Goal: Task Accomplishment & Management: Use online tool/utility

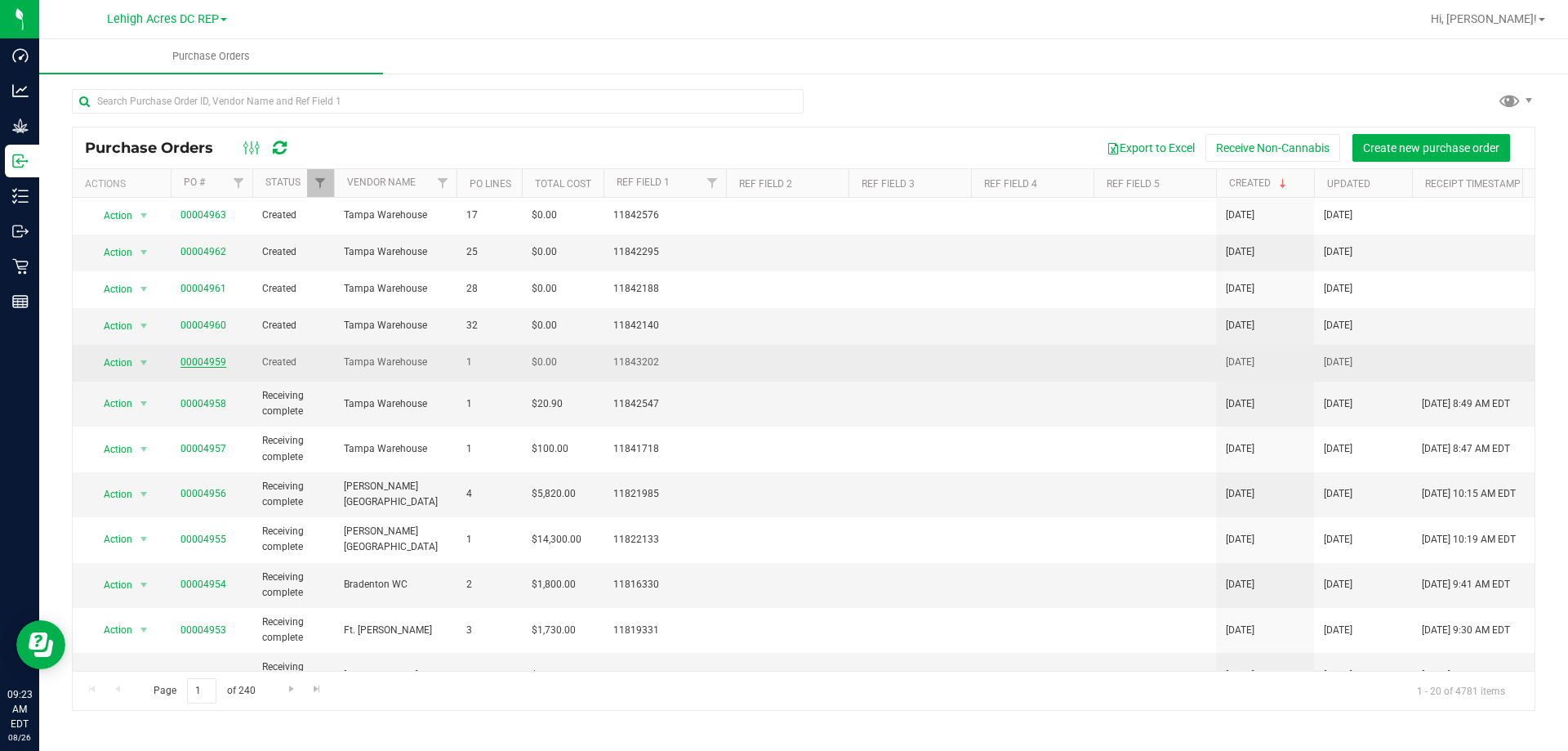
click at [212, 361] on link "00004959" at bounding box center [204, 362] width 46 height 11
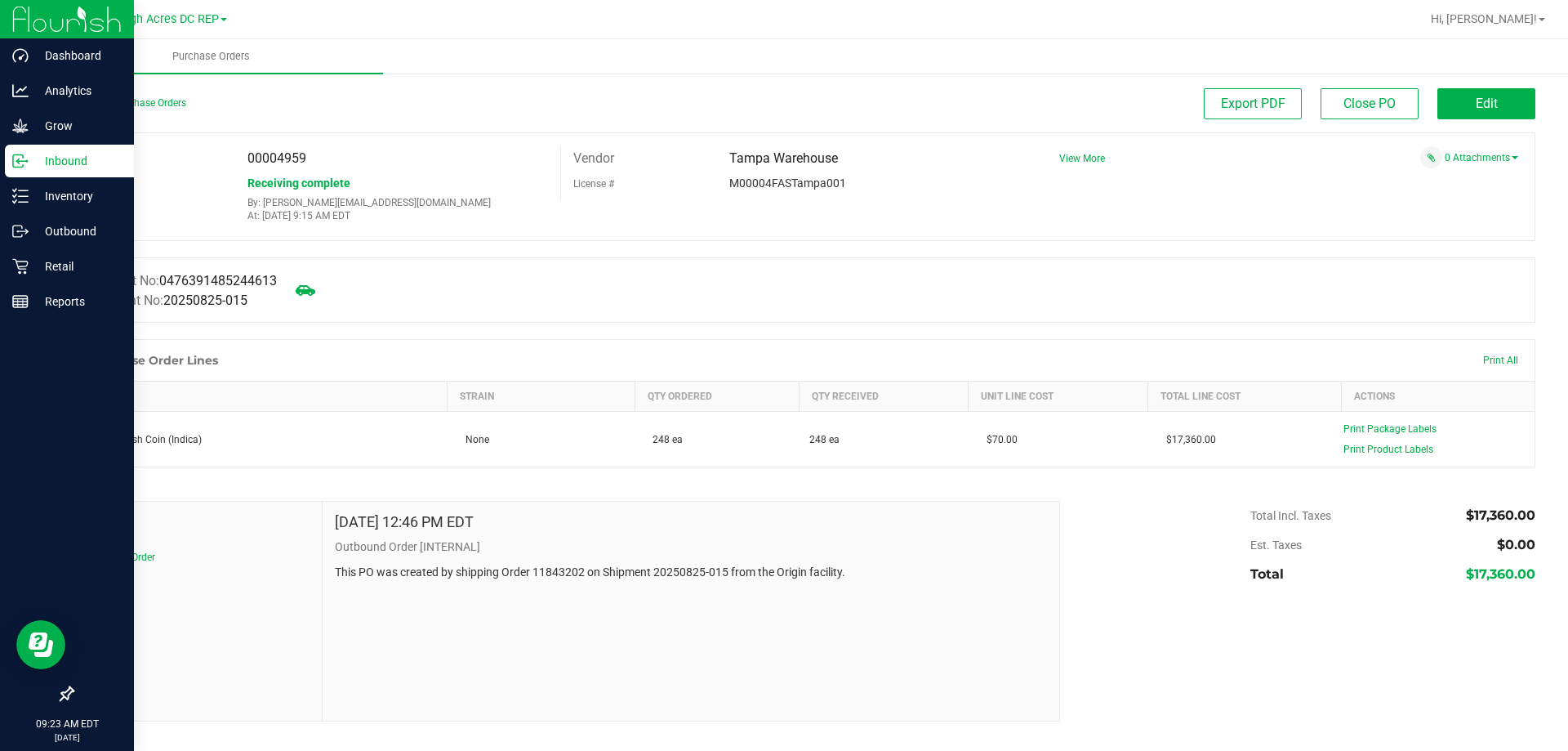
click at [39, 160] on p "Inbound" at bounding box center [77, 161] width 98 height 19
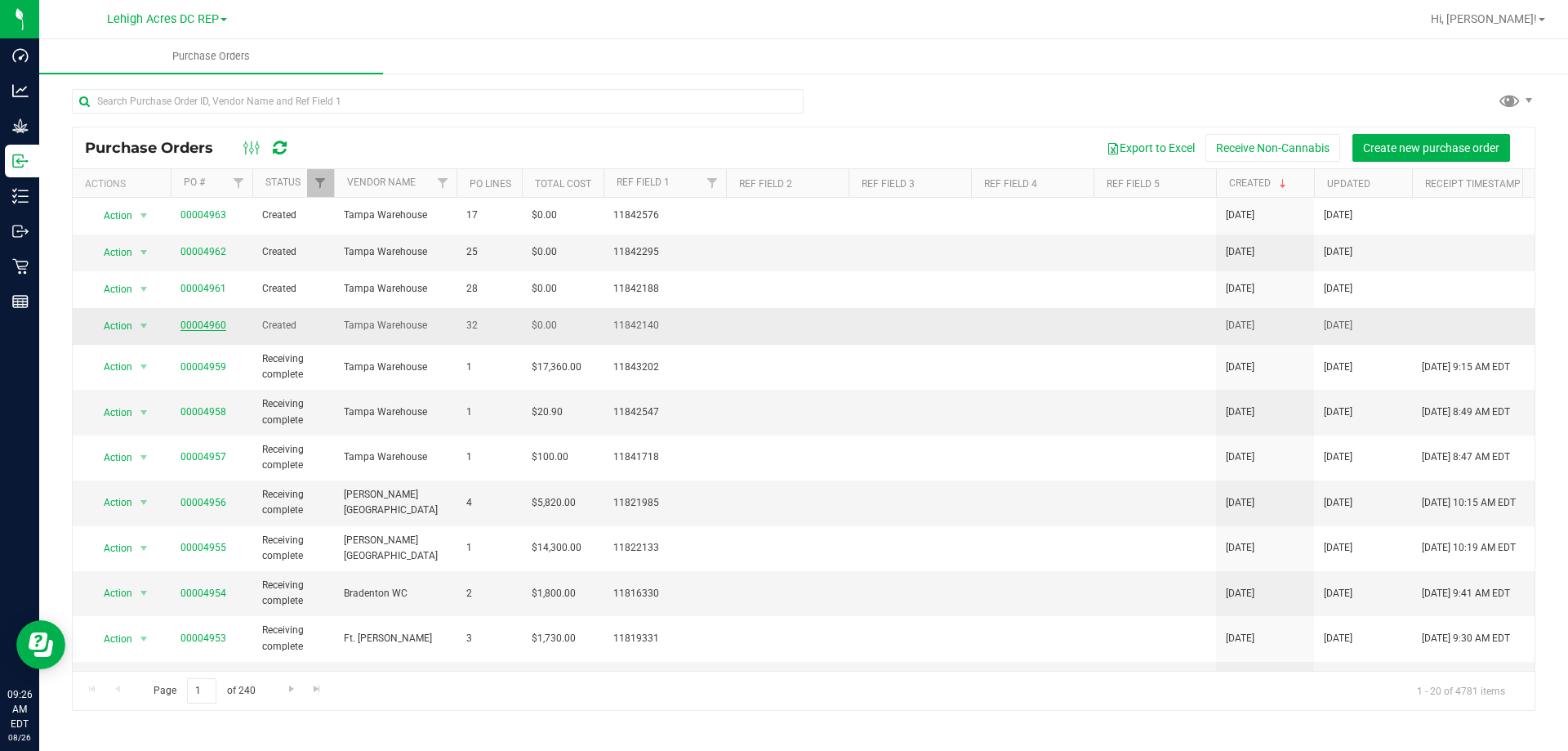
click at [212, 324] on link "00004960" at bounding box center [204, 325] width 46 height 11
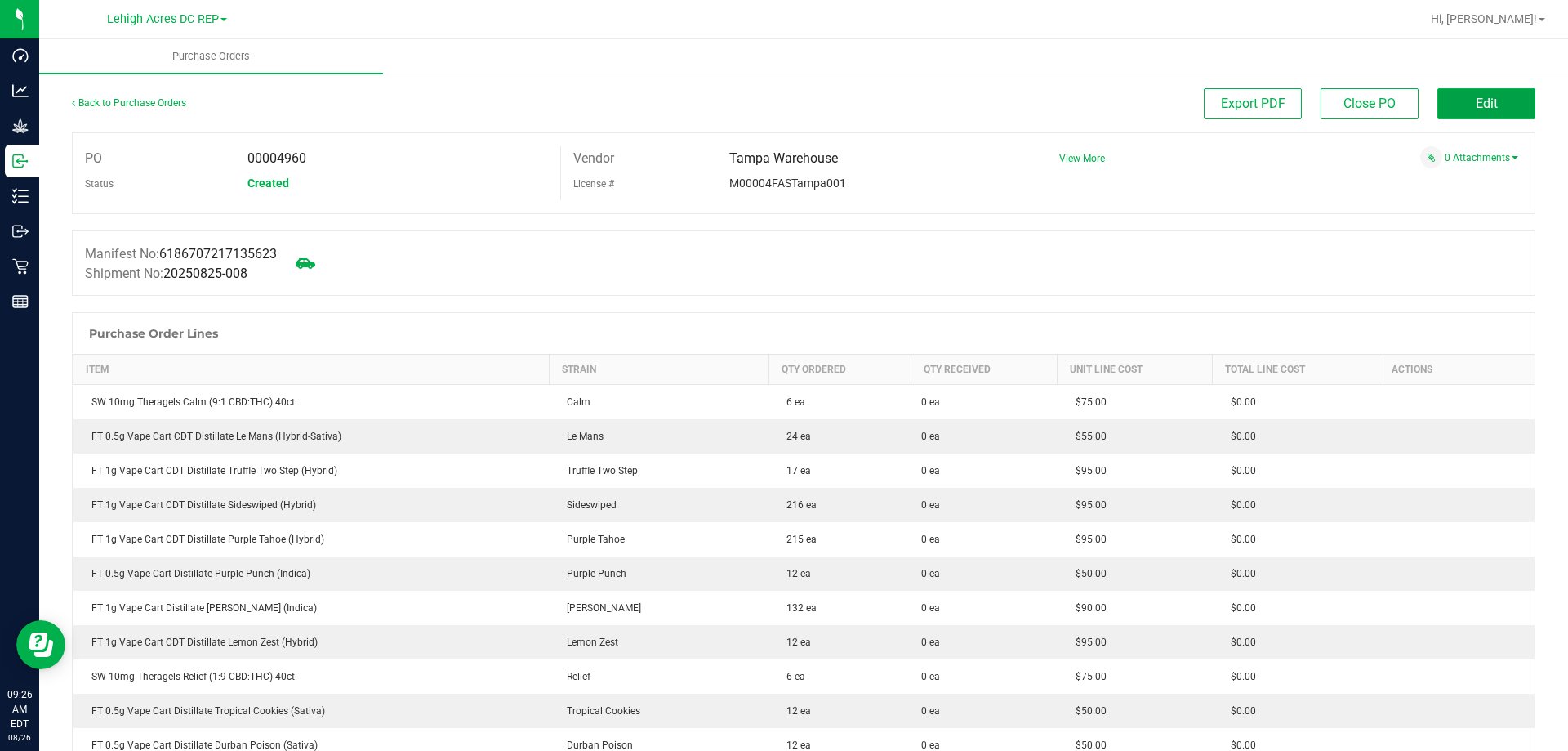
click at [1475, 97] on span "Edit" at bounding box center [1486, 103] width 22 height 16
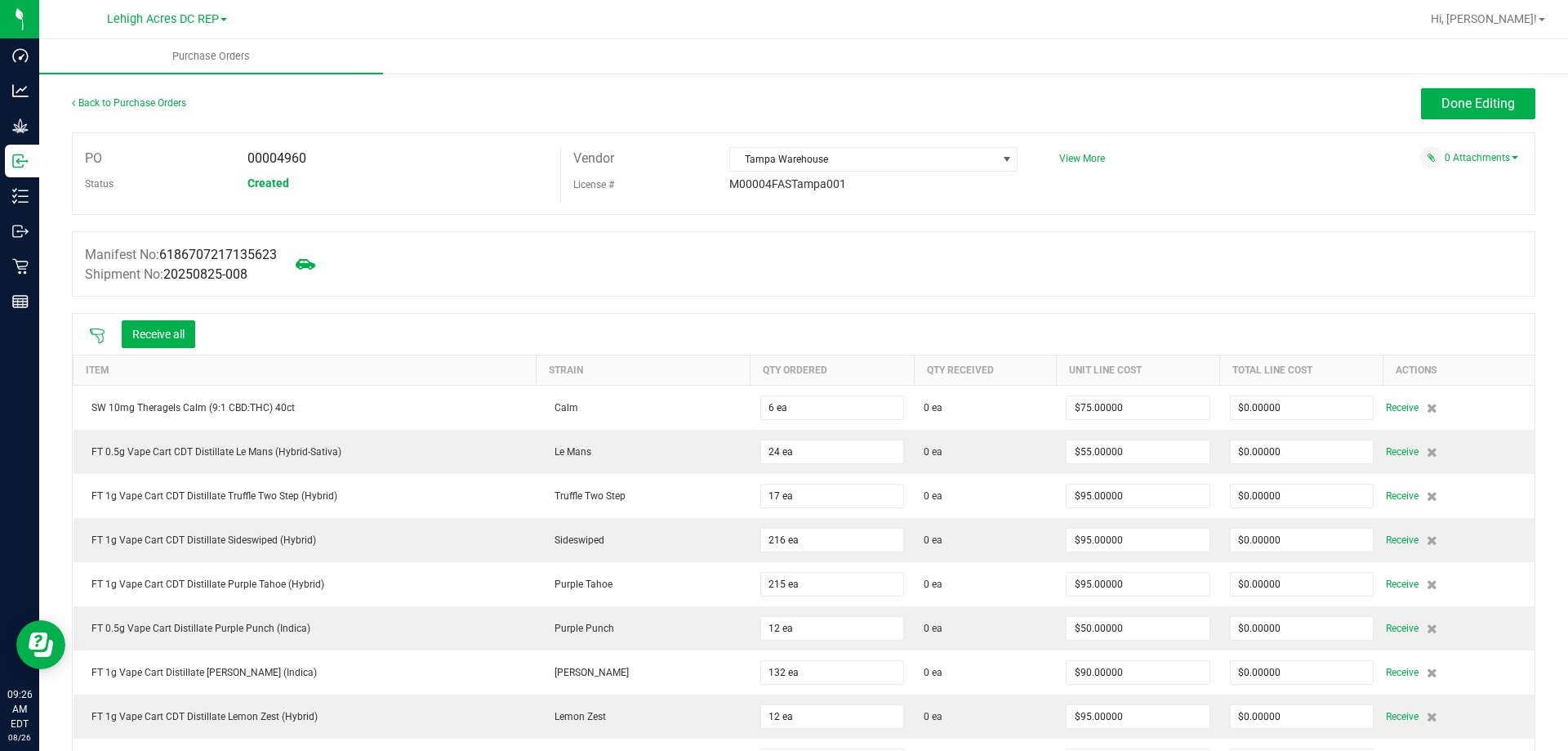
click at [100, 333] on icon at bounding box center [97, 336] width 15 height 15
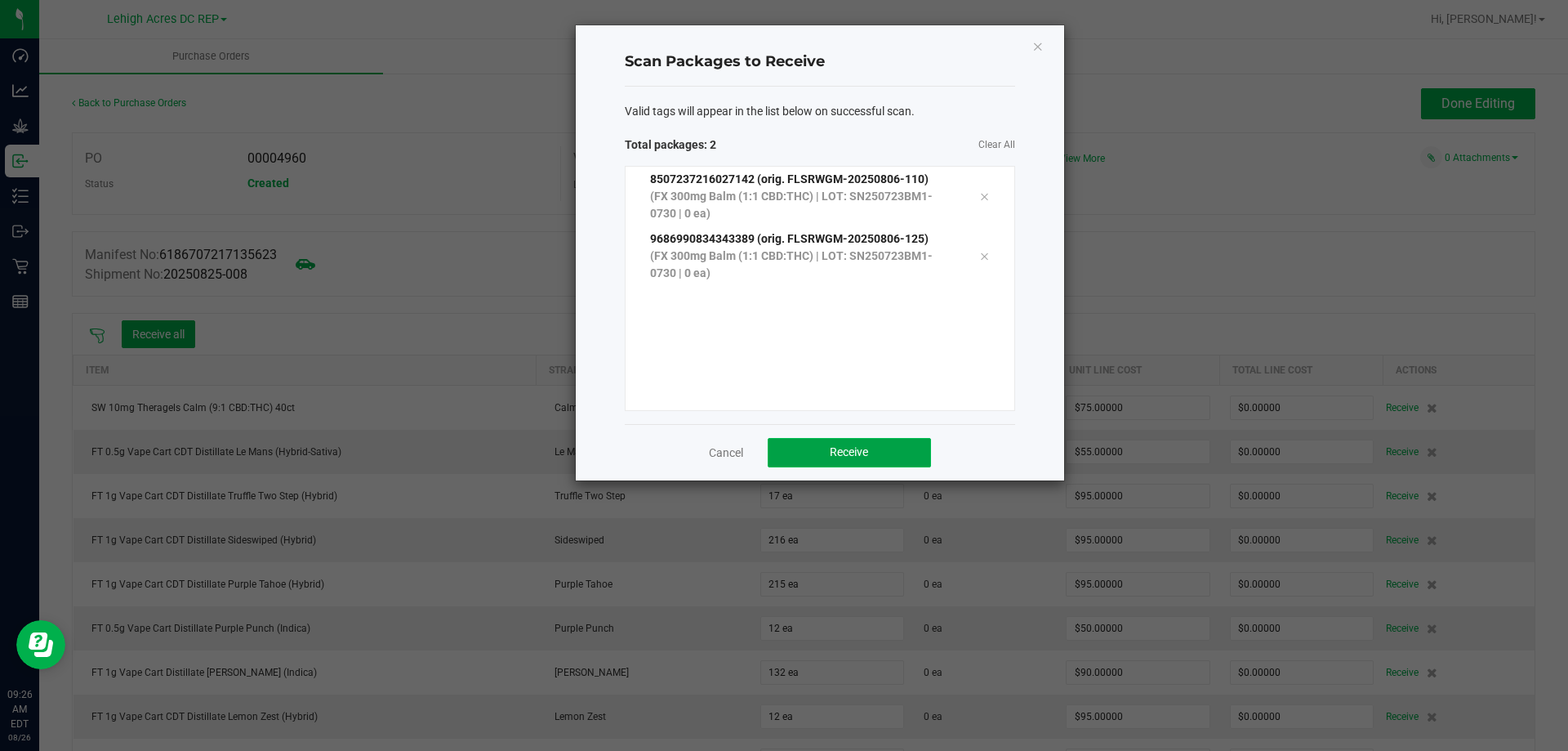
click at [873, 463] on button "Receive" at bounding box center [850, 453] width 163 height 29
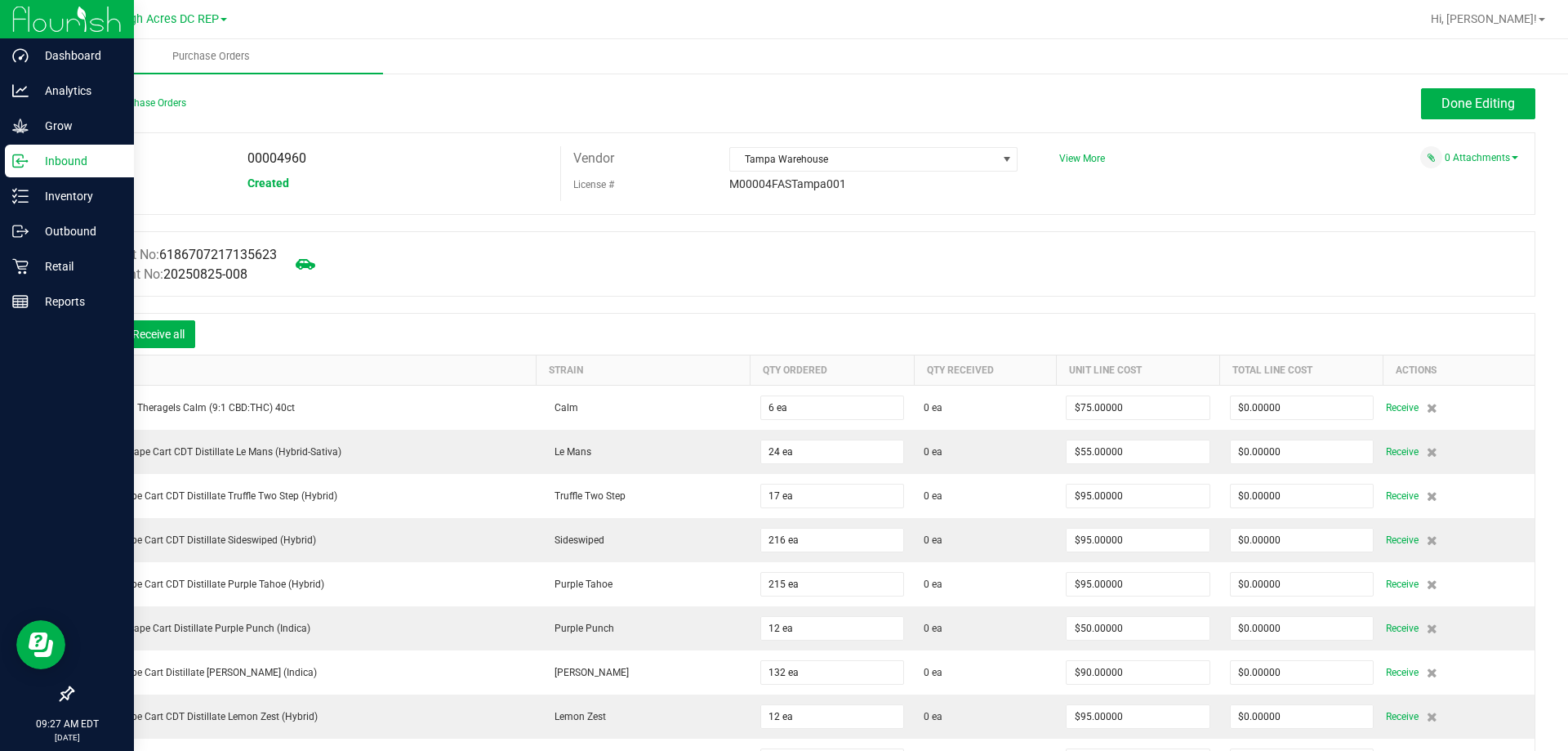
click at [46, 155] on p "Inbound" at bounding box center [77, 161] width 98 height 19
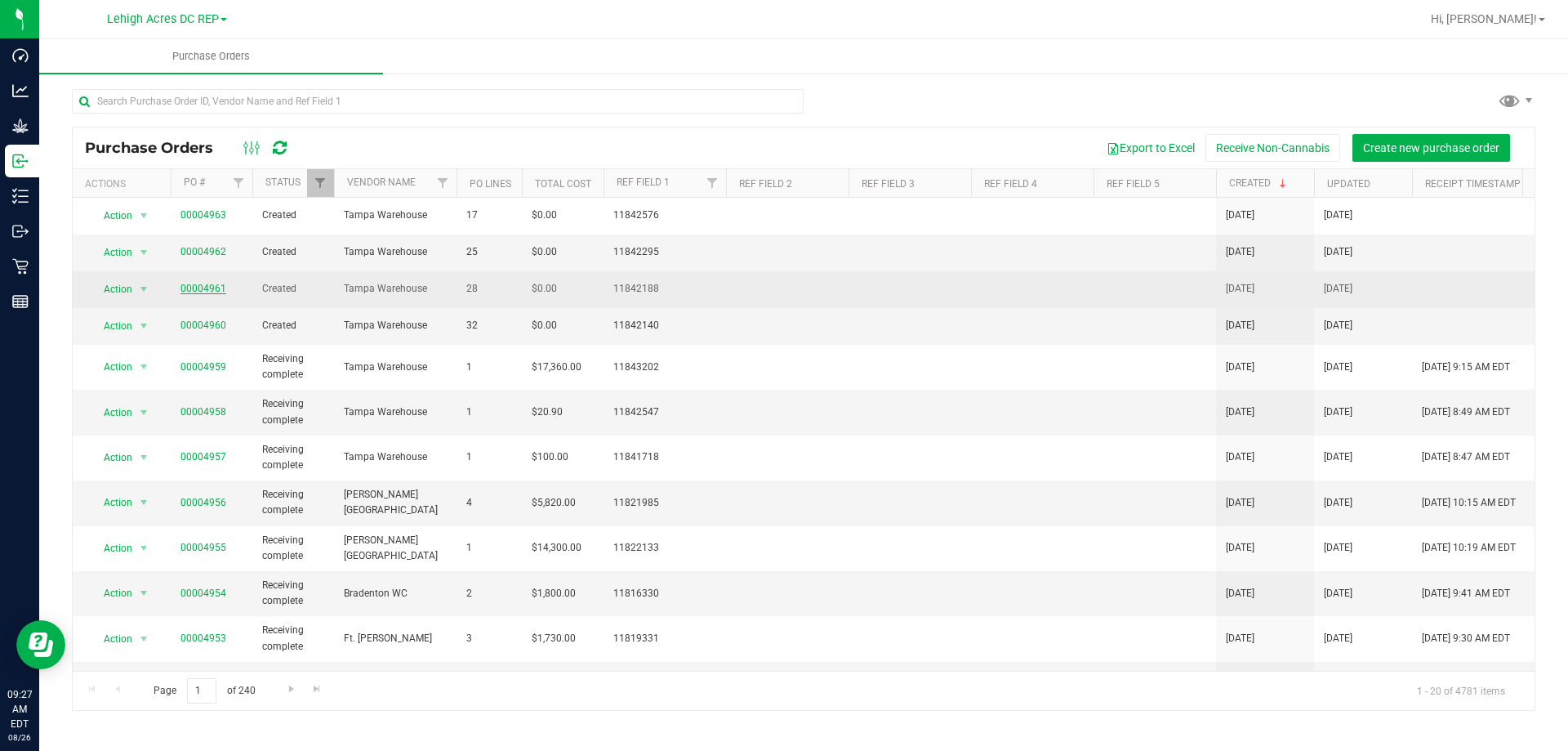
click at [205, 285] on link "00004961" at bounding box center [204, 288] width 46 height 11
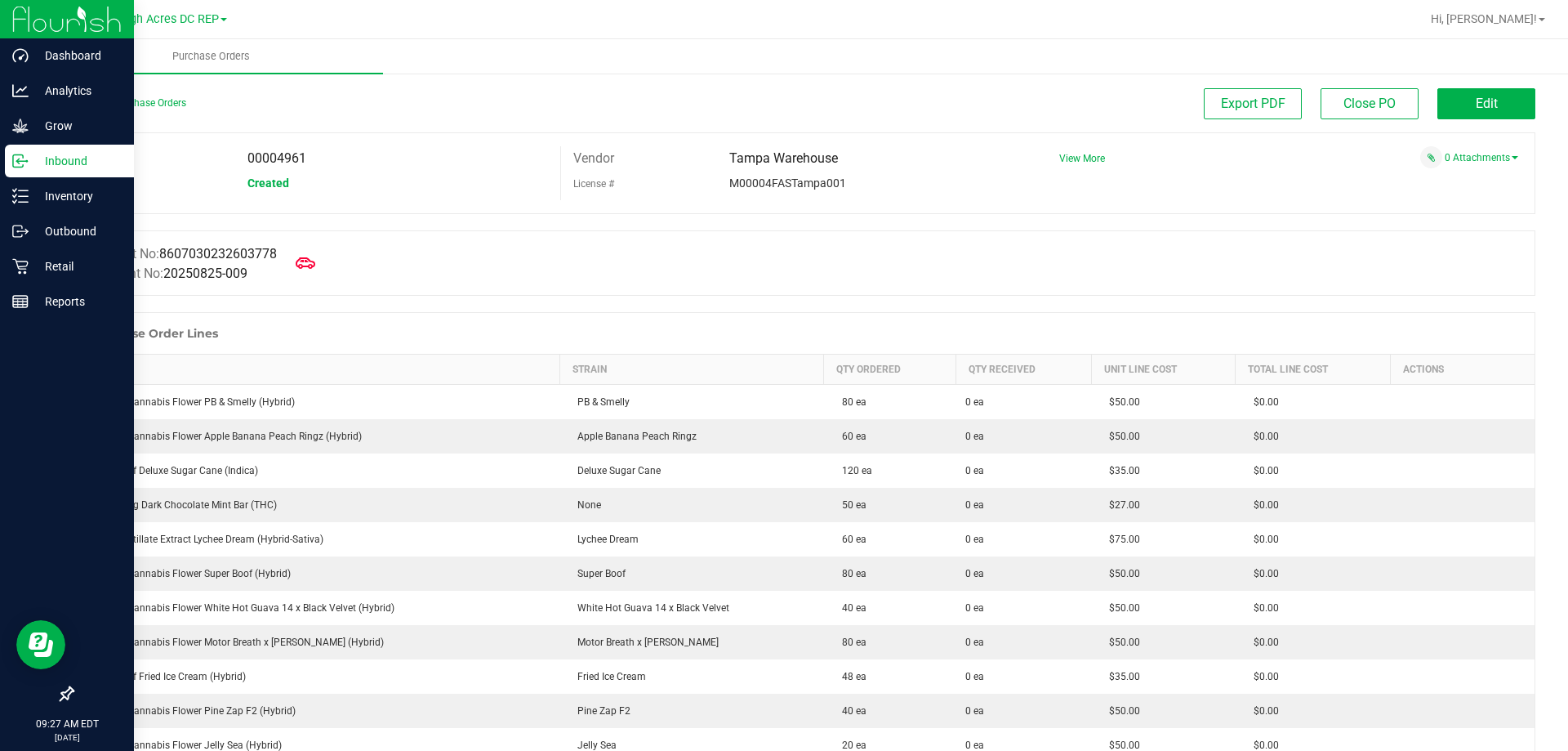
click at [33, 165] on p "Inbound" at bounding box center [77, 161] width 98 height 19
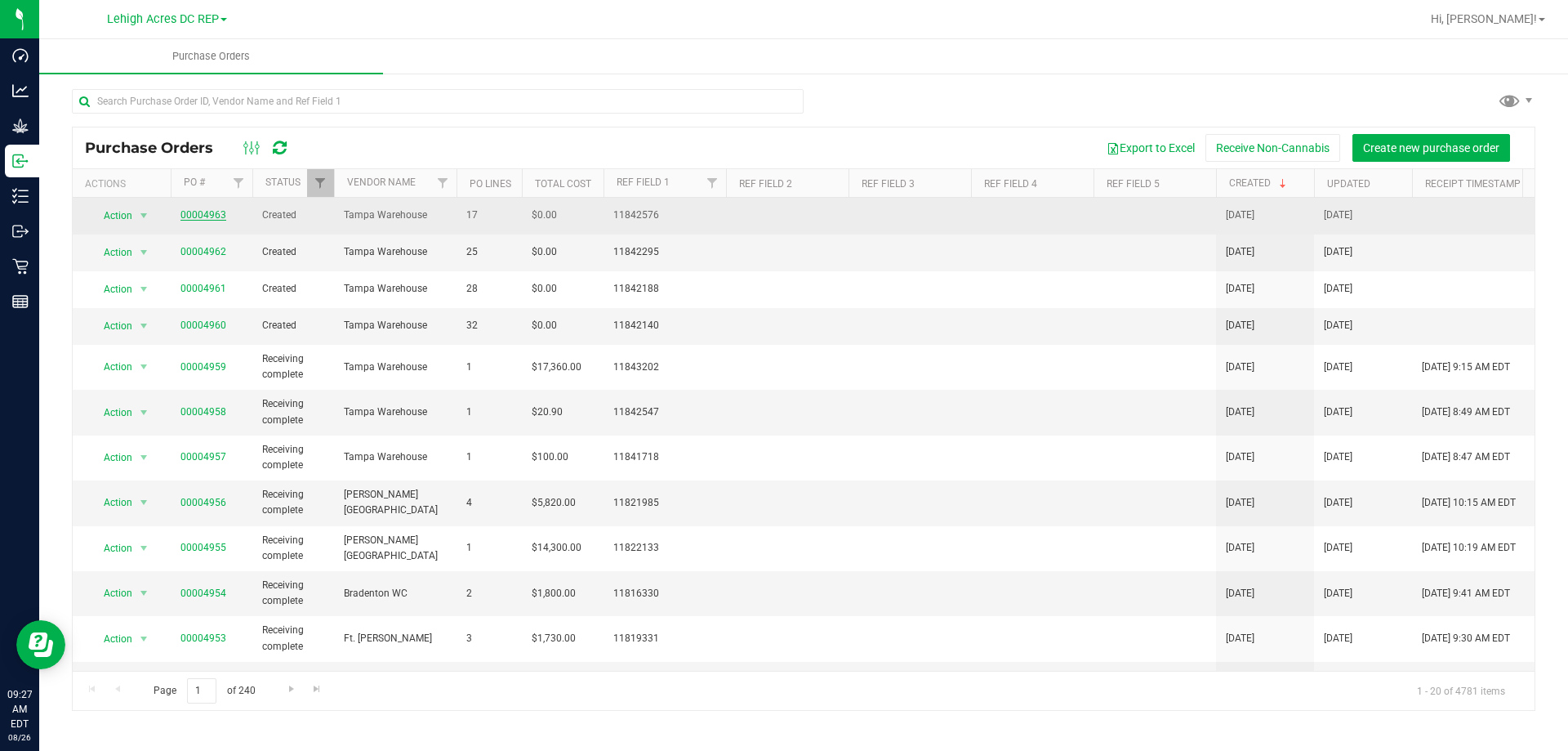
click at [201, 216] on link "00004963" at bounding box center [204, 215] width 46 height 11
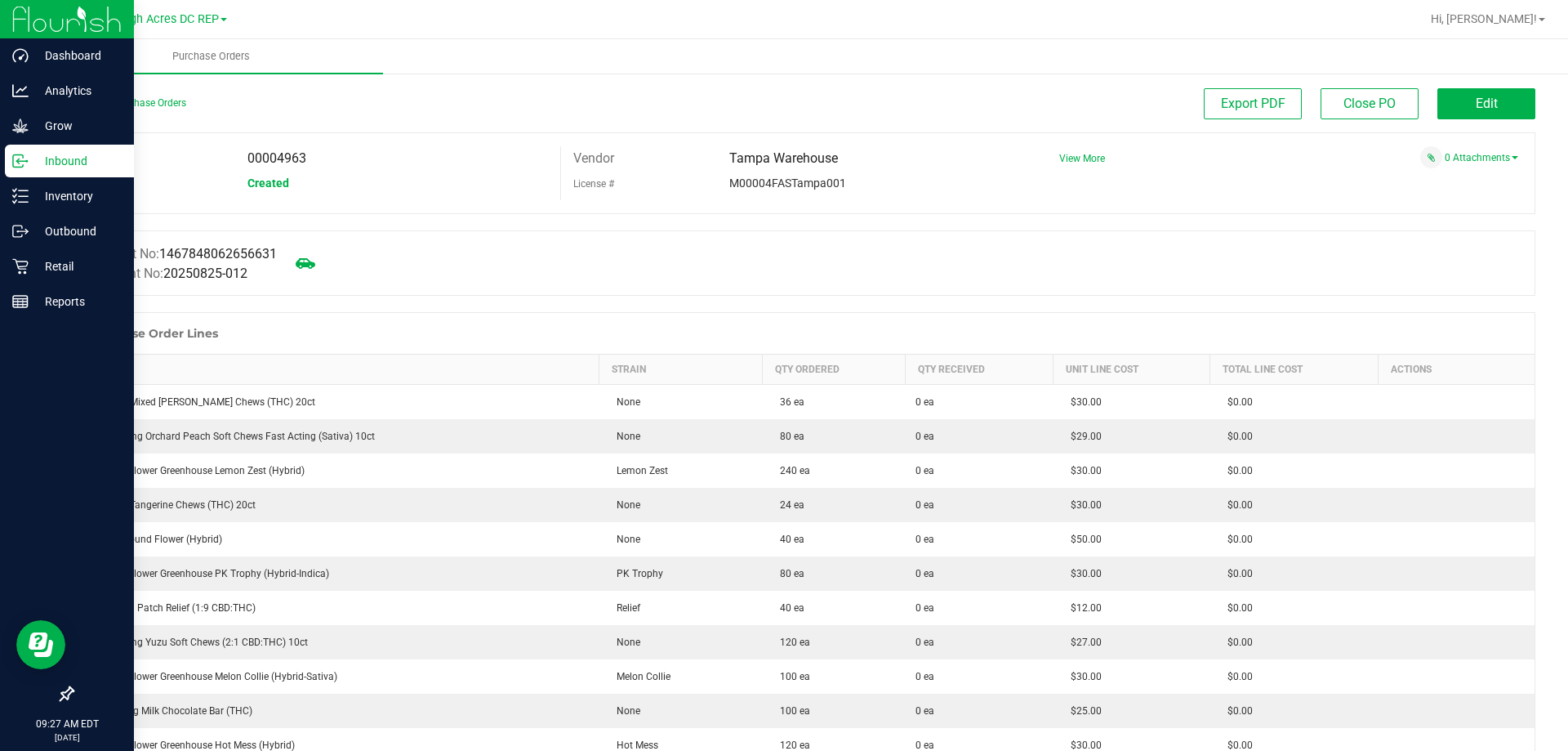
click at [38, 159] on p "Inbound" at bounding box center [77, 161] width 98 height 19
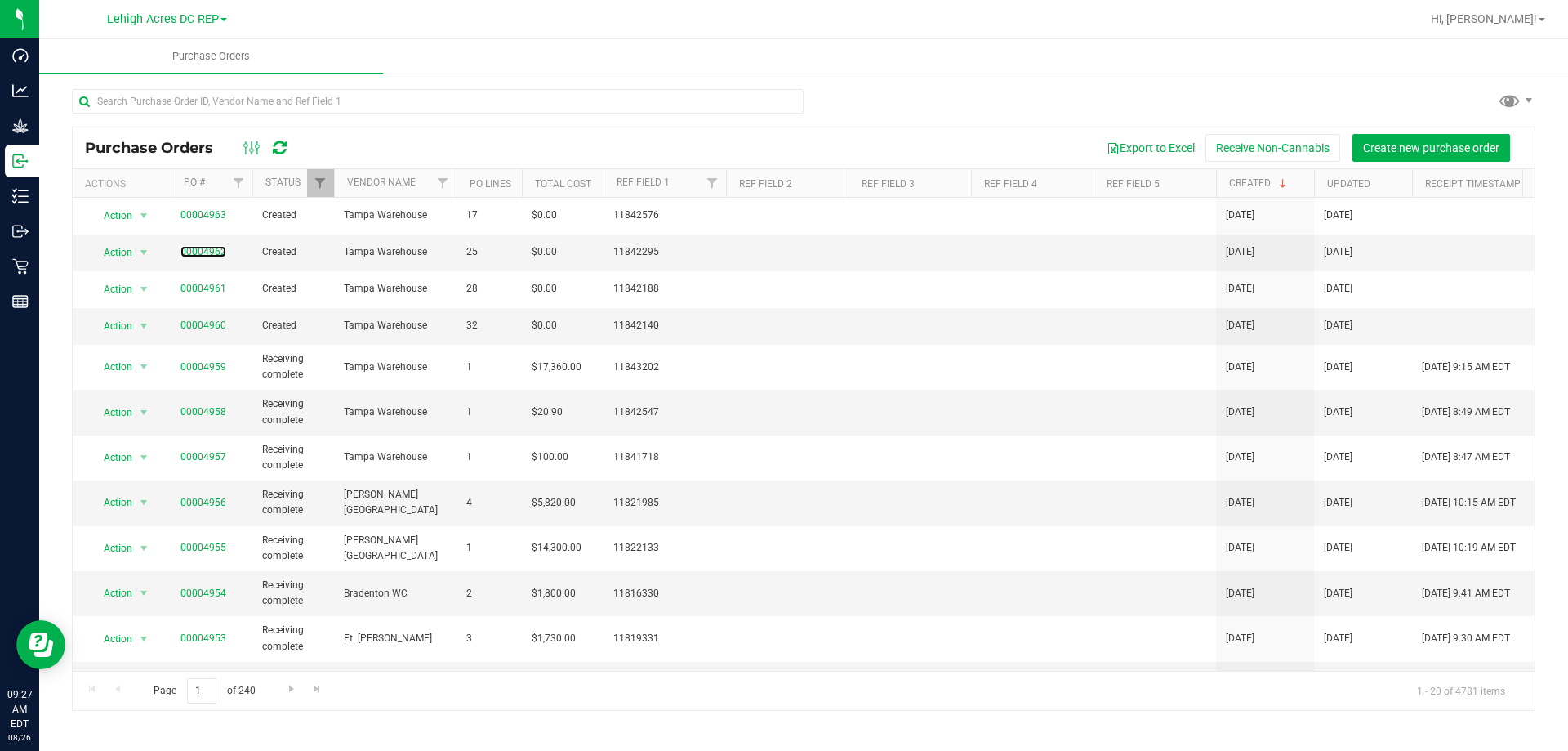
click at [206, 252] on link "00004962" at bounding box center [204, 252] width 46 height 11
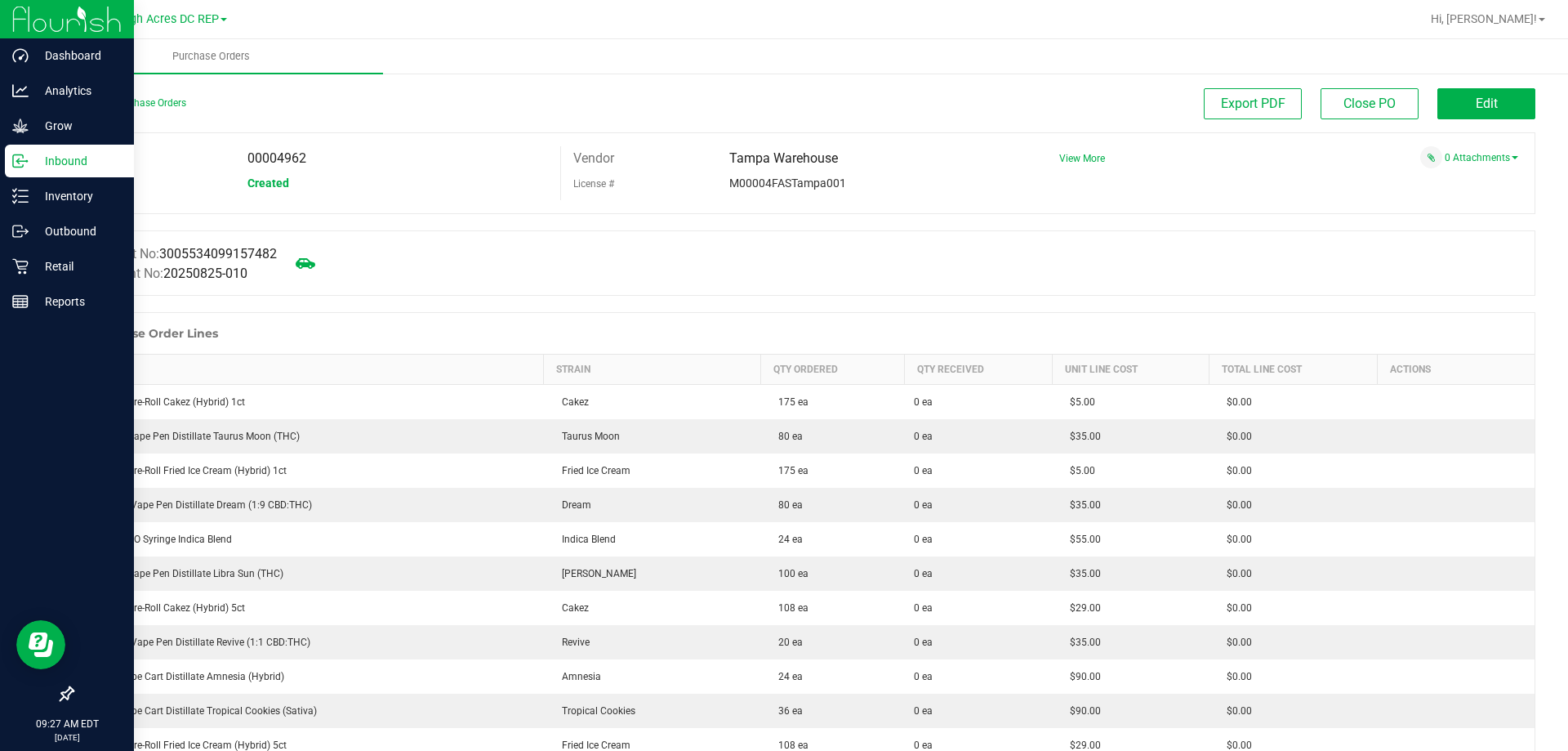
click at [26, 165] on icon at bounding box center [20, 161] width 17 height 17
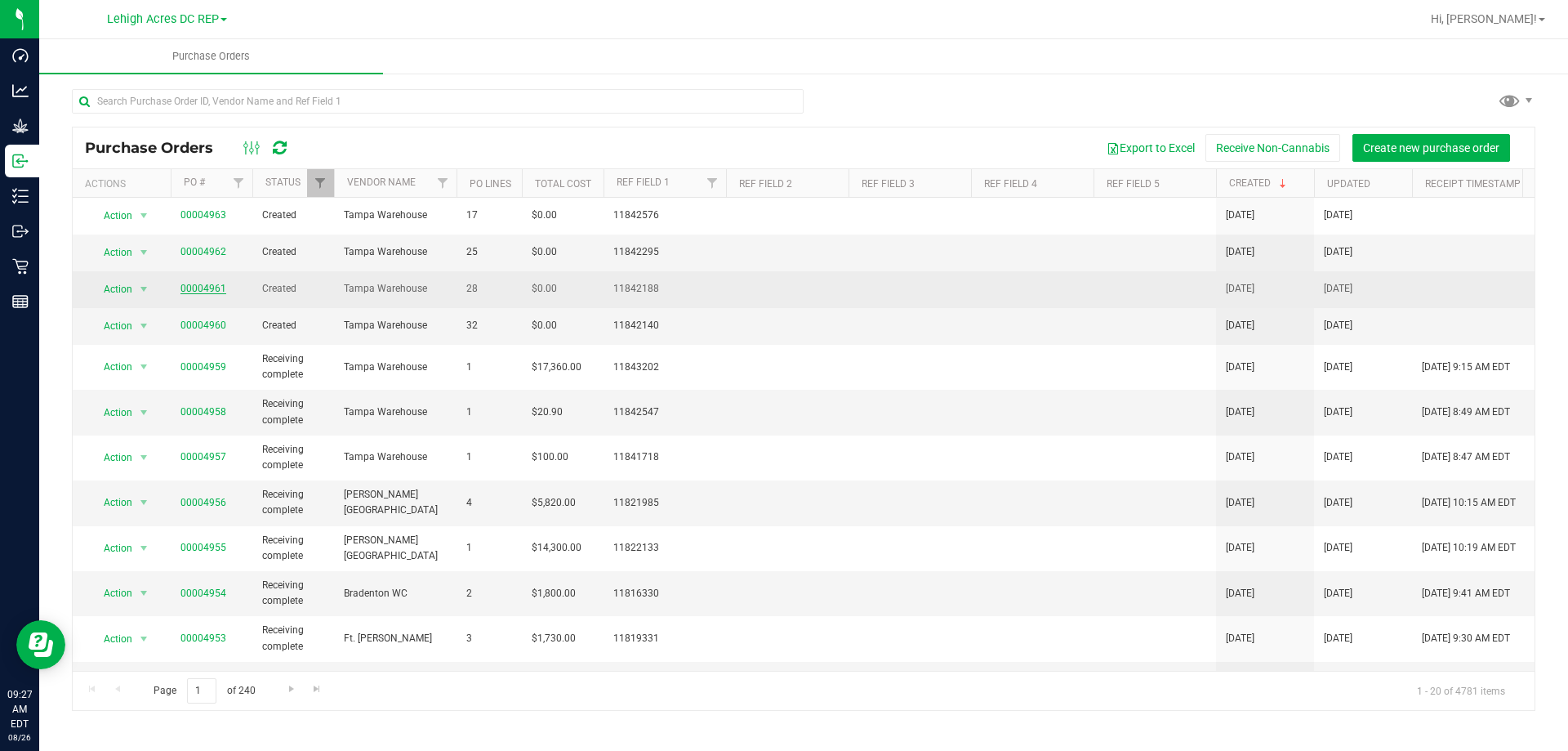
click at [198, 287] on link "00004961" at bounding box center [204, 288] width 46 height 11
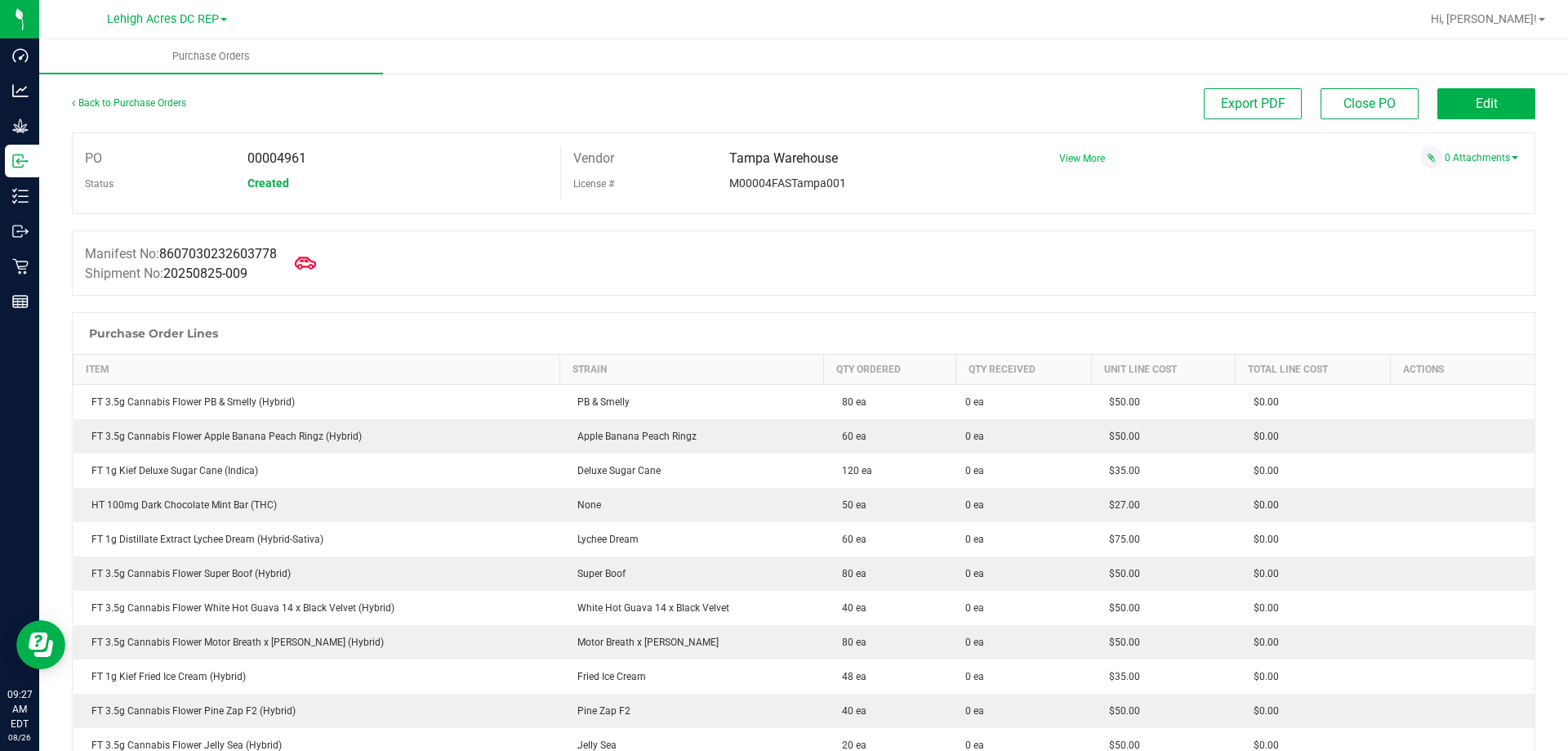
click at [310, 262] on icon at bounding box center [305, 263] width 21 height 21
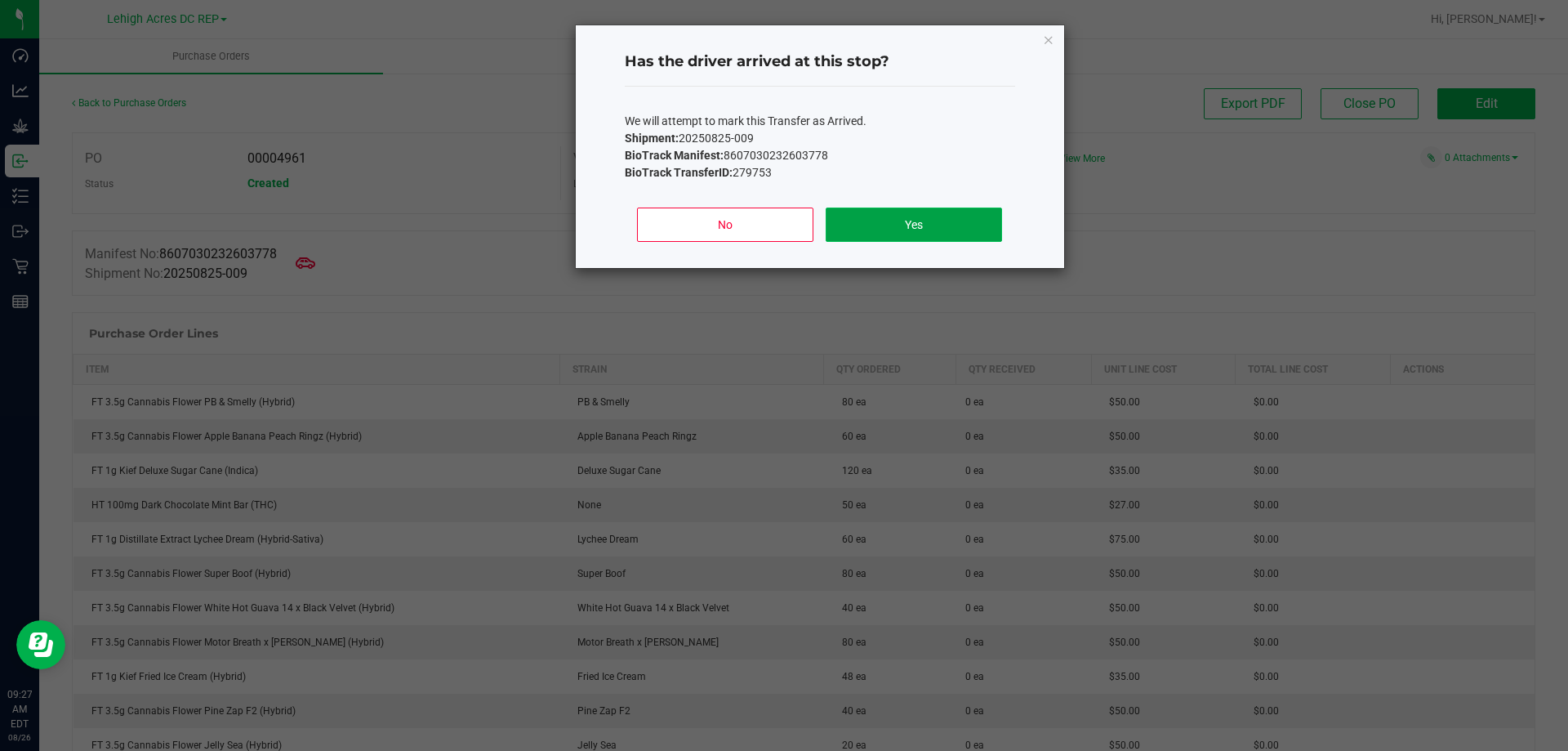
click at [925, 215] on button "Yes" at bounding box center [913, 224] width 175 height 34
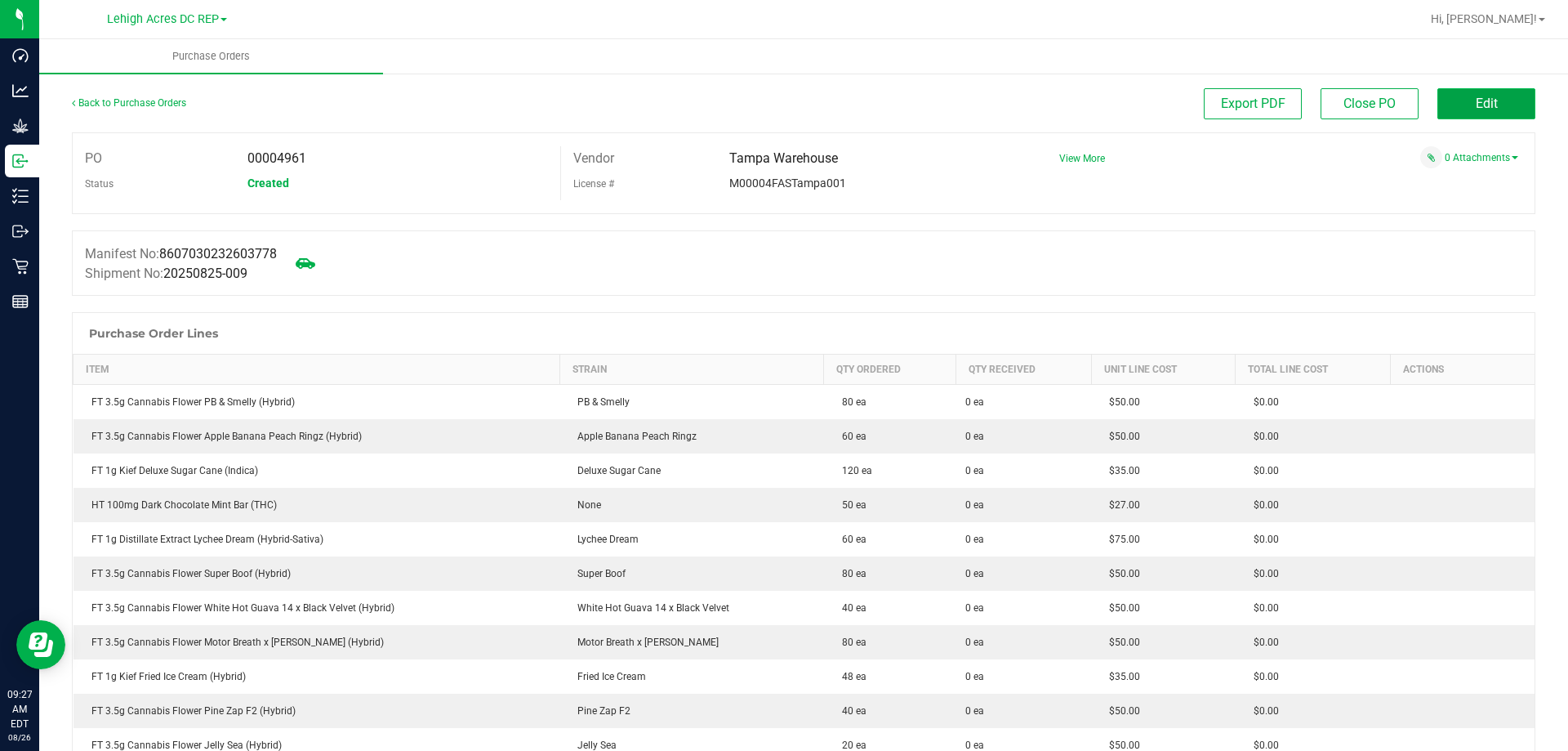
click at [1479, 112] on button "Edit" at bounding box center [1485, 104] width 98 height 31
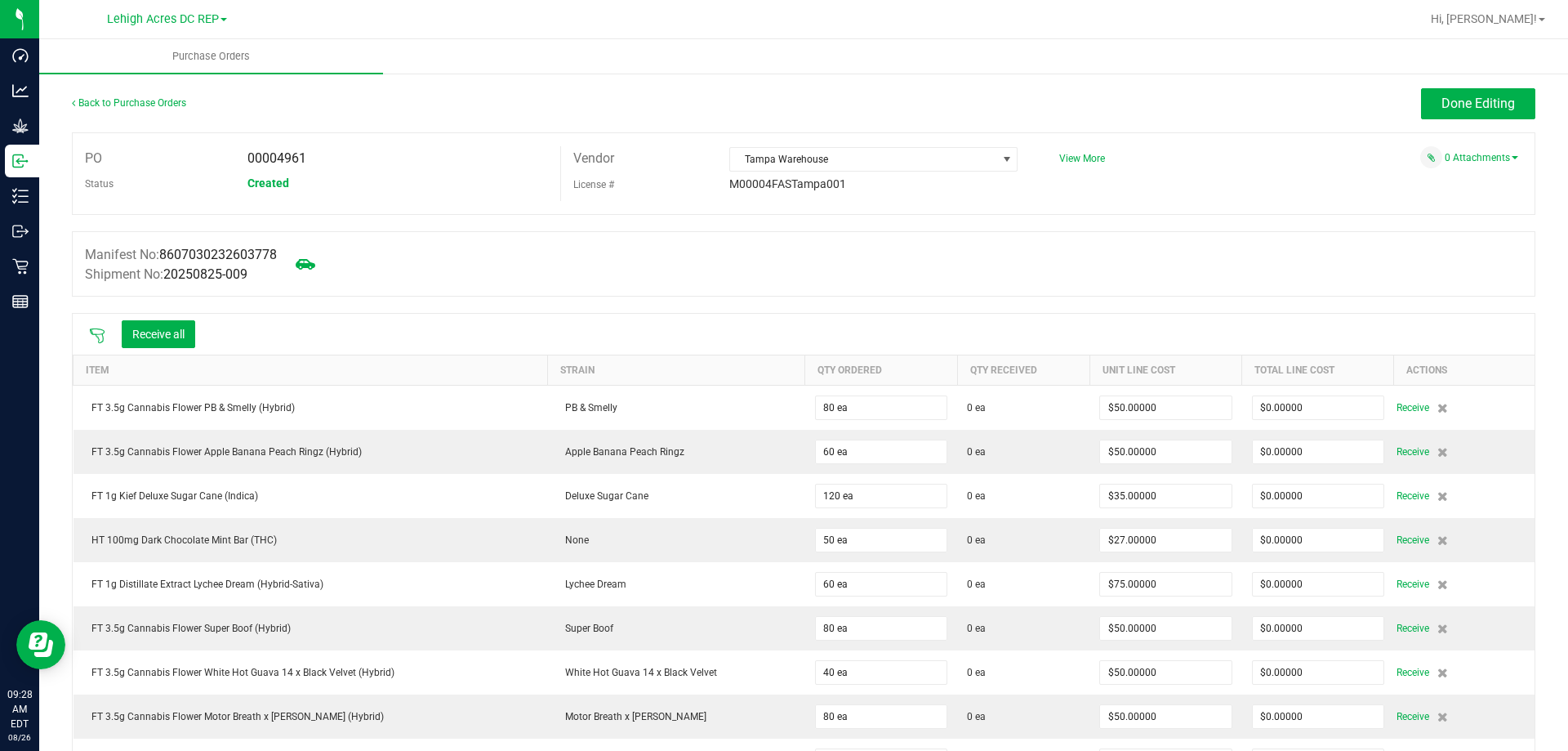
click at [94, 336] on icon at bounding box center [97, 336] width 17 height 17
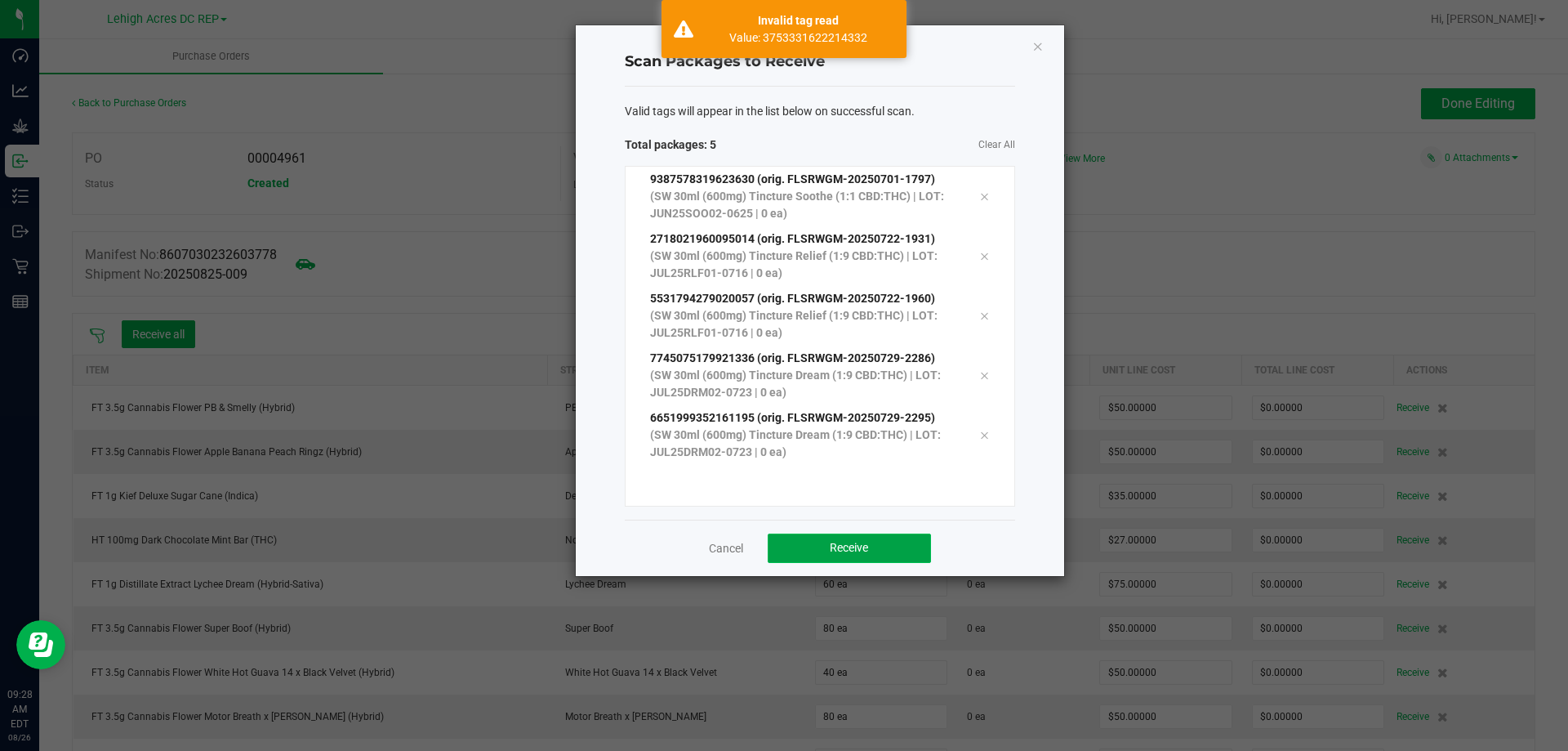
click at [851, 541] on span "Receive" at bounding box center [849, 547] width 39 height 13
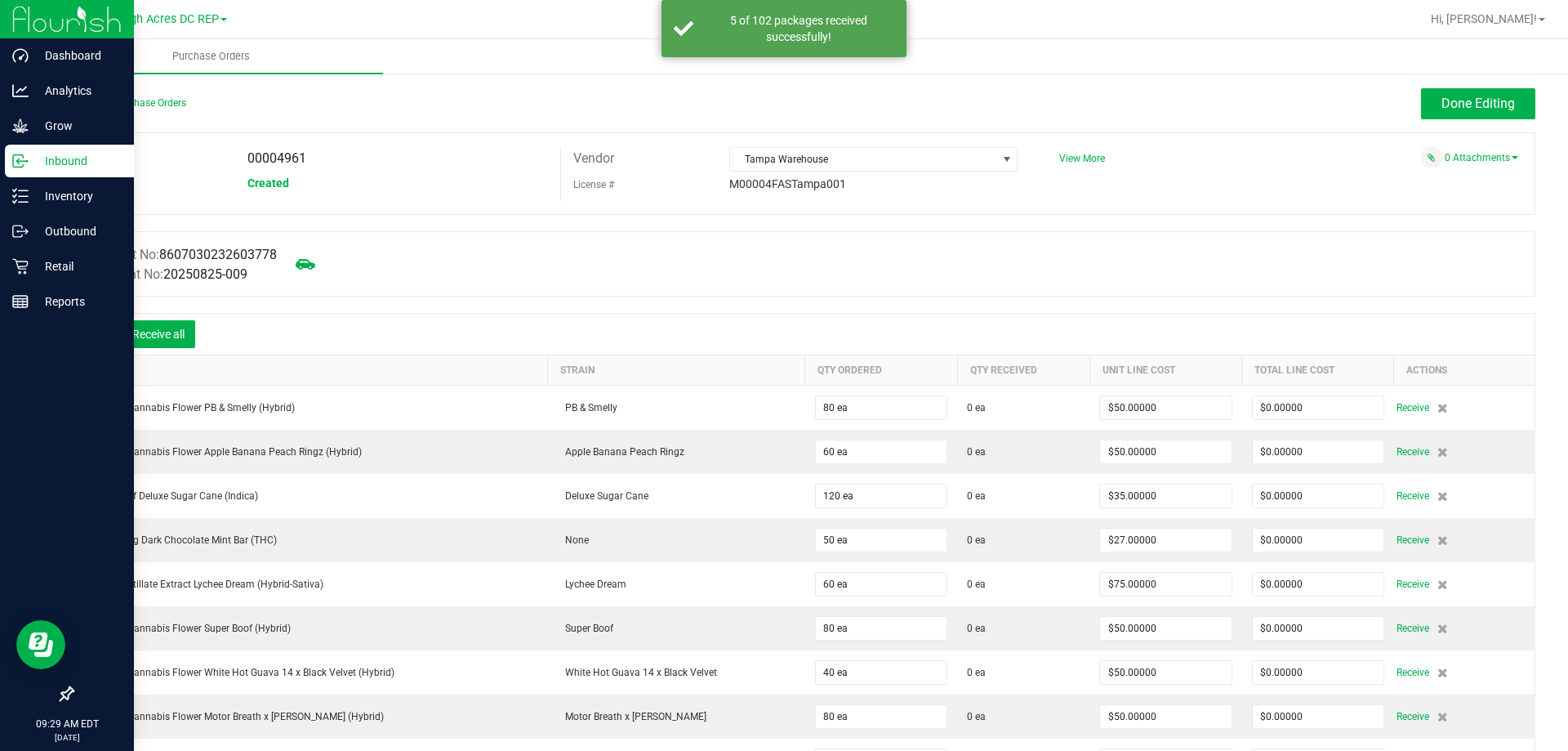
click at [50, 166] on p "Inbound" at bounding box center [77, 161] width 98 height 19
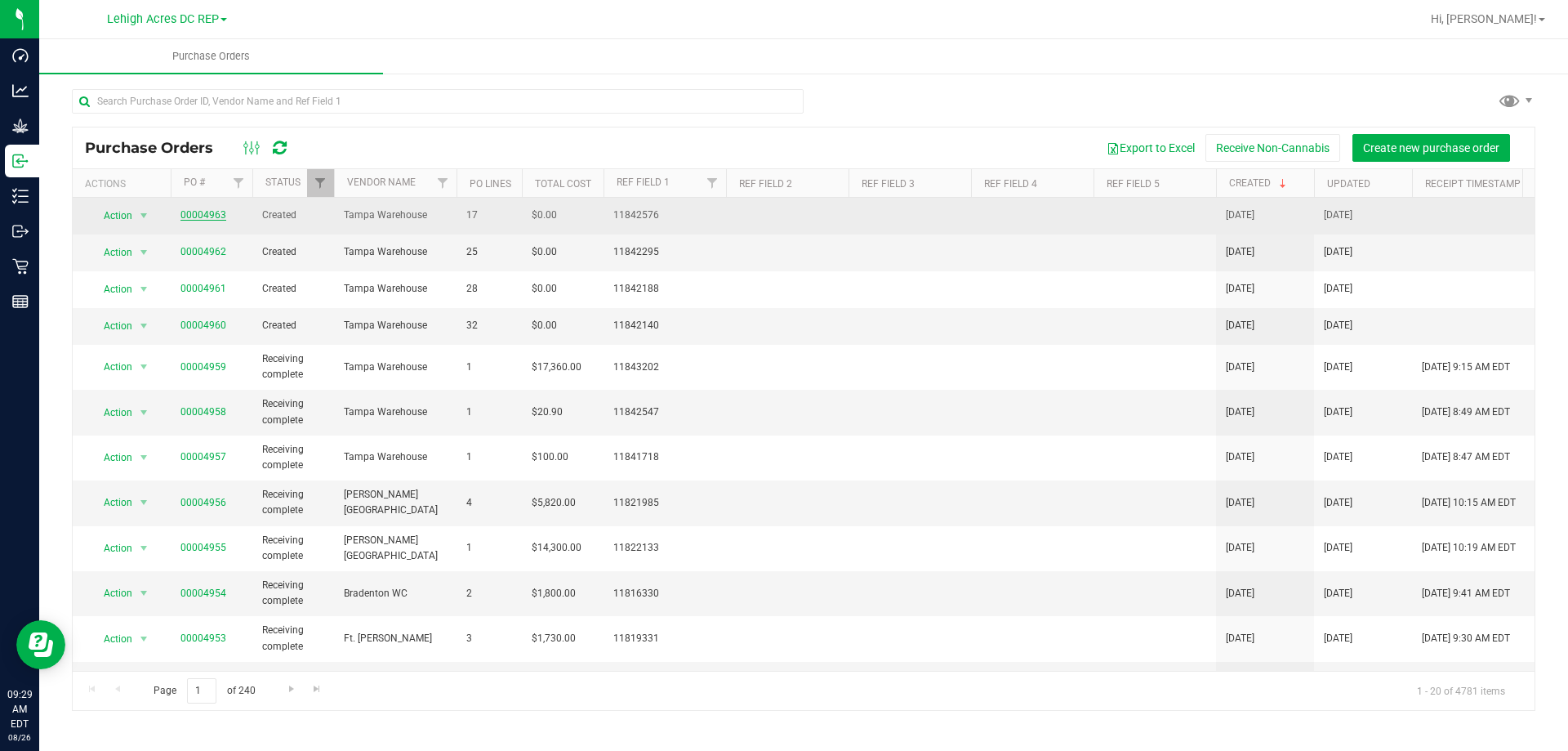
click at [196, 209] on link "00004963" at bounding box center [204, 215] width 46 height 11
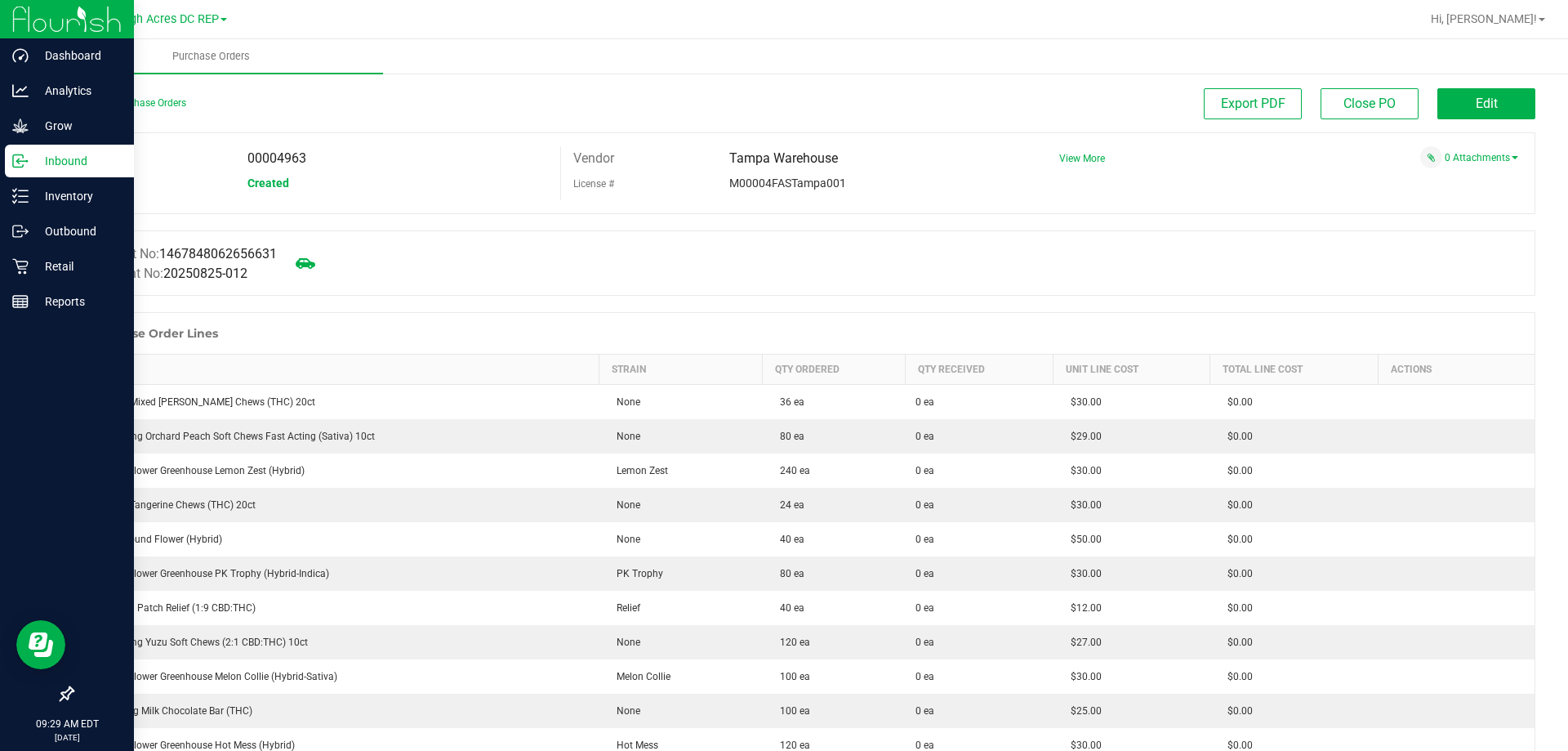
click at [78, 160] on p "Inbound" at bounding box center [77, 161] width 98 height 19
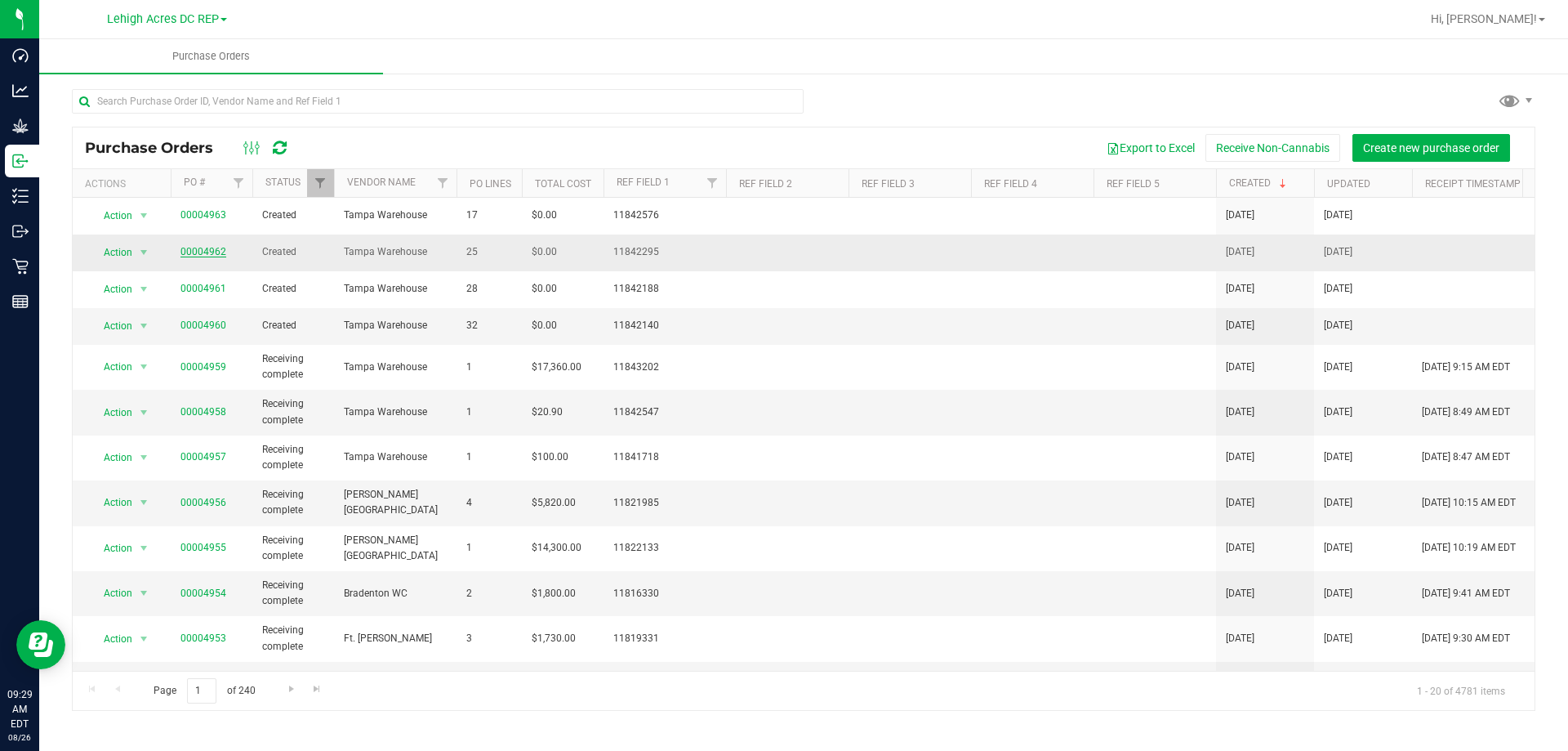
click at [192, 254] on link "00004962" at bounding box center [204, 252] width 46 height 11
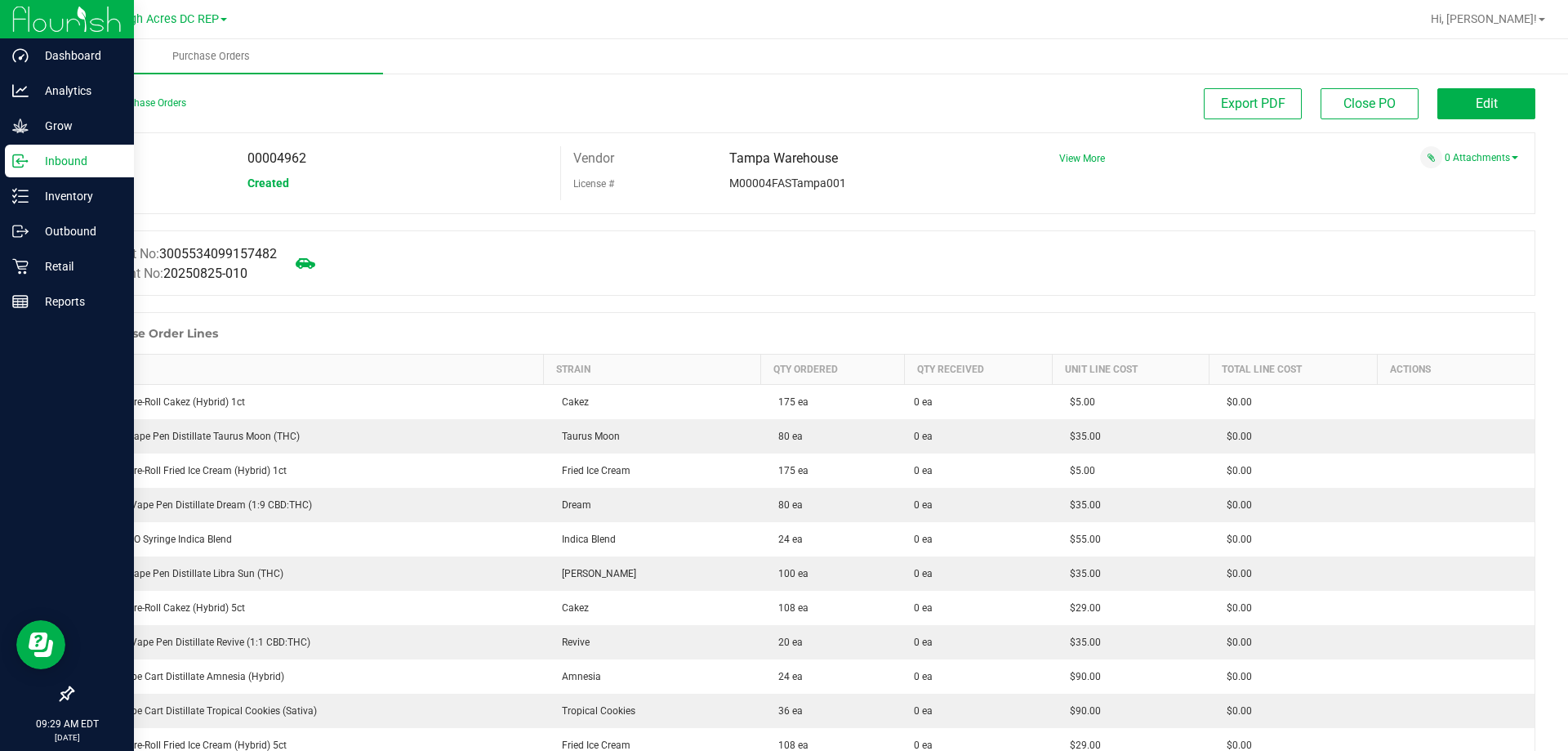
click at [57, 165] on p "Inbound" at bounding box center [77, 161] width 98 height 19
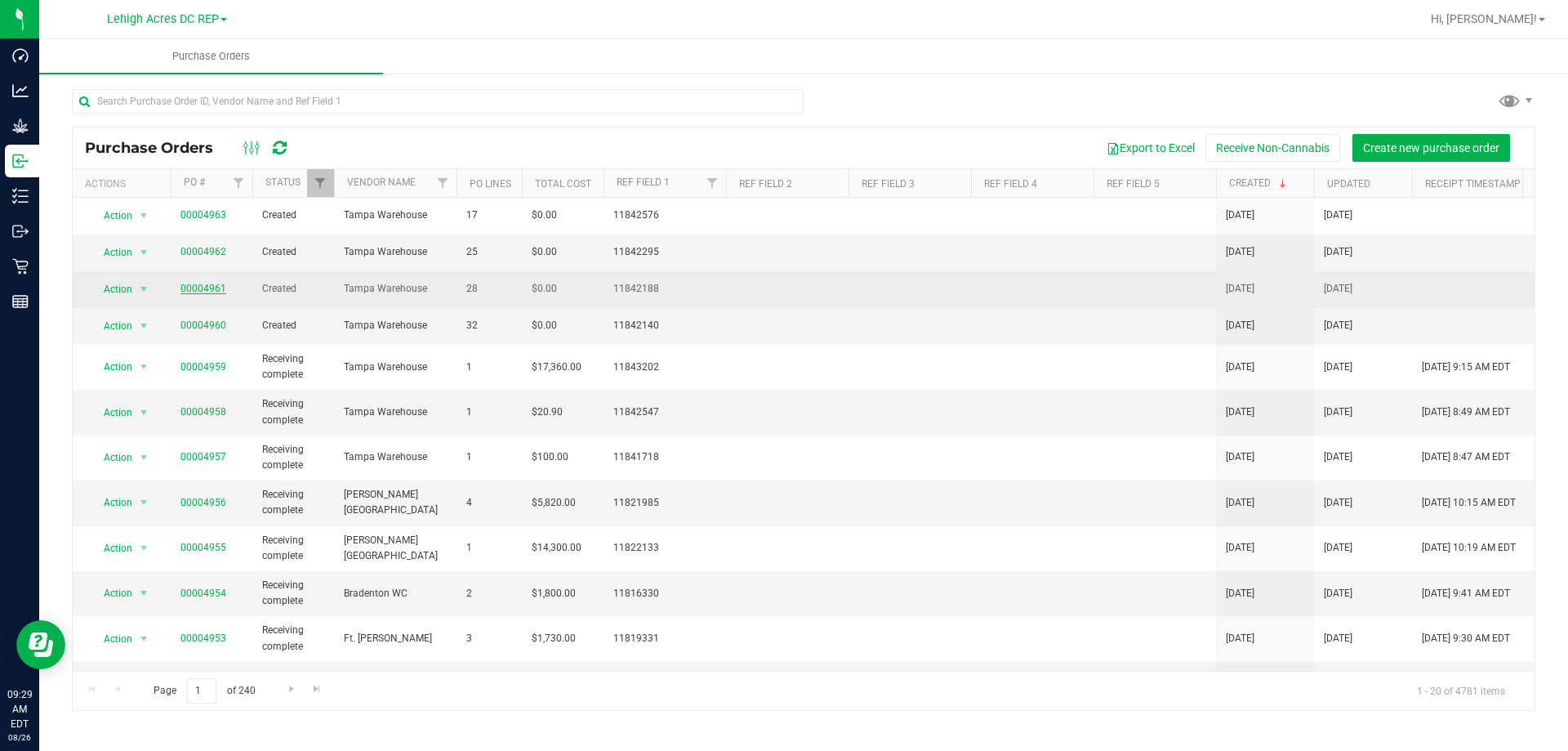
click at [203, 286] on link "00004961" at bounding box center [204, 288] width 46 height 11
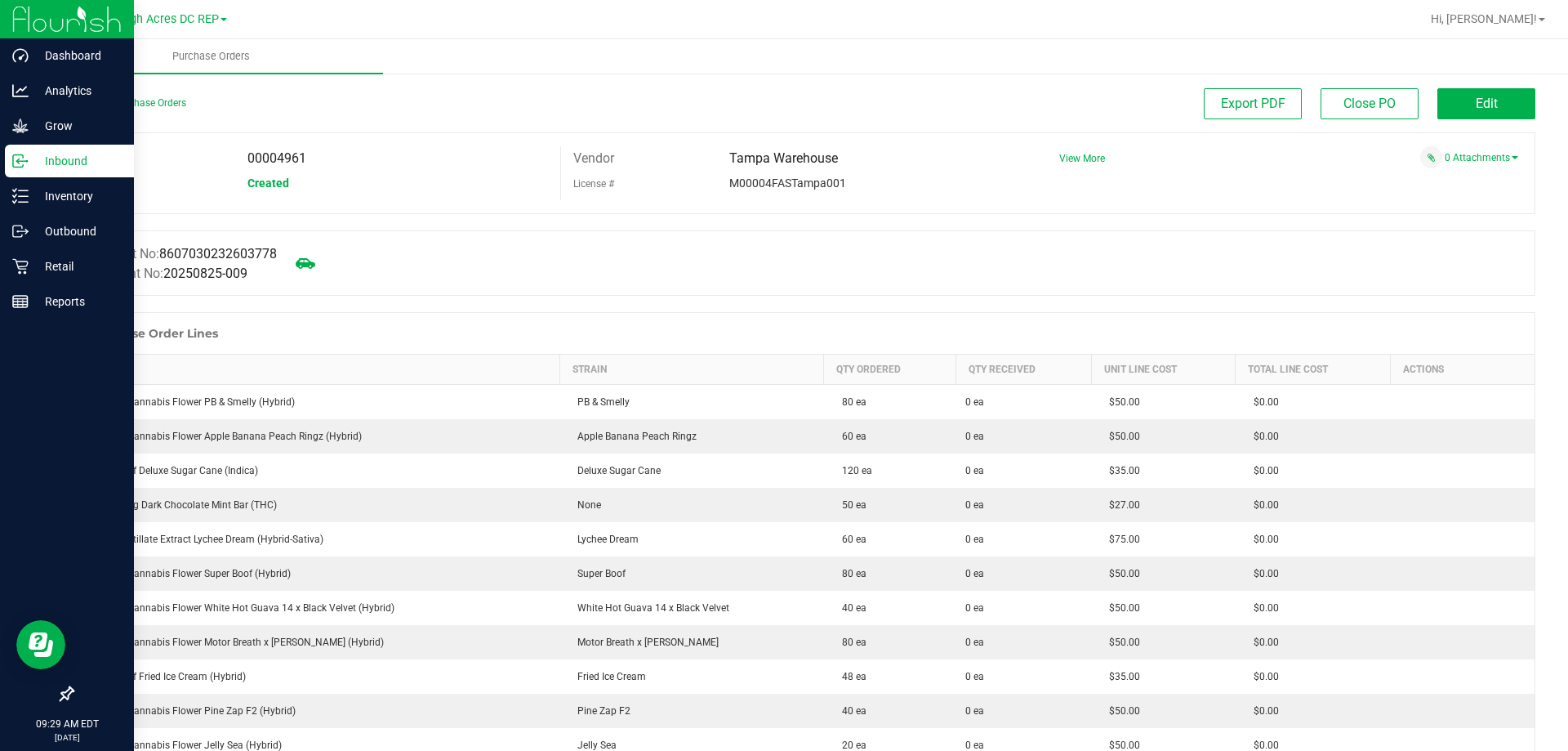
click at [65, 151] on div "Inbound" at bounding box center [69, 162] width 129 height 33
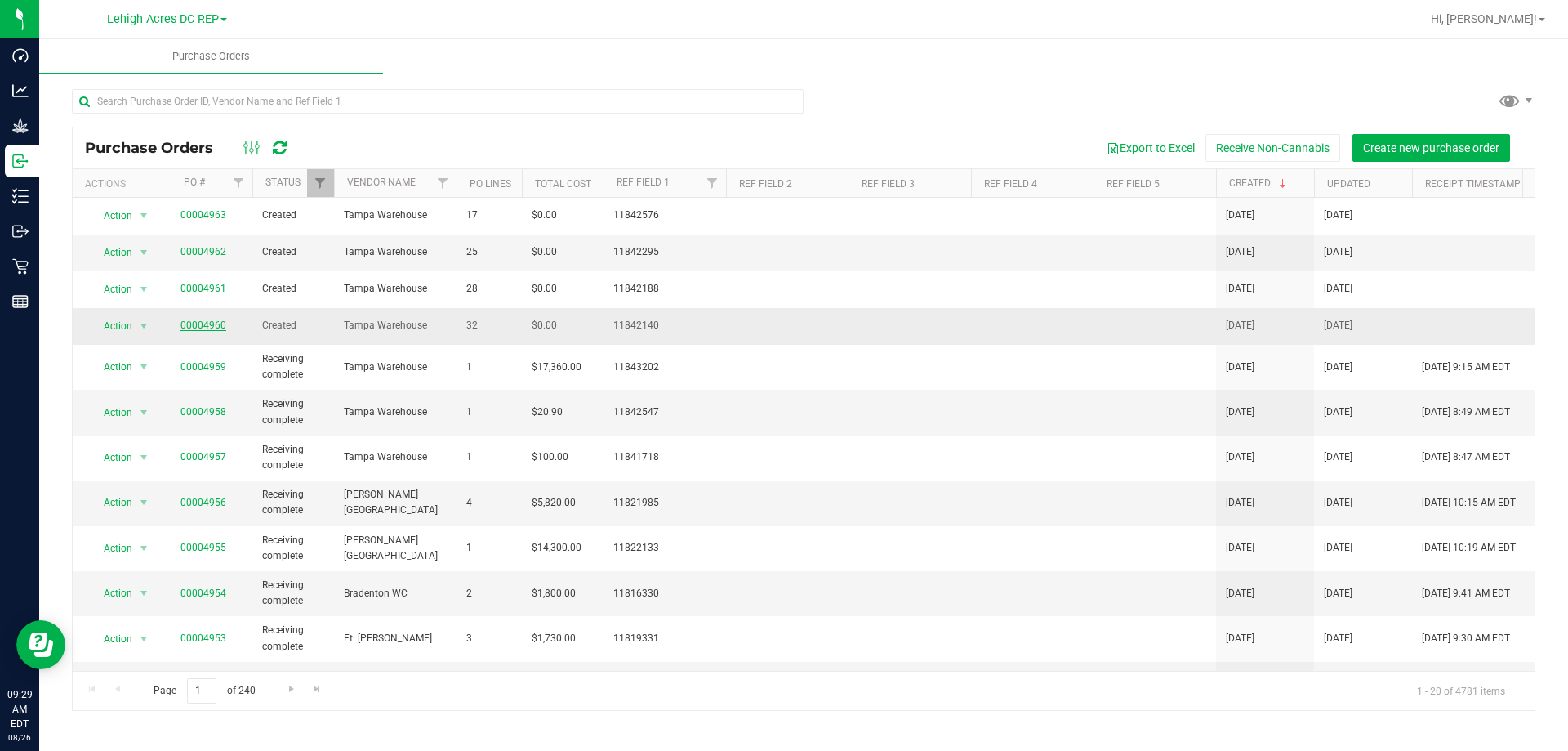
click at [202, 320] on link "00004960" at bounding box center [204, 325] width 46 height 11
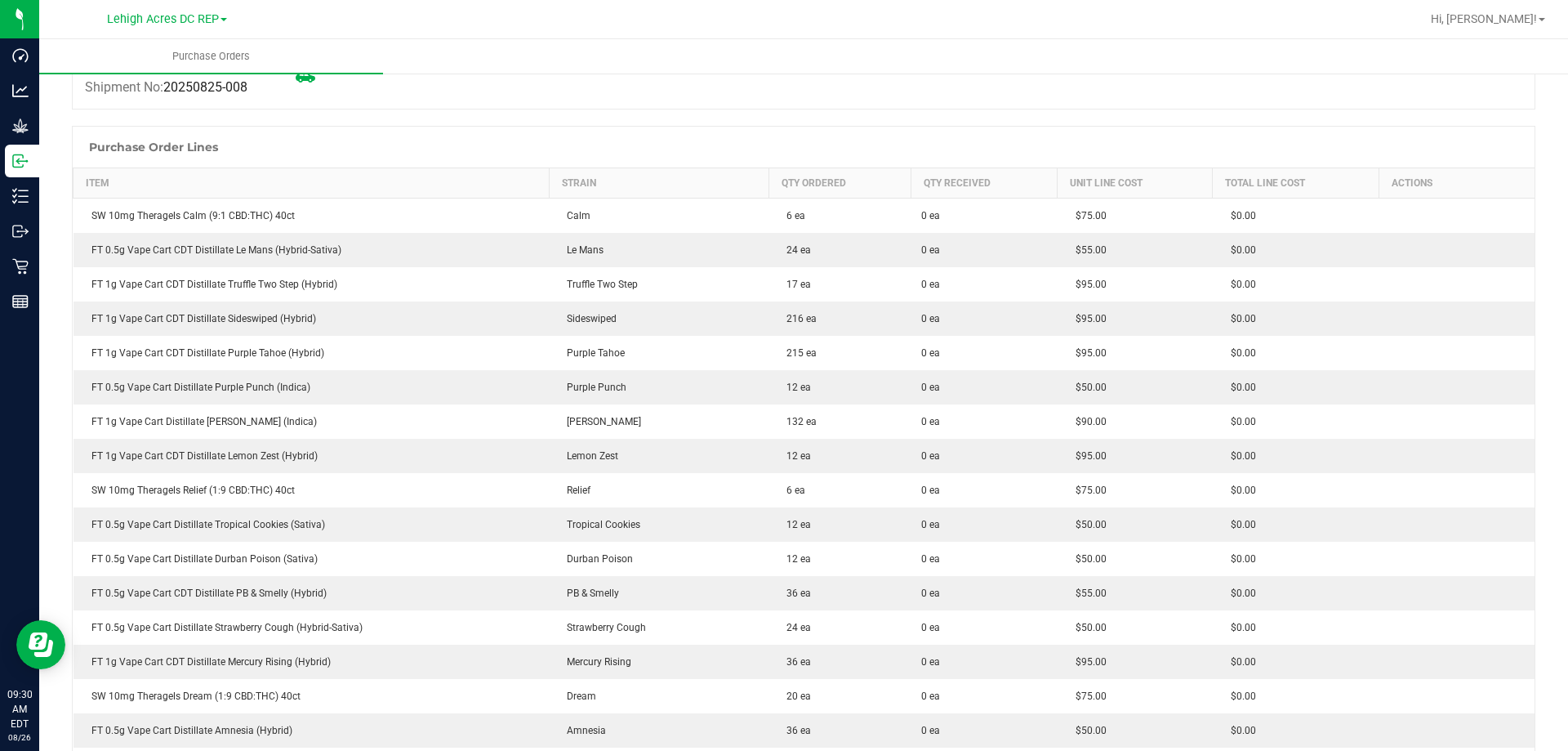
scroll to position [105, 0]
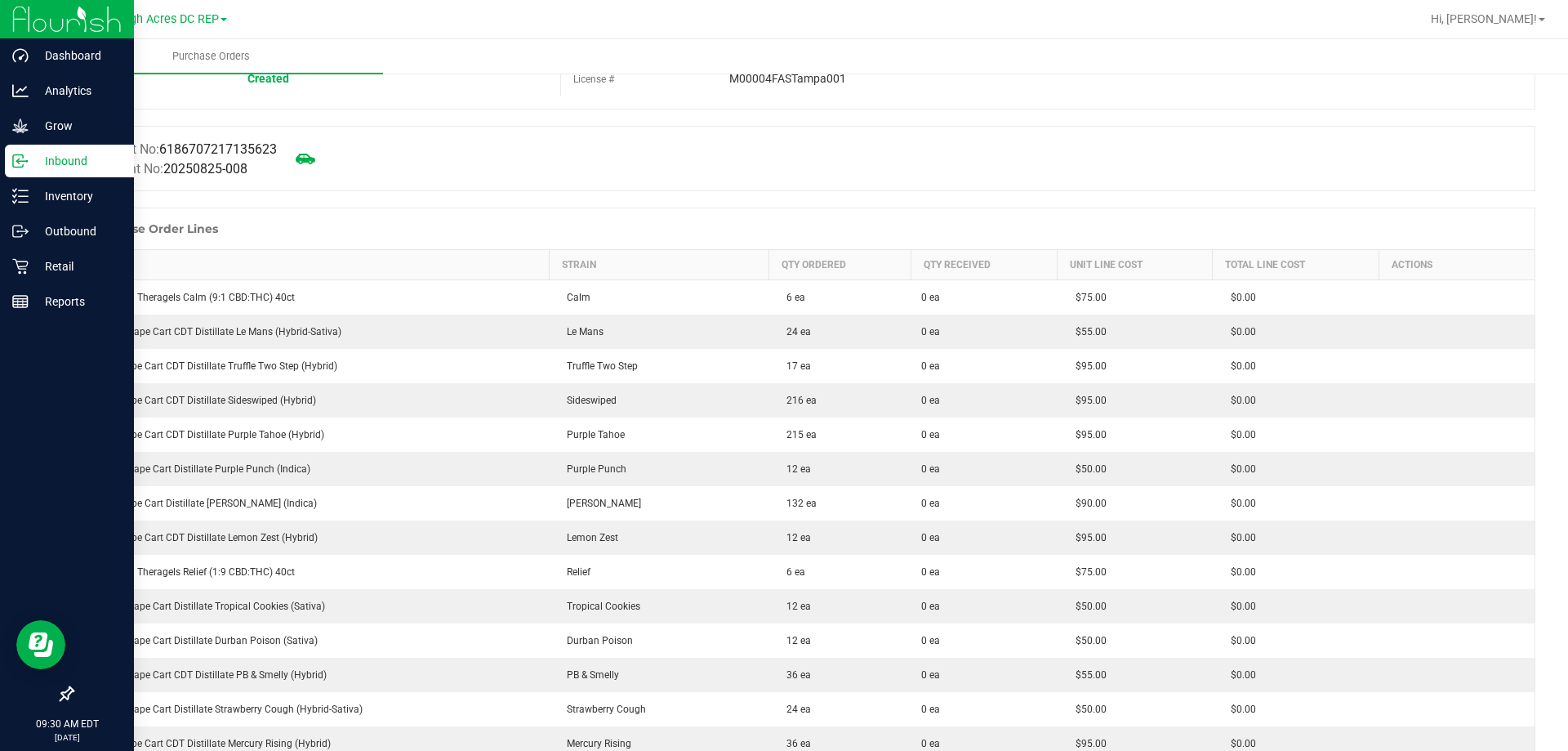
click at [63, 168] on p "Inbound" at bounding box center [77, 161] width 98 height 19
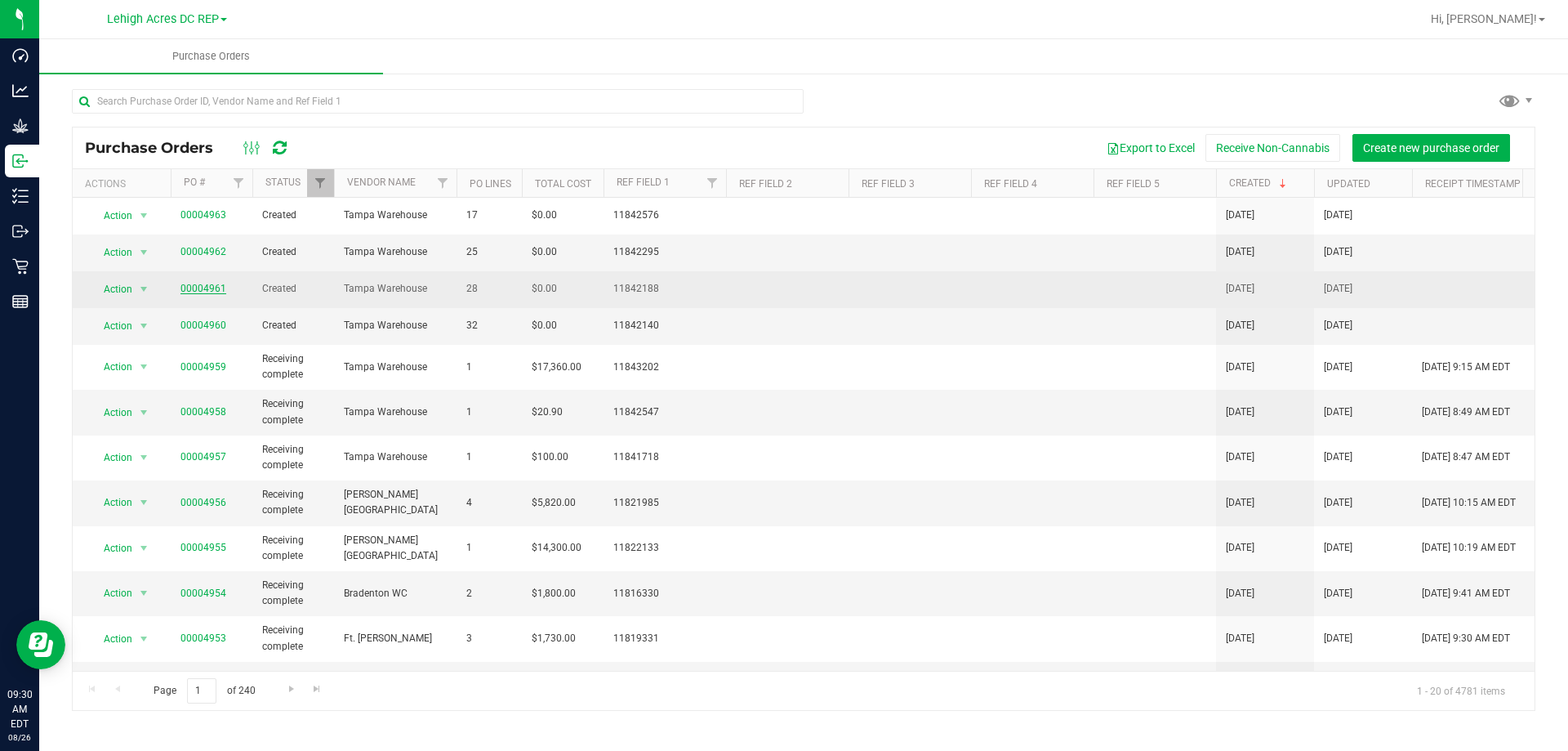
click at [196, 287] on link "00004961" at bounding box center [204, 288] width 46 height 11
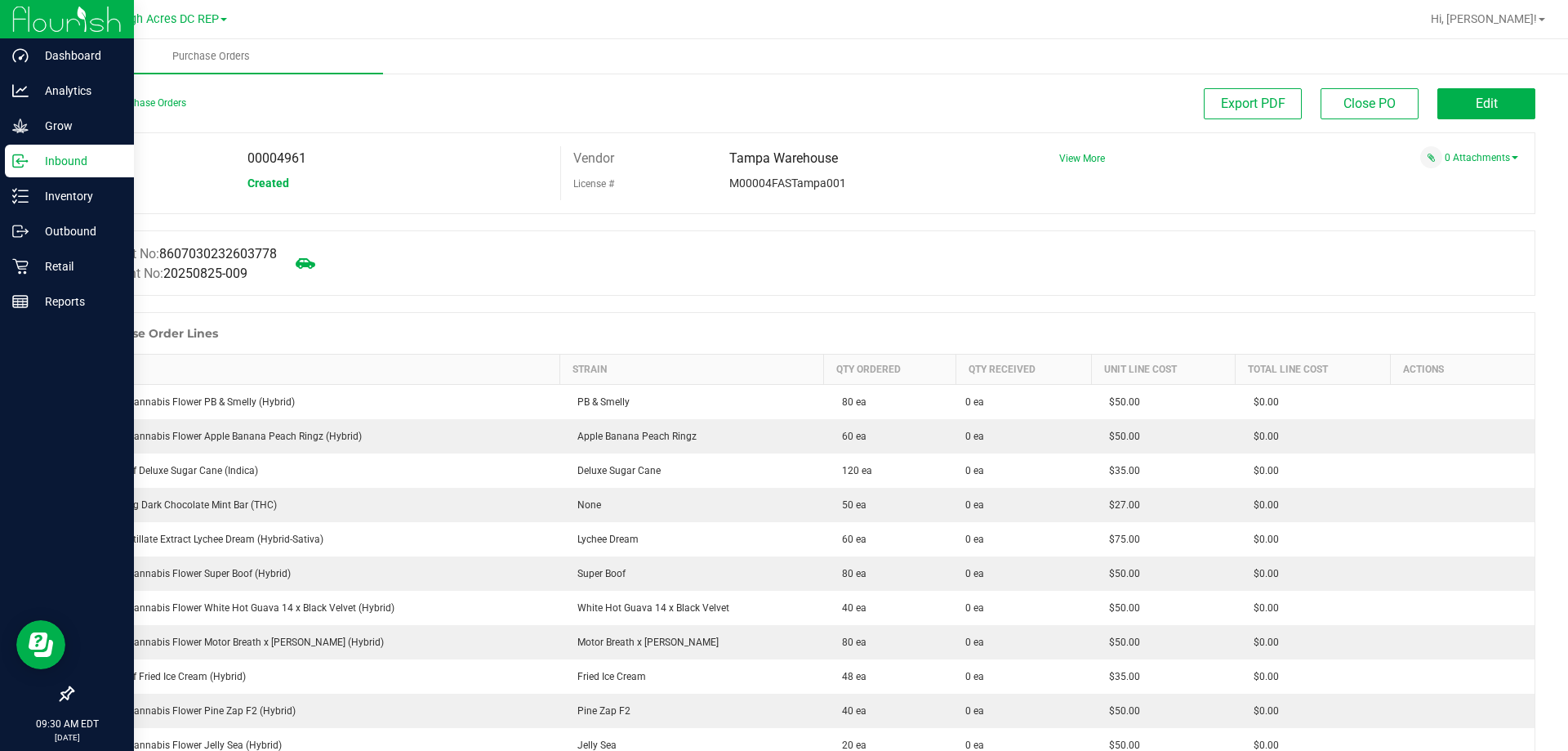
click at [48, 169] on p "Inbound" at bounding box center [77, 161] width 98 height 19
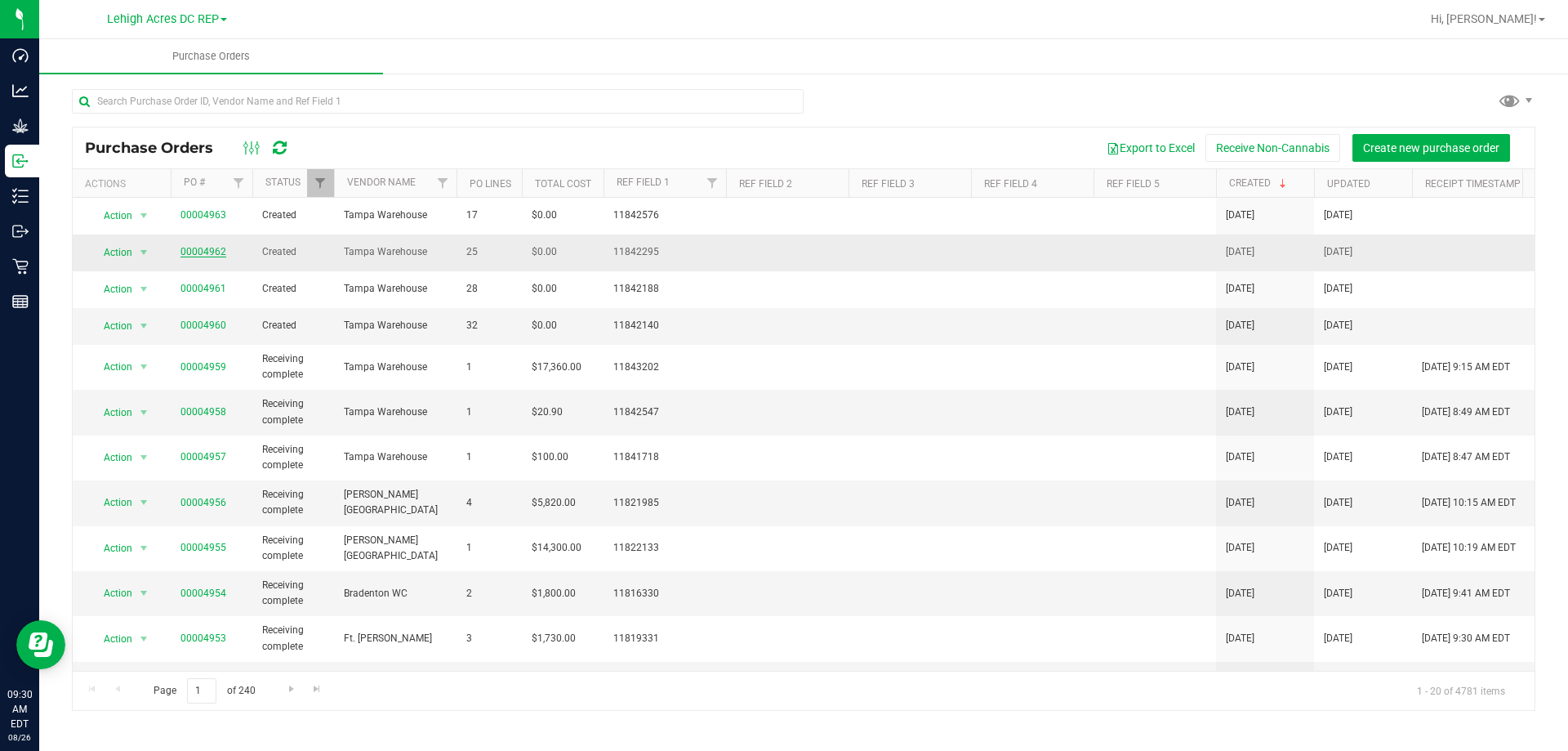
click at [200, 249] on link "00004962" at bounding box center [204, 252] width 46 height 11
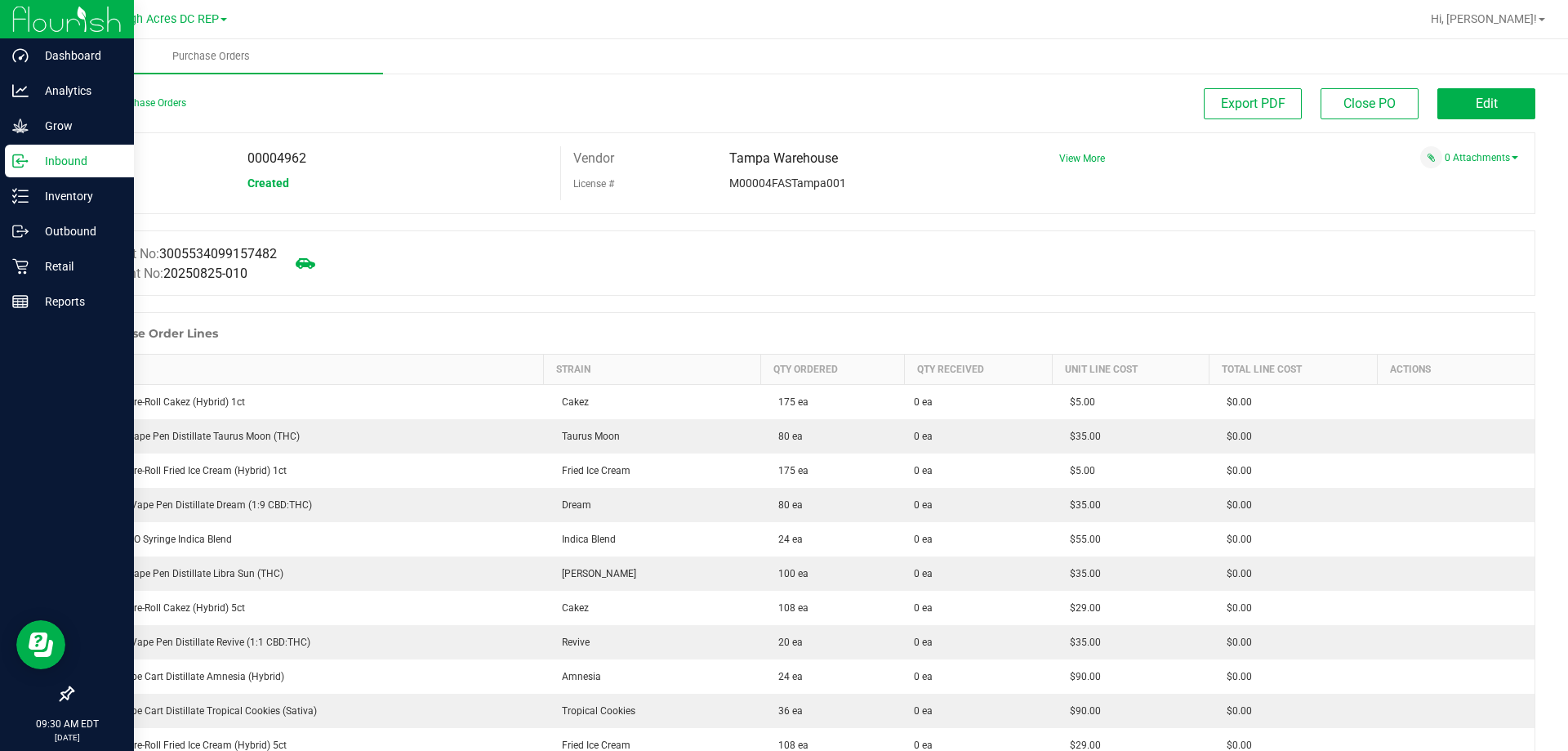
click at [31, 161] on p "Inbound" at bounding box center [77, 161] width 98 height 19
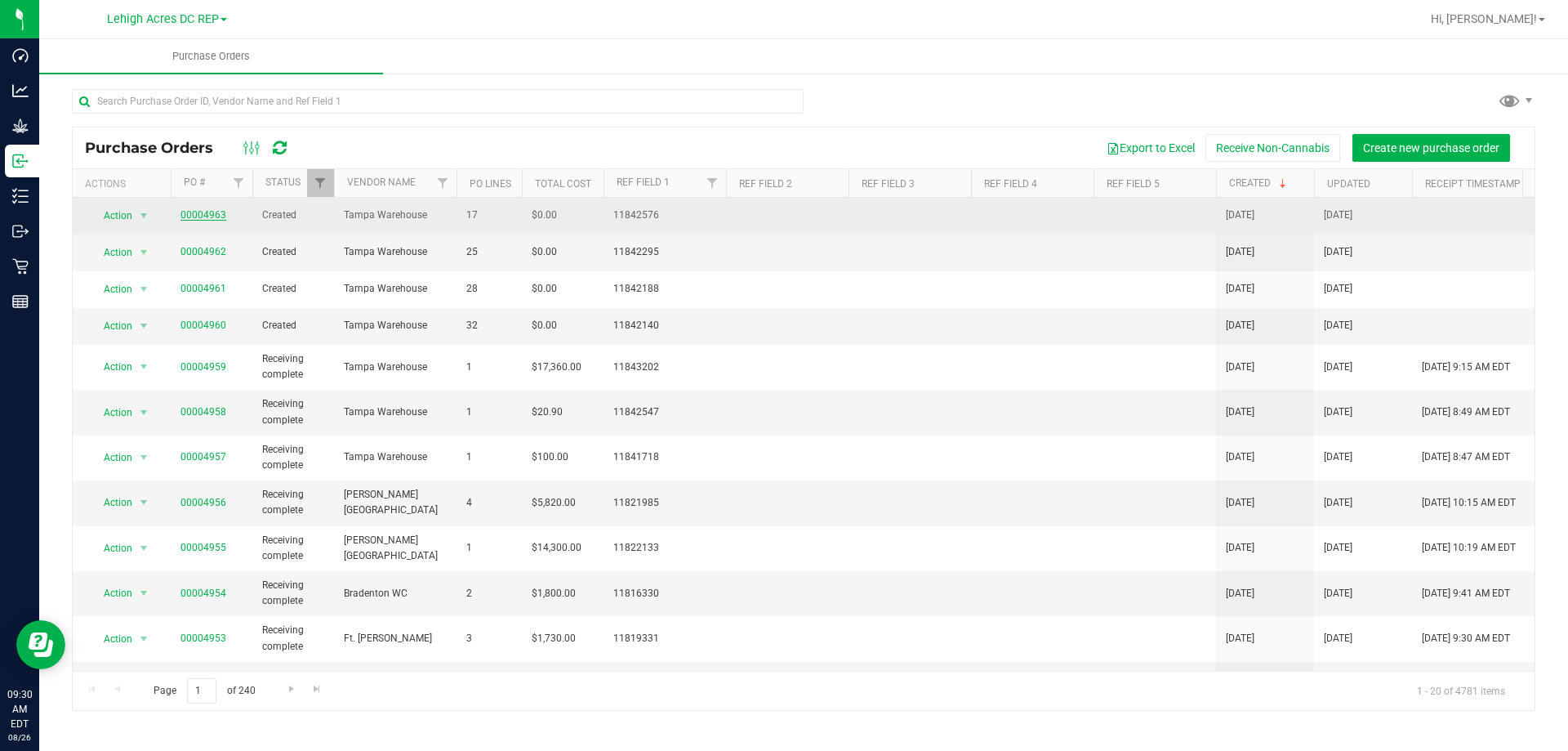
click at [196, 210] on link "00004963" at bounding box center [204, 215] width 46 height 11
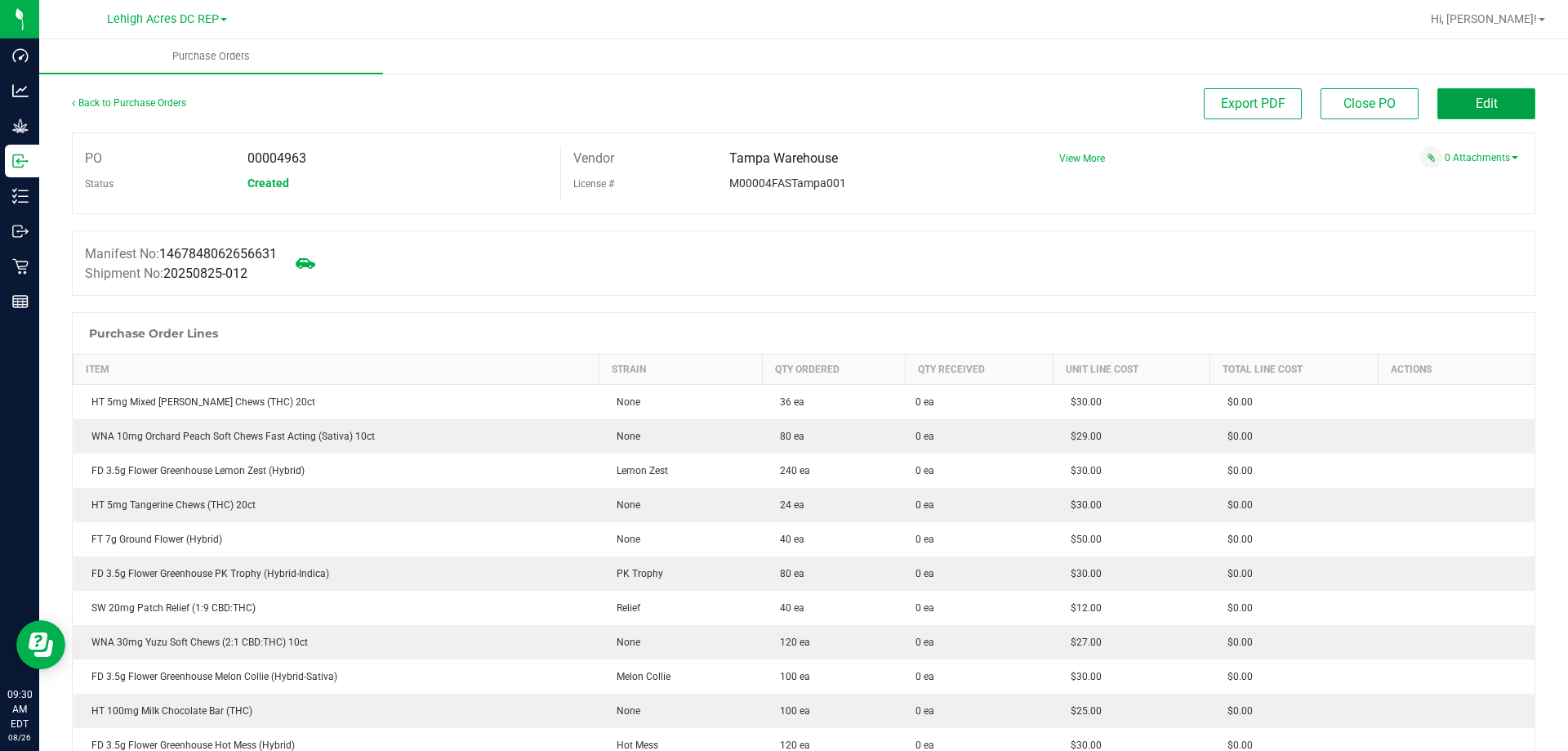
click at [1482, 105] on span "Edit" at bounding box center [1486, 103] width 22 height 16
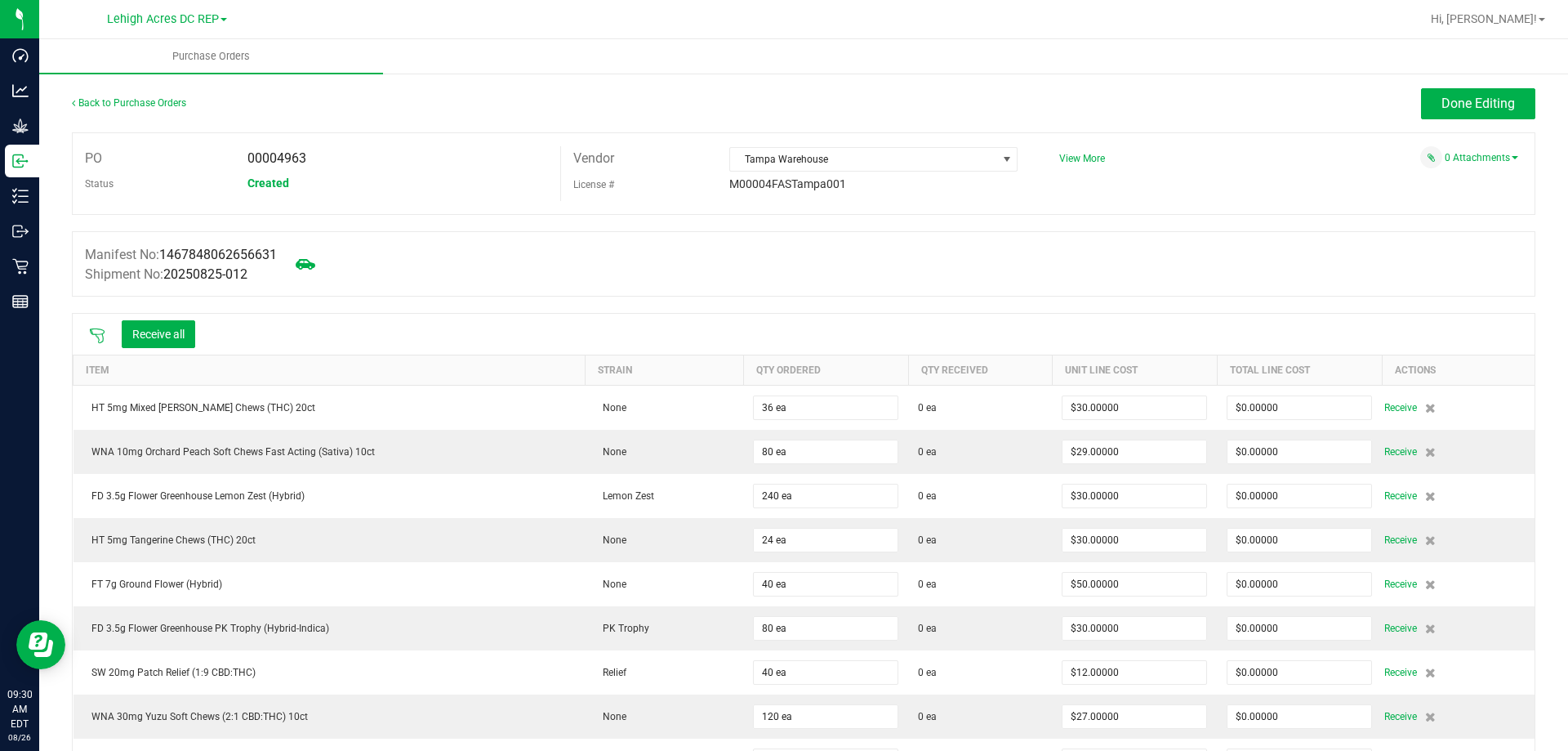
click at [95, 334] on icon at bounding box center [97, 336] width 17 height 17
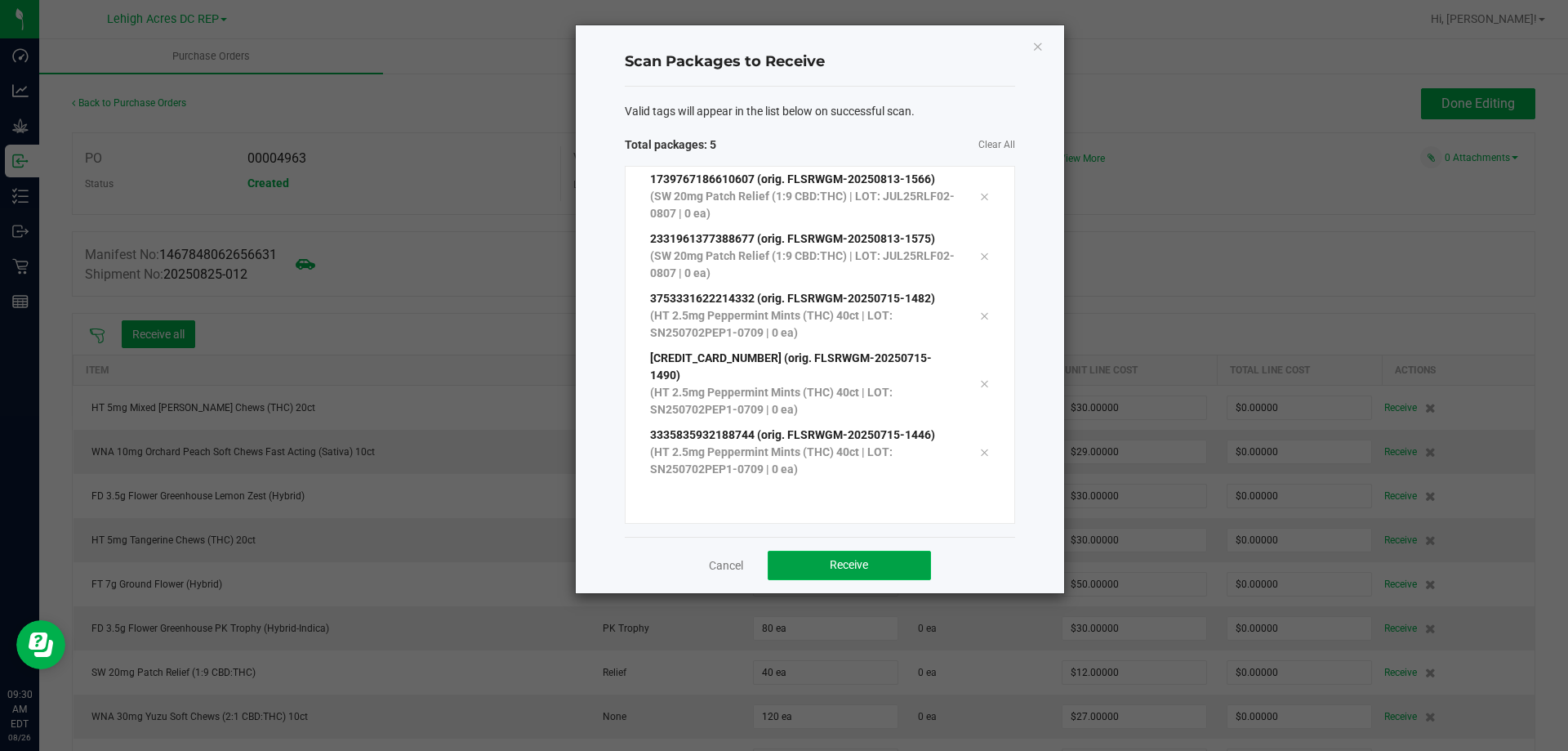
click at [849, 558] on span "Receive" at bounding box center [849, 565] width 39 height 13
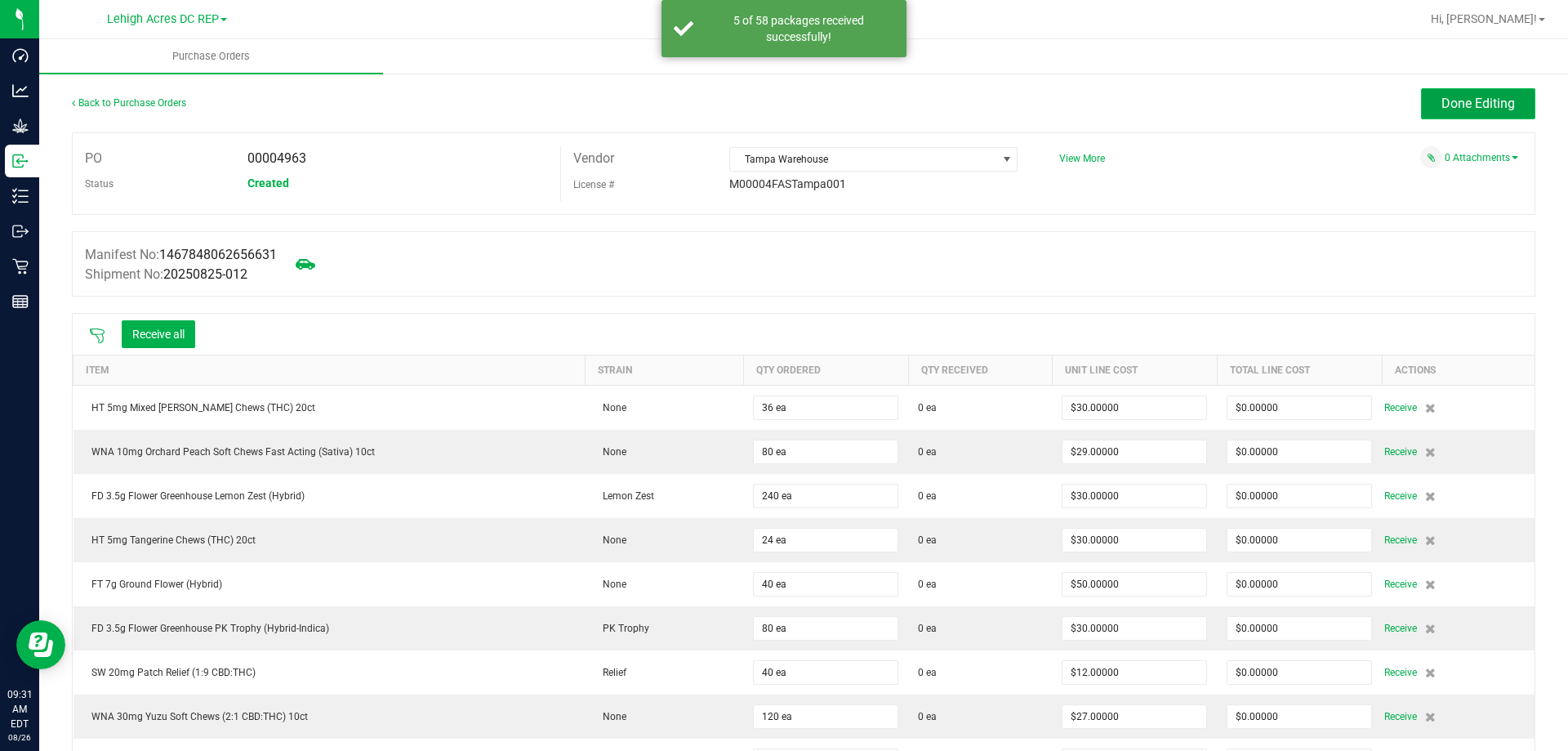
click at [1474, 106] on span "Done Editing" at bounding box center [1478, 103] width 73 height 16
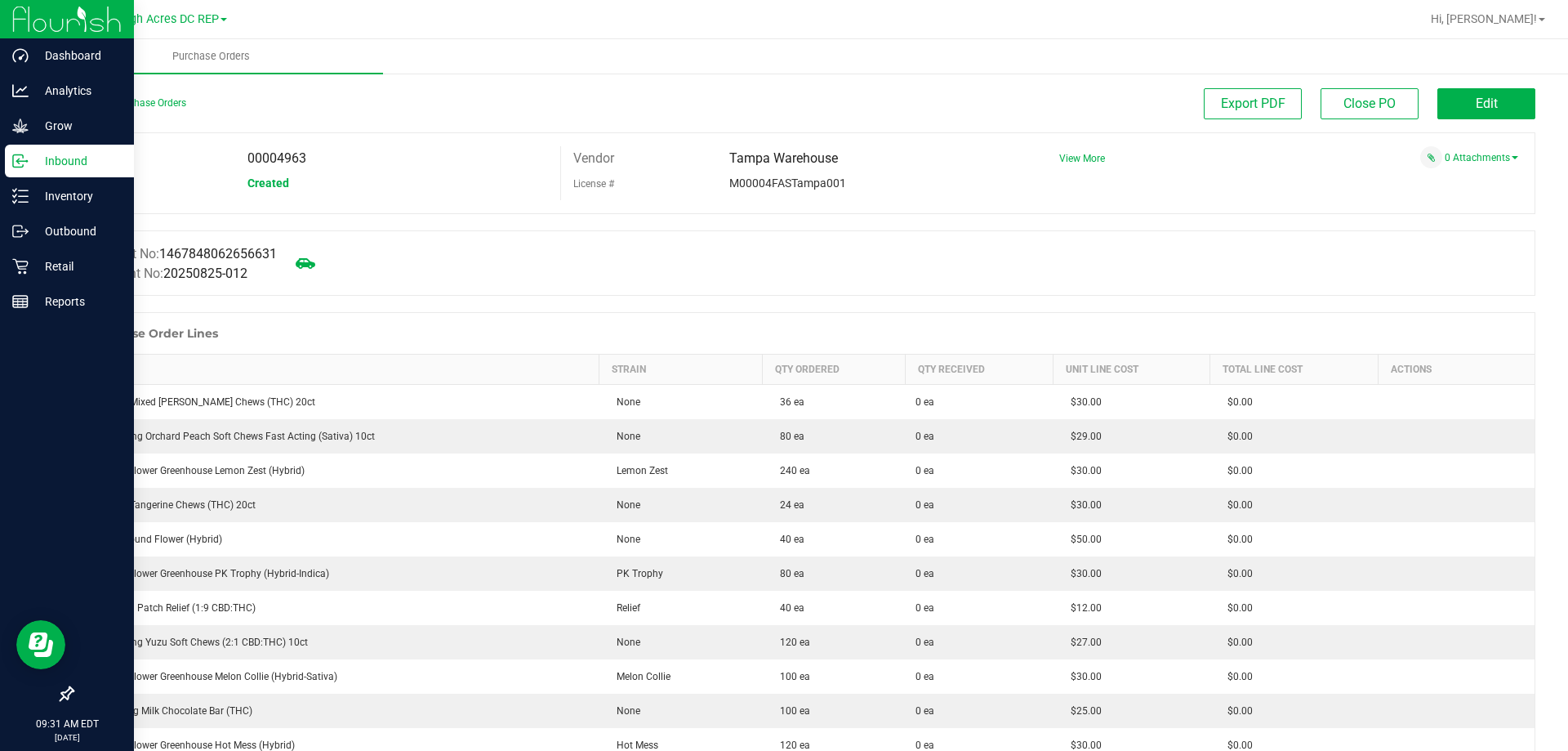
click at [29, 160] on p "Inbound" at bounding box center [77, 161] width 98 height 19
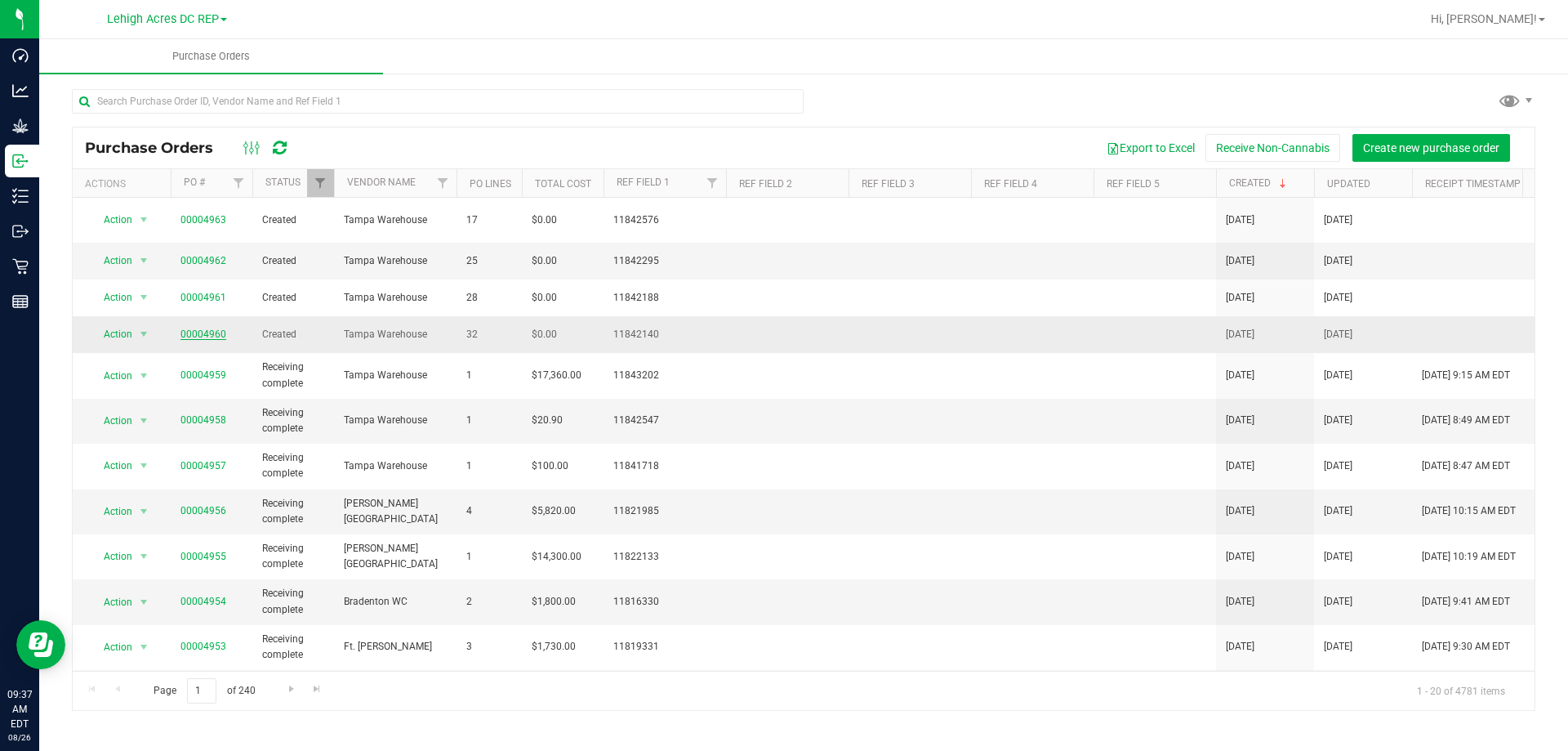
click at [206, 329] on link "00004960" at bounding box center [204, 334] width 46 height 11
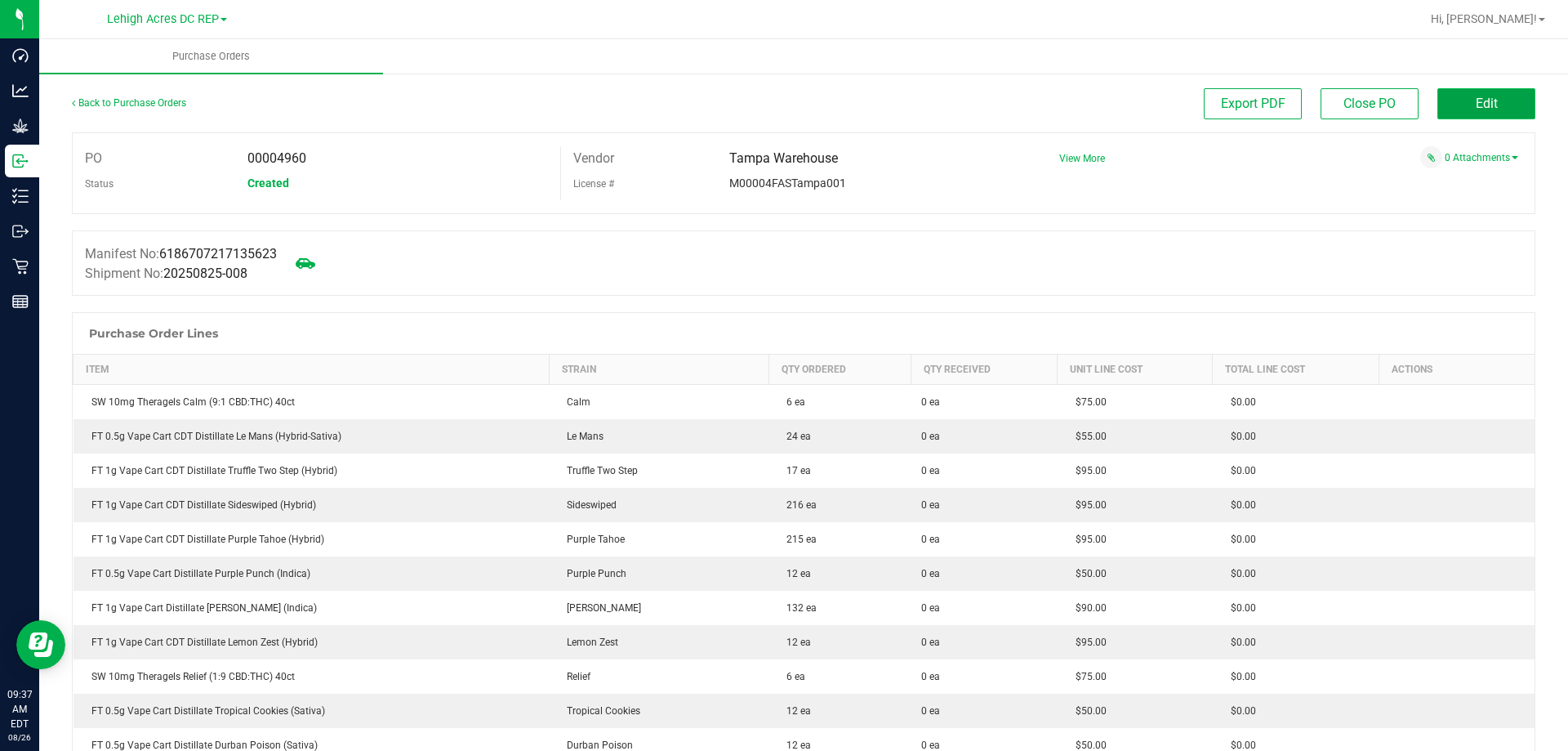
click at [1468, 115] on button "Edit" at bounding box center [1485, 104] width 98 height 31
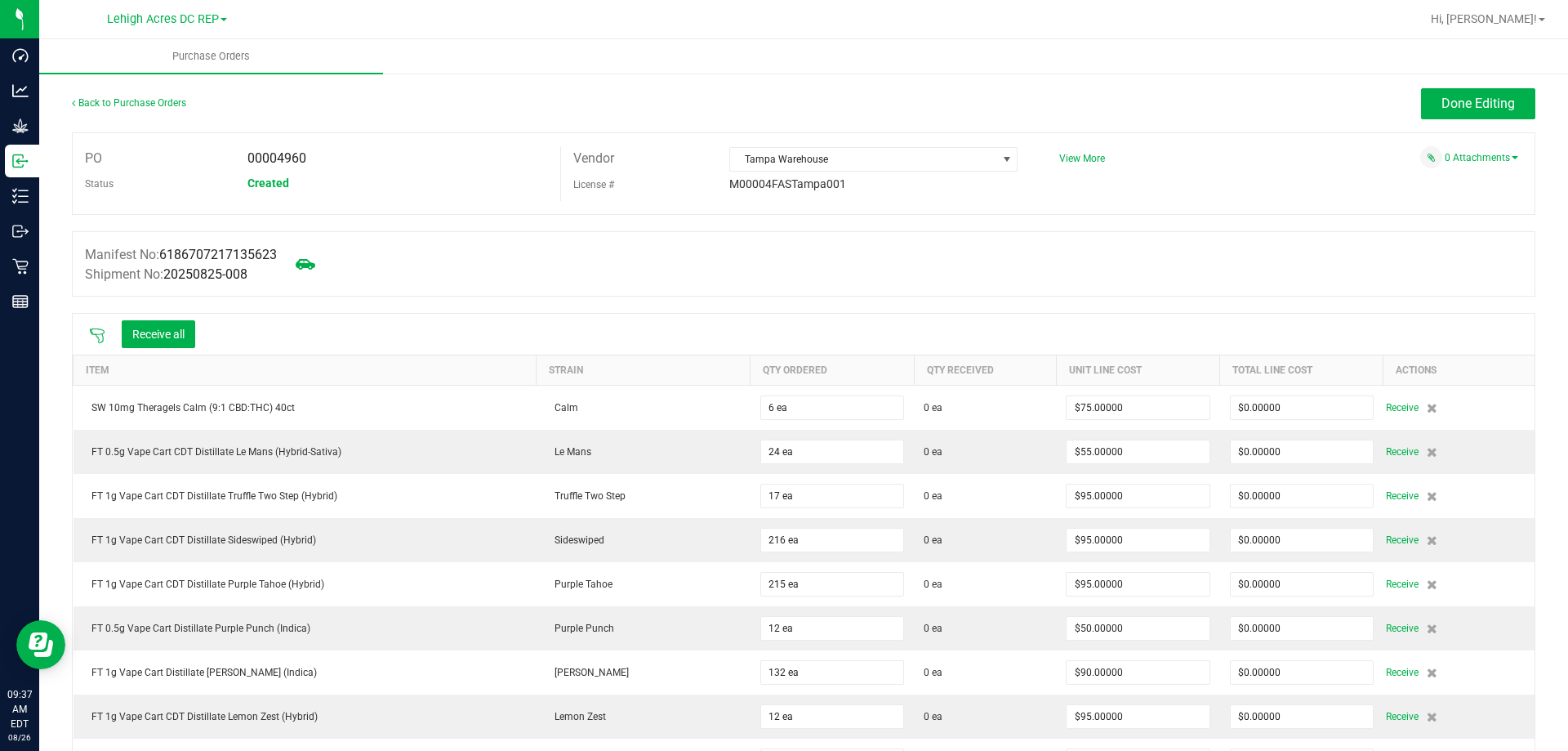
click at [93, 330] on icon at bounding box center [97, 336] width 17 height 17
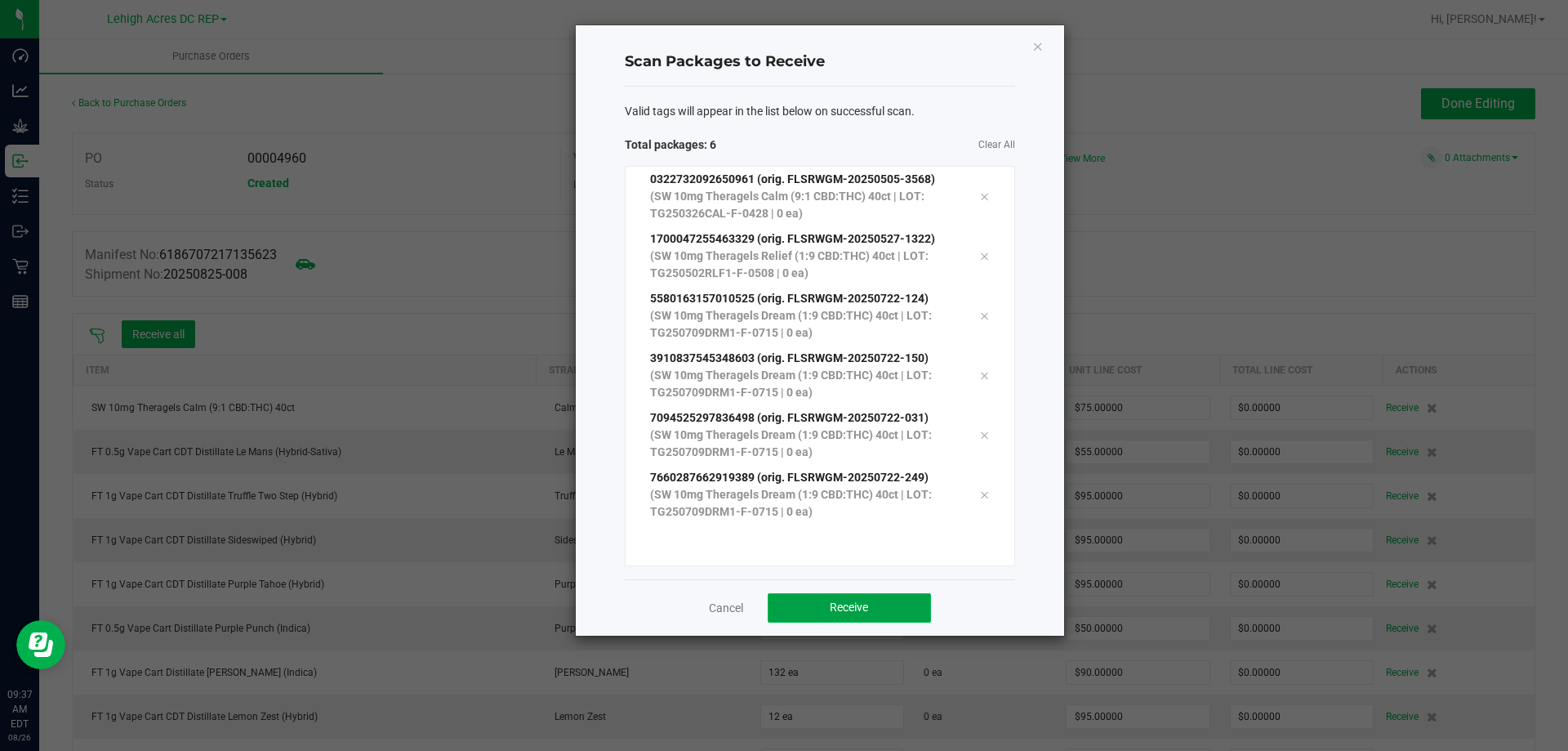
click at [873, 619] on button "Receive" at bounding box center [850, 608] width 163 height 29
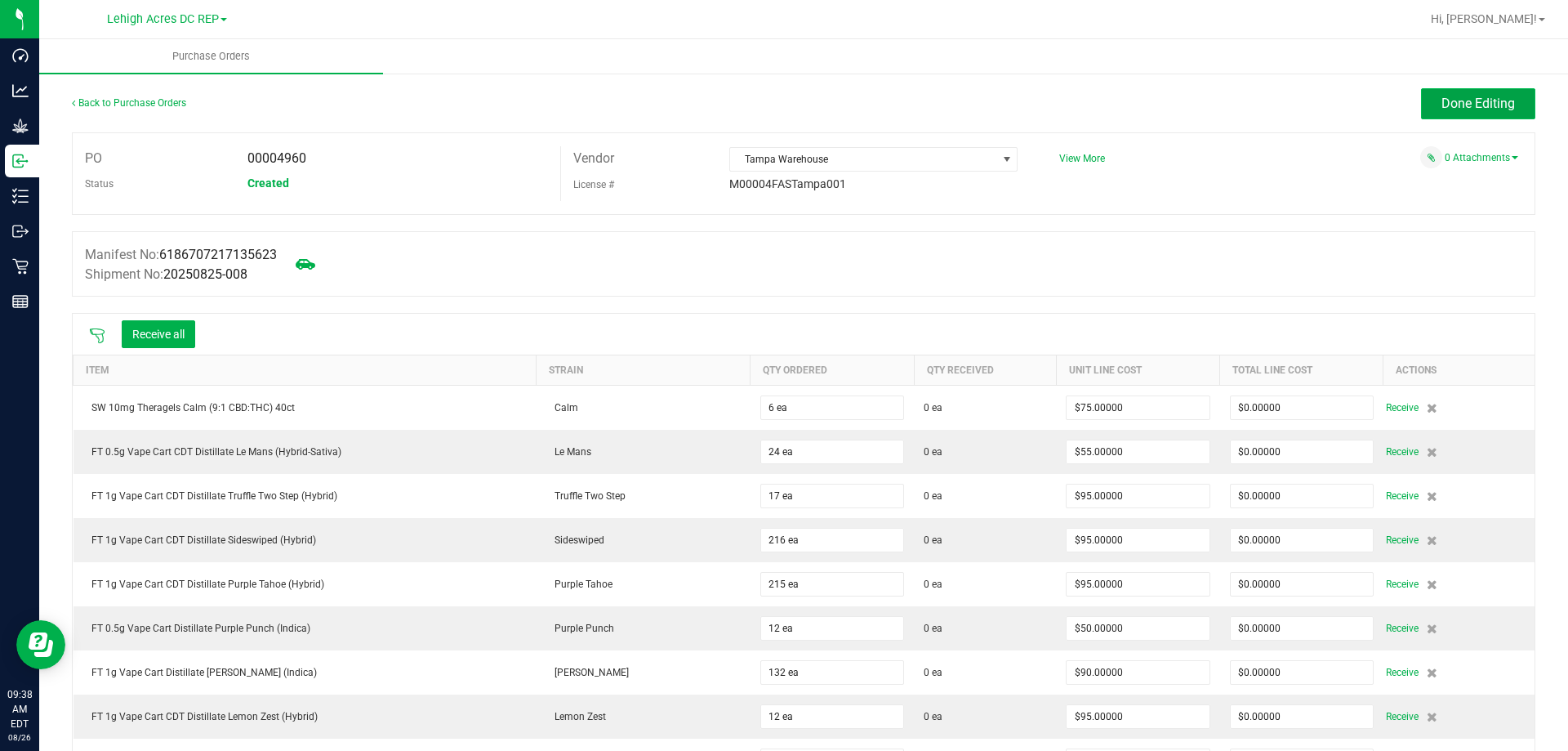
click at [1442, 107] on span "Done Editing" at bounding box center [1478, 103] width 73 height 16
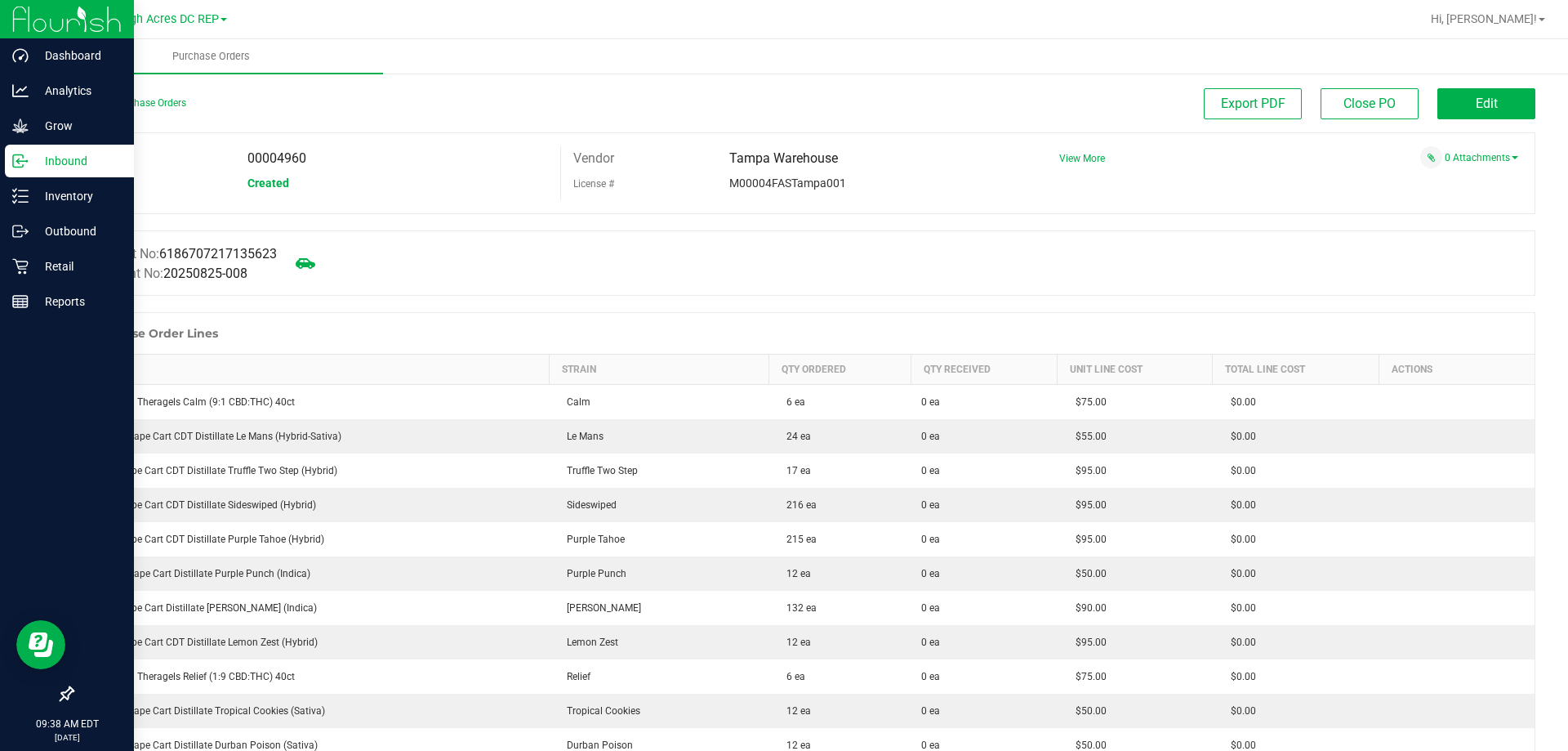
click at [47, 162] on p "Inbound" at bounding box center [77, 161] width 98 height 19
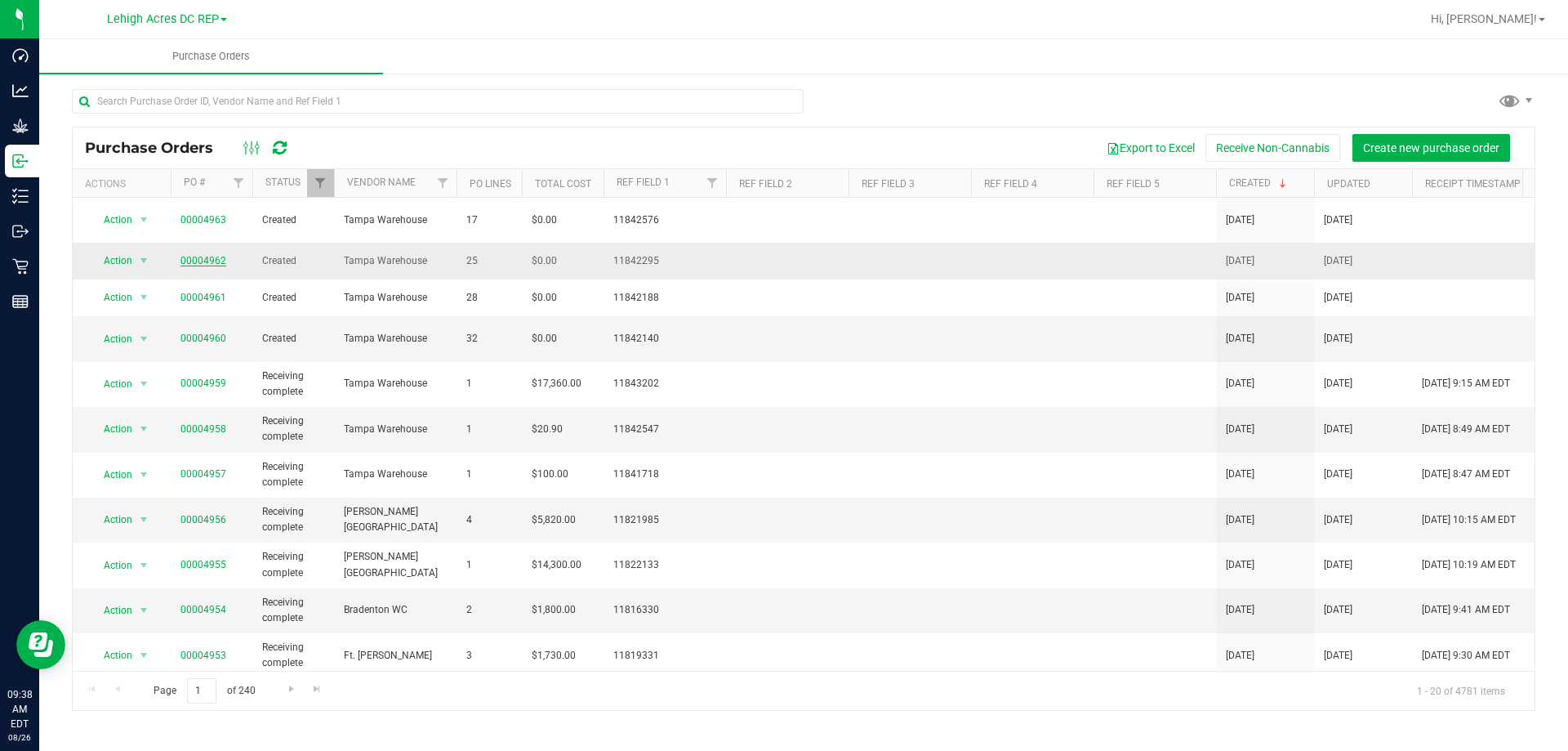
click at [201, 255] on link "00004962" at bounding box center [204, 261] width 46 height 11
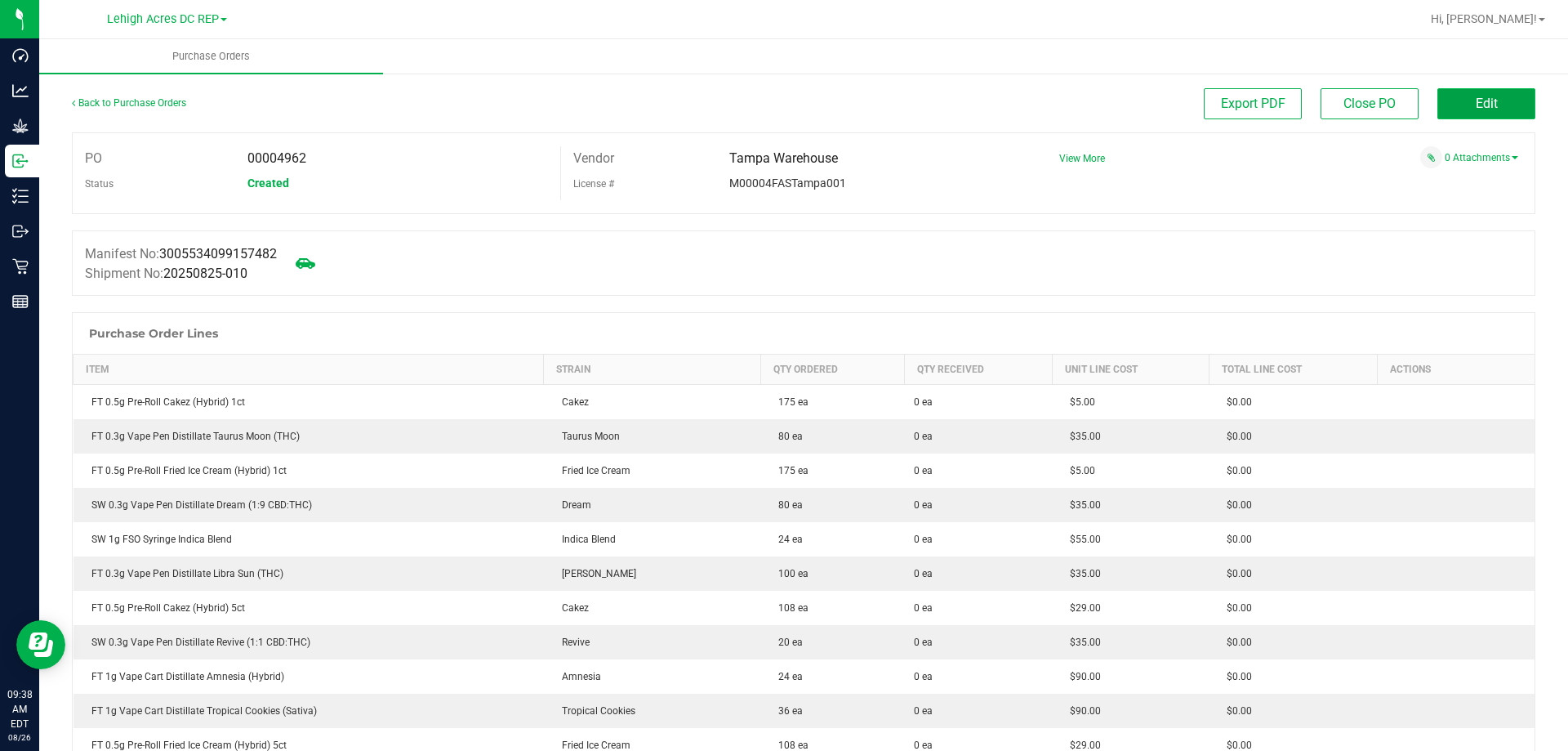
click at [1496, 105] on button "Edit" at bounding box center [1485, 104] width 98 height 31
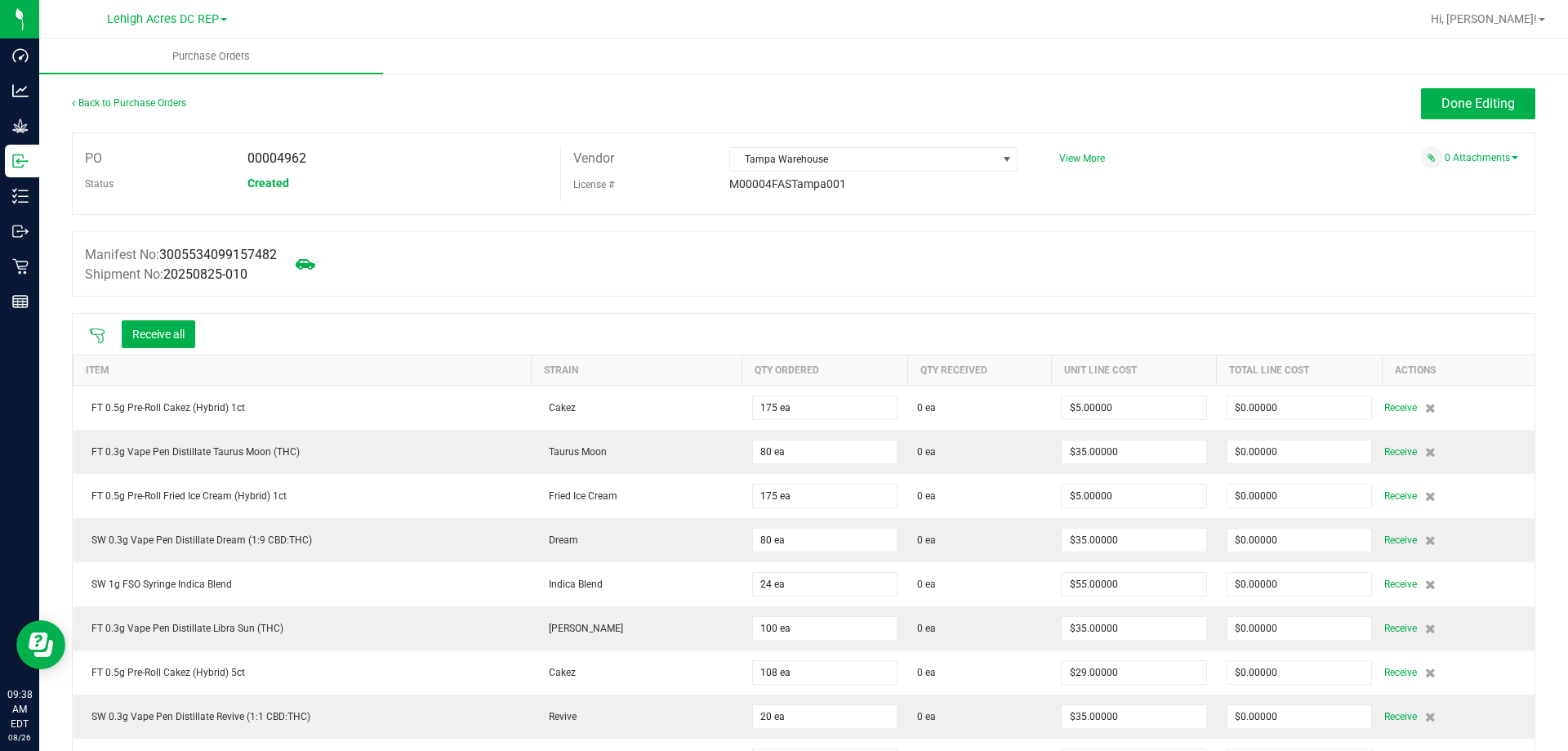
click at [99, 335] on icon at bounding box center [97, 336] width 17 height 17
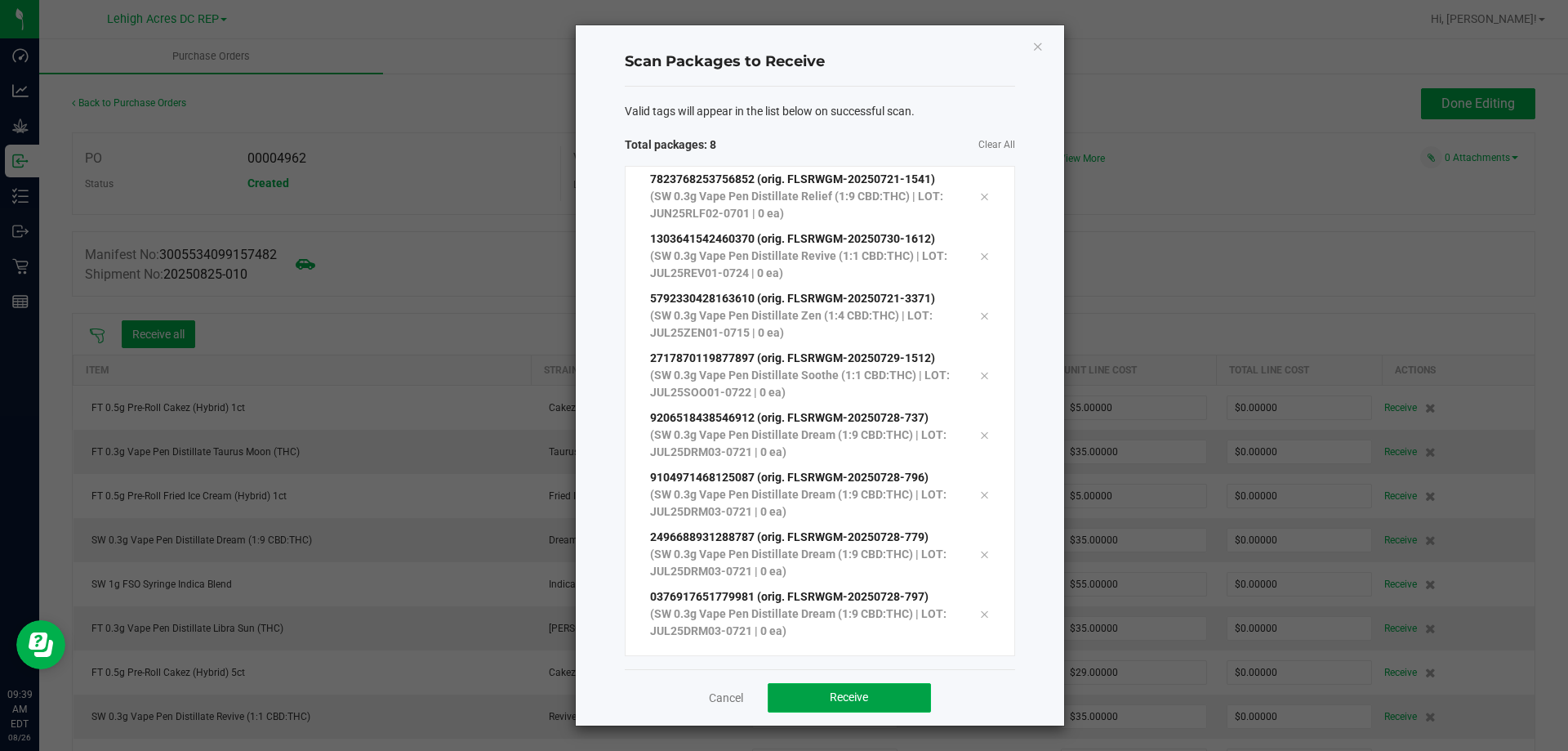
click at [851, 687] on button "Receive" at bounding box center [850, 698] width 163 height 29
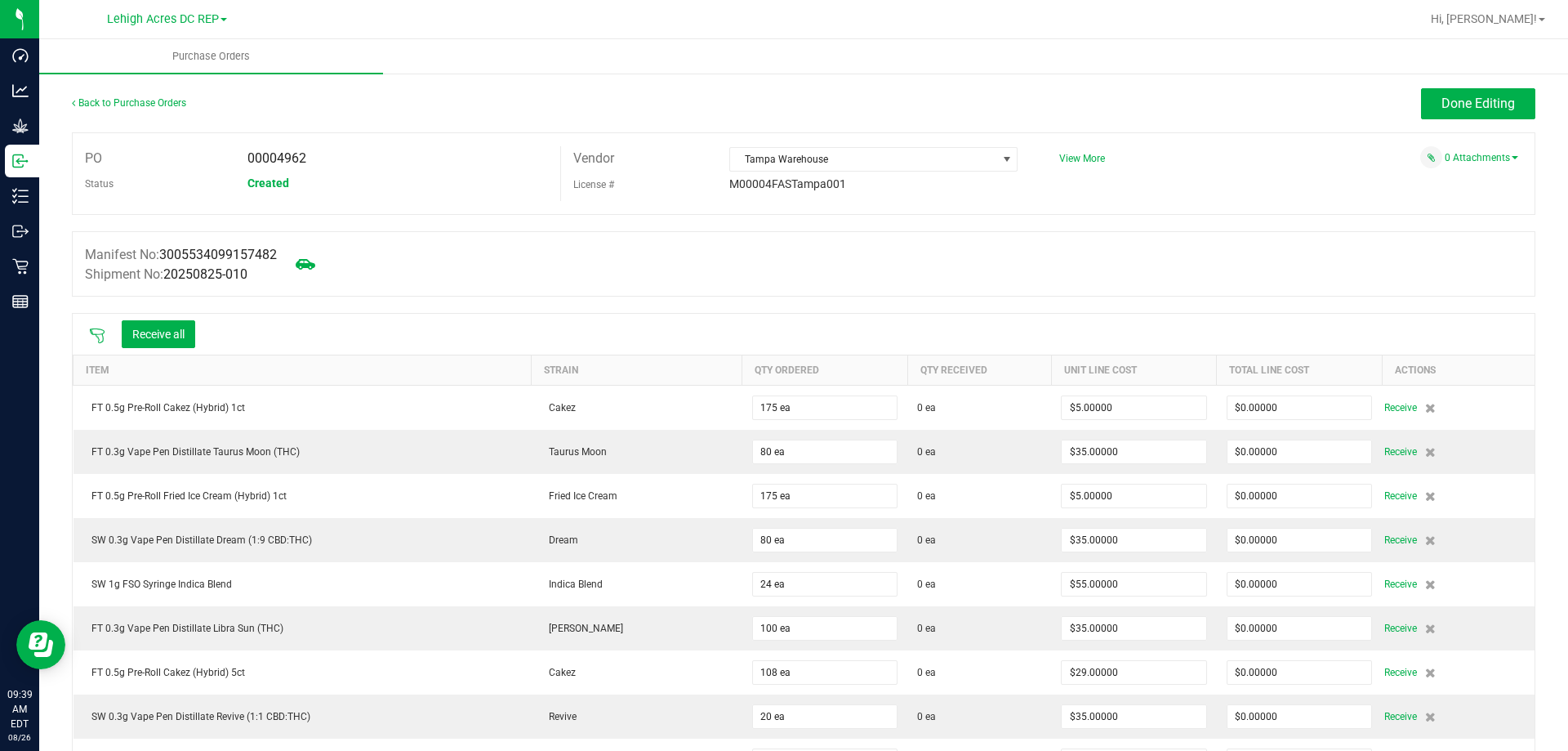
click at [103, 331] on icon at bounding box center [97, 336] width 17 height 17
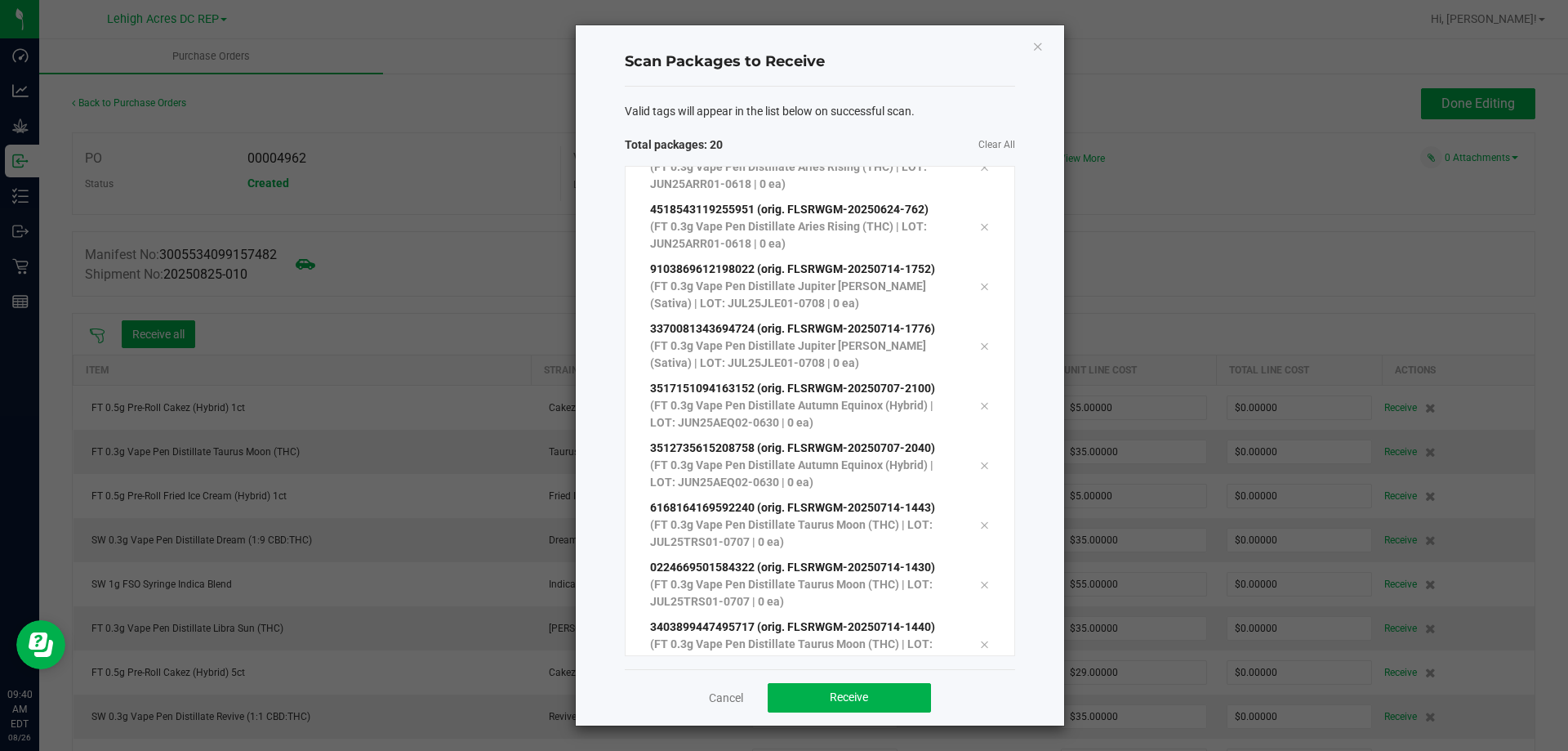
scroll to position [745, 0]
click at [834, 696] on span "Receive" at bounding box center [849, 697] width 39 height 13
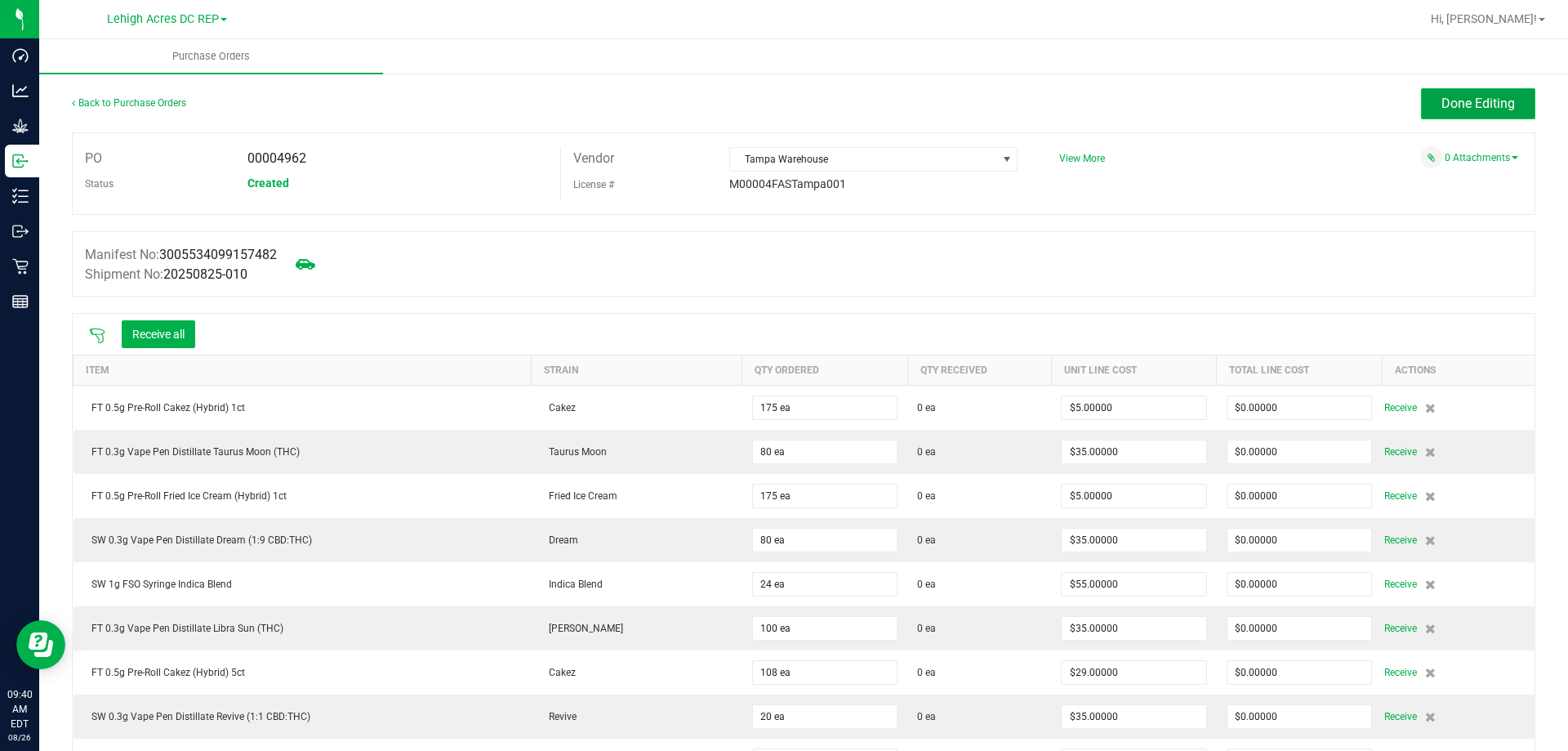
click at [1441, 100] on span "Done Editing" at bounding box center [1478, 103] width 73 height 16
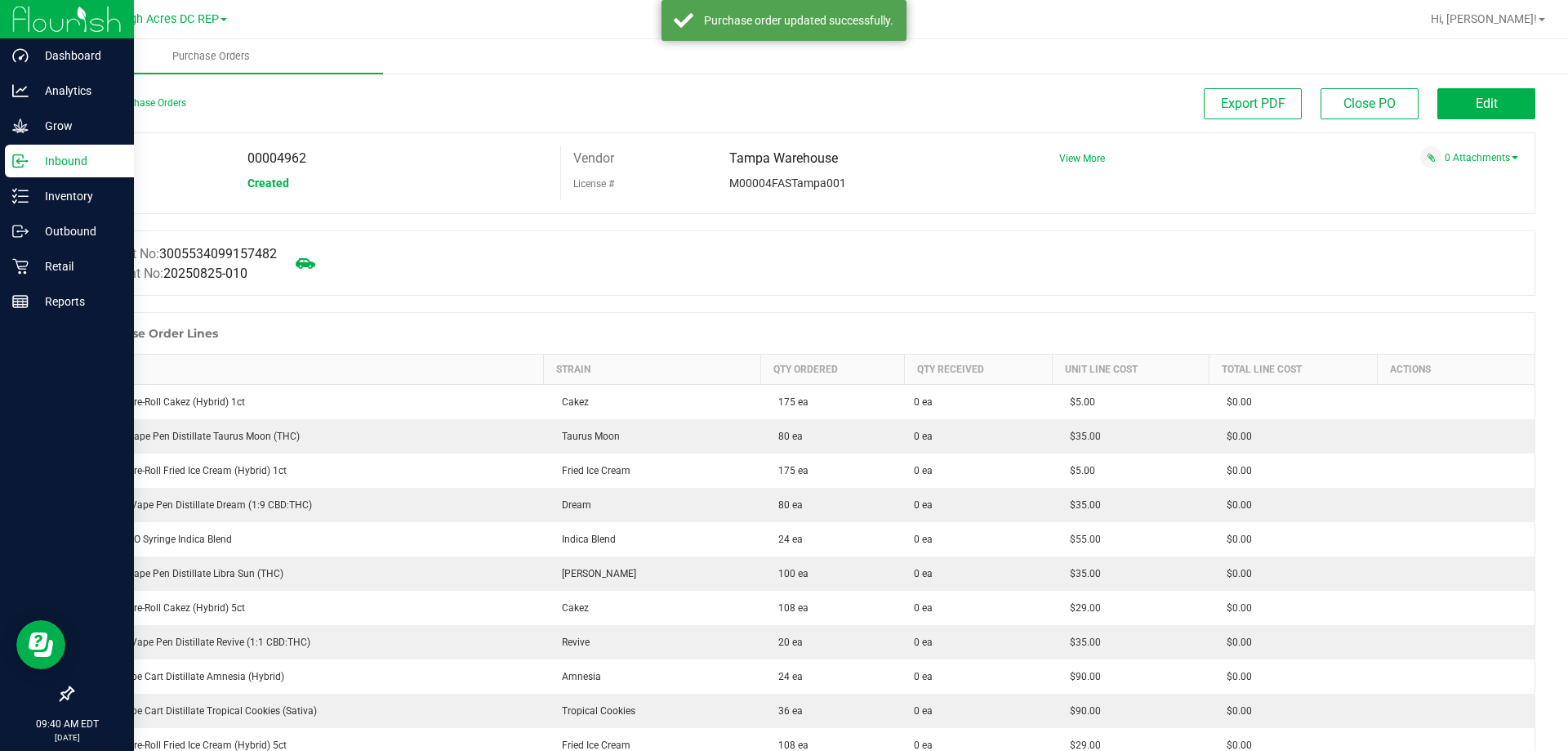
click at [41, 163] on p "Inbound" at bounding box center [77, 161] width 98 height 19
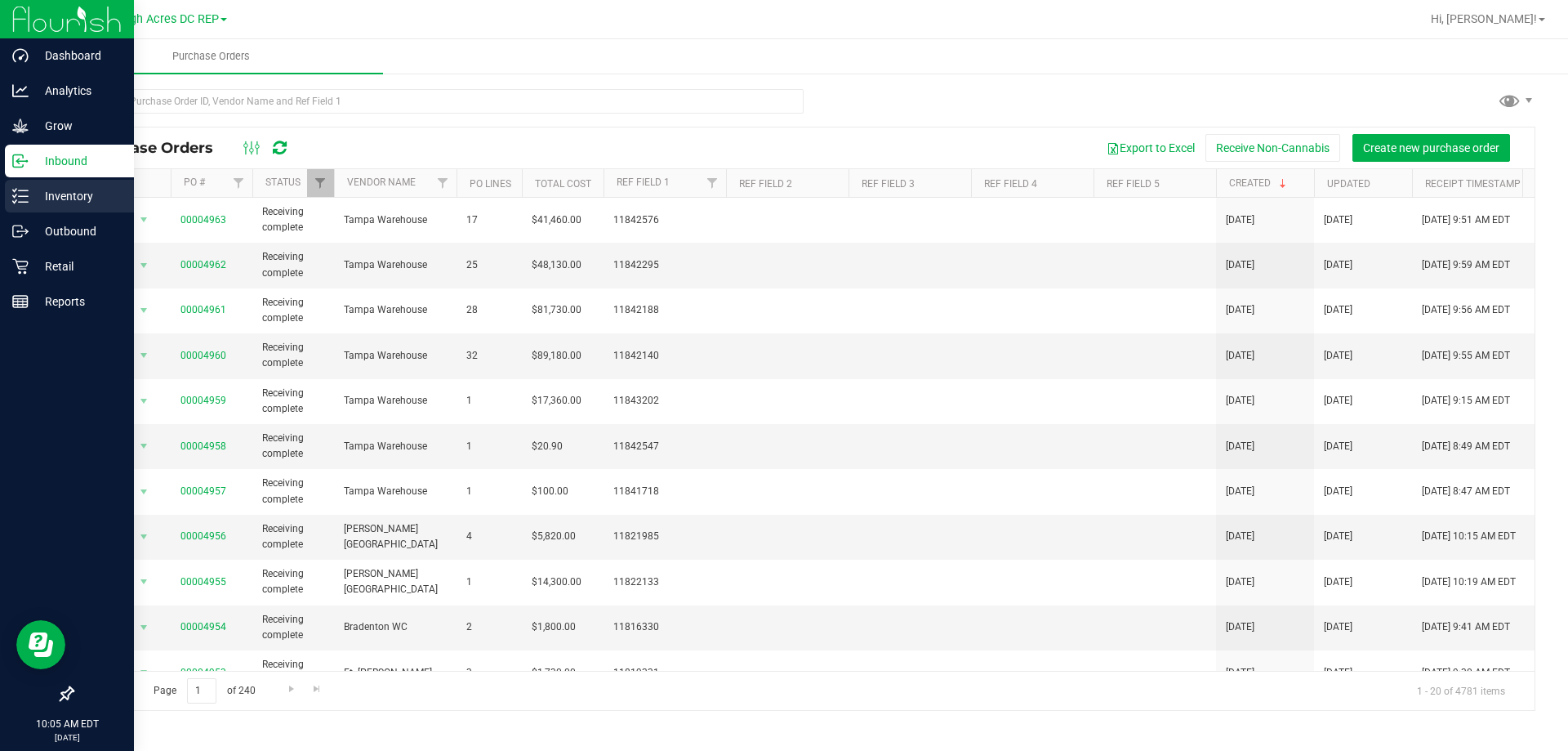
click at [57, 194] on p "Inventory" at bounding box center [77, 196] width 98 height 19
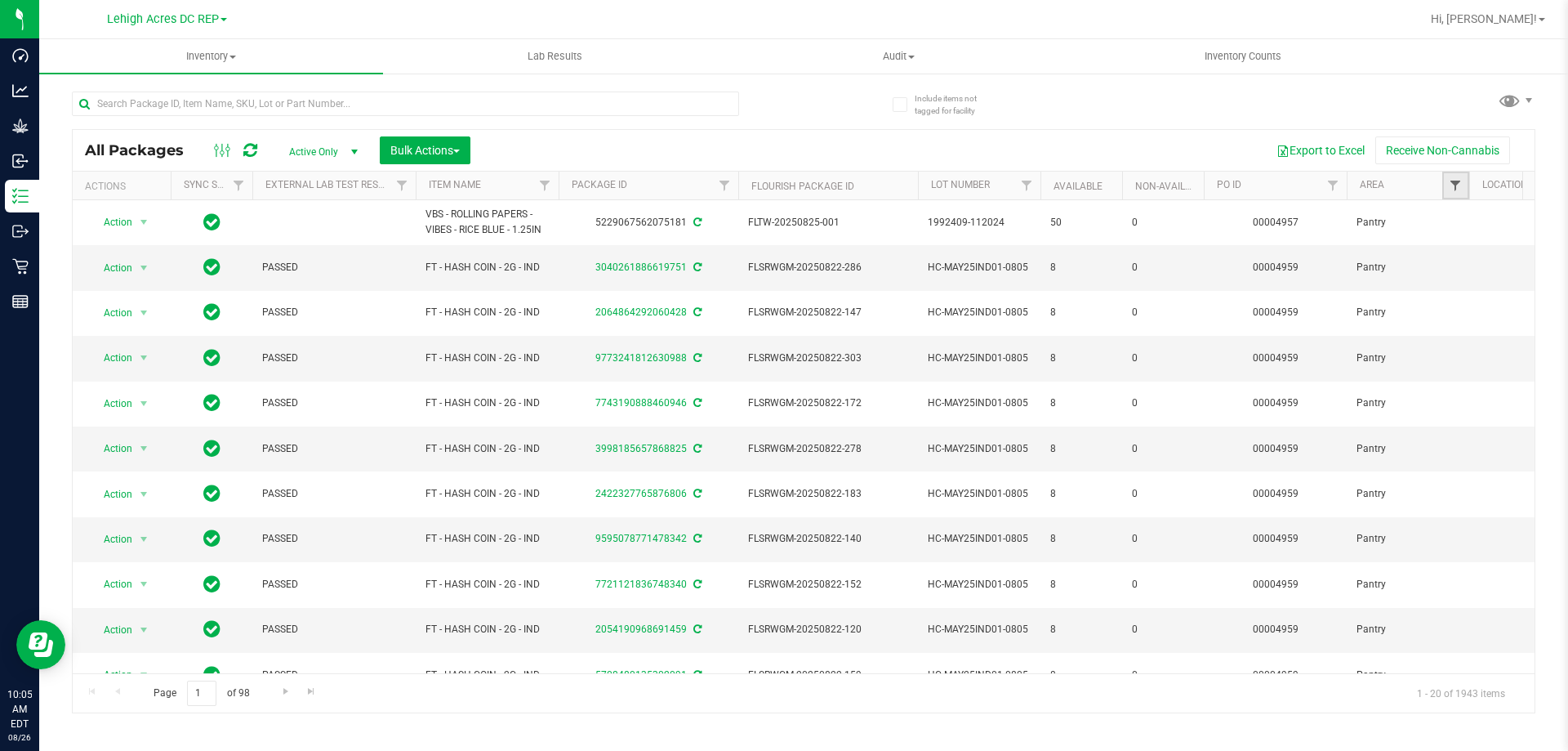
click at [1458, 188] on span "Filter" at bounding box center [1455, 185] width 13 height 13
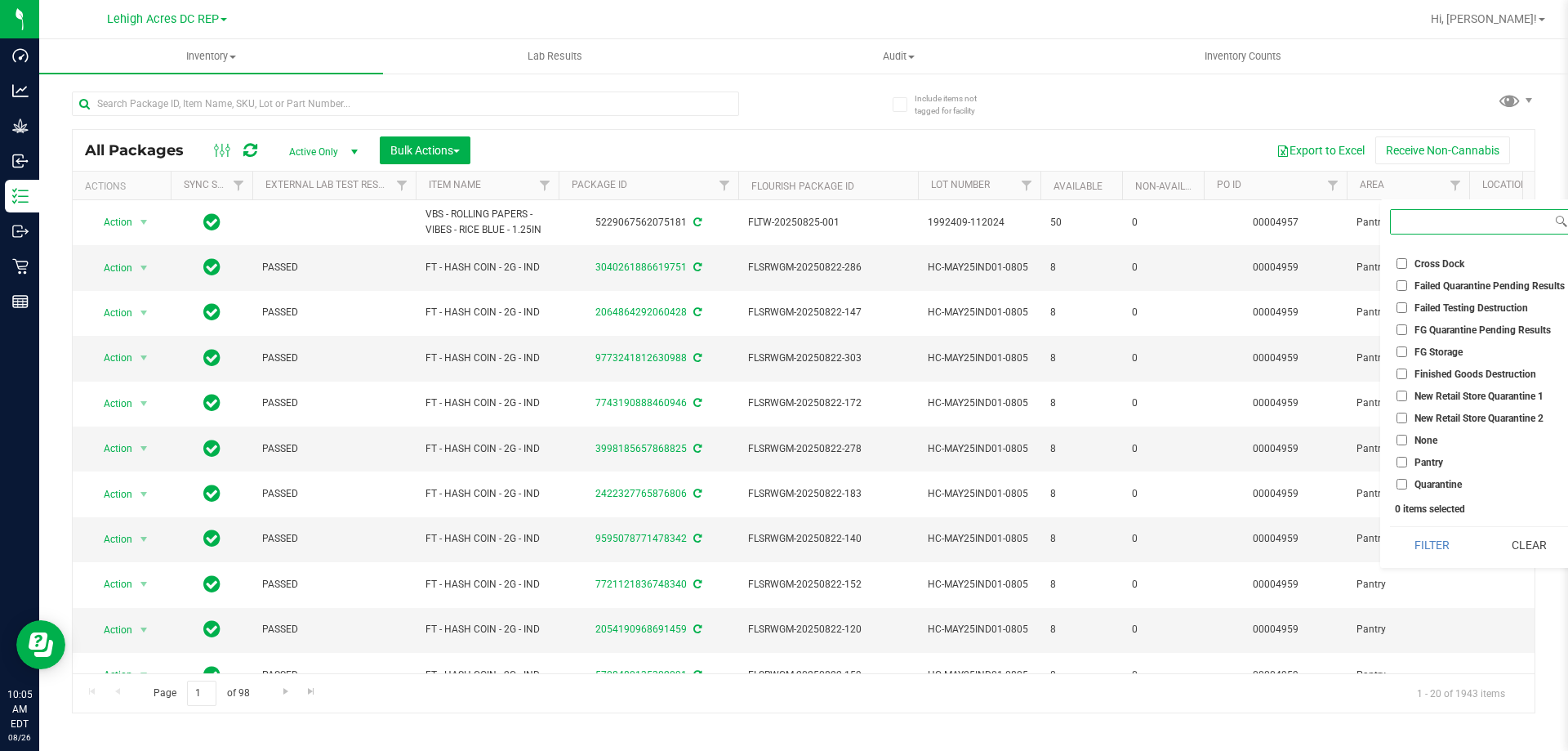
scroll to position [81, 0]
click at [1400, 442] on input "Pantry" at bounding box center [1402, 440] width 11 height 11
checkbox input "true"
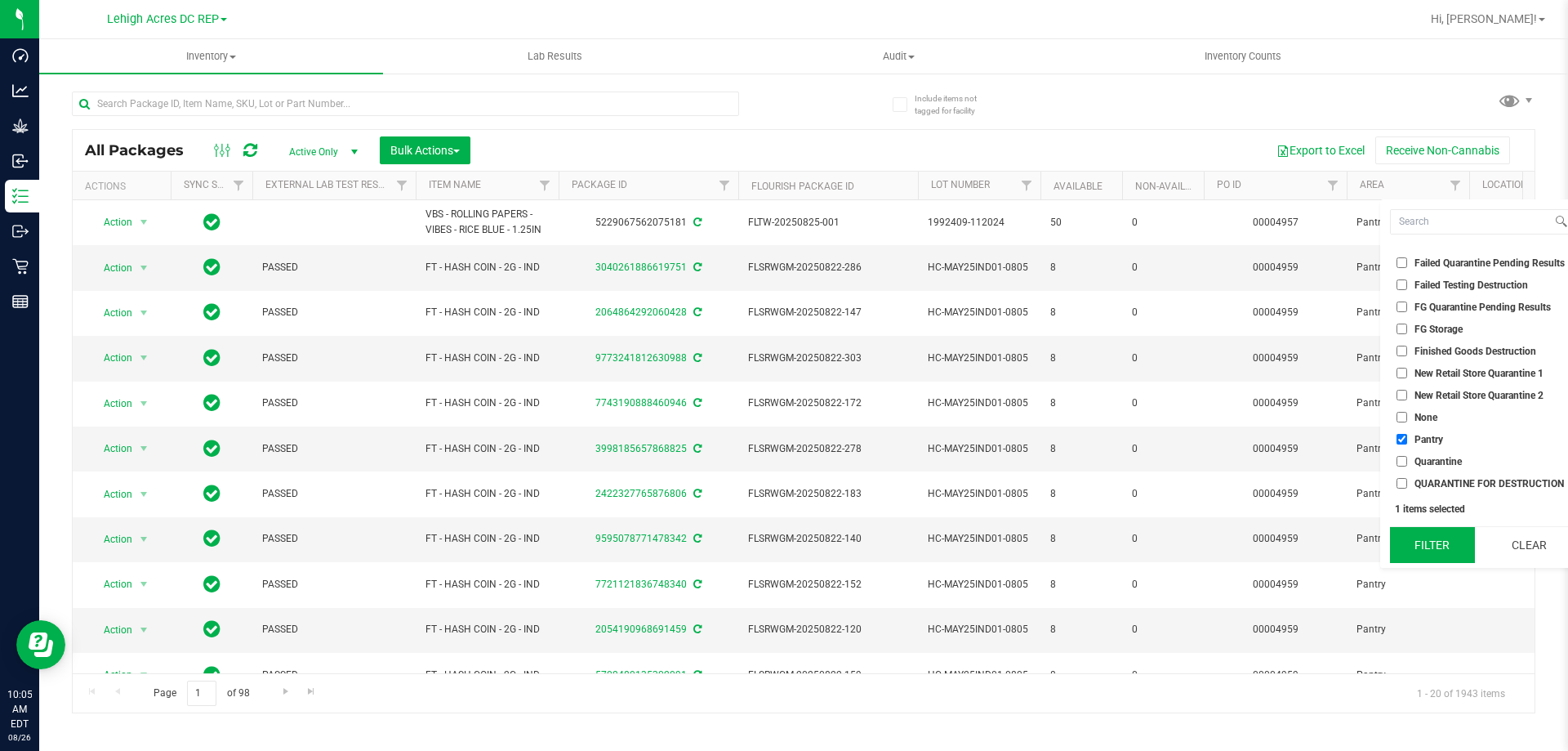
click at [1446, 549] on button "Filter" at bounding box center [1432, 544] width 85 height 36
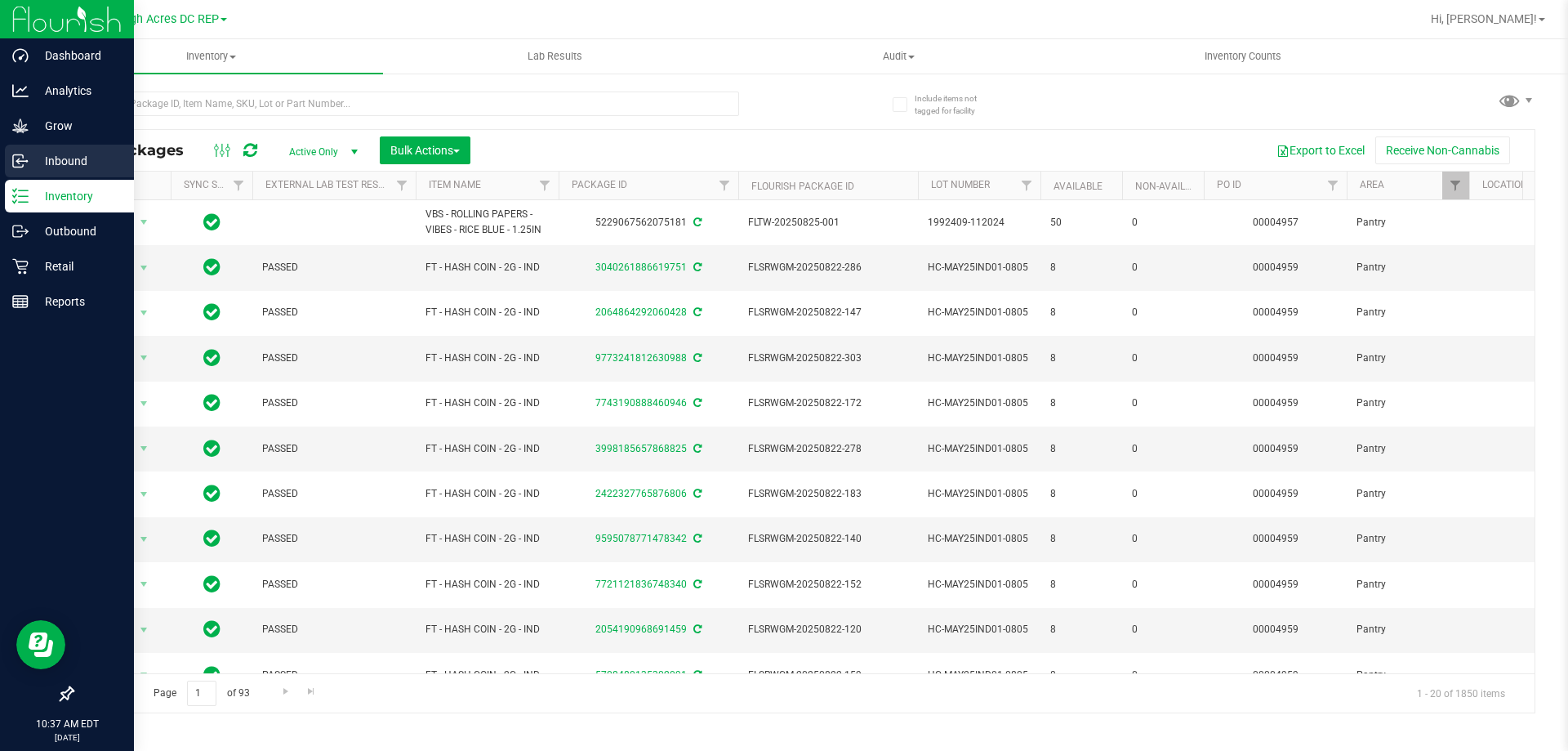
drag, startPoint x: 68, startPoint y: 162, endPoint x: 72, endPoint y: 169, distance: 8.1
click at [68, 162] on p "Inbound" at bounding box center [77, 161] width 98 height 19
click at [50, 159] on p "Inbound" at bounding box center [77, 161] width 98 height 19
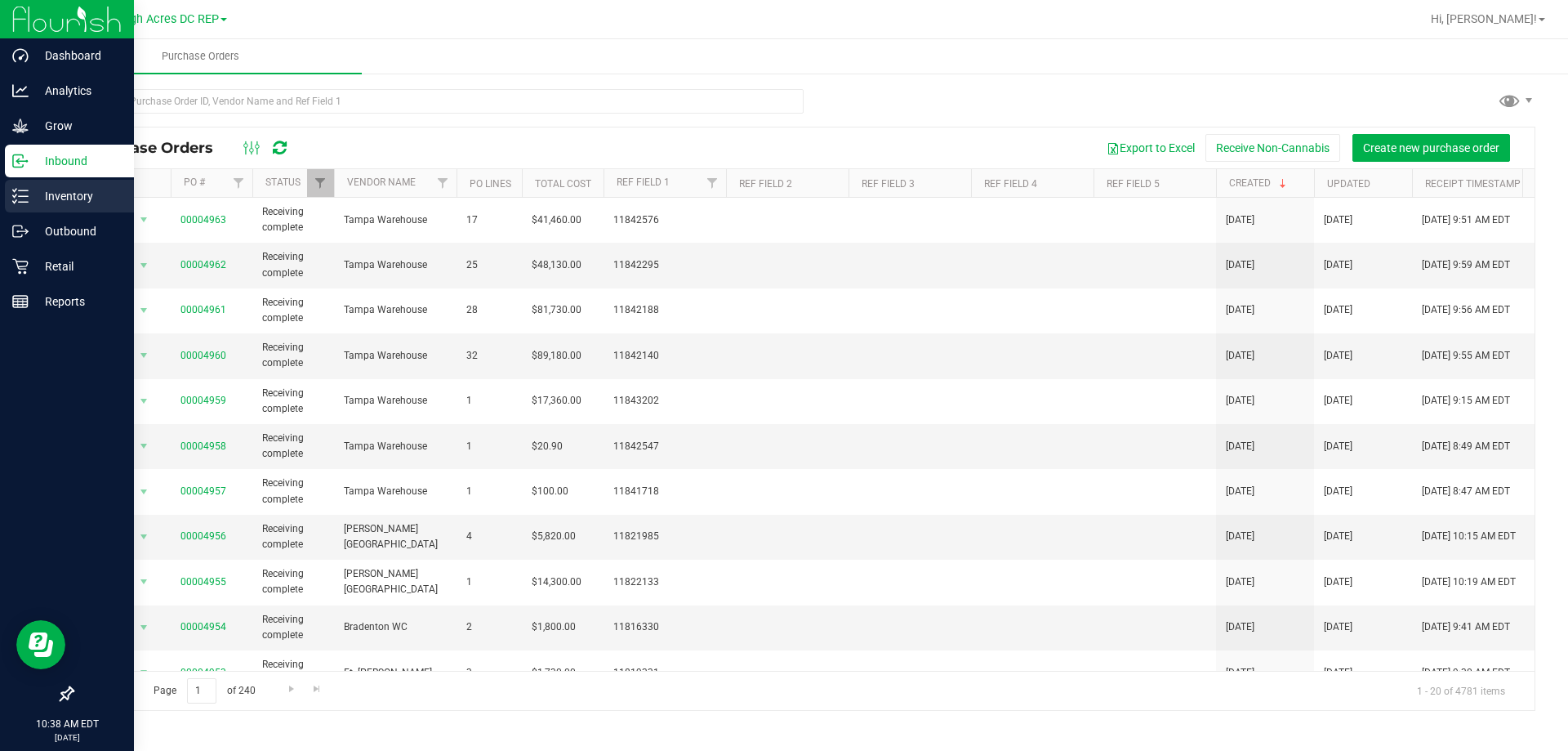
click at [72, 202] on p "Inventory" at bounding box center [77, 196] width 98 height 19
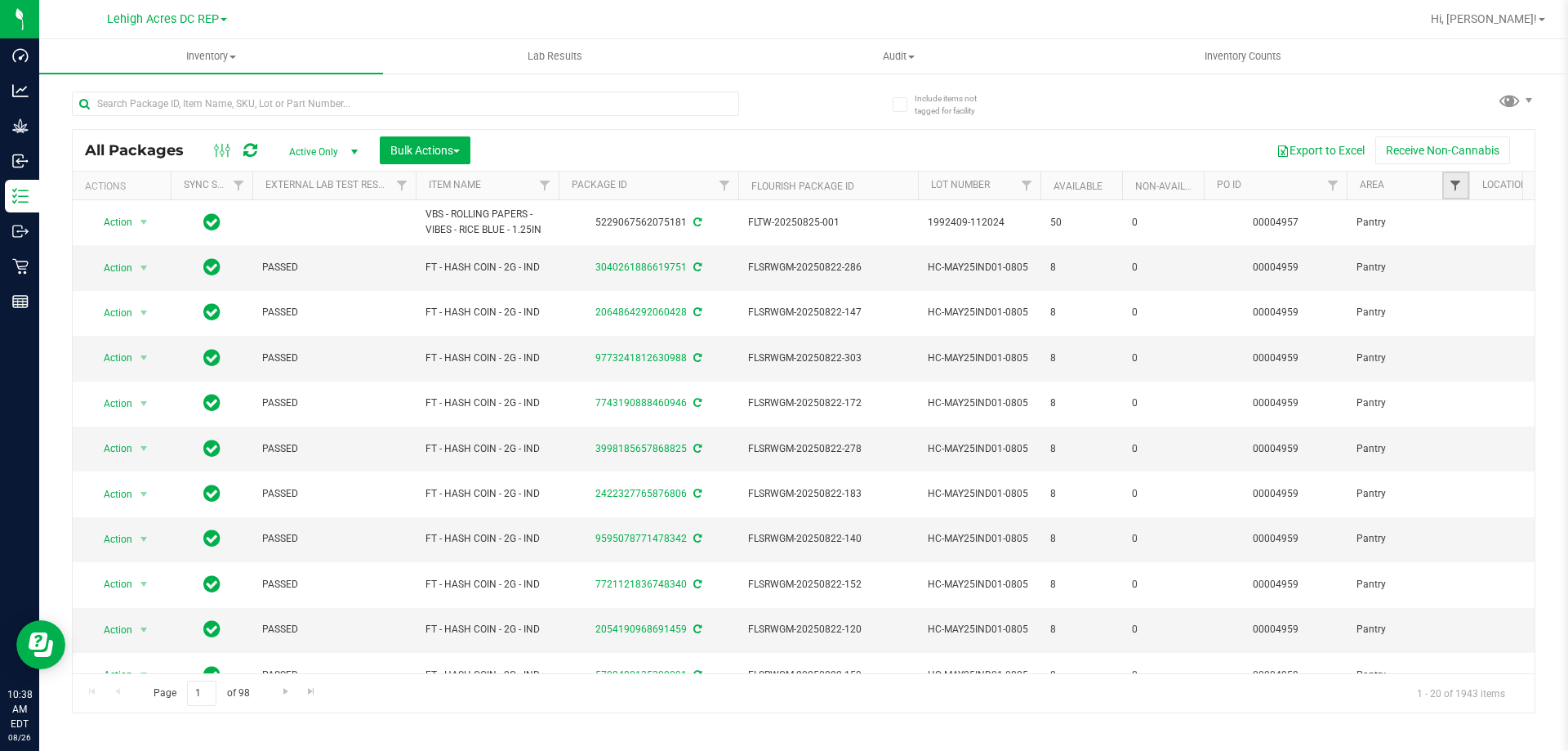
click at [1457, 182] on span "Filter" at bounding box center [1455, 185] width 13 height 13
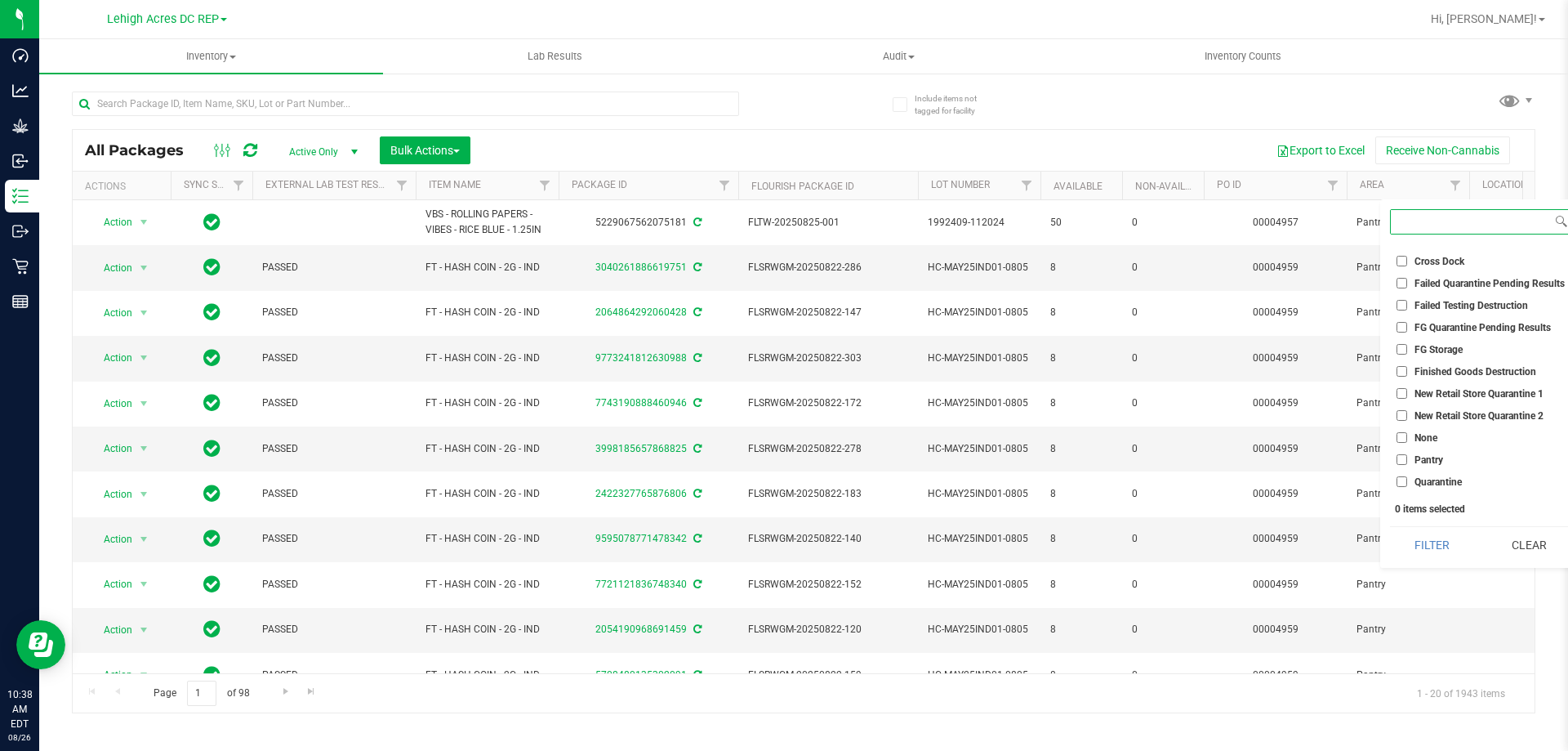
scroll to position [81, 0]
click at [1408, 436] on label "Pantry" at bounding box center [1419, 440] width 47 height 11
click at [1407, 436] on input "Pantry" at bounding box center [1402, 440] width 11 height 11
checkbox input "true"
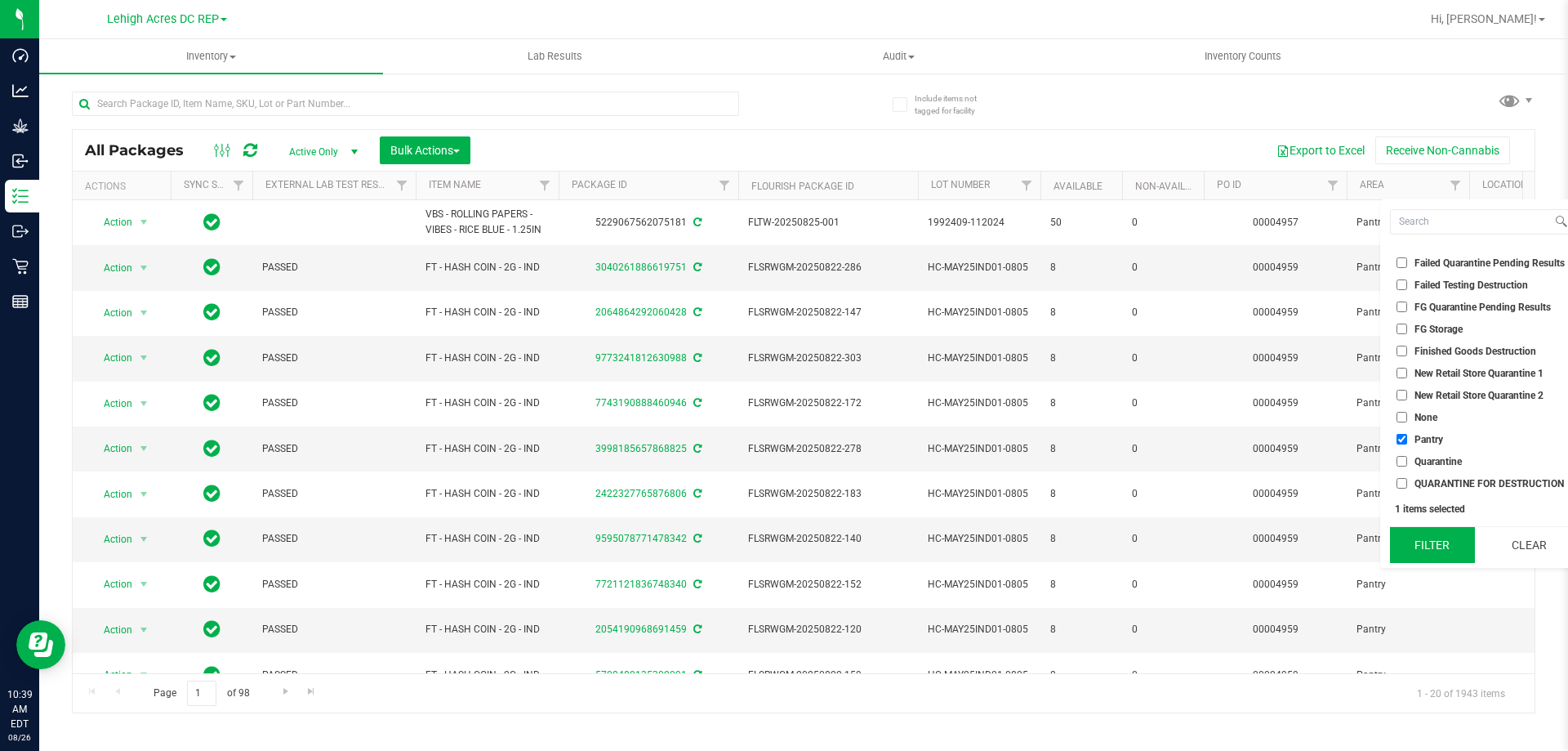
click at [1445, 546] on button "Filter" at bounding box center [1432, 544] width 85 height 36
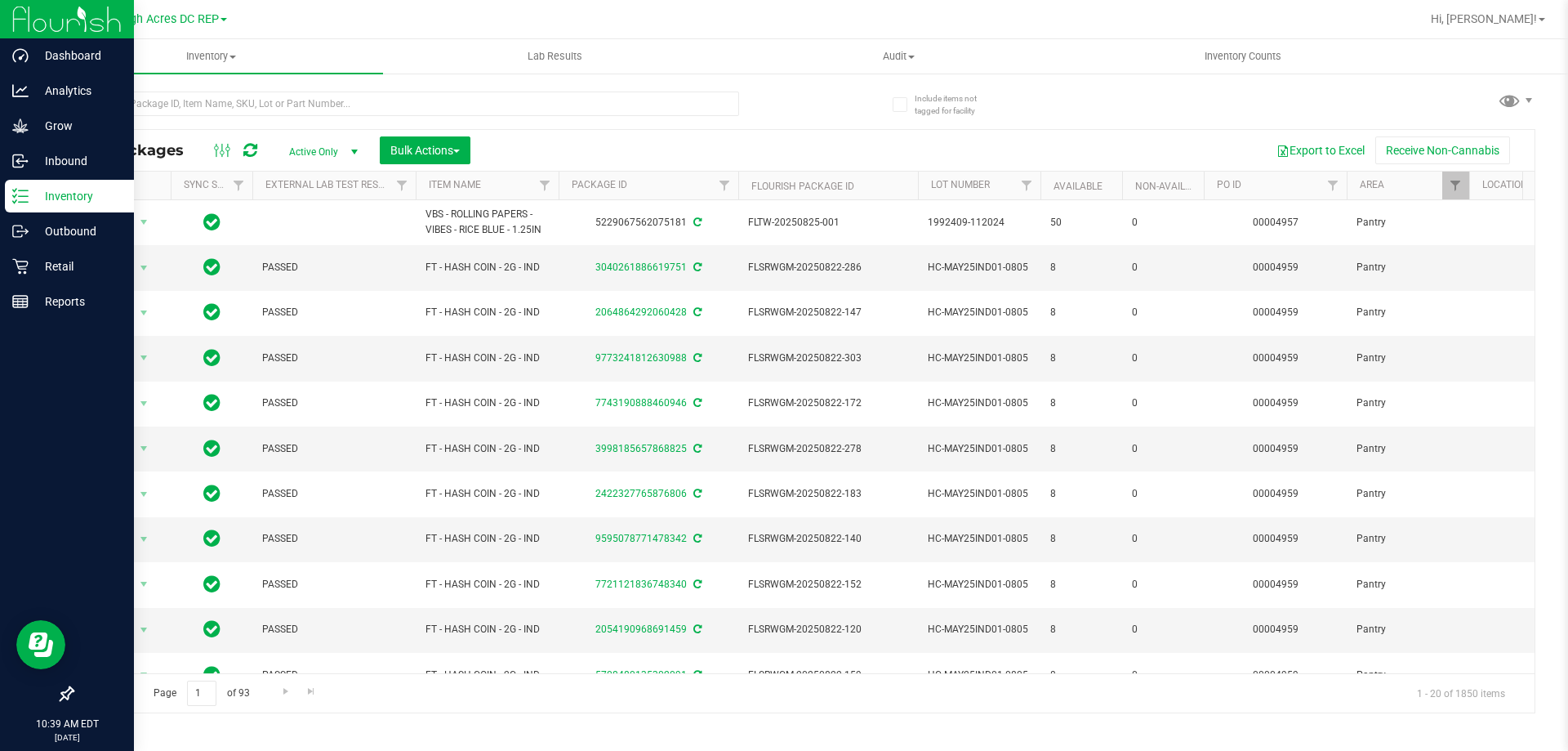
click at [56, 205] on p "Inventory" at bounding box center [77, 196] width 98 height 19
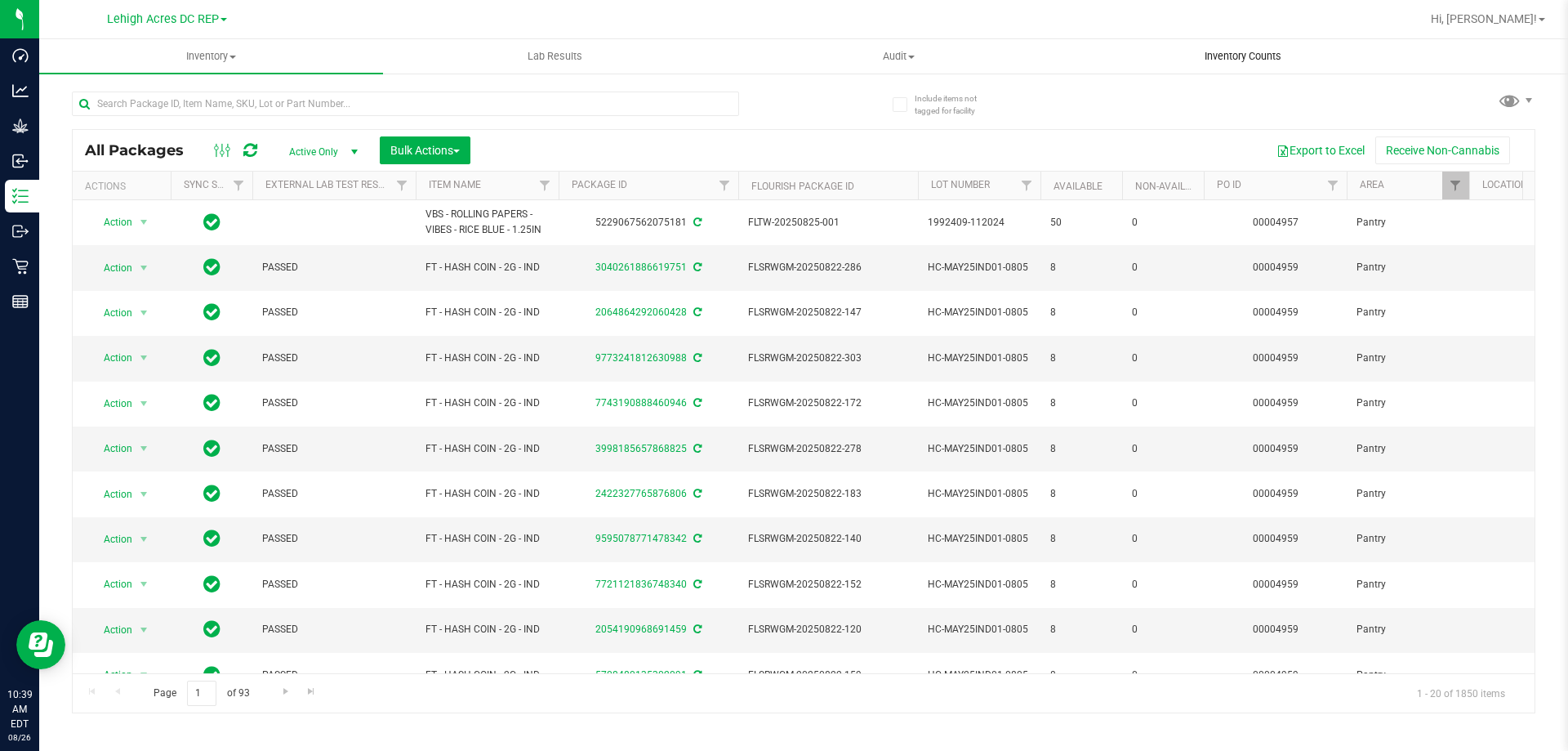
click at [1239, 55] on span "Inventory Counts" at bounding box center [1243, 56] width 121 height 15
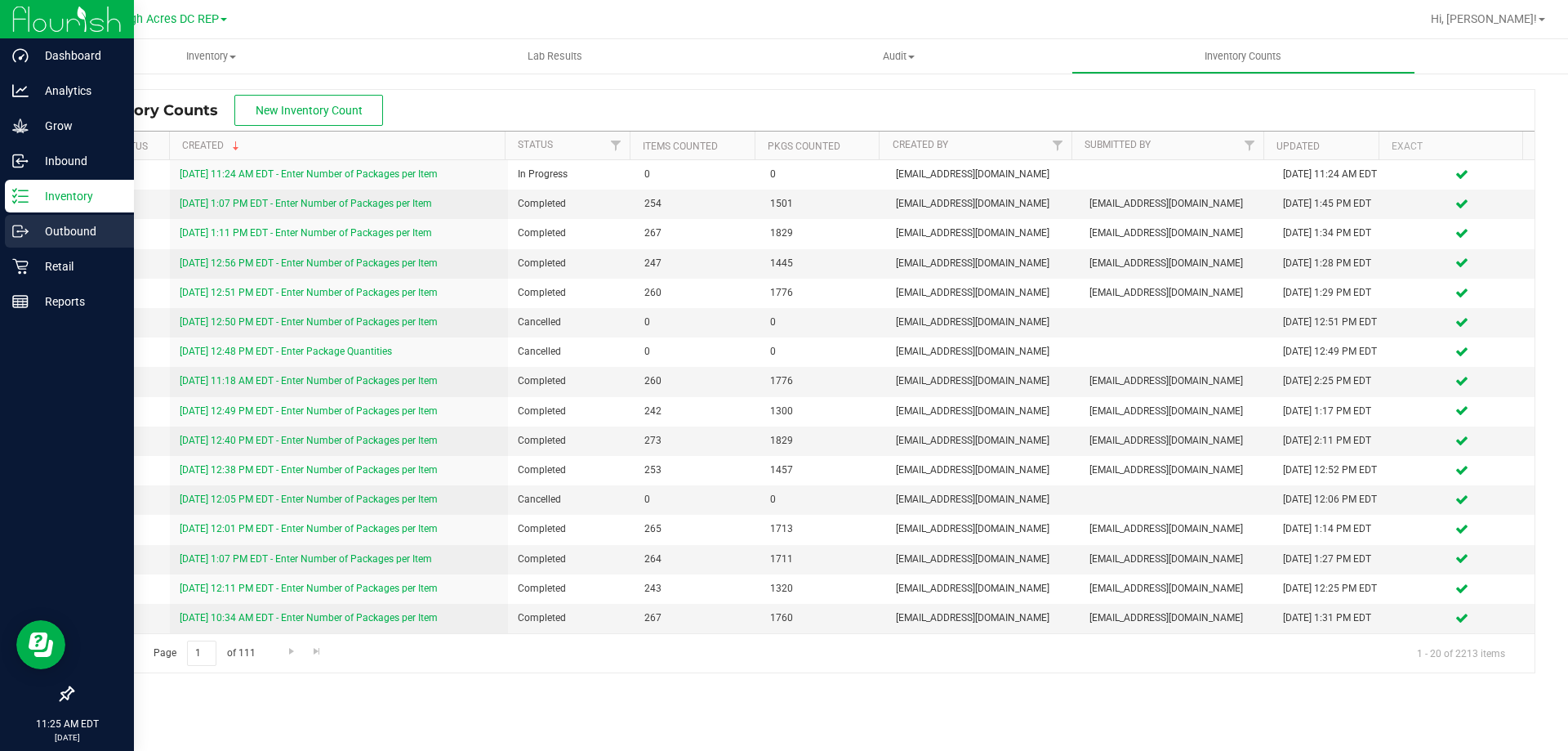
click at [25, 227] on icon at bounding box center [20, 231] width 17 height 17
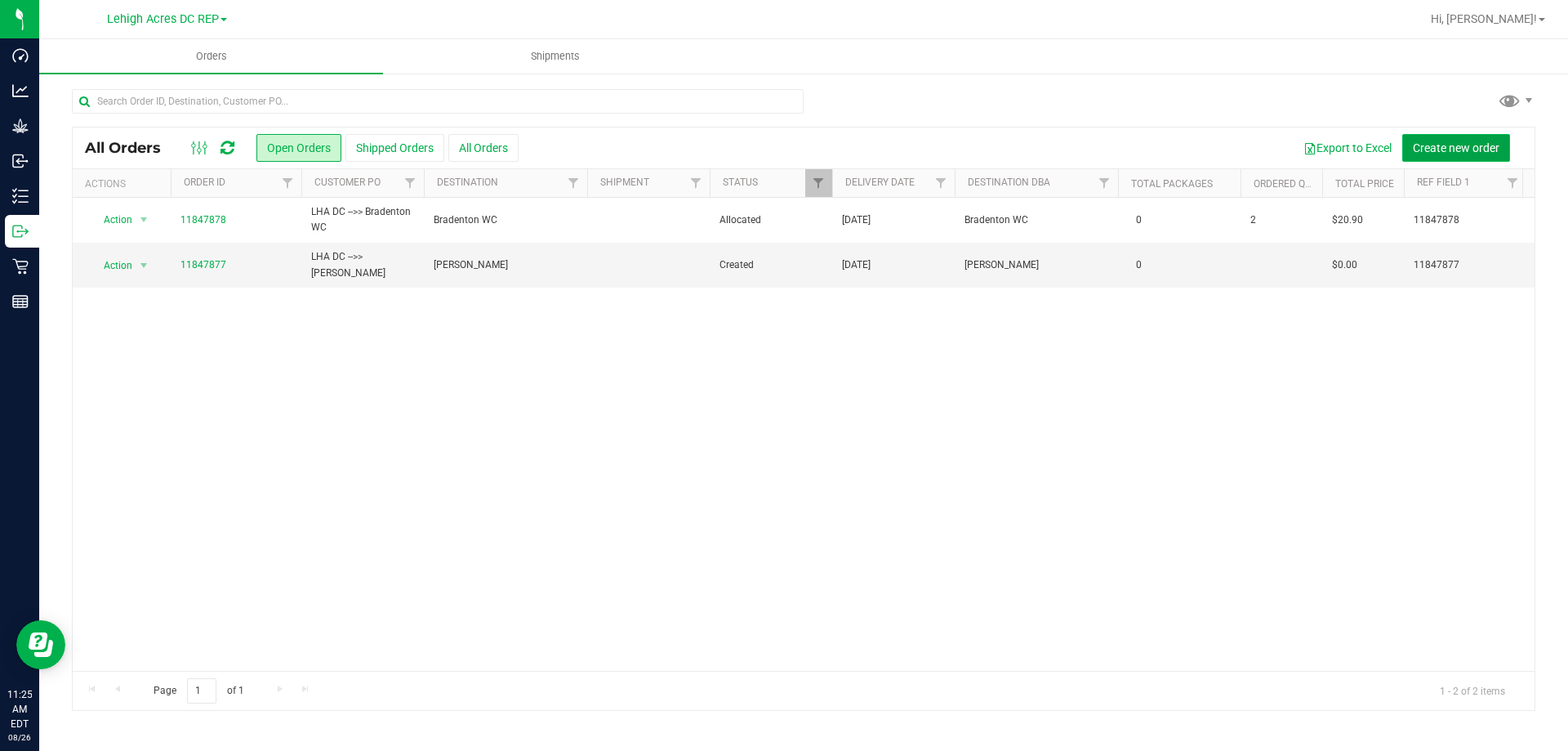
click at [1451, 134] on button "Create new order" at bounding box center [1455, 148] width 107 height 28
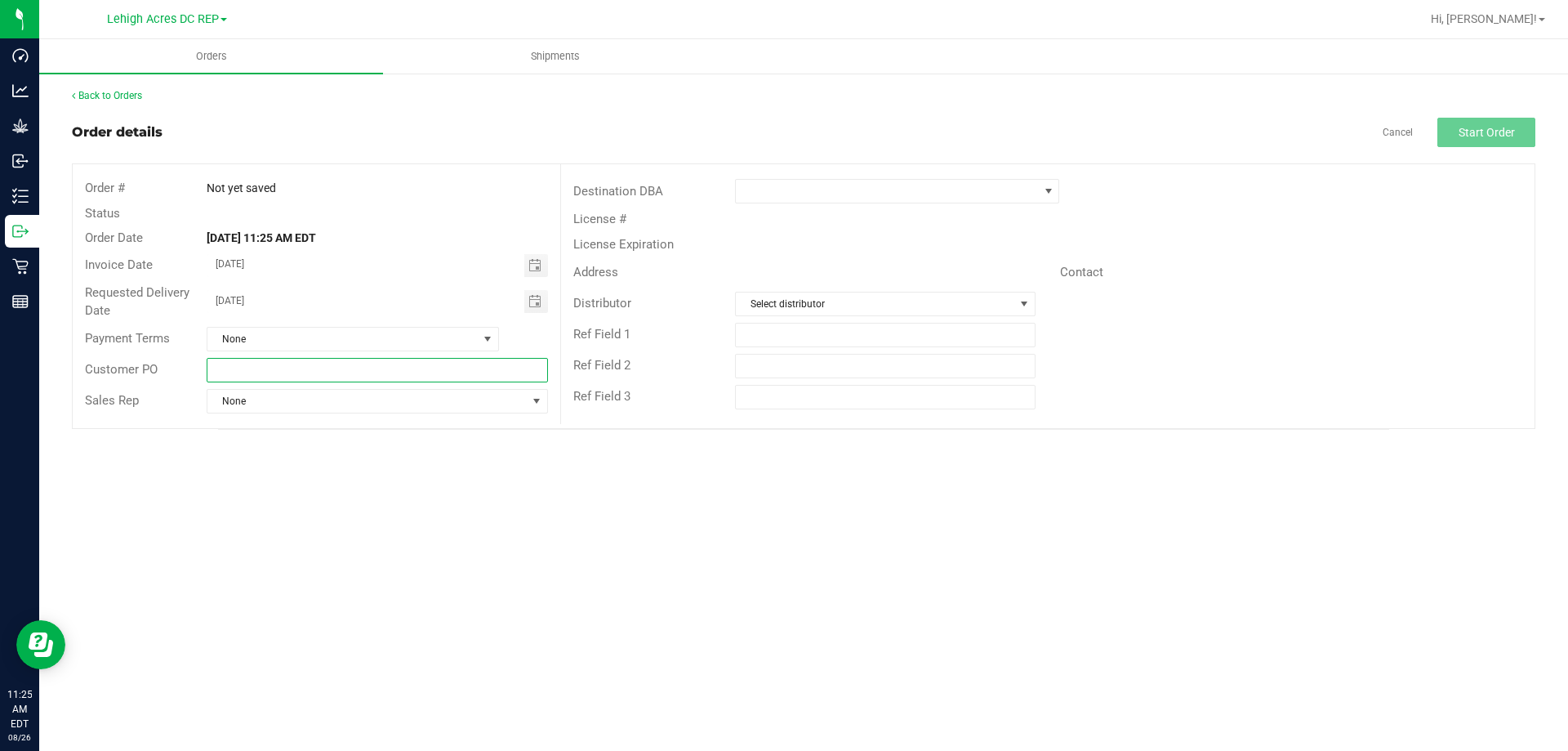
click at [255, 366] on input "text" at bounding box center [376, 370] width 340 height 25
type input "l"
click at [543, 261] on span "Toggle calendar" at bounding box center [536, 265] width 24 height 23
type input "LHA DC -->> [GEOGRAPHIC_DATA]"
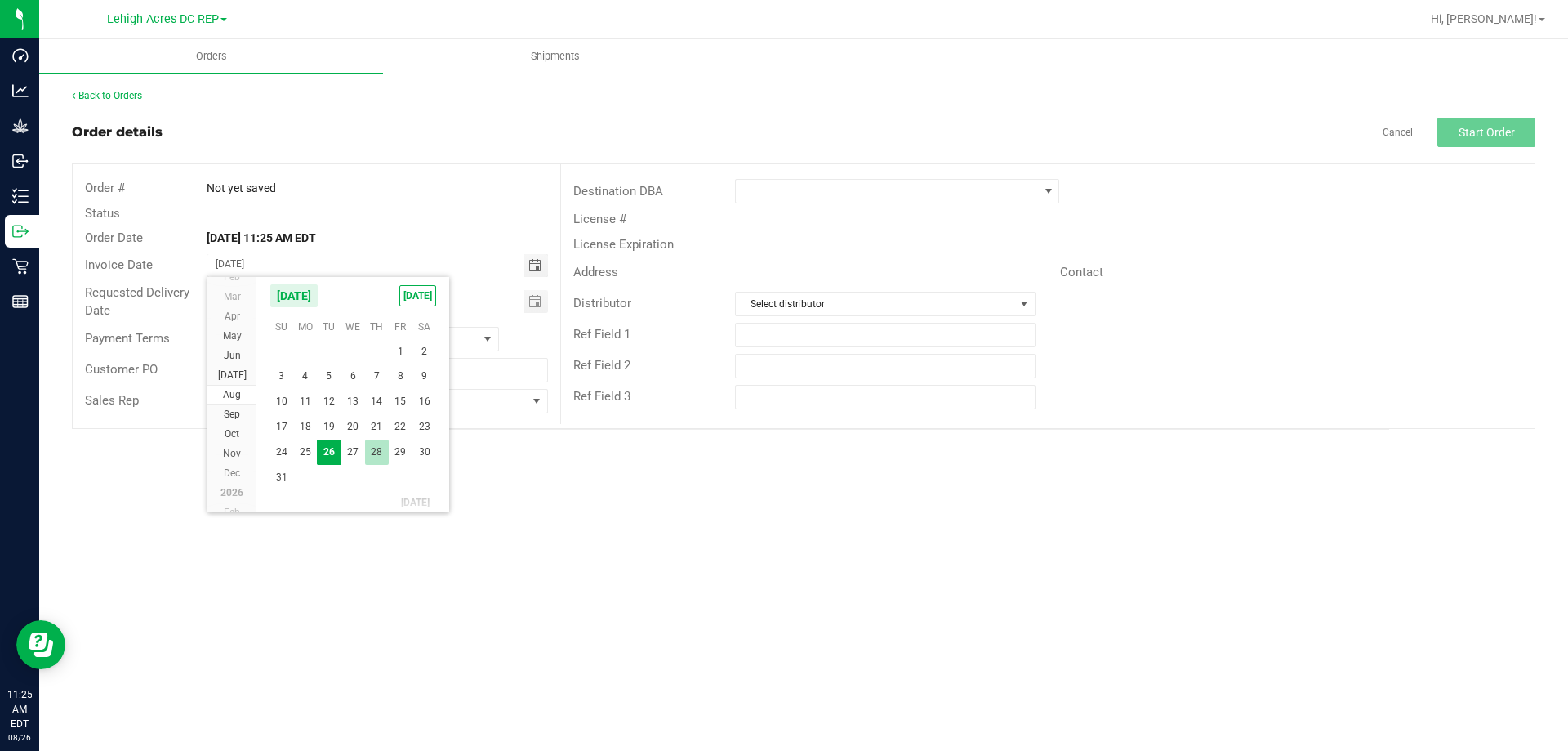
click at [370, 449] on span "28" at bounding box center [377, 453] width 24 height 26
type input "[DATE]"
click at [533, 301] on span "Toggle calendar" at bounding box center [535, 301] width 13 height 13
click at [406, 481] on span "29" at bounding box center [401, 488] width 24 height 26
type input "[DATE]"
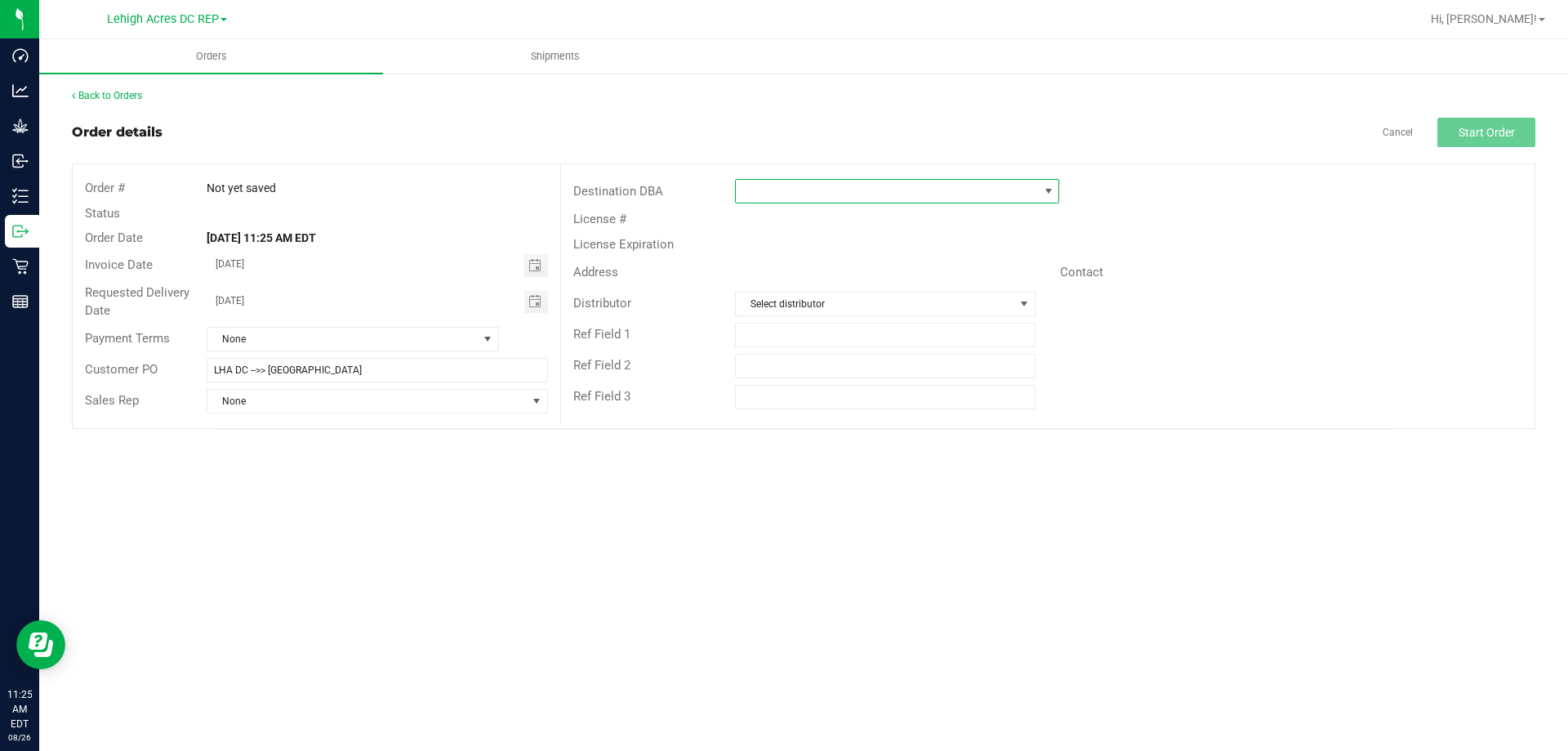
click at [751, 194] on span at bounding box center [886, 191] width 302 height 23
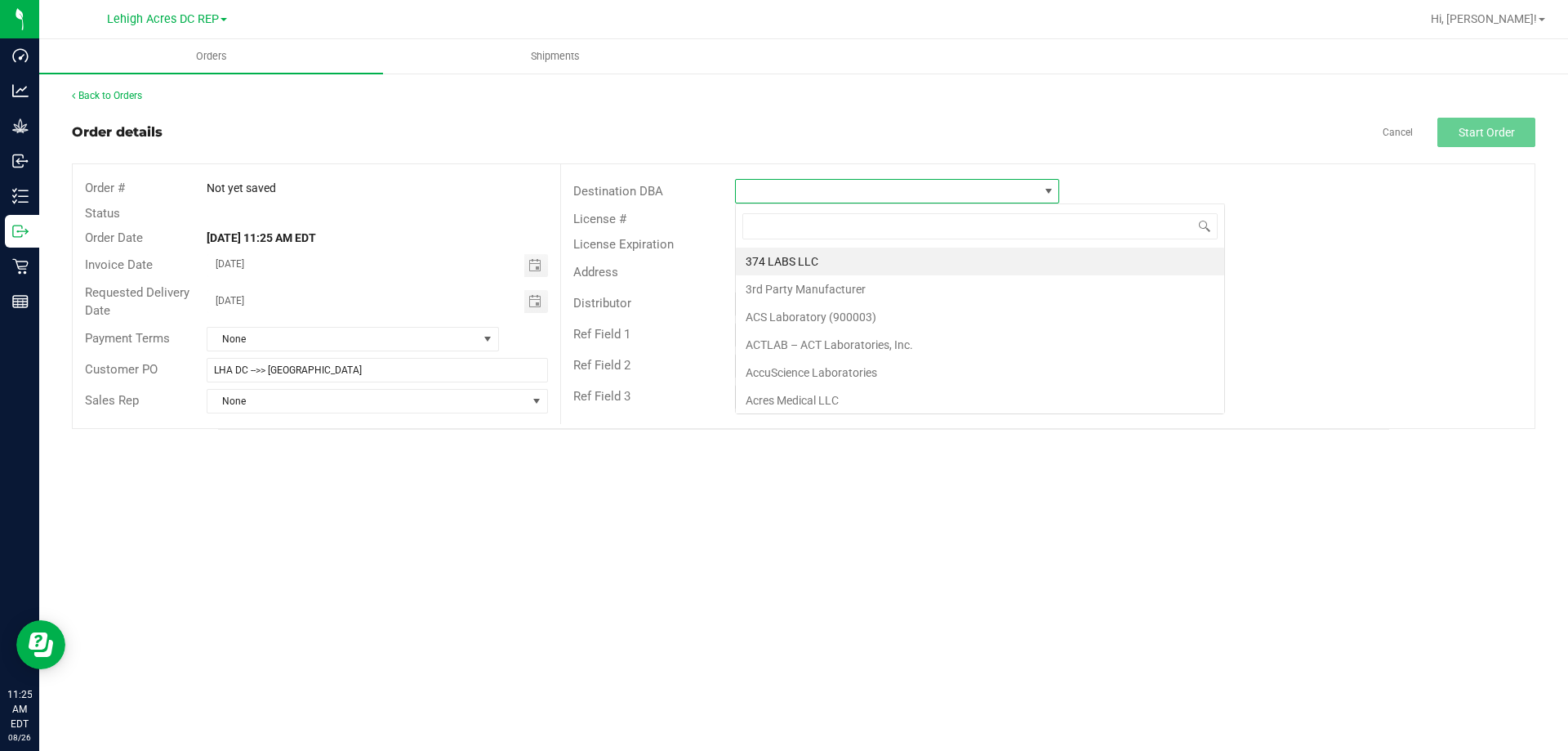
scroll to position [25, 324]
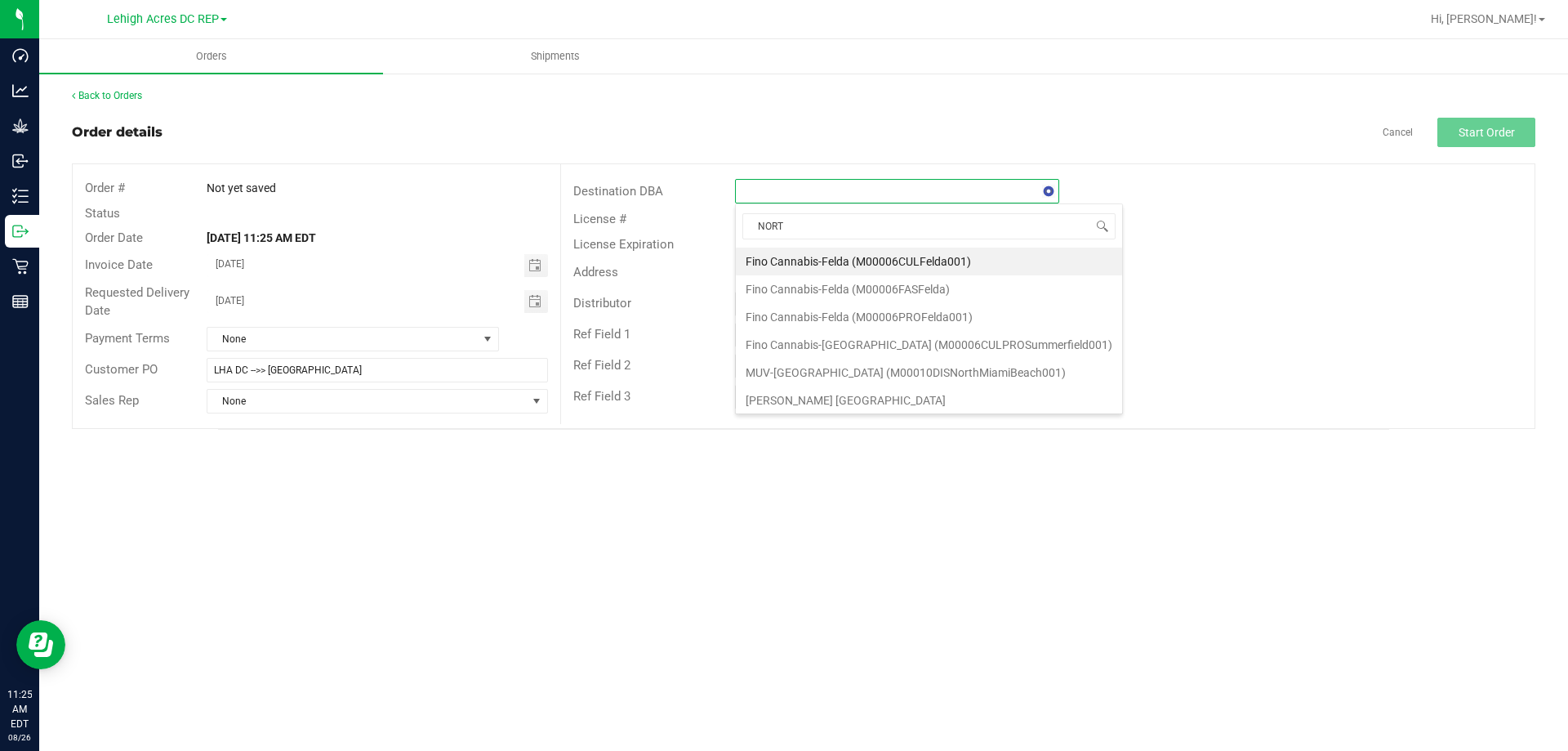
type input "NORTH"
click at [816, 339] on li "[GEOGRAPHIC_DATA]" at bounding box center [912, 344] width 353 height 28
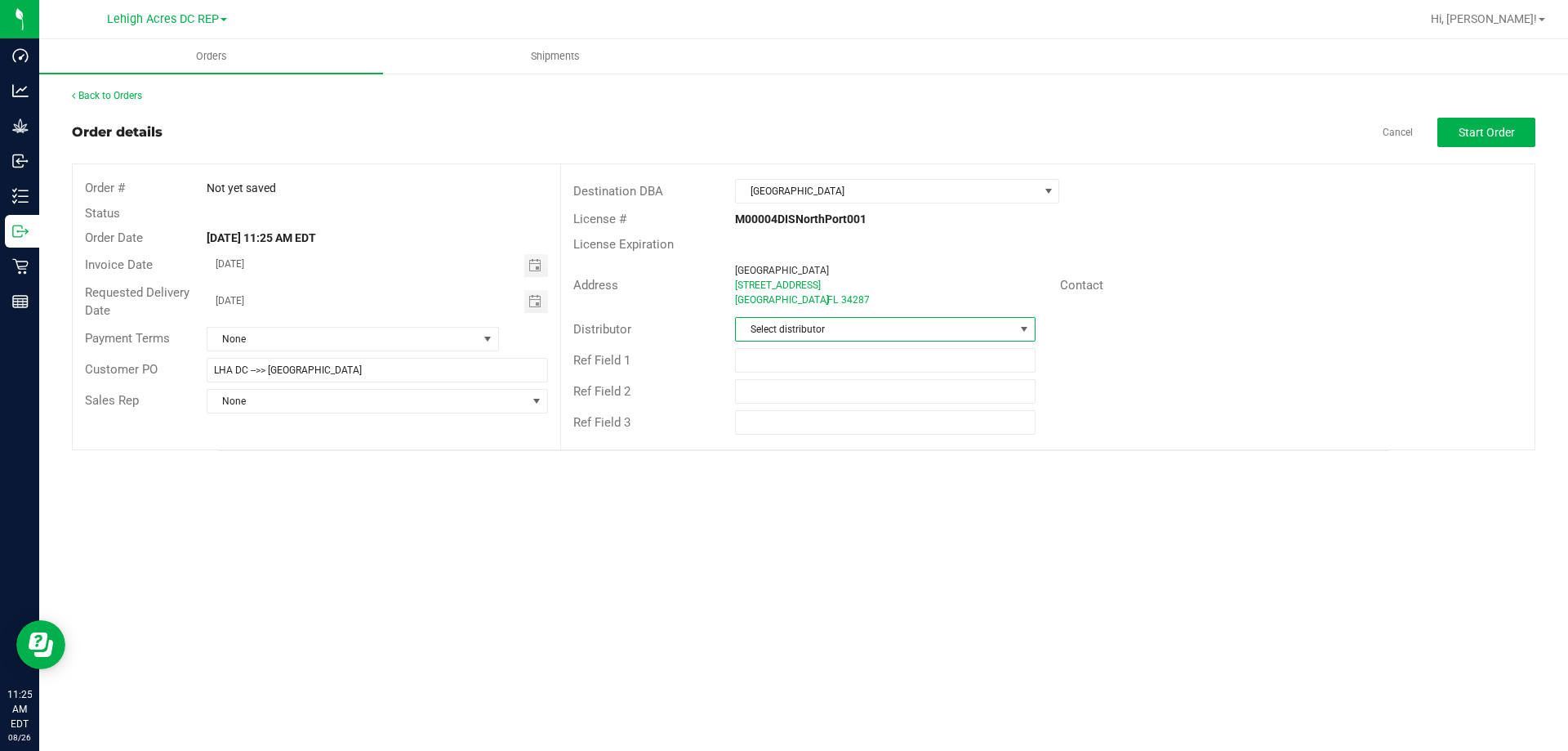
click at [817, 322] on span "Select distributor" at bounding box center [874, 329] width 278 height 23
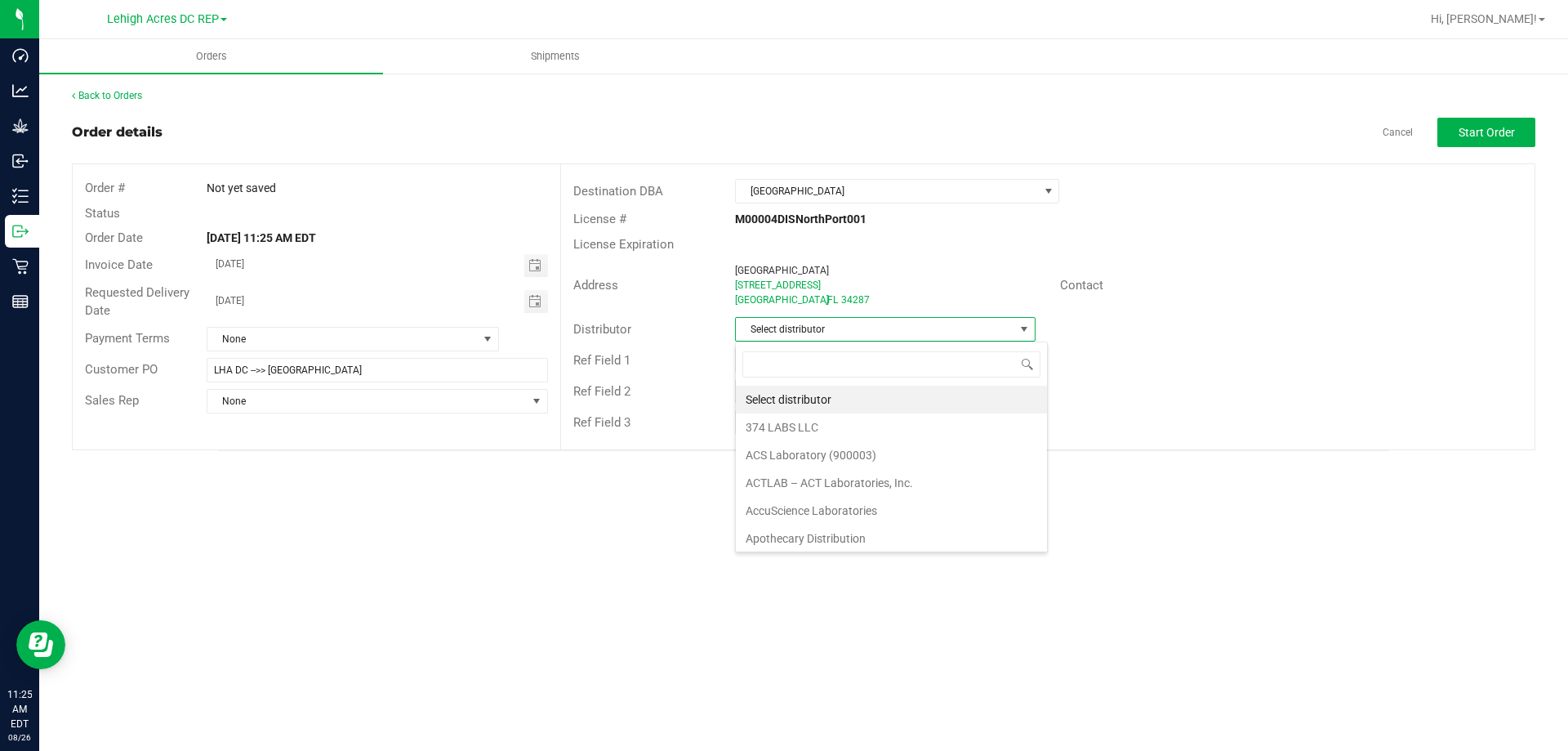
scroll to position [25, 301]
type input "LEH"
click at [823, 398] on li "Lehigh Acres DC REP" at bounding box center [884, 399] width 298 height 28
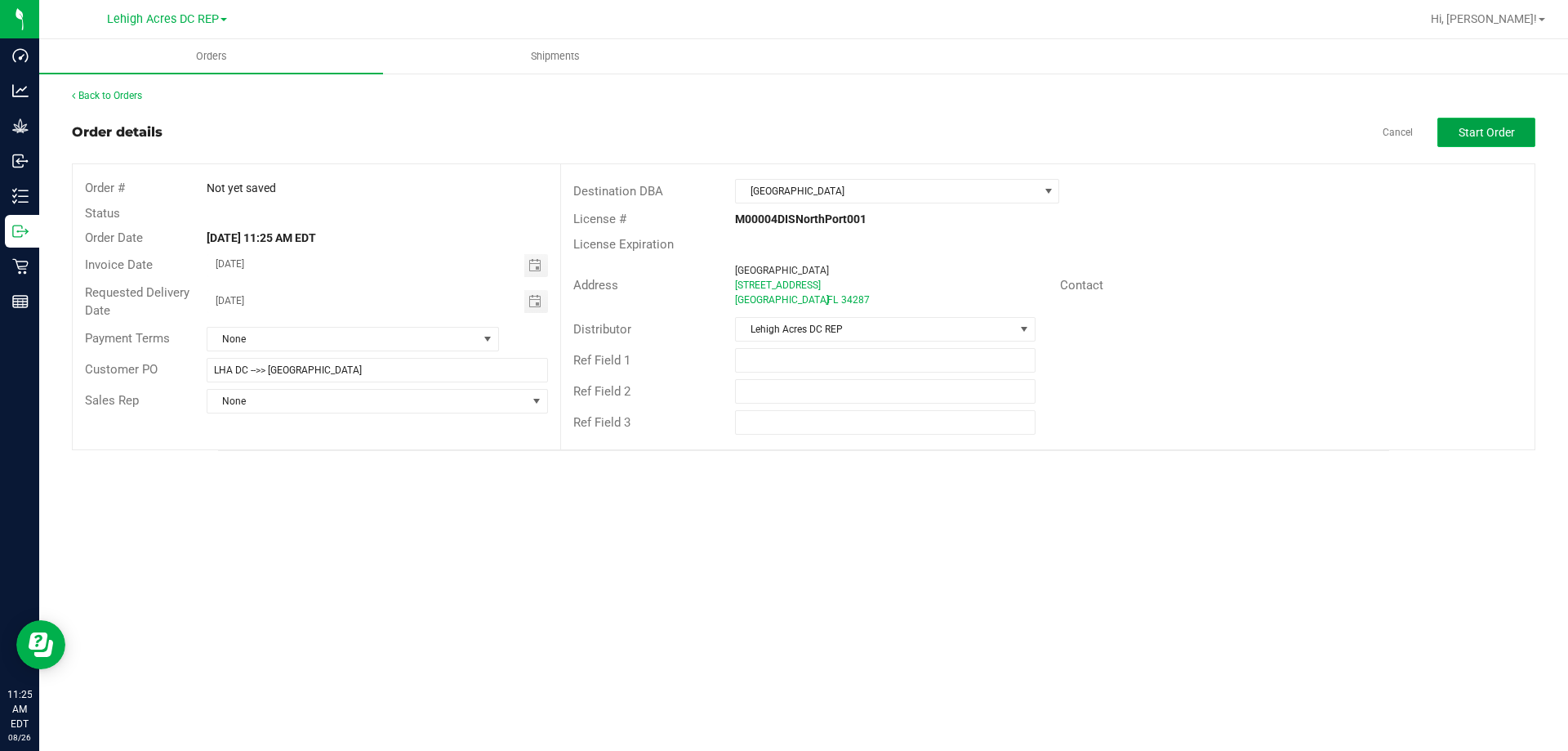
click at [1500, 136] on span "Start Order" at bounding box center [1486, 132] width 56 height 13
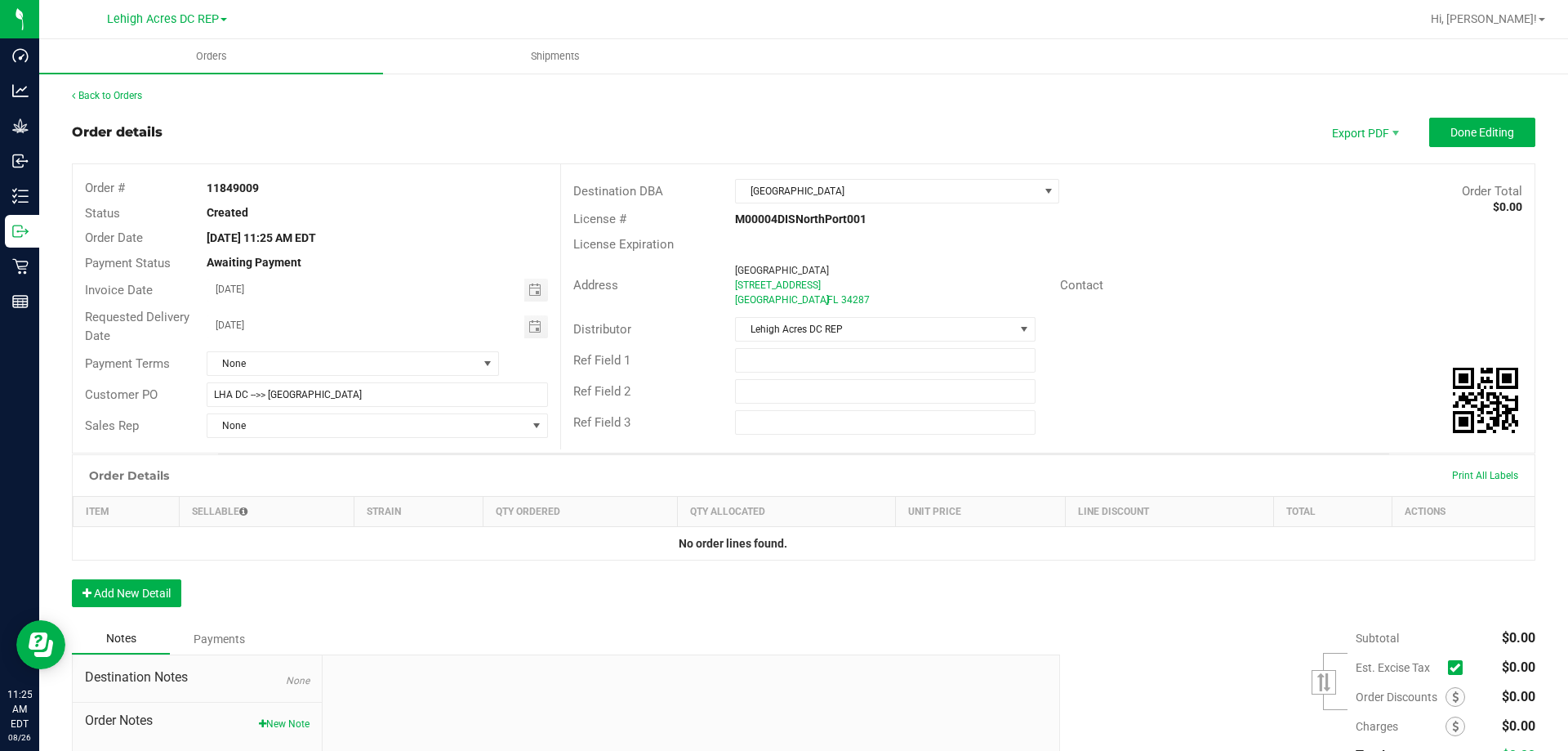
drag, startPoint x: 258, startPoint y: 187, endPoint x: 206, endPoint y: 187, distance: 52.0
click at [206, 187] on div "11849009" at bounding box center [377, 188] width 365 height 17
copy strong "11849009"
click at [790, 365] on input "text" at bounding box center [884, 360] width 300 height 25
paste input "11849009"
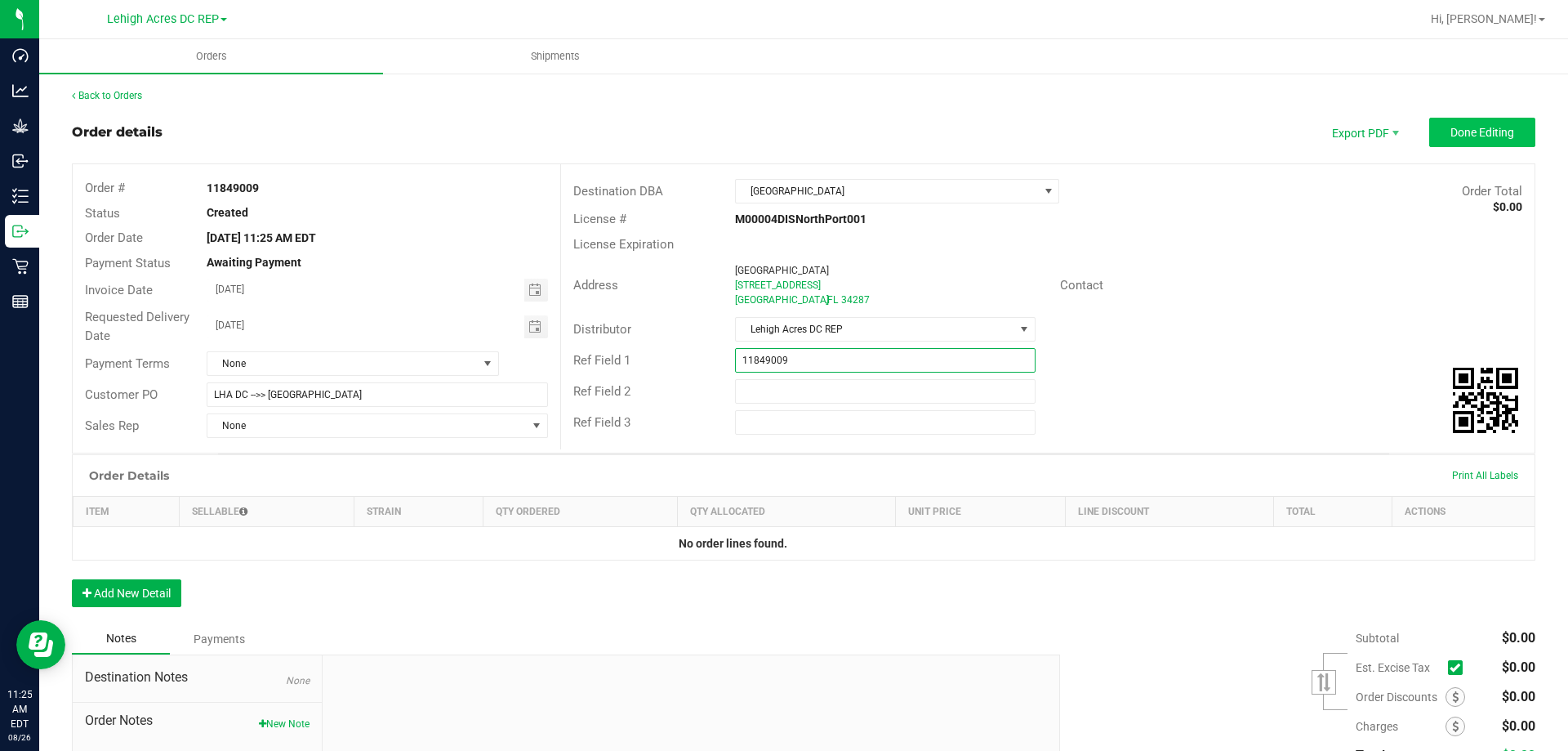
type input "11849009"
click at [1500, 140] on button "Done Editing" at bounding box center [1483, 132] width 106 height 29
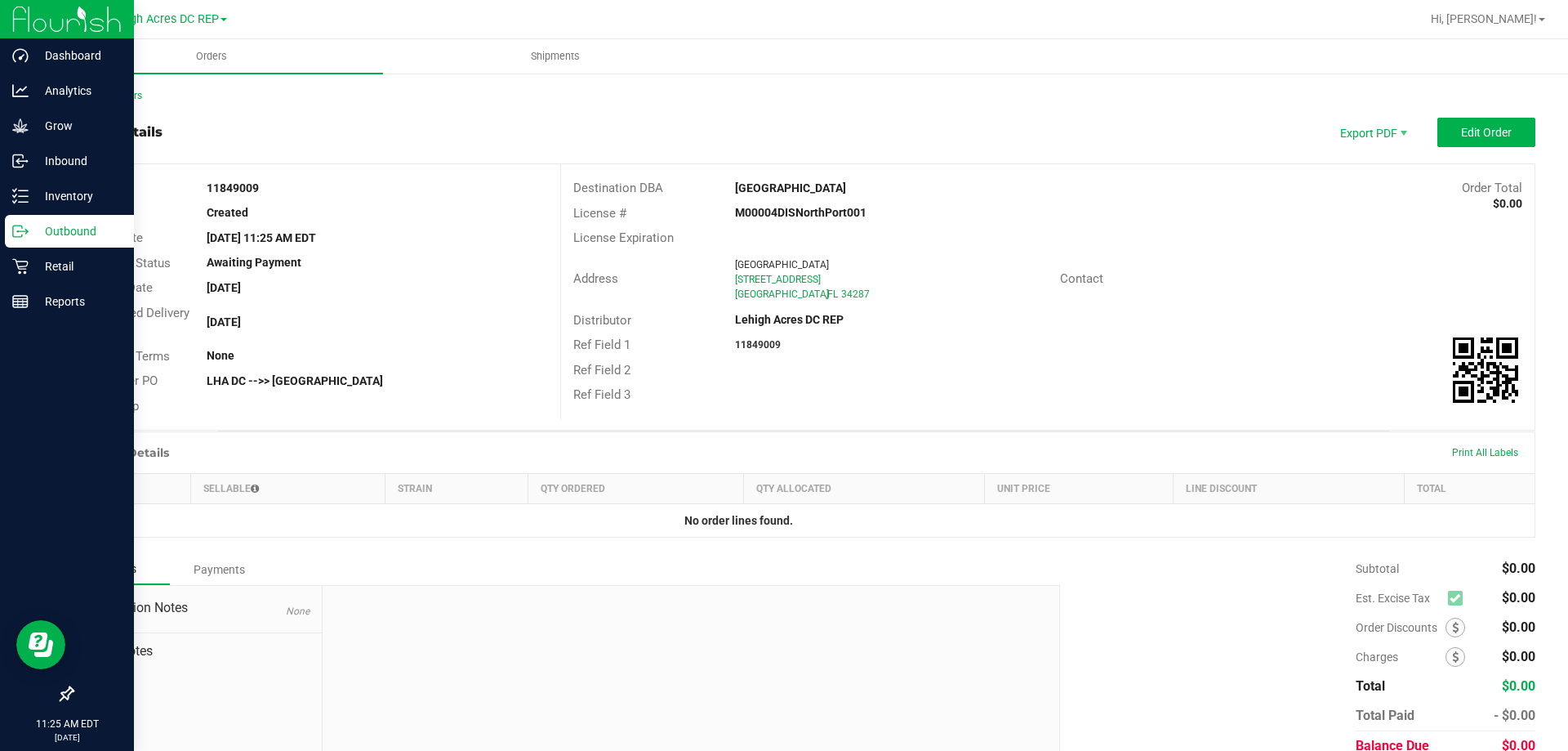
click at [32, 231] on p "Outbound" at bounding box center [77, 230] width 98 height 19
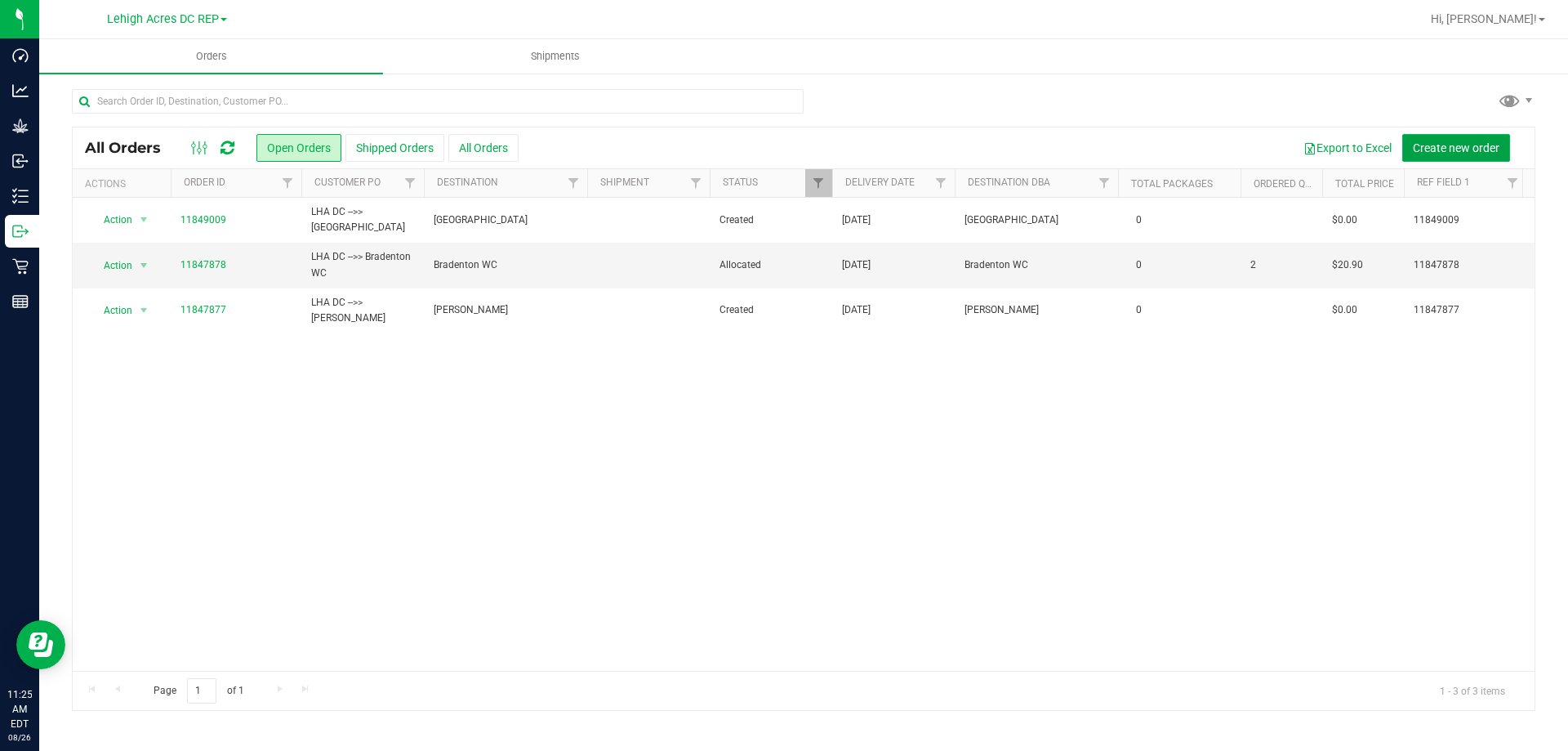
click at [1472, 150] on span "Create new order" at bounding box center [1456, 148] width 86 height 13
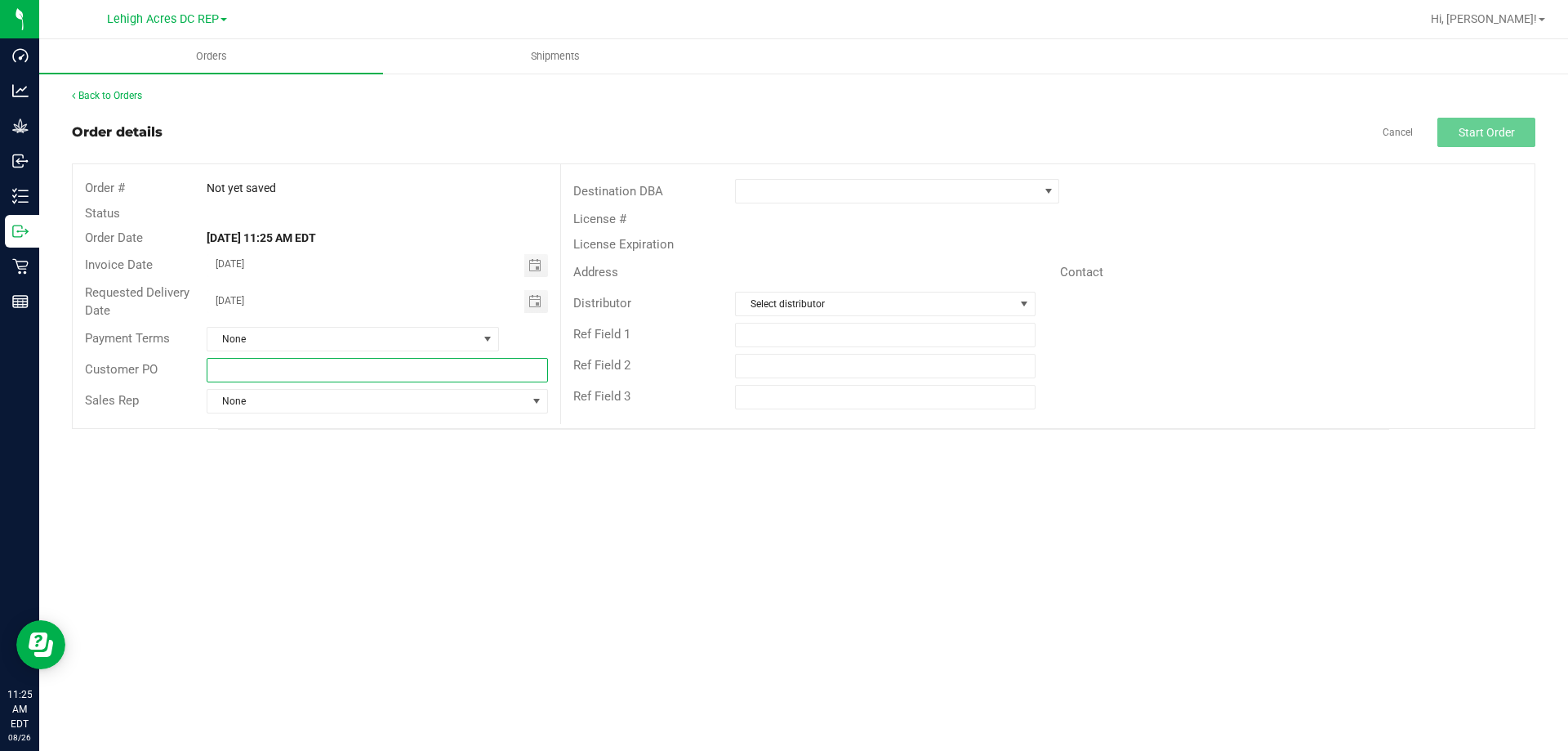
click at [254, 363] on input "text" at bounding box center [376, 370] width 340 height 25
click at [538, 264] on span "Toggle calendar" at bounding box center [535, 265] width 13 height 13
type input "LHA DC -->> Fort Myers WC"
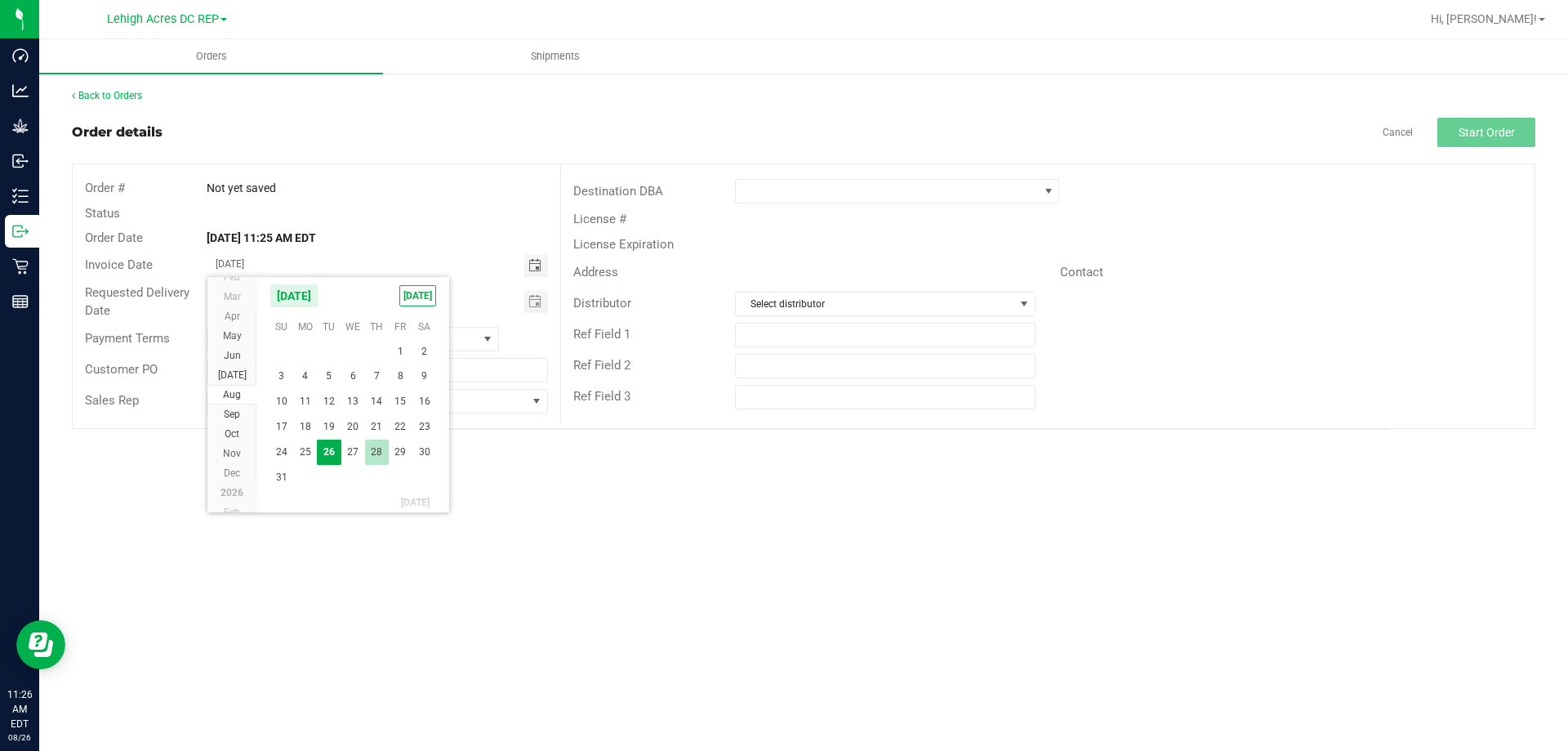
drag, startPoint x: 373, startPoint y: 449, endPoint x: 472, endPoint y: 382, distance: 119.5
click at [374, 450] on span "28" at bounding box center [377, 453] width 24 height 26
type input "08/28/2025"
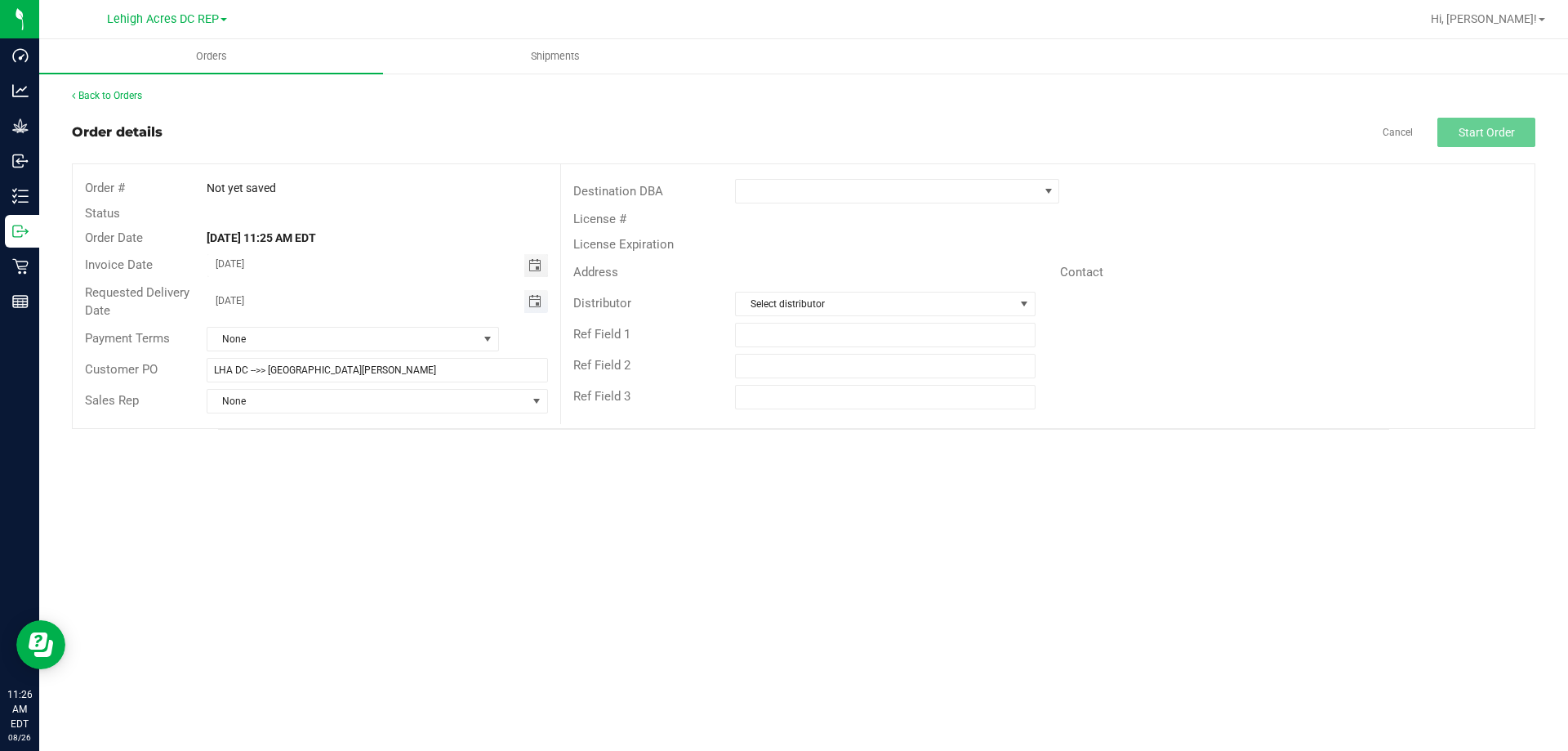
click at [532, 301] on span "Toggle calendar" at bounding box center [535, 301] width 13 height 13
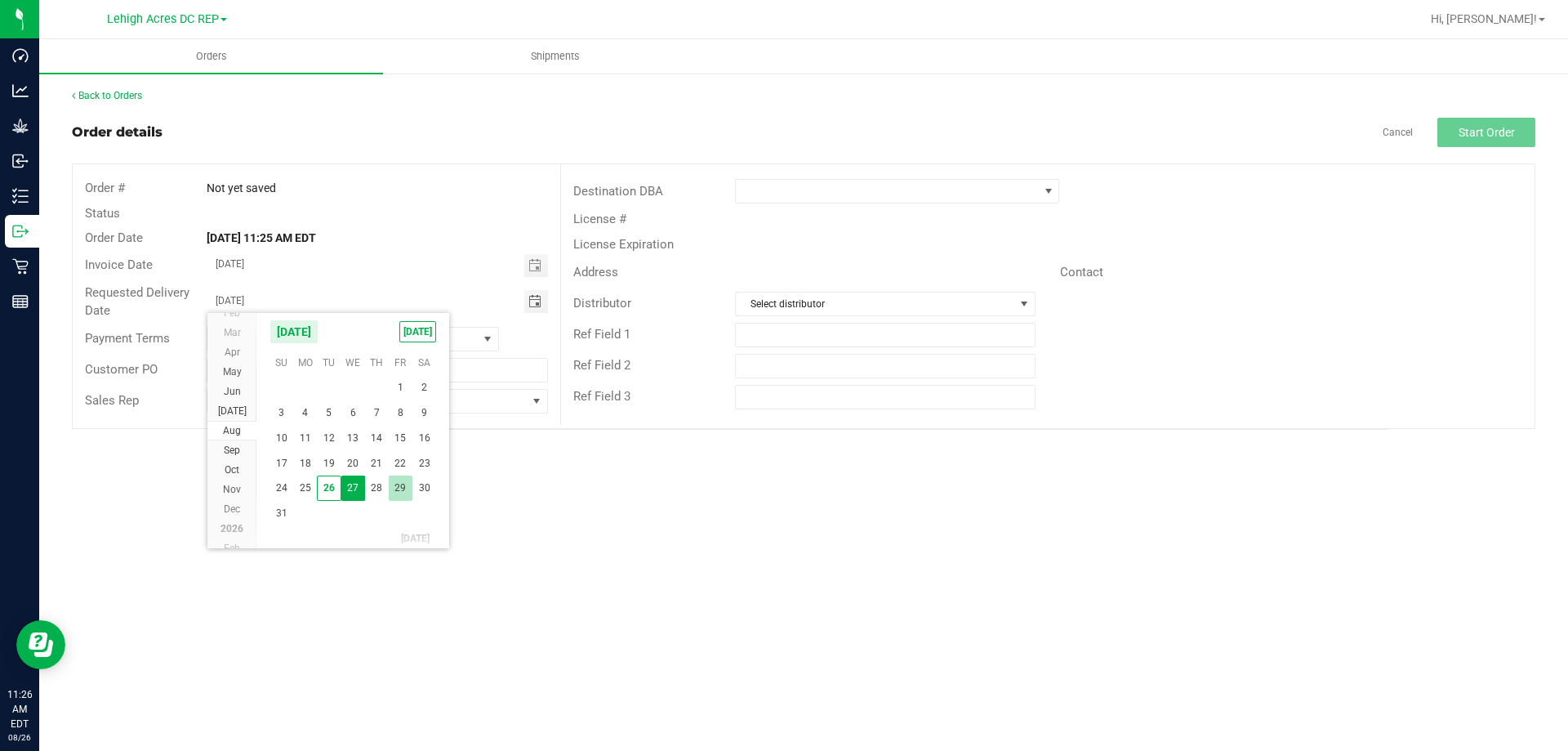
click at [403, 485] on span "29" at bounding box center [401, 488] width 24 height 26
type input "08/29/2025"
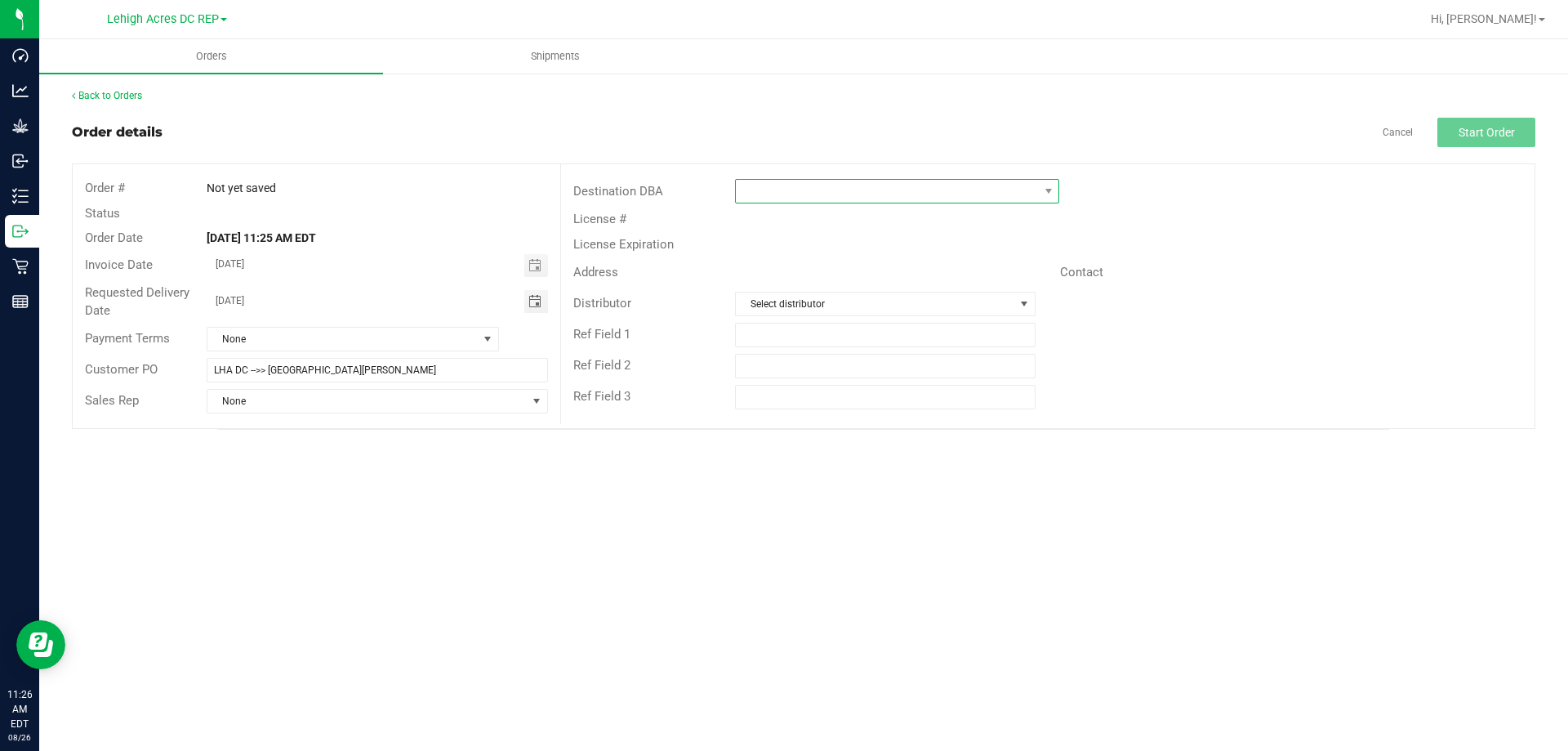
click at [762, 186] on span at bounding box center [886, 191] width 302 height 23
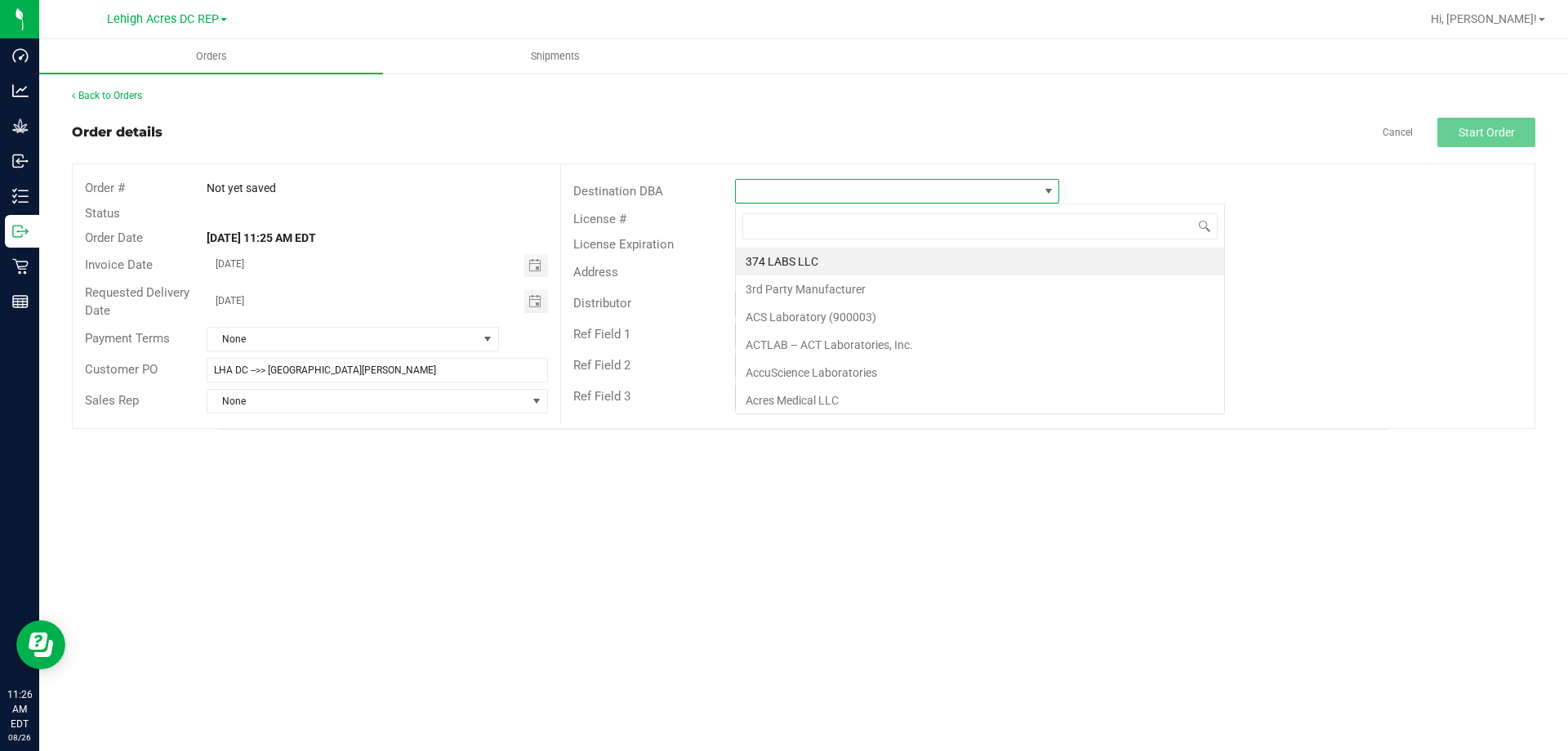
scroll to position [25, 324]
type input "FT"
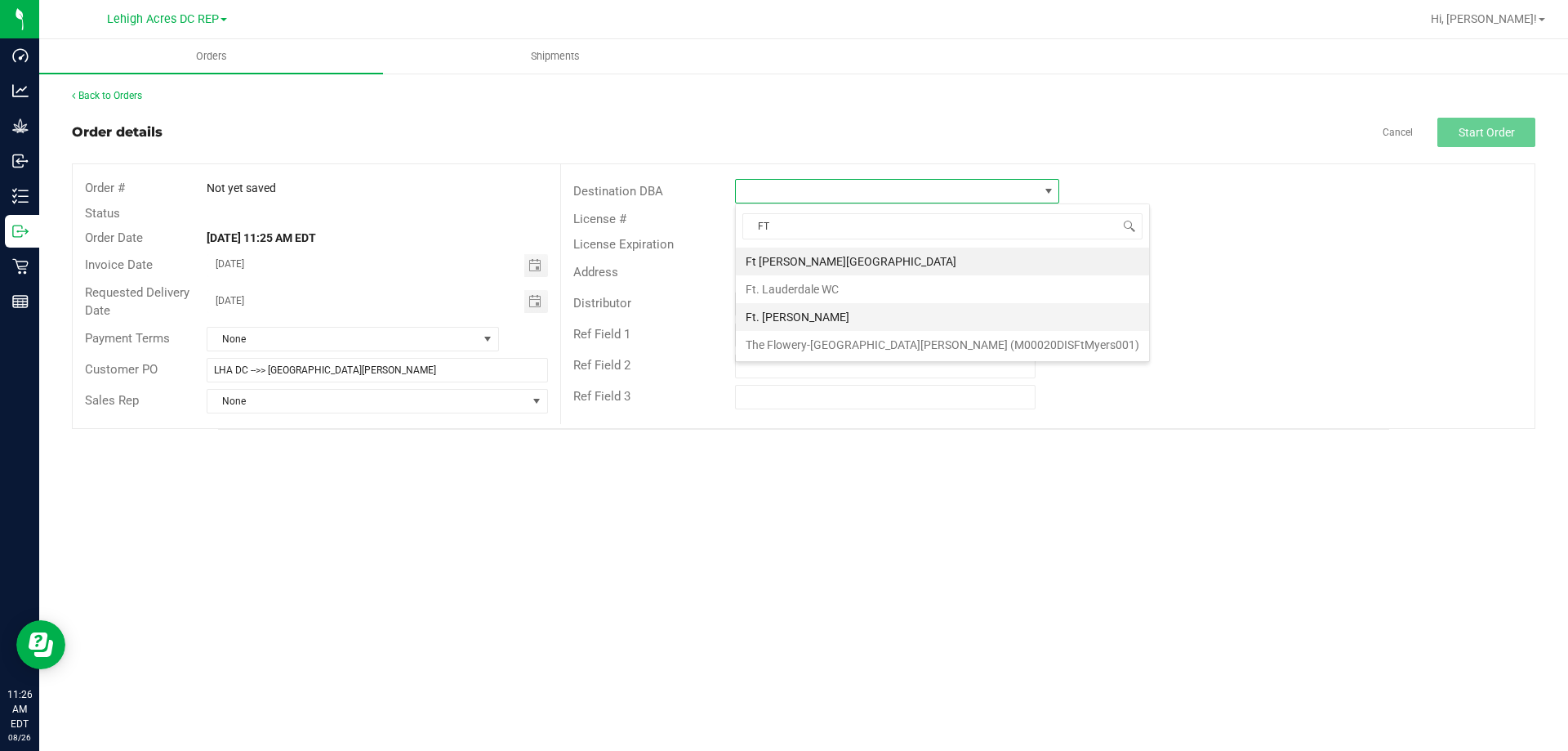
click at [798, 316] on li "Ft. [PERSON_NAME]" at bounding box center [942, 317] width 413 height 28
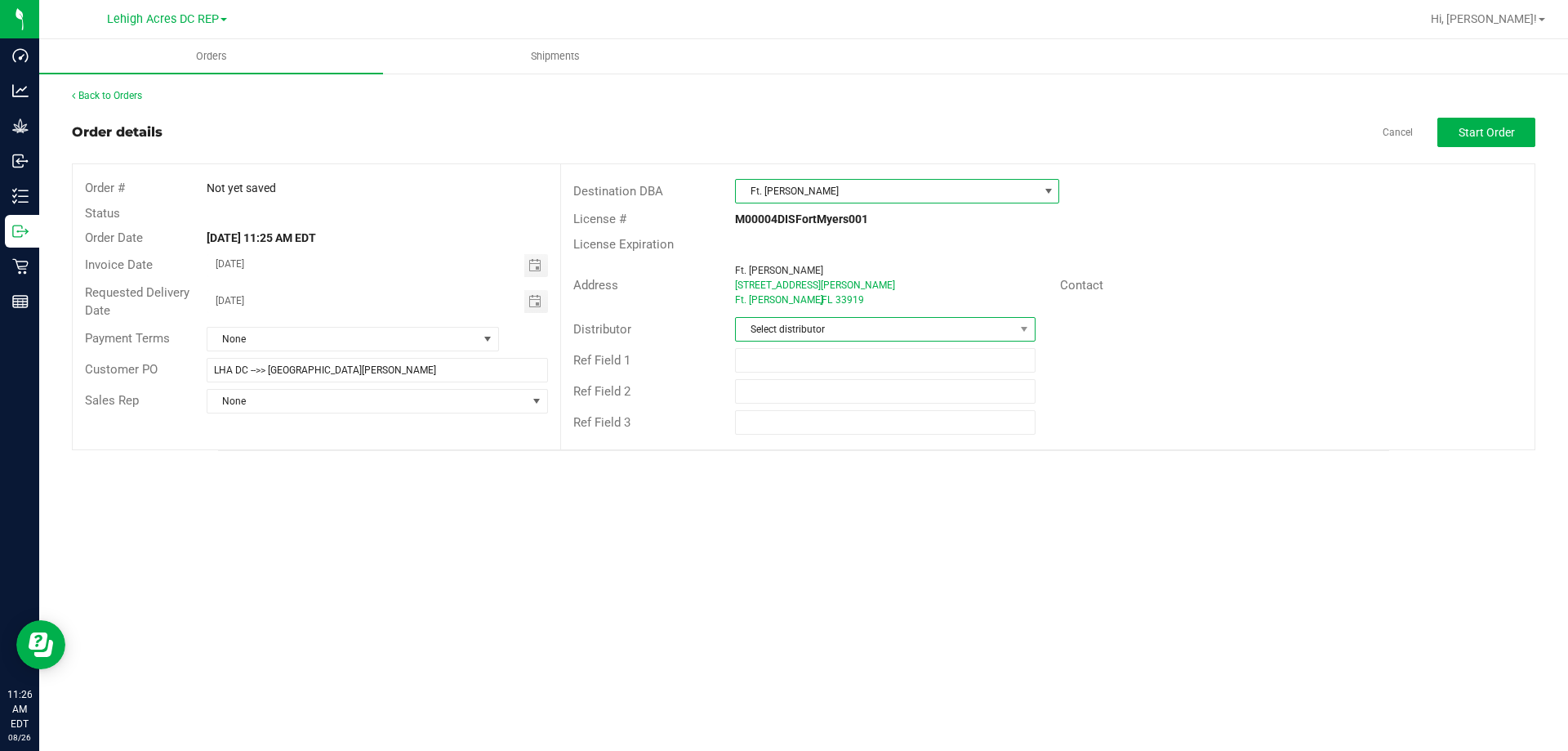
click at [807, 338] on span "Select distributor" at bounding box center [874, 329] width 278 height 23
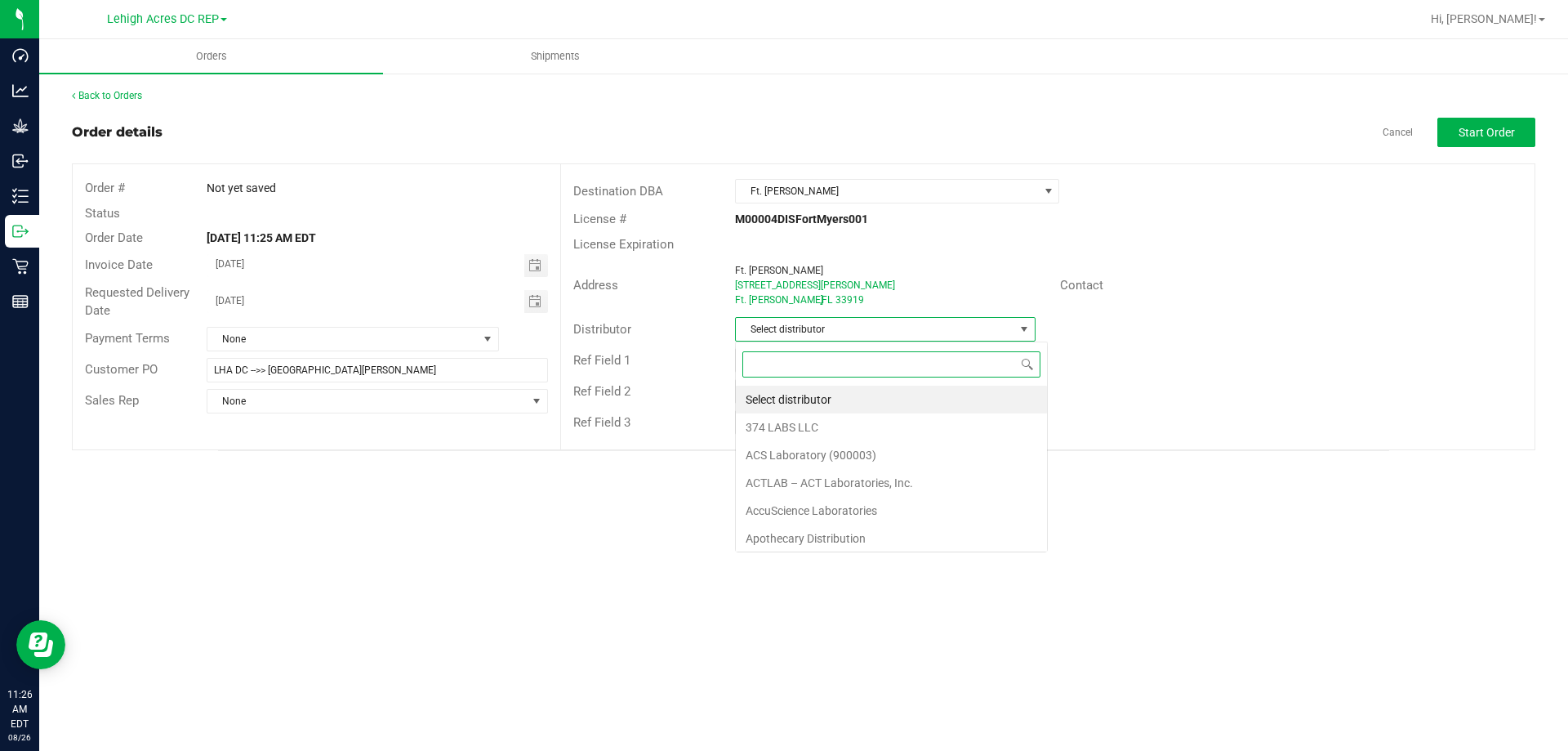
scroll to position [25, 301]
type input "LEH"
click at [792, 405] on li "Lehigh Acres DC REP" at bounding box center [884, 399] width 298 height 28
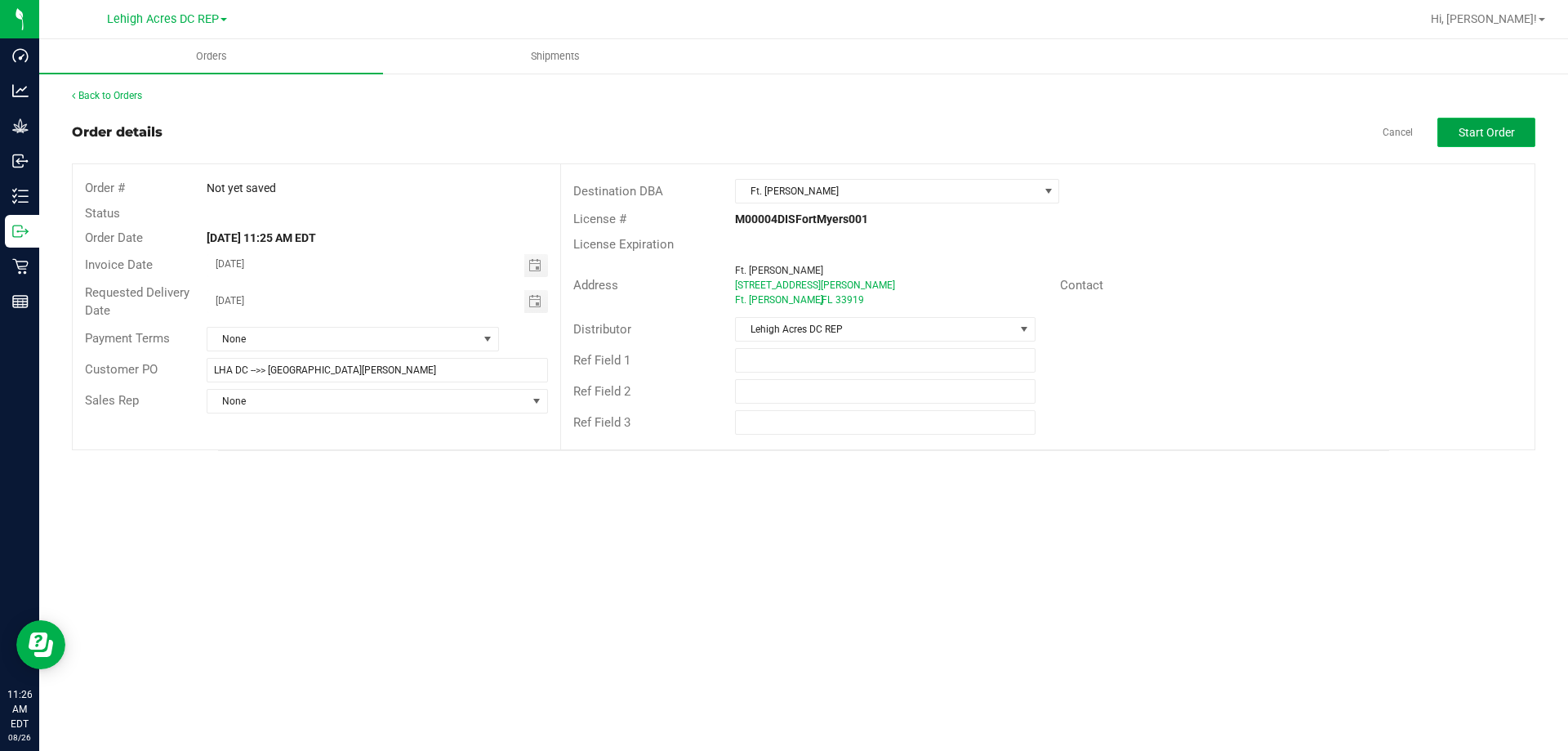
click at [1484, 138] on span "Start Order" at bounding box center [1486, 132] width 56 height 13
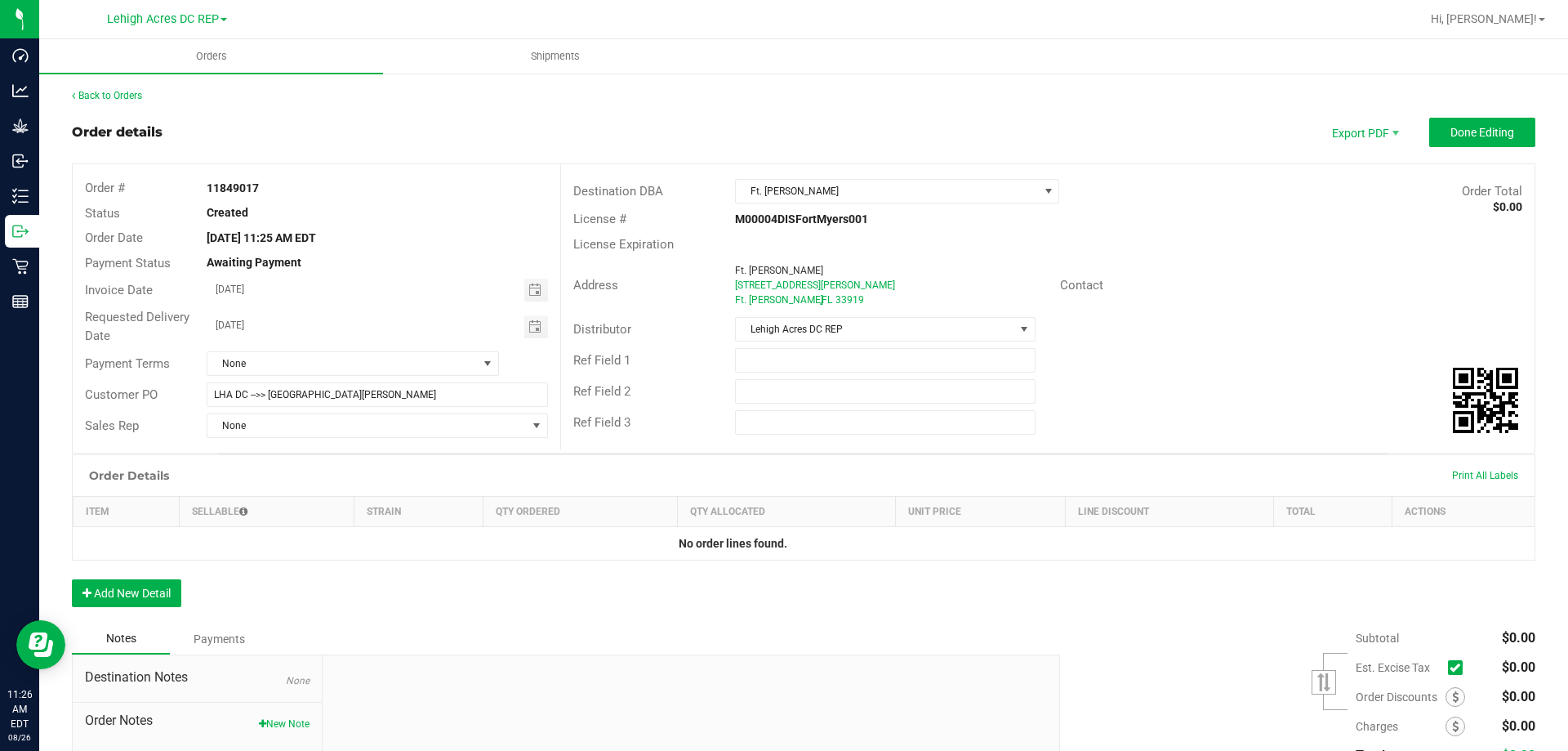
drag, startPoint x: 264, startPoint y: 189, endPoint x: 203, endPoint y: 190, distance: 61.0
click at [203, 190] on div "11849017" at bounding box center [377, 188] width 365 height 17
copy strong "11849017"
click at [735, 361] on input "text" at bounding box center [884, 360] width 300 height 25
paste input "11849017"
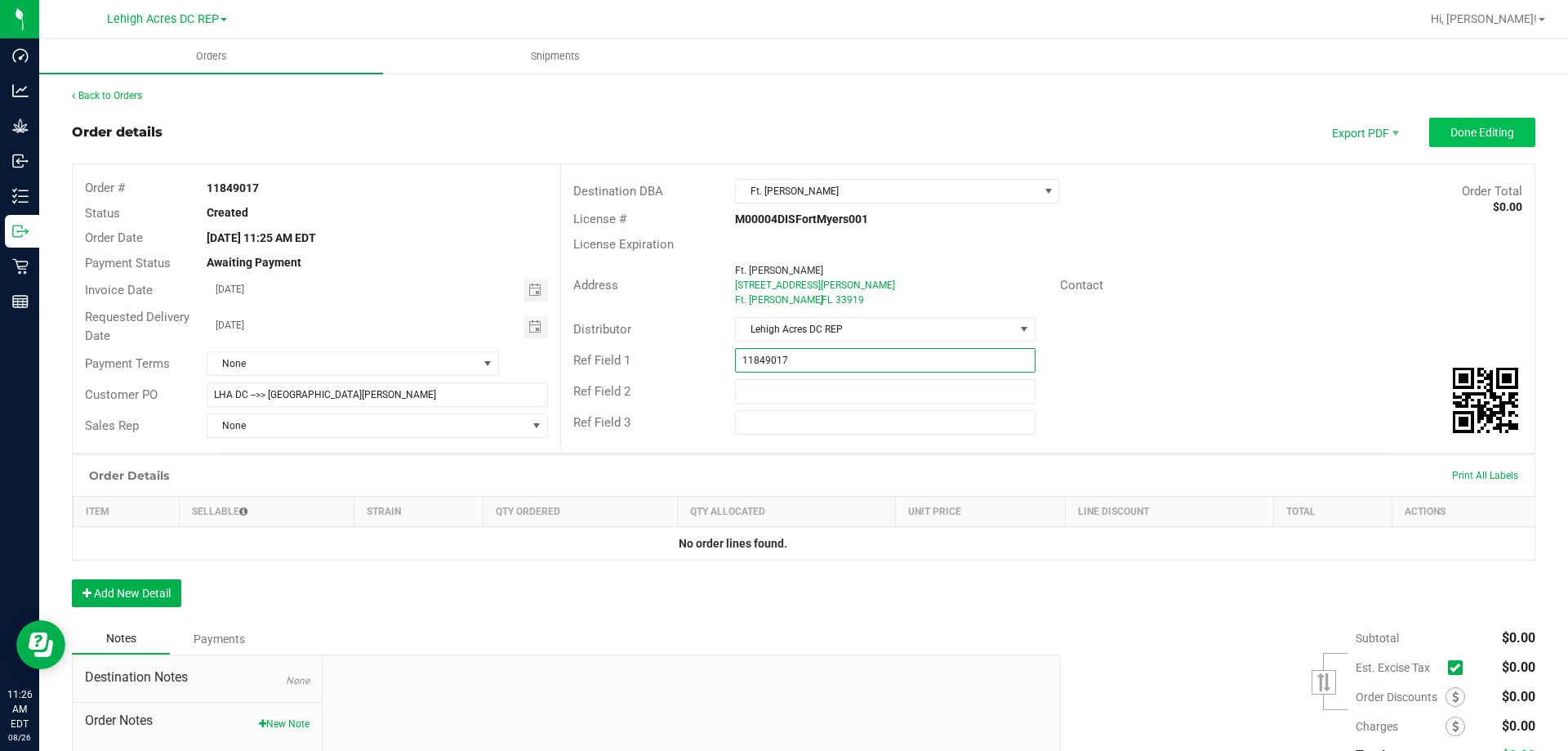
type input "11849017"
click at [1460, 131] on span "Done Editing" at bounding box center [1482, 132] width 63 height 13
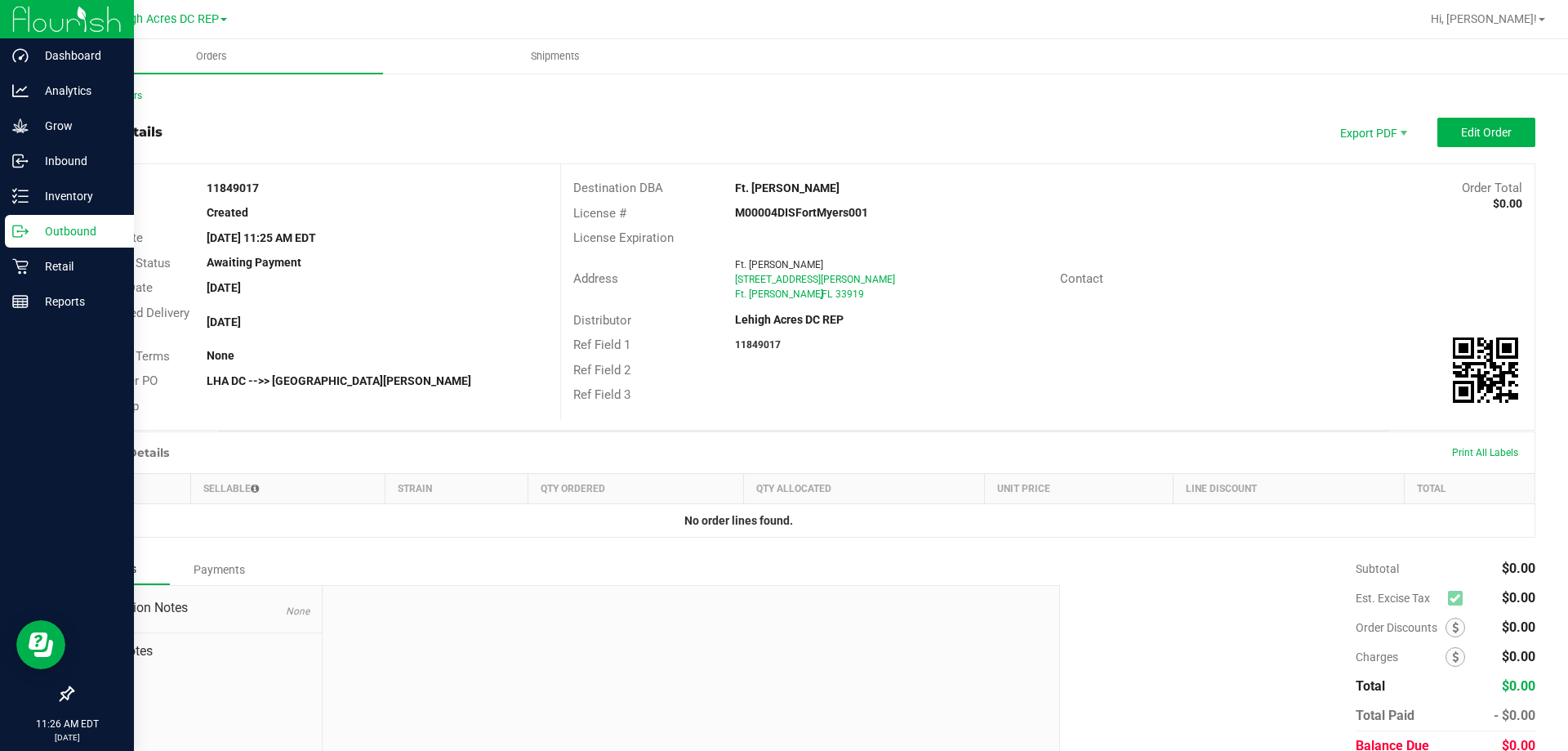
click at [30, 235] on p "Outbound" at bounding box center [77, 230] width 98 height 19
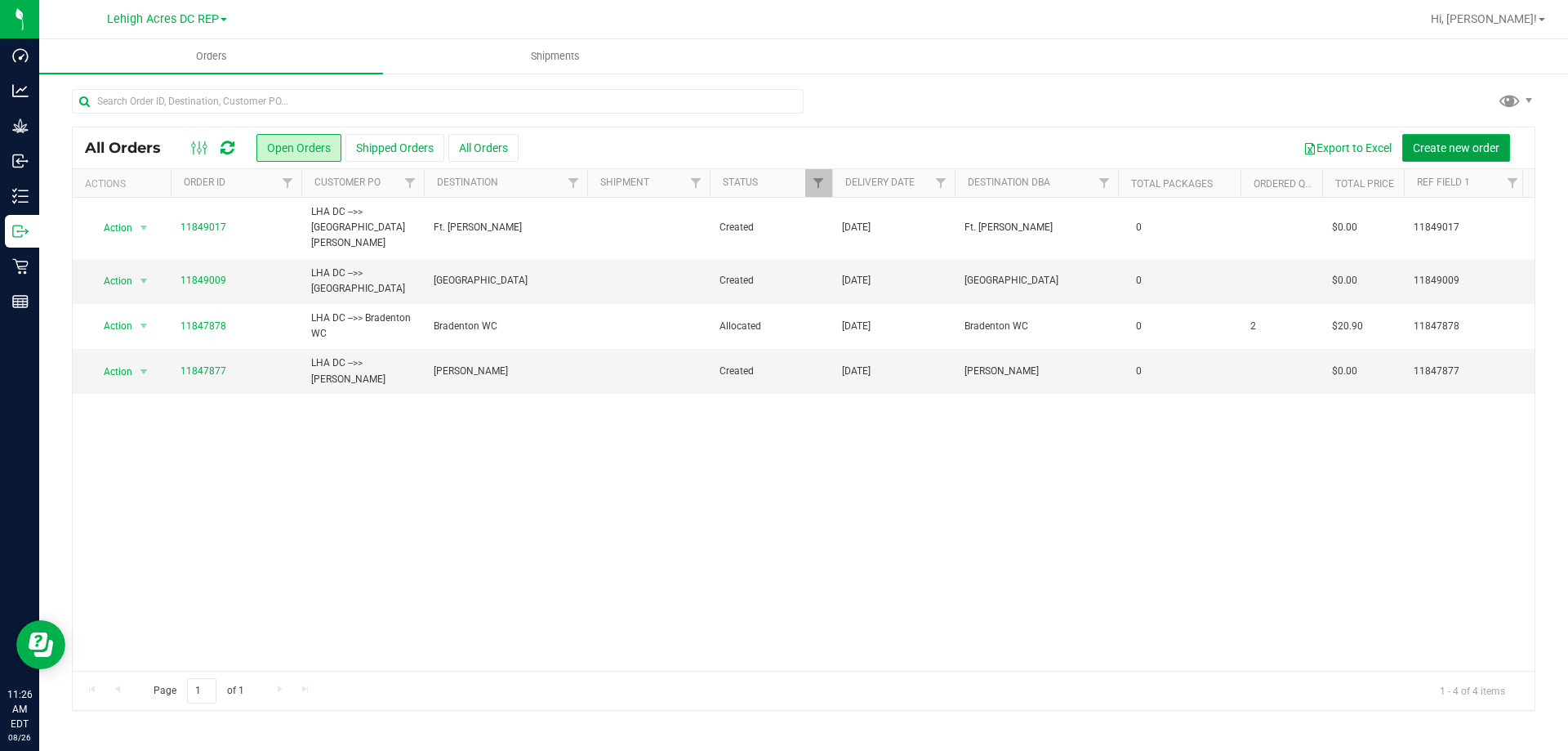
click at [1449, 145] on span "Create new order" at bounding box center [1456, 148] width 86 height 13
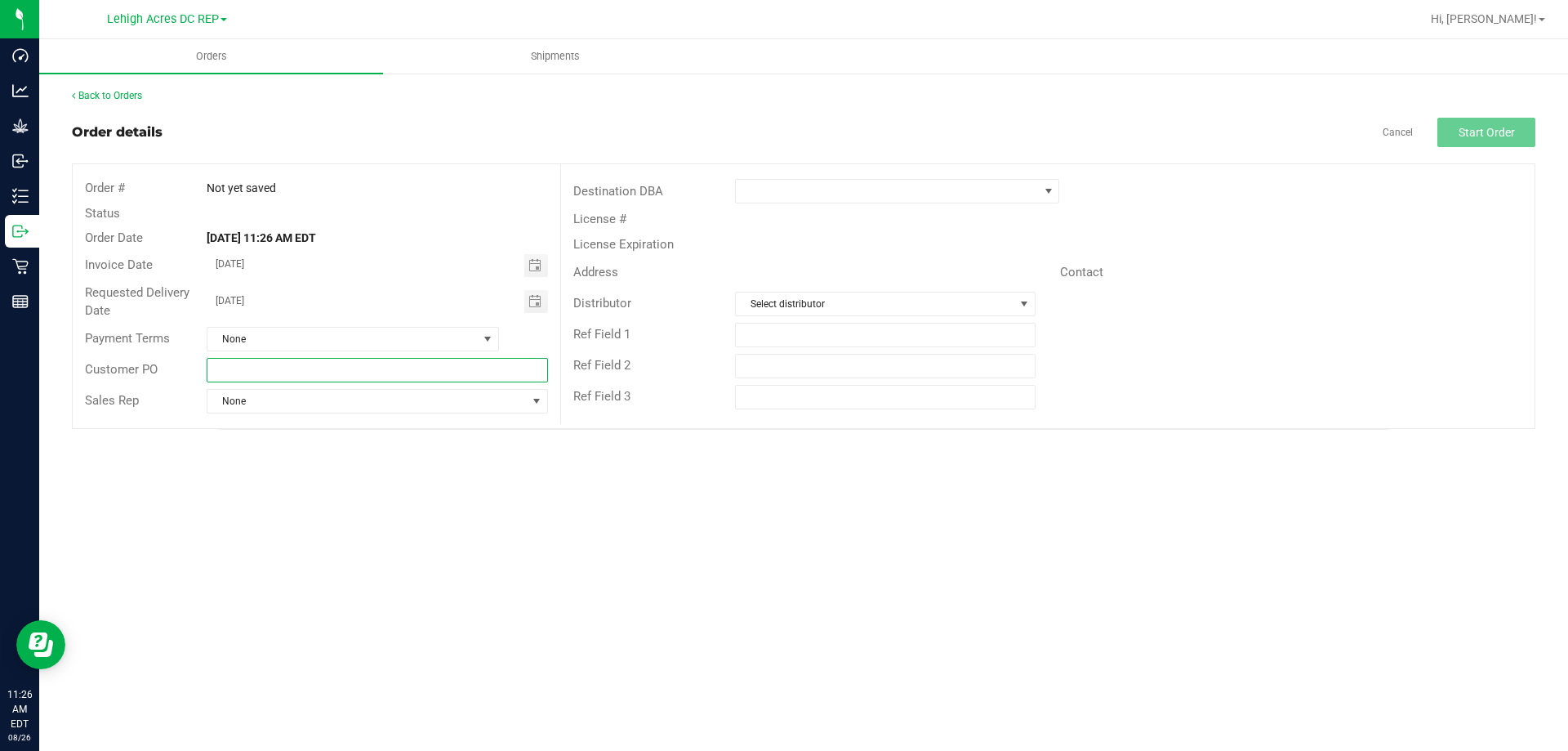
click at [312, 367] on input "text" at bounding box center [376, 370] width 340 height 25
click at [531, 263] on span "Toggle calendar" at bounding box center [535, 265] width 13 height 13
type input "LHA DC -->> Bonita Springs WC"
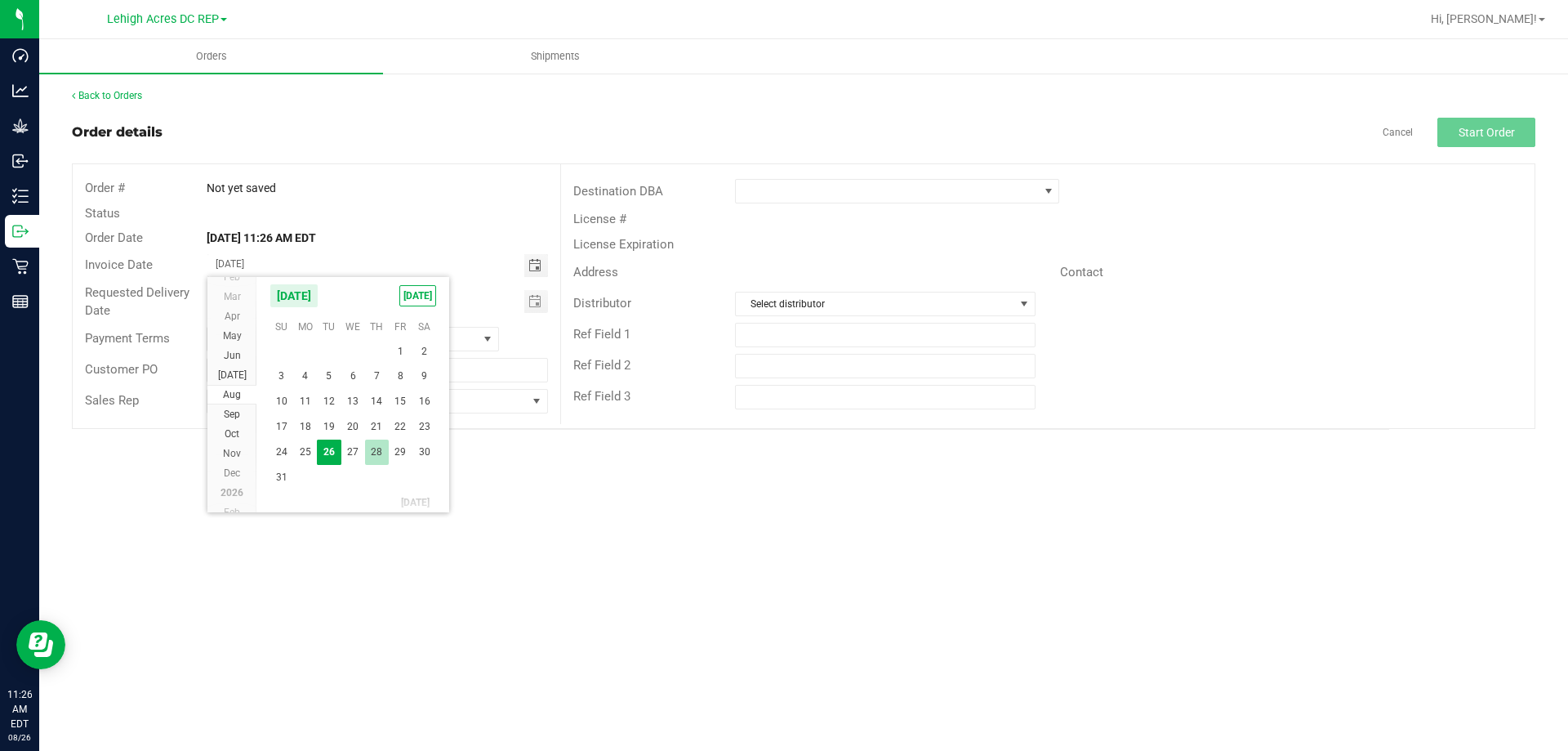
click at [383, 450] on span "28" at bounding box center [377, 453] width 24 height 26
type input "08/28/2025"
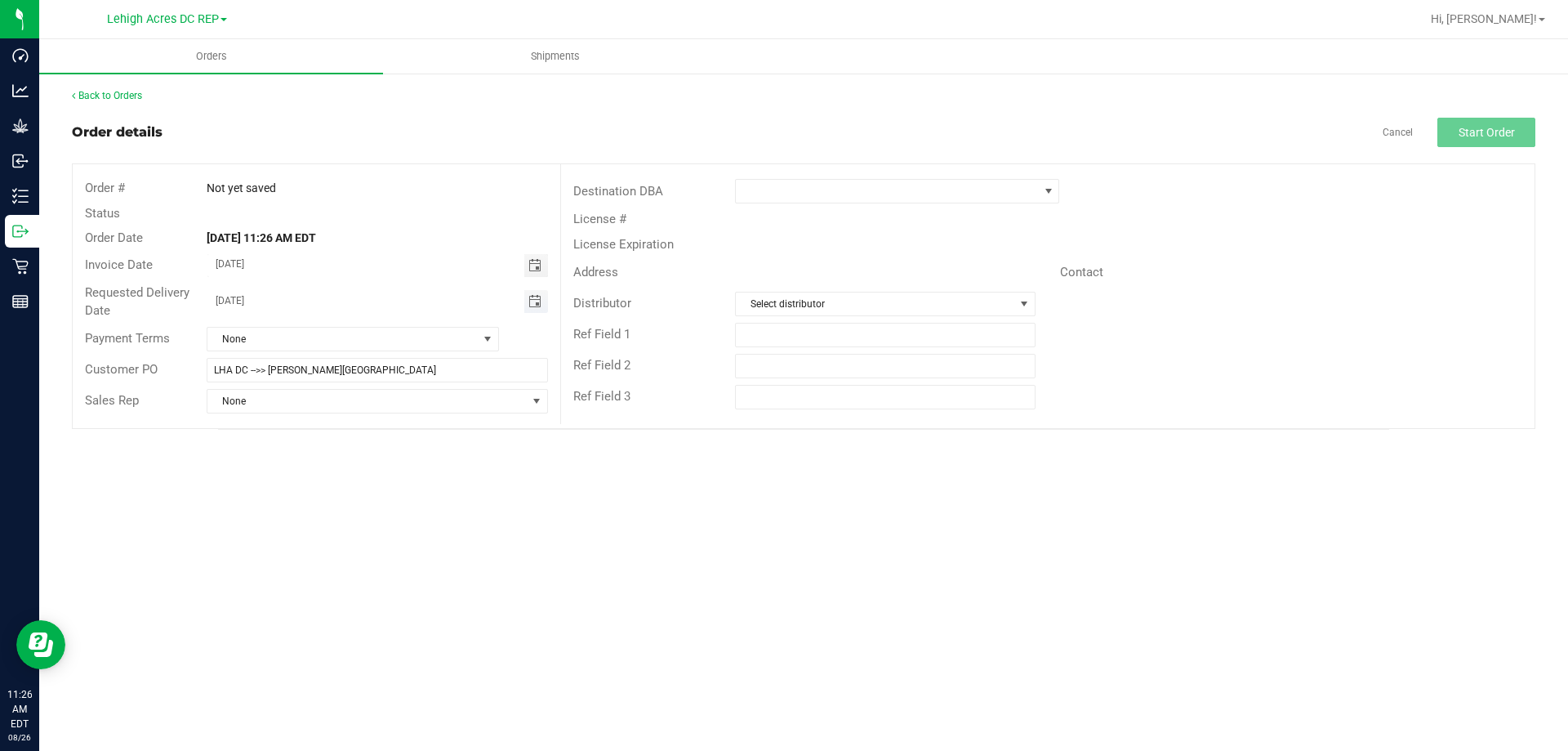
click at [535, 301] on span "Toggle calendar" at bounding box center [535, 301] width 13 height 13
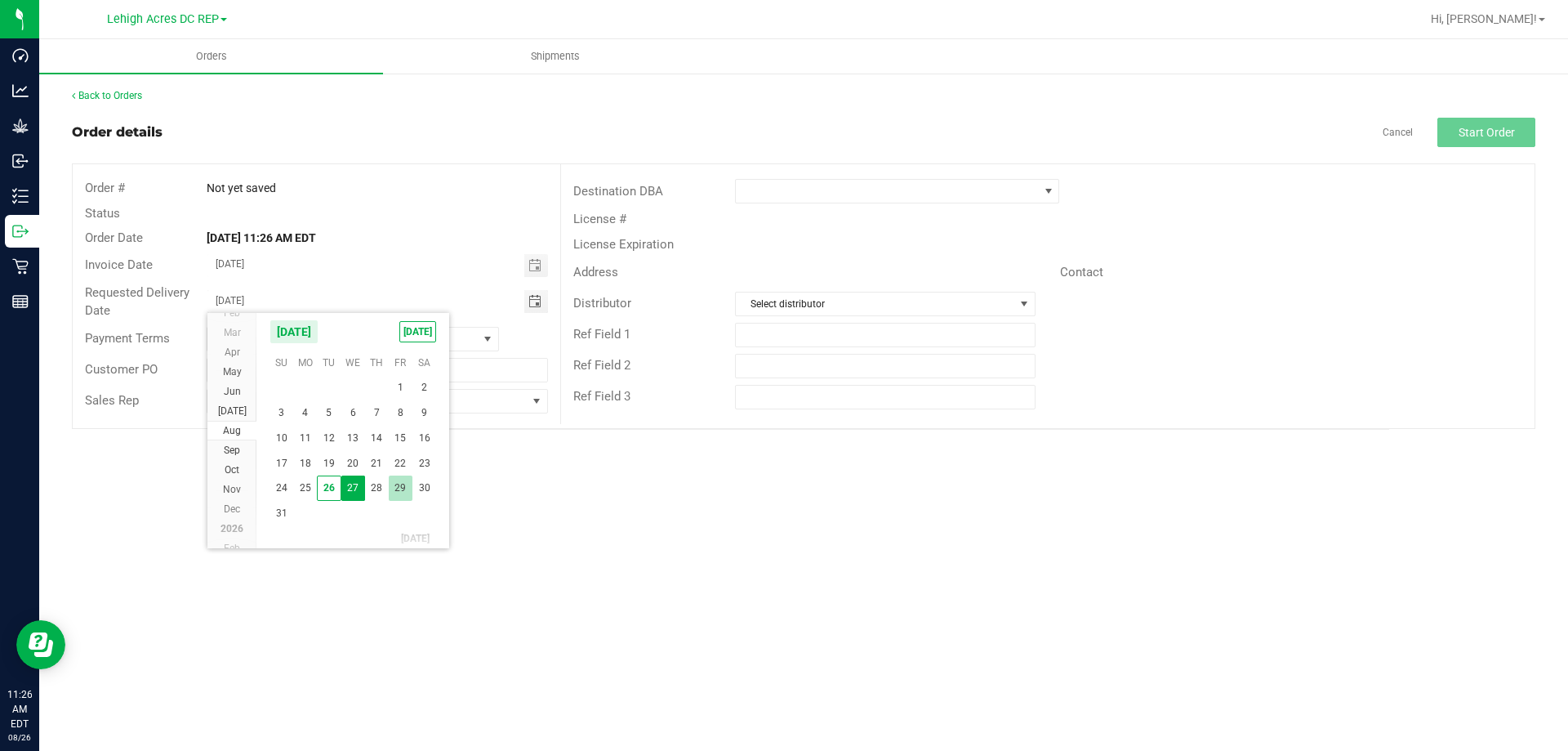
click at [405, 482] on span "29" at bounding box center [401, 488] width 24 height 26
type input "08/29/2025"
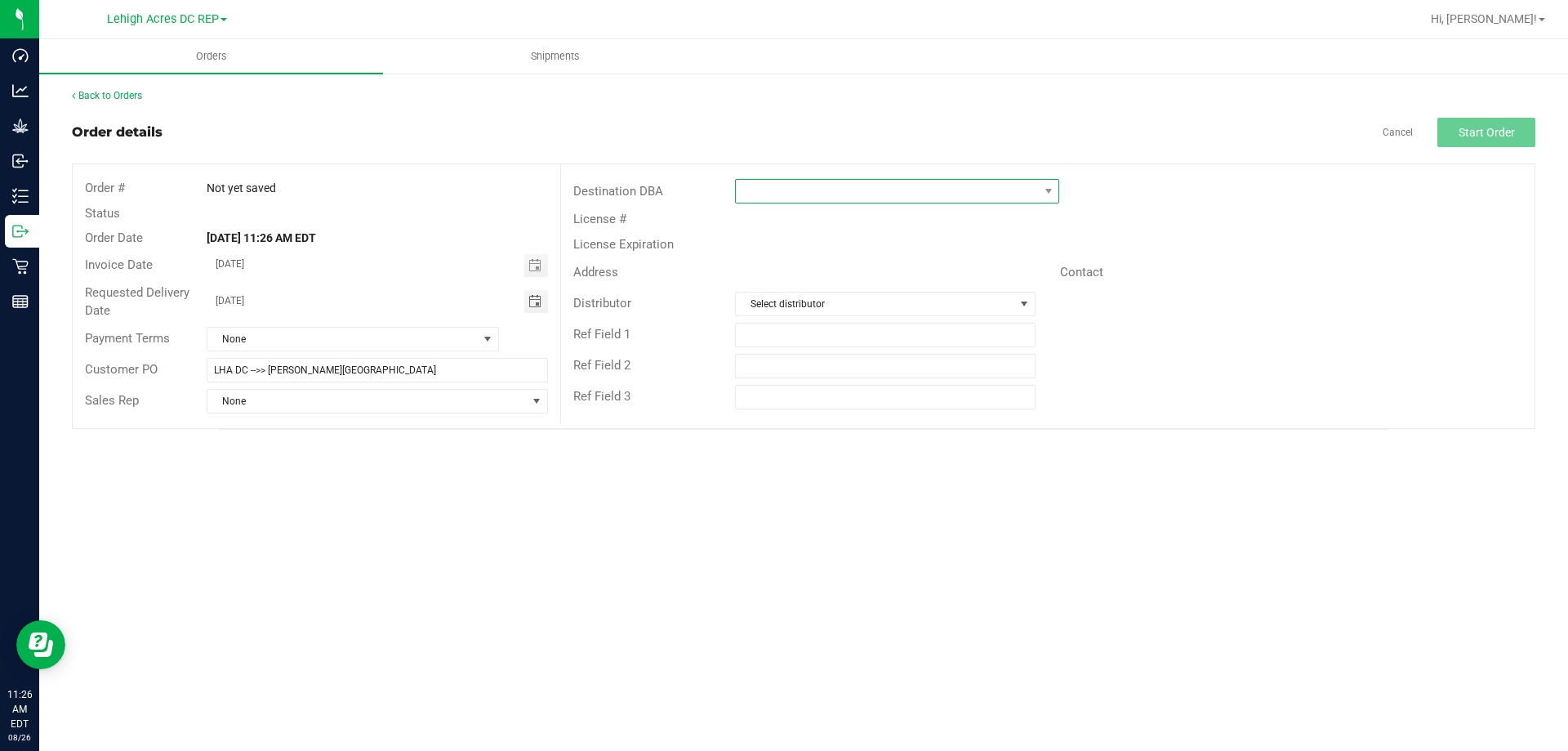
click at [756, 198] on span at bounding box center [886, 191] width 302 height 23
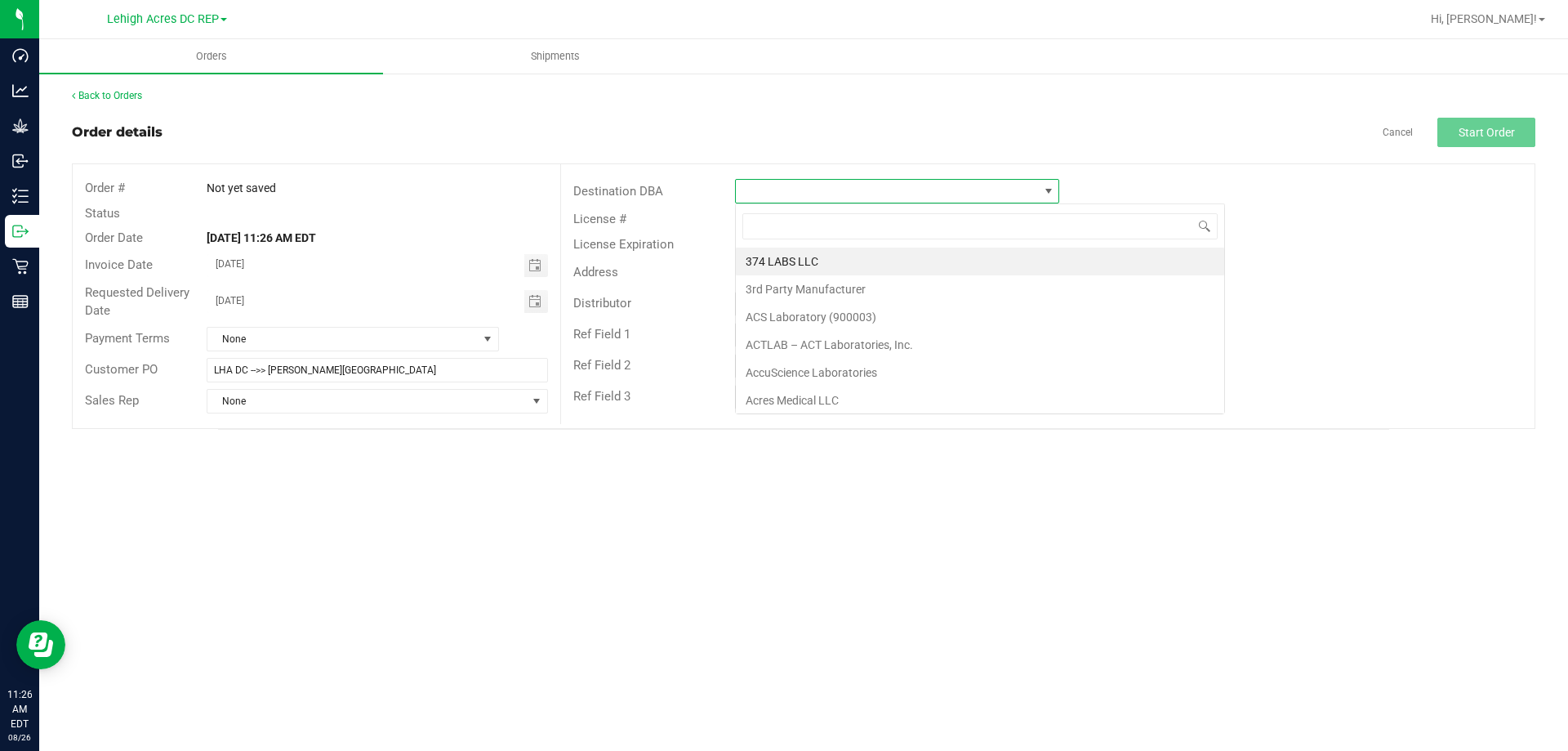
scroll to position [25, 324]
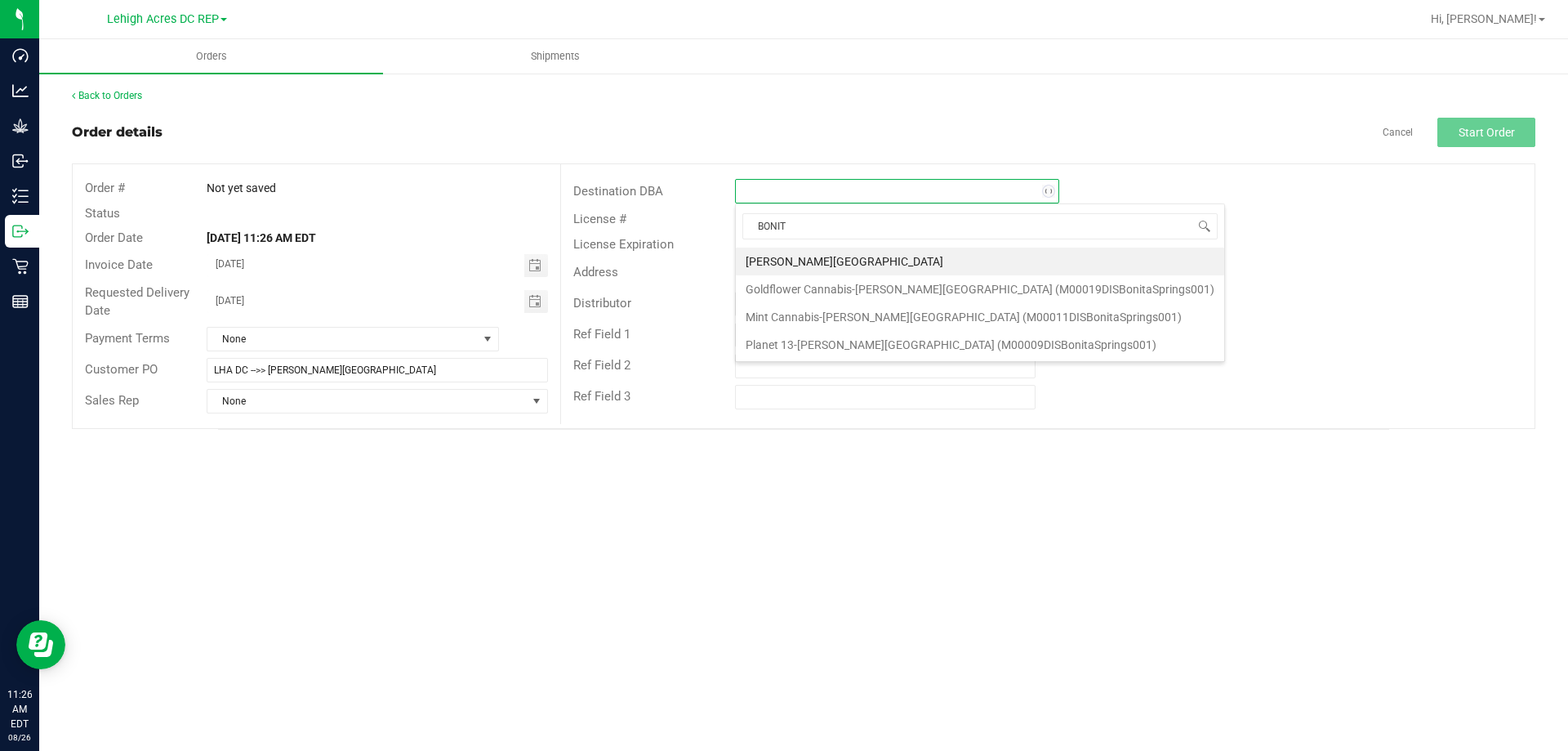
type input "BONITA"
click at [796, 263] on li "[PERSON_NAME][GEOGRAPHIC_DATA]" at bounding box center [980, 262] width 488 height 28
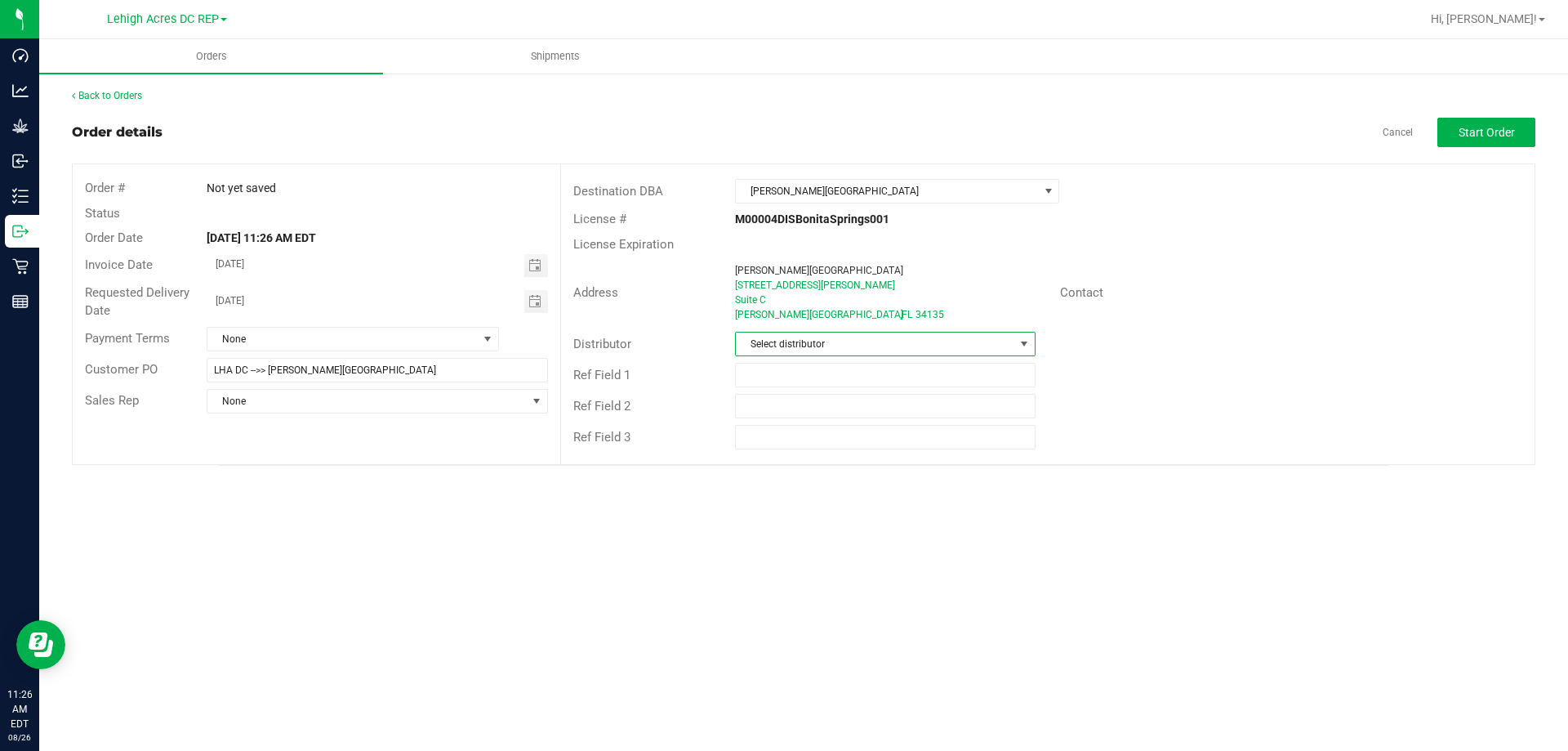
click at [774, 338] on span "Select distributor" at bounding box center [874, 343] width 278 height 23
type input "LEH"
click at [812, 414] on li "Lehigh Acres DC REP" at bounding box center [884, 414] width 298 height 28
drag, startPoint x: 1526, startPoint y: 138, endPoint x: 1347, endPoint y: 159, distance: 180.2
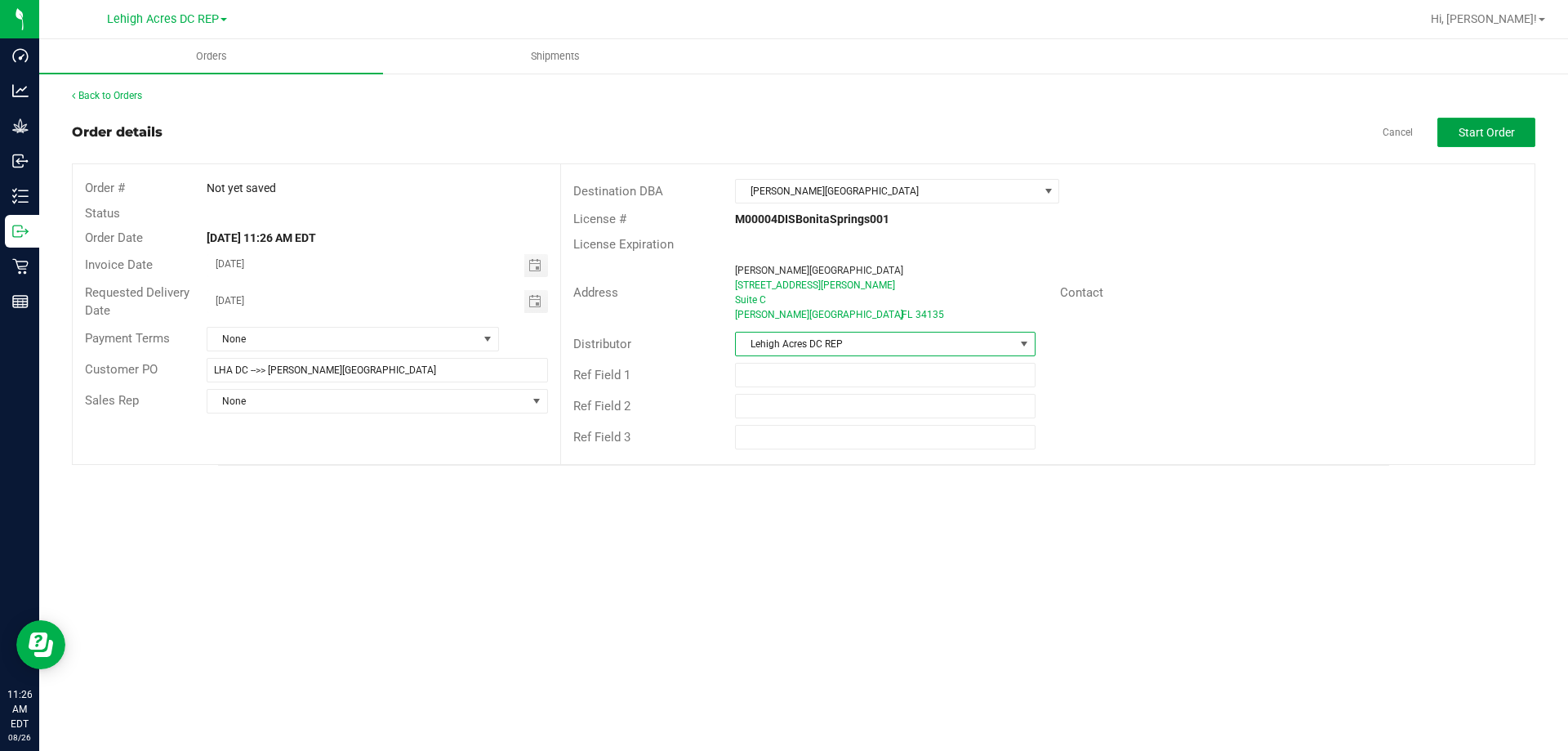
click at [1525, 138] on button "Start Order" at bounding box center [1485, 132] width 98 height 29
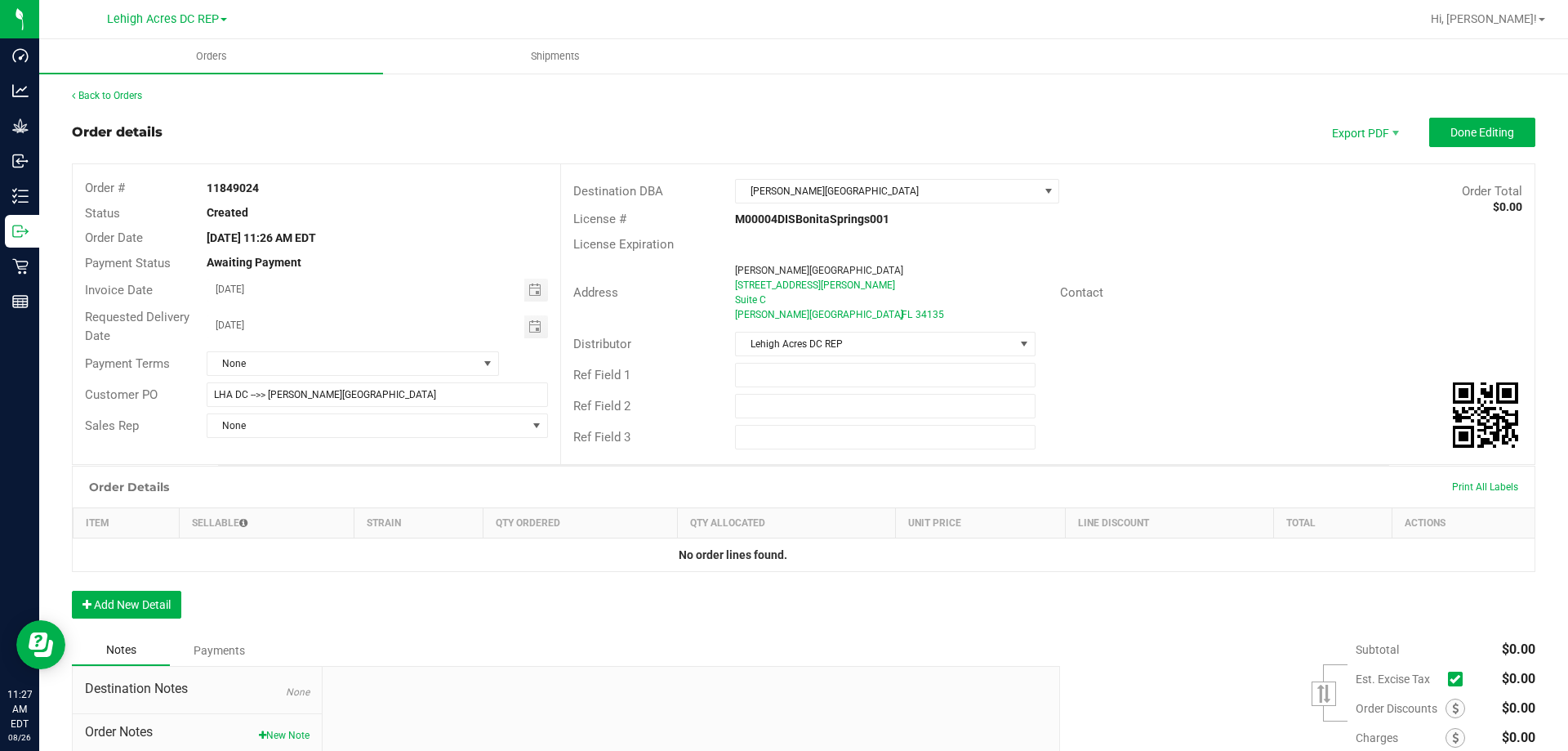
drag, startPoint x: 263, startPoint y: 185, endPoint x: 189, endPoint y: 185, distance: 74.0
click at [189, 185] on div "Order # 11849024" at bounding box center [316, 188] width 487 height 26
copy div "11849024"
click at [772, 369] on input "text" at bounding box center [884, 375] width 300 height 25
paste input "11849024"
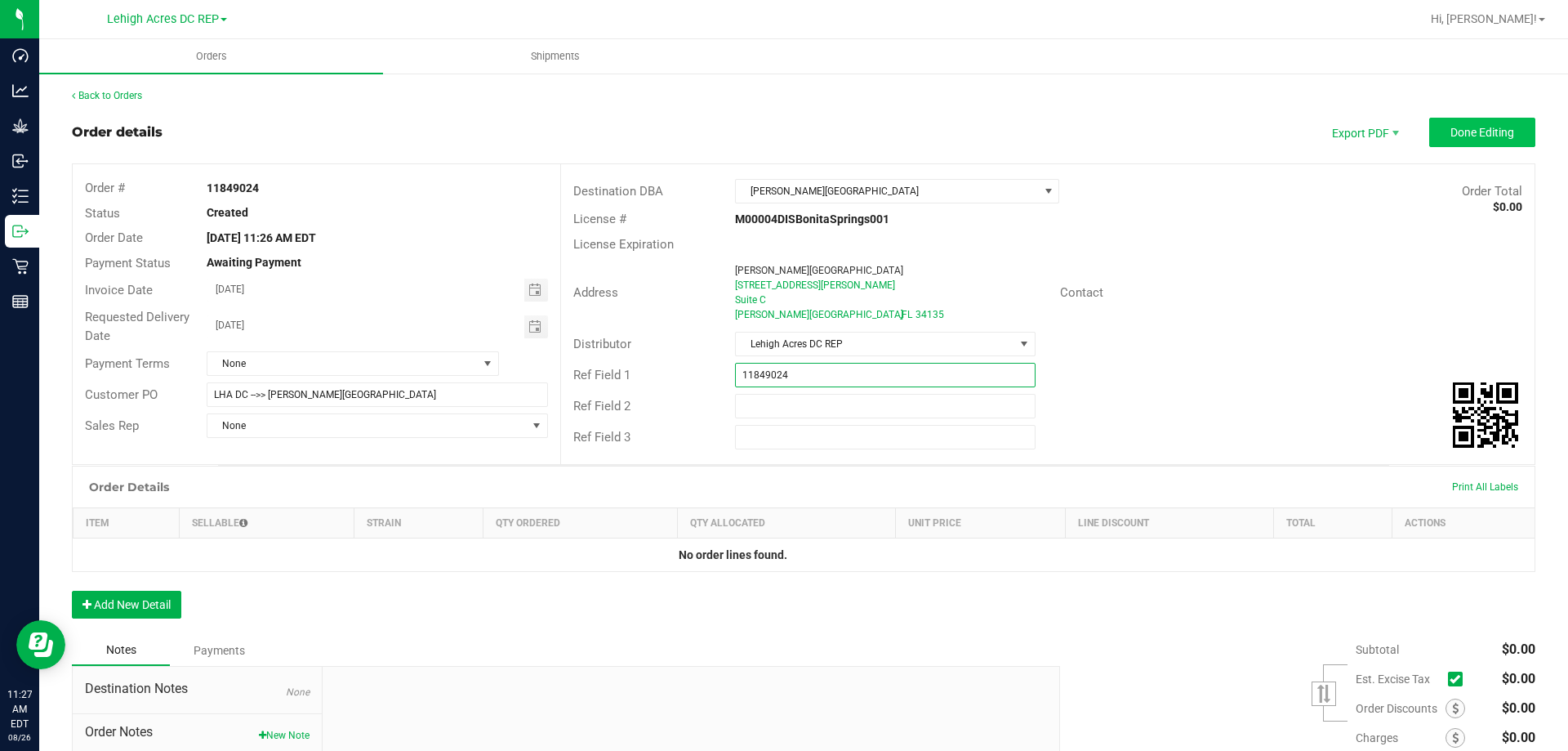
type input "11849024"
click at [1452, 139] on span "Done Editing" at bounding box center [1482, 132] width 63 height 13
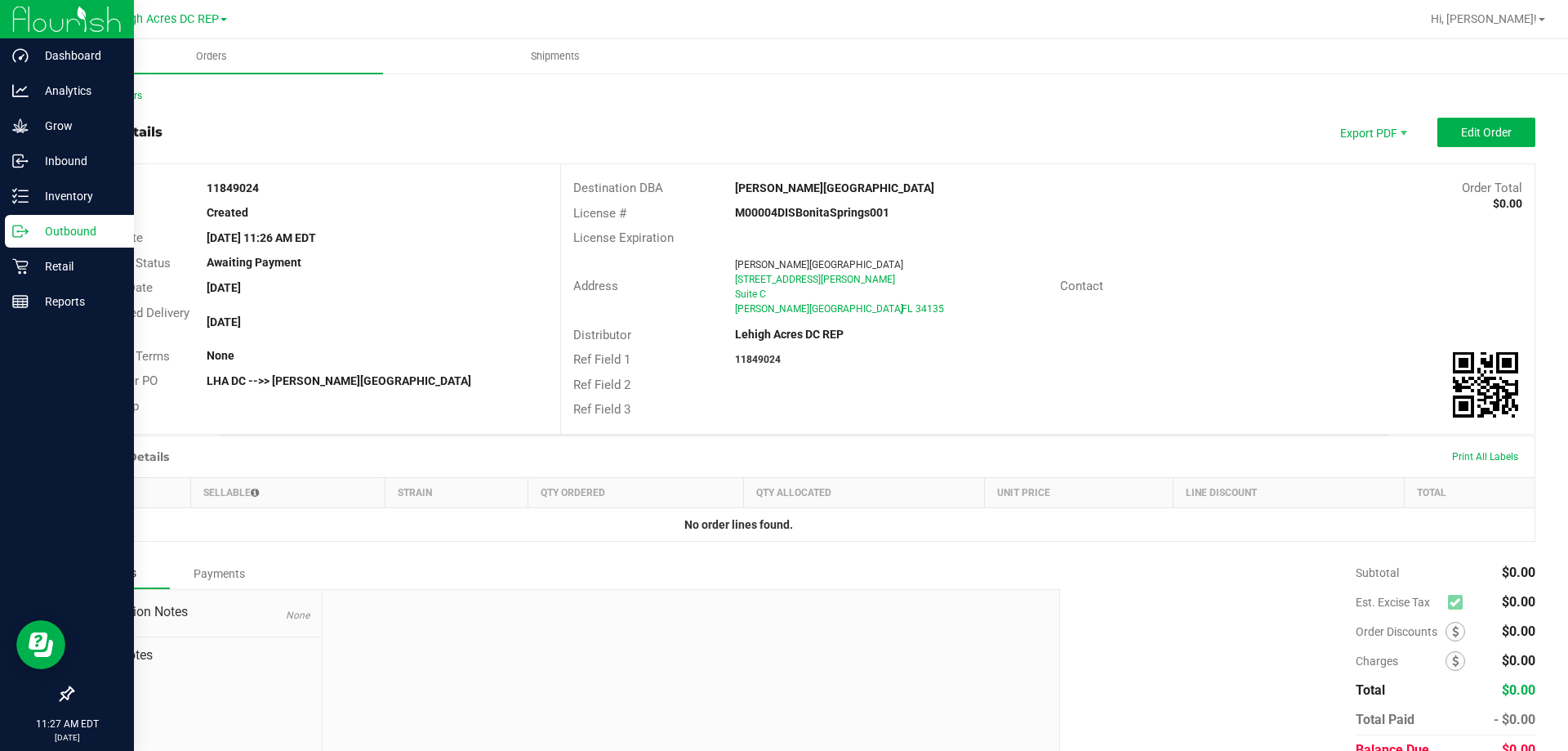
click at [77, 234] on p "Outbound" at bounding box center [77, 230] width 98 height 19
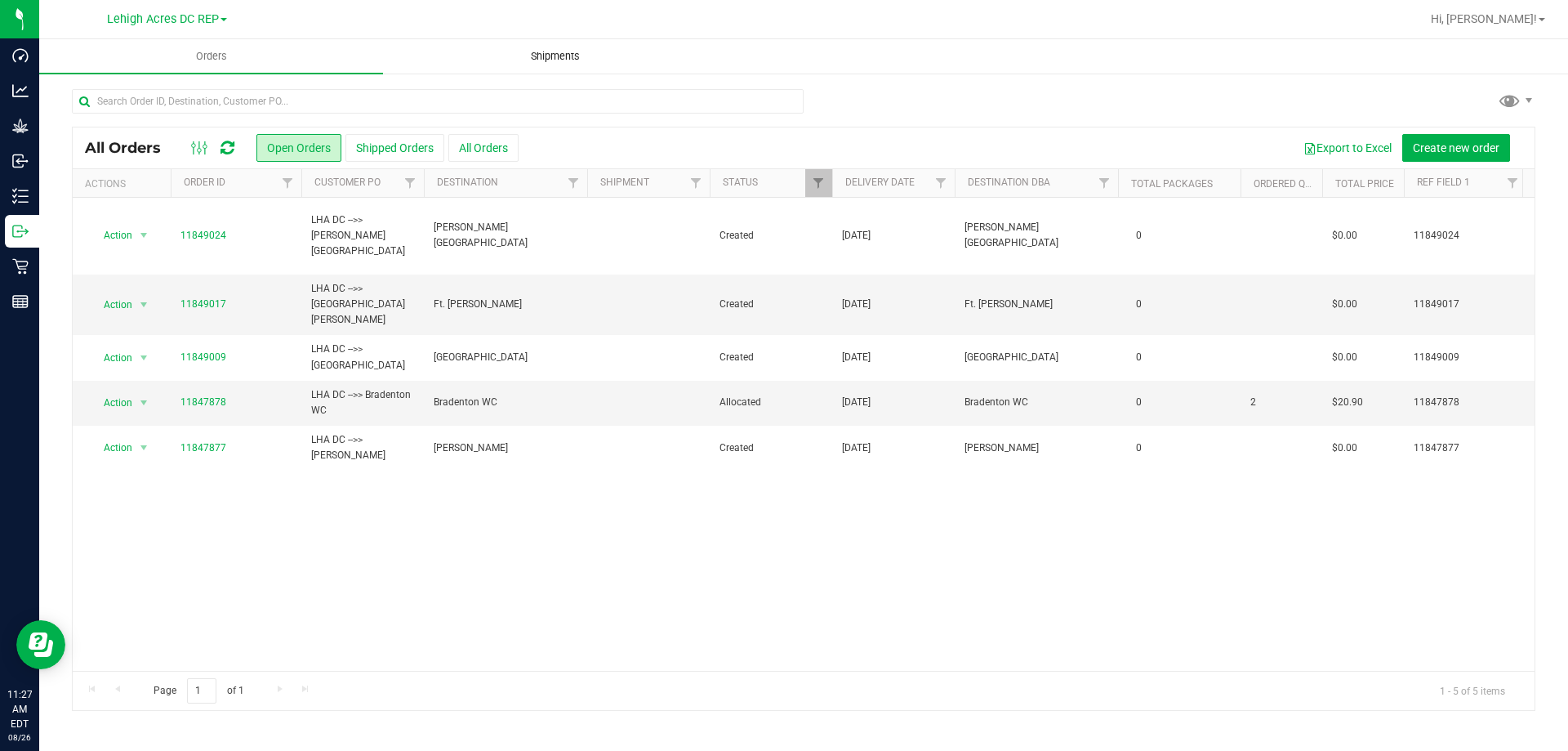
click at [563, 53] on span "Shipments" at bounding box center [554, 56] width 93 height 15
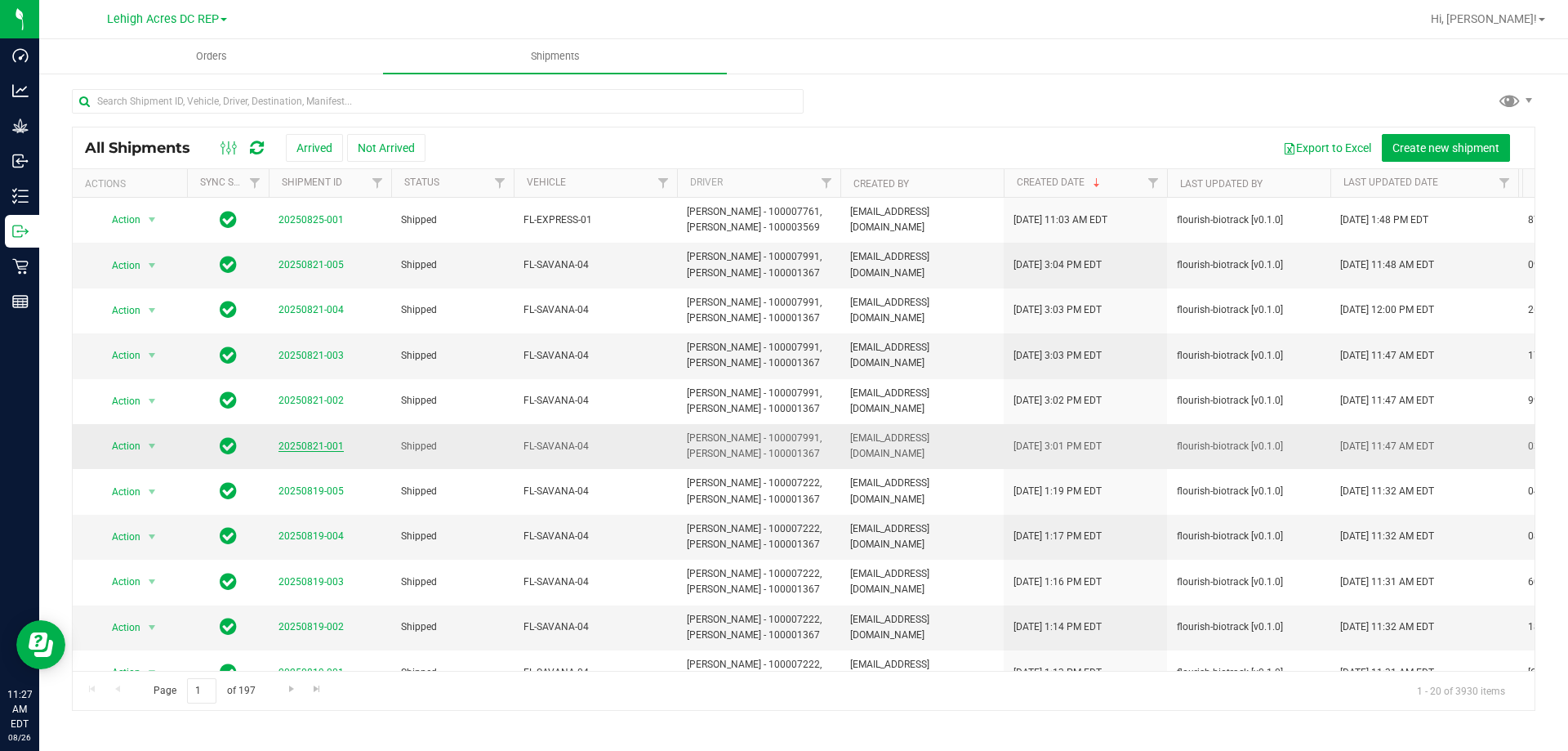
click at [318, 449] on link "20250821-001" at bounding box center [311, 446] width 65 height 11
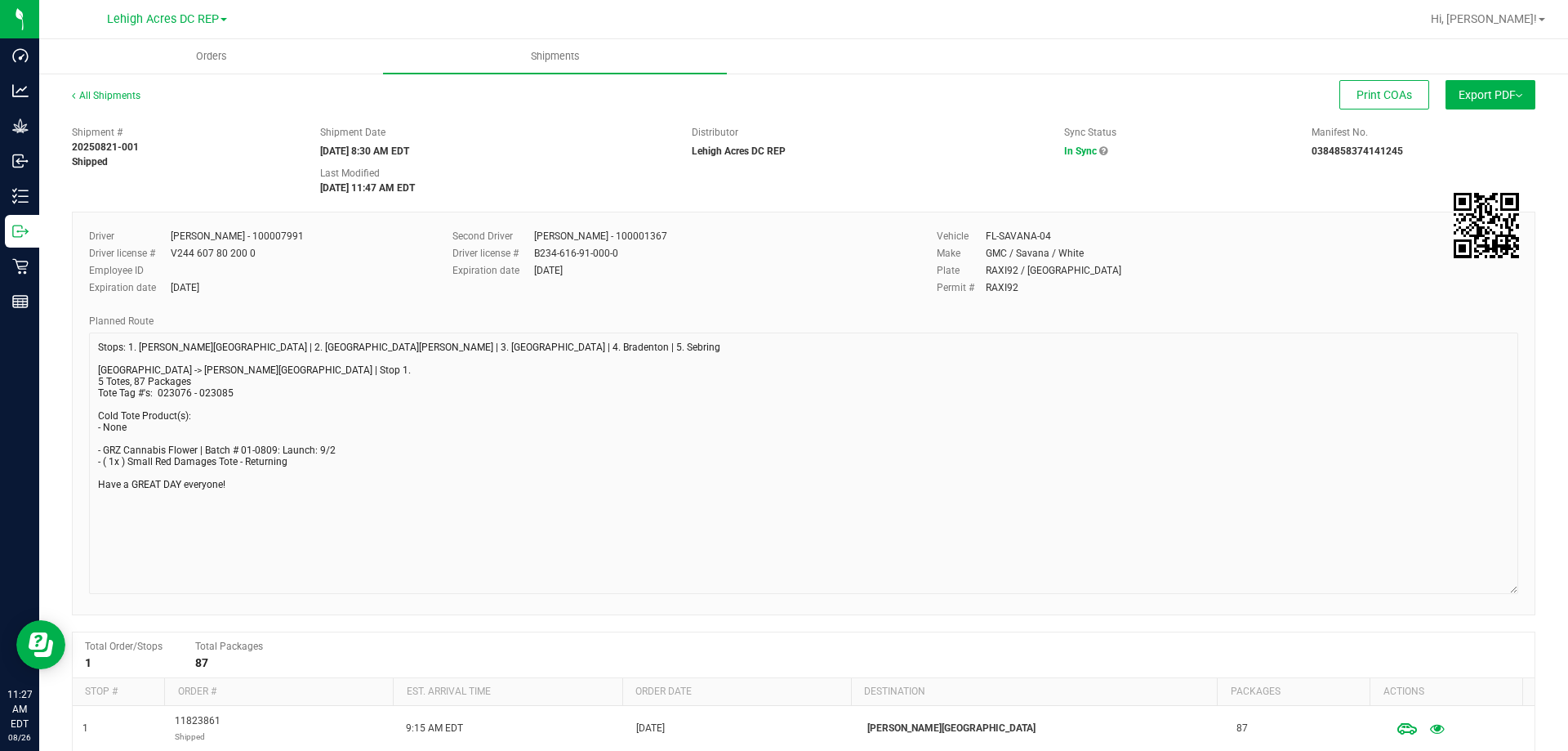
click at [1546, 590] on div "All Shipments Print COAs Export PDF Manifest by Package ID Manifest by Lot Stan…" at bounding box center [804, 546] width 1529 height 950
click at [87, 351] on div "Driver Antonio Vidal - 100007991 Driver license # V244 607 80 200 0 Employee ID…" at bounding box center [803, 414] width 1463 height 405
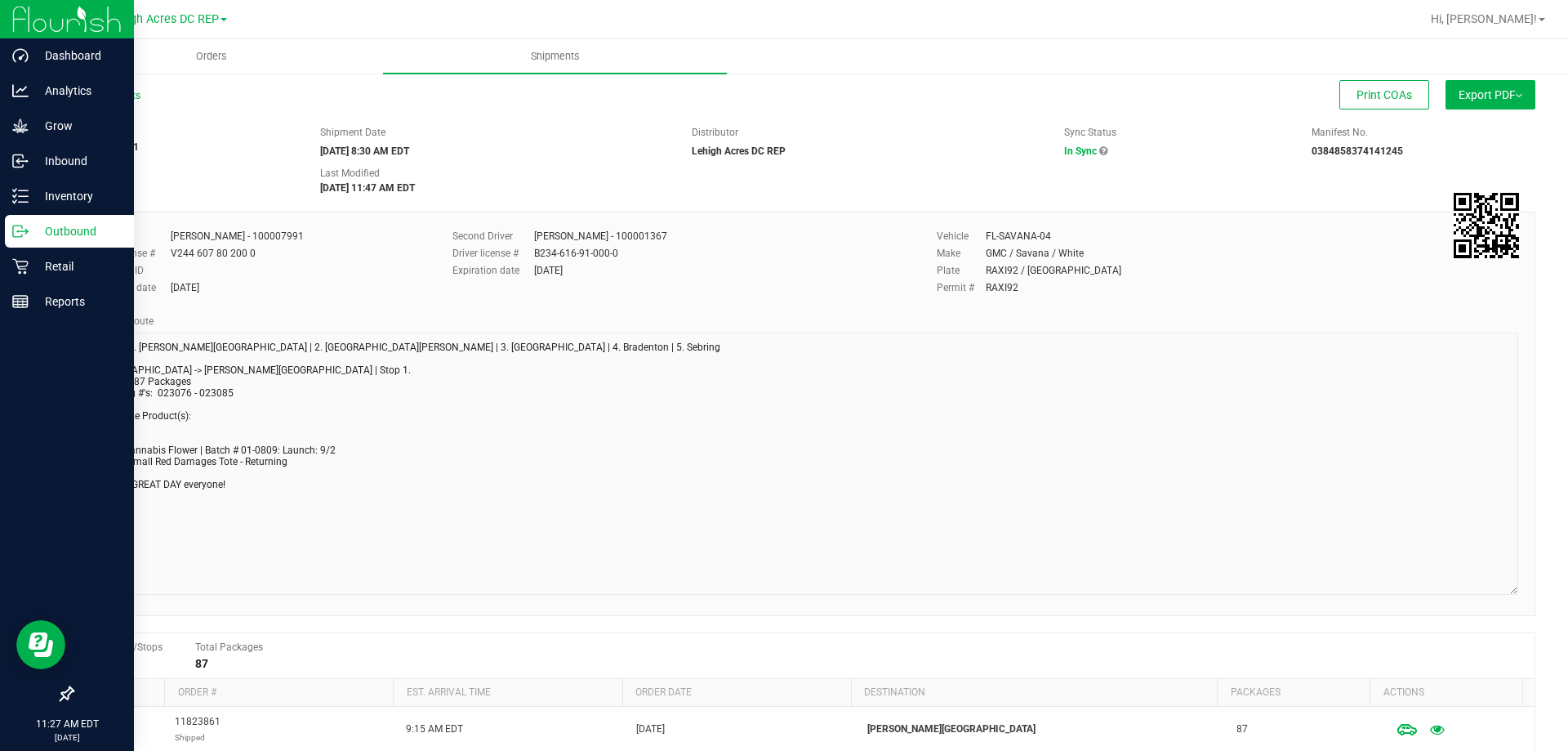
click at [35, 235] on p "Outbound" at bounding box center [77, 230] width 98 height 19
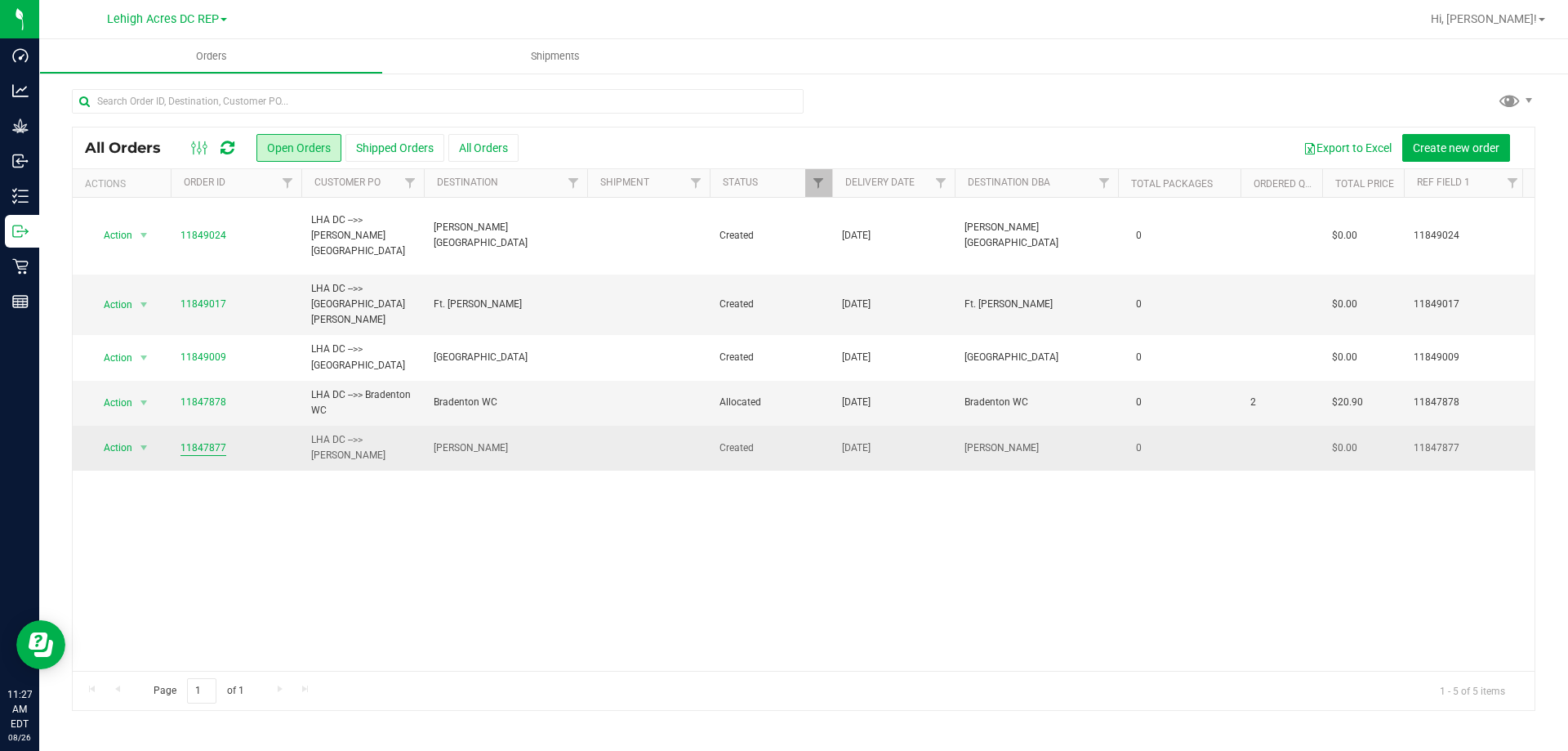
click at [206, 441] on link "11847877" at bounding box center [204, 448] width 46 height 16
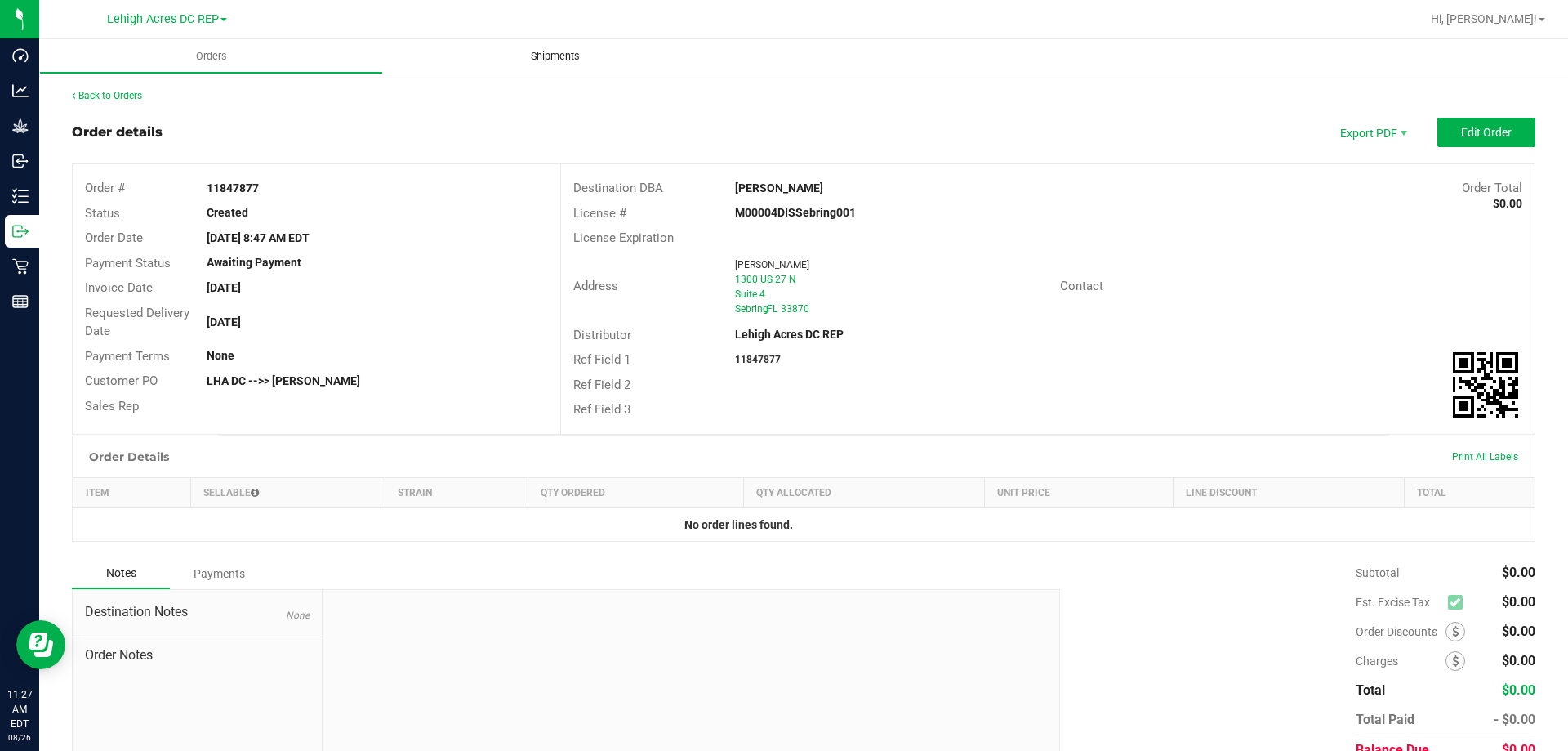
click at [566, 59] on span "Shipments" at bounding box center [554, 56] width 93 height 15
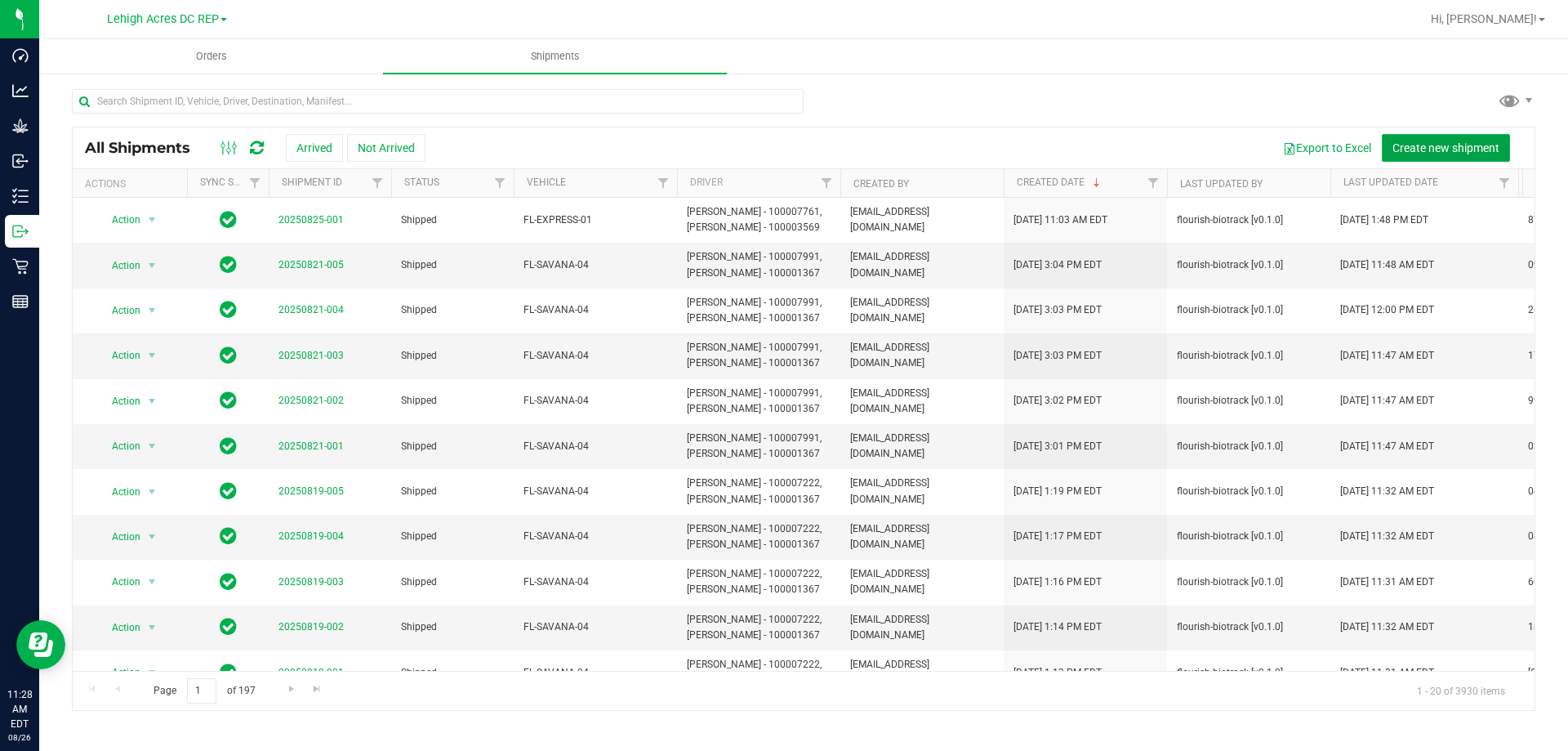
click at [1414, 145] on span "Create new shipment" at bounding box center [1446, 148] width 107 height 13
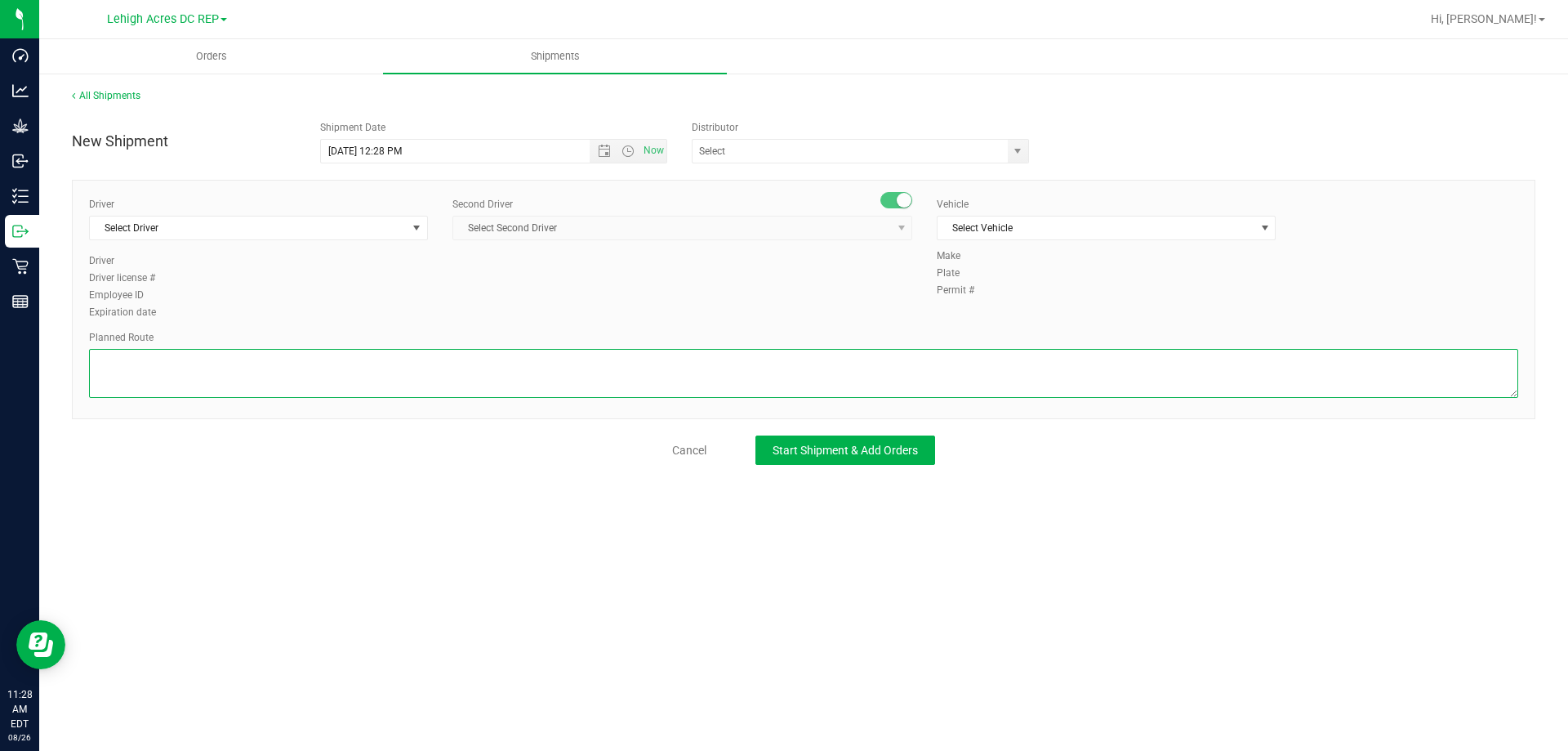
click at [241, 380] on textarea at bounding box center [804, 373] width 1429 height 49
paste textarea "Stops: 1. Bonita Springs | 2. Fort Myers | 3. North Port | 4. Bradenton | 5. Se…"
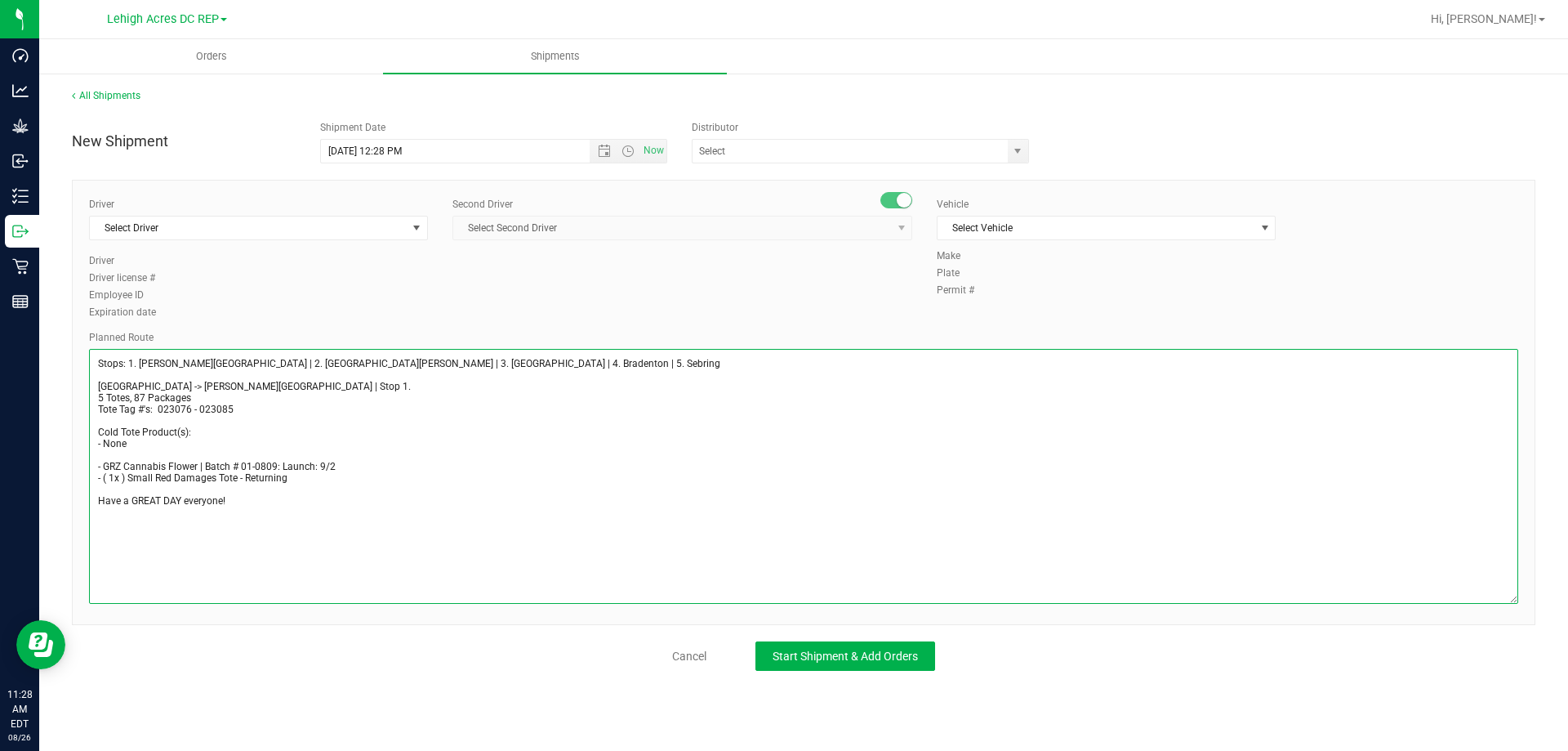
drag, startPoint x: 1511, startPoint y: 392, endPoint x: 1551, endPoint y: 606, distance: 217.7
click at [1551, 606] on div "All Shipments New Shipment Shipment Date 8/26/2025 12:28 PM Now Distributor 374…" at bounding box center [804, 379] width 1529 height 615
drag, startPoint x: 105, startPoint y: 396, endPoint x: 83, endPoint y: 396, distance: 22.0
click at [83, 396] on div "Driver Select Driver Select Driver Ian Albritton - 100006559 LOGAN ALLEN - 1000…" at bounding box center [803, 406] width 1463 height 453
click at [138, 395] on textarea at bounding box center [804, 480] width 1429 height 263
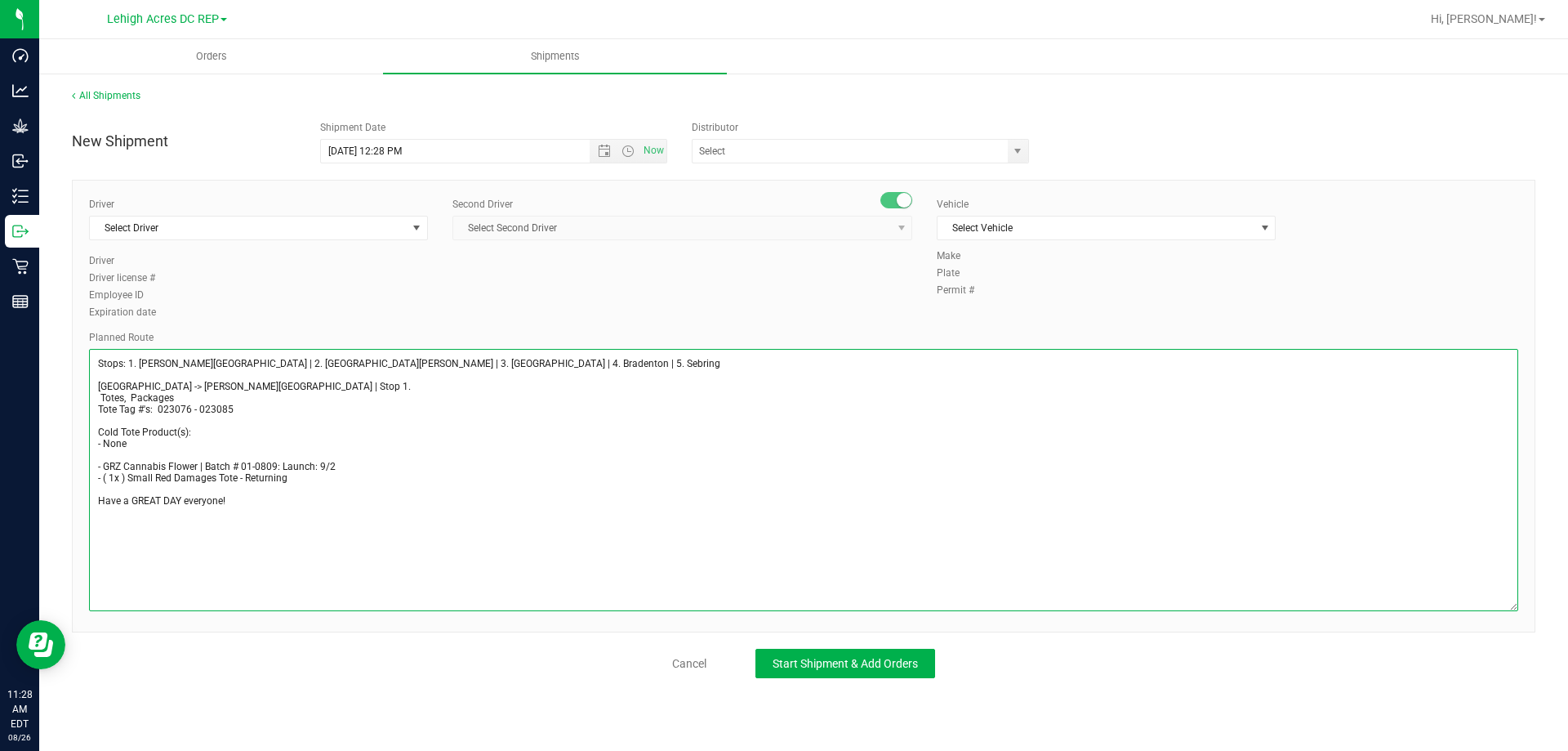
drag, startPoint x: 159, startPoint y: 408, endPoint x: 261, endPoint y: 408, distance: 102.0
click at [261, 408] on textarea at bounding box center [804, 480] width 1429 height 263
drag, startPoint x: 106, startPoint y: 443, endPoint x: 127, endPoint y: 449, distance: 21.8
click at [125, 443] on textarea at bounding box center [804, 480] width 1429 height 263
drag, startPoint x: 106, startPoint y: 466, endPoint x: 290, endPoint y: 473, distance: 184.1
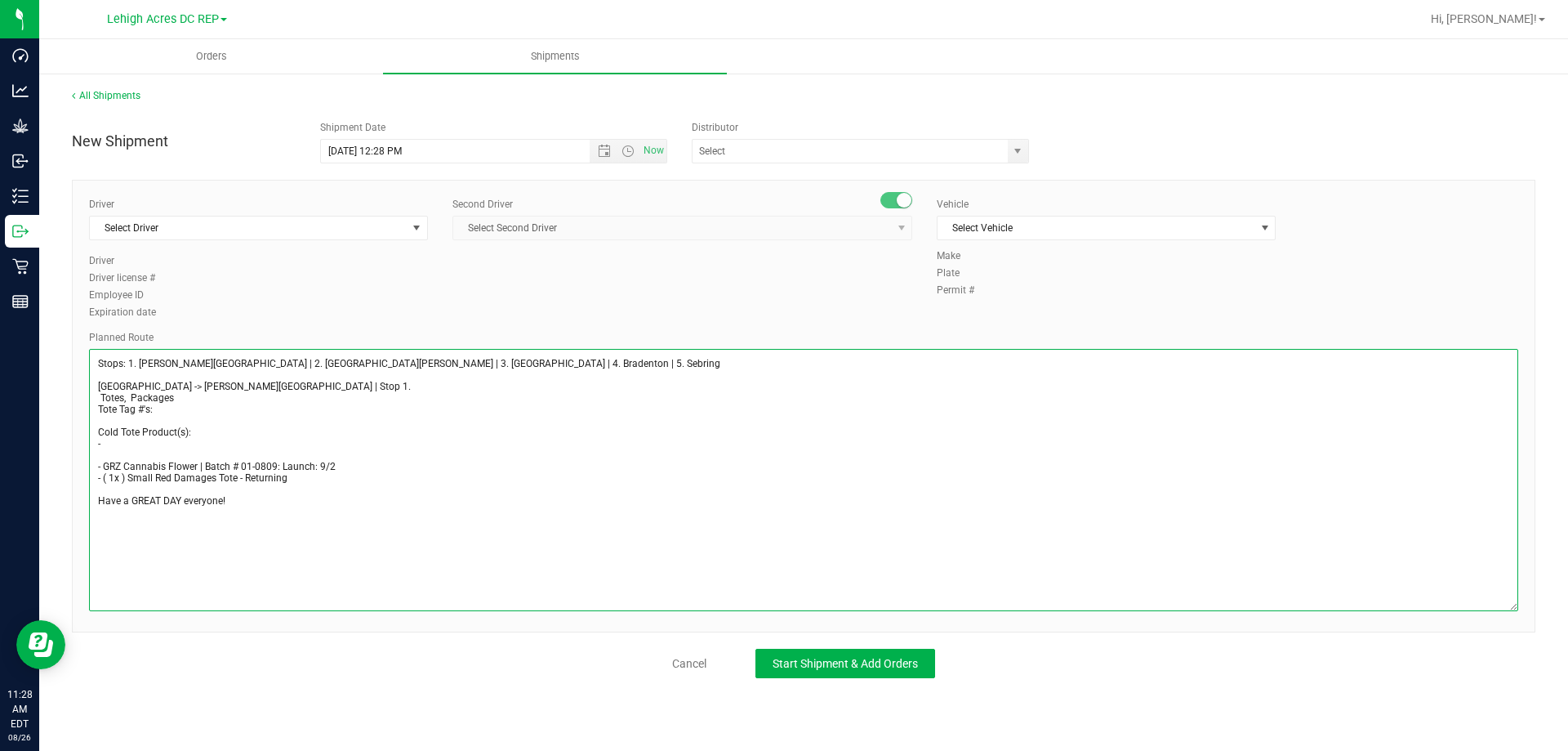
click at [290, 473] on textarea at bounding box center [804, 480] width 1429 height 263
drag, startPoint x: 162, startPoint y: 491, endPoint x: 182, endPoint y: 490, distance: 20.0
click at [182, 490] on textarea at bounding box center [804, 480] width 1429 height 263
click at [115, 467] on textarea at bounding box center [804, 480] width 1429 height 263
click at [123, 465] on textarea at bounding box center [804, 480] width 1429 height 263
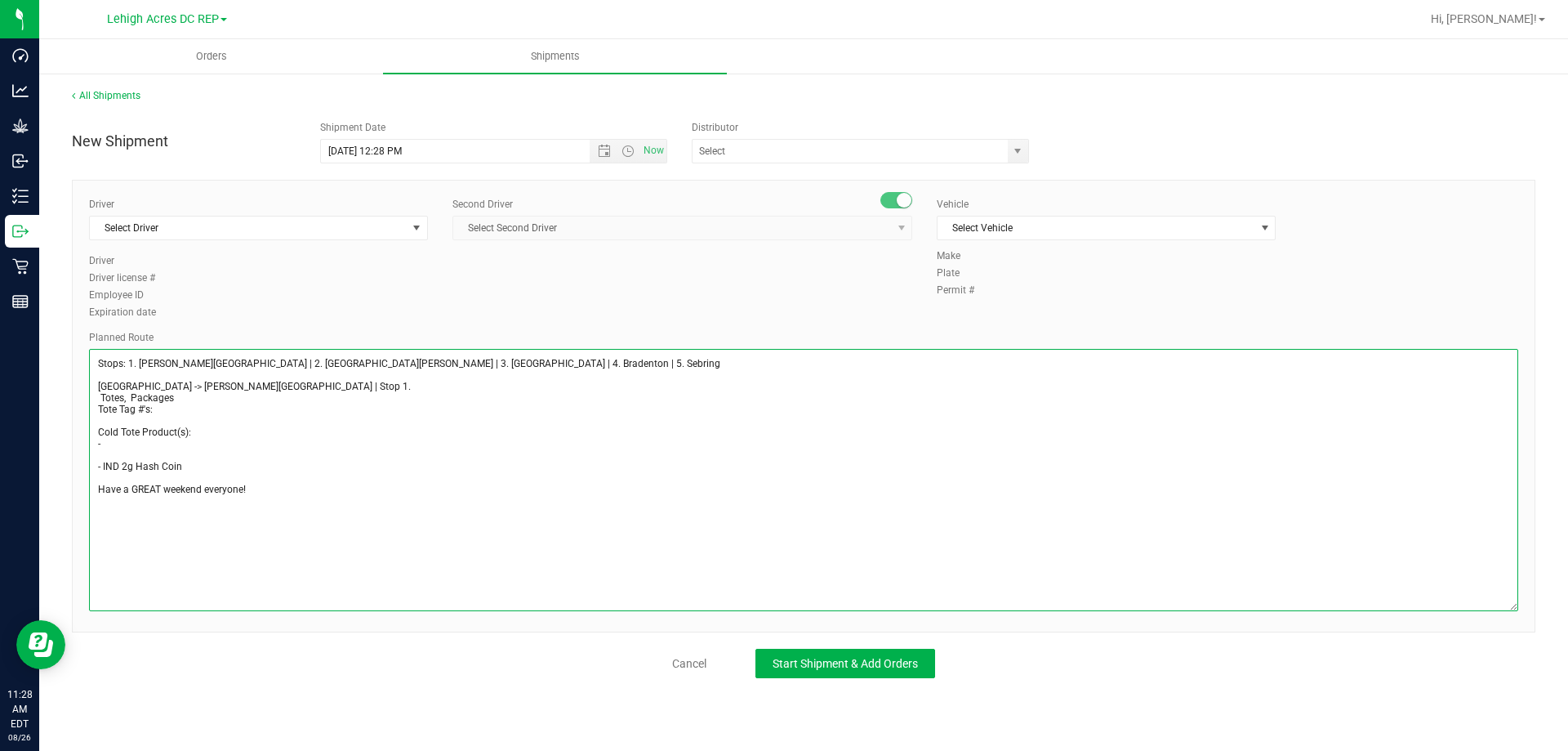
click at [187, 463] on textarea at bounding box center [804, 480] width 1429 height 263
type textarea "Stops: 1. Bonita Springs | 2. Fort Myers | 3. North Port | 4. Bradenton | 5. Se…"
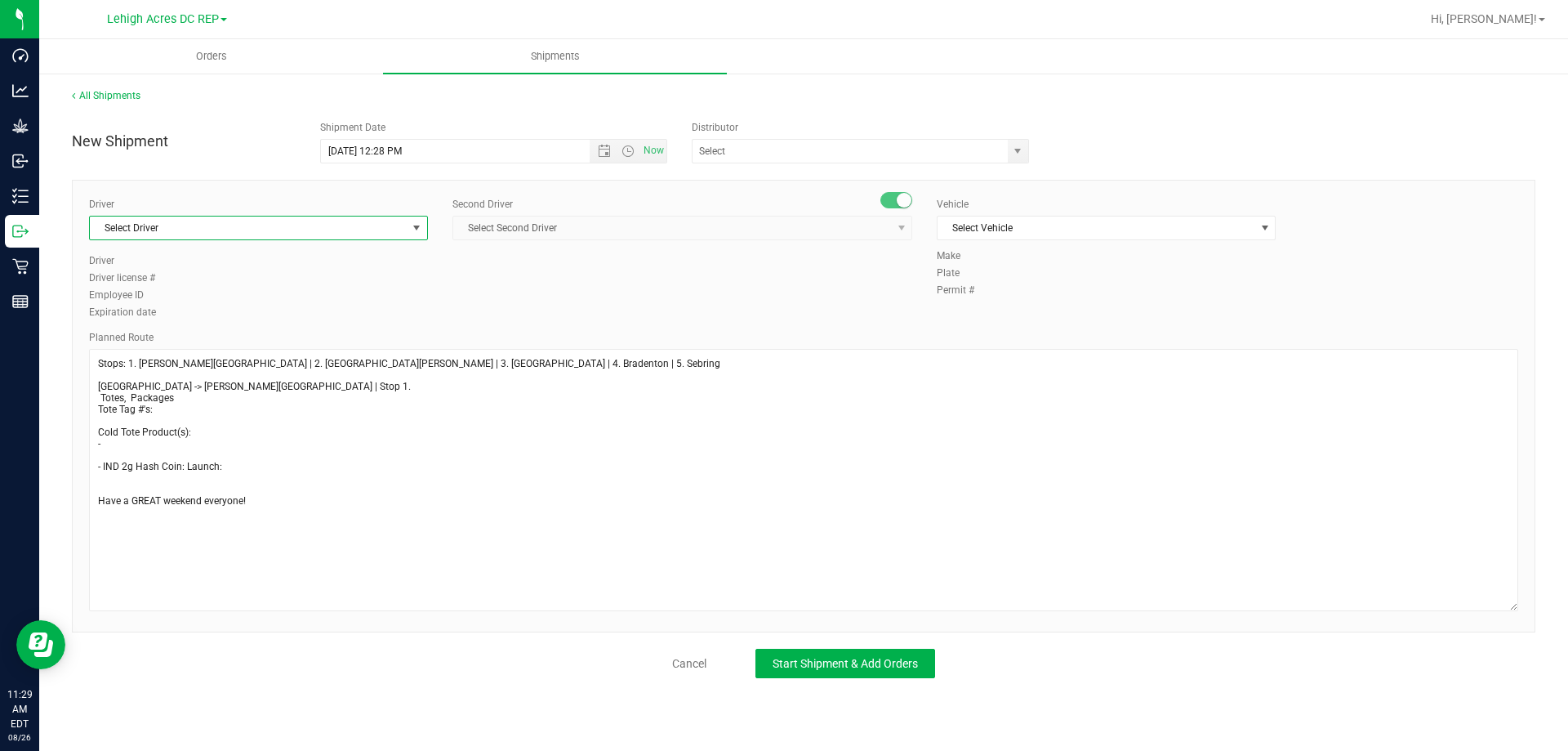
click at [203, 227] on span "Select Driver" at bounding box center [248, 228] width 317 height 23
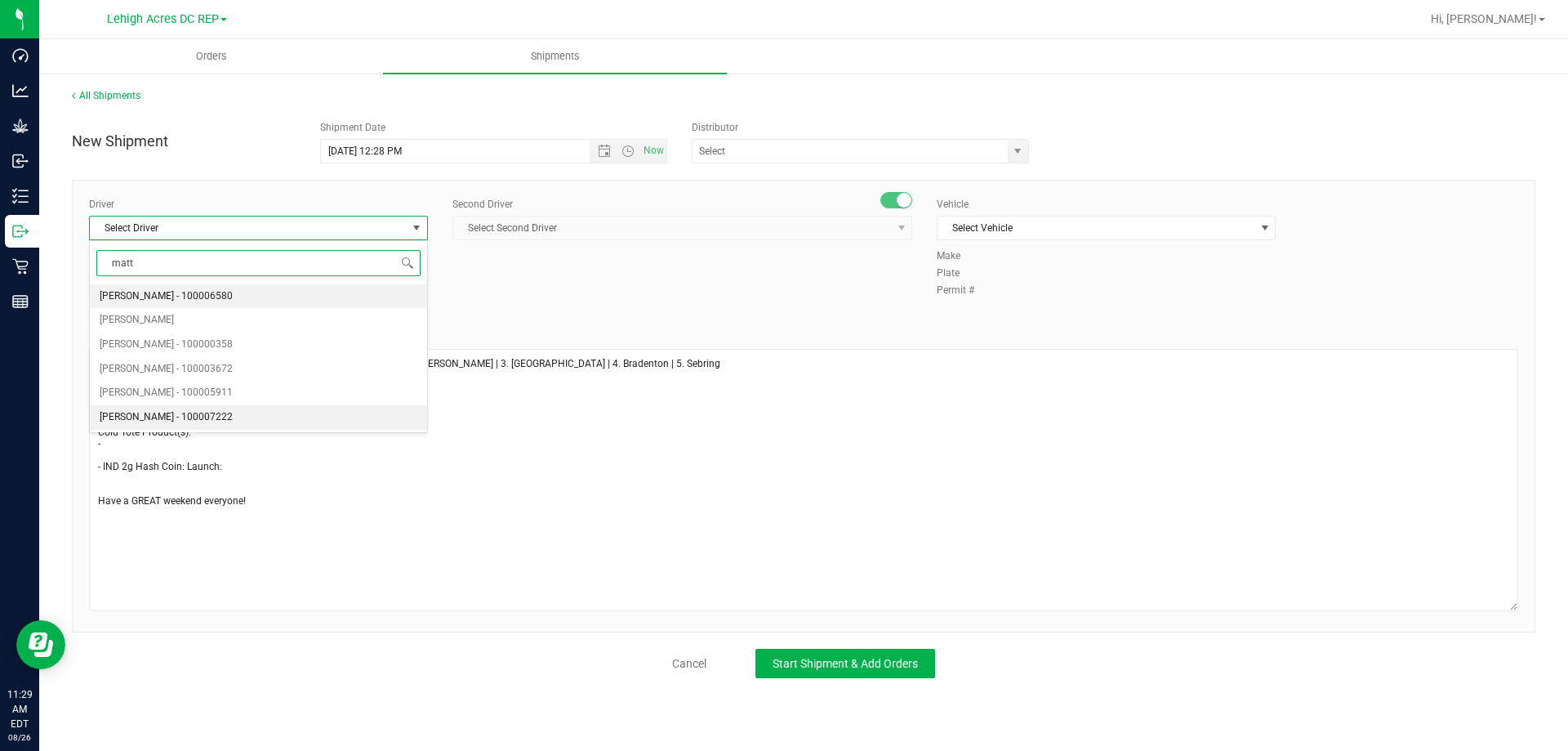
click at [163, 420] on span "Matthew Waite - 100007222" at bounding box center [166, 417] width 133 height 21
type input "matt"
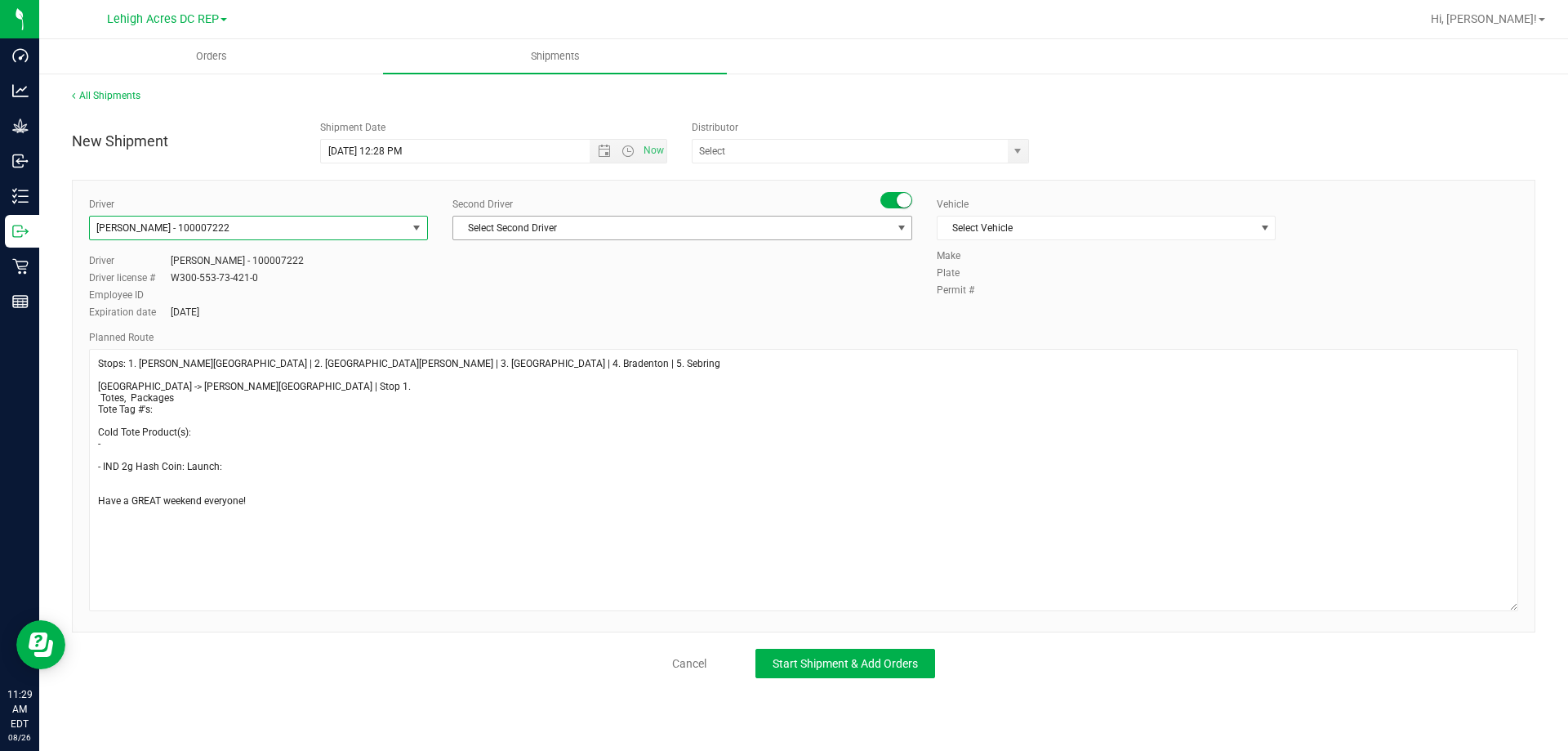
click at [541, 223] on span "Select Second Driver" at bounding box center [672, 228] width 438 height 23
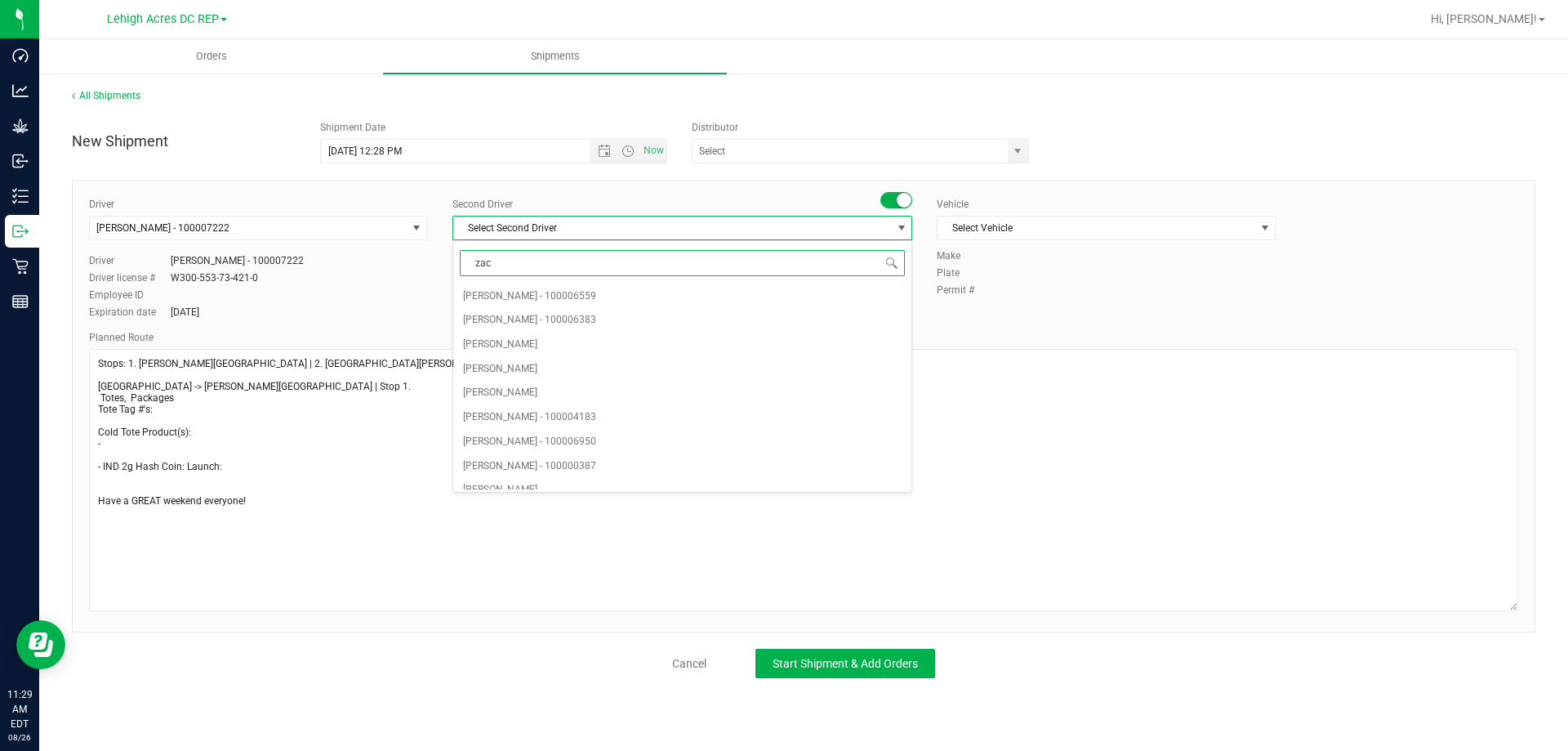
type input "zach"
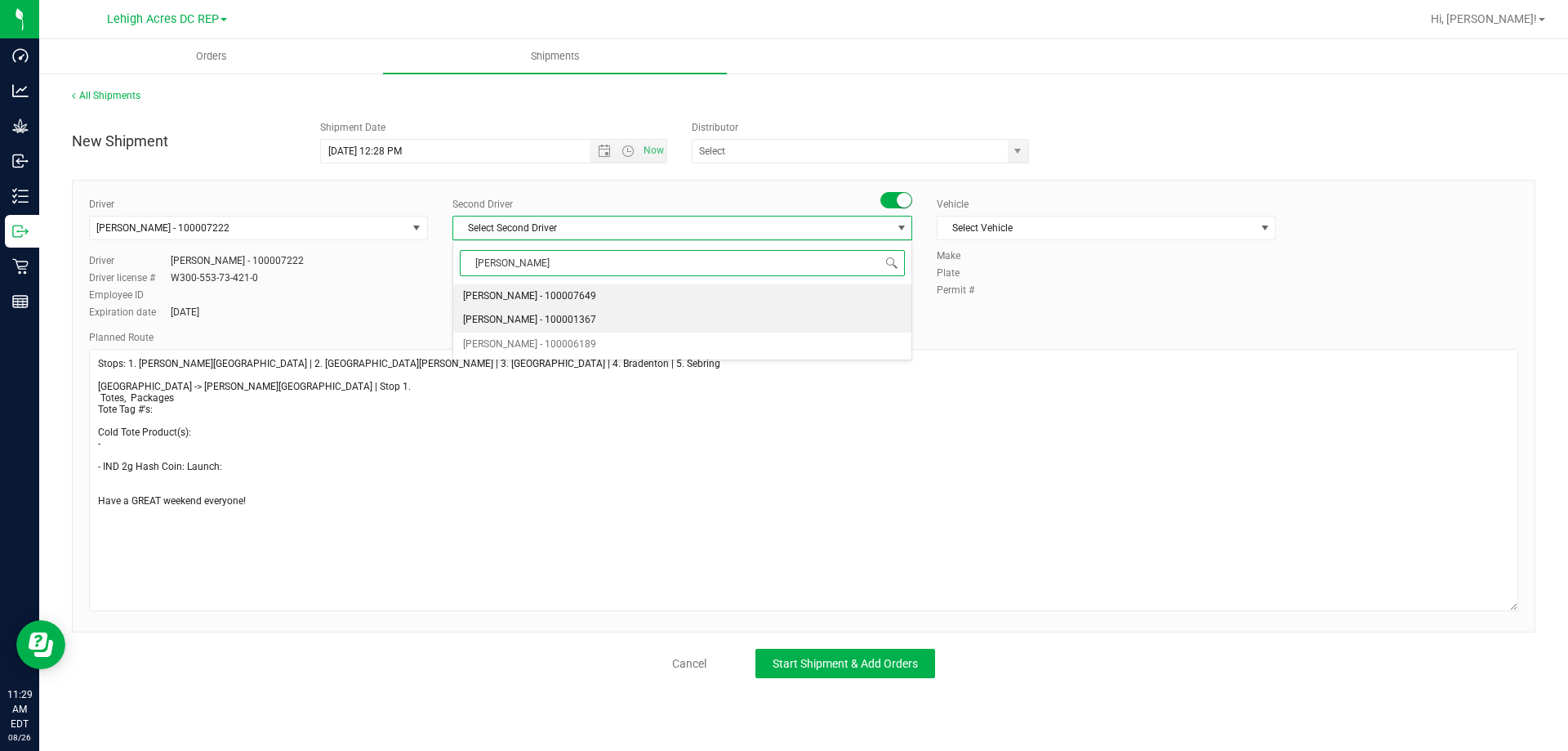
click at [534, 317] on span "Zachary Bradshaw - 100001367" at bounding box center [529, 319] width 133 height 21
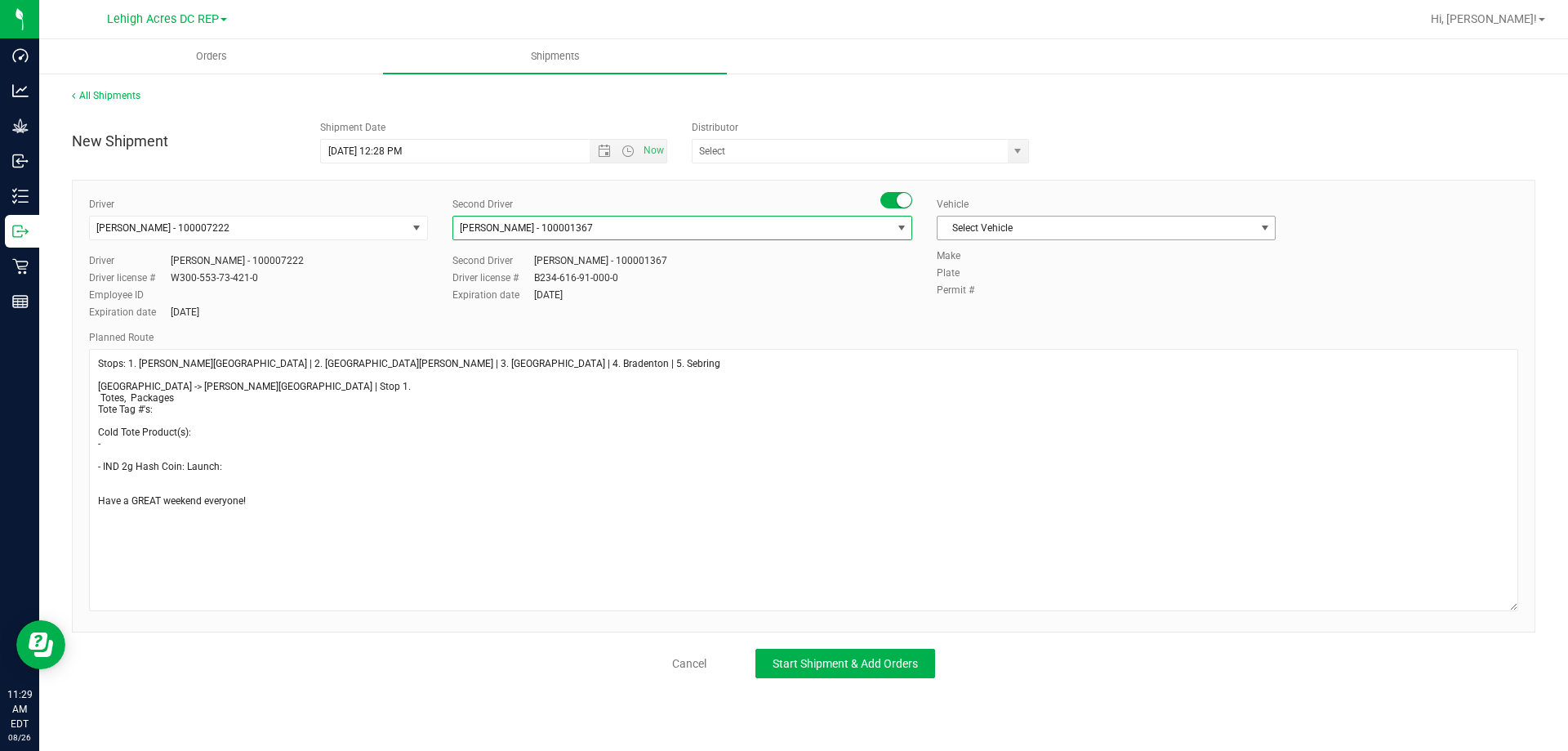
click at [970, 231] on span "Select Vehicle" at bounding box center [1095, 228] width 317 height 23
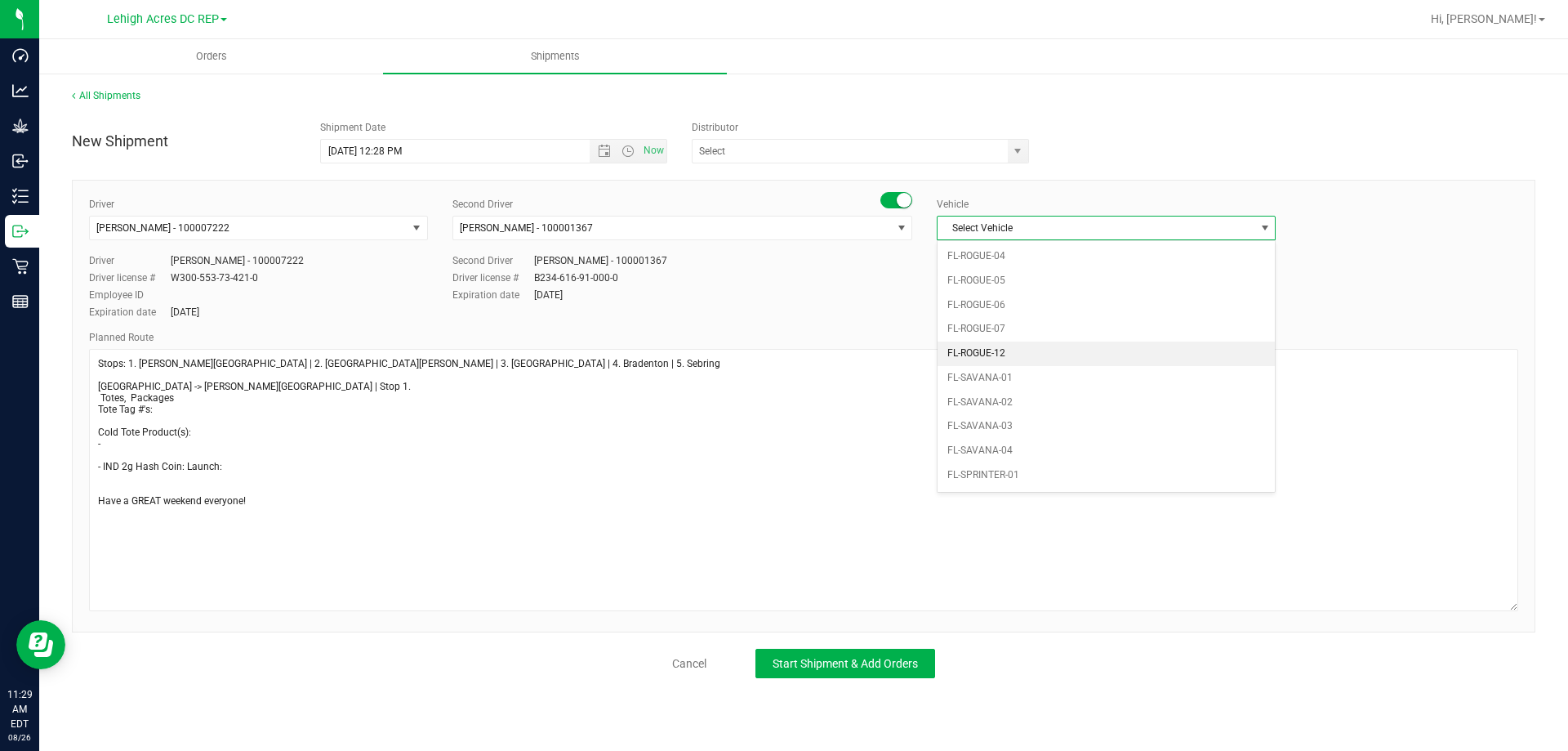
scroll to position [719, 0]
click at [1024, 431] on li "FL-SAVANA-04" at bounding box center [1106, 435] width 338 height 25
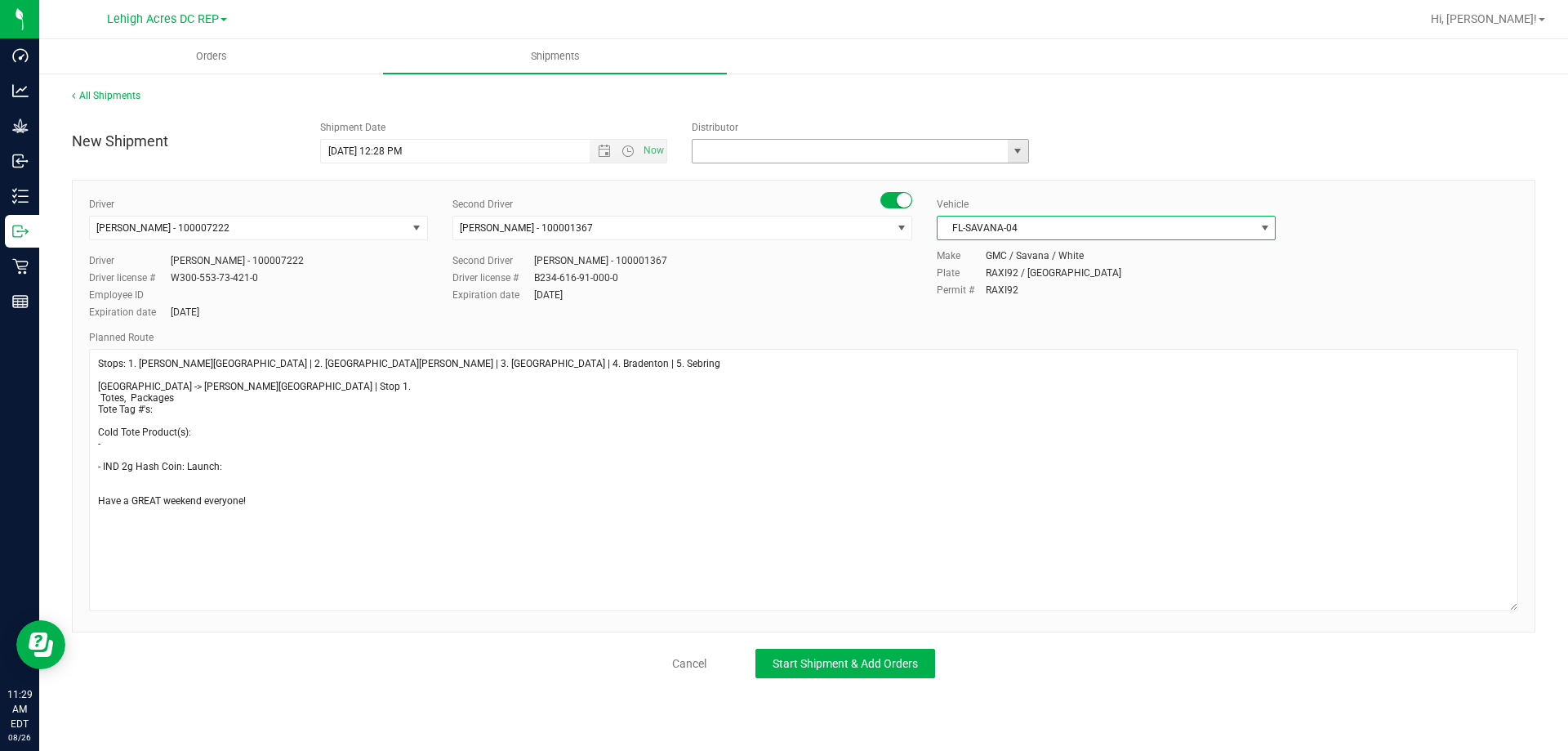
click at [740, 151] on input "text" at bounding box center [845, 151] width 306 height 23
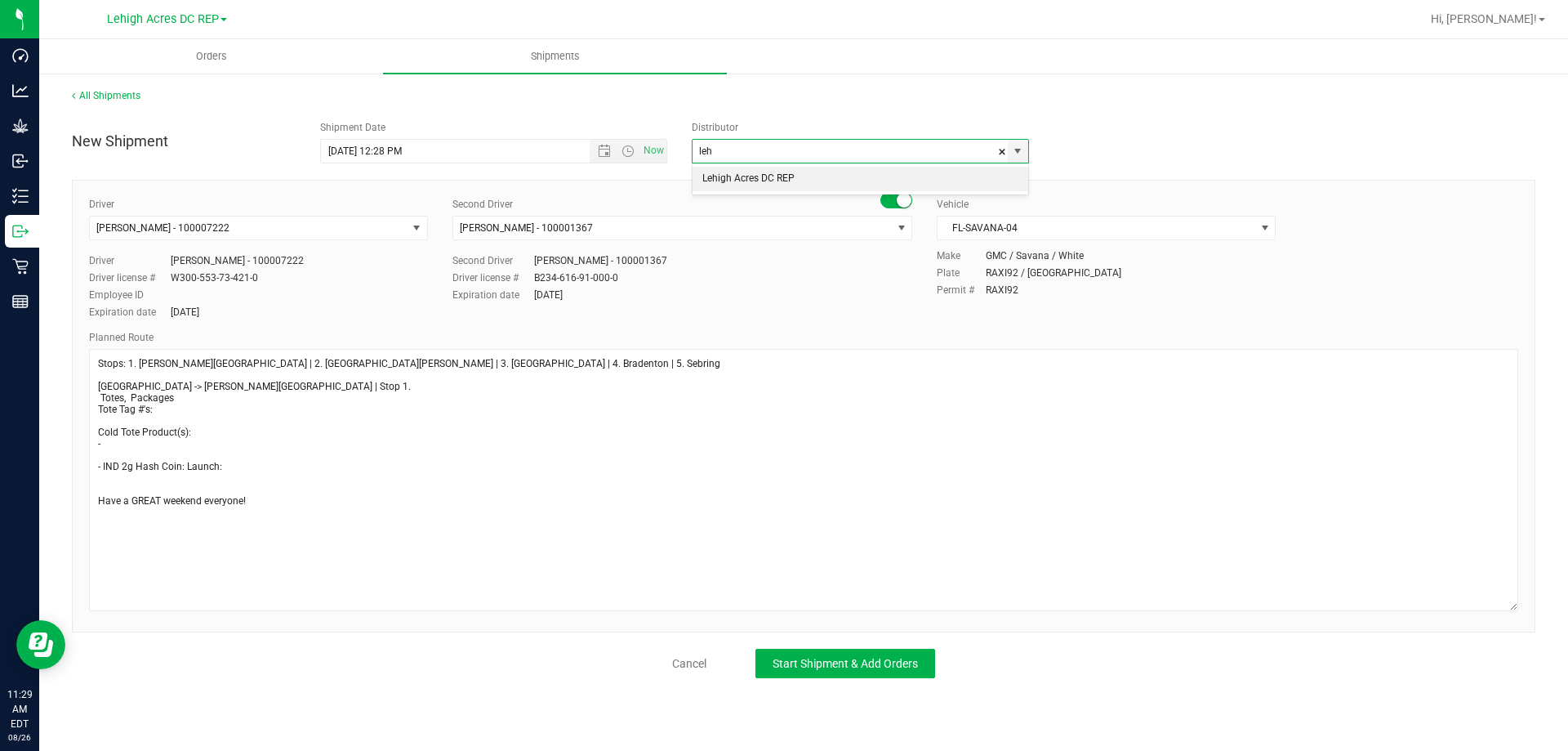
click at [746, 176] on li "Lehigh Acres DC REP" at bounding box center [861, 179] width 336 height 25
click at [600, 152] on span "Open the date view" at bounding box center [605, 151] width 13 height 13
type input "Lehigh Acres DC REP"
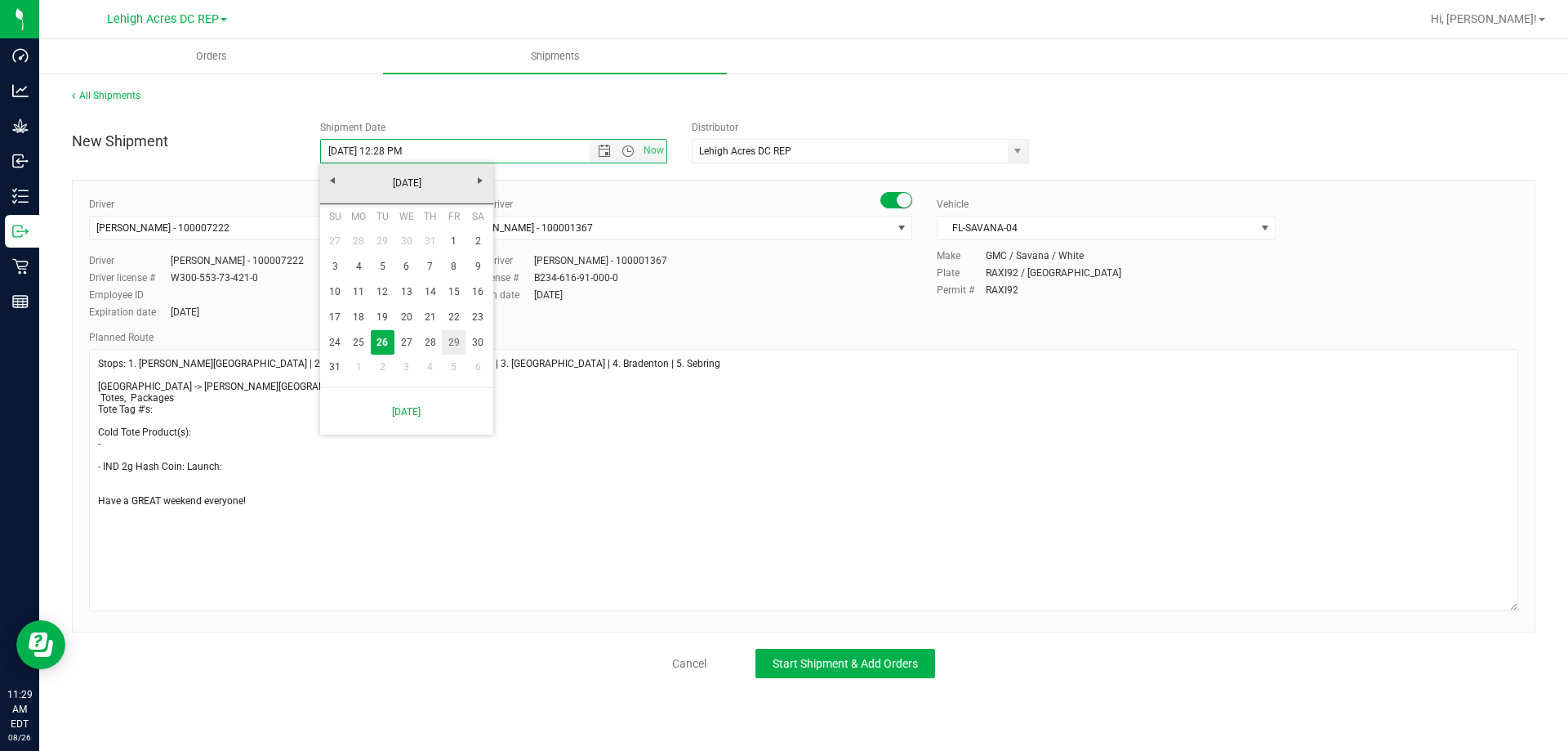
click at [461, 336] on link "29" at bounding box center [454, 343] width 24 height 26
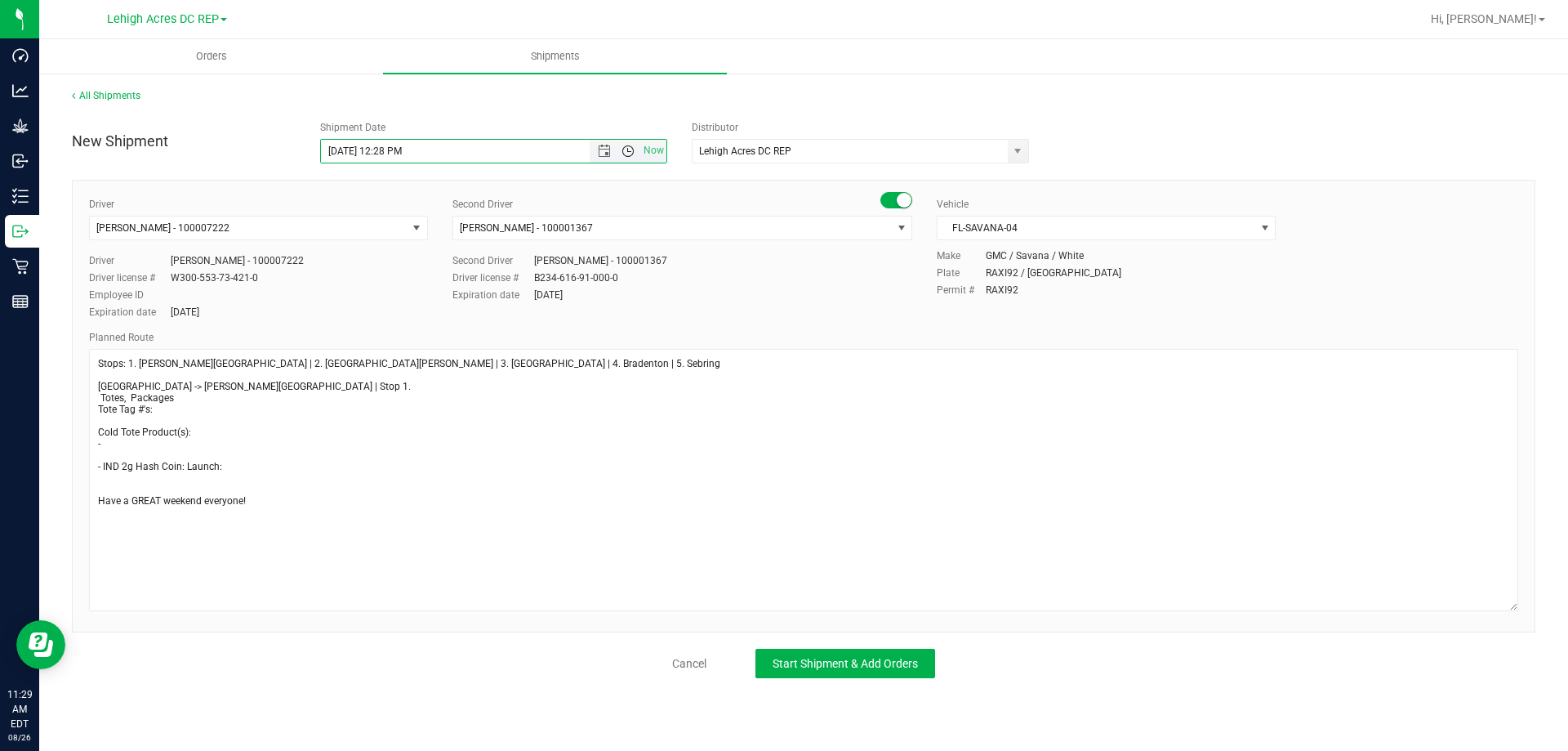
click at [627, 147] on span "Open the time view" at bounding box center [628, 151] width 13 height 13
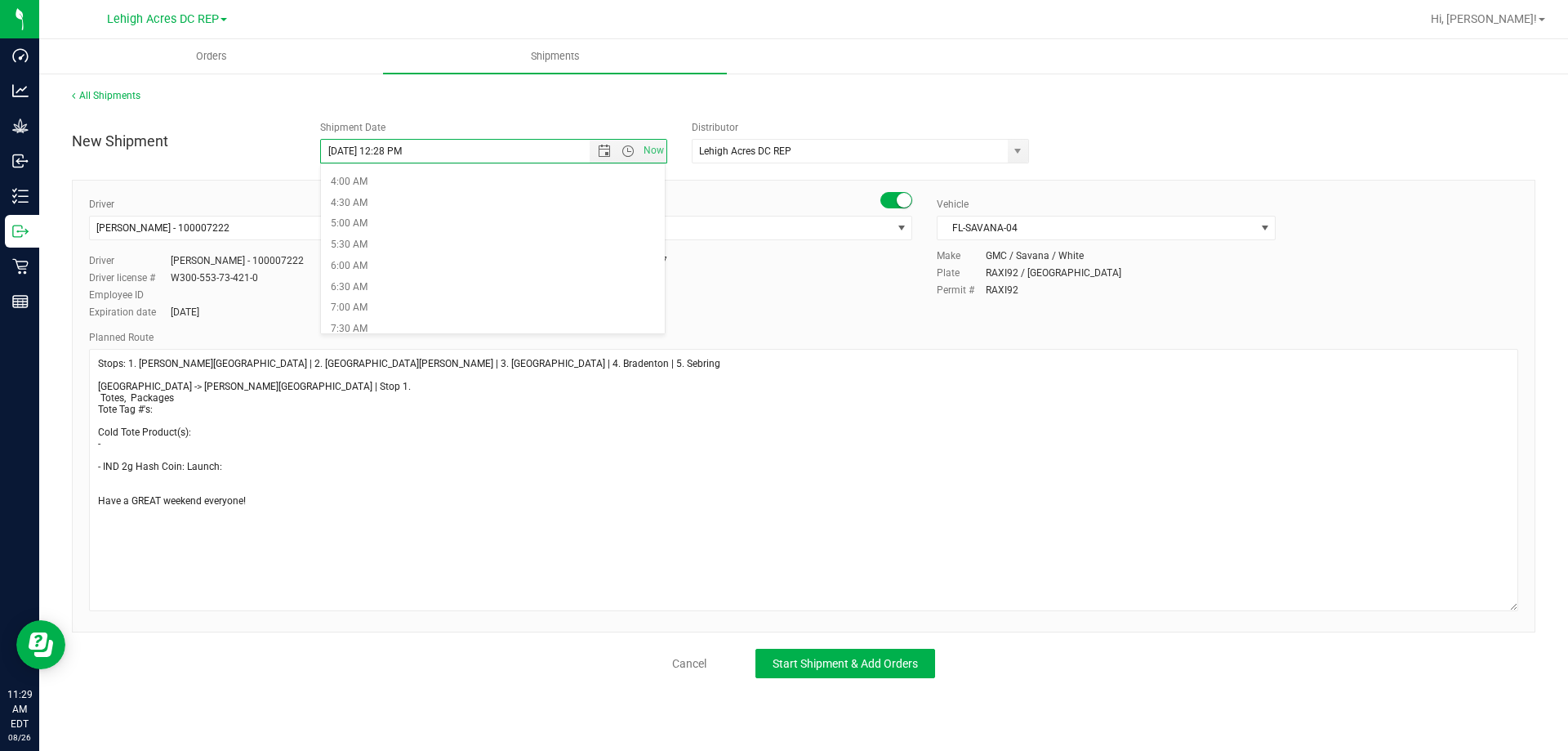
scroll to position [245, 0]
click at [376, 270] on li "8:00 AM" at bounding box center [494, 268] width 345 height 21
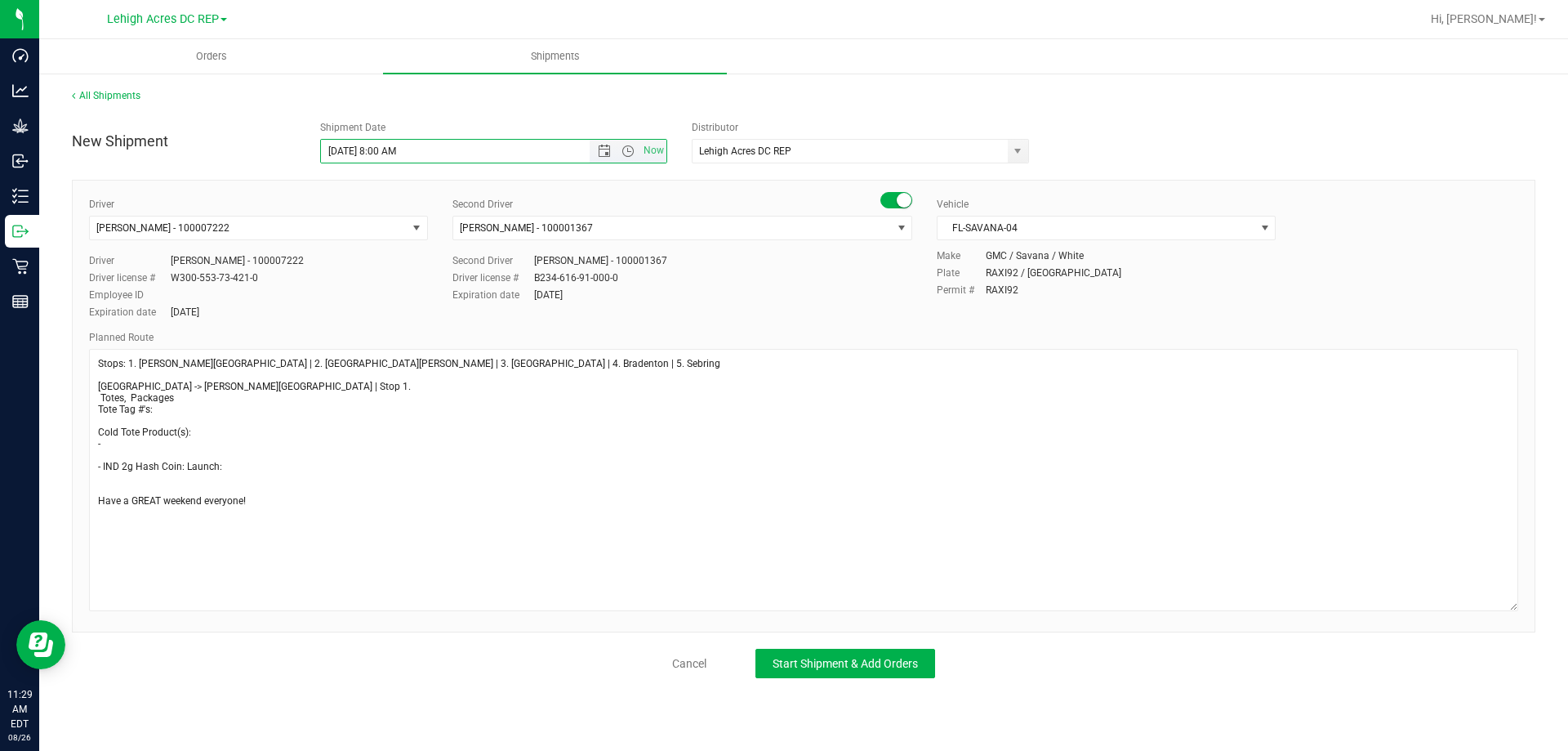
click at [395, 150] on input "8/29/2025 8:00 AM" at bounding box center [470, 151] width 297 height 23
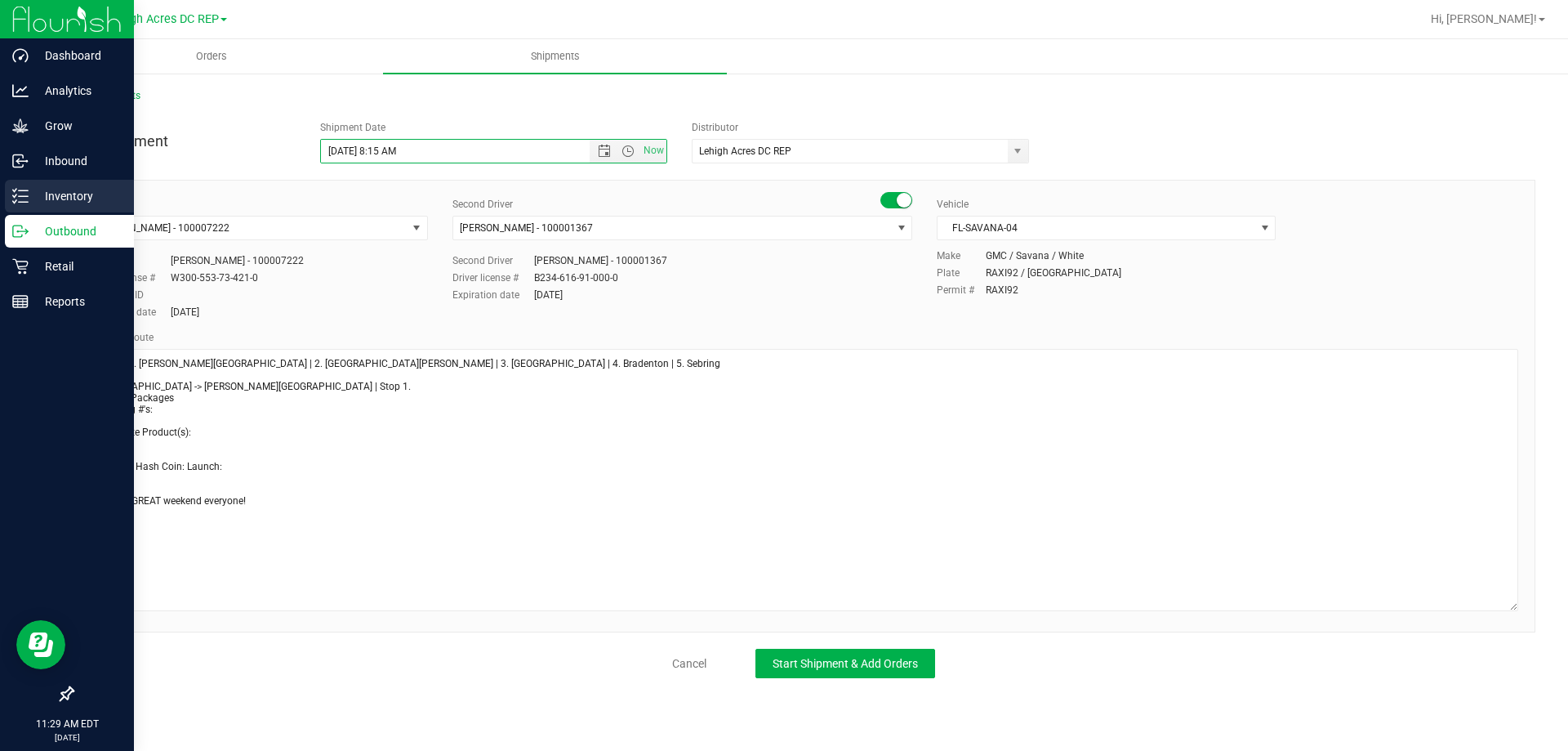
type input "8/29/2025 8:15 AM"
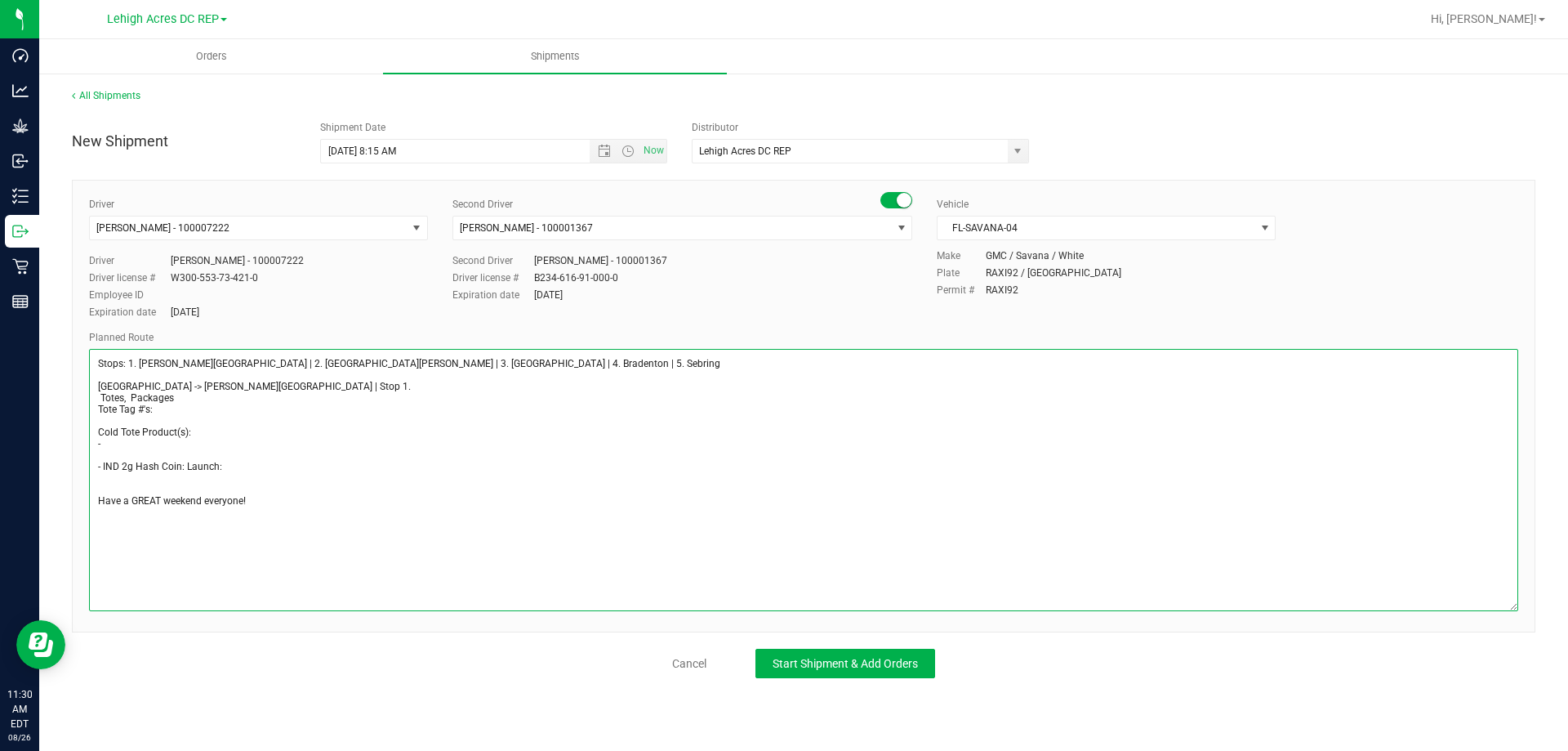
drag, startPoint x: 181, startPoint y: 467, endPoint x: 235, endPoint y: 462, distance: 54.2
click at [235, 462] on textarea at bounding box center [804, 480] width 1429 height 263
drag, startPoint x: 101, startPoint y: 465, endPoint x: 91, endPoint y: 467, distance: 10.2
click at [91, 467] on textarea at bounding box center [804, 480] width 1429 height 263
click at [115, 465] on textarea at bounding box center [804, 480] width 1429 height 263
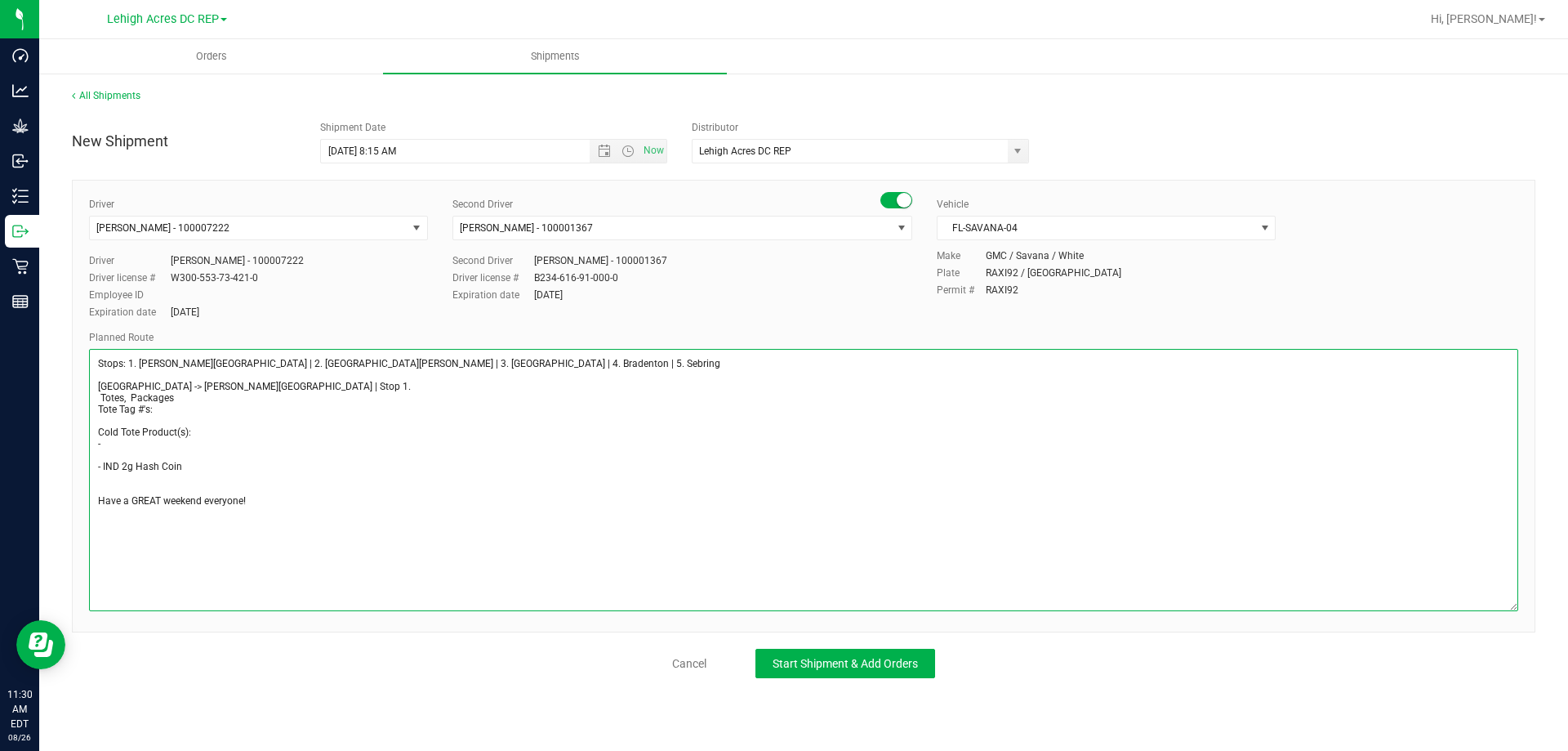
drag, startPoint x: 97, startPoint y: 465, endPoint x: 182, endPoint y: 465, distance: 85.0
click at [182, 465] on textarea at bounding box center [804, 480] width 1429 height 263
click at [126, 442] on textarea at bounding box center [804, 480] width 1429 height 263
paste textarea "- IND 2g Hash Coin"
click at [102, 443] on textarea at bounding box center [804, 480] width 1429 height 263
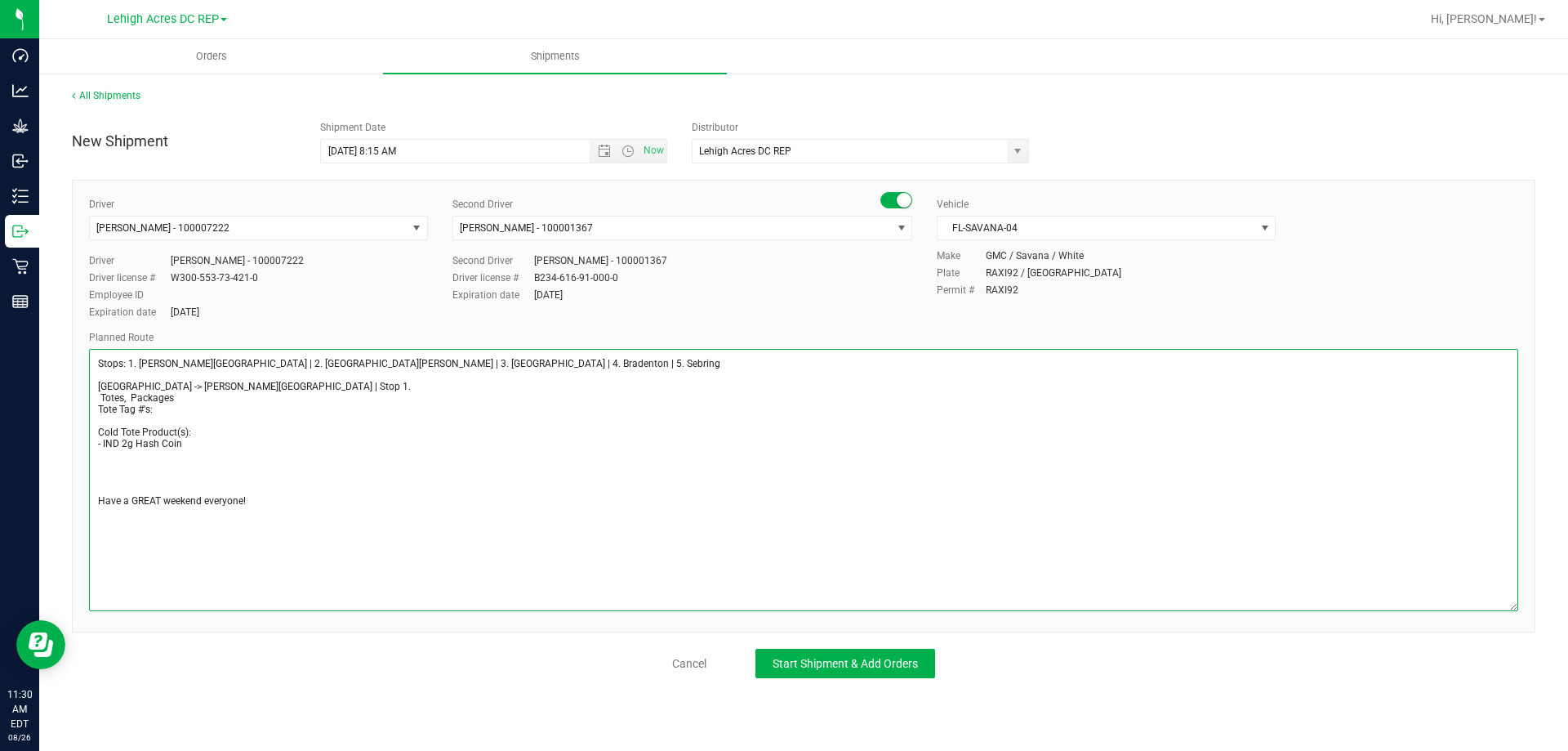
click at [115, 460] on textarea at bounding box center [804, 480] width 1429 height 263
click at [182, 437] on textarea at bounding box center [804, 480] width 1429 height 263
click at [191, 440] on textarea at bounding box center [804, 480] width 1429 height 263
drag, startPoint x: 146, startPoint y: 385, endPoint x: 206, endPoint y: 384, distance: 60.0
click at [206, 384] on textarea at bounding box center [804, 480] width 1429 height 263
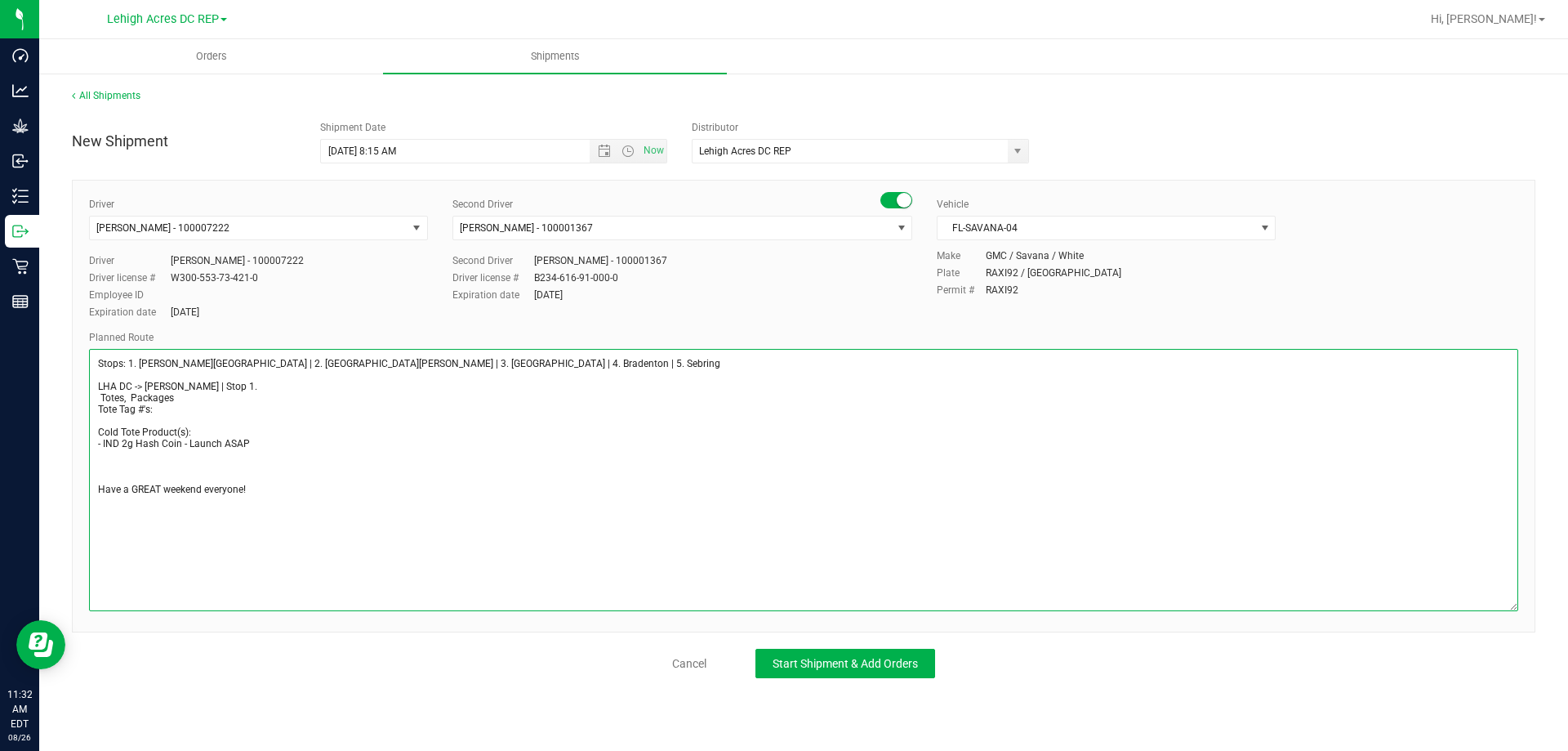
click at [228, 385] on textarea at bounding box center [804, 480] width 1429 height 263
drag, startPoint x: 256, startPoint y: 490, endPoint x: 50, endPoint y: 354, distance: 246.8
click at [50, 354] on div "All Shipments New Shipment Shipment Date 8/29/2025 8:15 AM Now Distributor Lehi…" at bounding box center [804, 383] width 1529 height 622
type textarea "Stops: 1. Bonita Springs | 2. Fort Myers | 3. North Port | 4. Bradenton | 5. Se…"
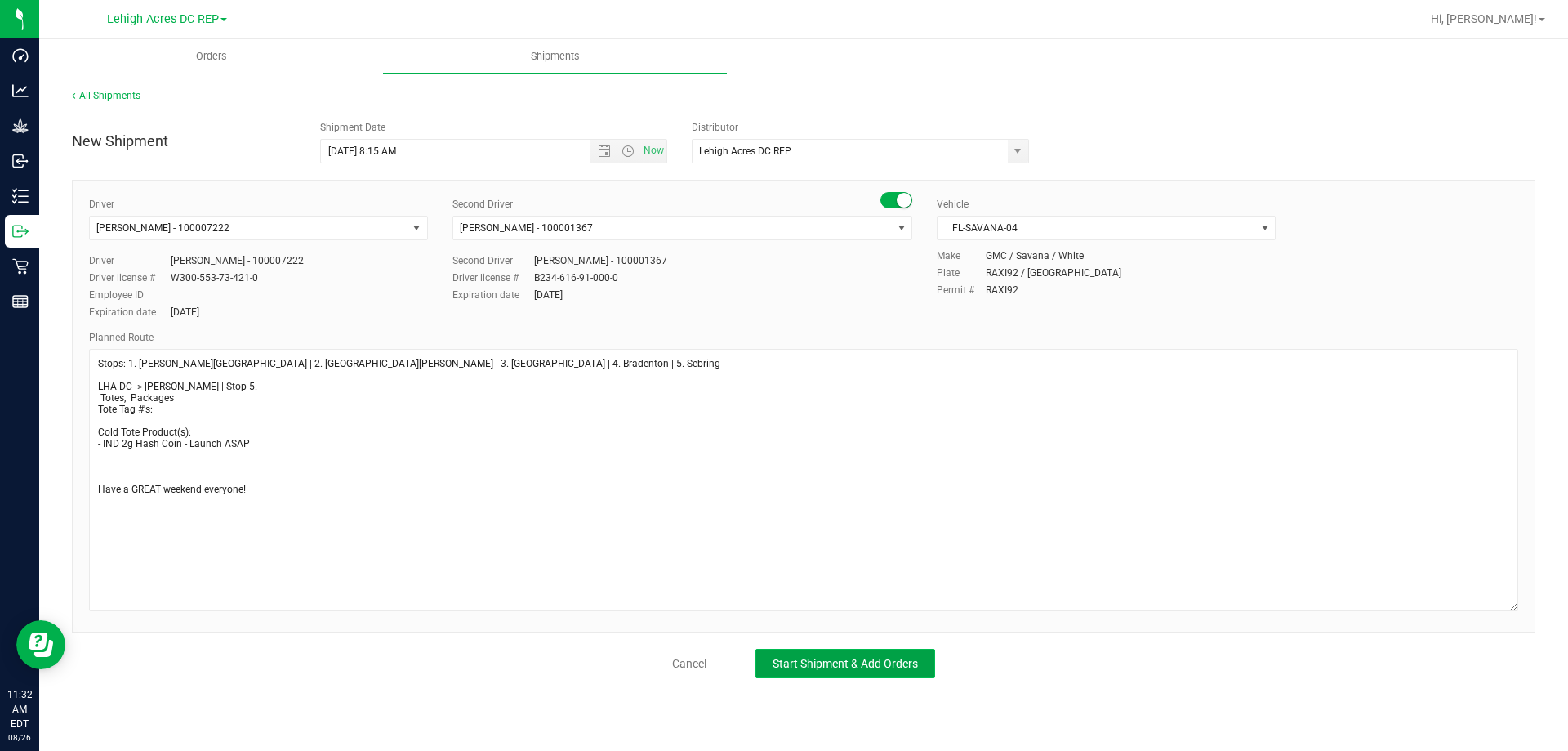
click at [847, 664] on span "Start Shipment & Add Orders" at bounding box center [845, 664] width 145 height 13
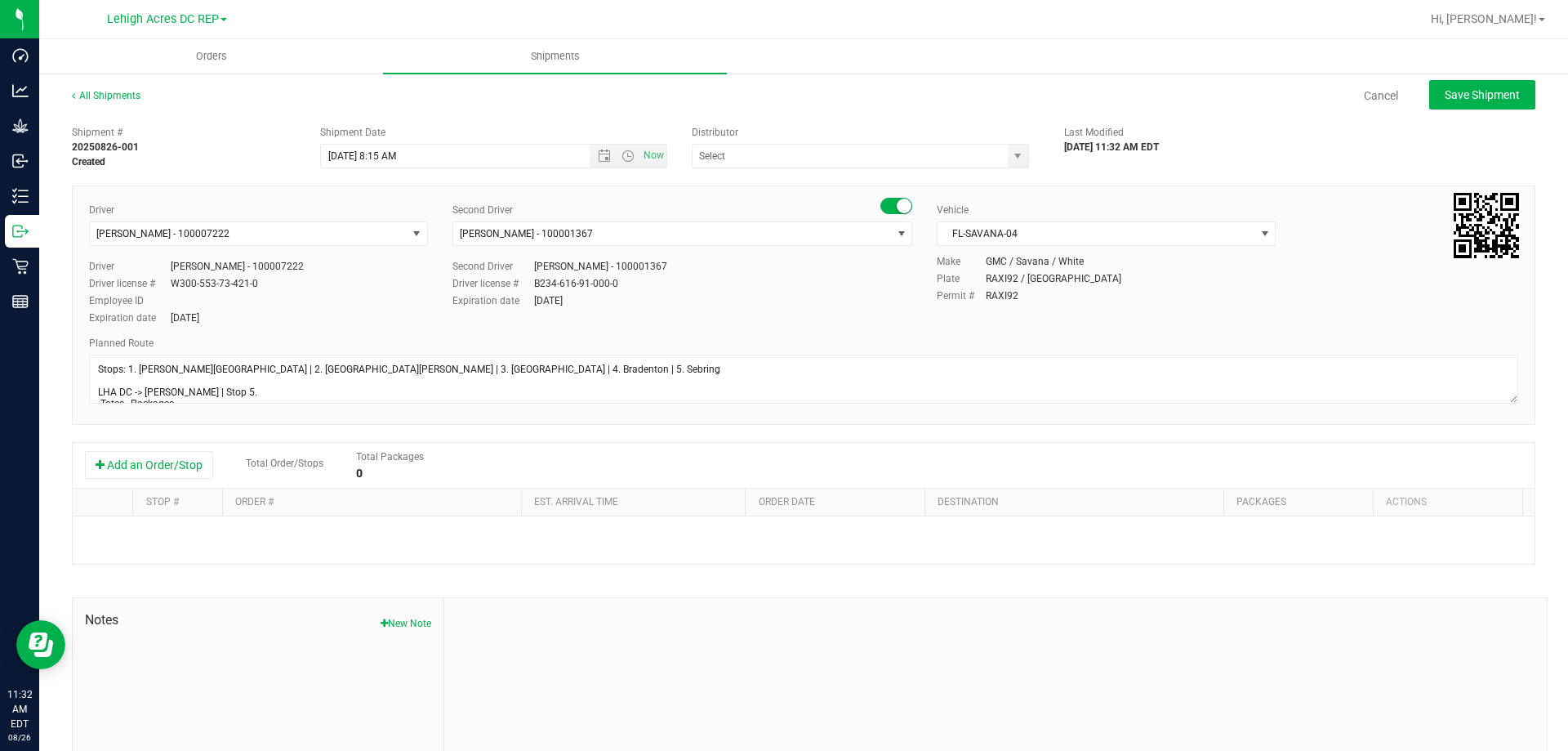
type input "Lehigh Acres DC REP"
click at [167, 471] on button "Add an Order/Stop" at bounding box center [150, 465] width 128 height 28
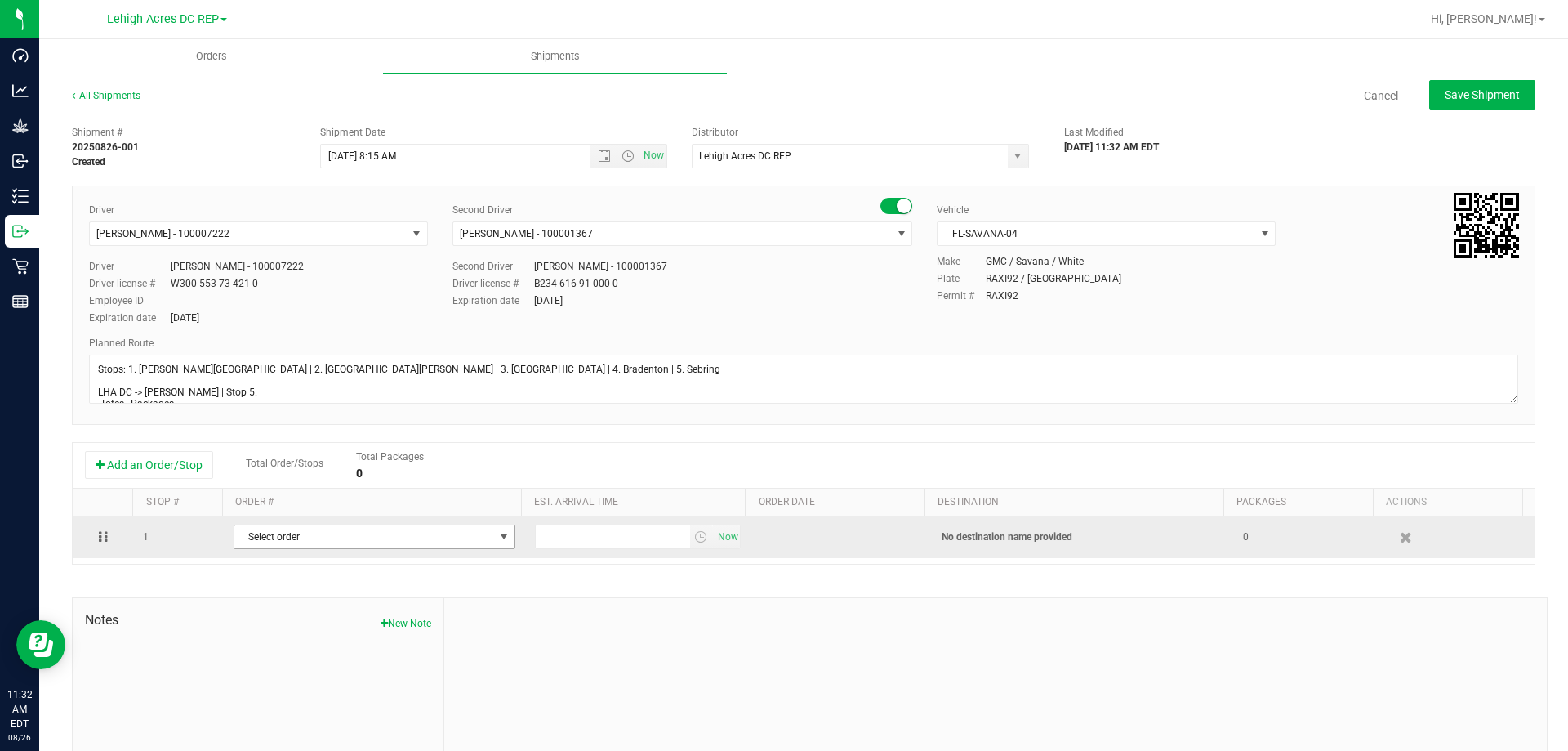
click at [256, 532] on span "Select order" at bounding box center [363, 536] width 260 height 23
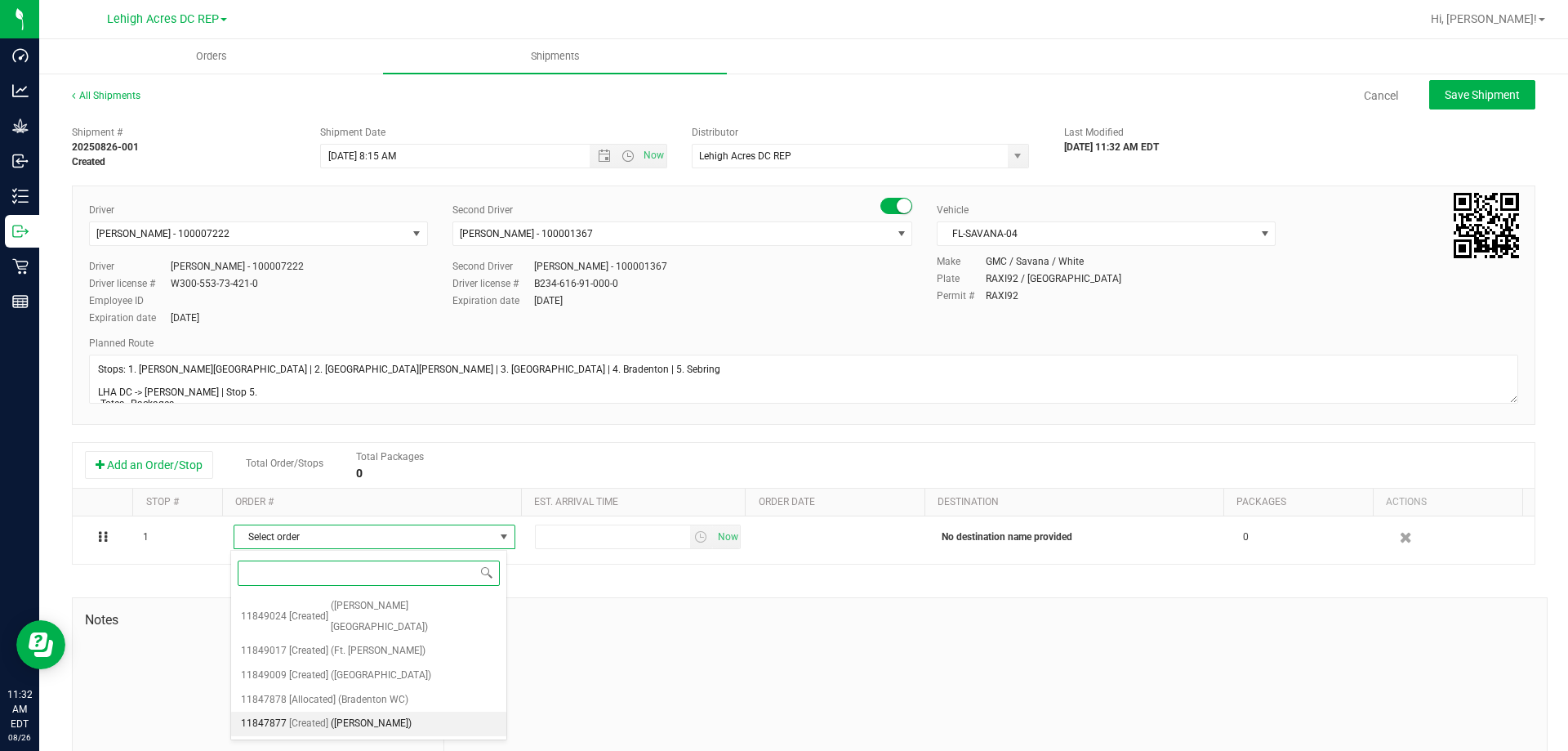
click at [328, 712] on li "11847877 [Created] (Sebring WC)" at bounding box center [369, 723] width 275 height 25
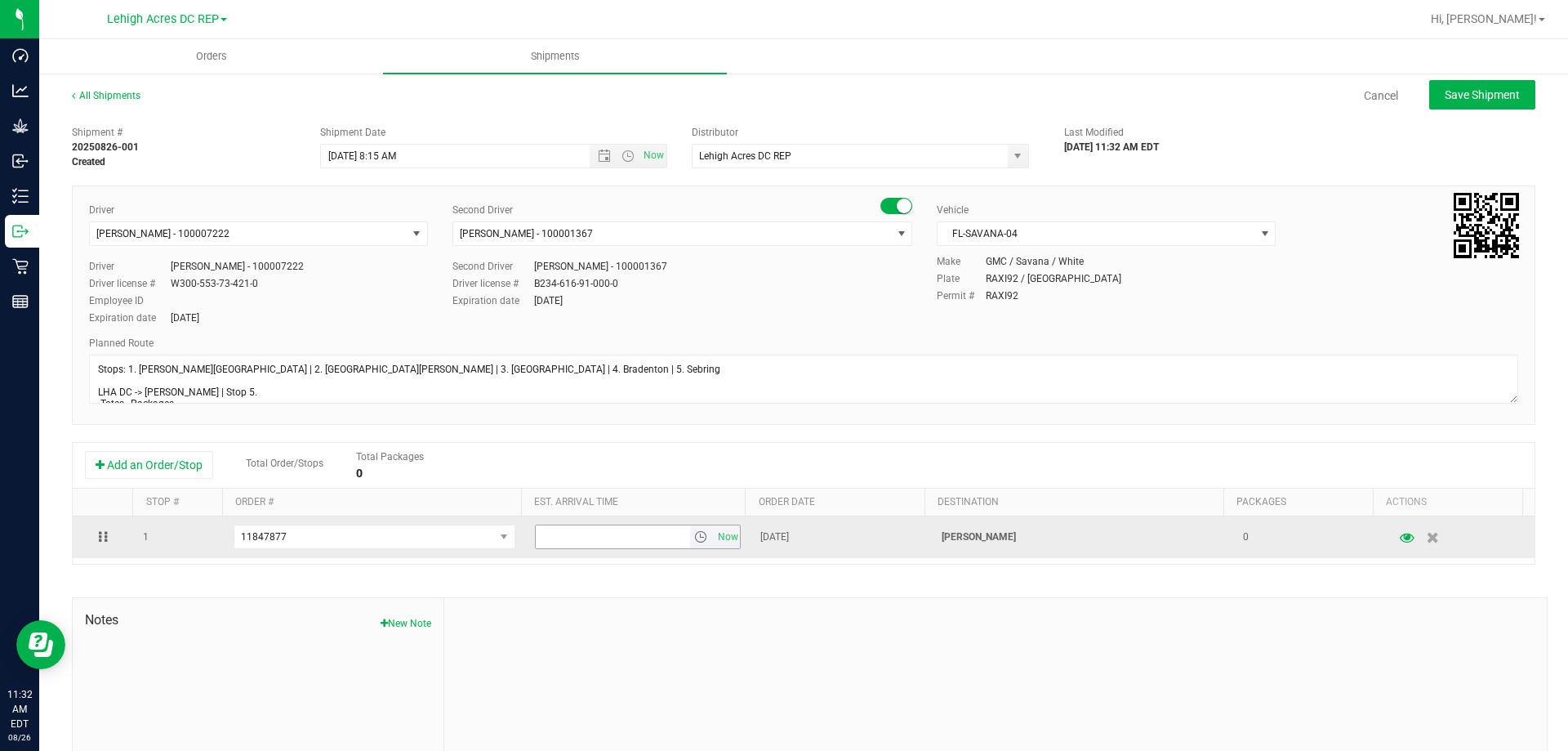
click at [695, 543] on span "select" at bounding box center [701, 537] width 13 height 13
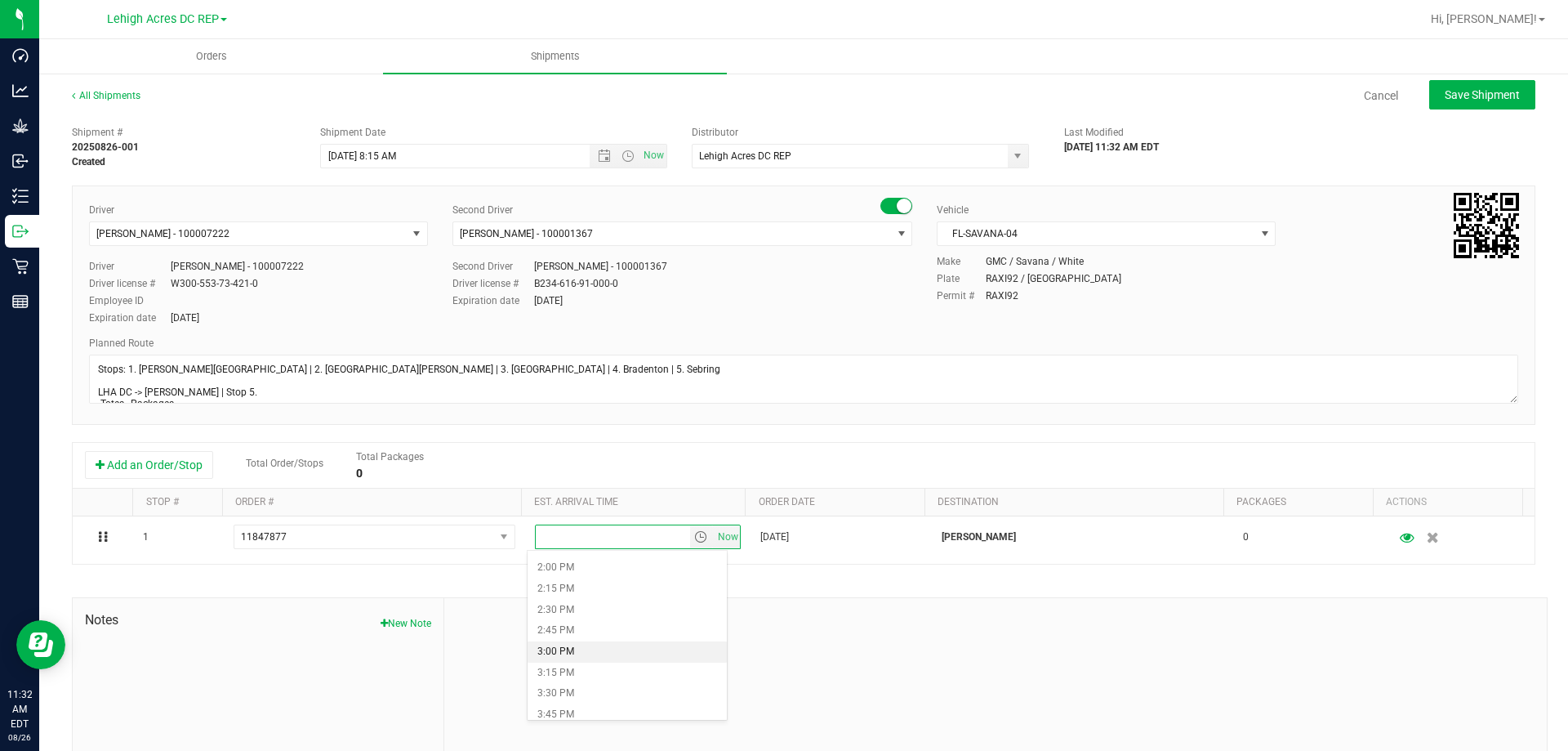
scroll to position [1144, 0]
click at [566, 639] on li "2:30 PM" at bounding box center [627, 638] width 199 height 21
click at [1479, 96] on span "Save Shipment" at bounding box center [1482, 95] width 75 height 13
type input "8/29/2025 12:15 PM"
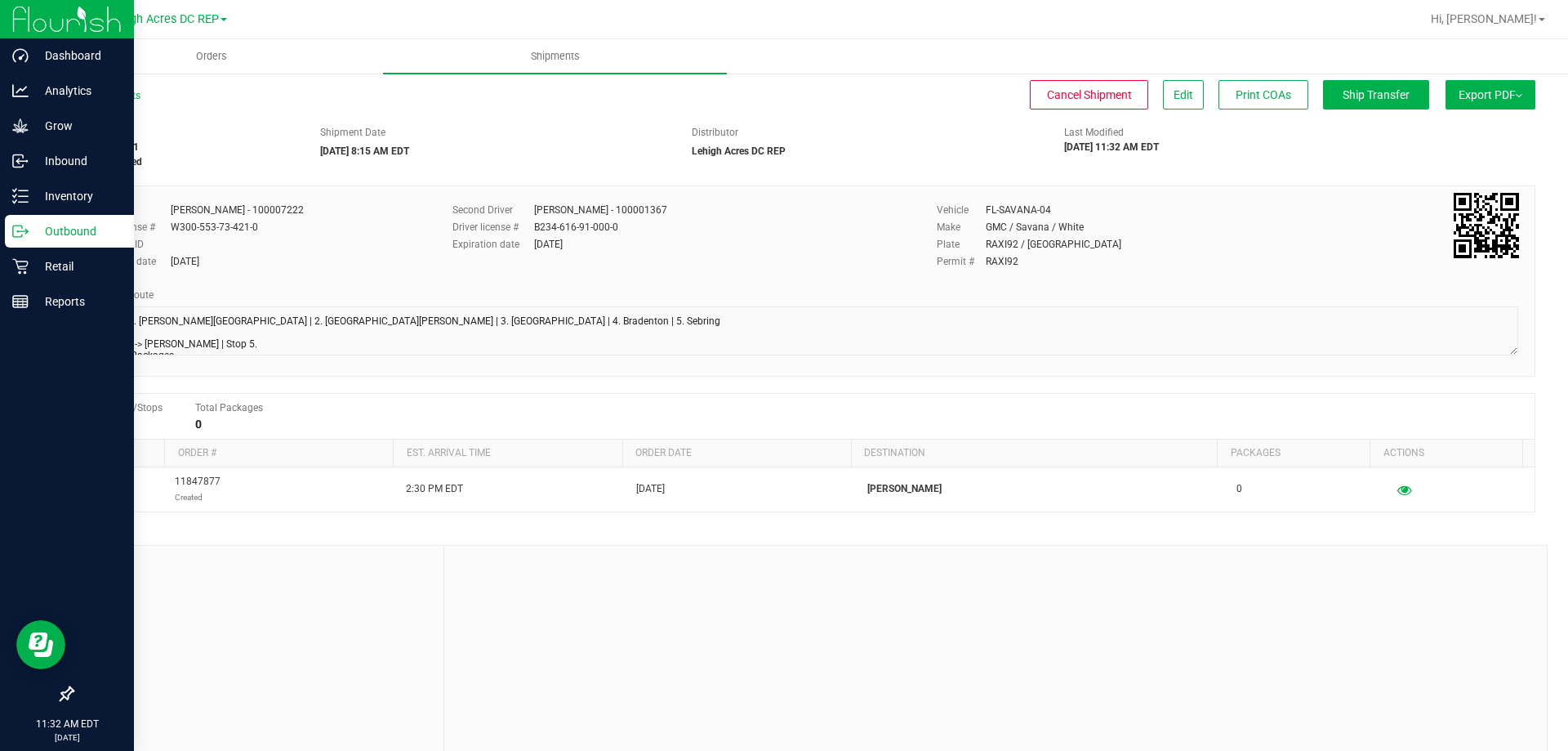
click at [54, 232] on p "Outbound" at bounding box center [77, 230] width 98 height 19
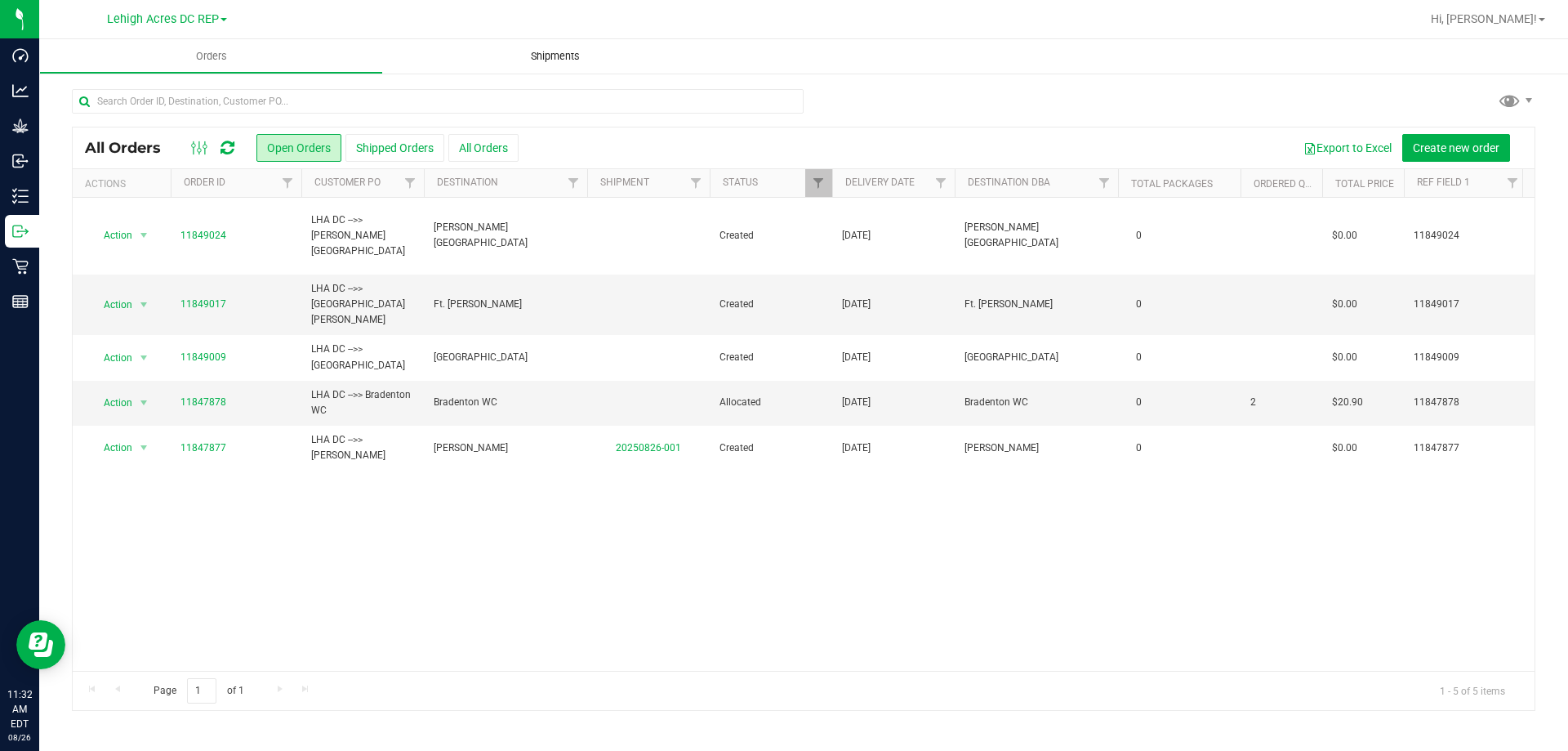
click at [553, 57] on span "Shipments" at bounding box center [554, 56] width 93 height 15
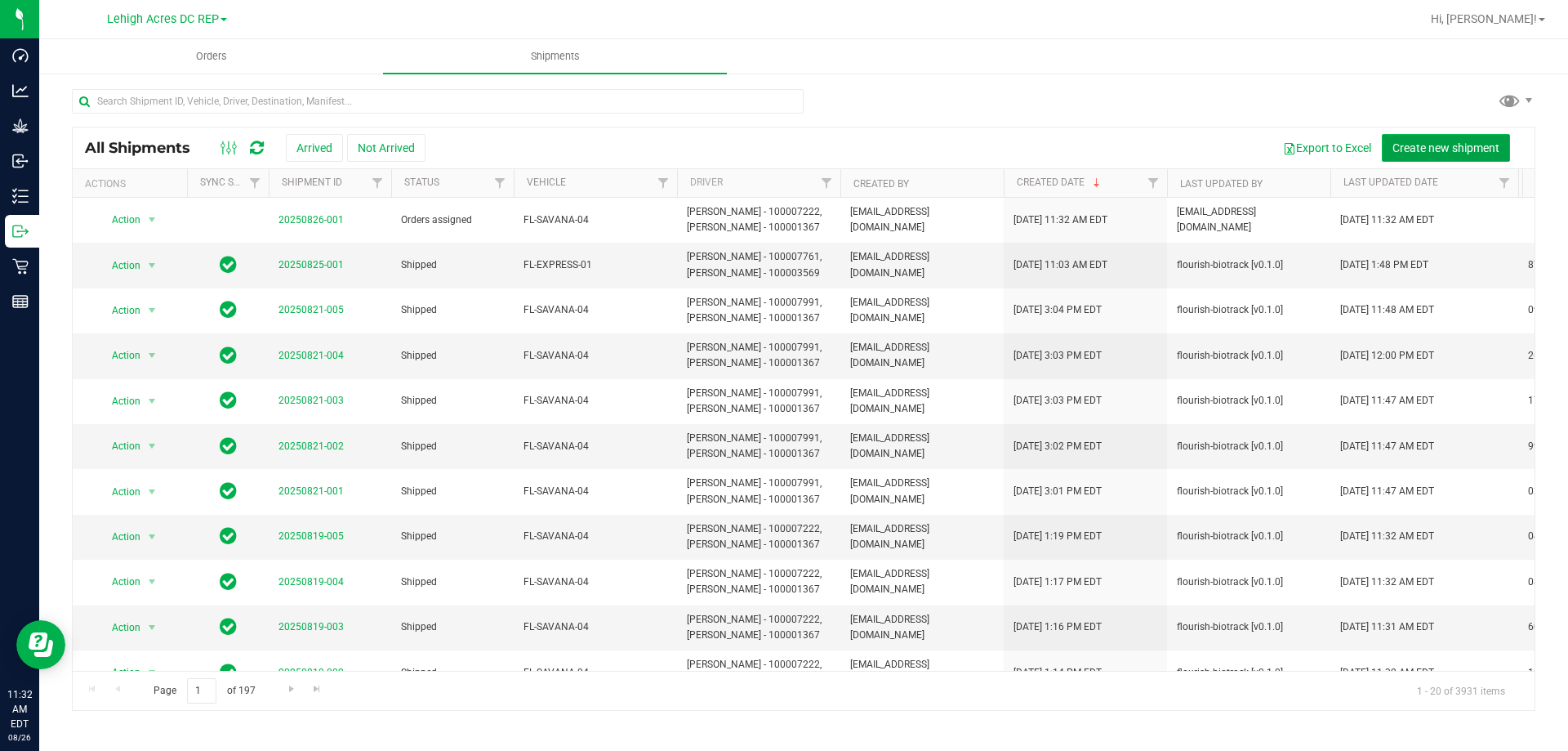
click at [1414, 141] on span "Create new shipment" at bounding box center [1446, 148] width 107 height 13
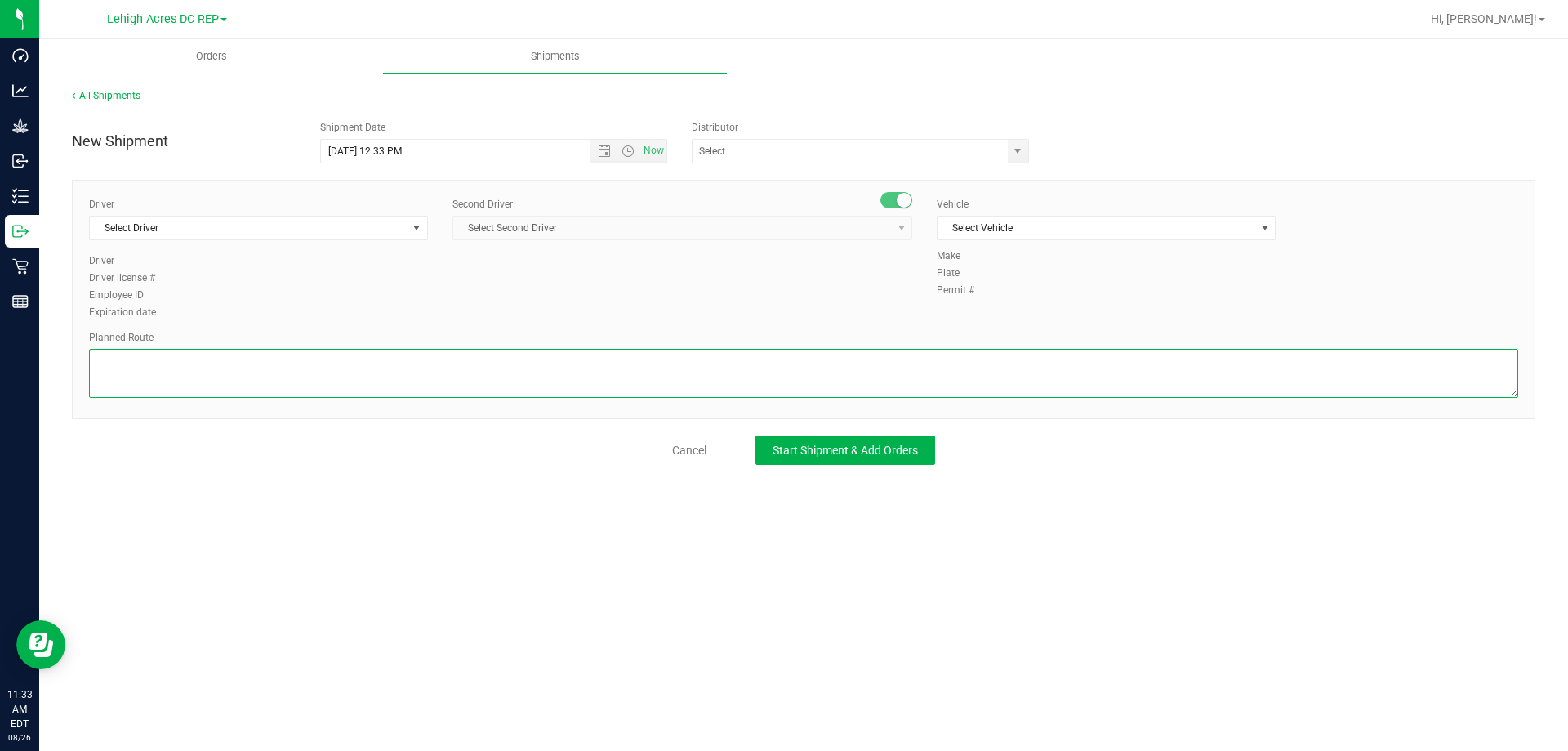
click at [249, 378] on textarea at bounding box center [804, 373] width 1429 height 49
paste textarea "Stops: 1. Bonita Springs | 2. Fort Myers | 3. North Port | 4. Bradenton | 5. Se…"
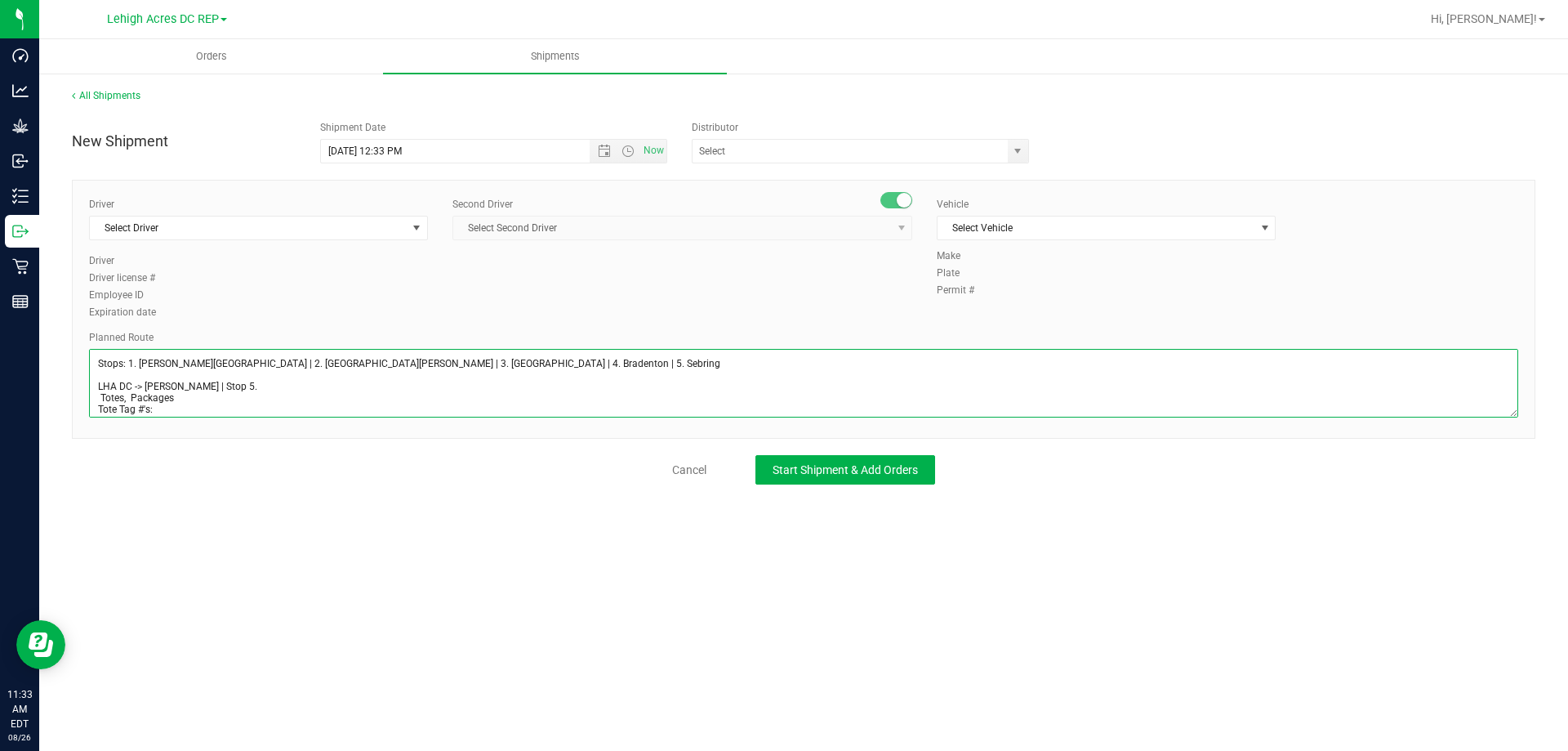
drag, startPoint x: 1508, startPoint y: 389, endPoint x: 1567, endPoint y: 589, distance: 208.5
click at [1567, 501] on div "All Shipments New Shipment Shipment Date 8/26/2025 12:33 PM Now Distributor 374…" at bounding box center [804, 286] width 1529 height 429
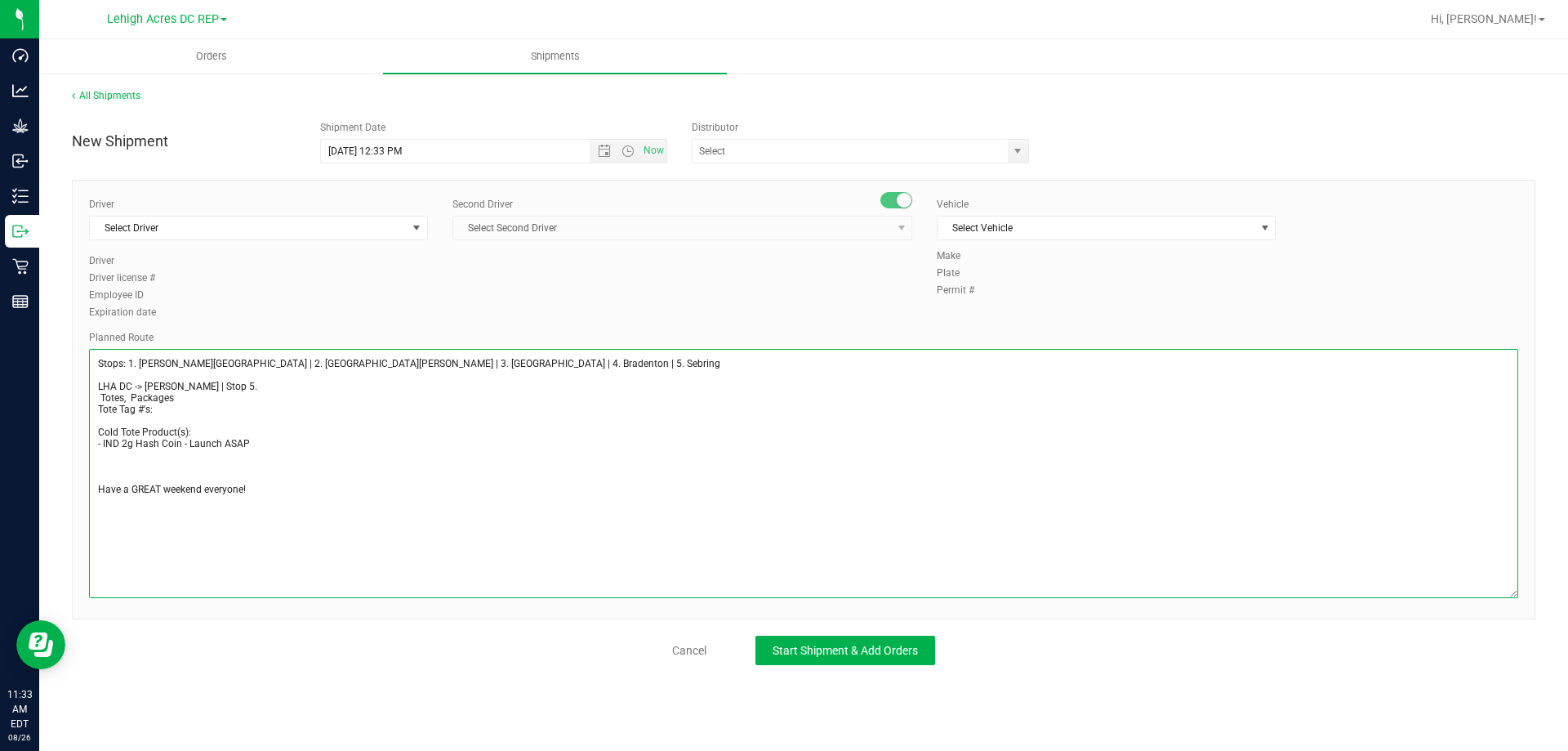
drag, startPoint x: 150, startPoint y: 386, endPoint x: 179, endPoint y: 384, distance: 29.1
click at [179, 384] on textarea at bounding box center [804, 473] width 1429 height 249
click at [234, 386] on textarea at bounding box center [804, 473] width 1429 height 249
click at [241, 390] on textarea at bounding box center [804, 473] width 1429 height 249
click at [106, 466] on textarea at bounding box center [804, 473] width 1429 height 249
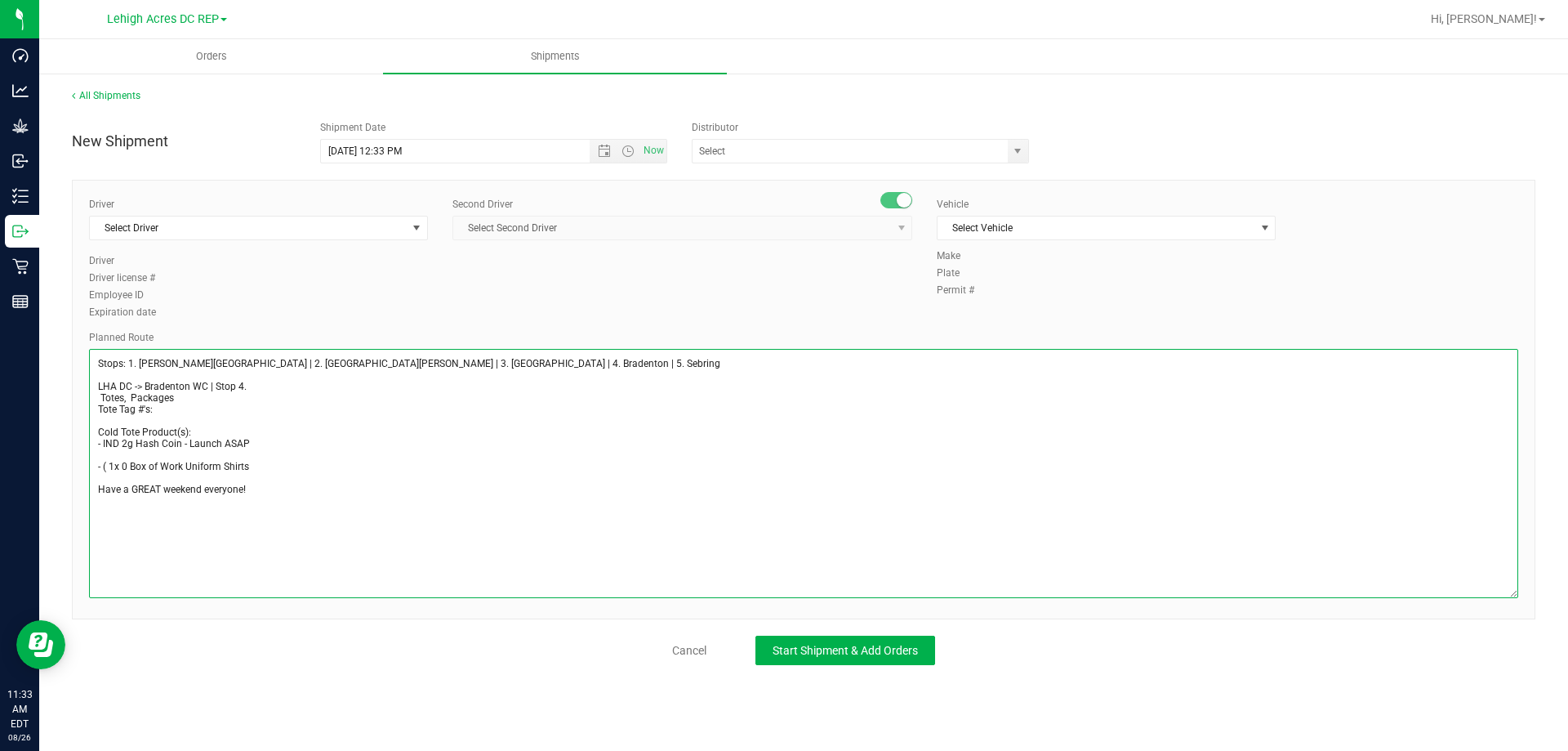
click at [126, 465] on textarea at bounding box center [804, 473] width 1429 height 249
click at [275, 466] on textarea at bounding box center [804, 473] width 1429 height 249
click at [276, 470] on textarea at bounding box center [804, 473] width 1429 height 249
type textarea "Stops: 1. Bonita Springs | 2. Fort Myers | 3. North Port | 4. Bradenton | 5. Se…"
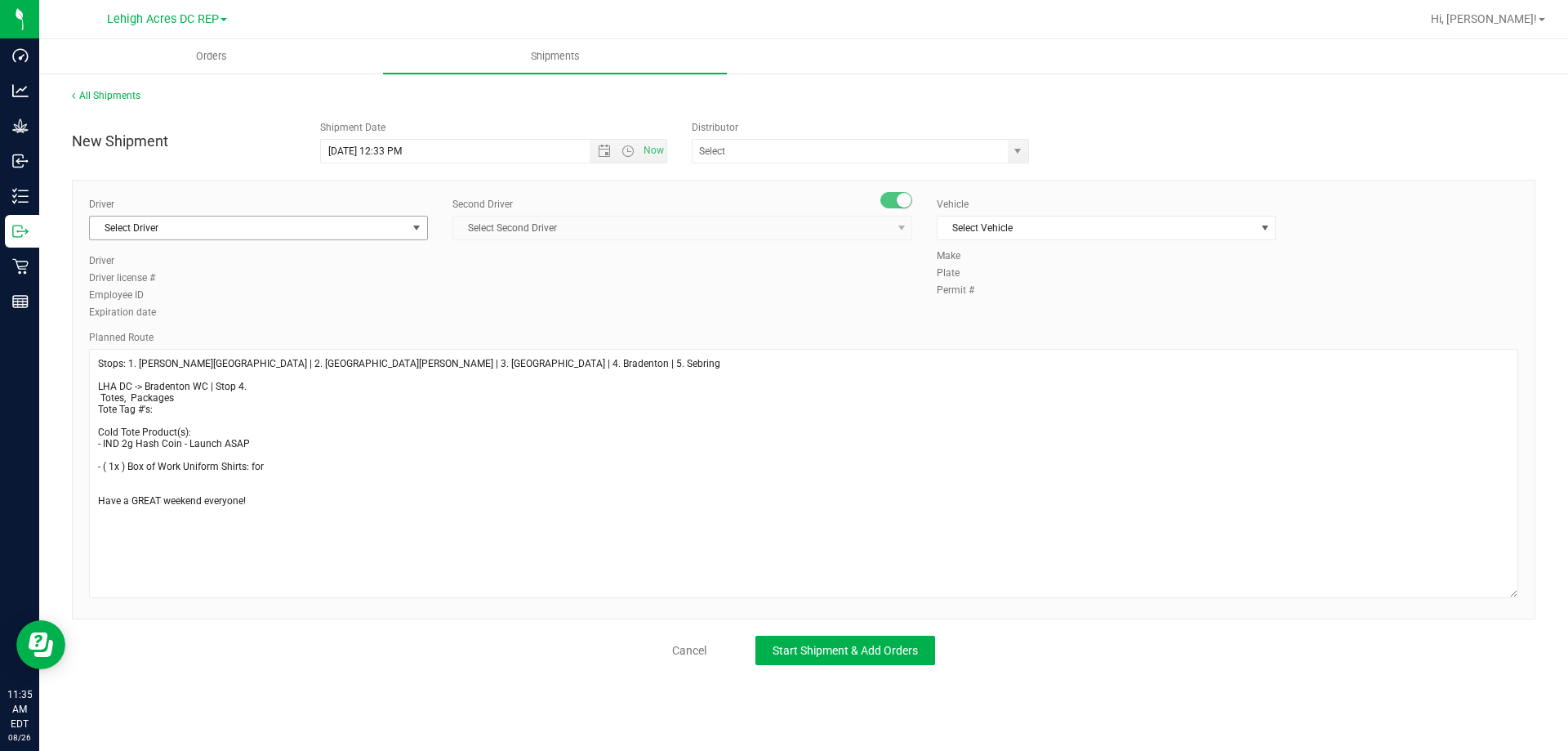
click at [307, 237] on span "Select Driver" at bounding box center [248, 228] width 317 height 23
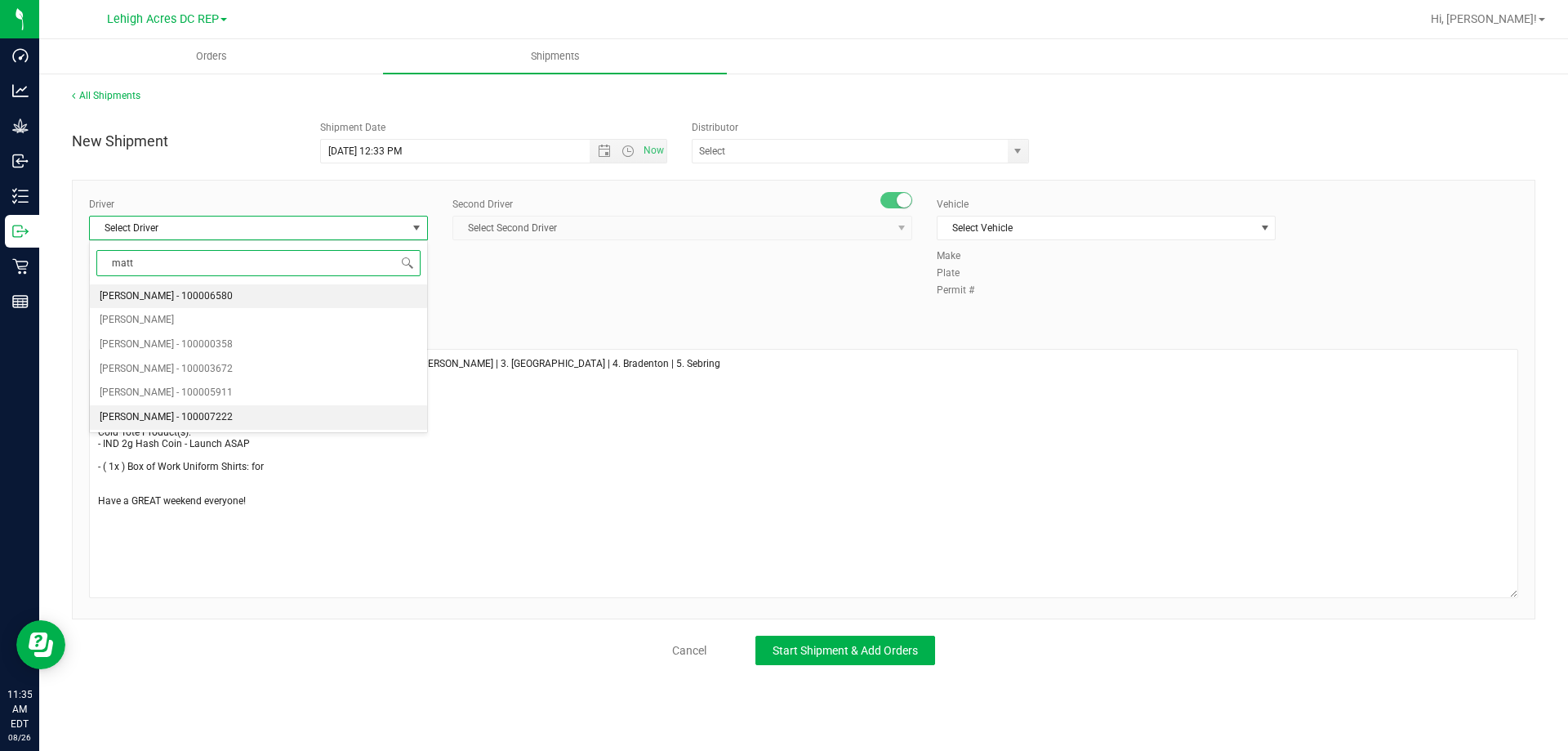
click at [179, 414] on span "Matthew Waite - 100007222" at bounding box center [166, 417] width 133 height 21
type input "matt"
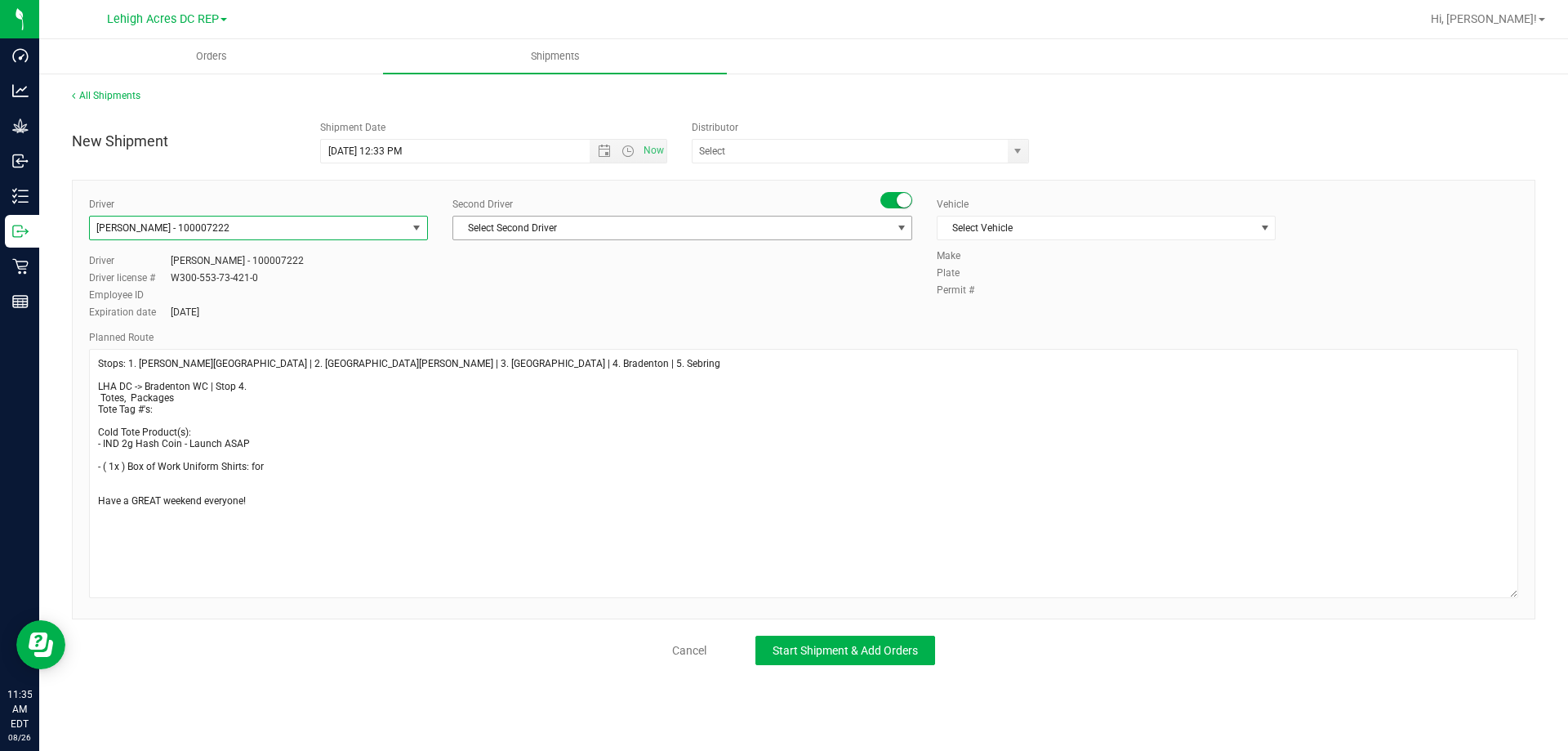
click at [512, 233] on span "Select Second Driver" at bounding box center [672, 228] width 438 height 23
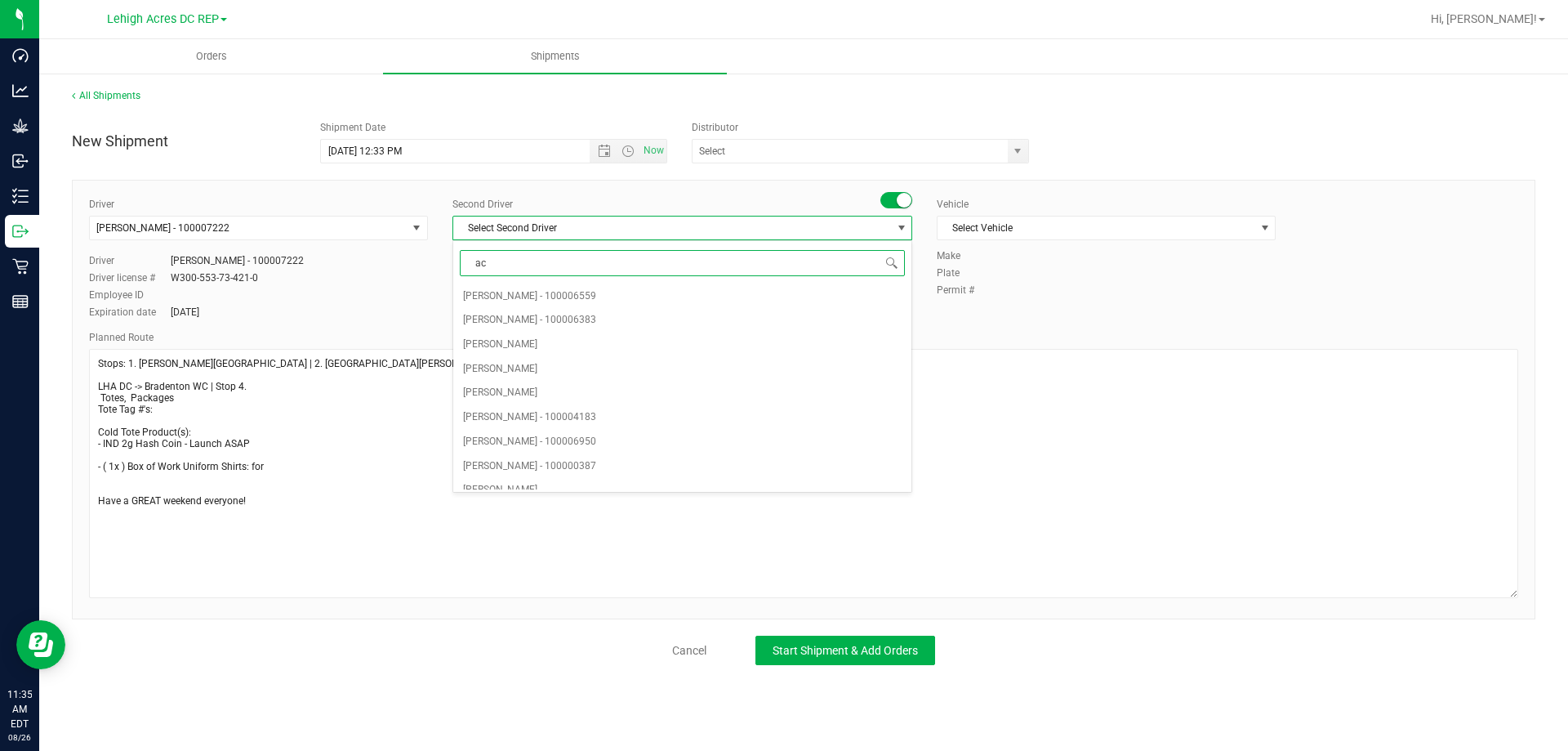
type input "ach"
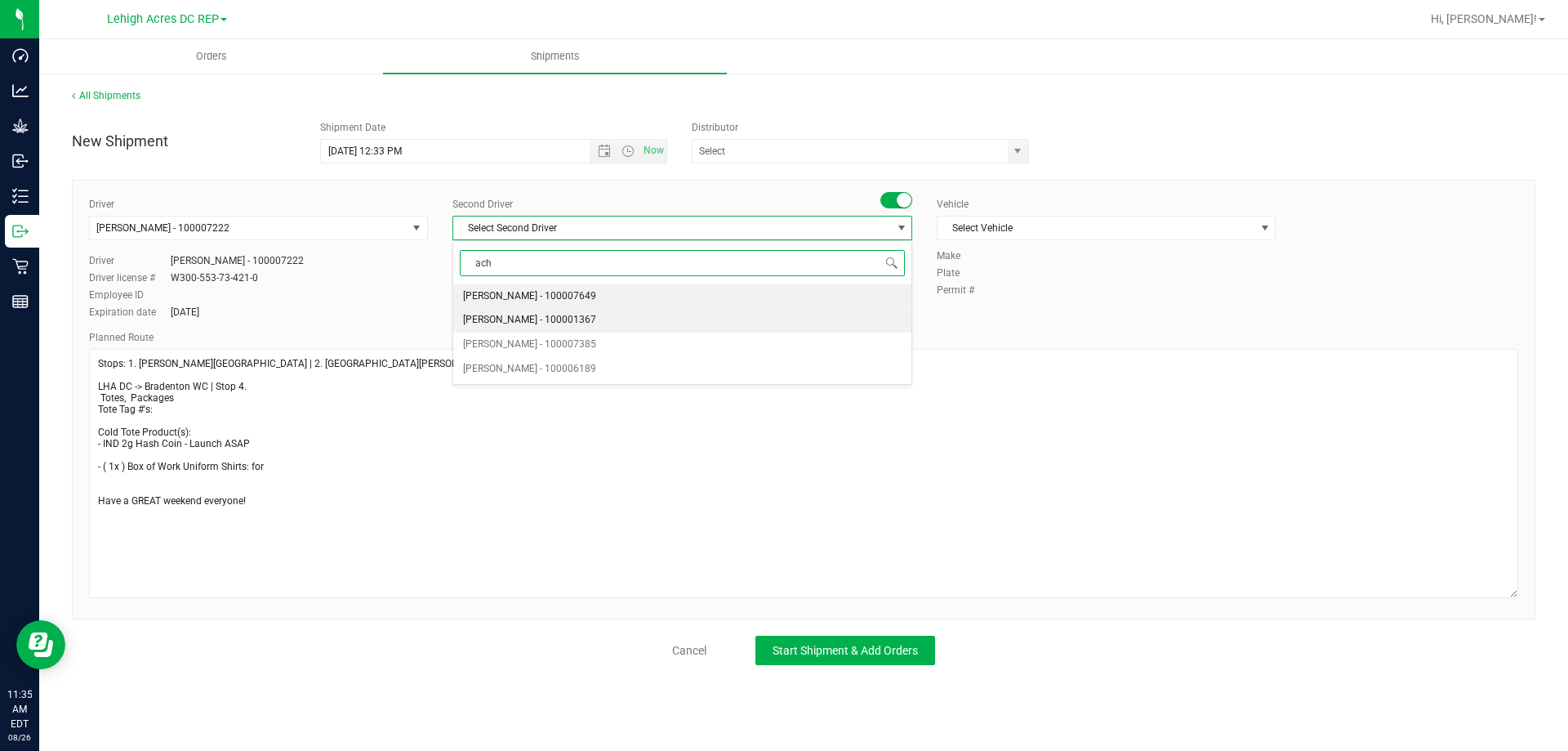
click at [550, 317] on span "Zachary Bradshaw - 100001367" at bounding box center [529, 319] width 133 height 21
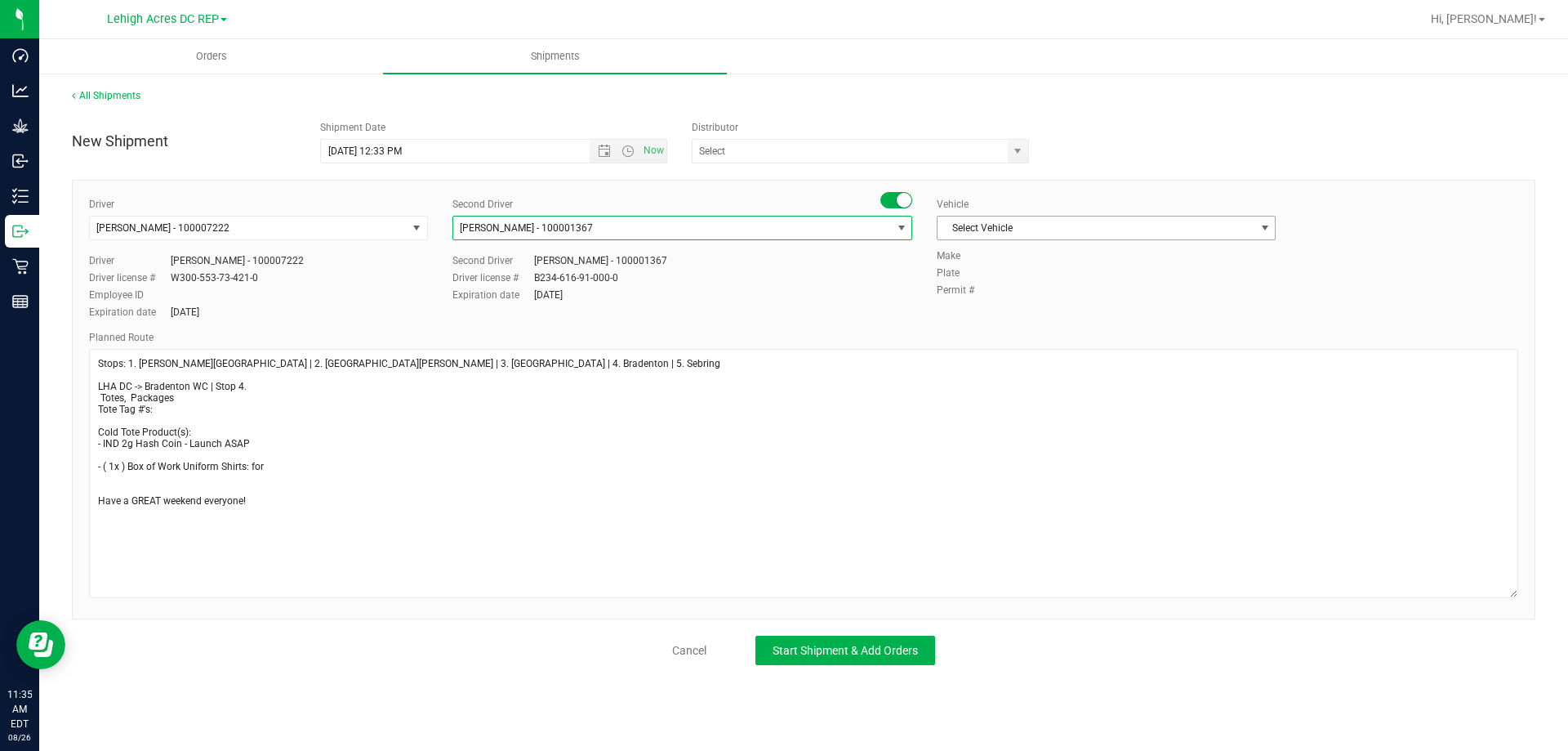
click at [1020, 225] on span "Select Vehicle" at bounding box center [1095, 228] width 317 height 23
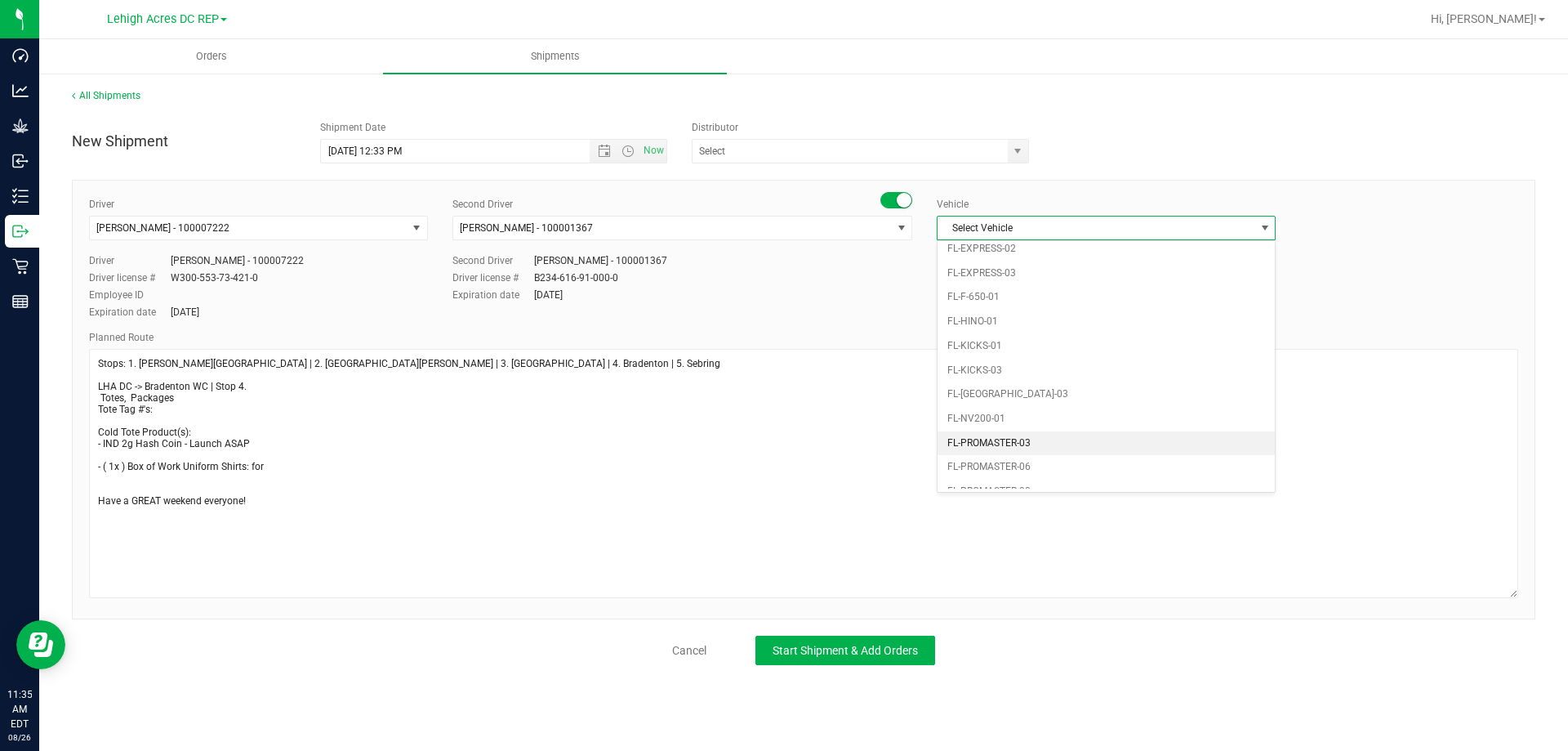
scroll to position [691, 0]
click at [1006, 464] on li "FL-SAVANA-04" at bounding box center [1106, 463] width 338 height 25
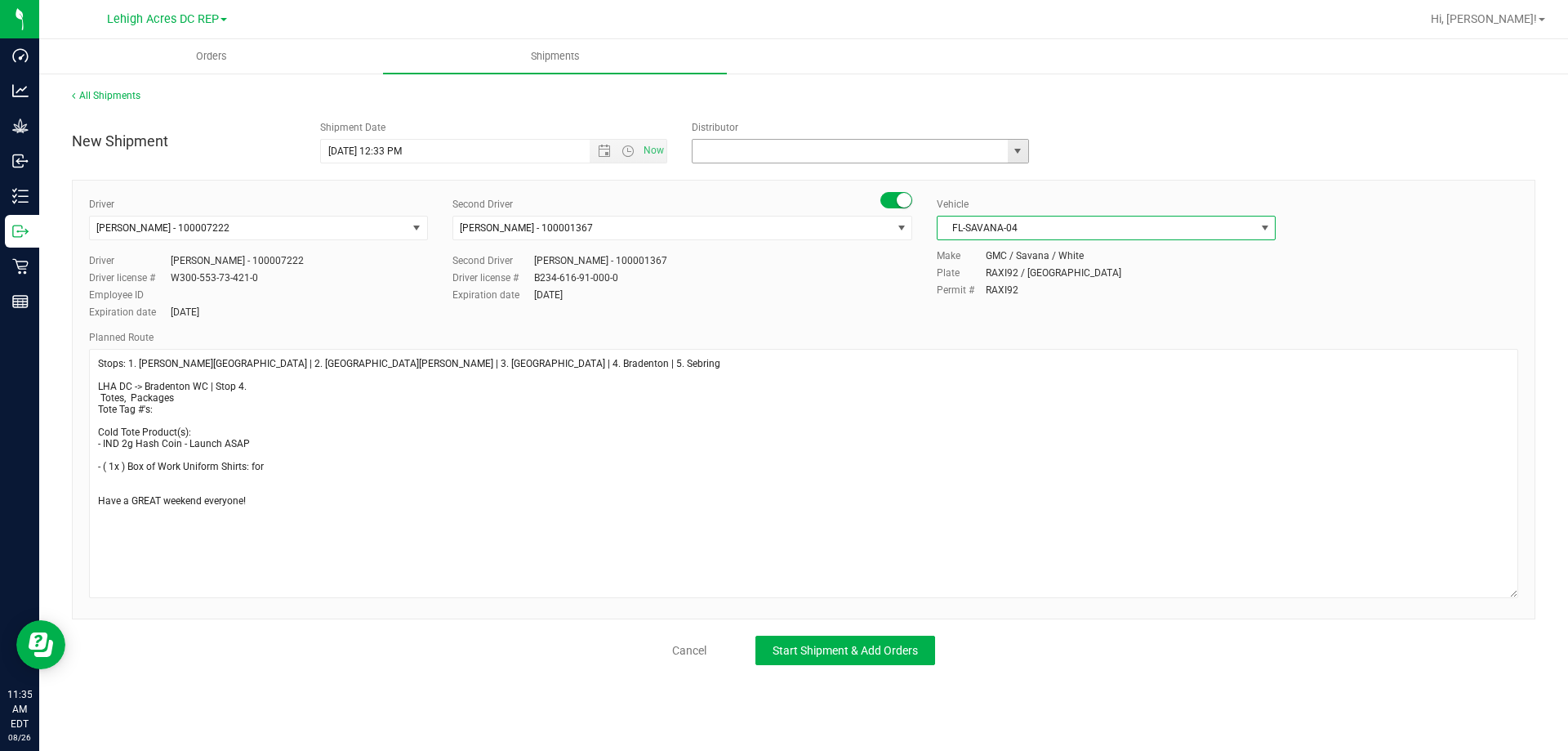
click at [731, 147] on input "text" at bounding box center [845, 151] width 306 height 23
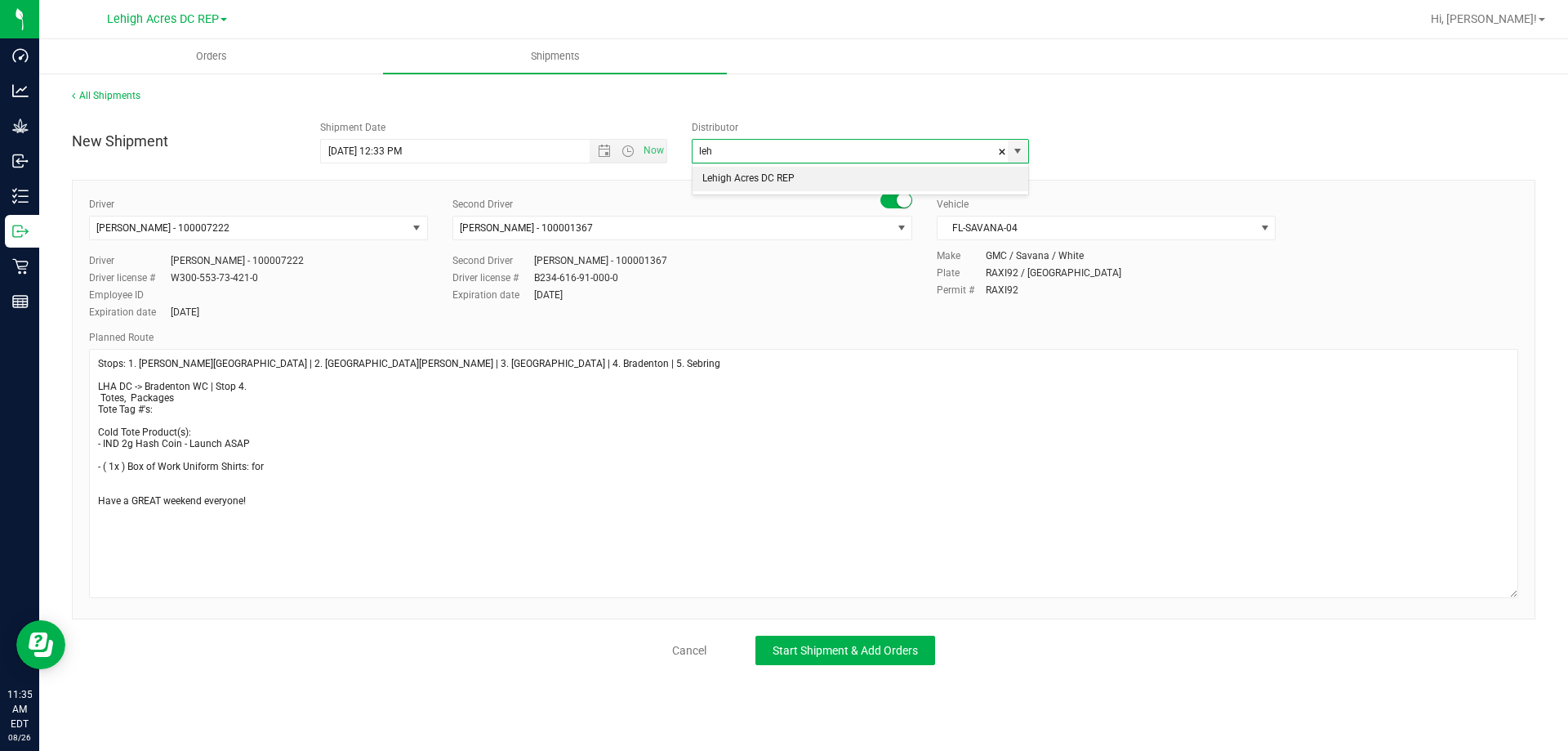
click at [717, 176] on li "Lehigh Acres DC REP" at bounding box center [861, 179] width 336 height 25
click at [600, 152] on span "Open the date view" at bounding box center [605, 151] width 13 height 13
type input "Lehigh Acres DC REP"
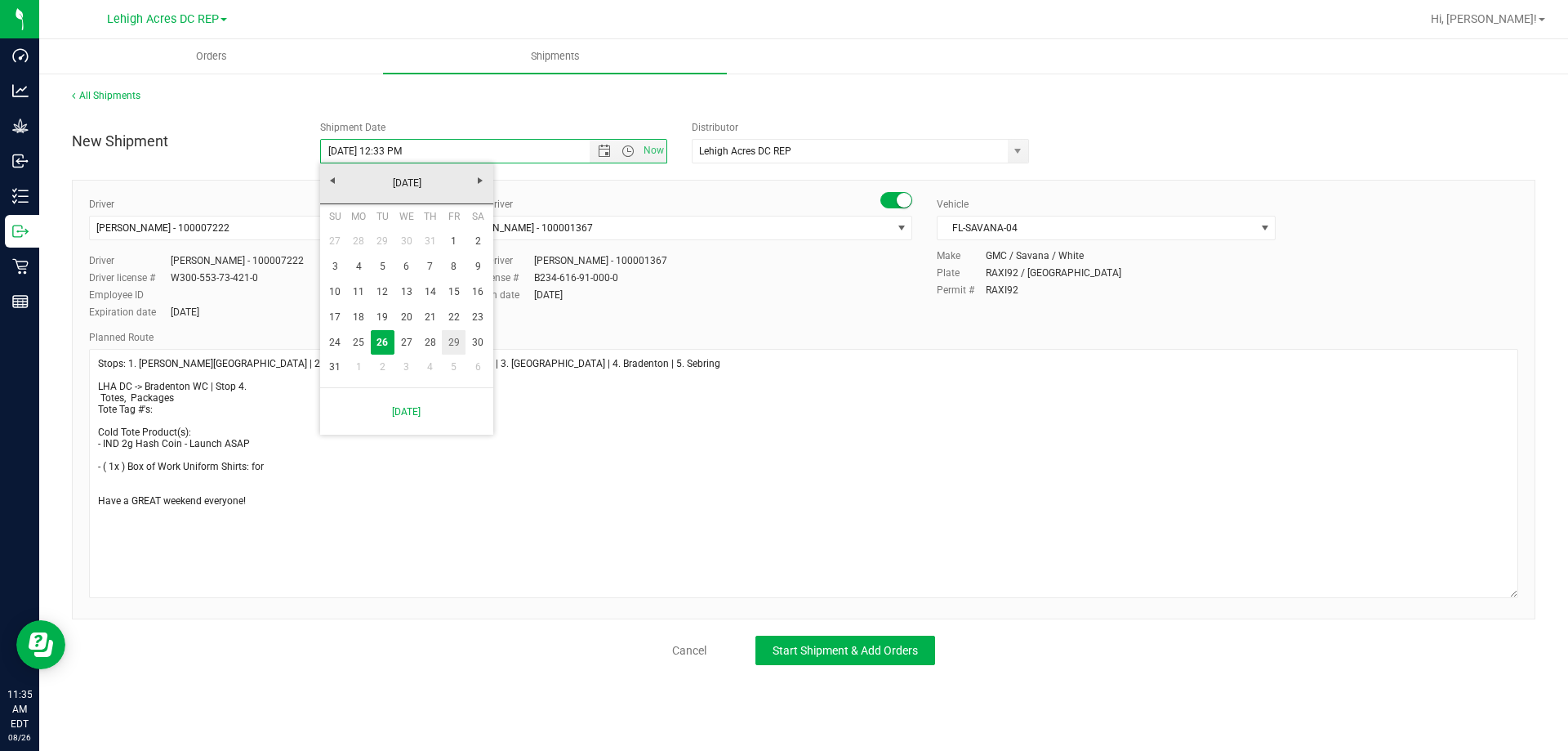
click at [457, 345] on link "29" at bounding box center [454, 343] width 24 height 26
click at [629, 152] on span "Open the time view" at bounding box center [628, 151] width 13 height 13
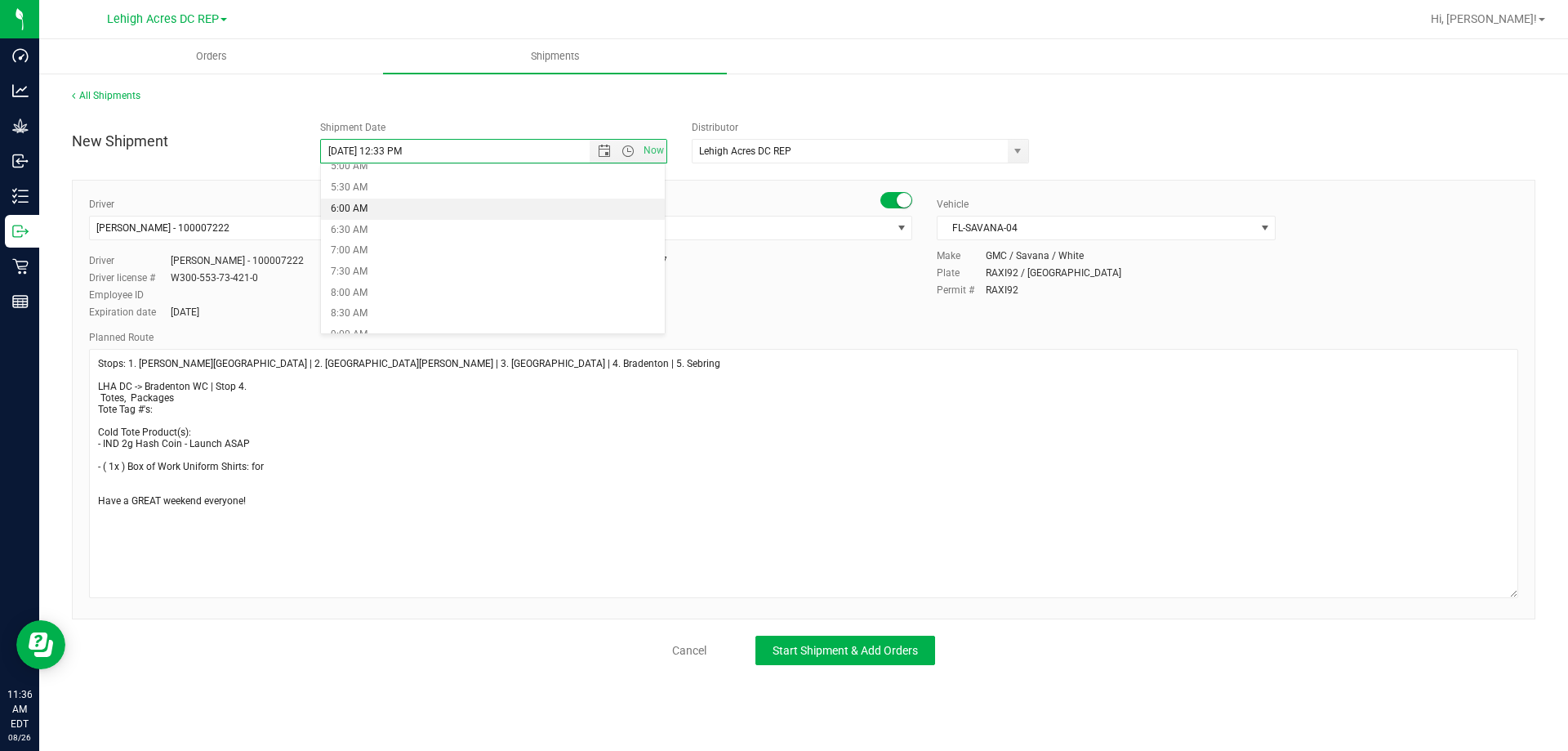
scroll to position [245, 0]
click at [359, 263] on li "8:00 AM" at bounding box center [494, 268] width 345 height 21
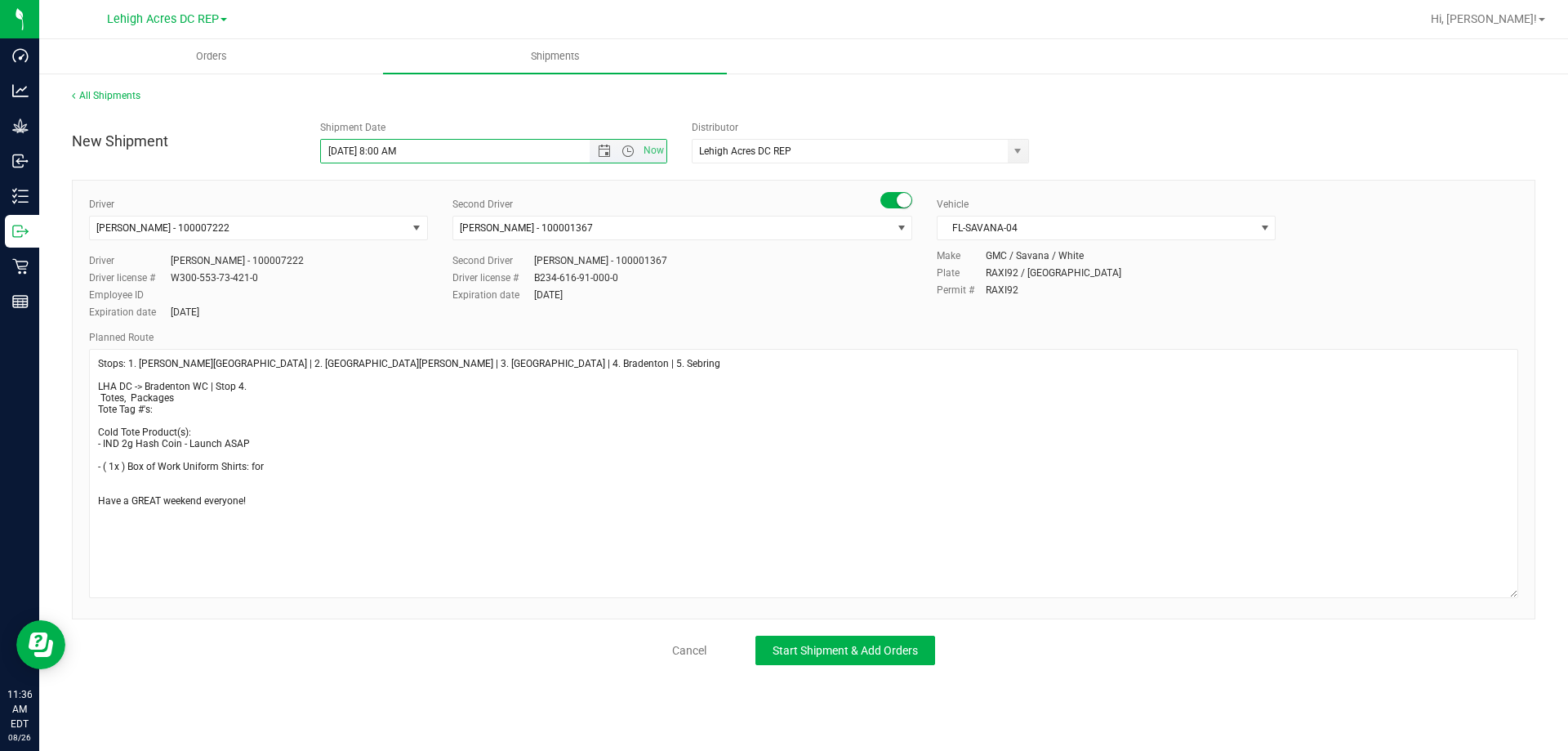
click at [395, 152] on input "8/29/2025 8:00 AM" at bounding box center [470, 151] width 297 height 23
type input "8/29/2025 8:15 AM"
click at [840, 654] on span "Start Shipment & Add Orders" at bounding box center [845, 650] width 145 height 13
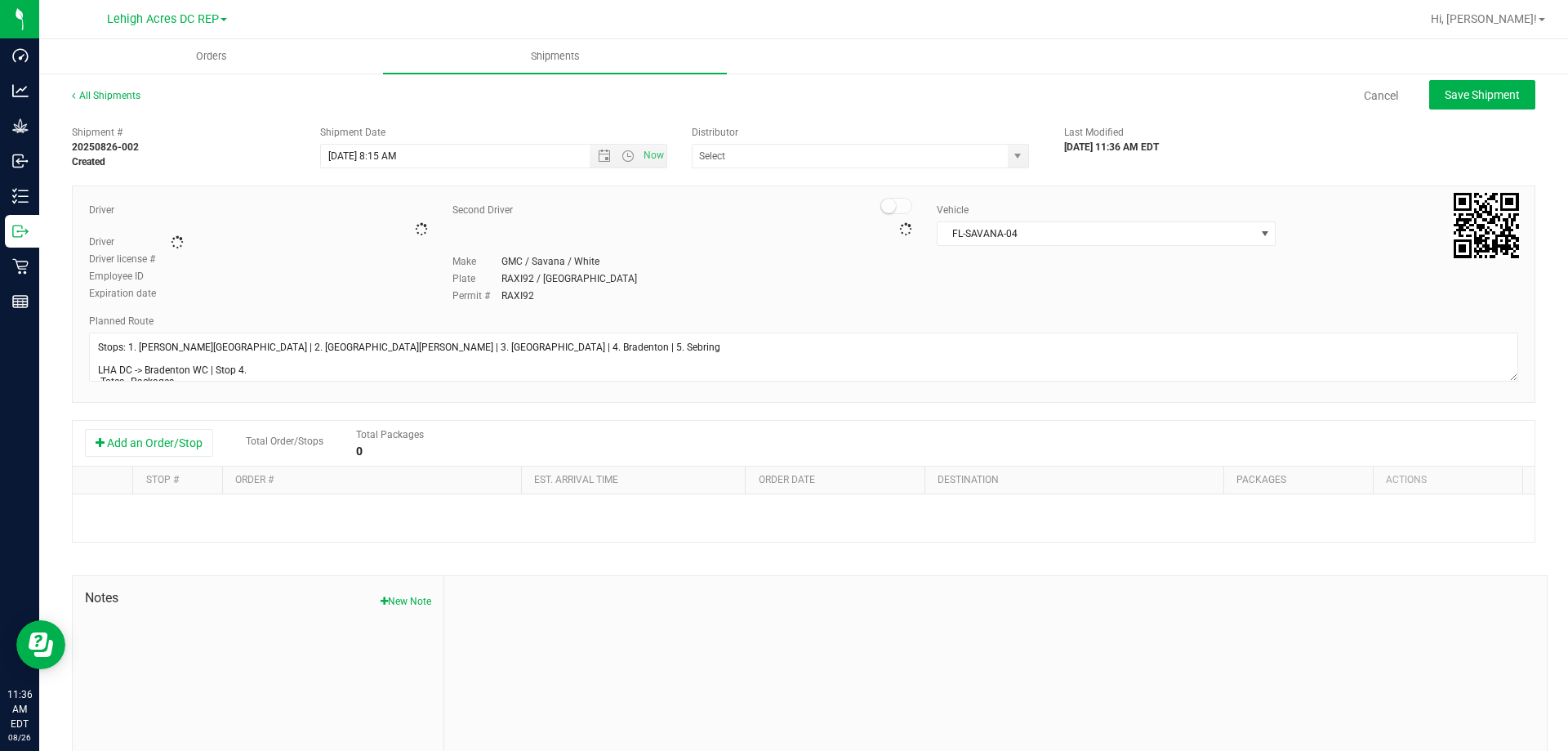
type input "Lehigh Acres DC REP"
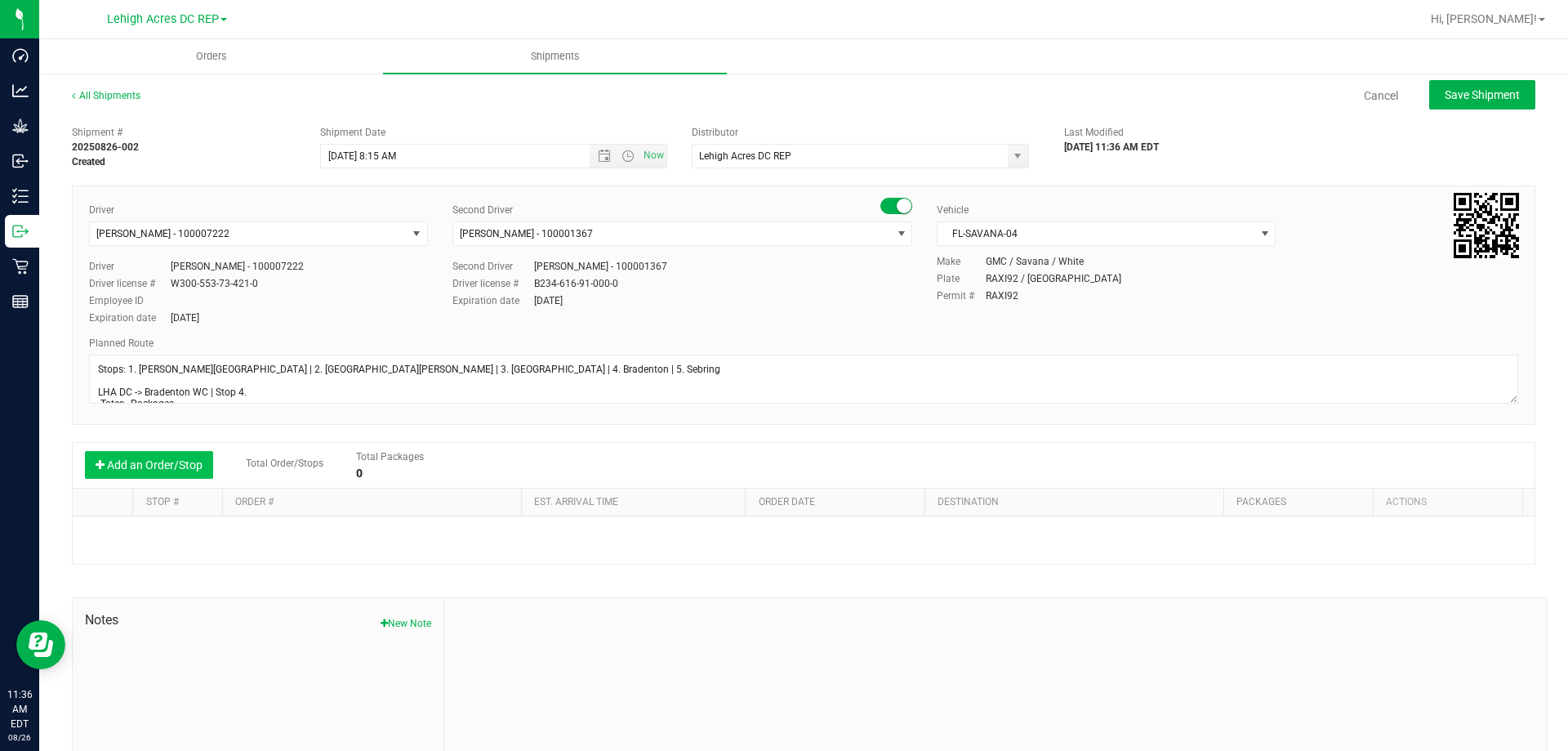
click at [178, 473] on button "Add an Order/Stop" at bounding box center [150, 465] width 128 height 28
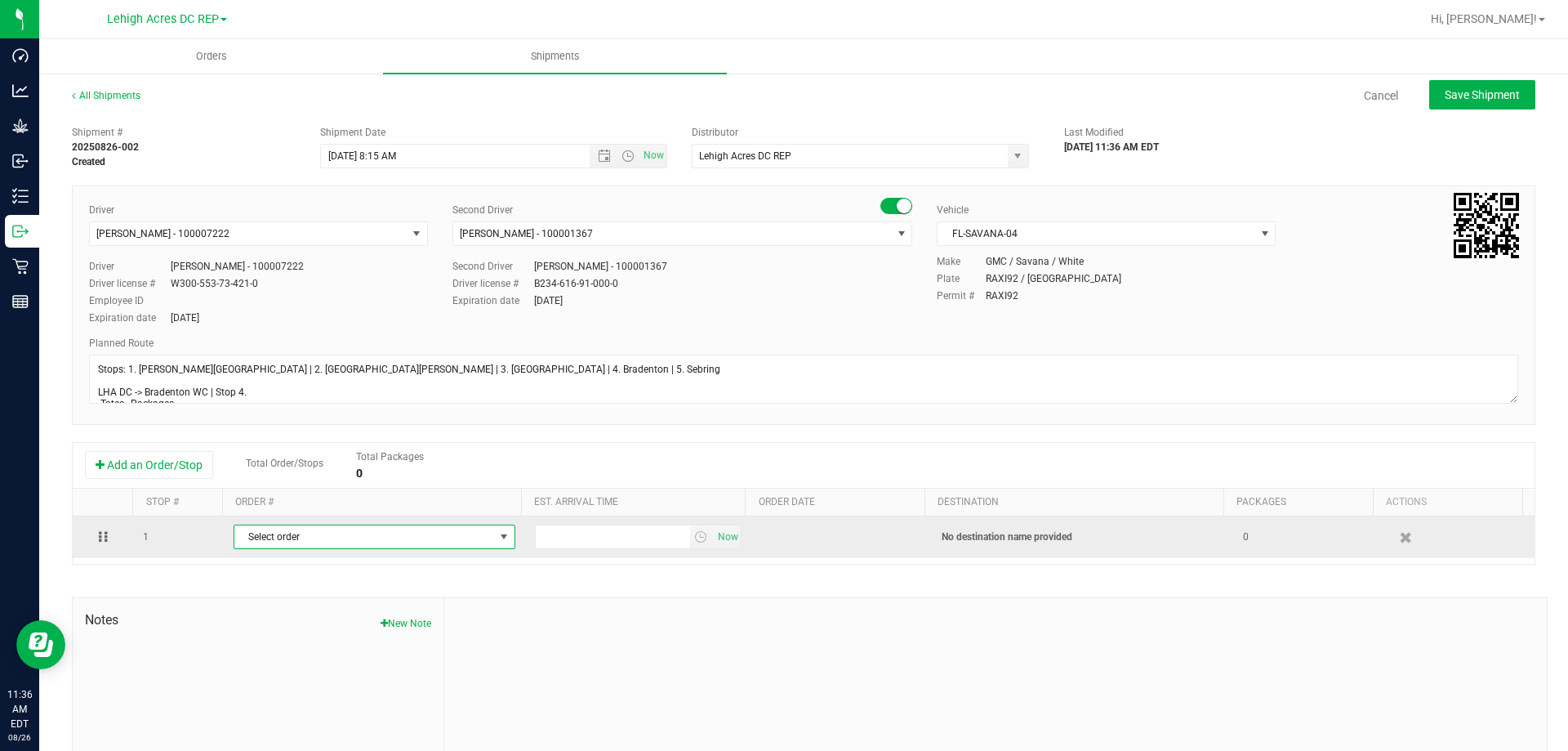
click at [272, 533] on span "Select order" at bounding box center [363, 536] width 260 height 23
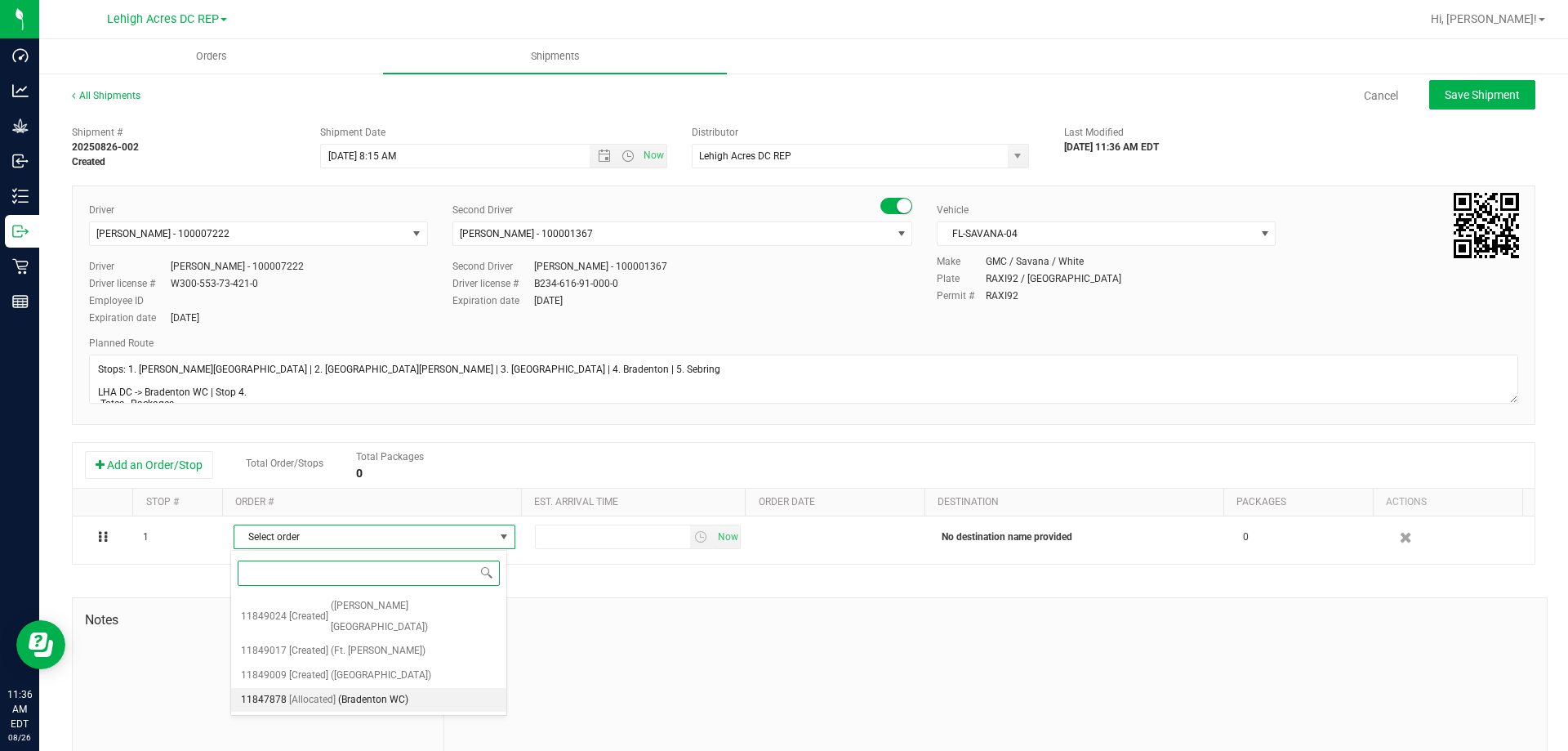
click at [352, 689] on span "(Bradenton WC)" at bounding box center [373, 700] width 71 height 21
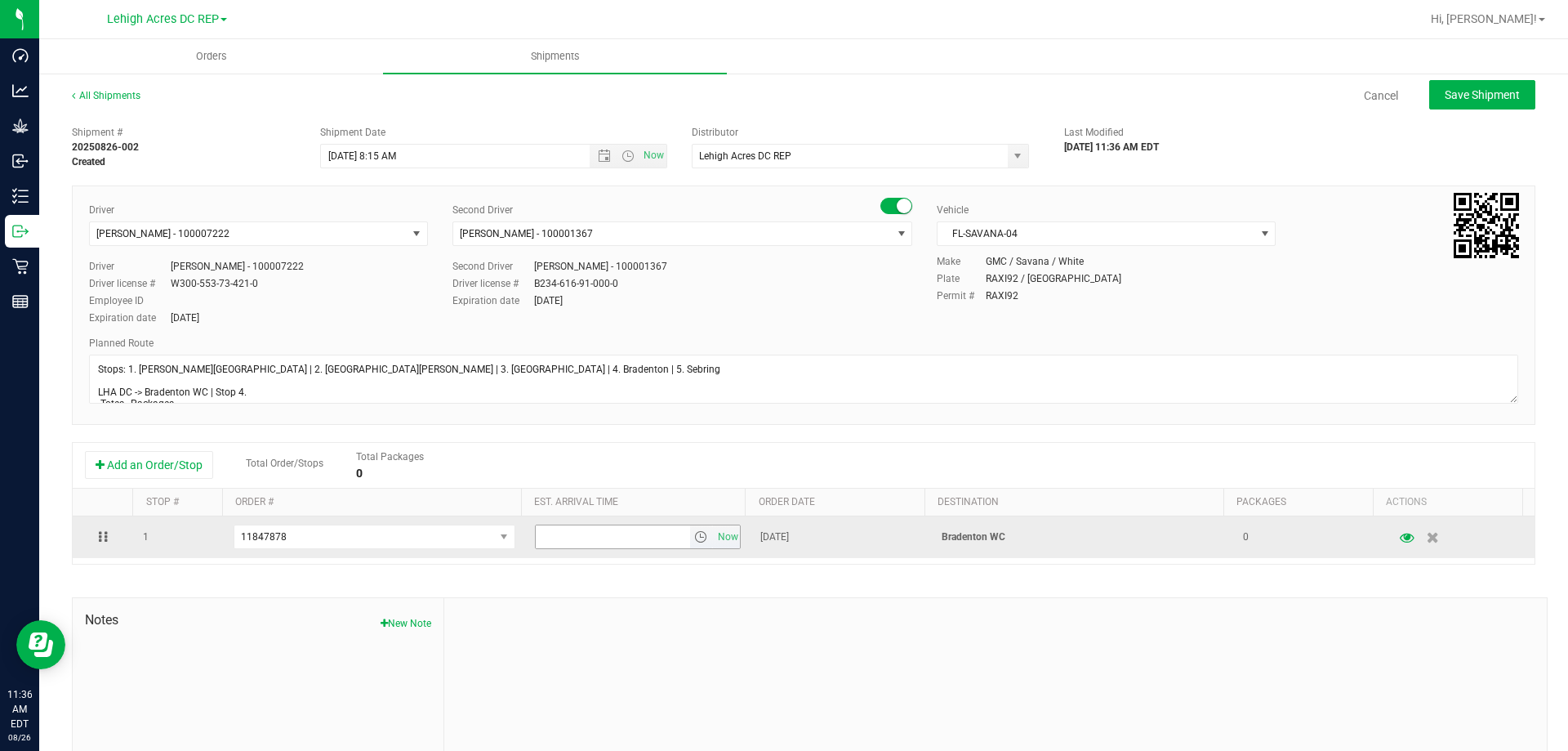
click at [695, 538] on span "select" at bounding box center [701, 537] width 13 height 13
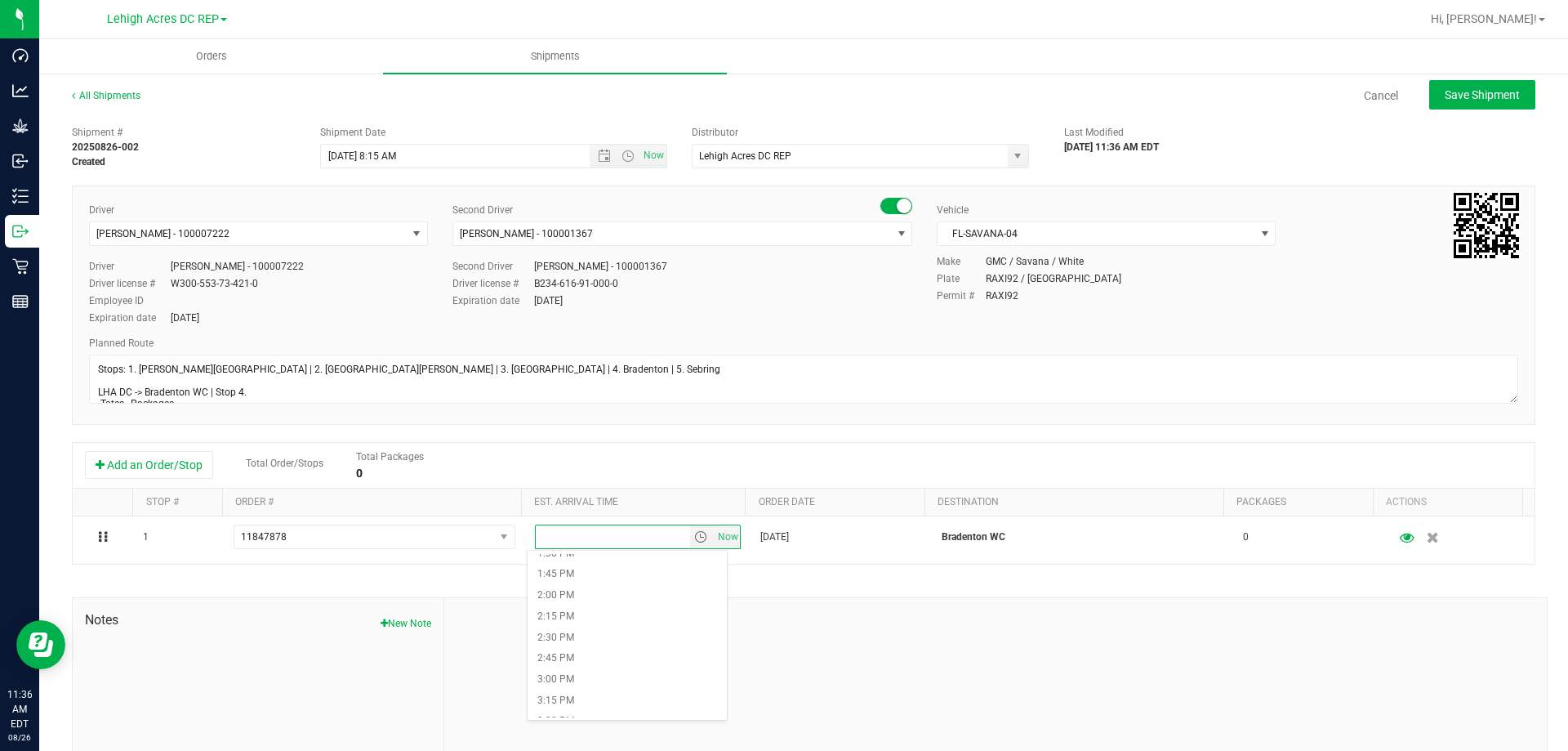
scroll to position [1062, 0]
click at [573, 593] on li "1:00 PM" at bounding box center [627, 593] width 199 height 21
click at [1477, 89] on span "Save Shipment" at bounding box center [1482, 95] width 75 height 13
type input "8/29/2025 12:15 PM"
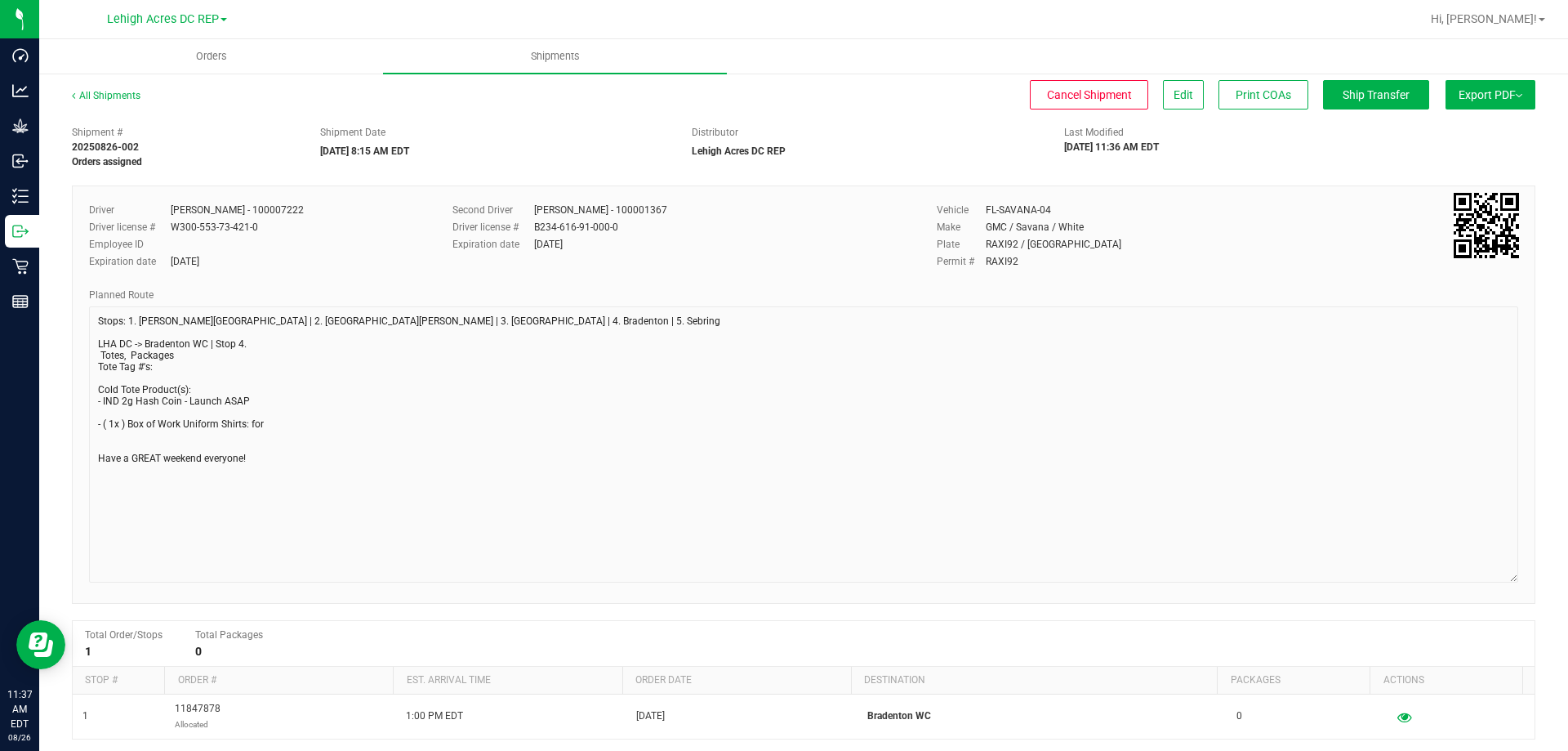
click at [1512, 576] on div "Driver Matthew Waite - 100007222 Driver license # W300-553-73-421-0 Employee ID…" at bounding box center [803, 395] width 1463 height 419
click at [1172, 102] on button "Edit" at bounding box center [1183, 95] width 41 height 29
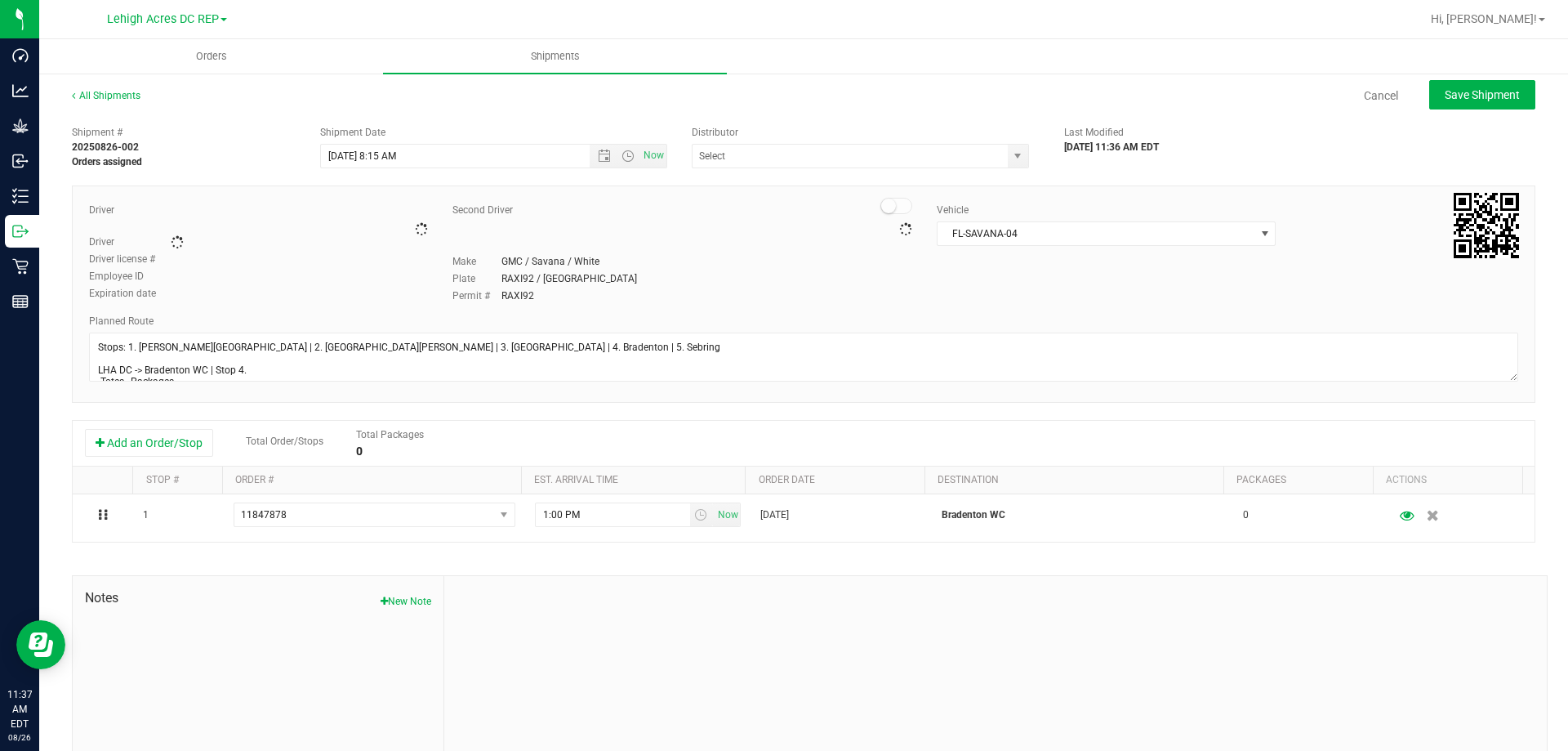
type input "Lehigh Acres DC REP"
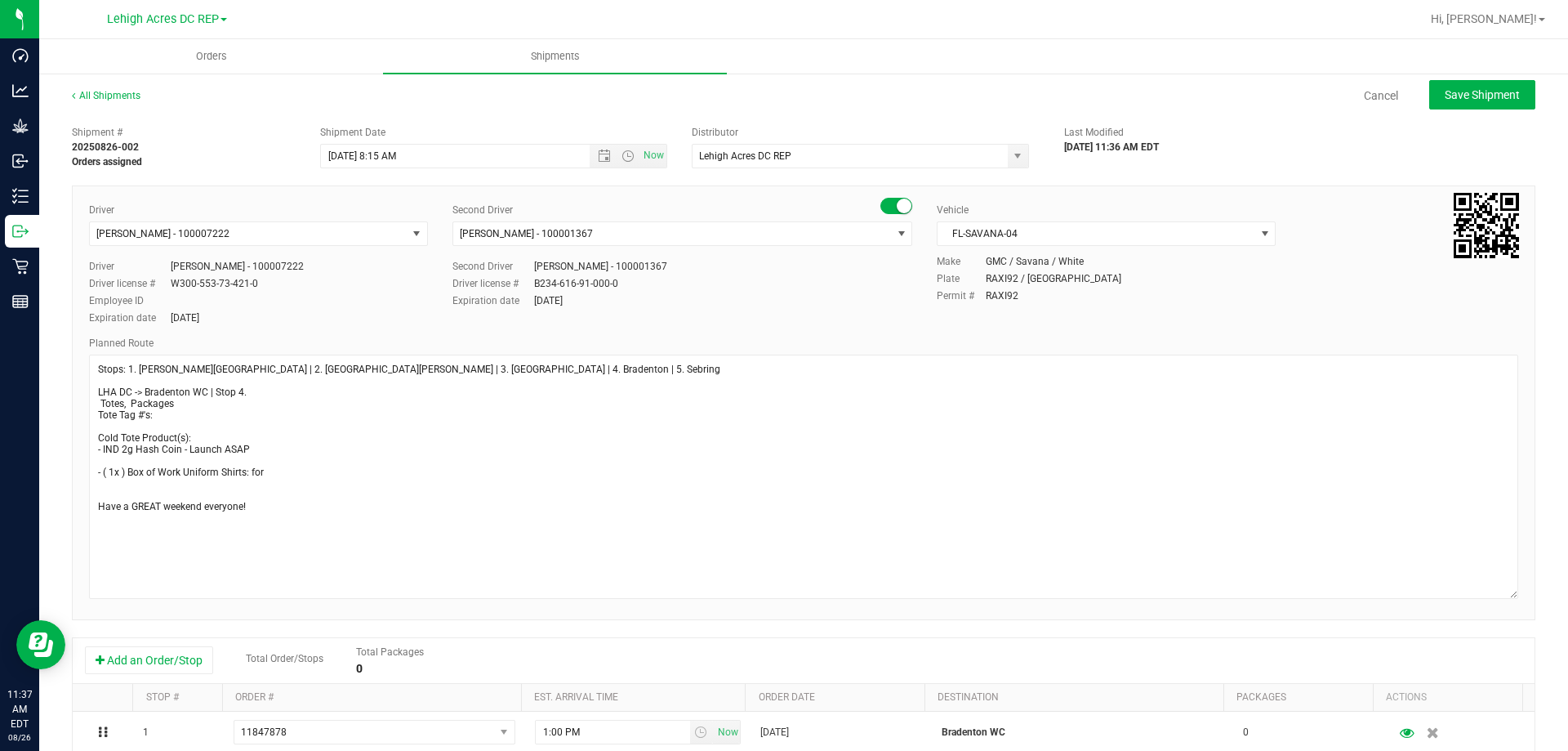
drag, startPoint x: 1499, startPoint y: 395, endPoint x: 1518, endPoint y: 589, distance: 194.9
click at [1522, 590] on div "Driver Matthew Waite - 100007222 Select Driver Ian Albritton - 100006559 LOGAN …" at bounding box center [803, 403] width 1463 height 435
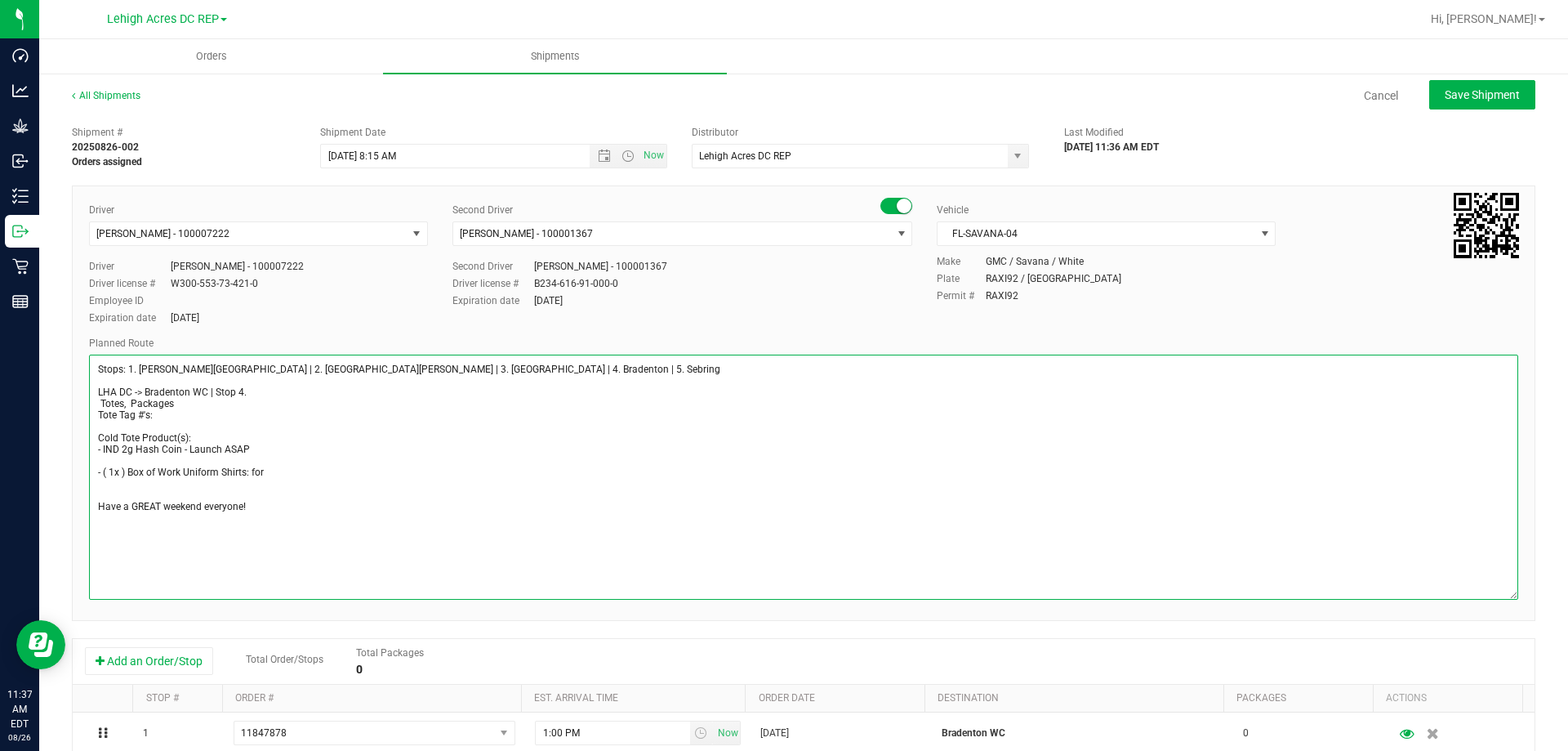
click at [286, 470] on textarea at bounding box center [804, 476] width 1429 height 245
click at [345, 472] on textarea at bounding box center [804, 476] width 1429 height 245
type textarea "Stops: 1. Bonita Springs | 2. Fort Myers | 3. North Port | 4. Bradenton | 5. Se…"
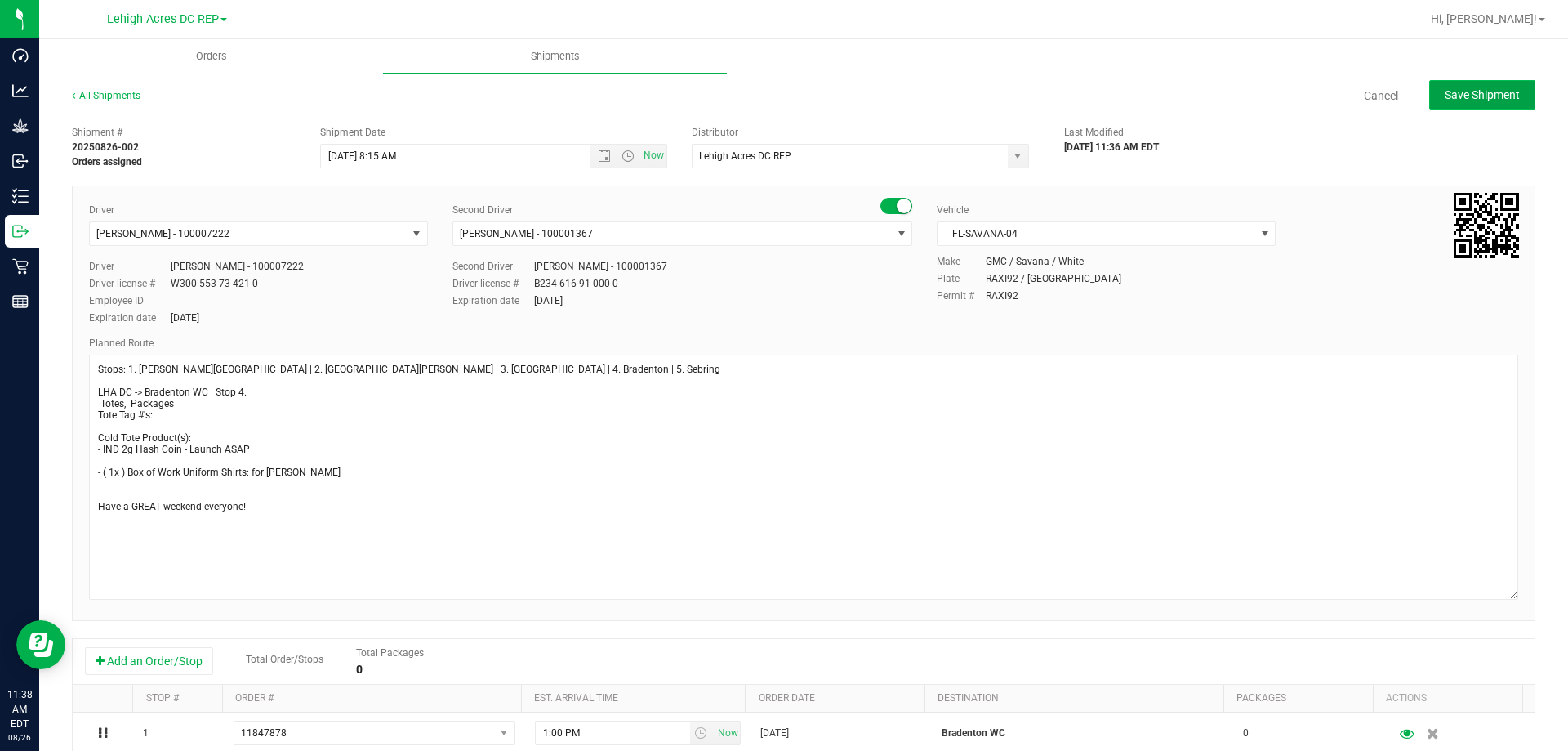
click at [1462, 95] on span "Save Shipment" at bounding box center [1482, 95] width 75 height 13
type input "8/29/2025 12:15 PM"
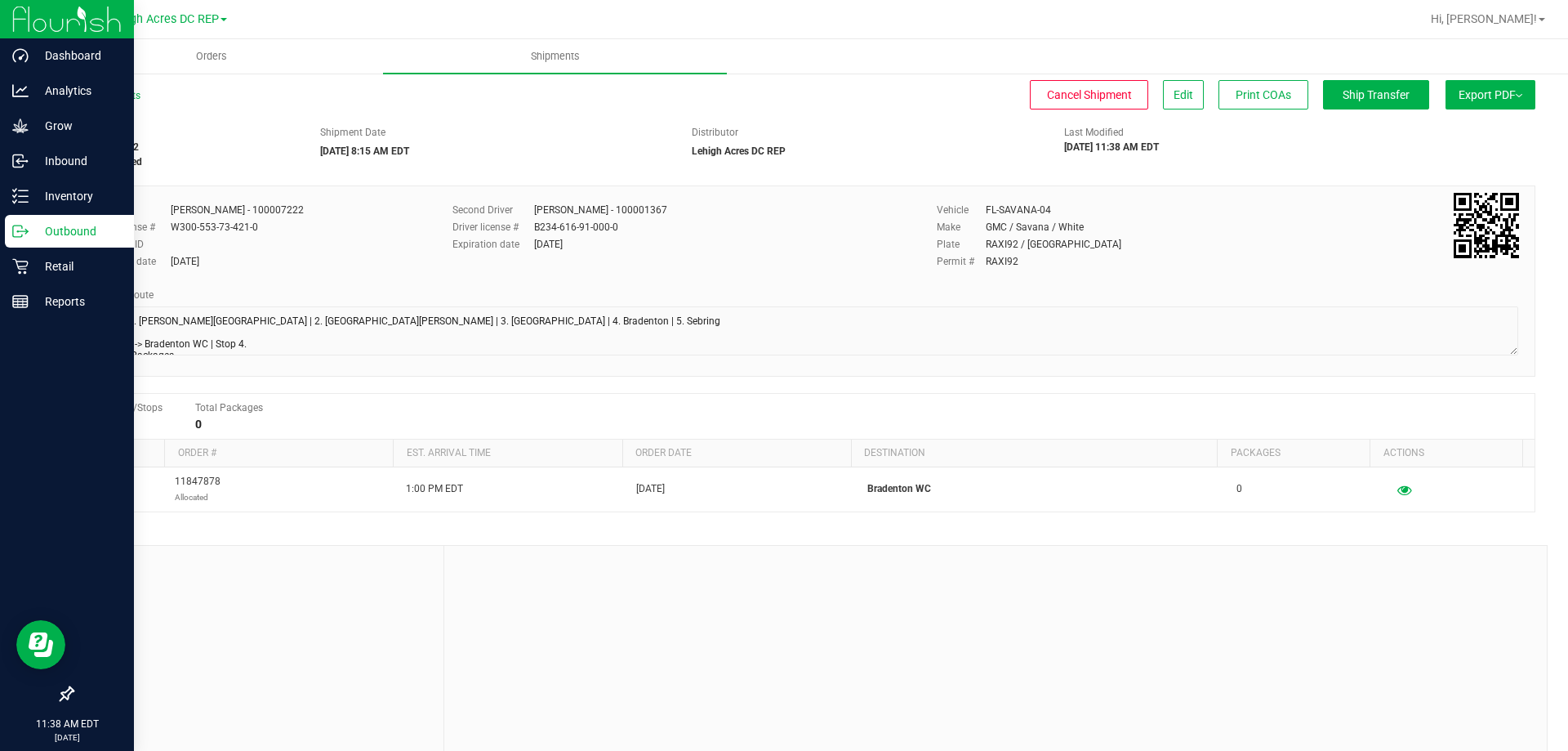
click at [61, 235] on p "Outbound" at bounding box center [77, 230] width 98 height 19
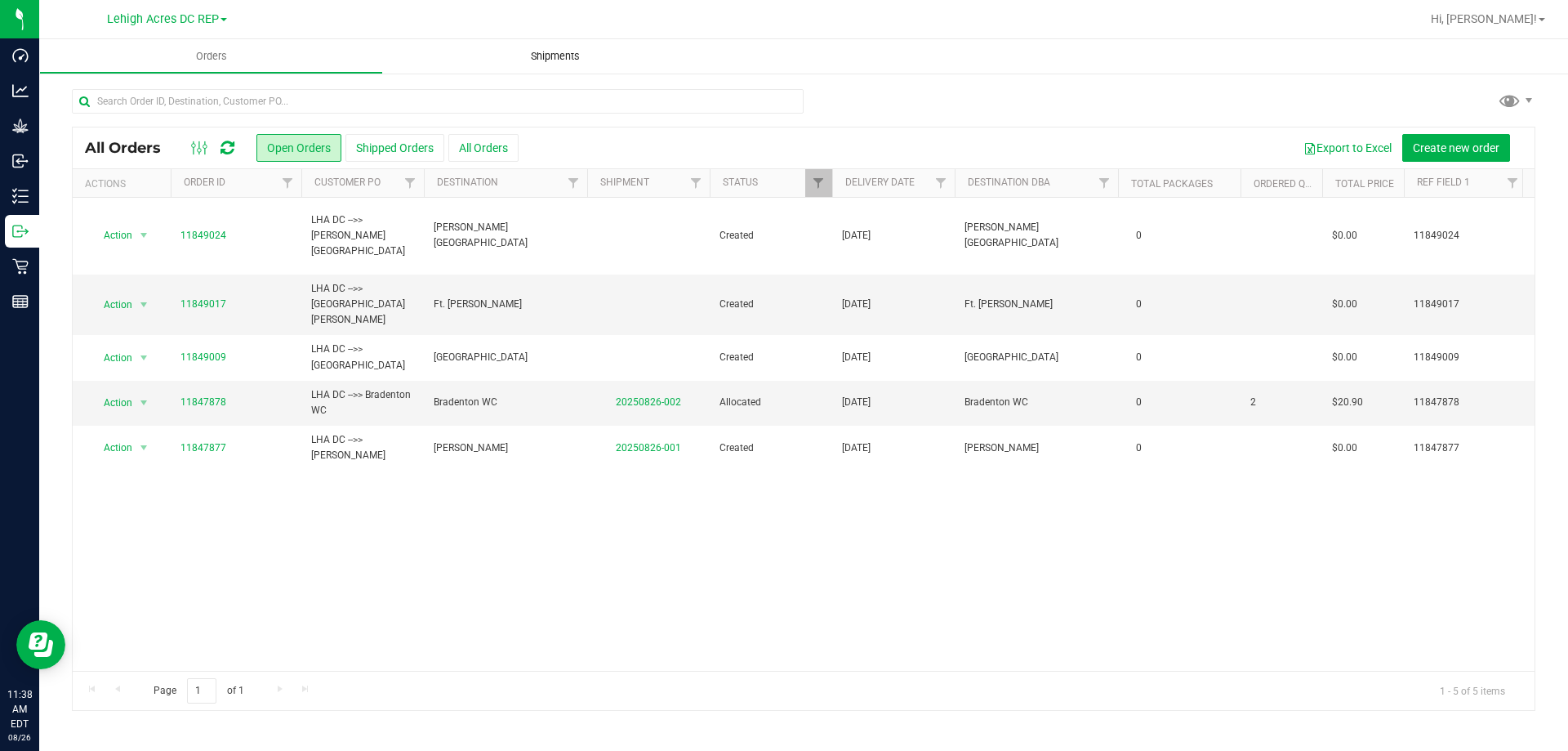
click at [546, 55] on span "Shipments" at bounding box center [554, 56] width 93 height 15
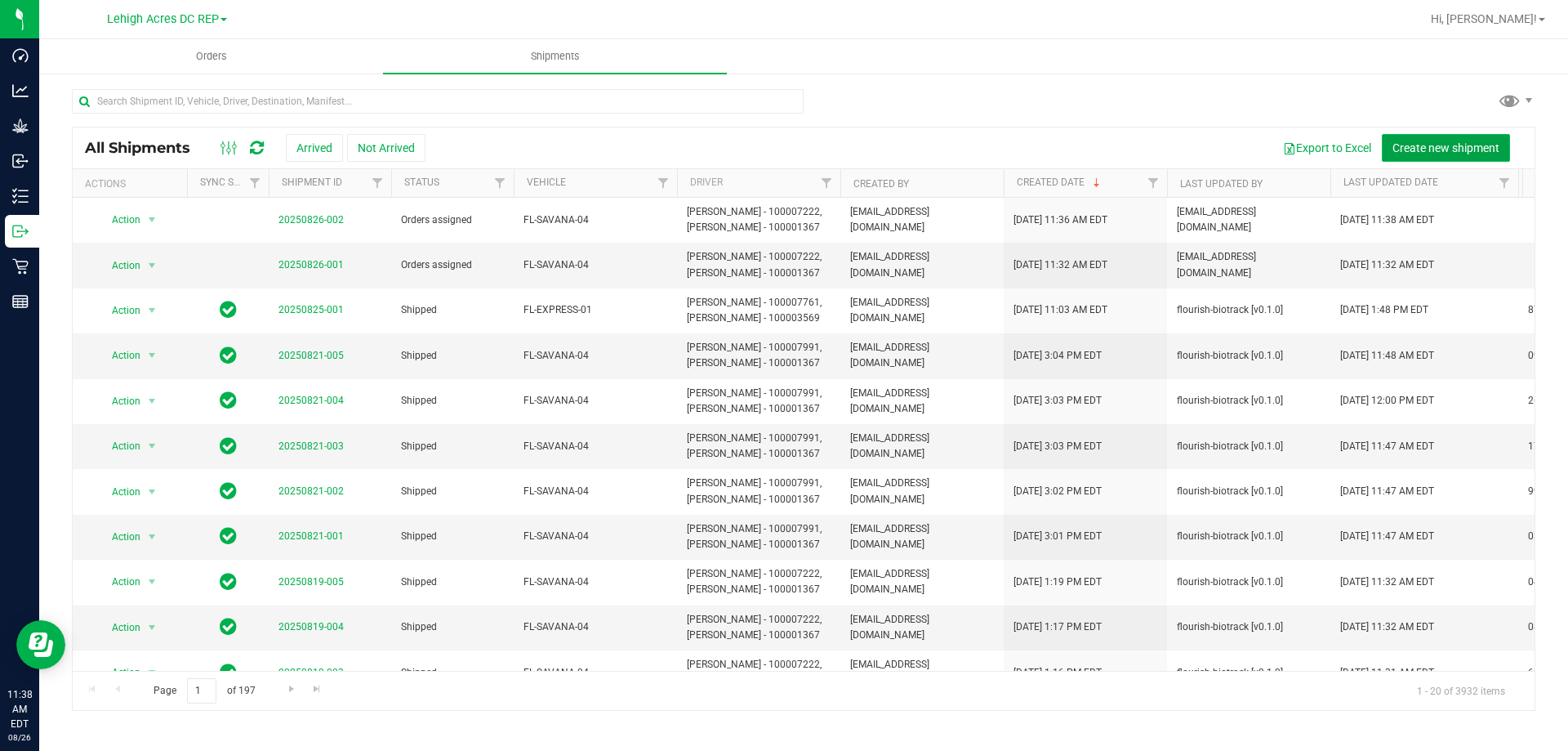
click at [1440, 141] on span "Create new shipment" at bounding box center [1446, 148] width 107 height 13
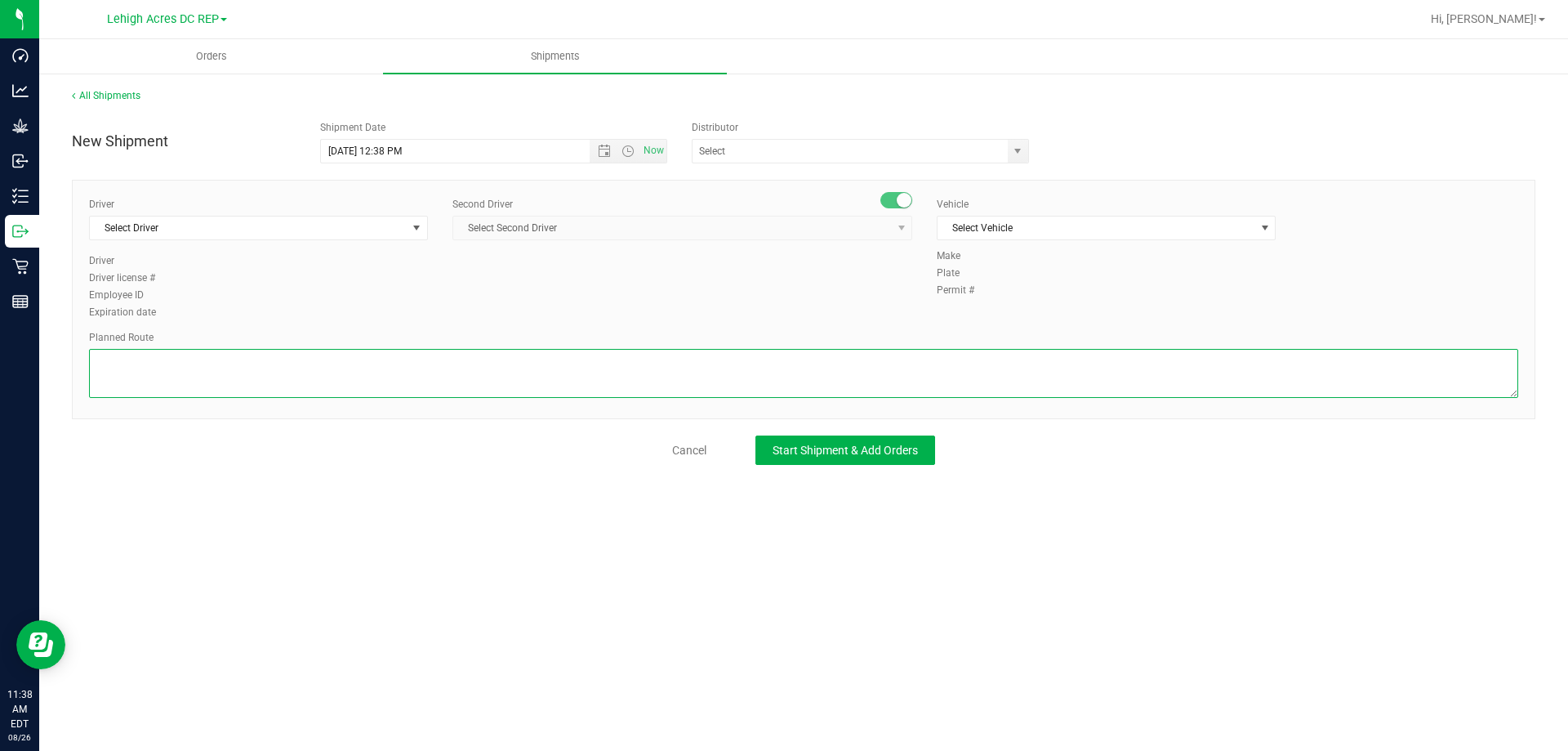
click at [146, 365] on textarea at bounding box center [804, 373] width 1429 height 49
paste textarea "Stops: 1. Bonita Springs | 2. Fort Myers | 3. North Port | 4. Bradenton | 5. Se…"
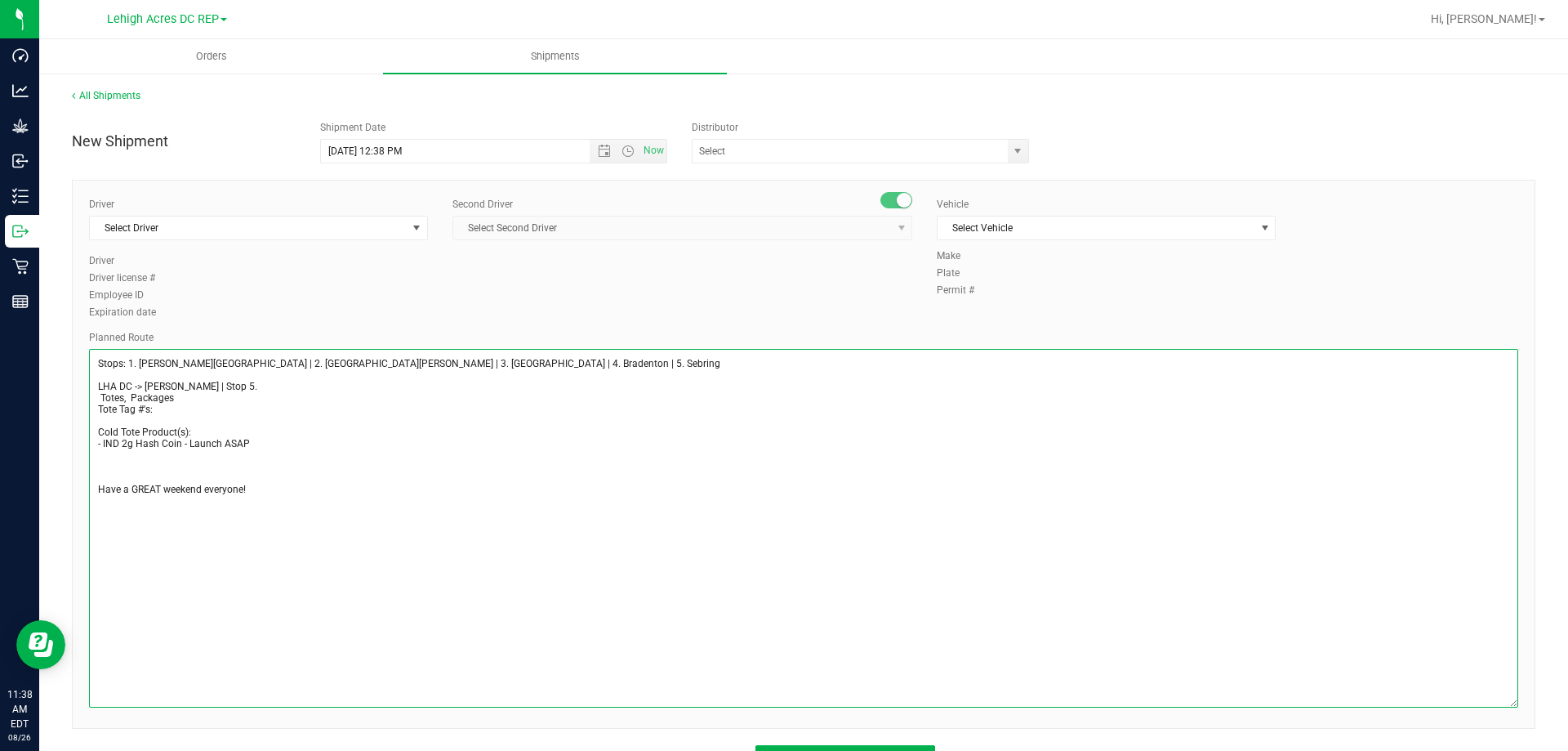
drag, startPoint x: 1511, startPoint y: 389, endPoint x: 1486, endPoint y: 662, distance: 274.1
click at [1553, 701] on div "All Shipments New Shipment Shipment Date 8/26/2025 12:38 PM Now Distributor 374…" at bounding box center [804, 431] width 1529 height 719
click at [177, 385] on textarea at bounding box center [804, 529] width 1429 height 361
click at [242, 384] on textarea at bounding box center [804, 529] width 1429 height 361
type textarea "Stops: 1. Bonita Springs | 2. Fort Myers | 3. North Port | 4. Bradenton | 5. Se…"
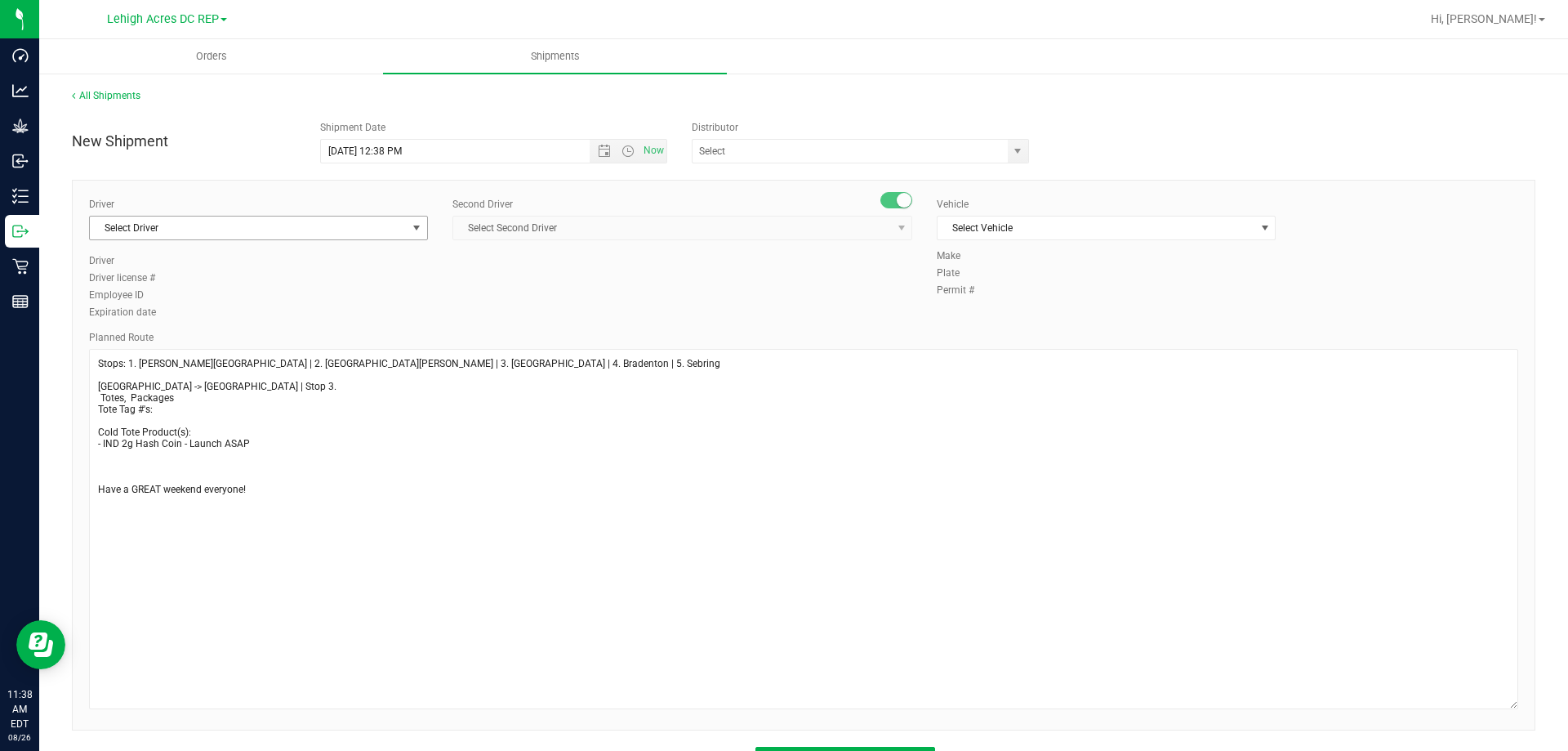
click at [169, 227] on span "Select Driver" at bounding box center [248, 228] width 317 height 23
click at [211, 294] on span "Matthew Waite - 100007222" at bounding box center [166, 297] width 133 height 21
type input "waite"
click at [506, 226] on span "Select Second Driver" at bounding box center [672, 228] width 438 height 23
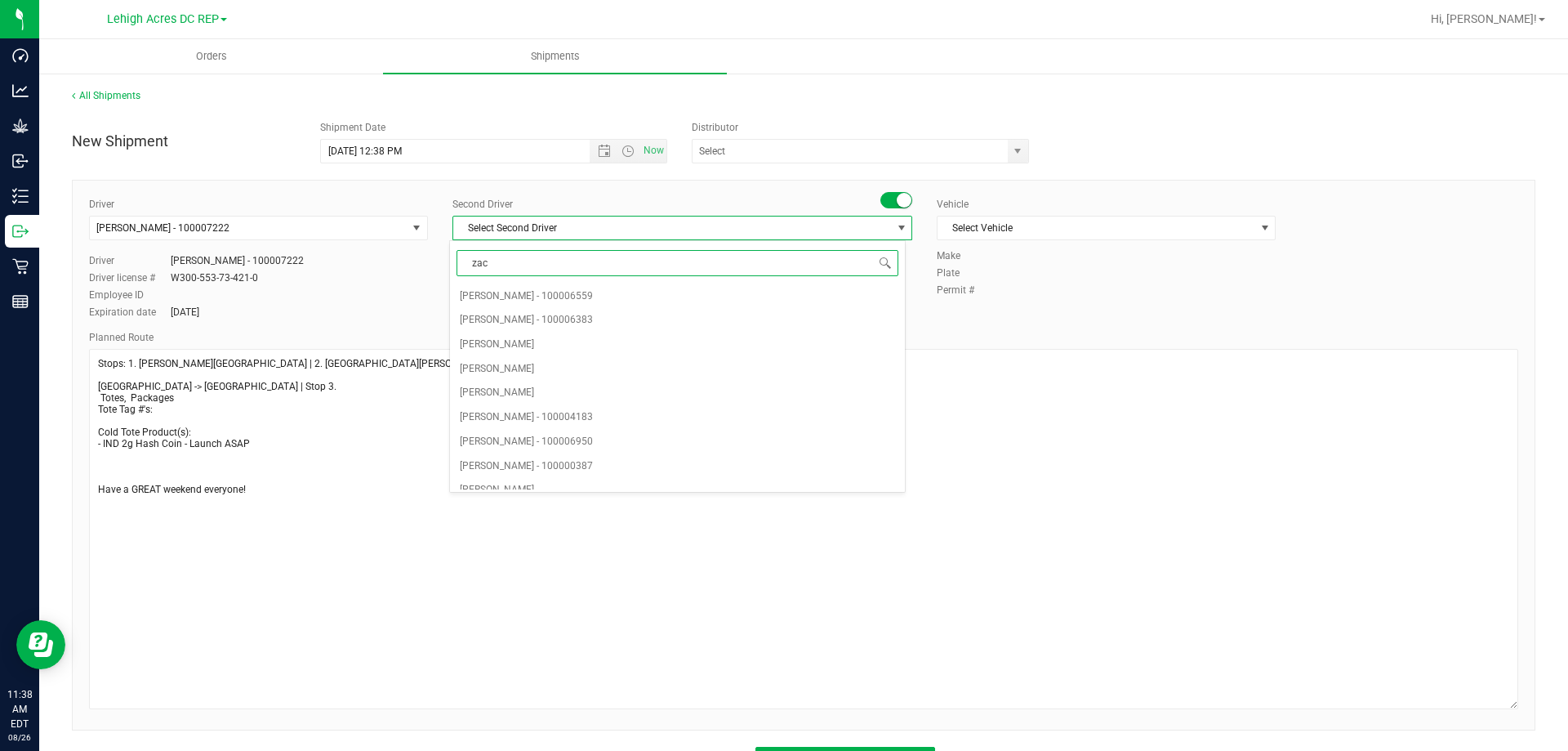
type input "zach"
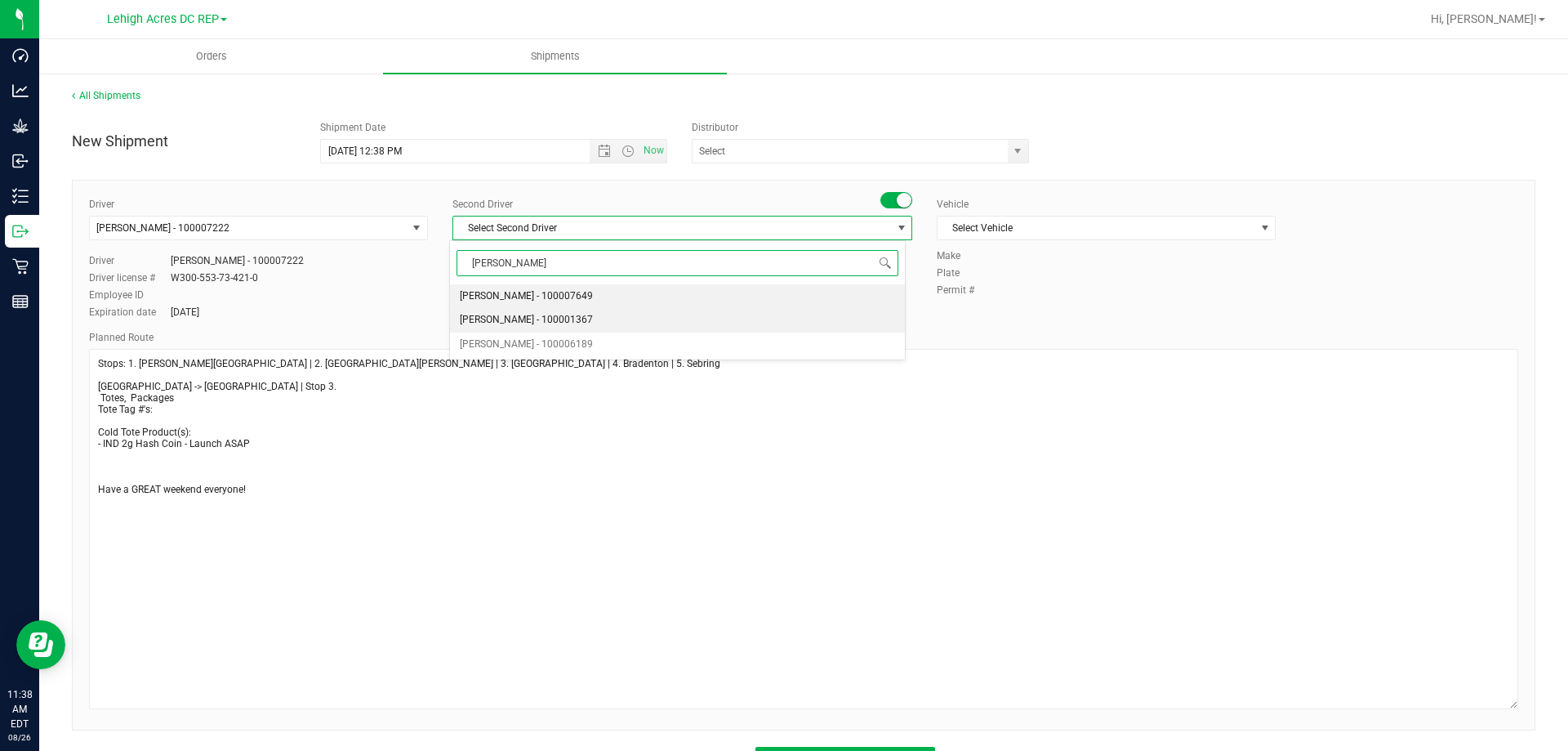
click at [531, 319] on span "Zachary Bradshaw - 100001367" at bounding box center [526, 319] width 133 height 21
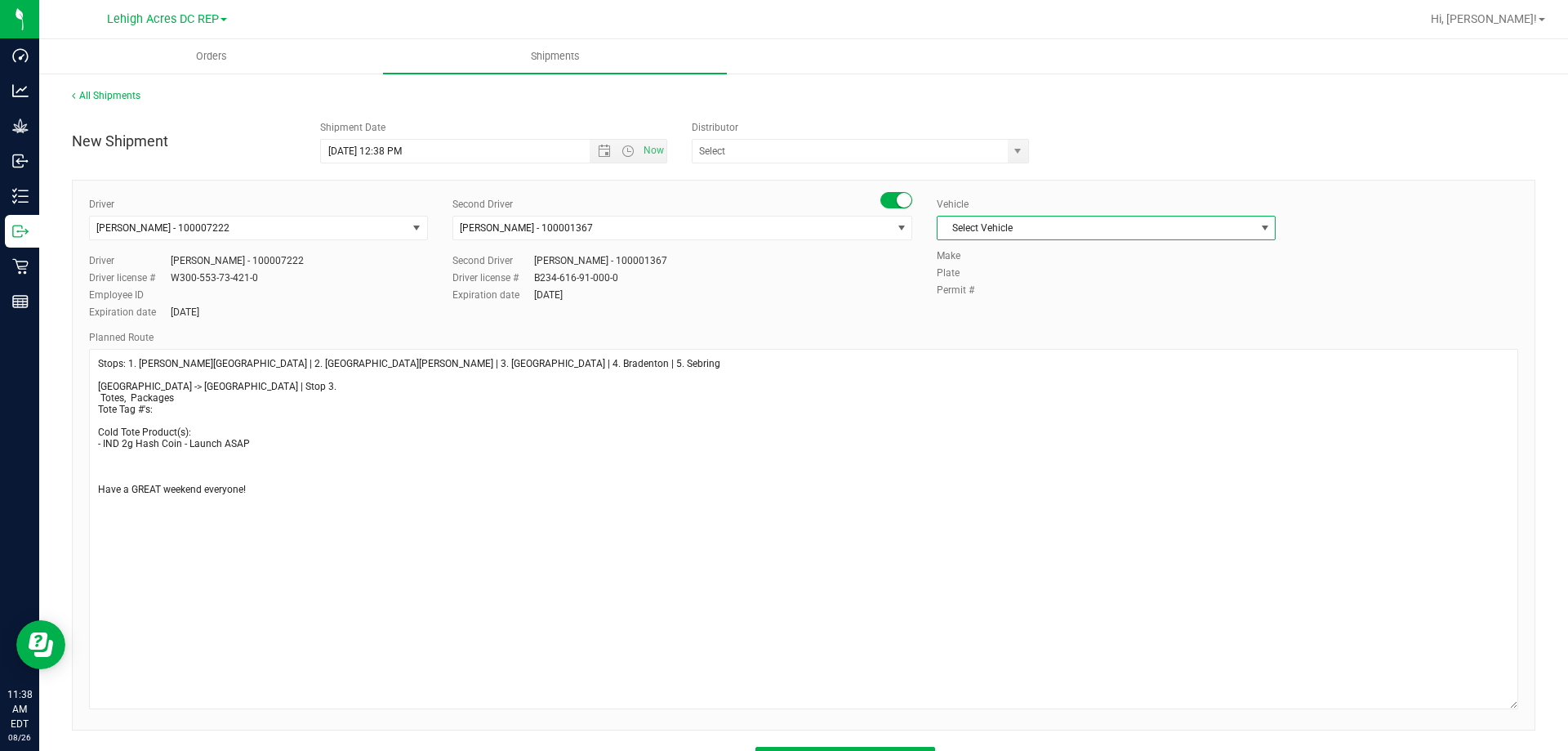
click at [951, 227] on span "Select Vehicle" at bounding box center [1095, 228] width 317 height 23
click at [1000, 435] on li "FL-SAVANA-04" at bounding box center [1098, 435] width 334 height 25
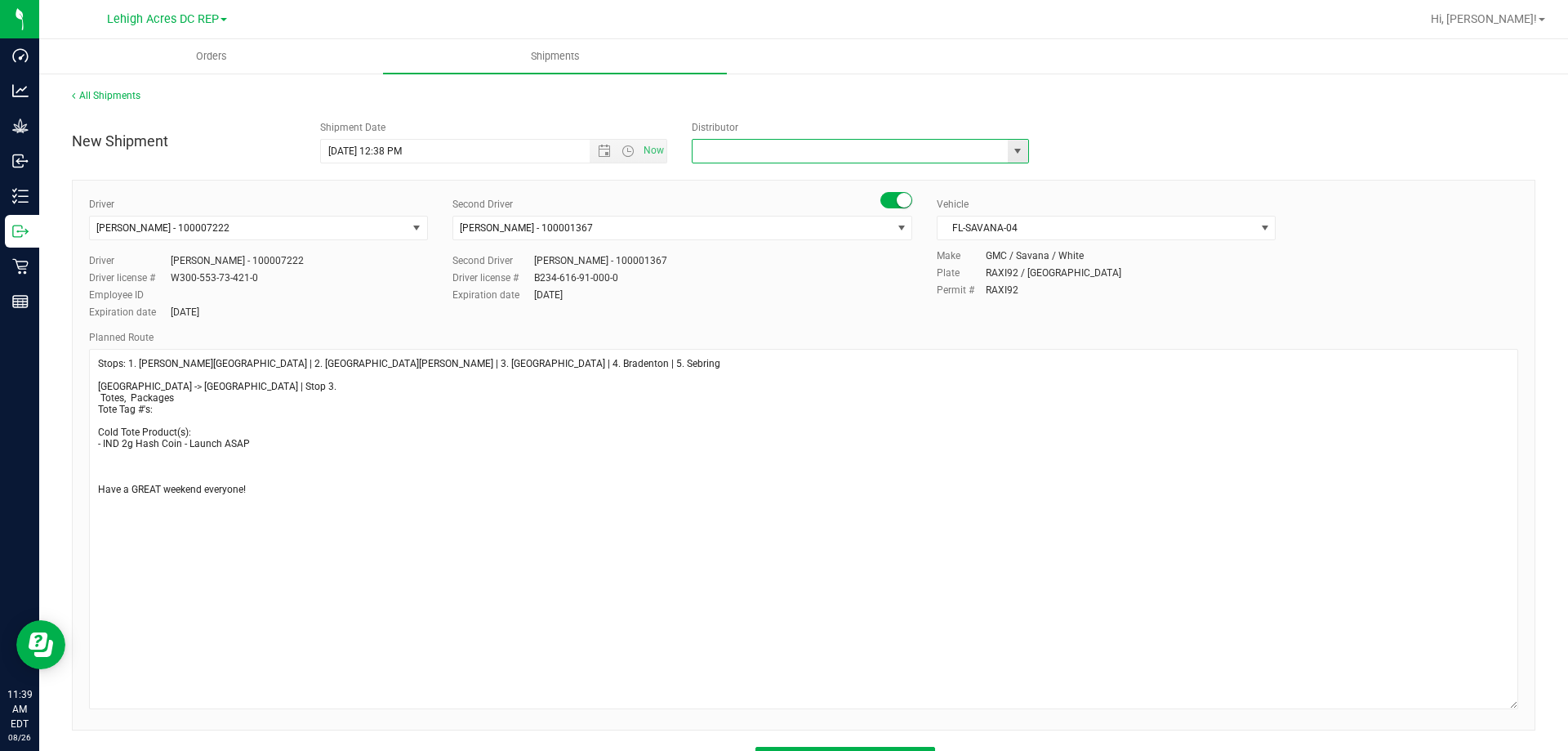
click at [715, 153] on input "text" at bounding box center [845, 151] width 306 height 23
click at [727, 185] on li "Lehigh Acres DC REP" at bounding box center [853, 179] width 332 height 25
click at [598, 151] on span "Open the date view" at bounding box center [605, 151] width 13 height 13
type input "Lehigh Acres DC REP"
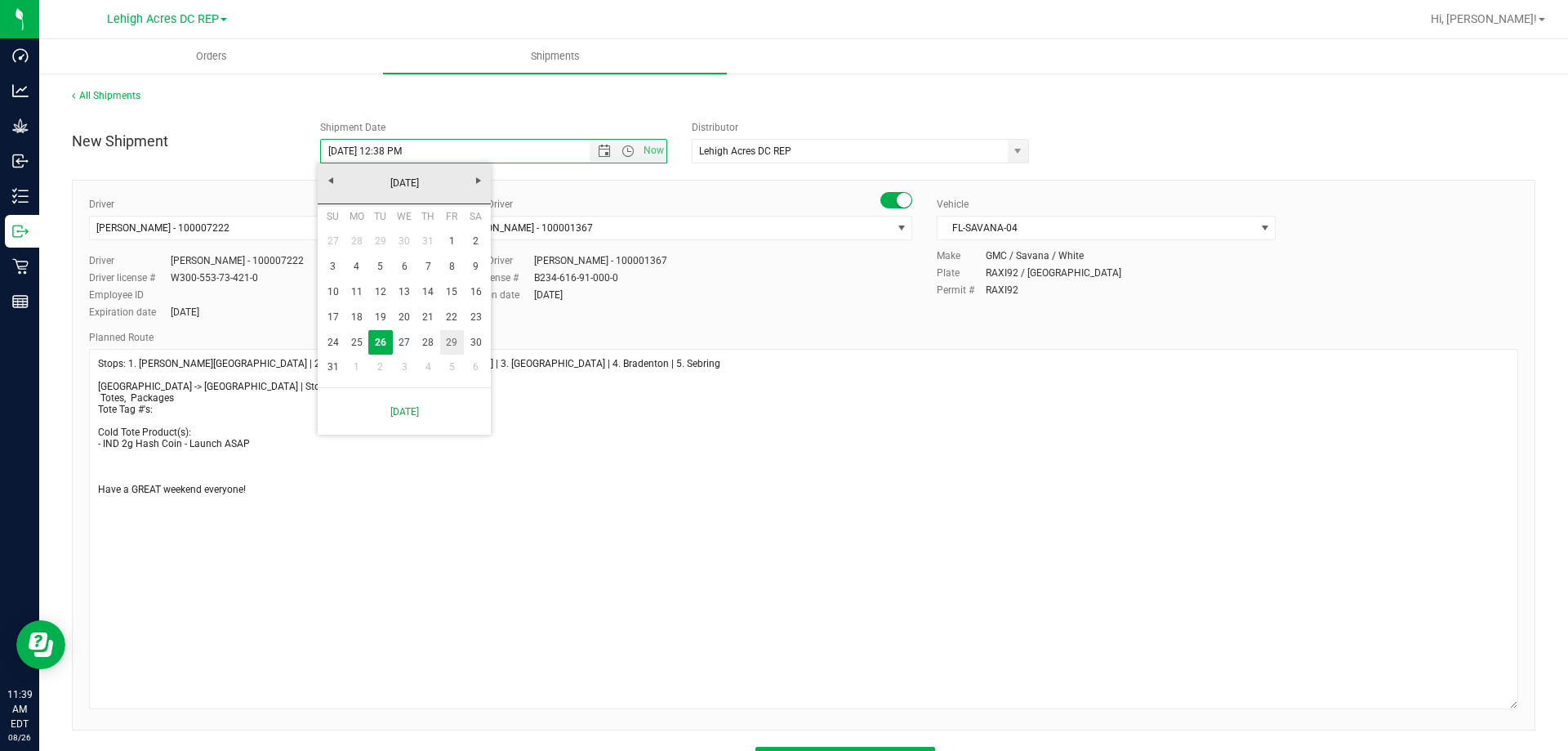
click at [450, 343] on link "29" at bounding box center [452, 343] width 24 height 26
click at [624, 150] on span "Open the time view" at bounding box center [628, 151] width 13 height 13
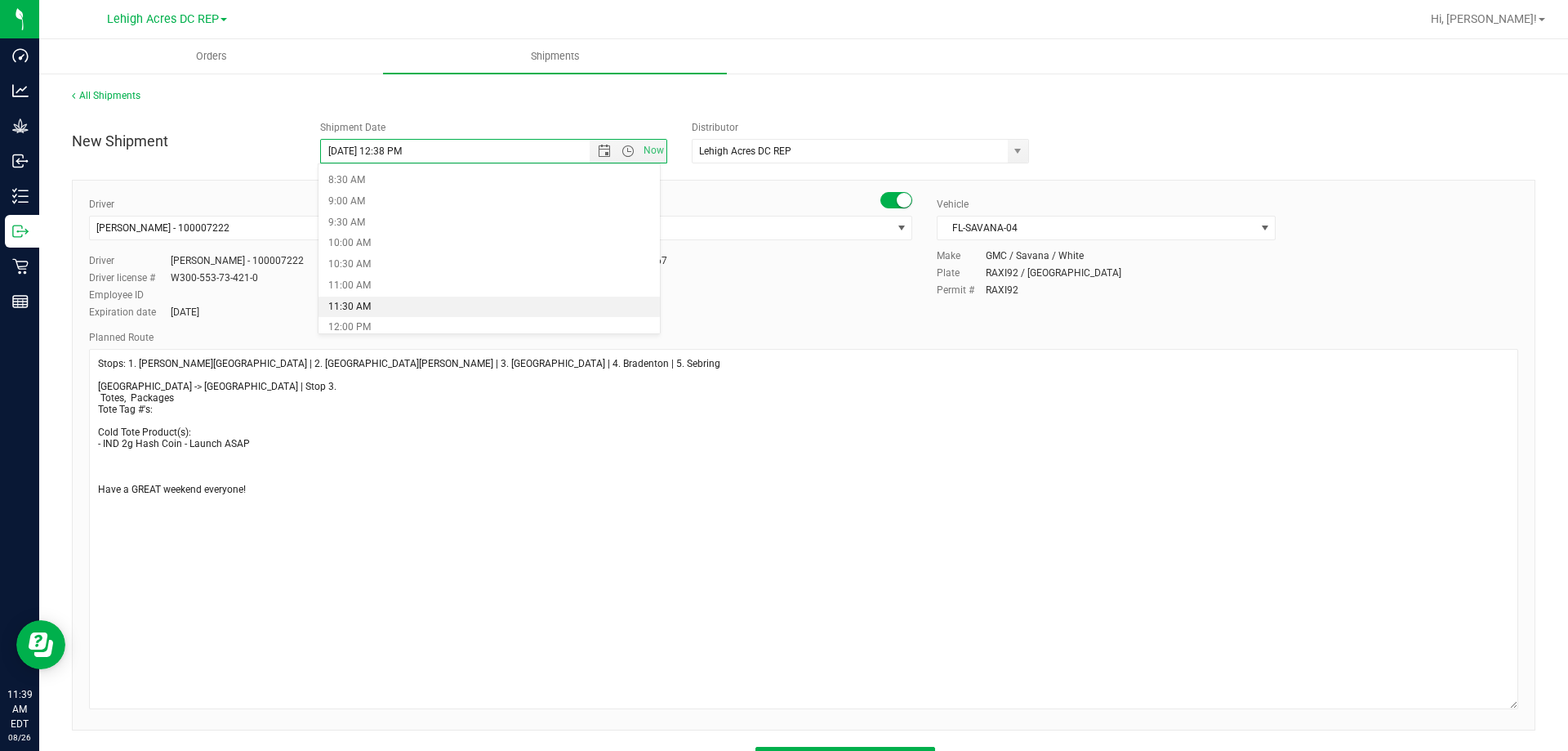
scroll to position [327, 0]
click at [371, 209] on li "8:30 AM" at bounding box center [489, 207] width 341 height 21
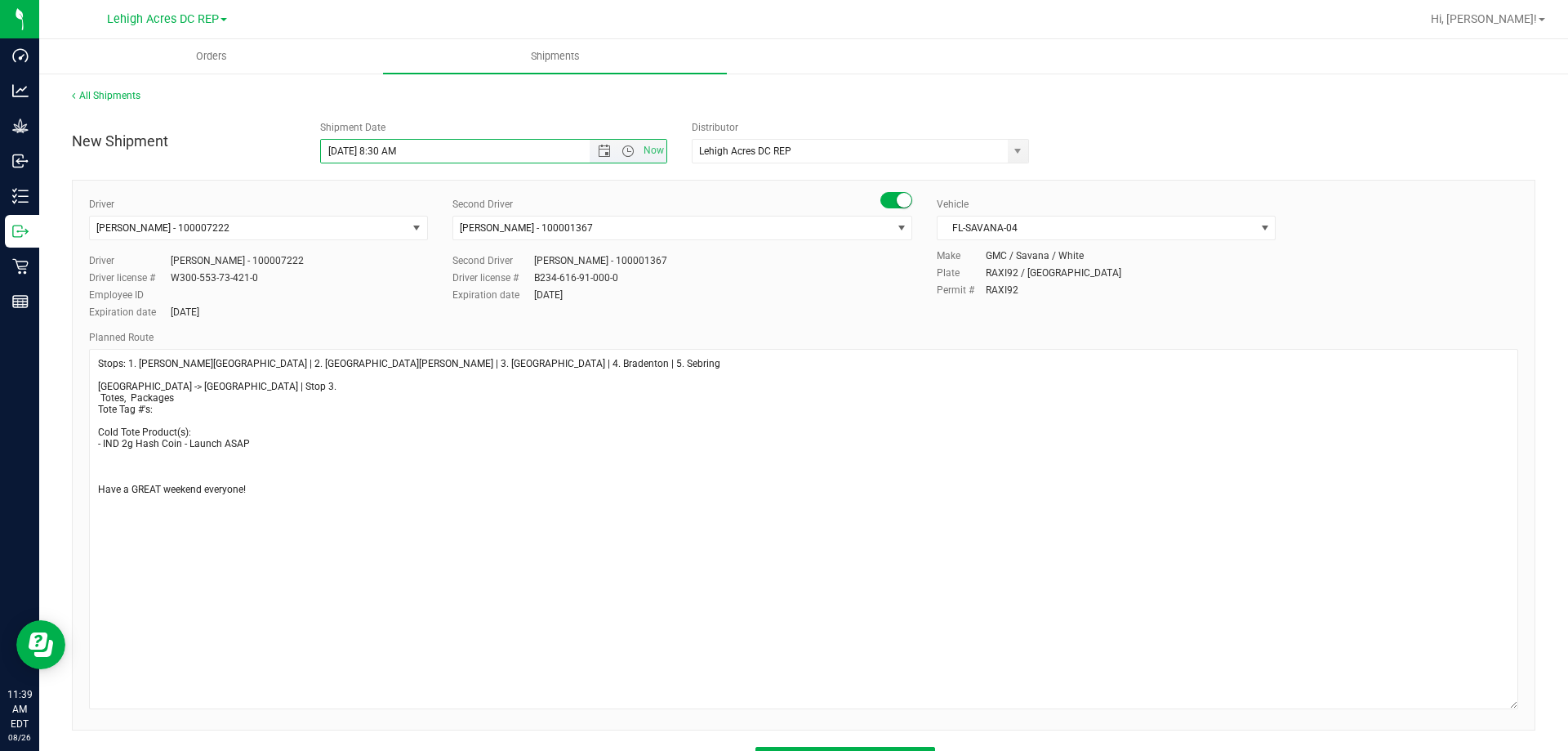
click at [395, 151] on input "8/29/2025 8:30 AM" at bounding box center [470, 151] width 297 height 23
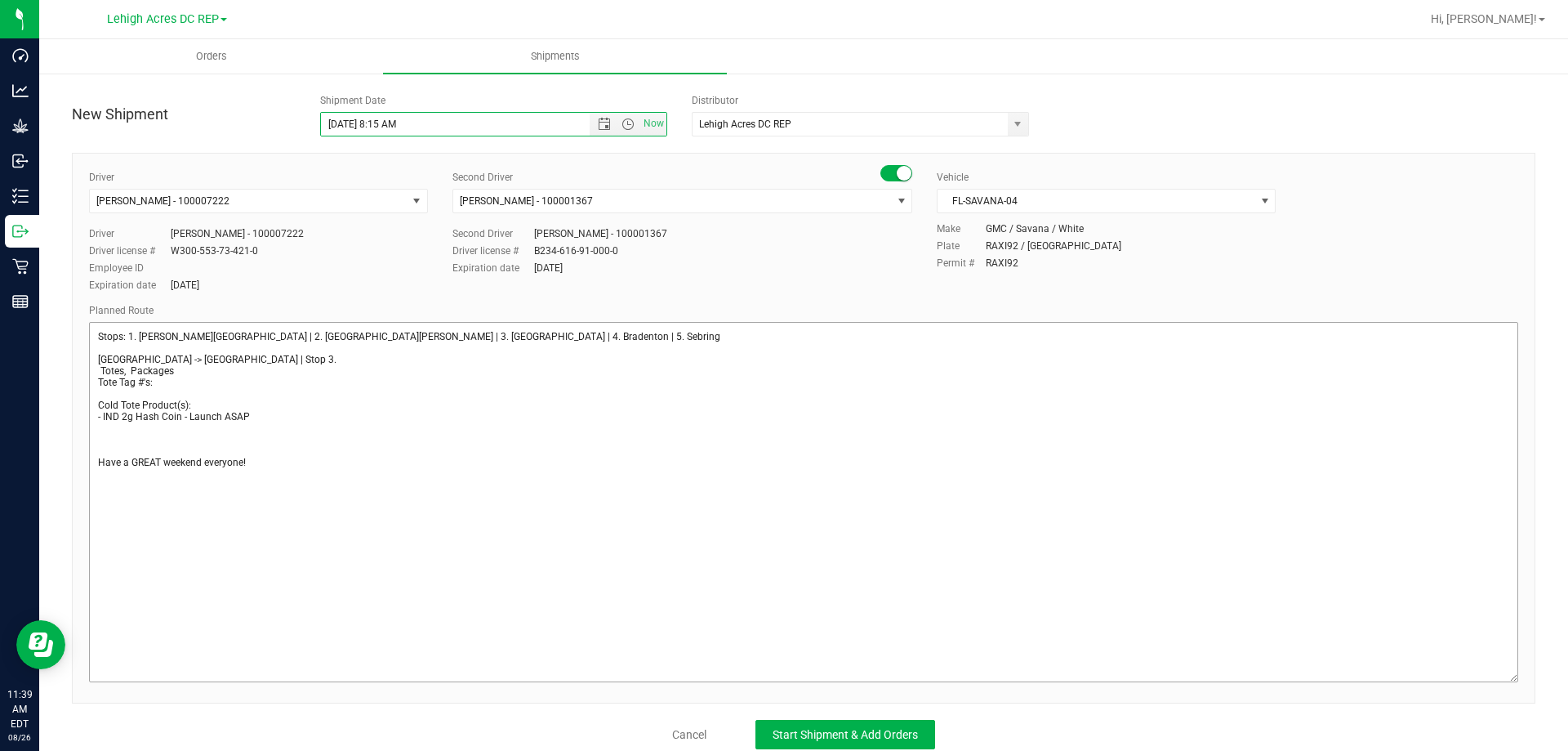
scroll to position [41, 0]
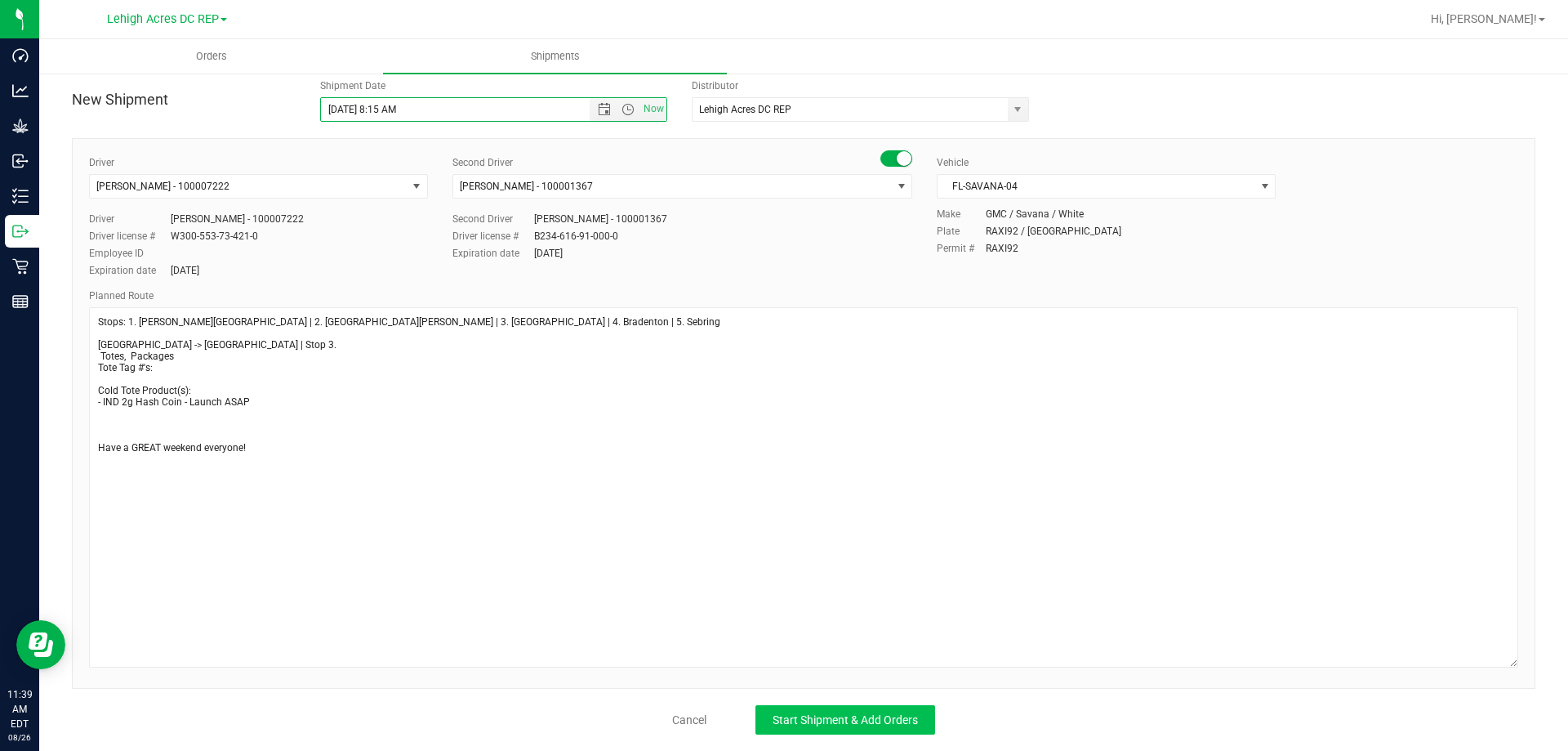
type input "8/29/2025 8:15 AM"
click at [777, 721] on span "Start Shipment & Add Orders" at bounding box center [845, 720] width 145 height 13
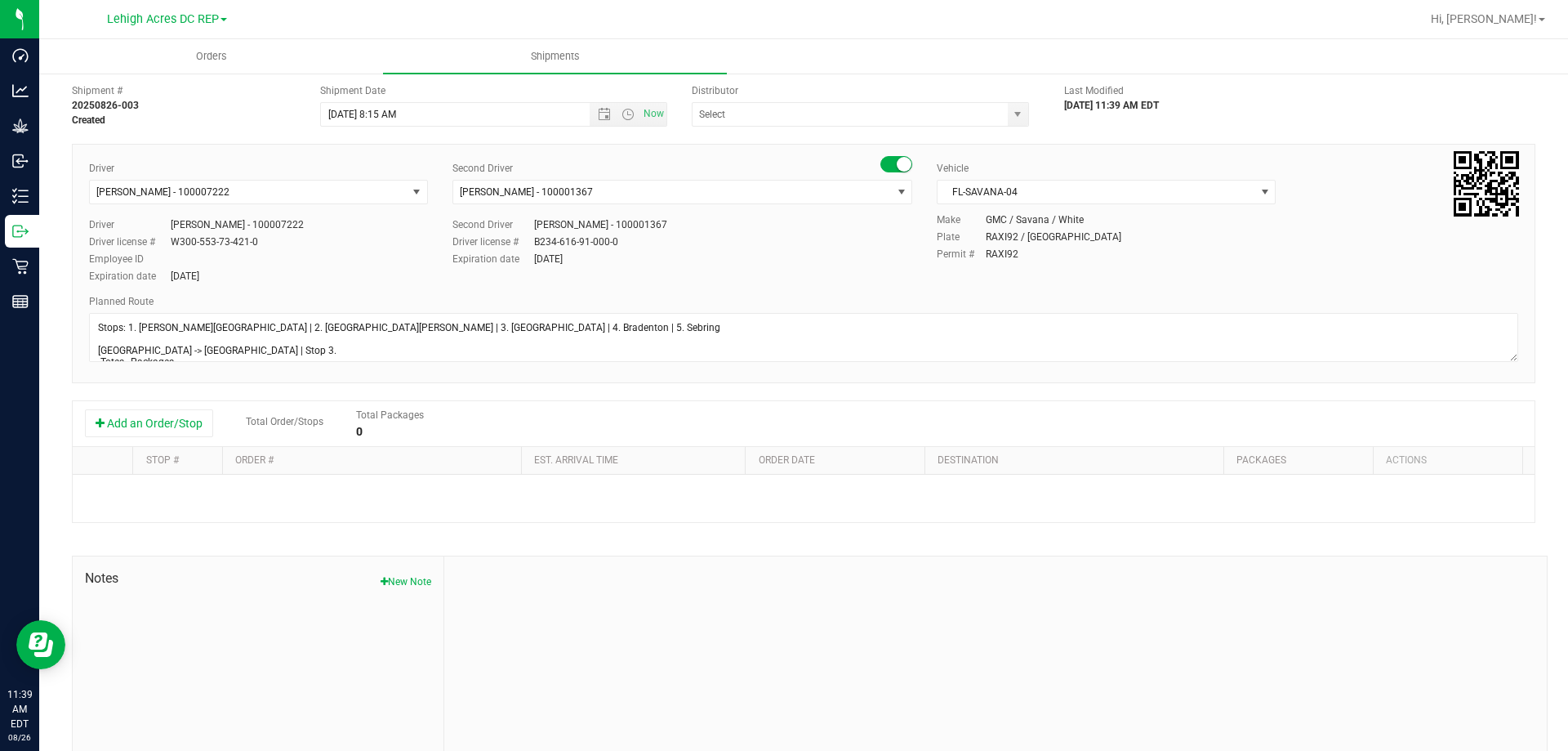
type input "Lehigh Acres DC REP"
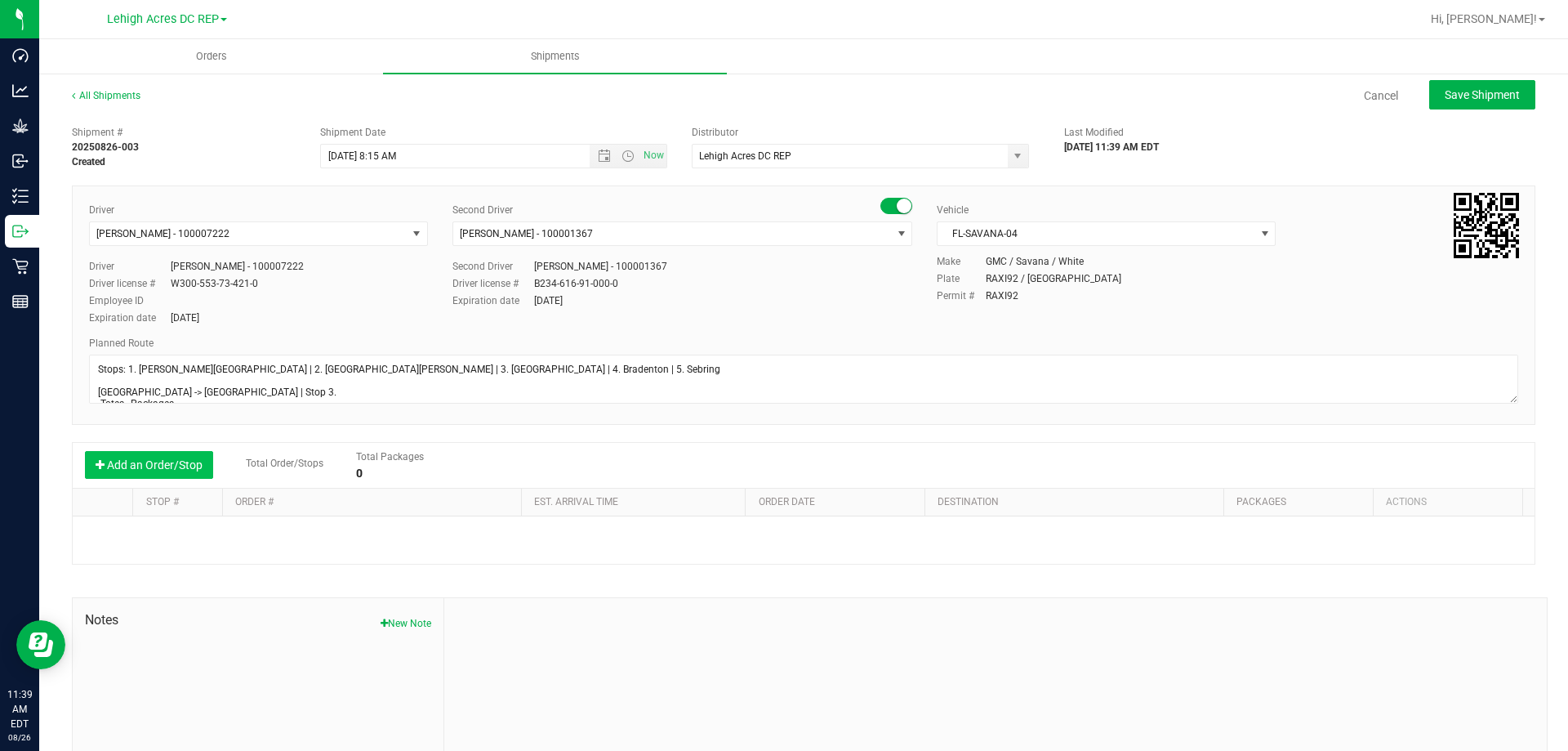
click at [160, 472] on button "Add an Order/Stop" at bounding box center [150, 465] width 128 height 28
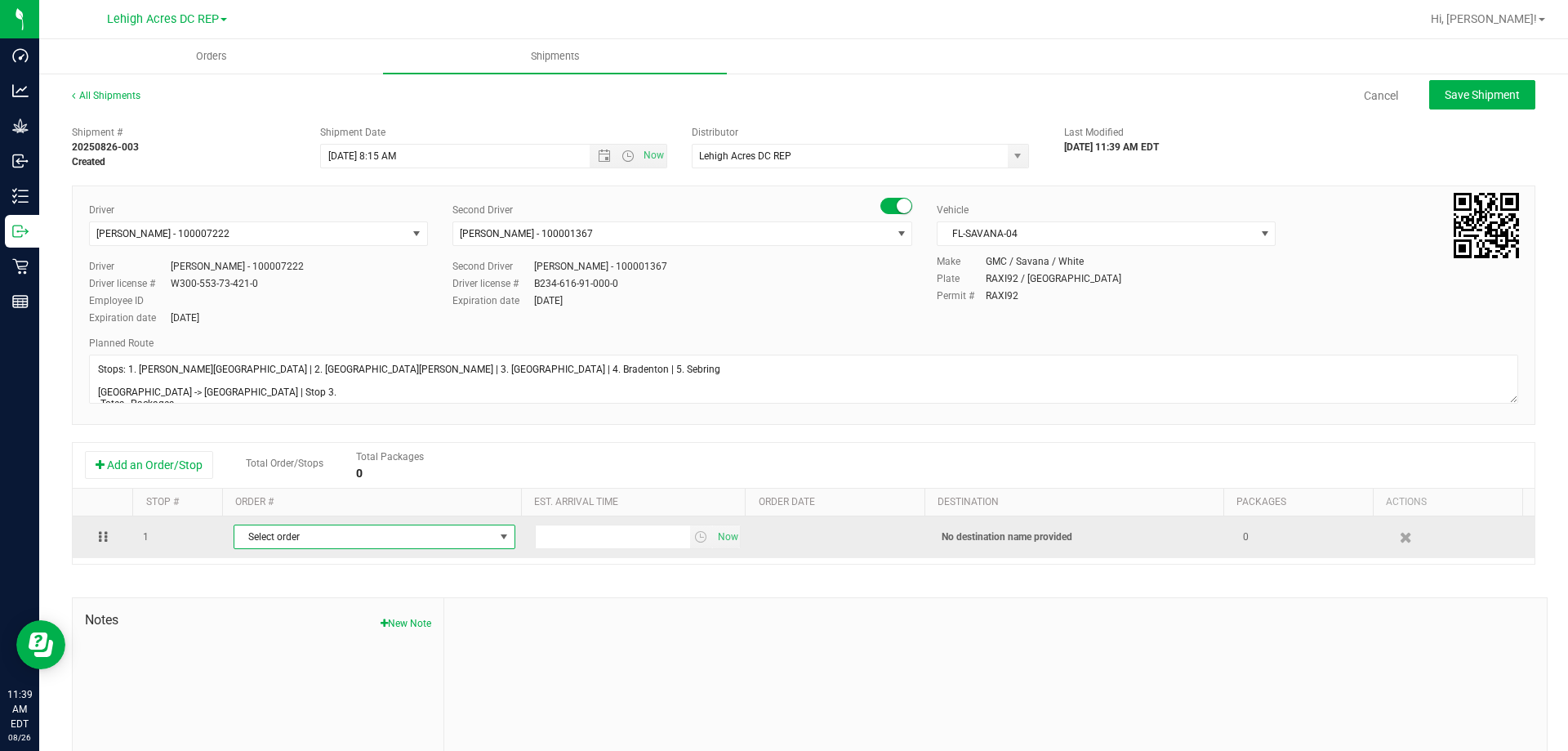
click at [253, 539] on span "Select order" at bounding box center [363, 536] width 260 height 23
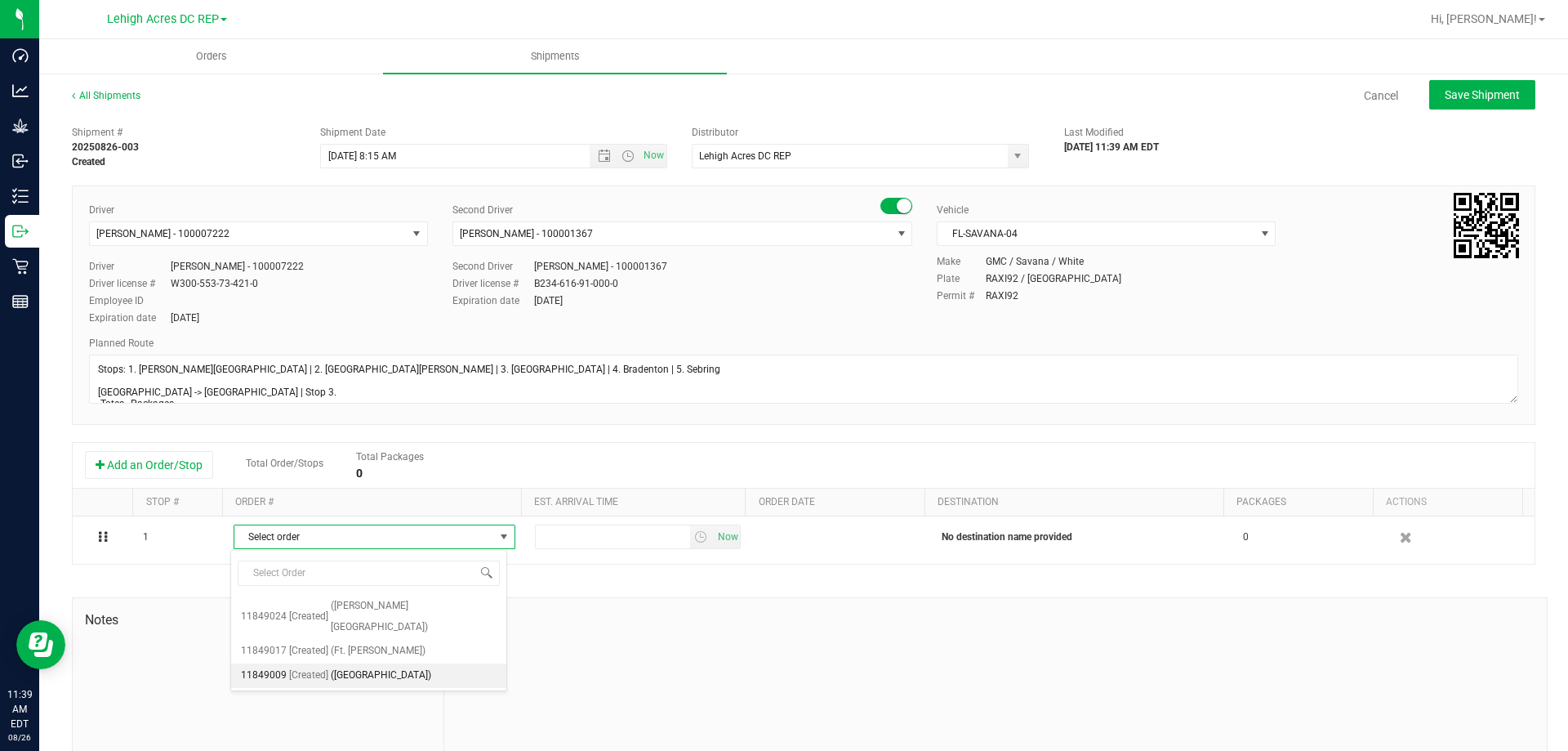
click at [342, 665] on span "(North Port WC)" at bounding box center [380, 675] width 100 height 21
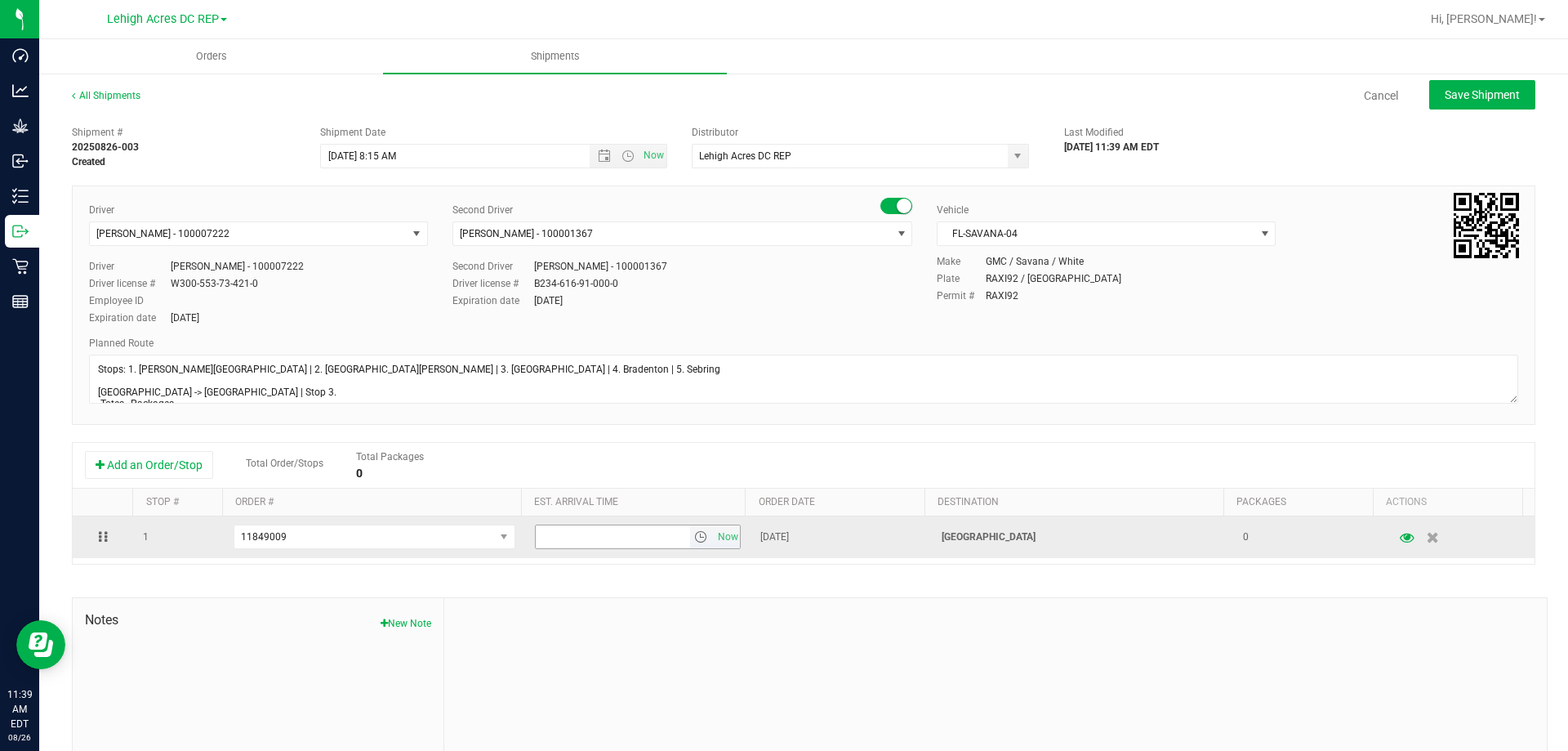
click at [695, 539] on span "select" at bounding box center [701, 537] width 13 height 13
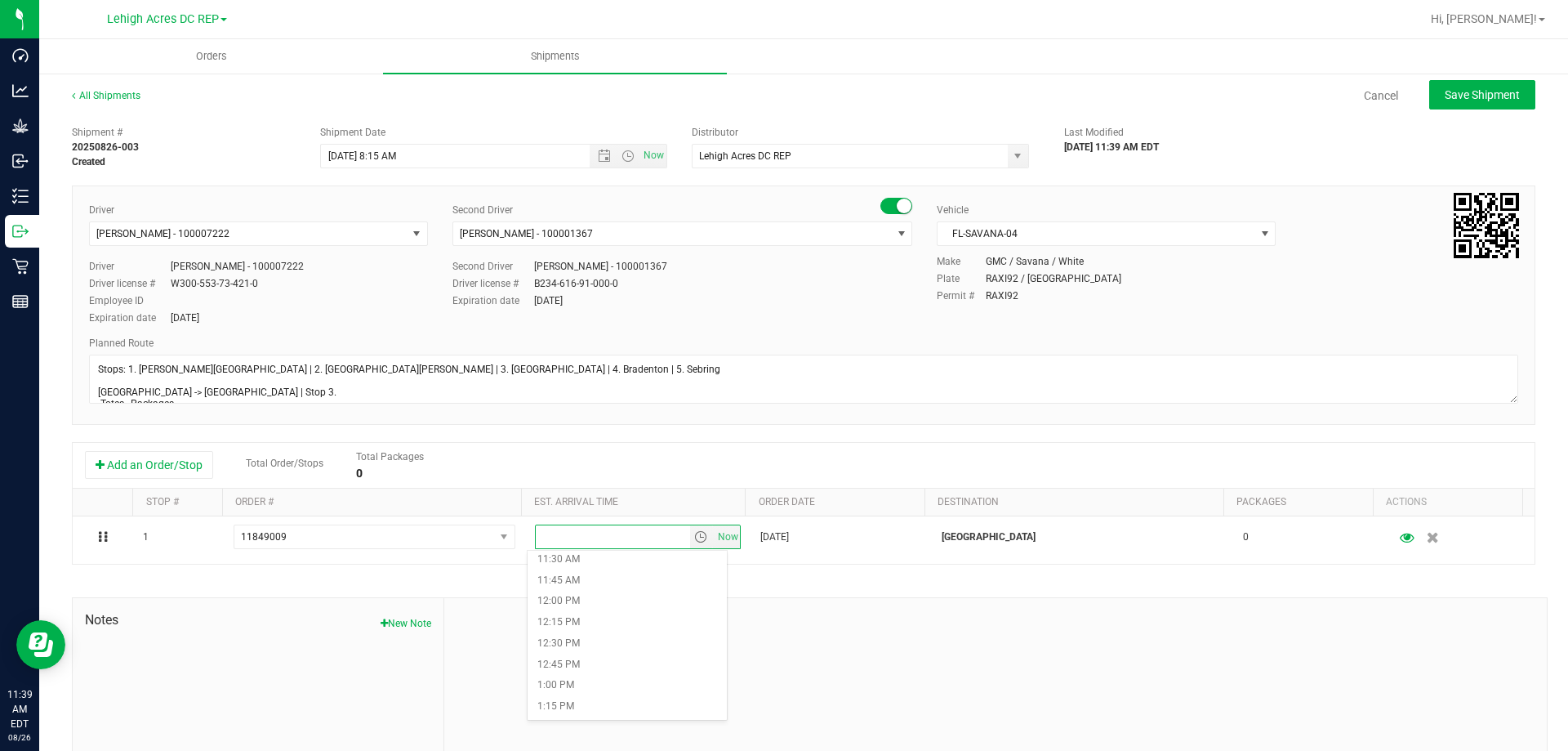
scroll to position [899, 0]
click at [586, 646] on li "11:45 AM" at bounding box center [627, 653] width 199 height 21
click at [1445, 102] on button "Save Shipment" at bounding box center [1483, 95] width 106 height 29
type input "8/29/2025 12:15 PM"
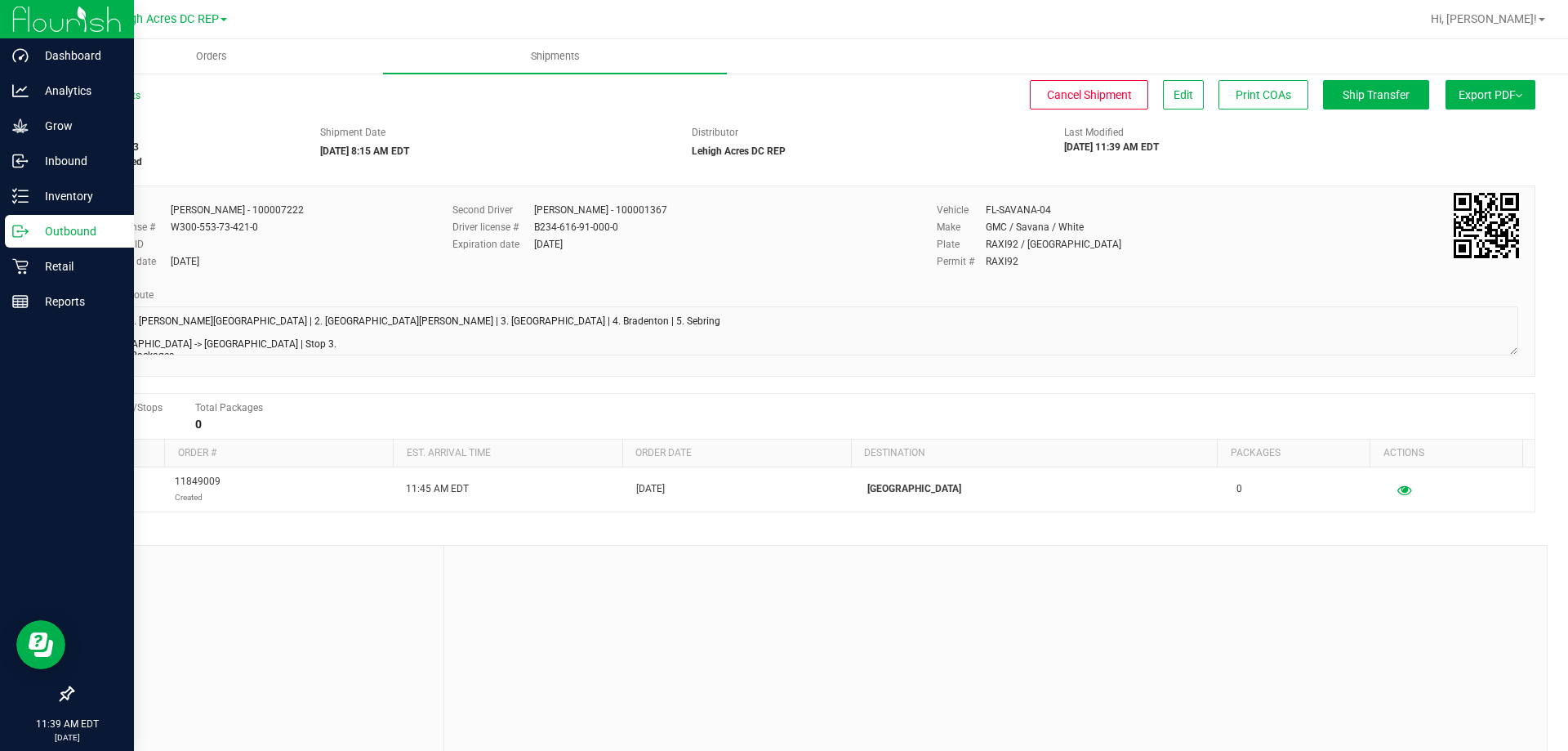
click at [39, 234] on p "Outbound" at bounding box center [77, 230] width 98 height 19
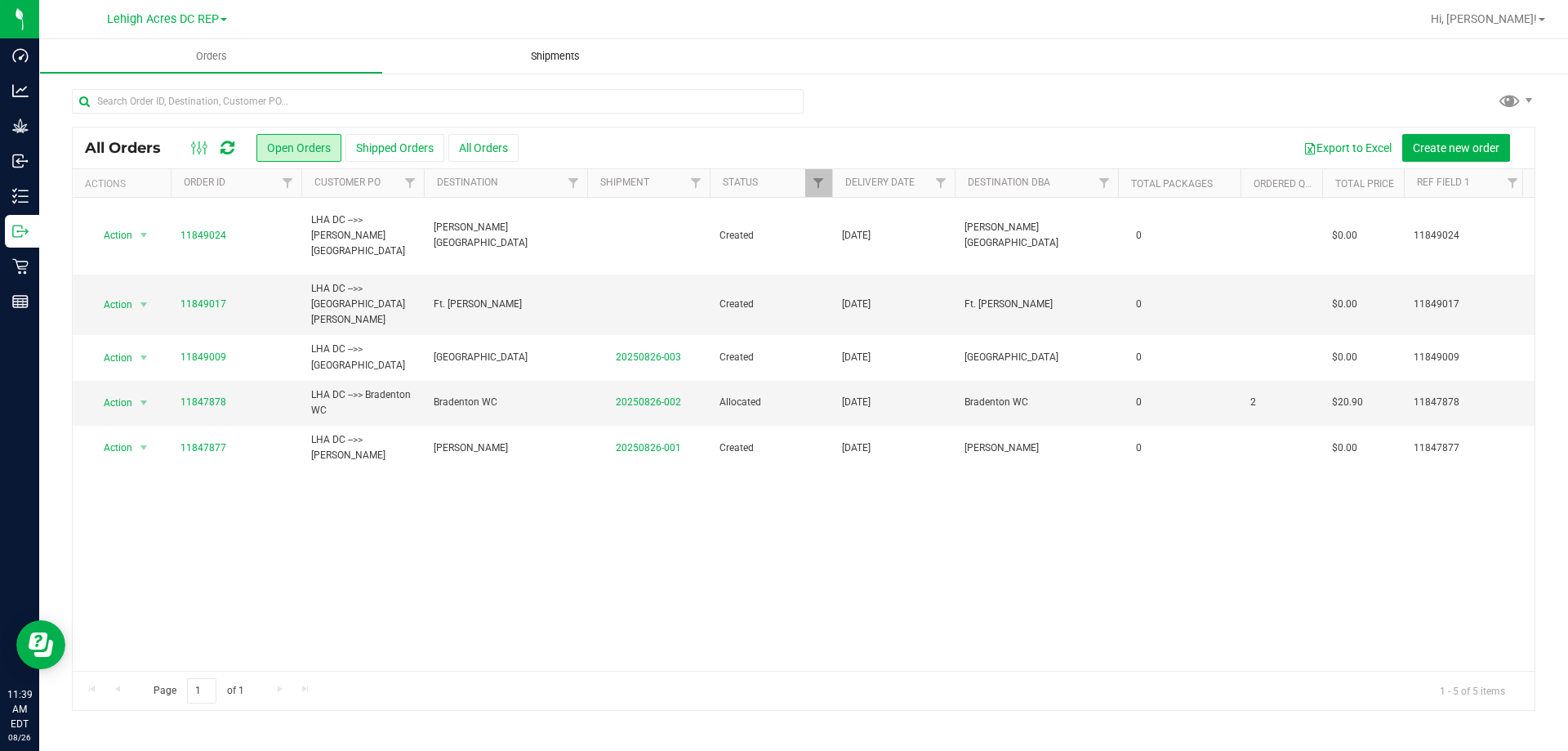
click at [556, 62] on span "Shipments" at bounding box center [554, 56] width 93 height 15
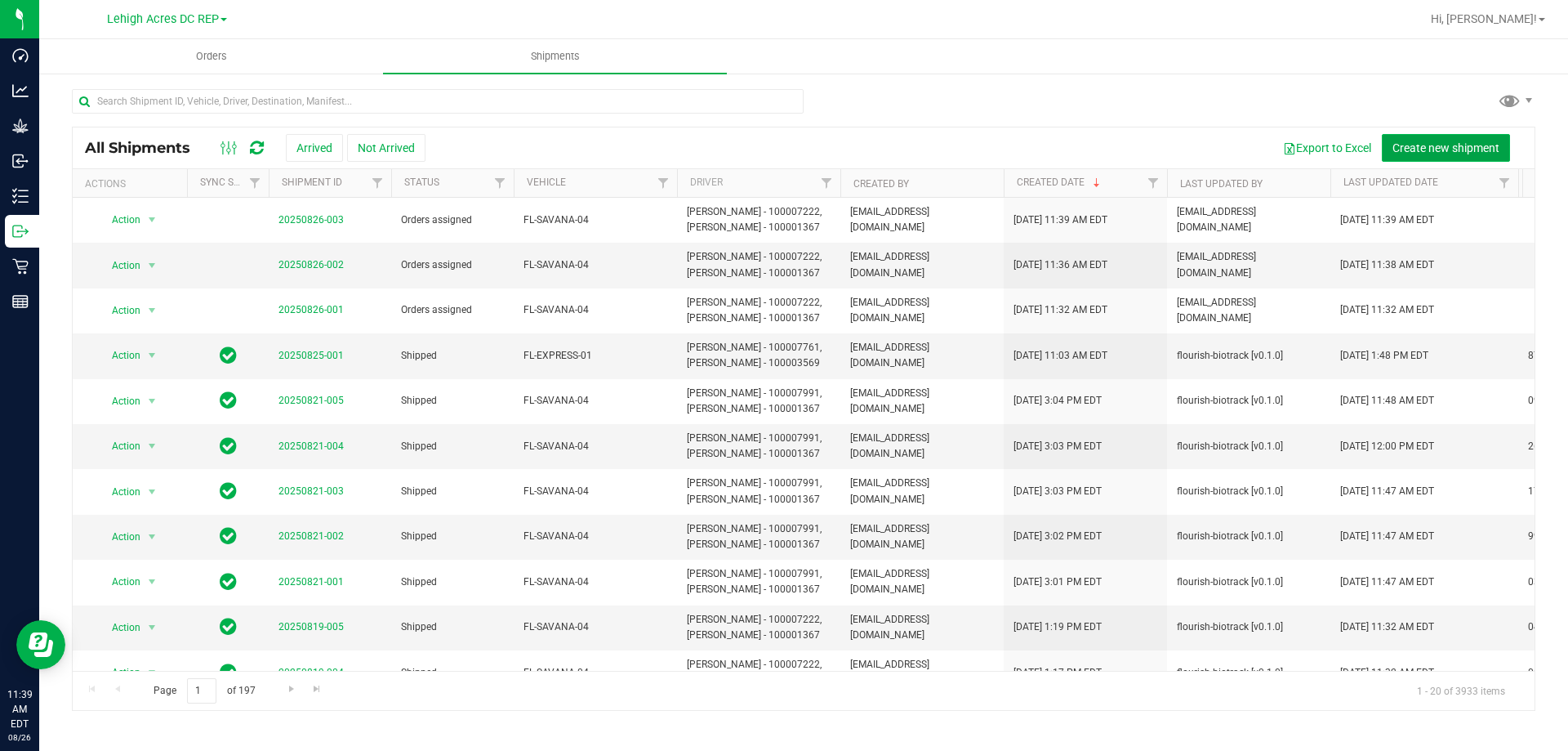
click at [1474, 142] on span "Create new shipment" at bounding box center [1446, 148] width 107 height 13
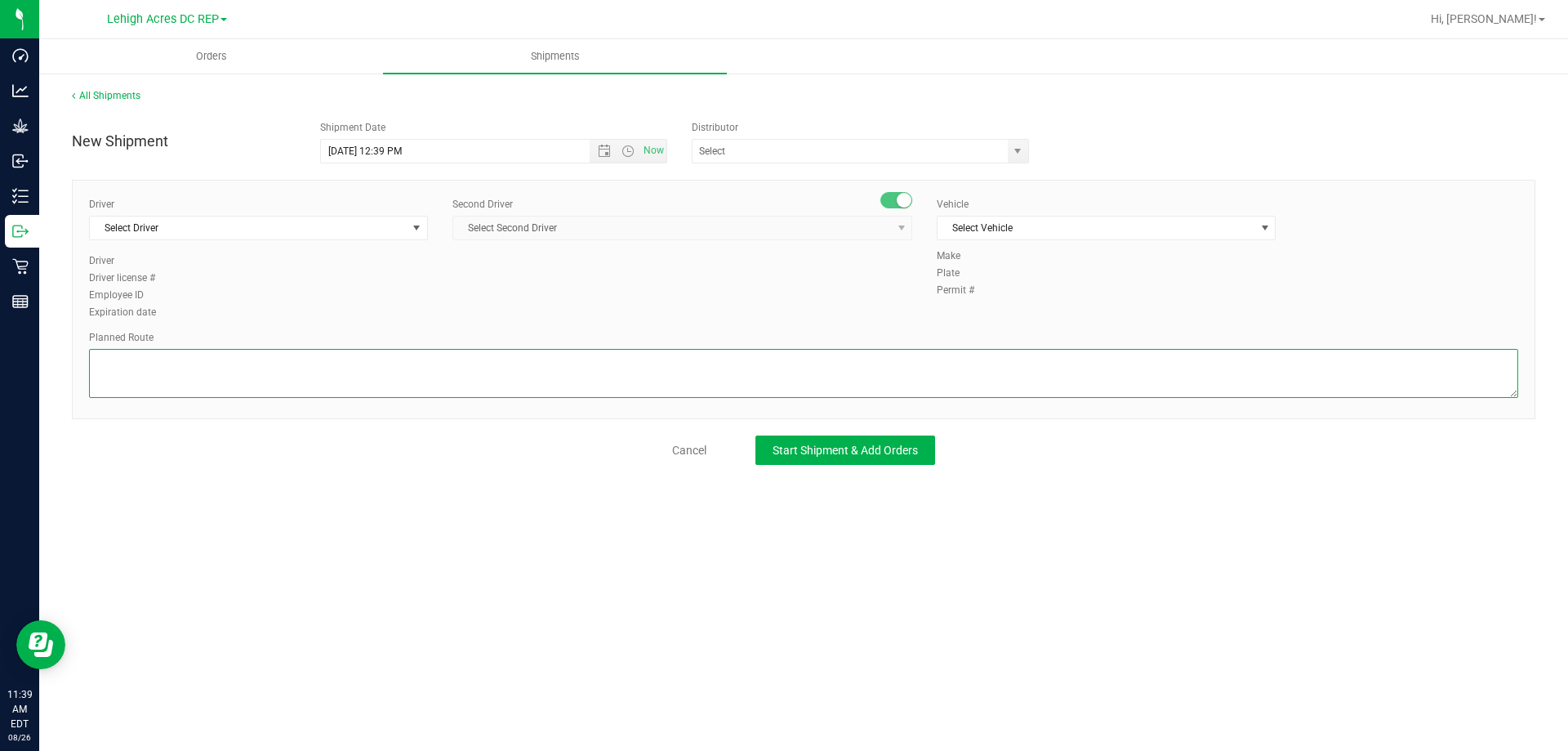
click at [182, 361] on textarea at bounding box center [804, 373] width 1429 height 49
paste textarea "Stops: 1. Bonita Springs | 2. Fort Myers | 3. North Port | 4. Bradenton | 5. Se…"
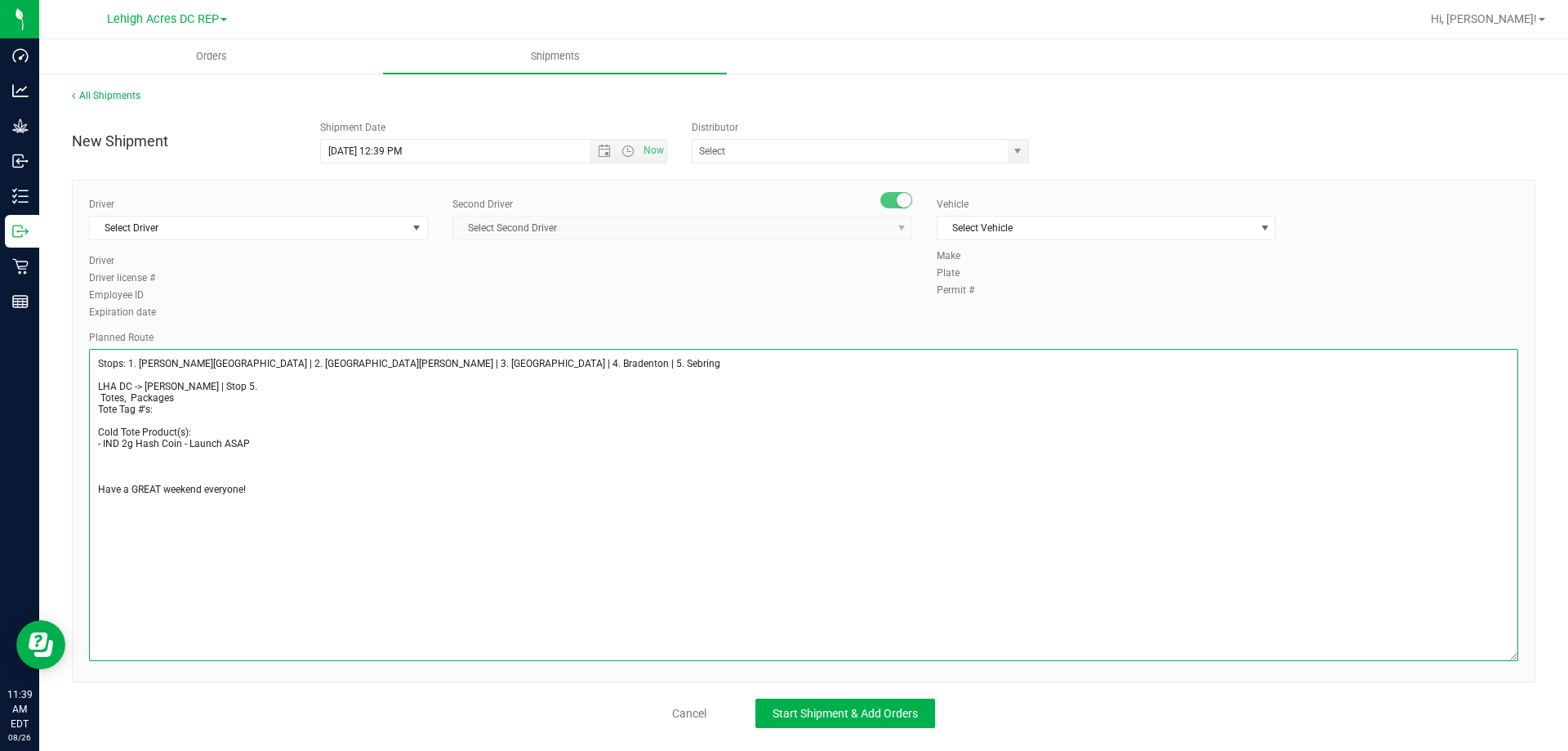
drag, startPoint x: 1544, startPoint y: 589, endPoint x: 585, endPoint y: 430, distance: 972.1
click at [1567, 699] on div "Orders Shipments All Shipments New Shipment Shipment Date 8/26/2025 12:39 PM No…" at bounding box center [804, 395] width 1529 height 712
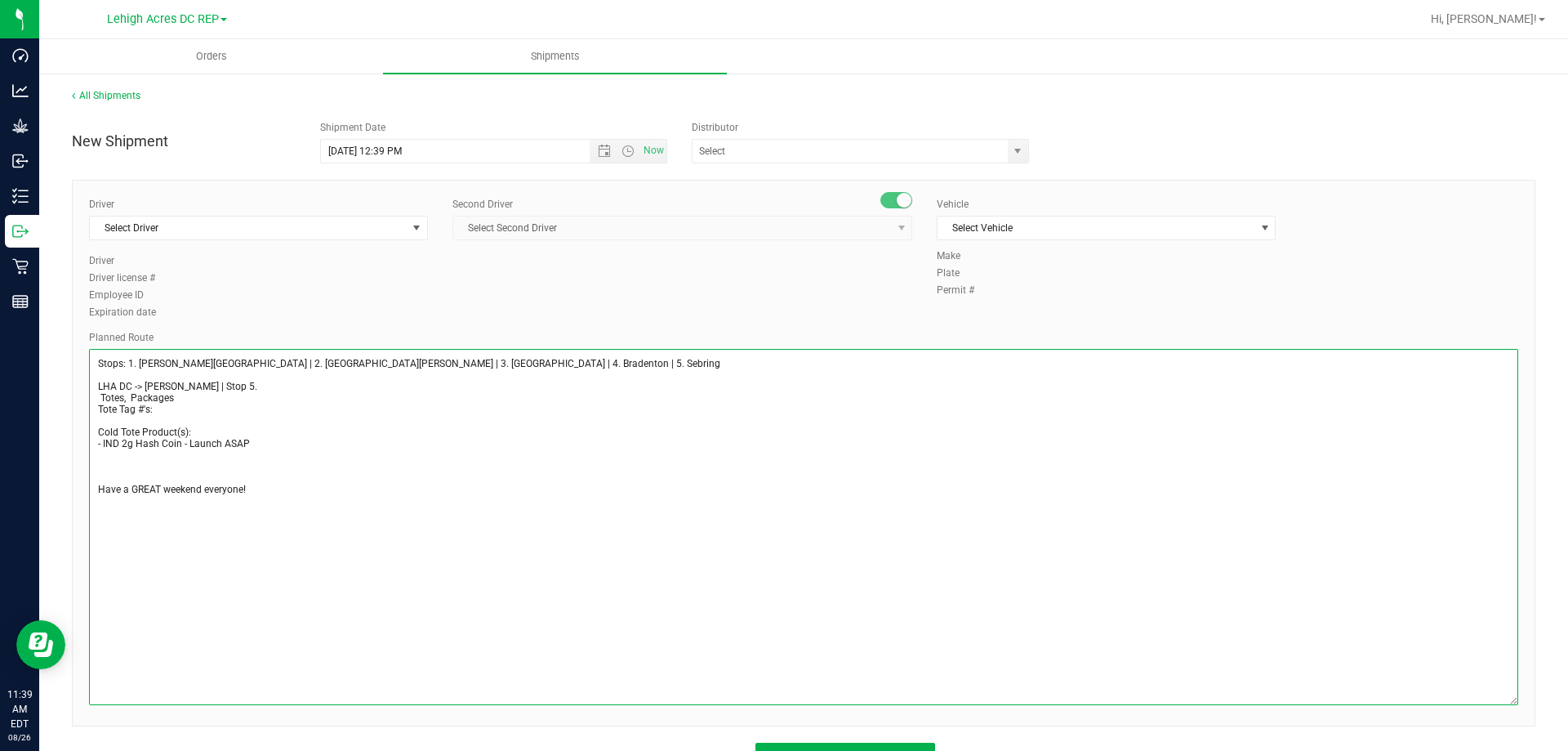
click at [177, 386] on textarea at bounding box center [804, 527] width 1429 height 356
click at [241, 386] on textarea at bounding box center [804, 527] width 1429 height 356
type textarea "Stops: 1. Bonita Springs | 2. Fort Myers | 3. North Port | 4. Bradenton | 5. Se…"
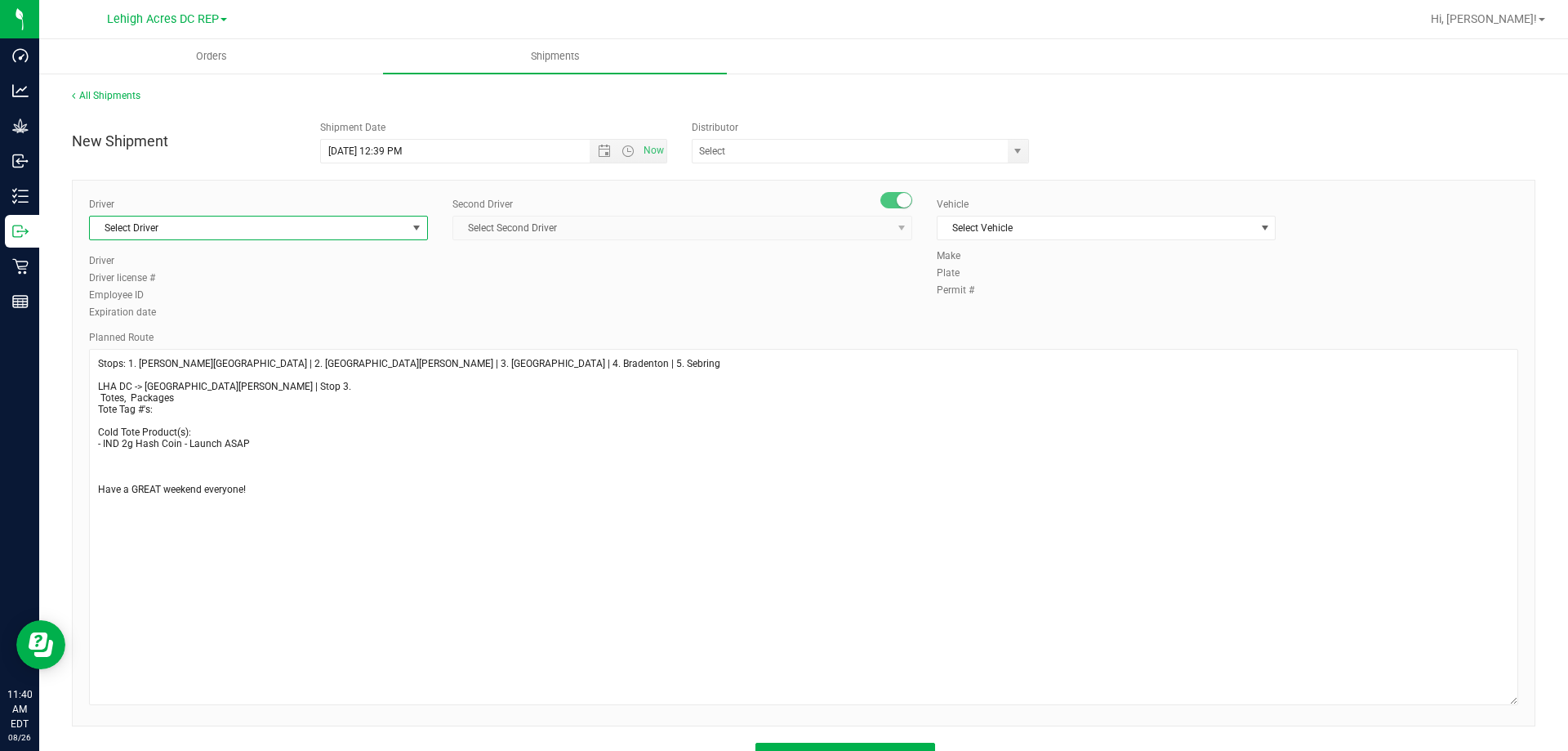
click at [211, 235] on span "Select Driver" at bounding box center [248, 228] width 317 height 23
click at [162, 297] on span "Matthew Waite - 100007222" at bounding box center [166, 297] width 133 height 21
type input "waite"
click at [522, 230] on span "Select Second Driver" at bounding box center [672, 228] width 438 height 23
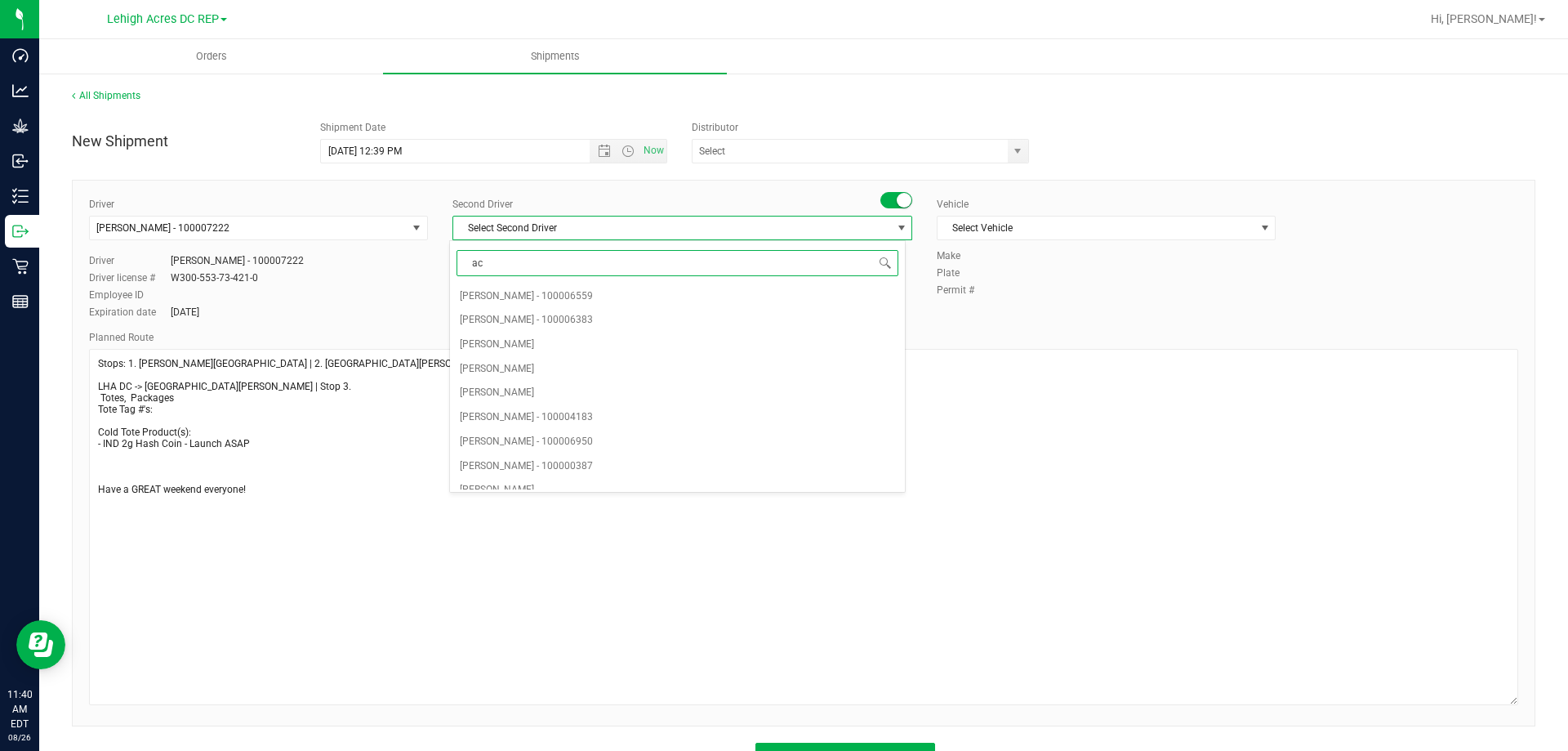
type input "ach"
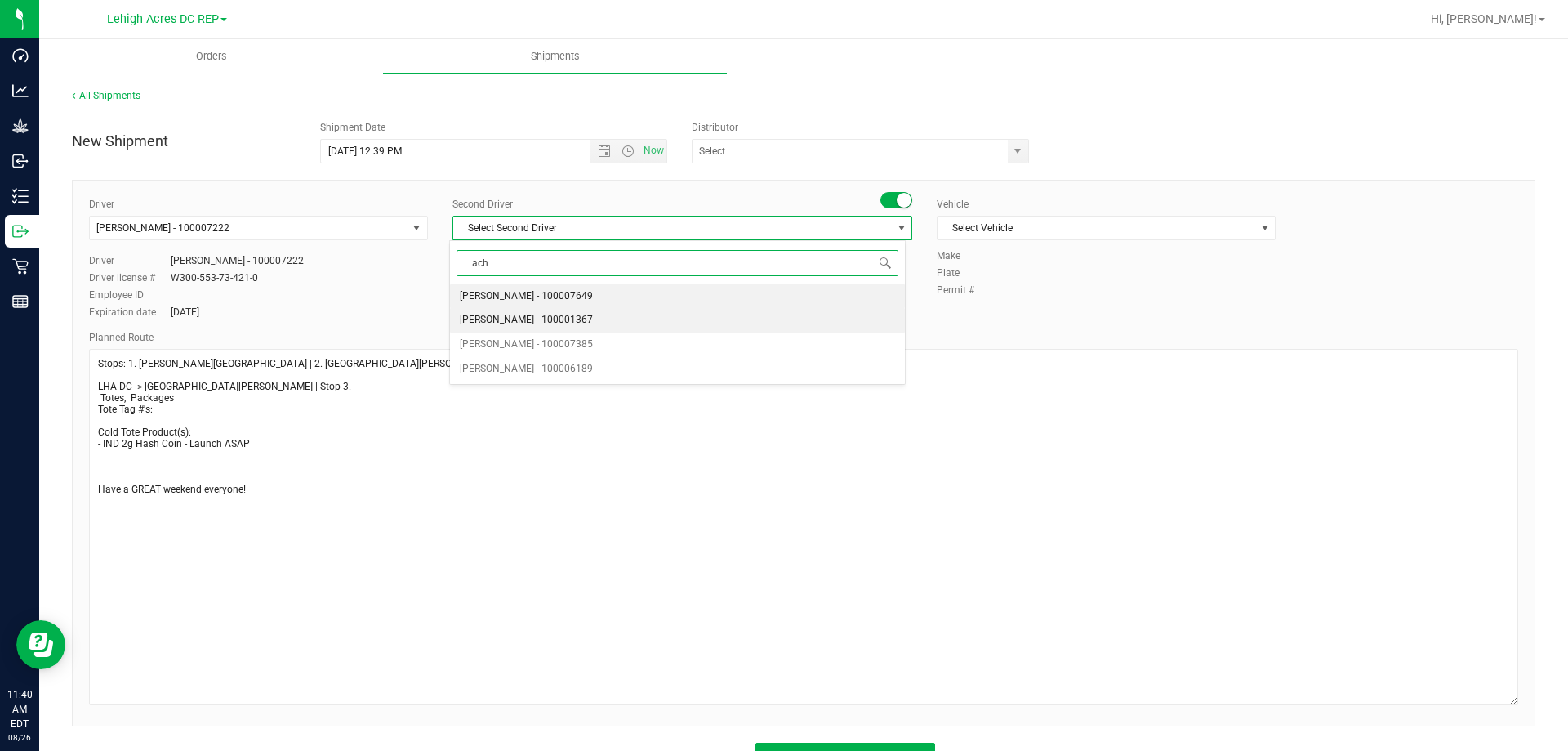
click at [529, 321] on span "Zachary Bradshaw - 100001367" at bounding box center [526, 319] width 133 height 21
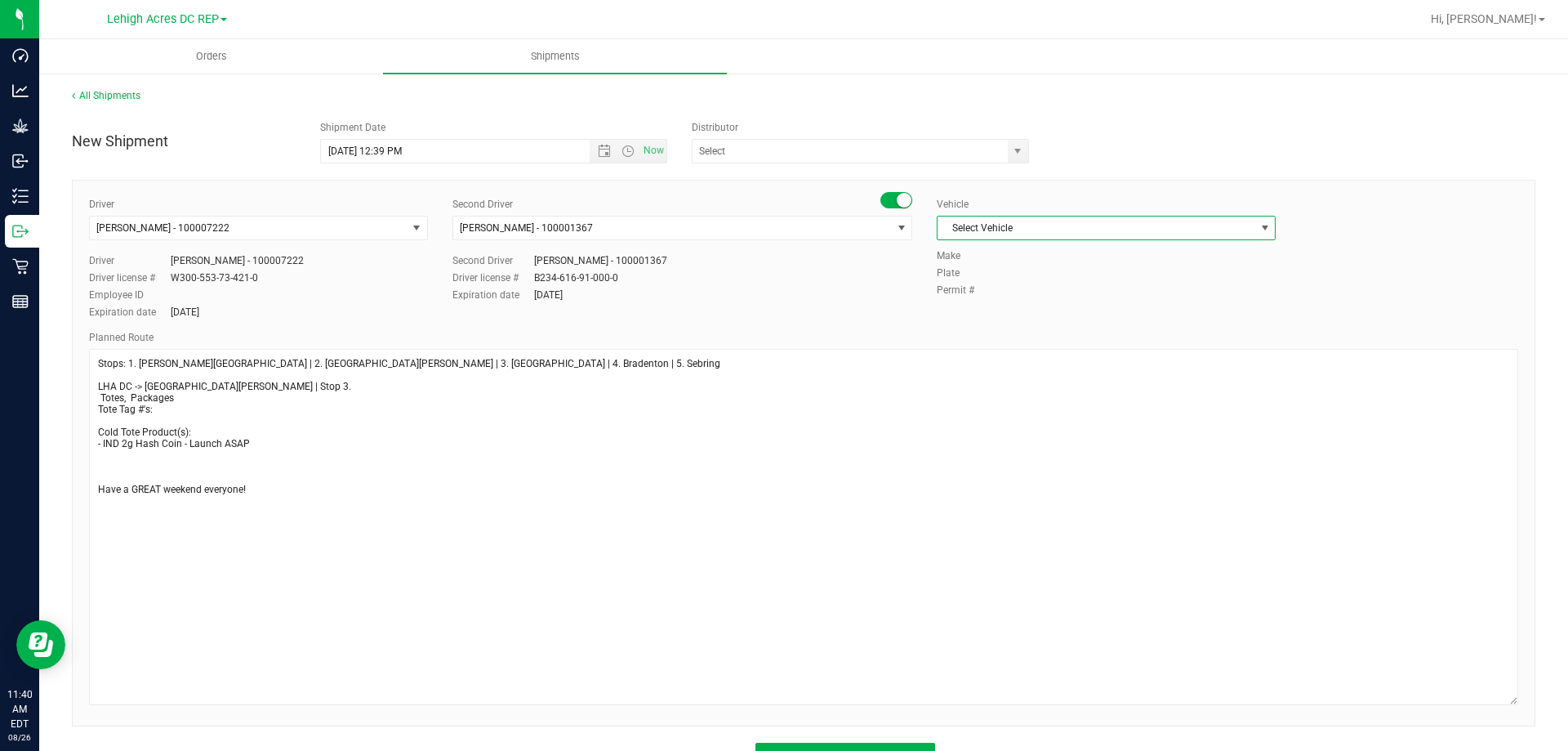
click at [1006, 229] on span "Select Vehicle" at bounding box center [1095, 228] width 317 height 23
click at [1023, 356] on li "FL-SAVANA-04" at bounding box center [1098, 353] width 334 height 25
click at [761, 152] on input "text" at bounding box center [845, 151] width 306 height 23
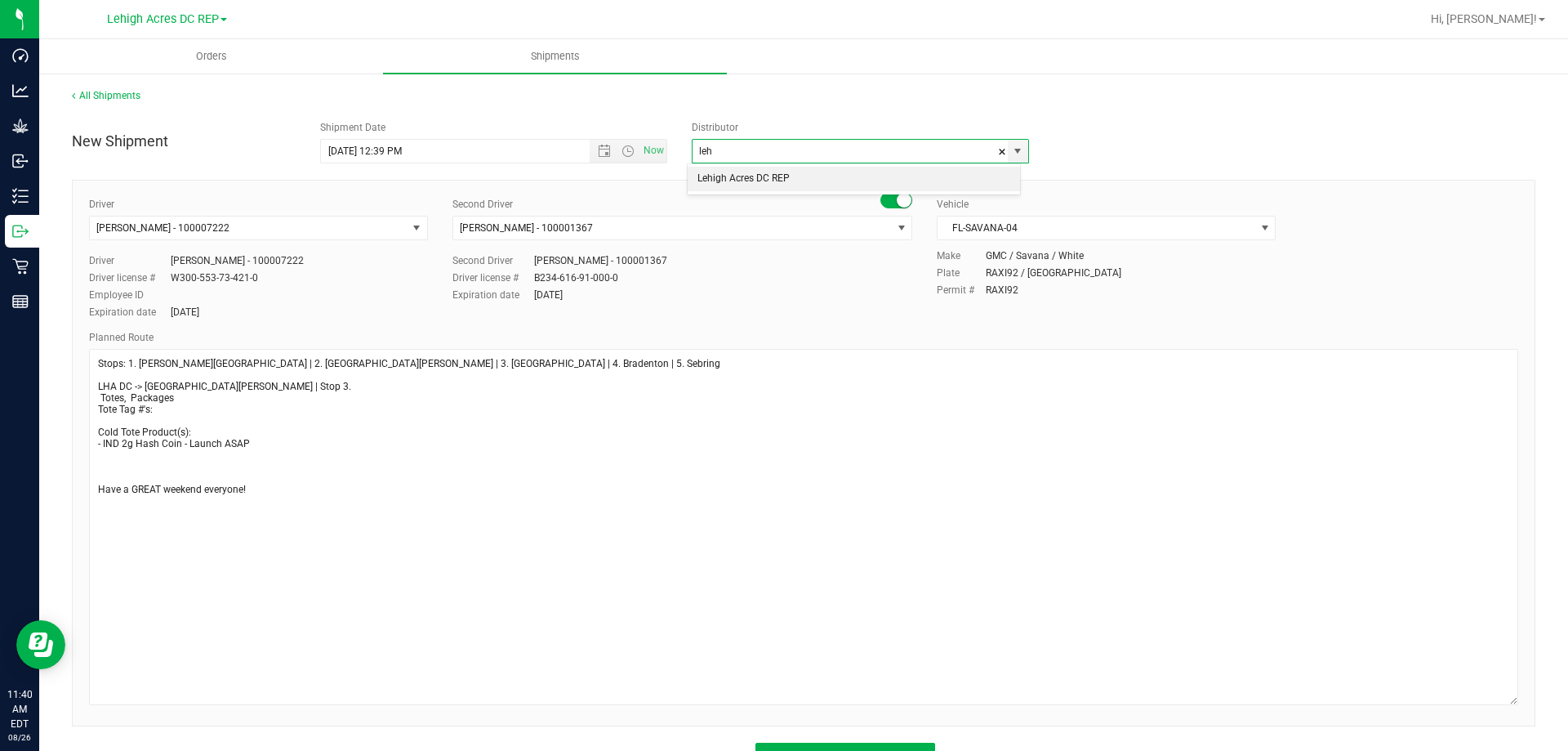
click at [768, 182] on li "Lehigh Acres DC REP" at bounding box center [853, 179] width 332 height 25
click at [598, 152] on span "Open the date view" at bounding box center [605, 151] width 13 height 13
type input "Lehigh Acres DC REP"
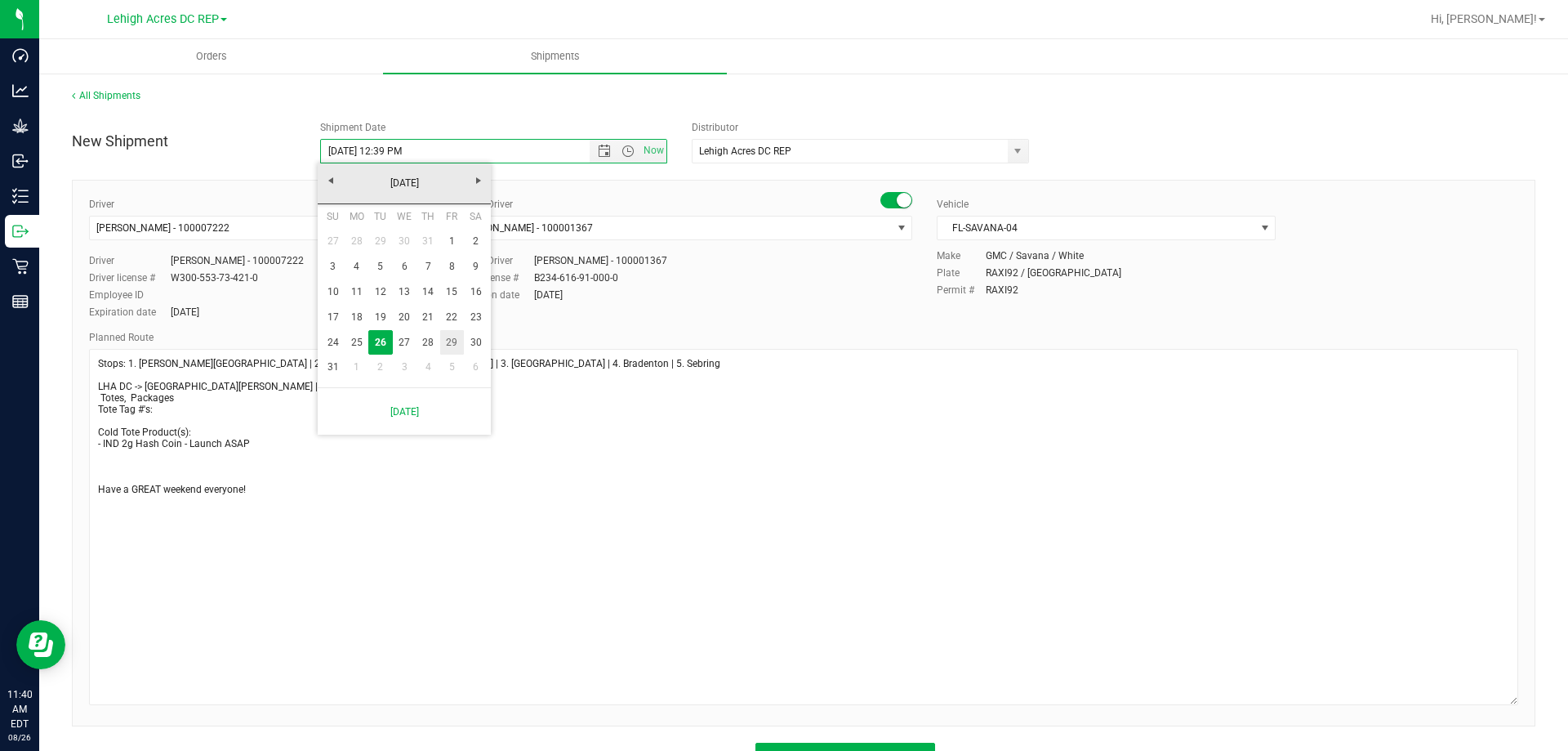
click at [447, 342] on link "29" at bounding box center [452, 343] width 24 height 26
click at [623, 152] on span "Open the time view" at bounding box center [628, 151] width 13 height 13
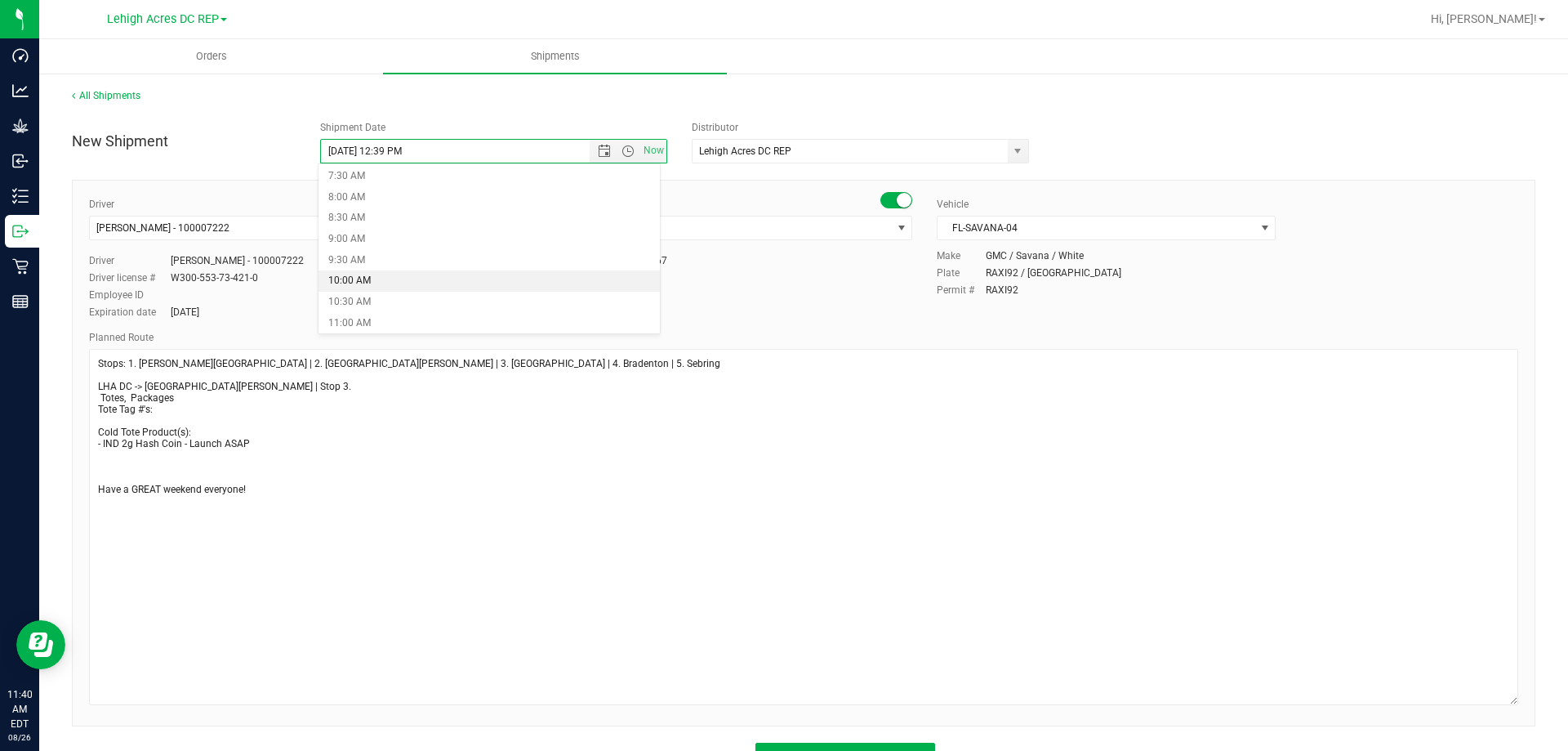
scroll to position [327, 0]
click at [352, 203] on li "8:30 AM" at bounding box center [489, 207] width 341 height 21
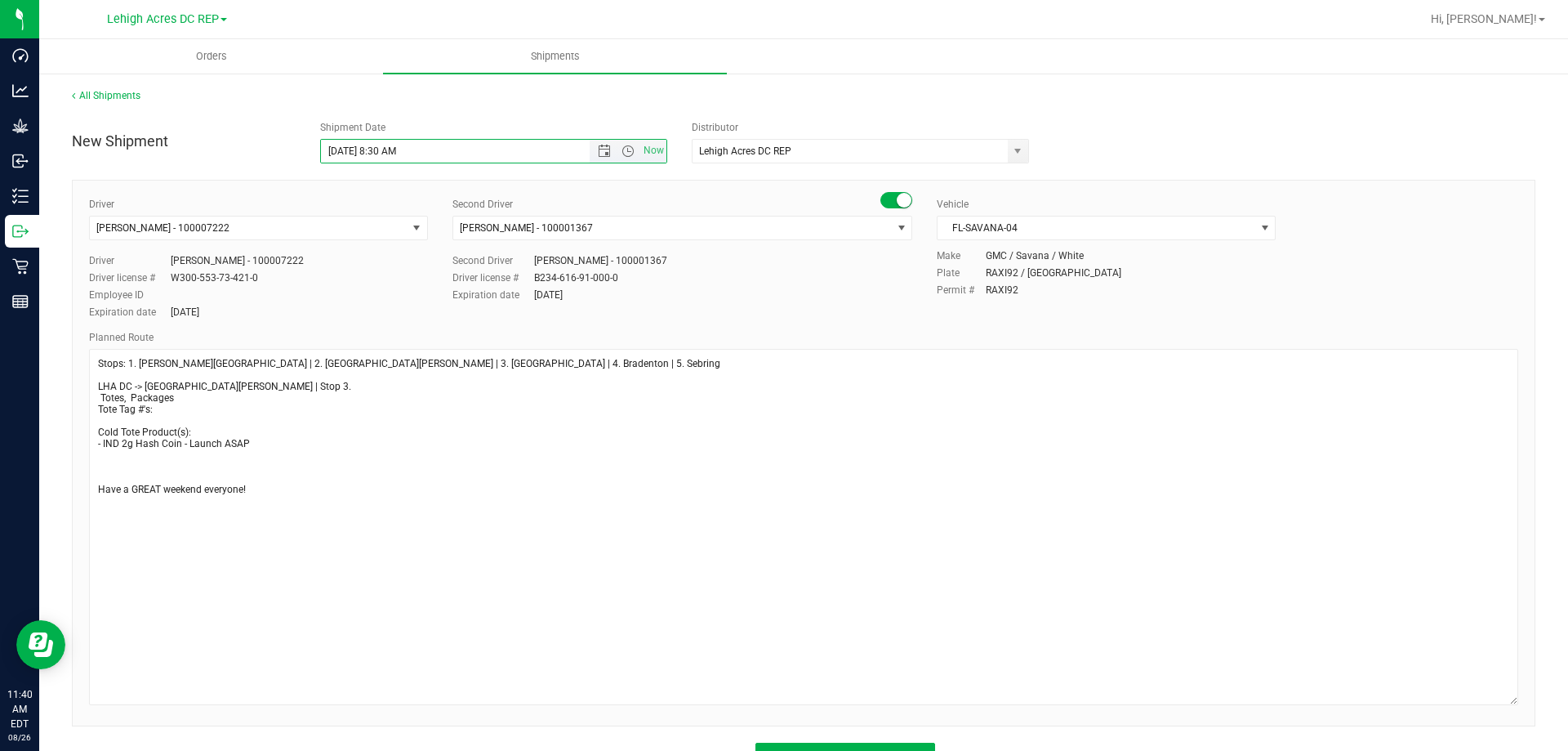
click at [395, 154] on input "8/29/2025 8:30 AM" at bounding box center [470, 151] width 297 height 23
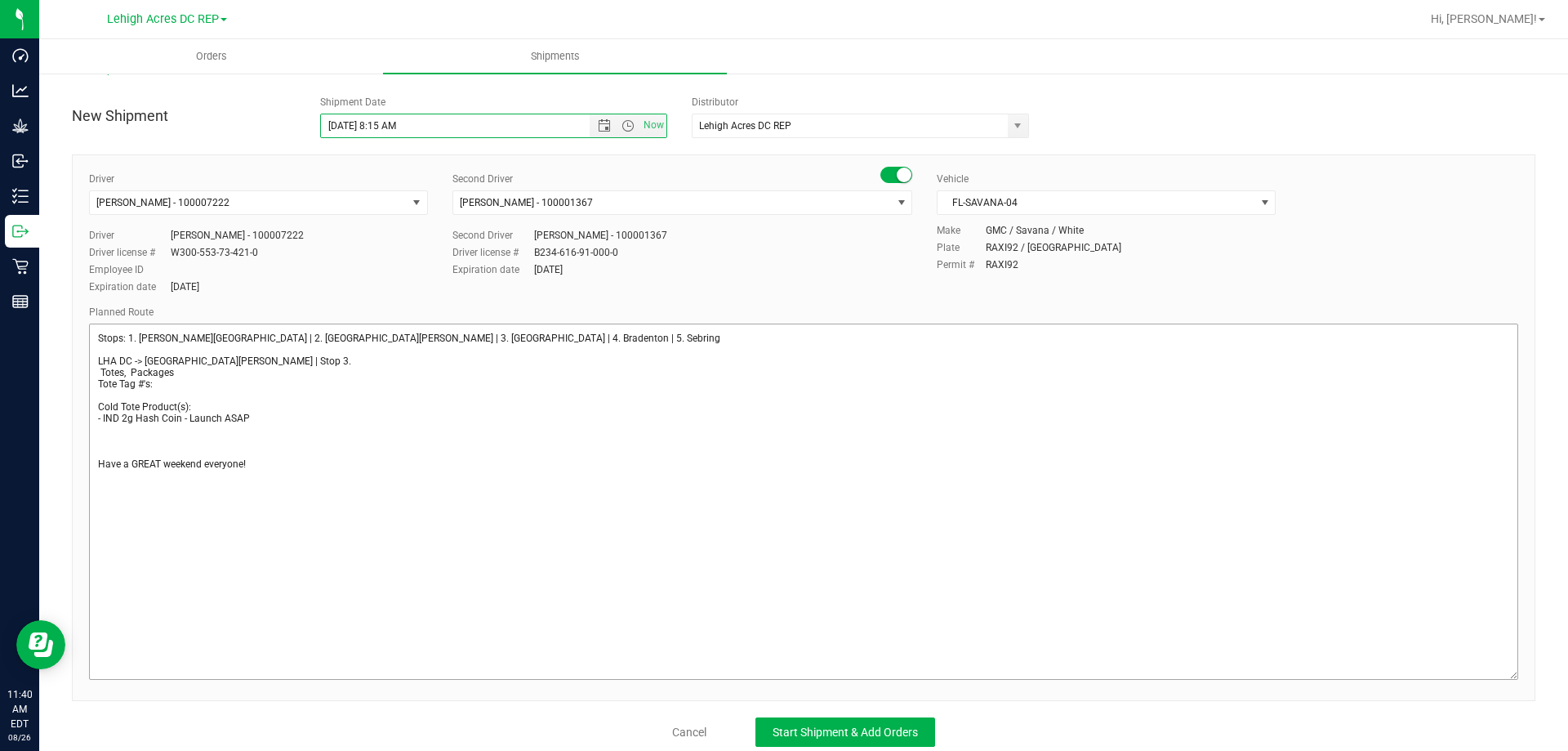
scroll to position [38, 0]
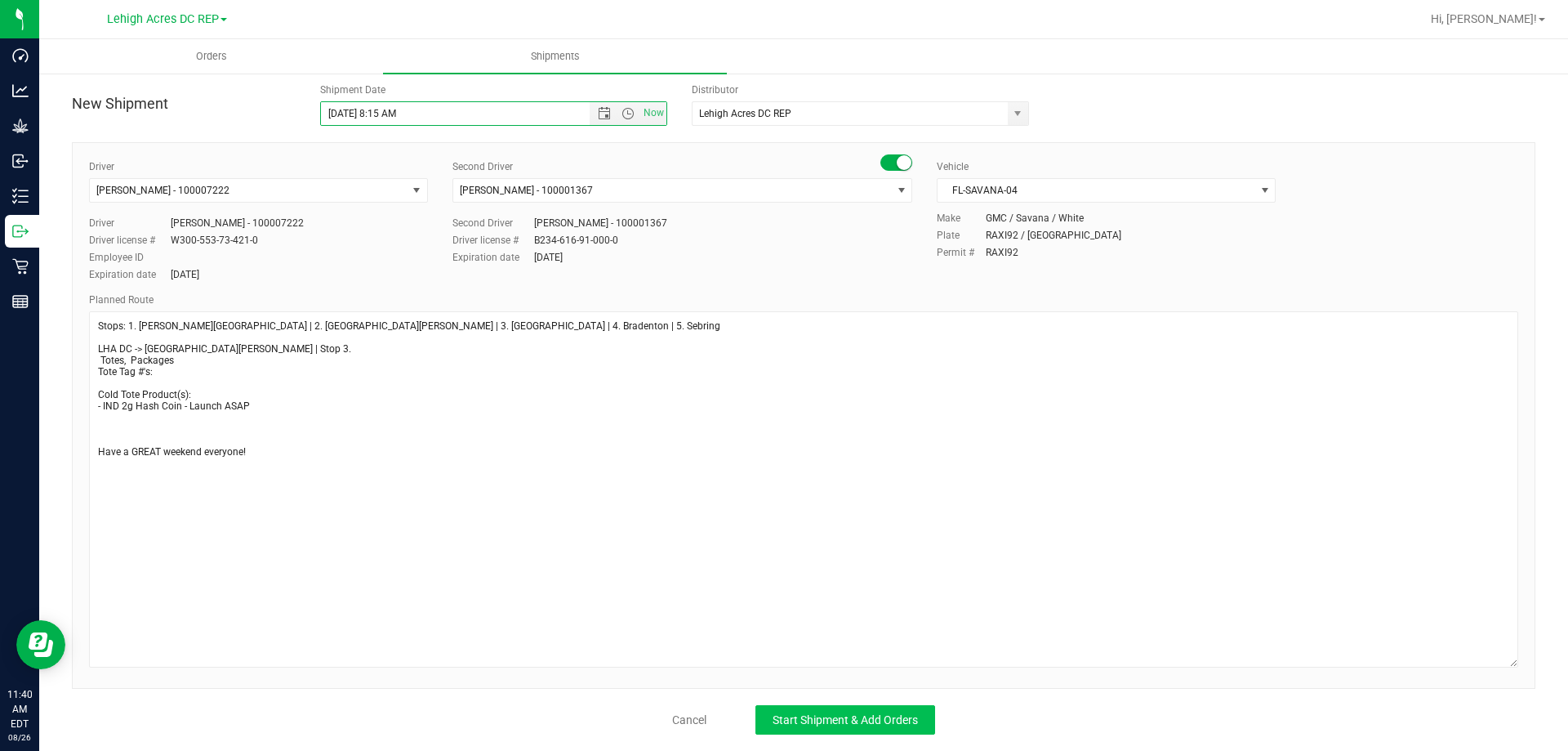
type input "8/29/2025 8:15 AM"
click at [824, 717] on span "Start Shipment & Add Orders" at bounding box center [845, 720] width 145 height 13
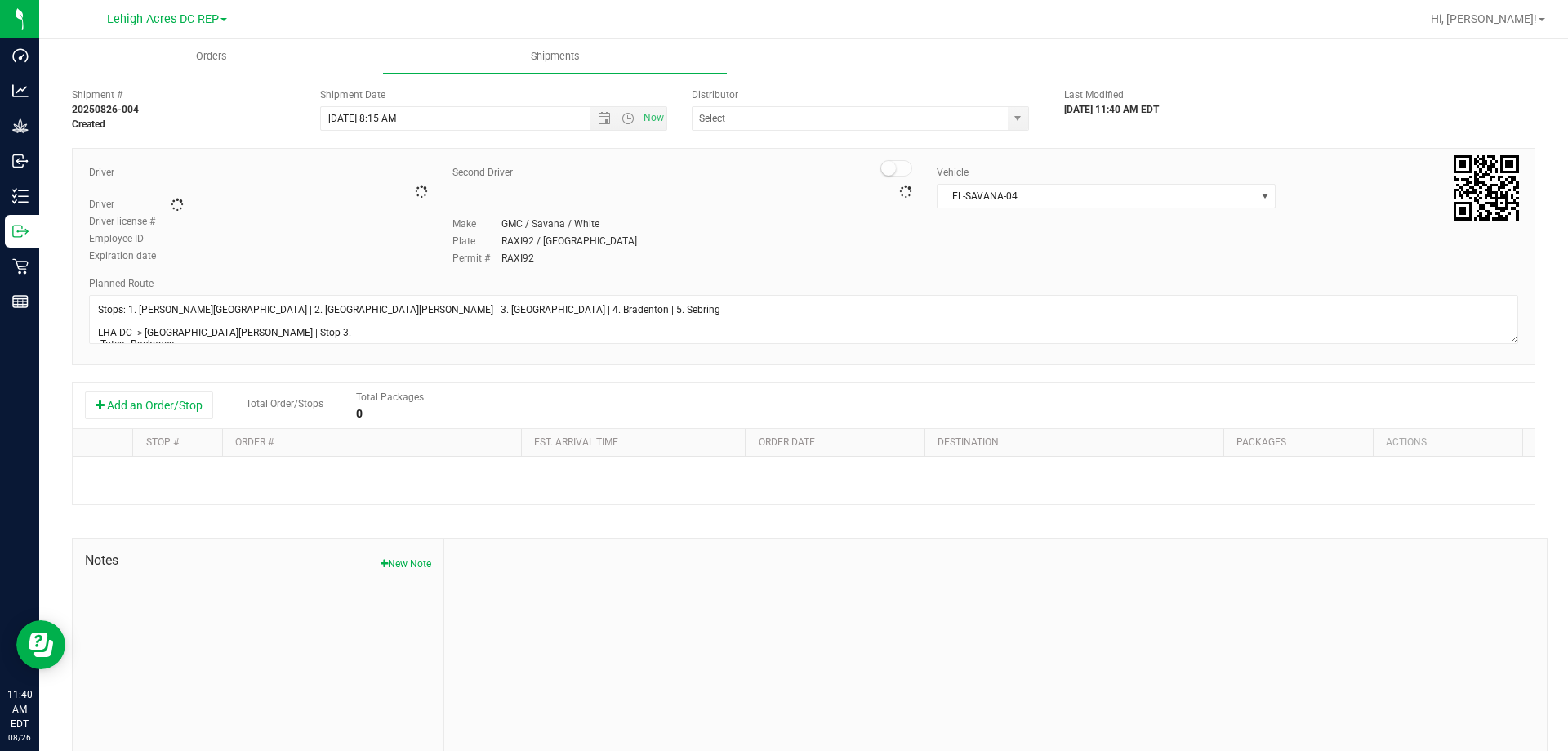
type input "Lehigh Acres DC REP"
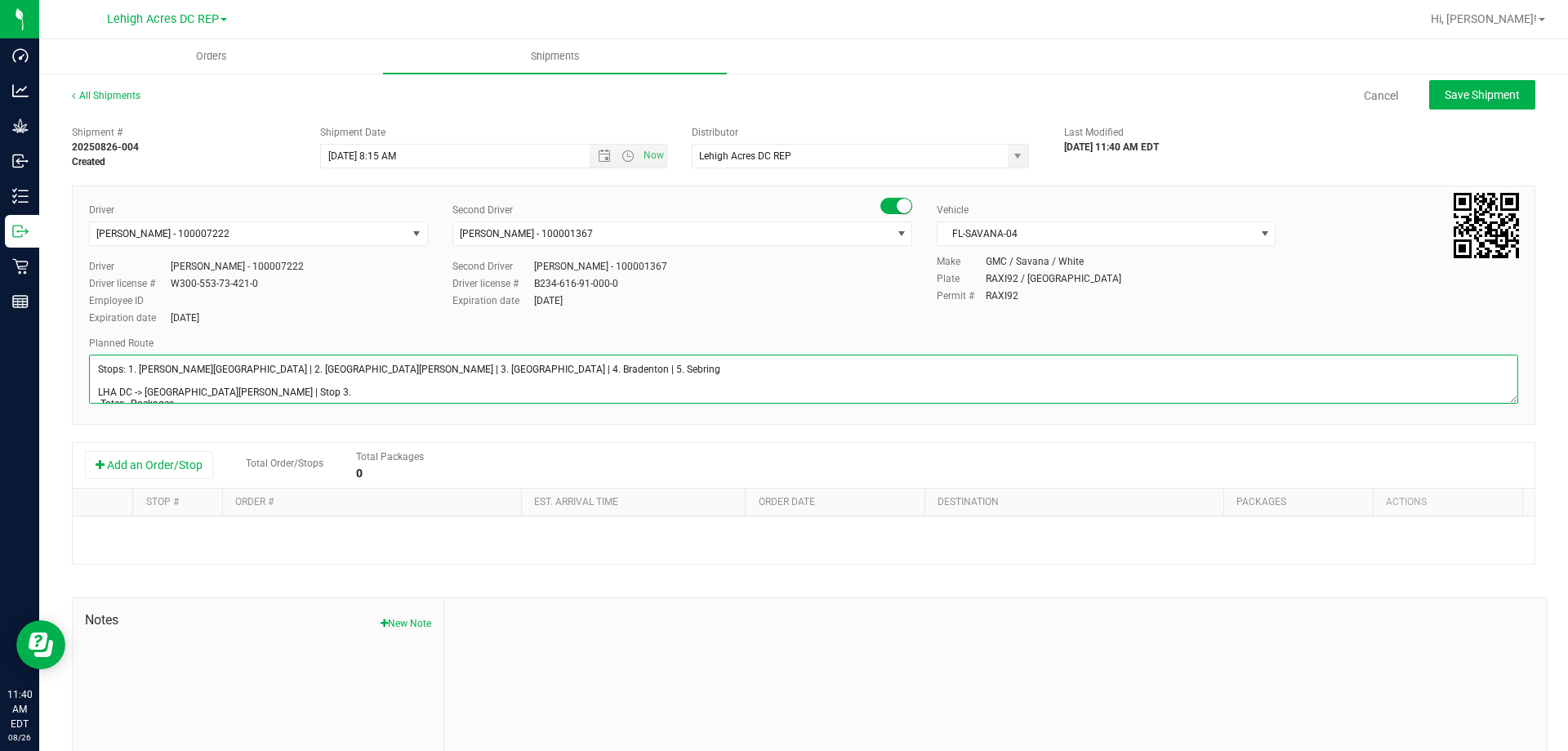
click at [241, 390] on textarea at bounding box center [804, 378] width 1429 height 49
click at [243, 394] on textarea at bounding box center [804, 378] width 1429 height 49
type textarea "Stops: 1. Bonita Springs | 2. Fort Myers | 3. North Port | 4. Bradenton | 5. Se…"
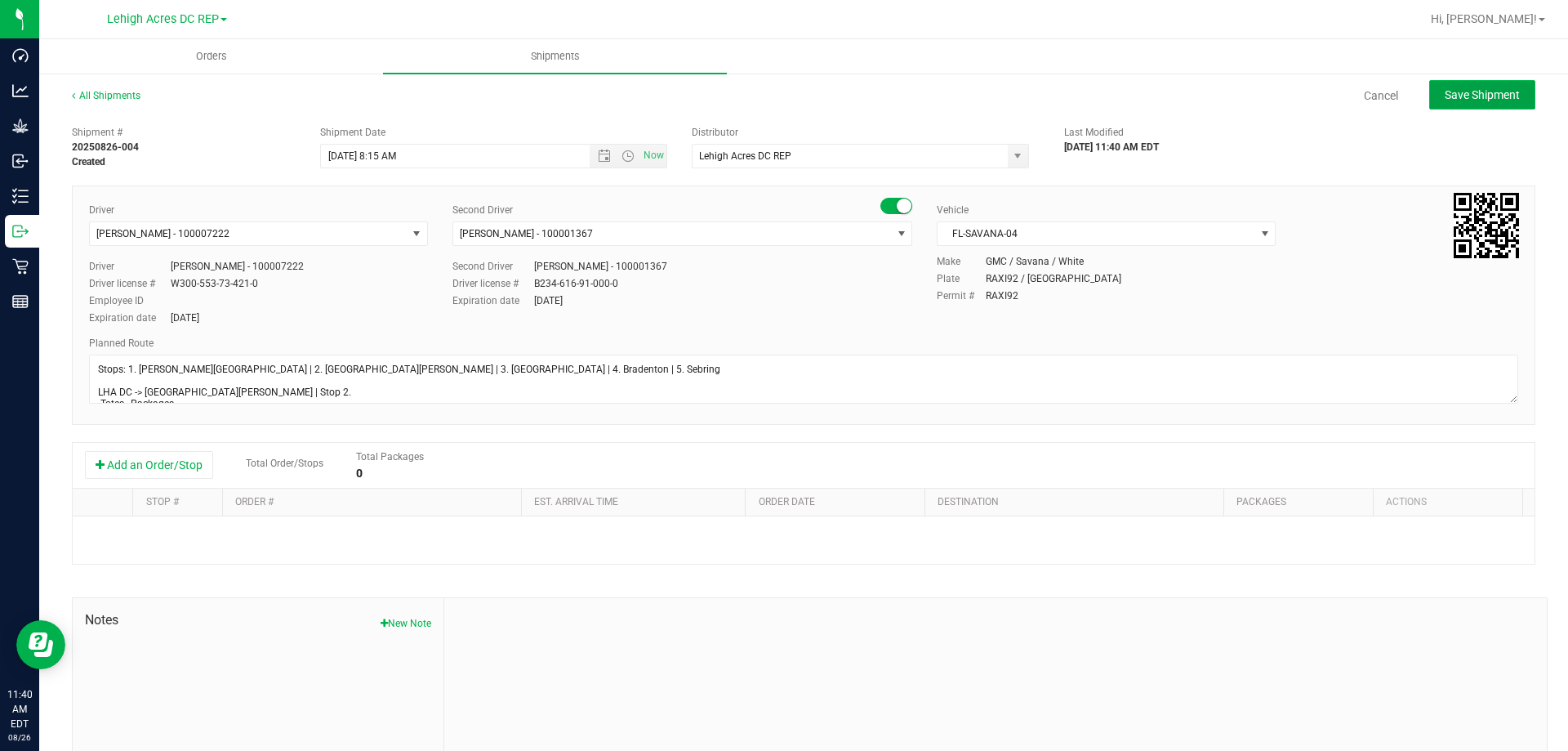
click at [1452, 97] on span "Save Shipment" at bounding box center [1482, 95] width 75 height 13
type input "8/29/2025 12:15 PM"
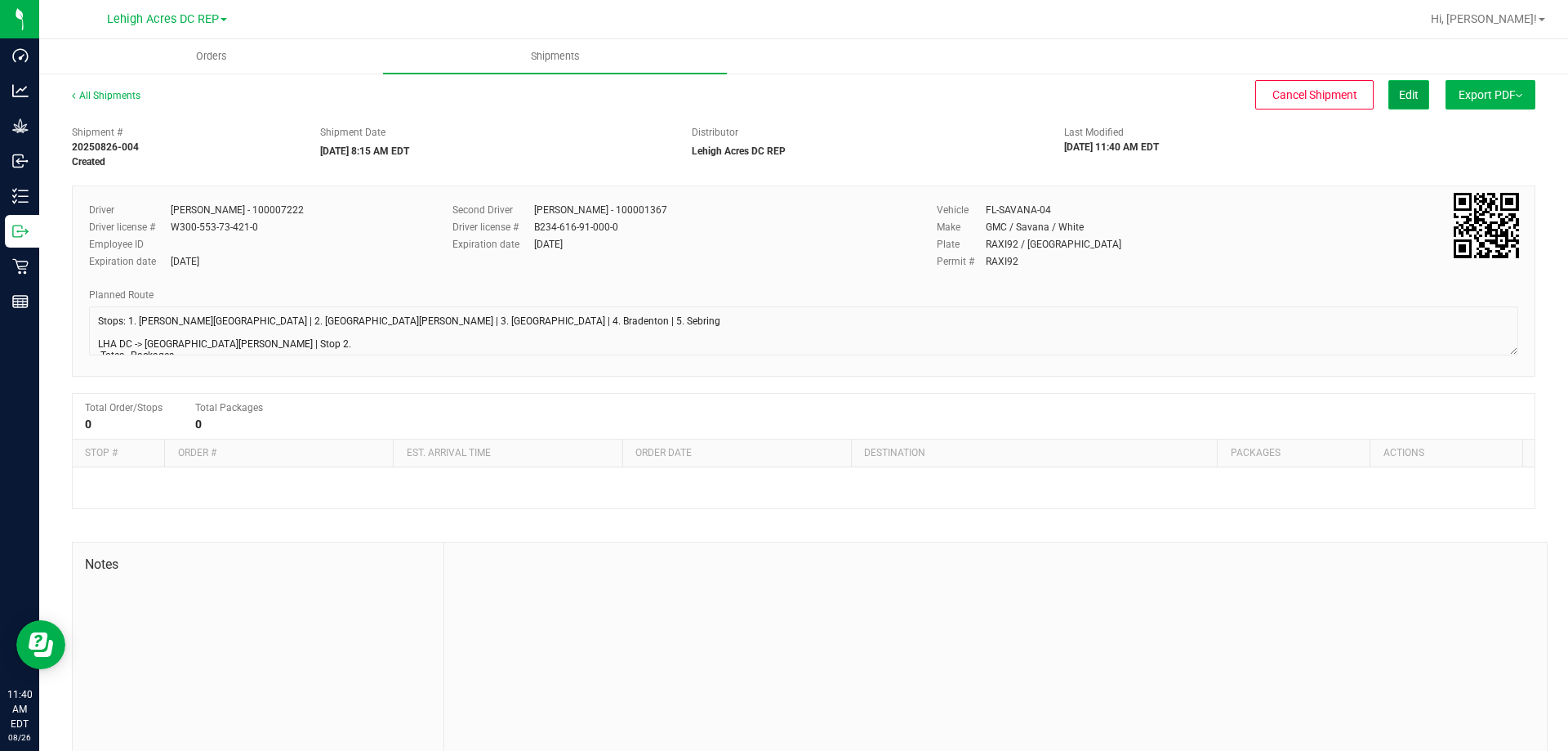
click at [1399, 100] on span "Edit" at bounding box center [1408, 95] width 19 height 13
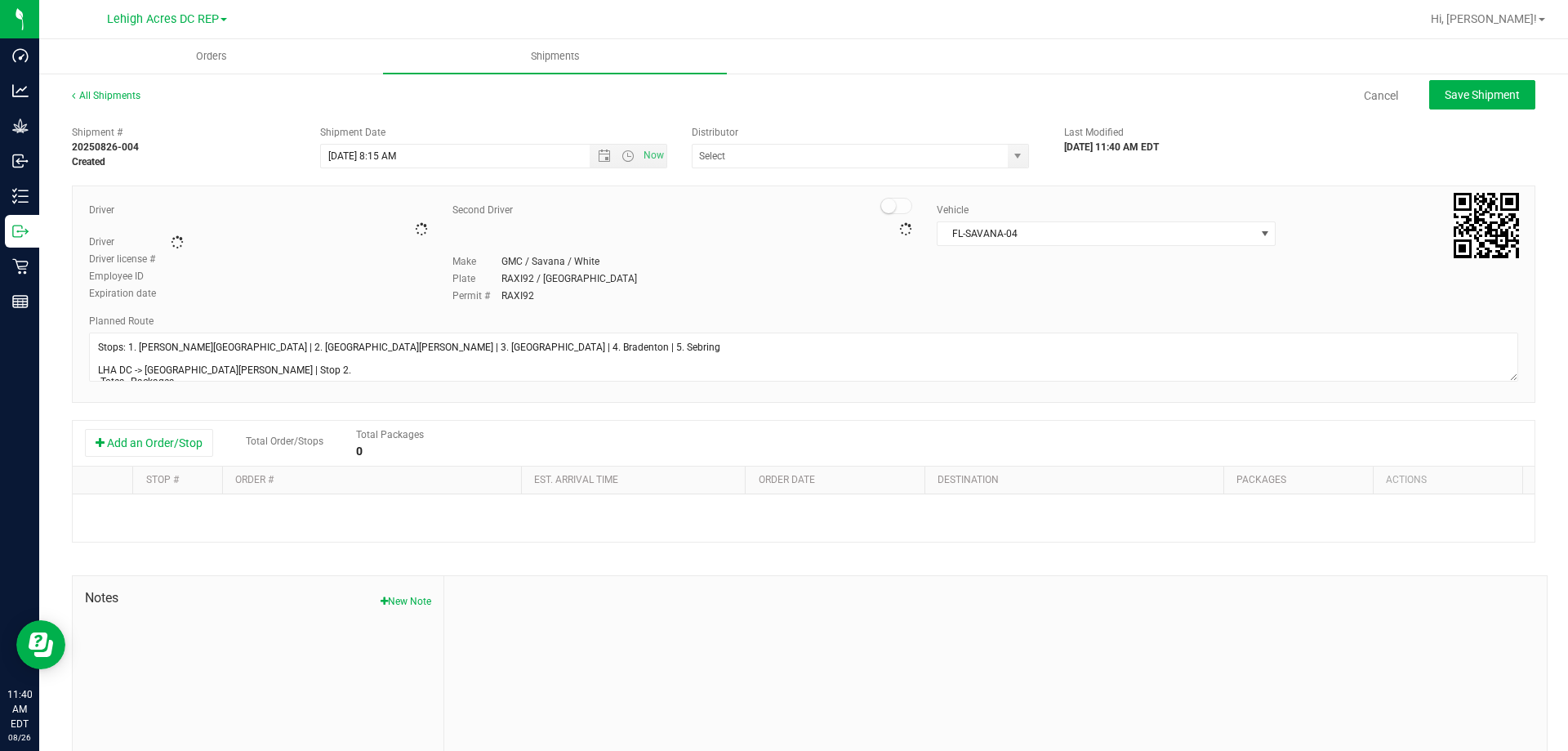
type input "Lehigh Acres DC REP"
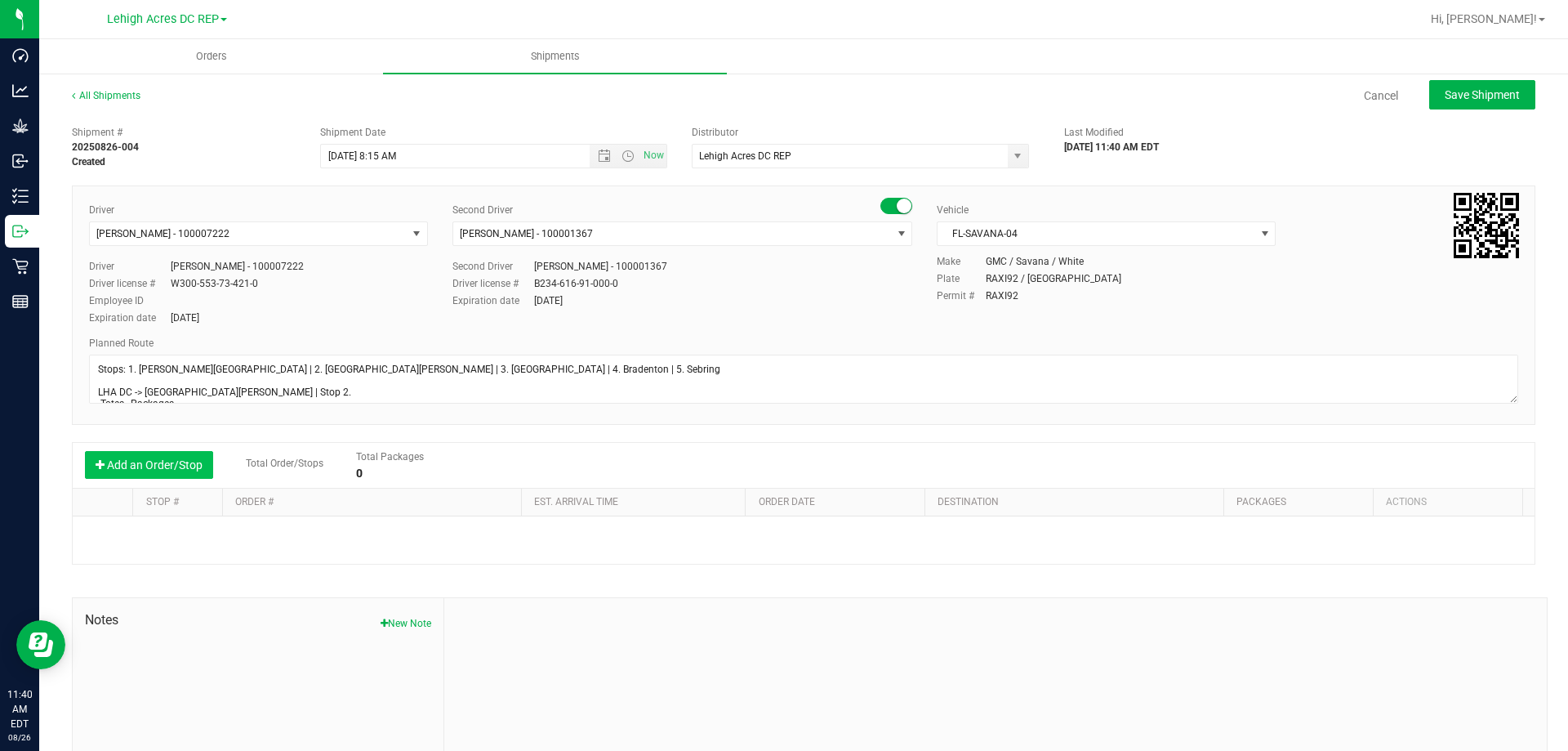
drag, startPoint x: 188, startPoint y: 473, endPoint x: 221, endPoint y: 477, distance: 33.2
click at [187, 473] on button "Add an Order/Stop" at bounding box center [150, 465] width 128 height 28
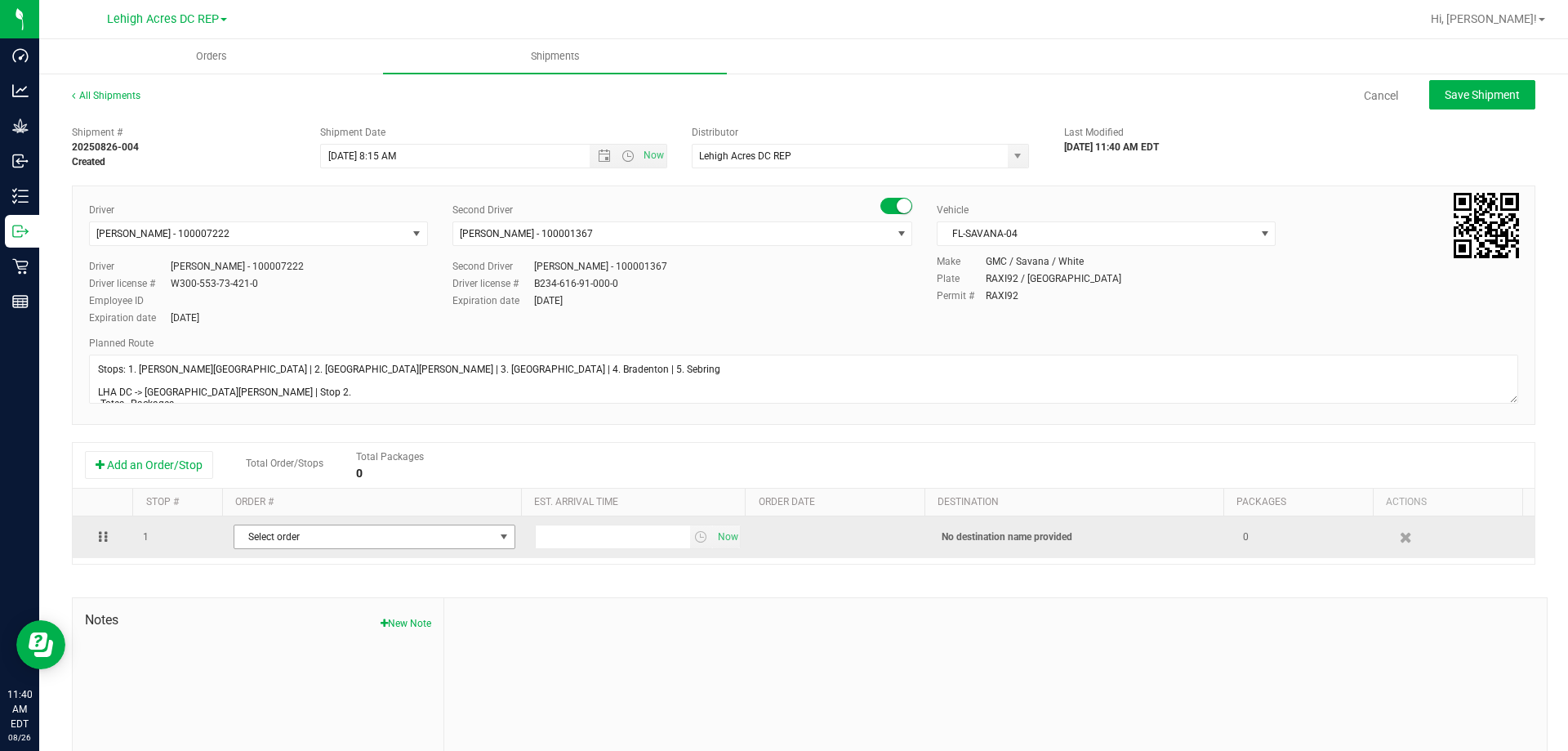
click at [347, 545] on span "Select order" at bounding box center [363, 536] width 260 height 23
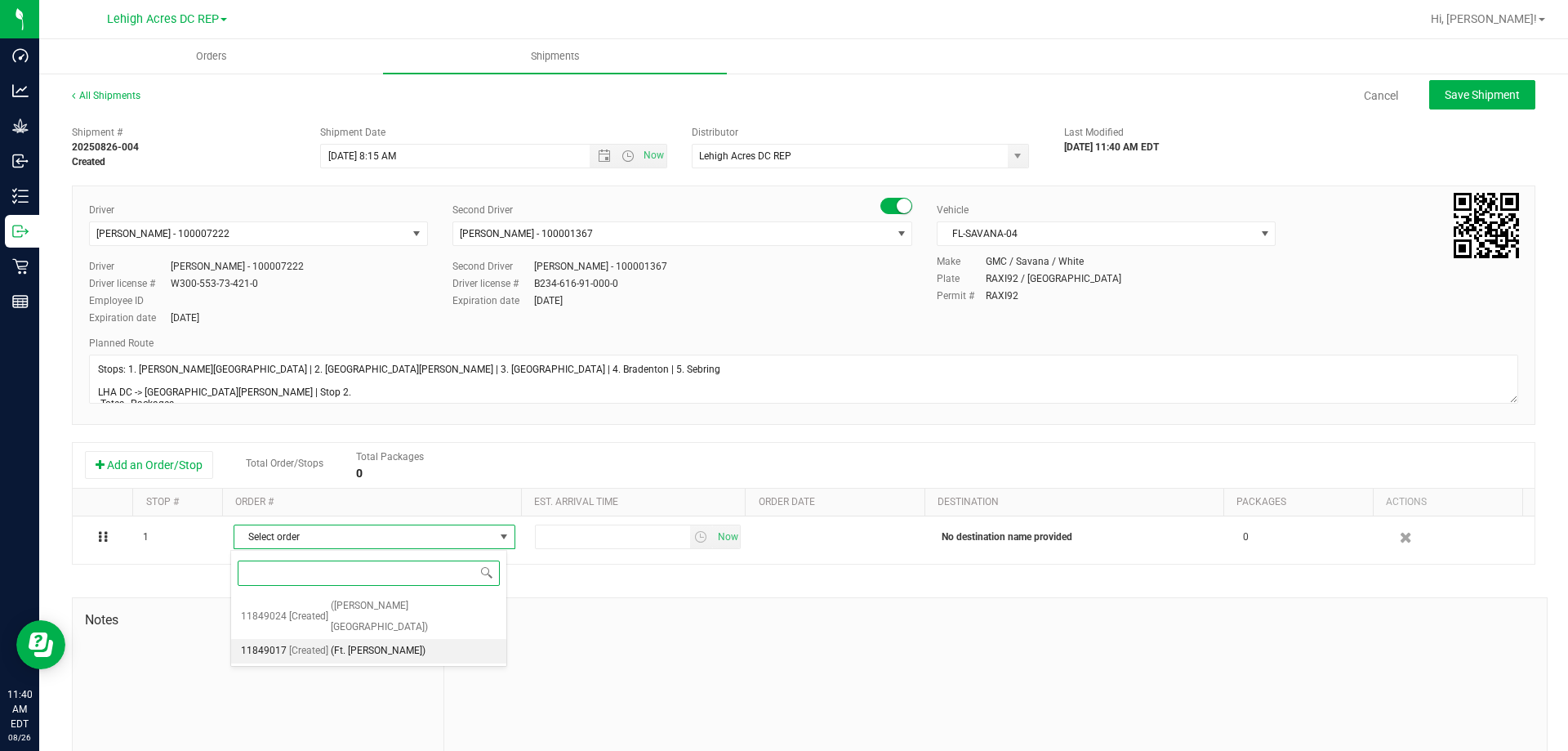
click at [340, 641] on span "(Ft. Myers WC)" at bounding box center [377, 651] width 95 height 21
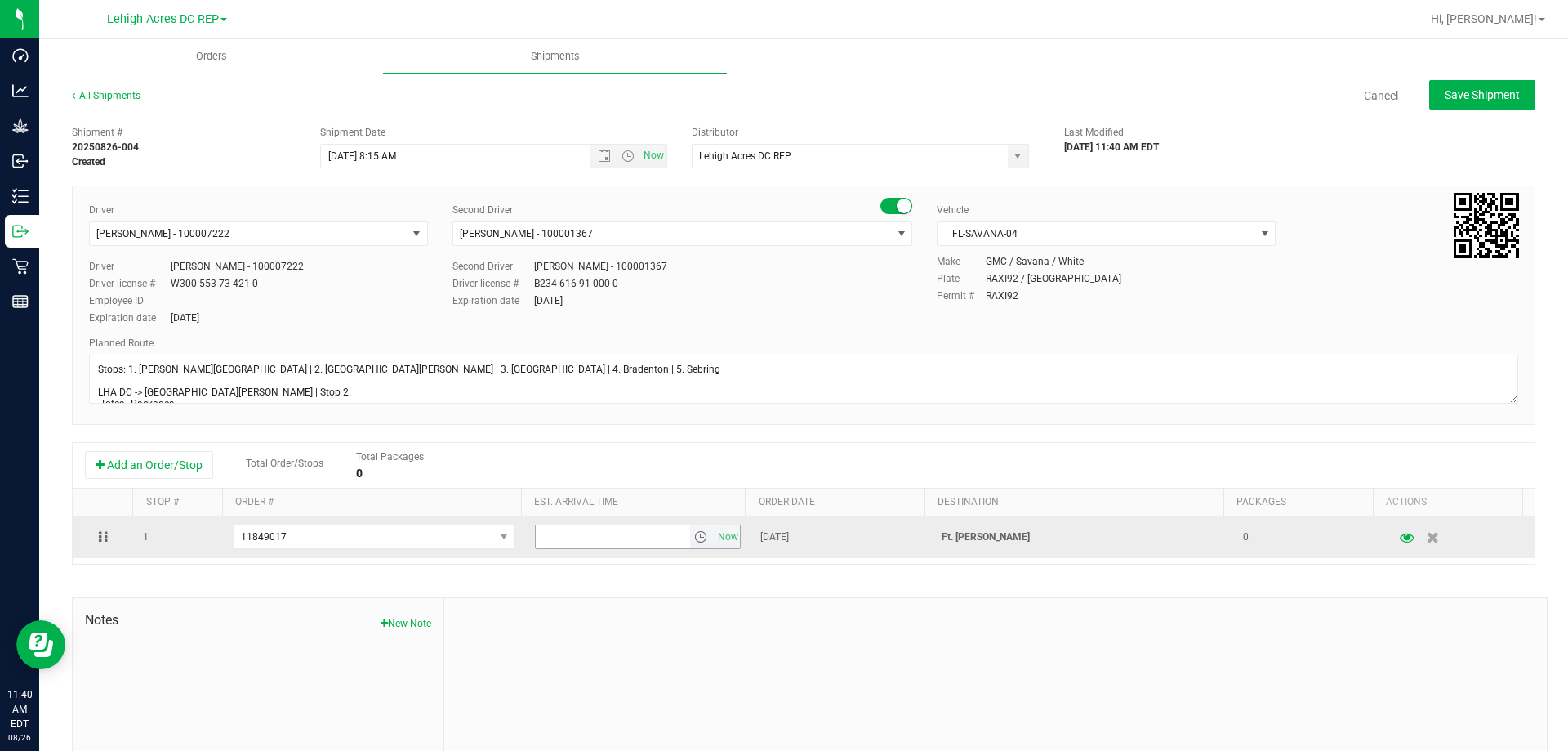
click at [695, 537] on span "select" at bounding box center [701, 537] width 13 height 13
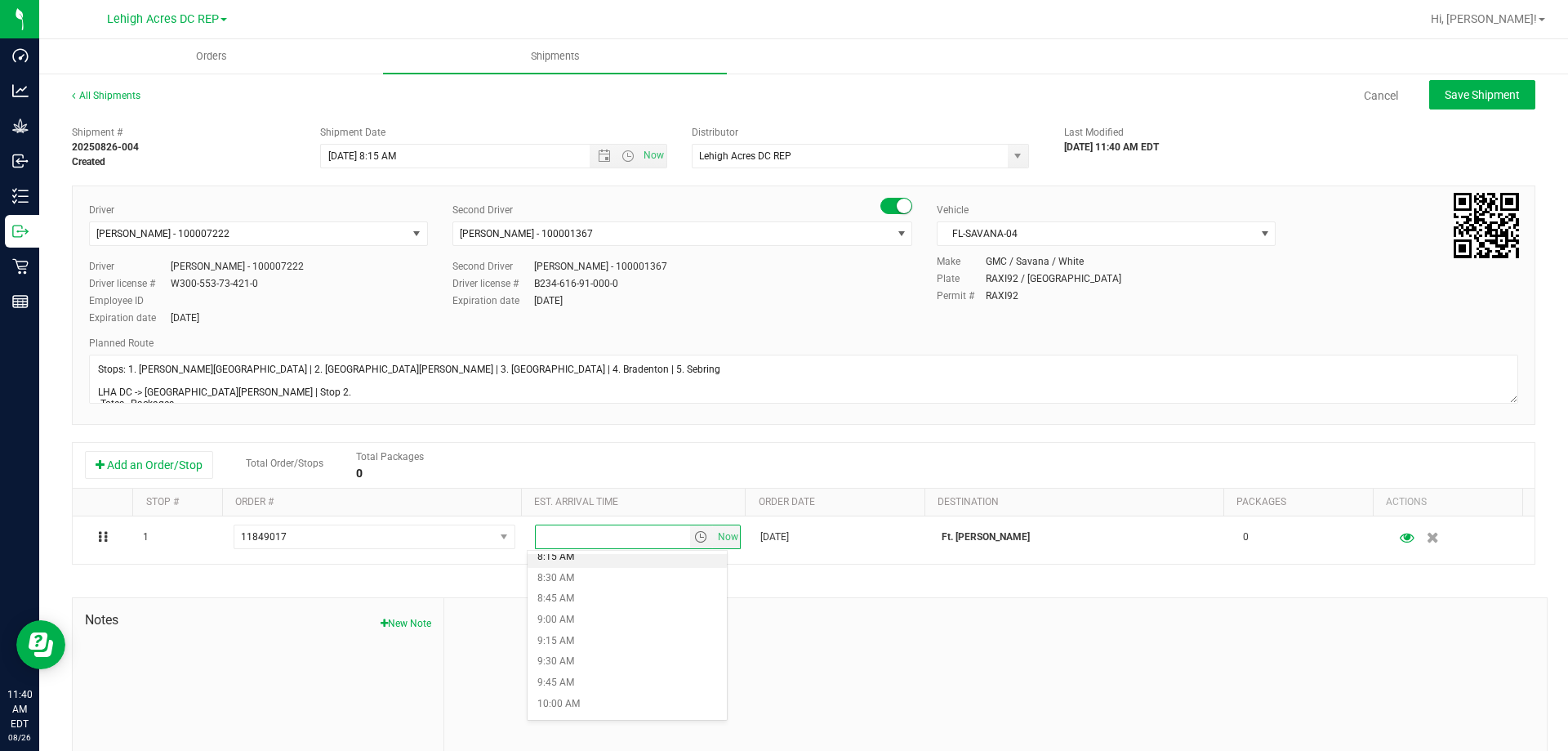
scroll to position [735, 0]
click at [595, 657] on ul "12:00 AM 12:15 AM 12:30 AM 12:45 AM 1:00 AM 1:15 AM 1:30 AM 1:45 AM 2:00 AM 2:1…" at bounding box center [627, 635] width 199 height 163
click at [577, 667] on li "10:00 AM" at bounding box center [627, 668] width 199 height 21
click at [1481, 106] on button "Save Shipment" at bounding box center [1483, 95] width 106 height 29
type input "8/29/2025 12:15 PM"
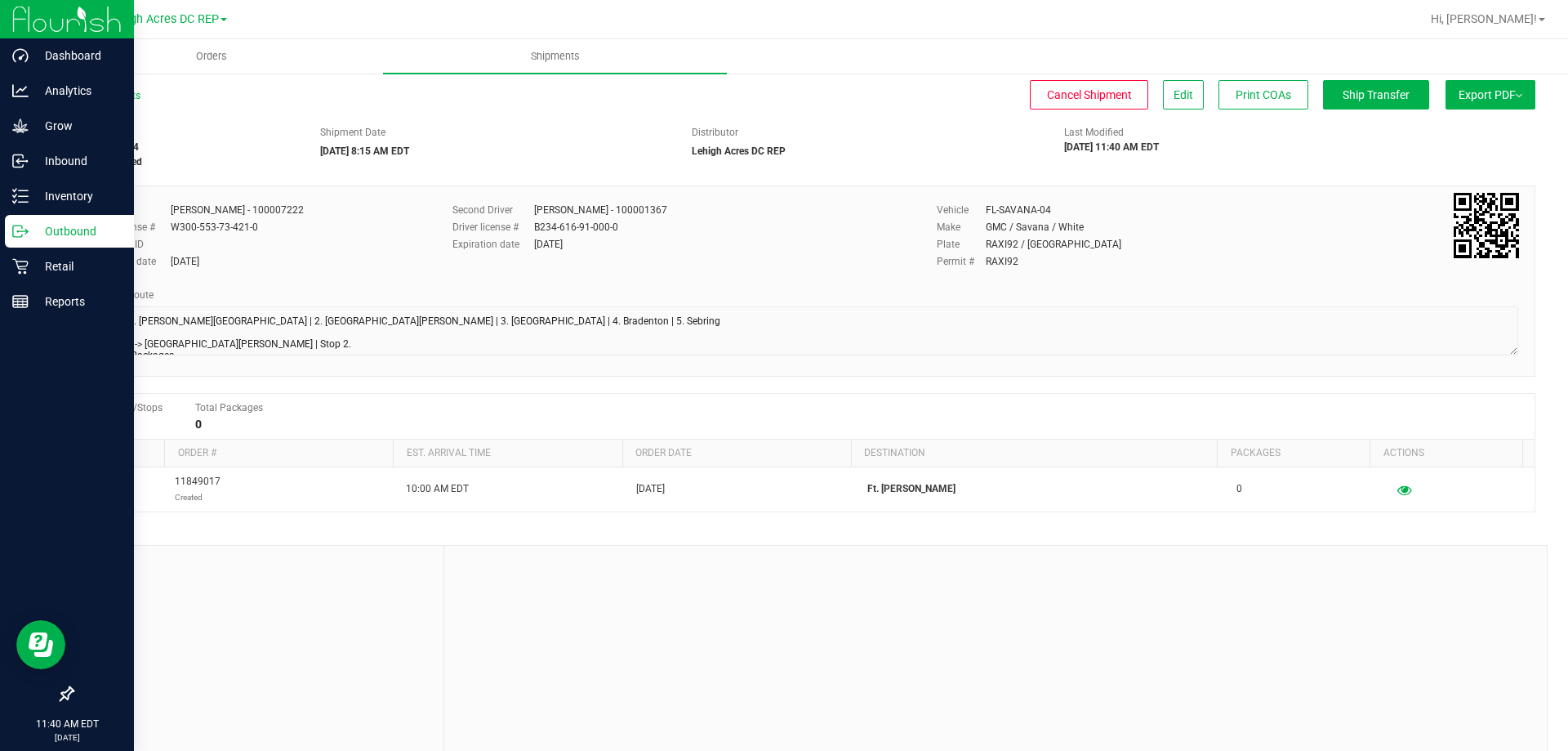
click at [68, 238] on p "Outbound" at bounding box center [77, 230] width 98 height 19
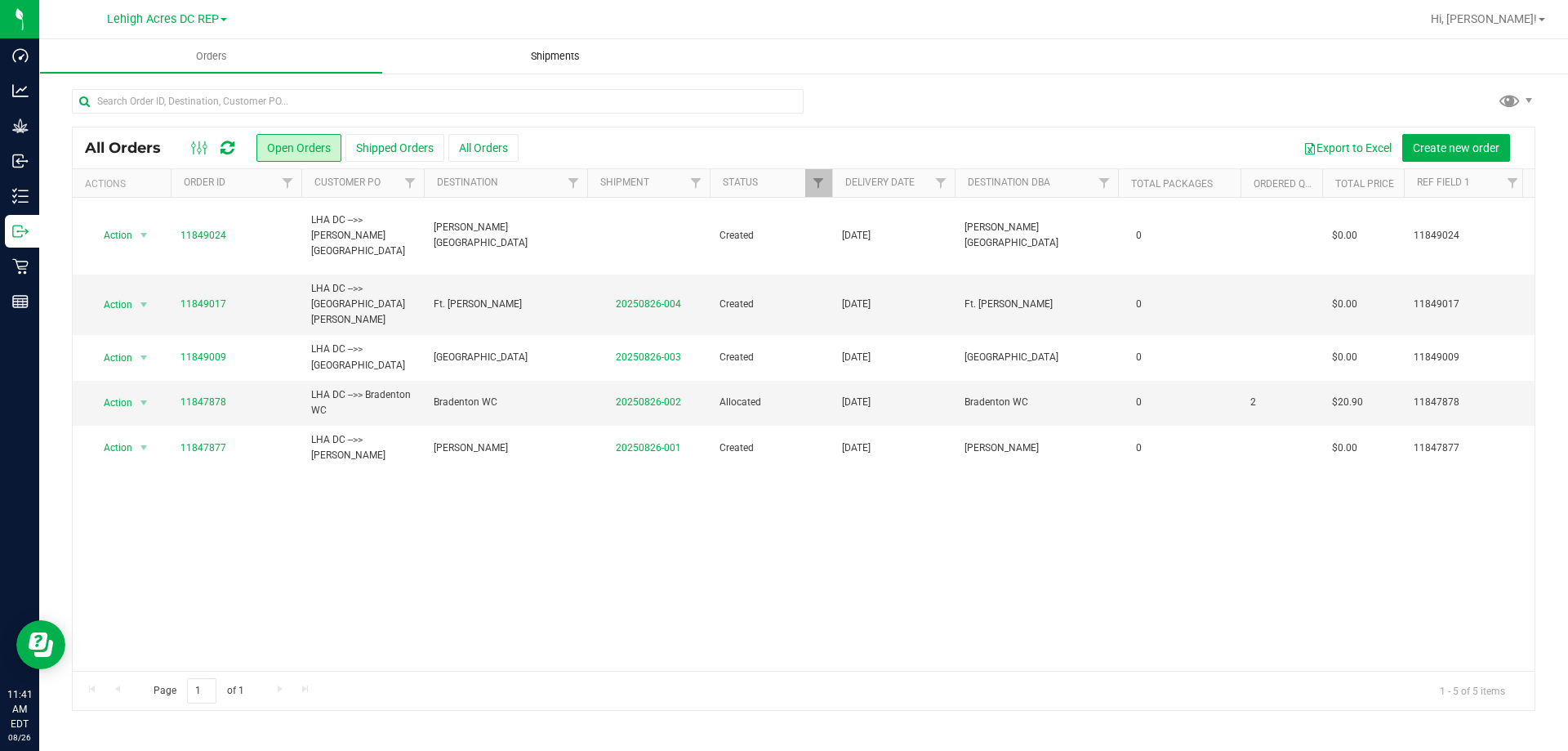
click at [550, 62] on span "Shipments" at bounding box center [554, 56] width 93 height 15
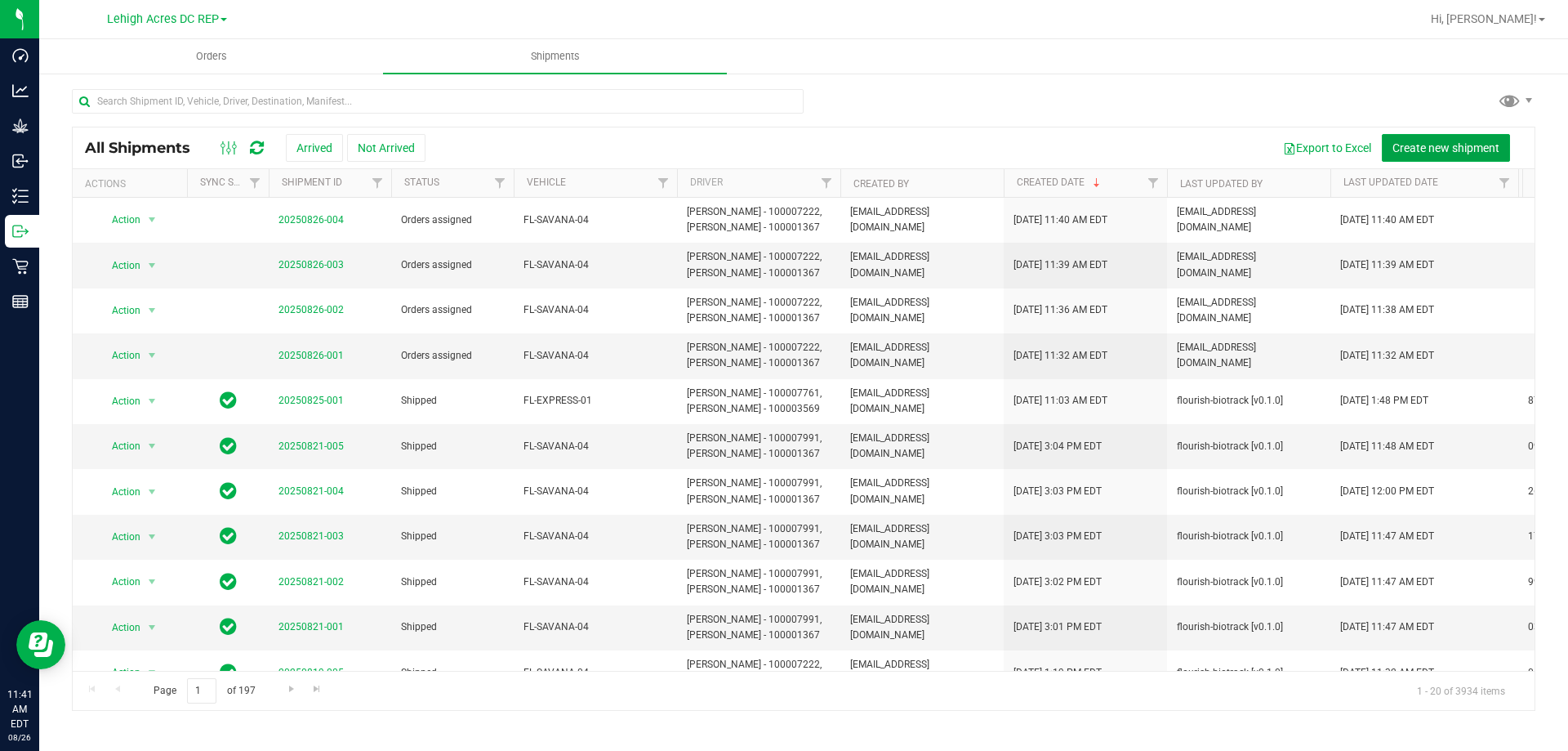
click at [1443, 144] on span "Create new shipment" at bounding box center [1446, 148] width 107 height 13
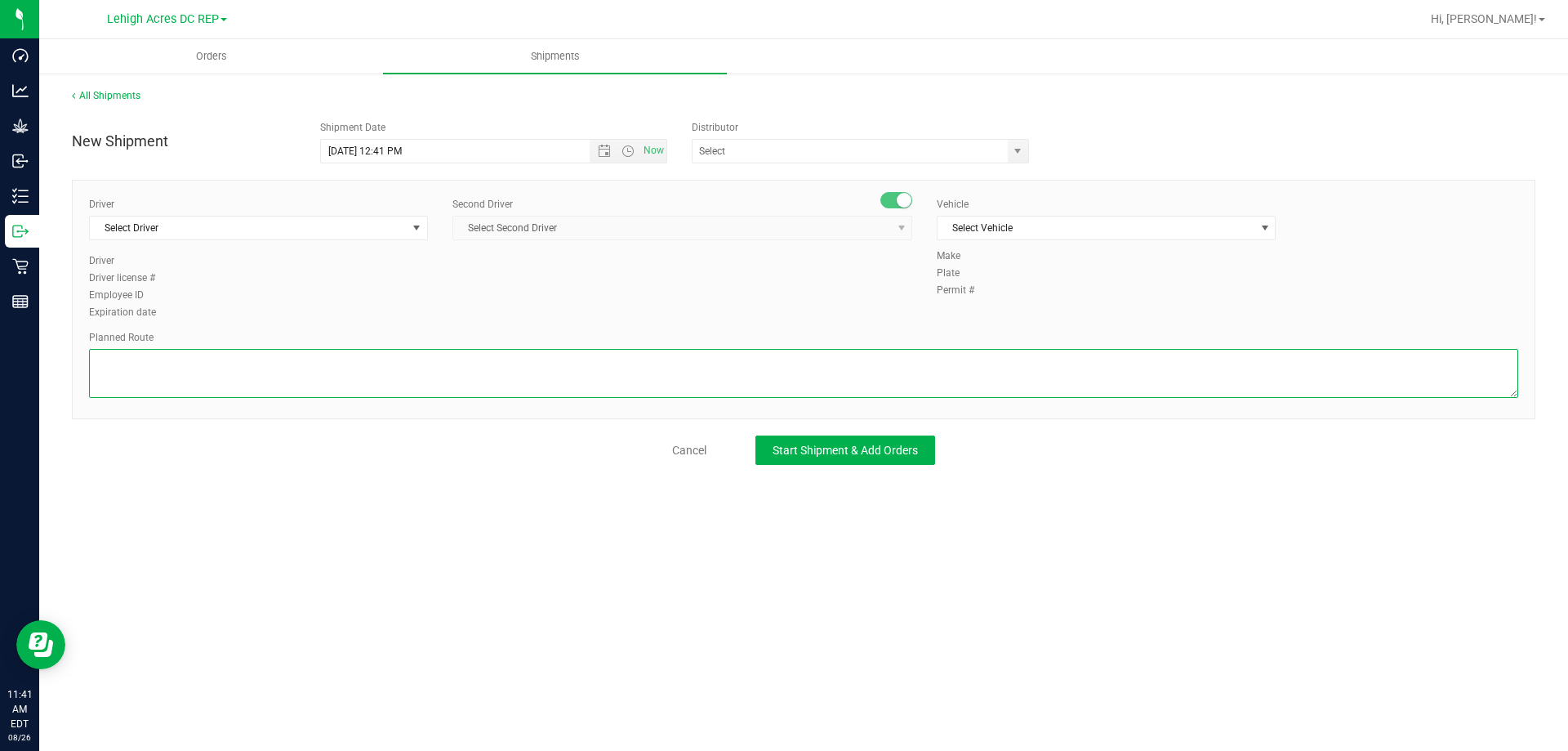
click at [279, 369] on textarea at bounding box center [804, 373] width 1429 height 49
paste textarea "Stops: 1. Bonita Springs | 2. Fort Myers | 3. North Port | 4. Bradenton | 5. Se…"
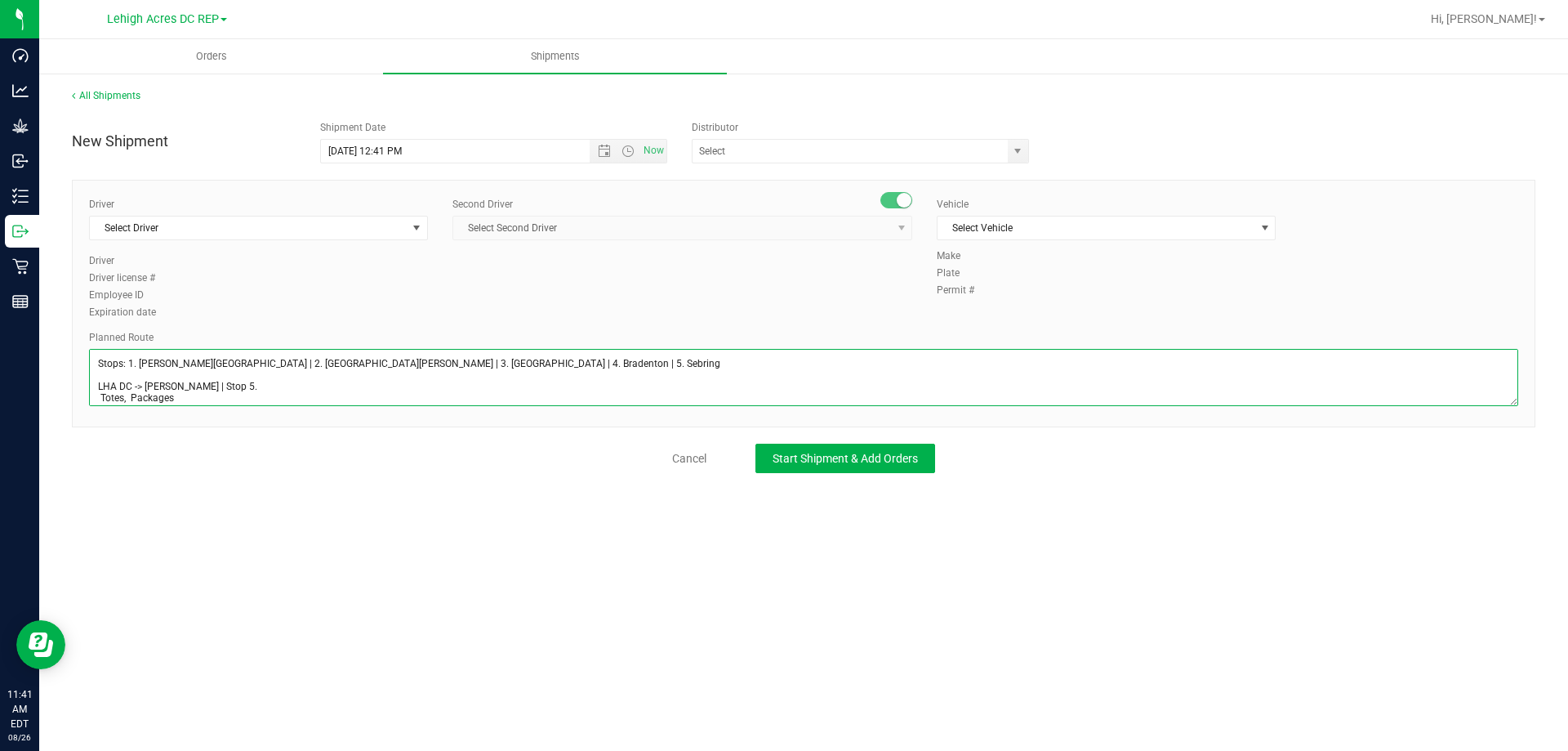
drag, startPoint x: 1508, startPoint y: 392, endPoint x: 1485, endPoint y: 615, distance: 224.2
click at [1551, 489] on div "All Shipments New Shipment Shipment Date 8/26/2025 12:41 PM Now Distributor 374…" at bounding box center [804, 280] width 1529 height 418
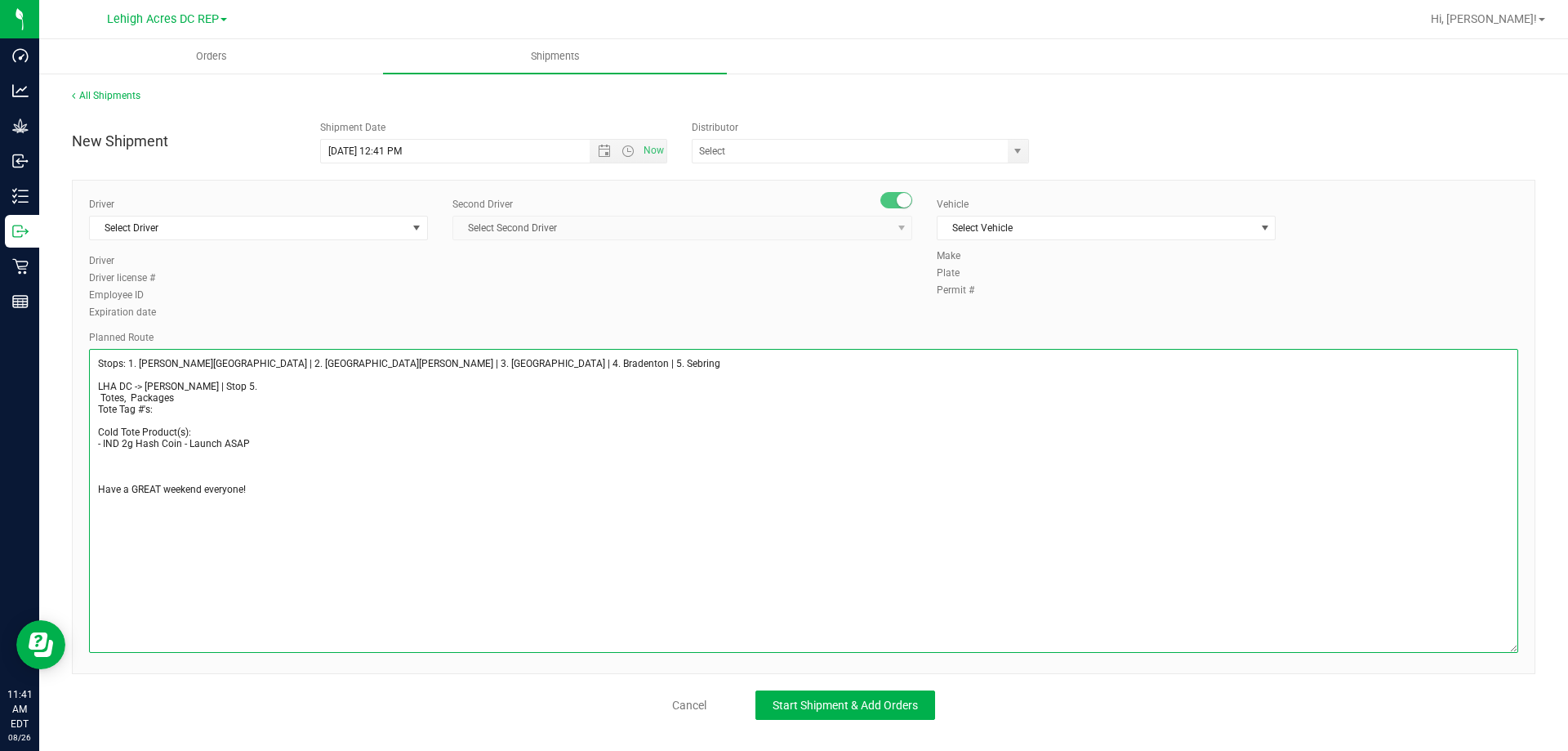
click at [177, 385] on textarea at bounding box center [804, 500] width 1429 height 304
click at [262, 380] on textarea at bounding box center [804, 500] width 1429 height 304
click at [261, 382] on textarea at bounding box center [804, 500] width 1429 height 304
type textarea "Stops: 1. Bonita Springs | 2. Fort Myers | 3. North Port | 4. Bradenton | 5. Se…"
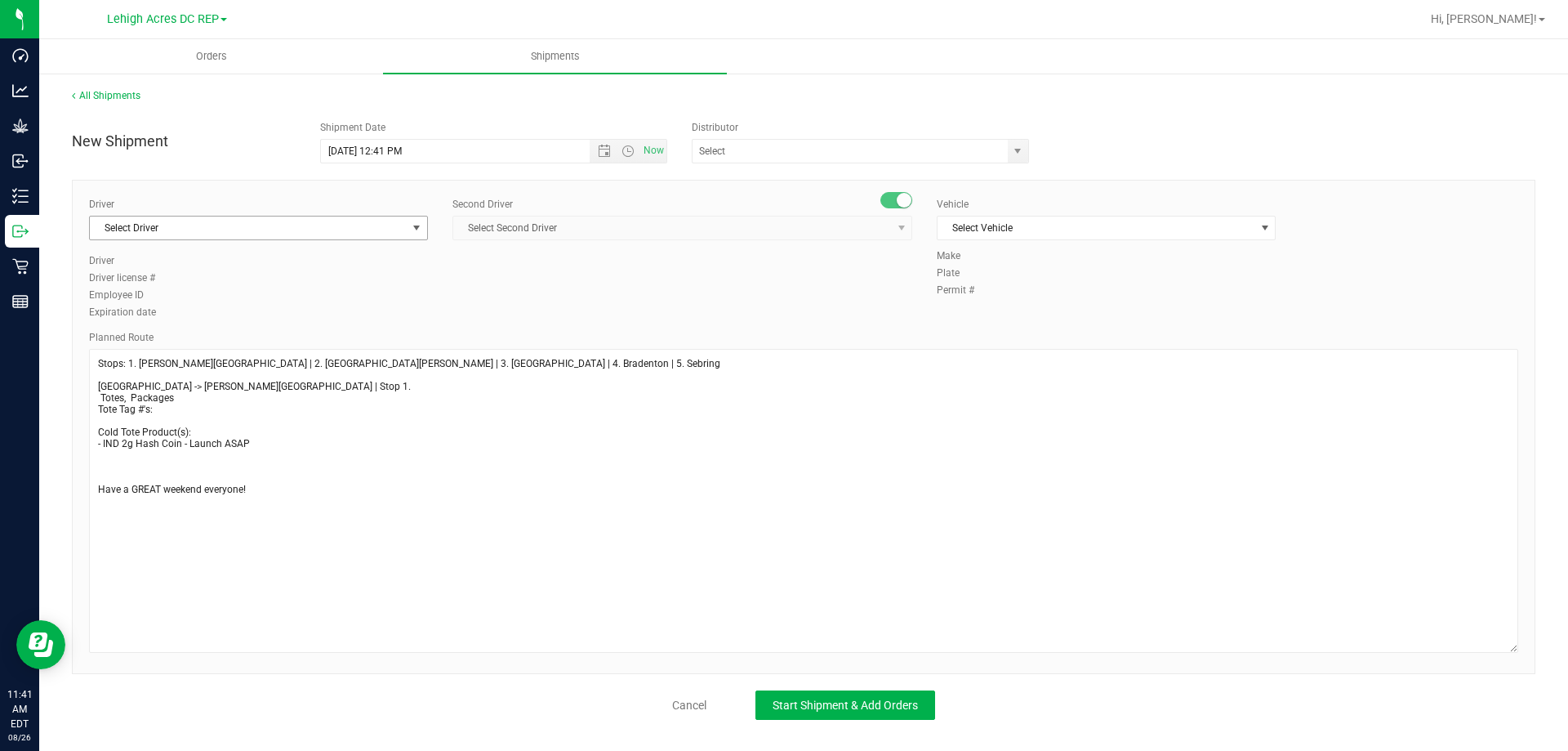
click at [159, 230] on span "Select Driver" at bounding box center [248, 228] width 317 height 23
click at [167, 301] on span "Matthew Waite - 100007222" at bounding box center [166, 297] width 133 height 21
type input "waite"
click at [537, 231] on span "Select Second Driver" at bounding box center [672, 228] width 438 height 23
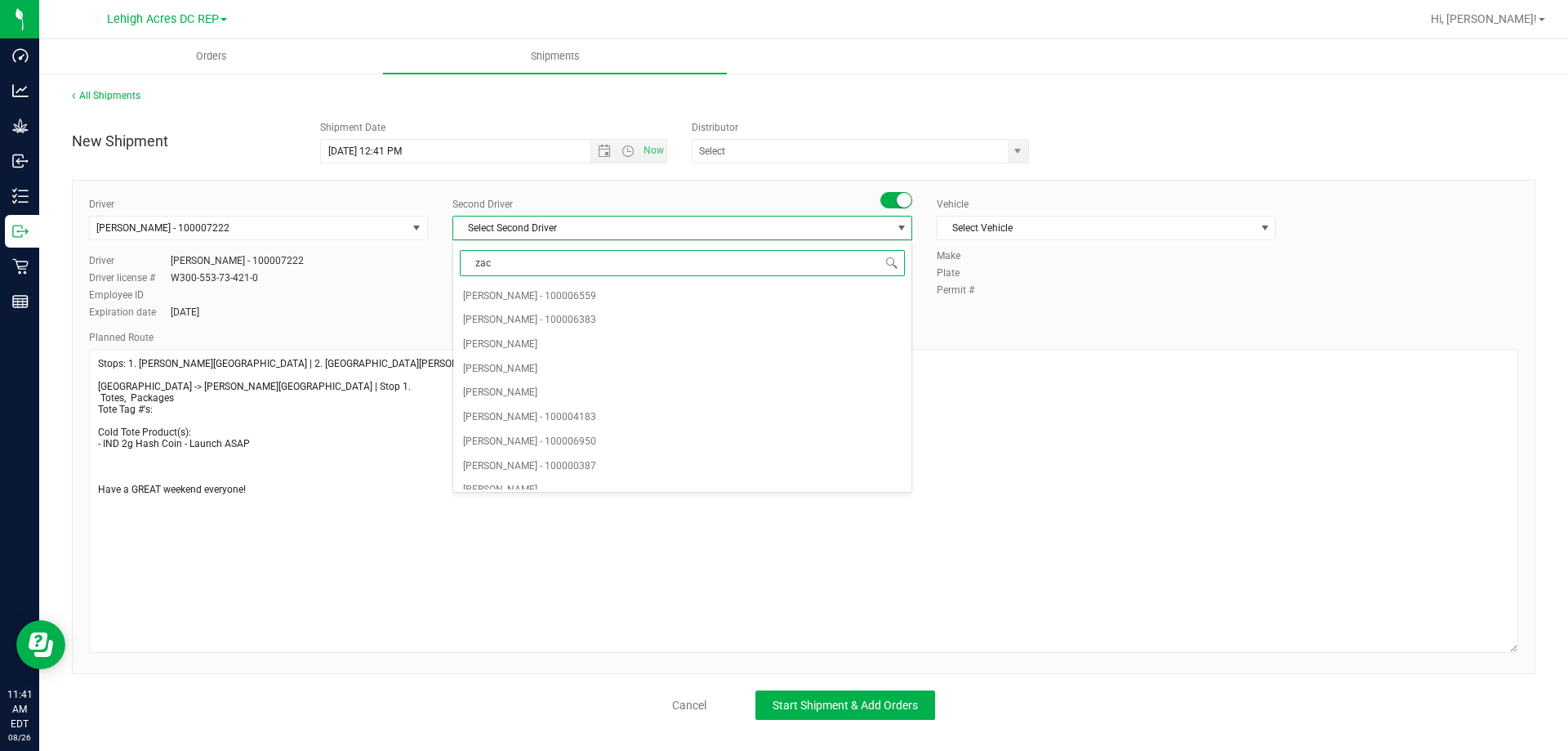
type input "zach"
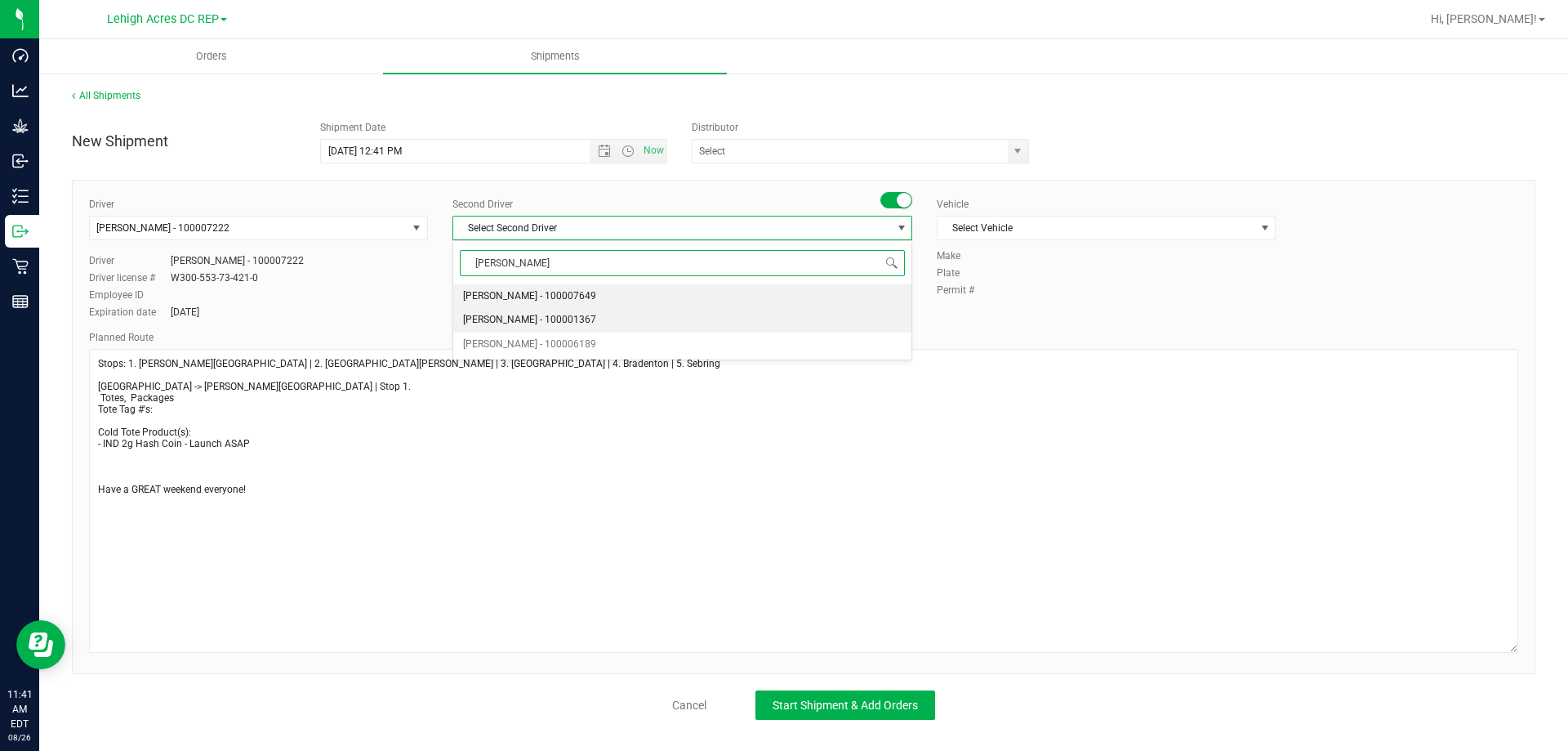
click at [519, 321] on span "Zachary Bradshaw - 100001367" at bounding box center [529, 319] width 133 height 21
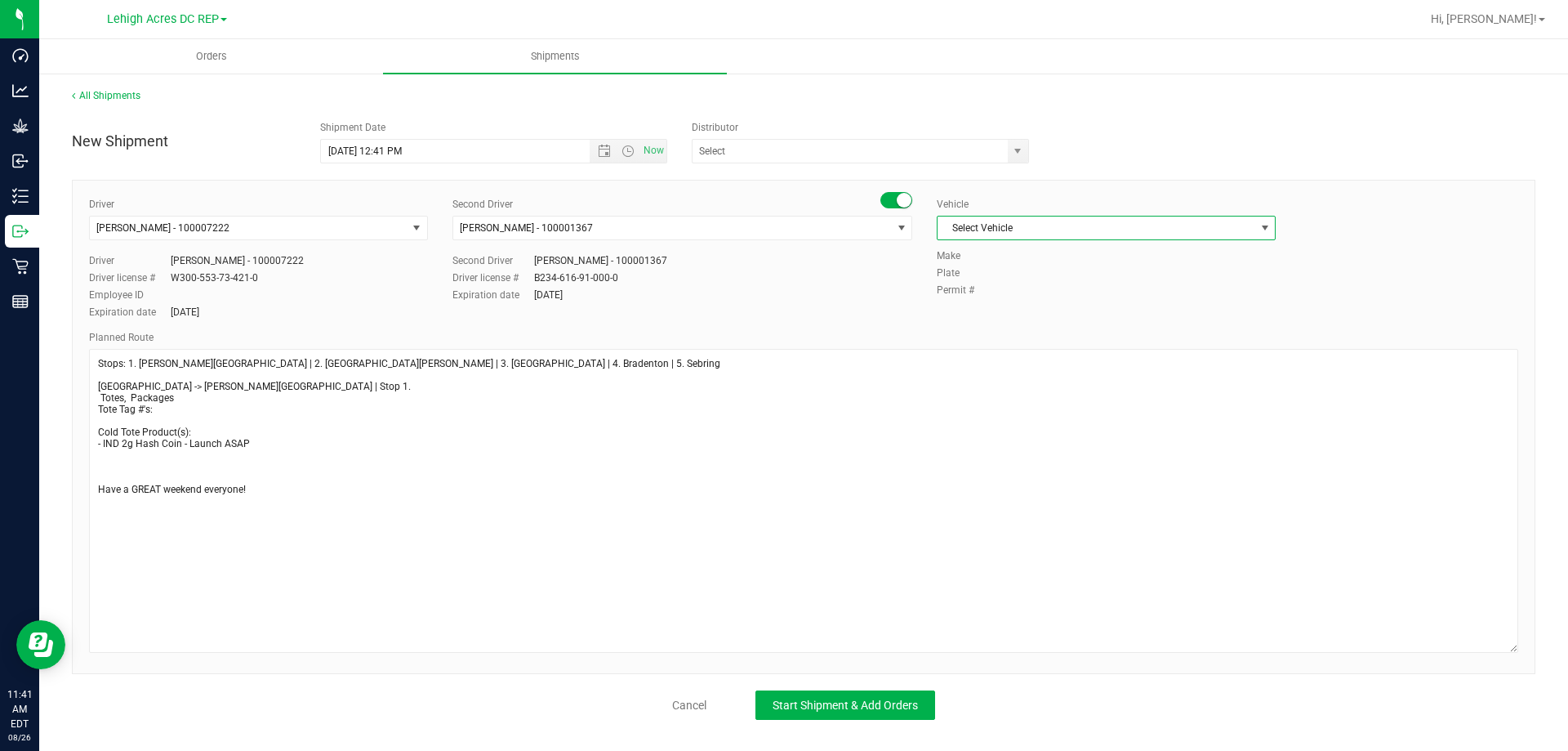
click at [967, 230] on span "Select Vehicle" at bounding box center [1095, 228] width 317 height 23
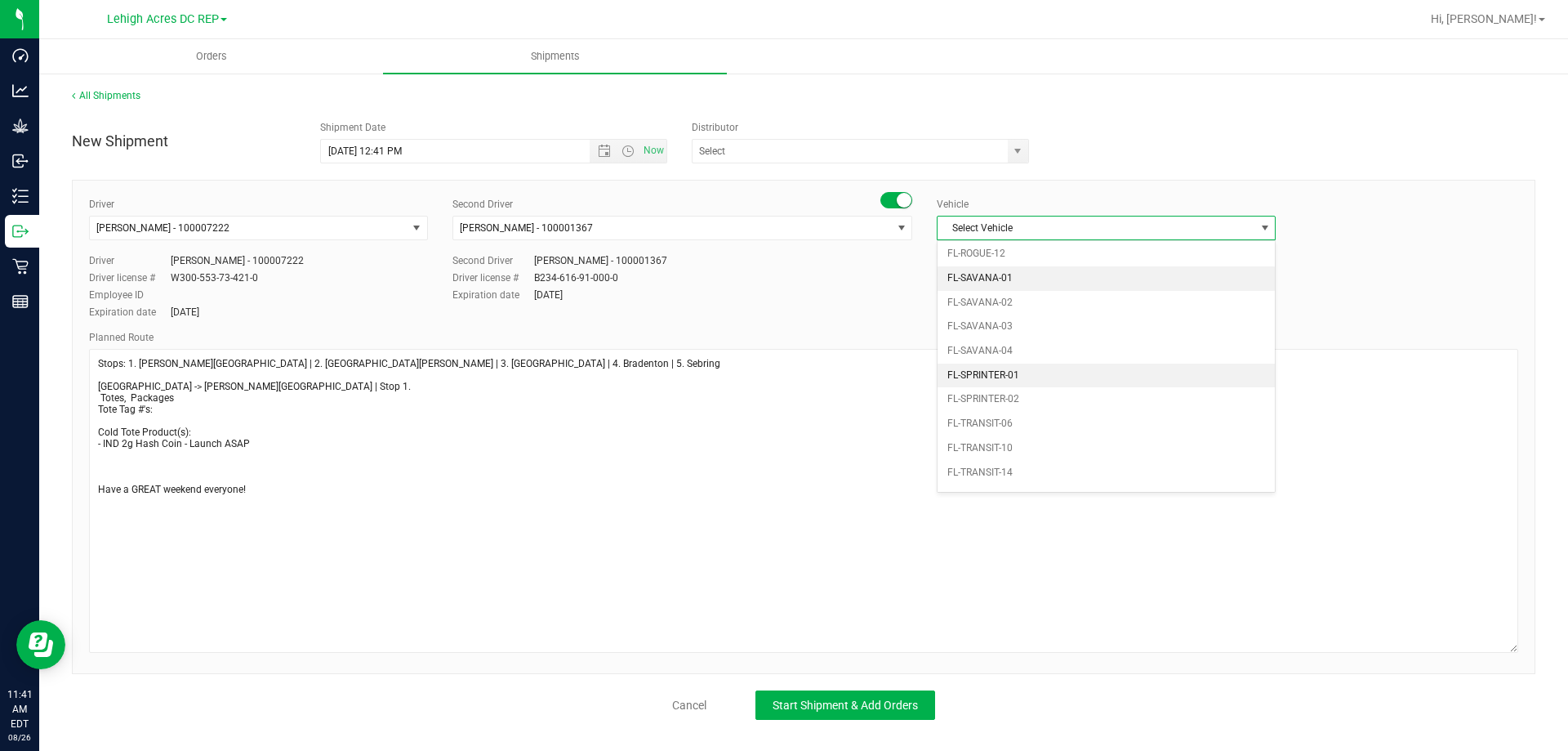
scroll to position [853, 0]
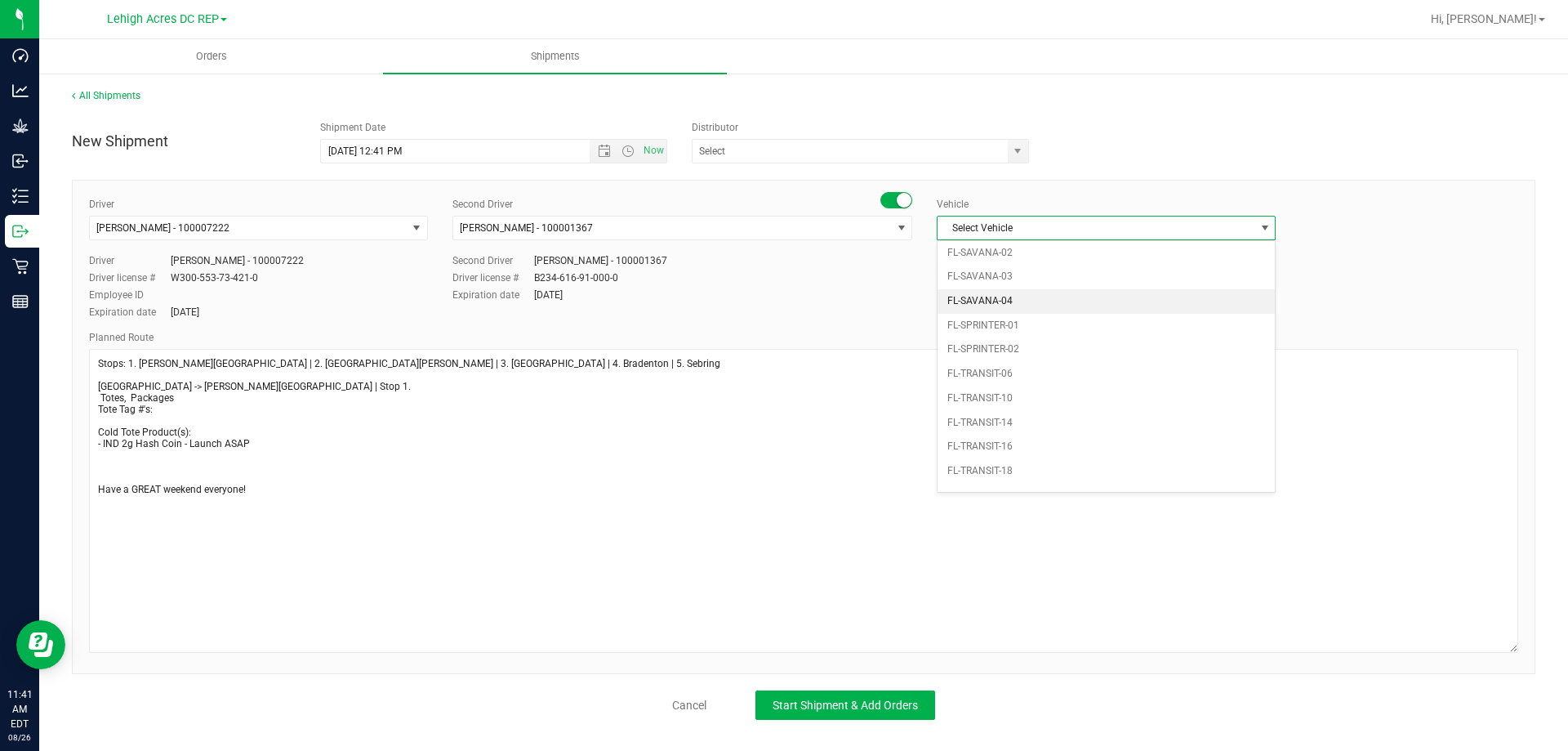
click at [1037, 305] on li "FL-SAVANA-04" at bounding box center [1106, 301] width 338 height 25
click at [722, 155] on input "text" at bounding box center [845, 151] width 306 height 23
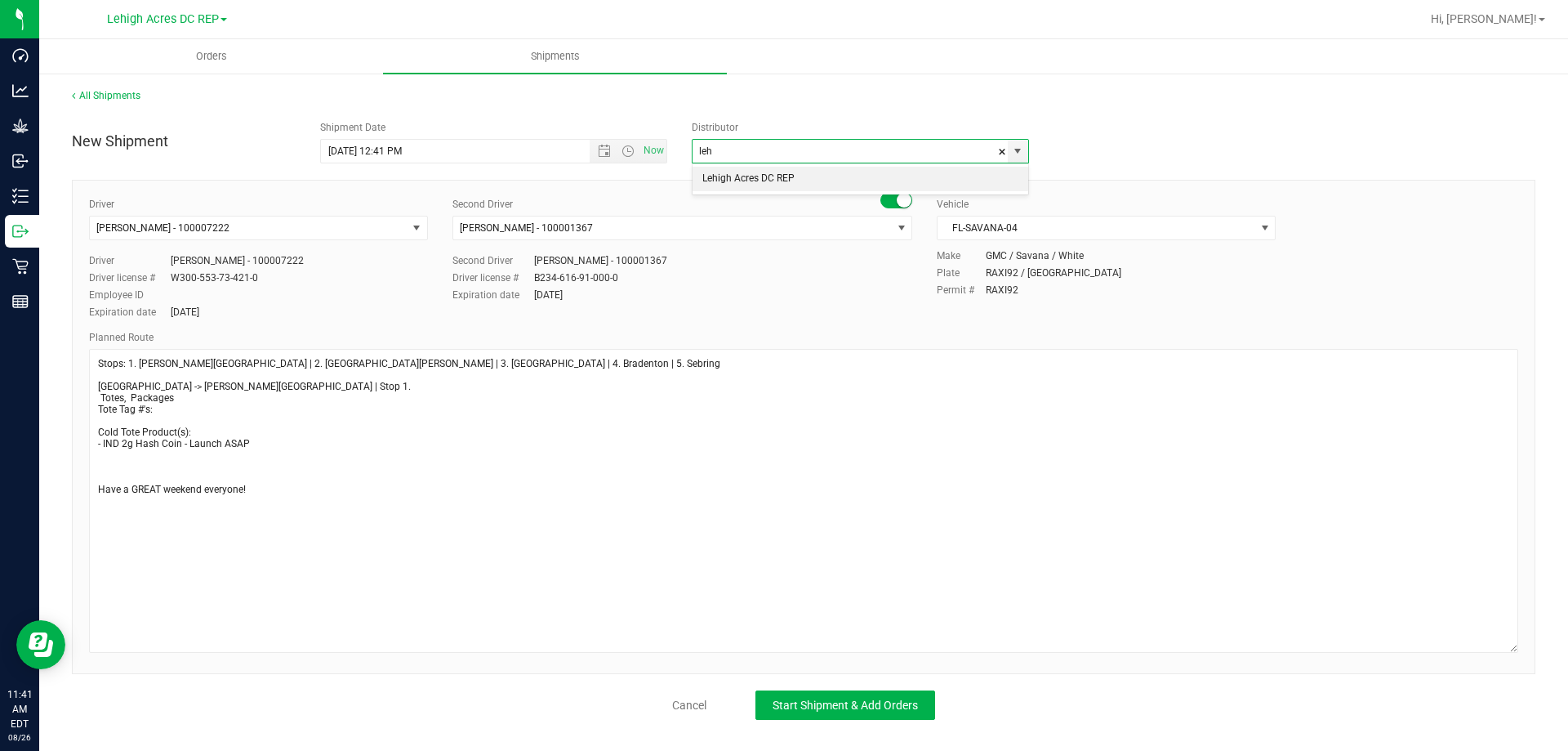
click at [781, 178] on li "Lehigh Acres DC REP" at bounding box center [861, 179] width 336 height 25
click at [604, 153] on span "Open the date view" at bounding box center [605, 151] width 13 height 13
type input "Lehigh Acres DC REP"
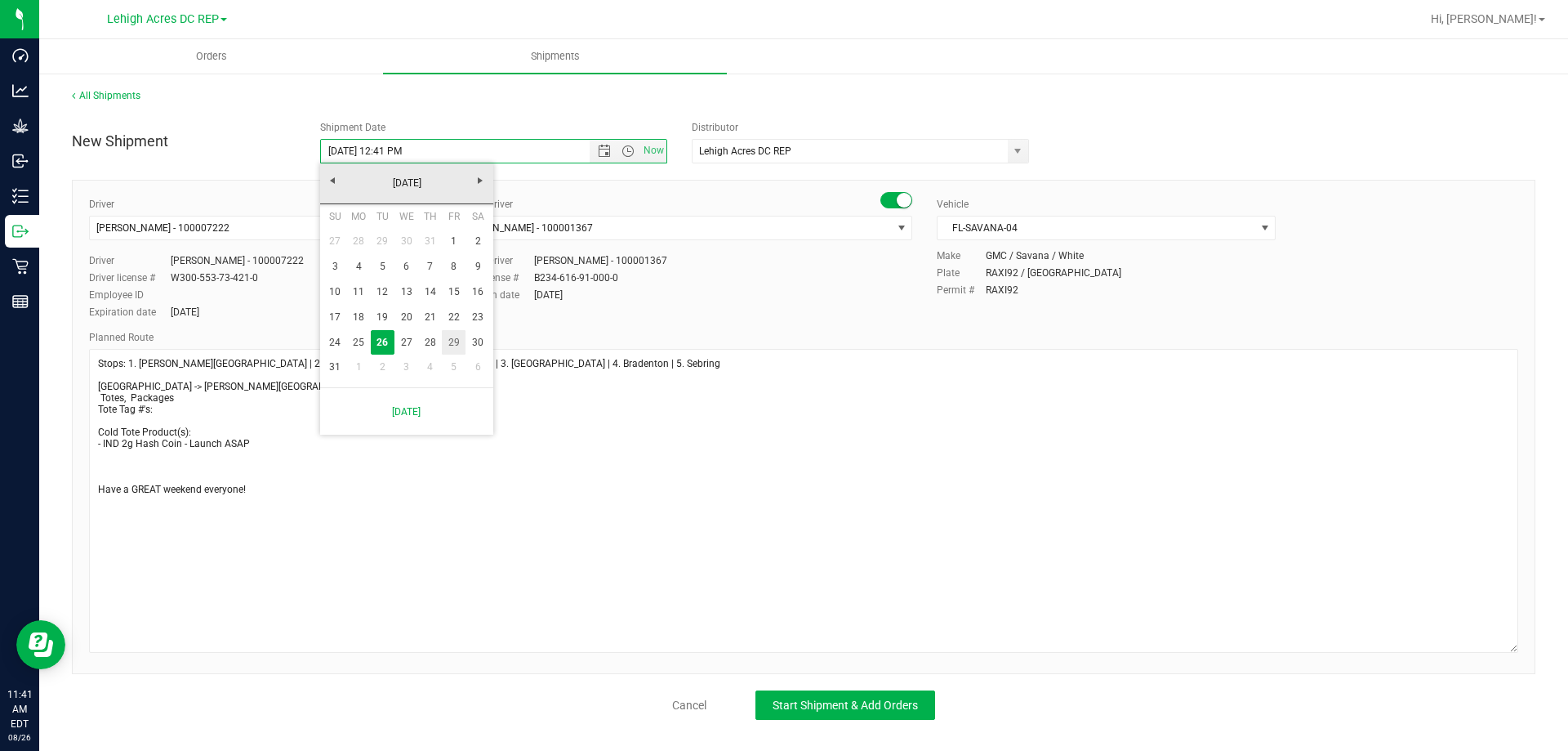
click at [459, 342] on link "29" at bounding box center [454, 343] width 24 height 26
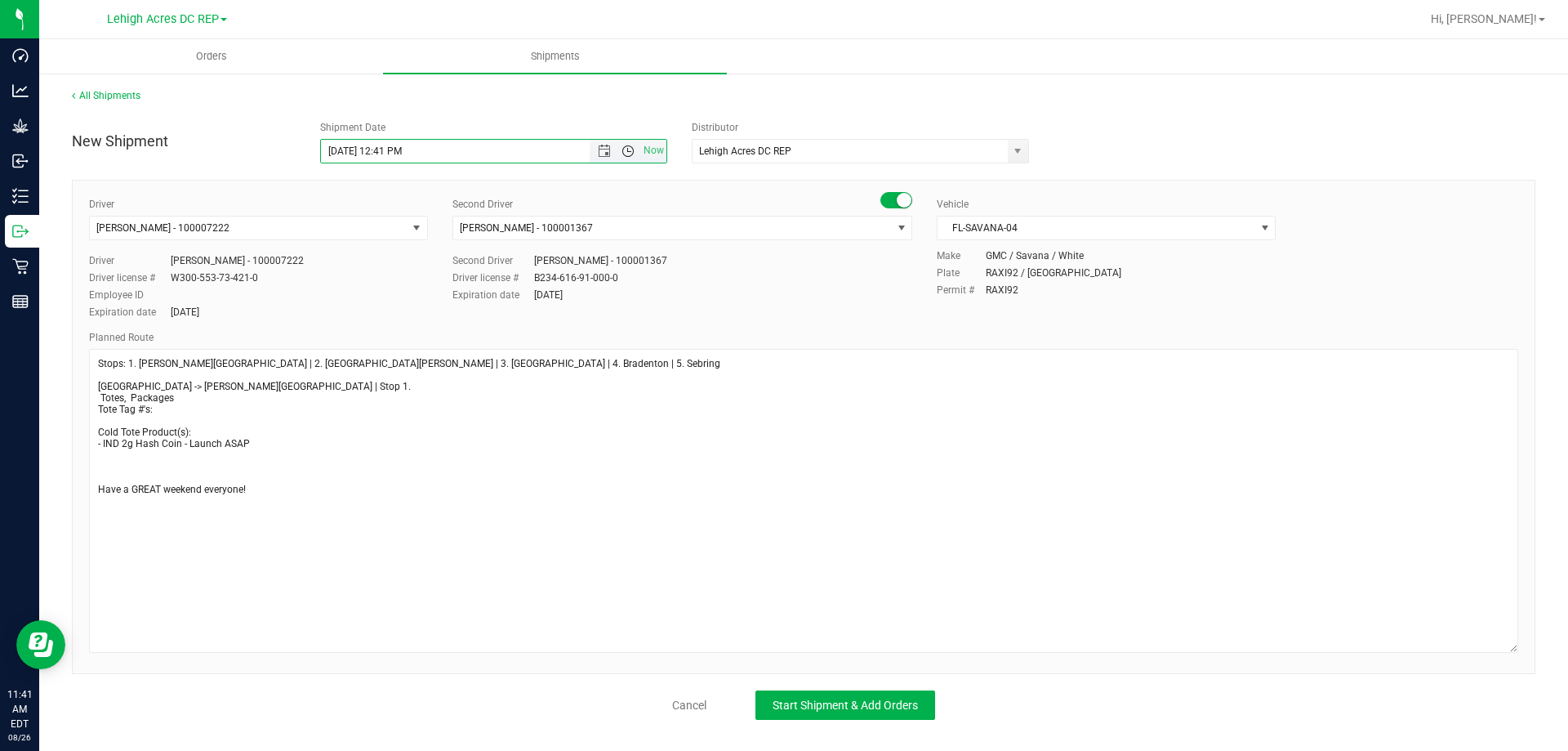
click at [629, 149] on span "Open the time view" at bounding box center [628, 151] width 13 height 13
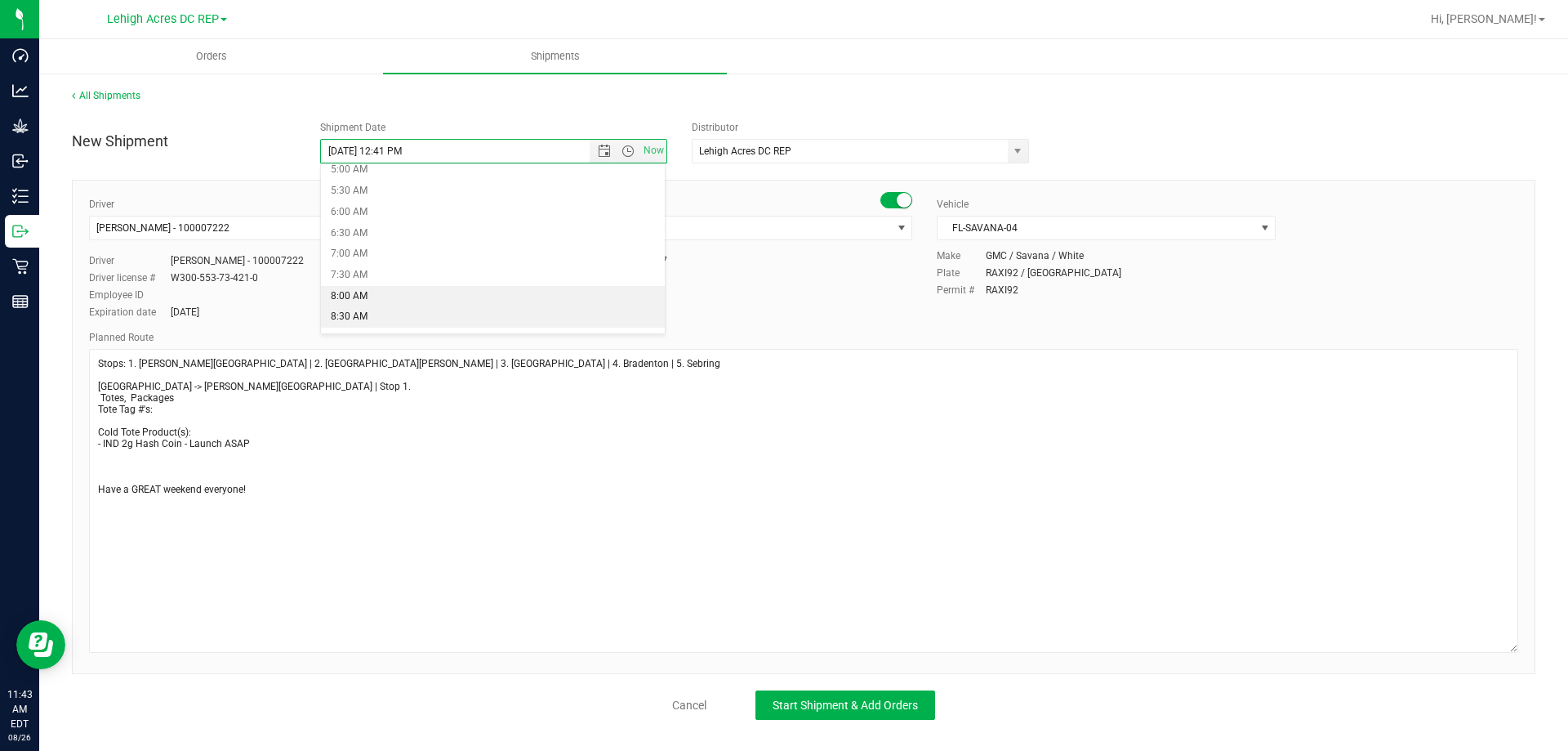
scroll to position [245, 0]
click at [361, 264] on li "8:00 AM" at bounding box center [494, 268] width 345 height 21
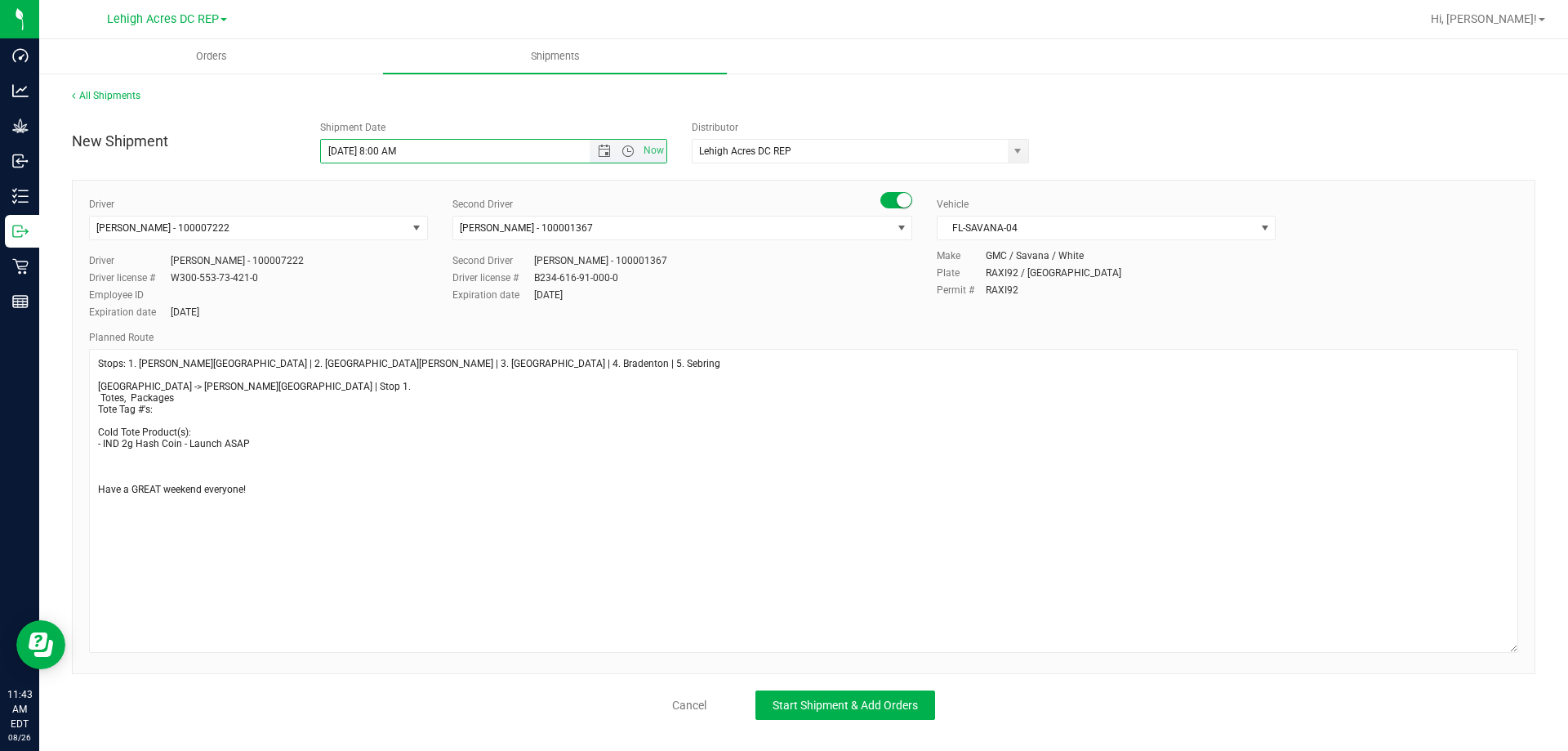
click at [398, 148] on input "8/29/2025 8:00 AM" at bounding box center [470, 151] width 297 height 23
click at [395, 148] on input "8/29/2025 8:00 AM" at bounding box center [470, 151] width 297 height 23
type input "8/29/2025 8:15 AM"
click at [858, 708] on span "Start Shipment & Add Orders" at bounding box center [845, 705] width 145 height 13
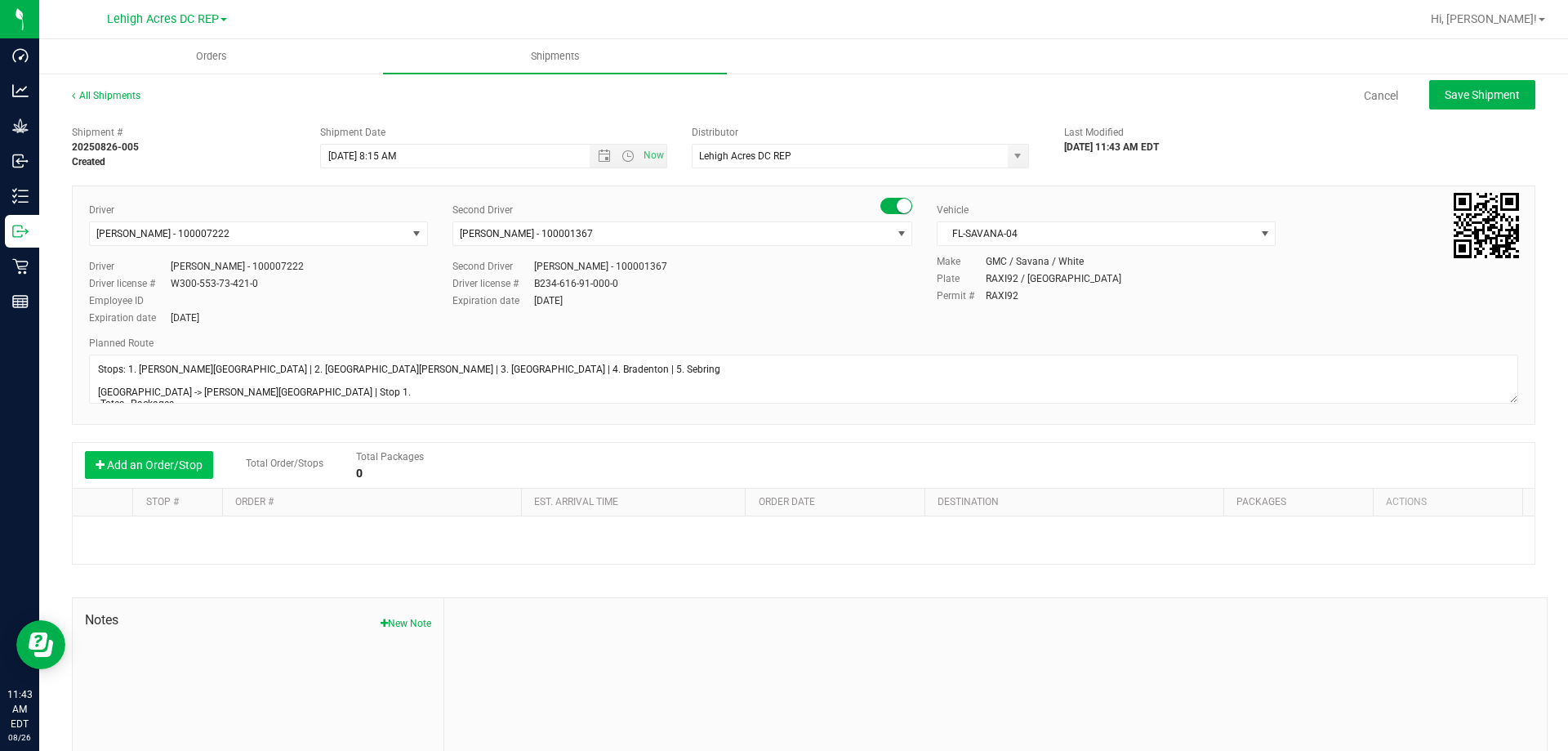
click at [175, 466] on button "Add an Order/Stop" at bounding box center [150, 465] width 128 height 28
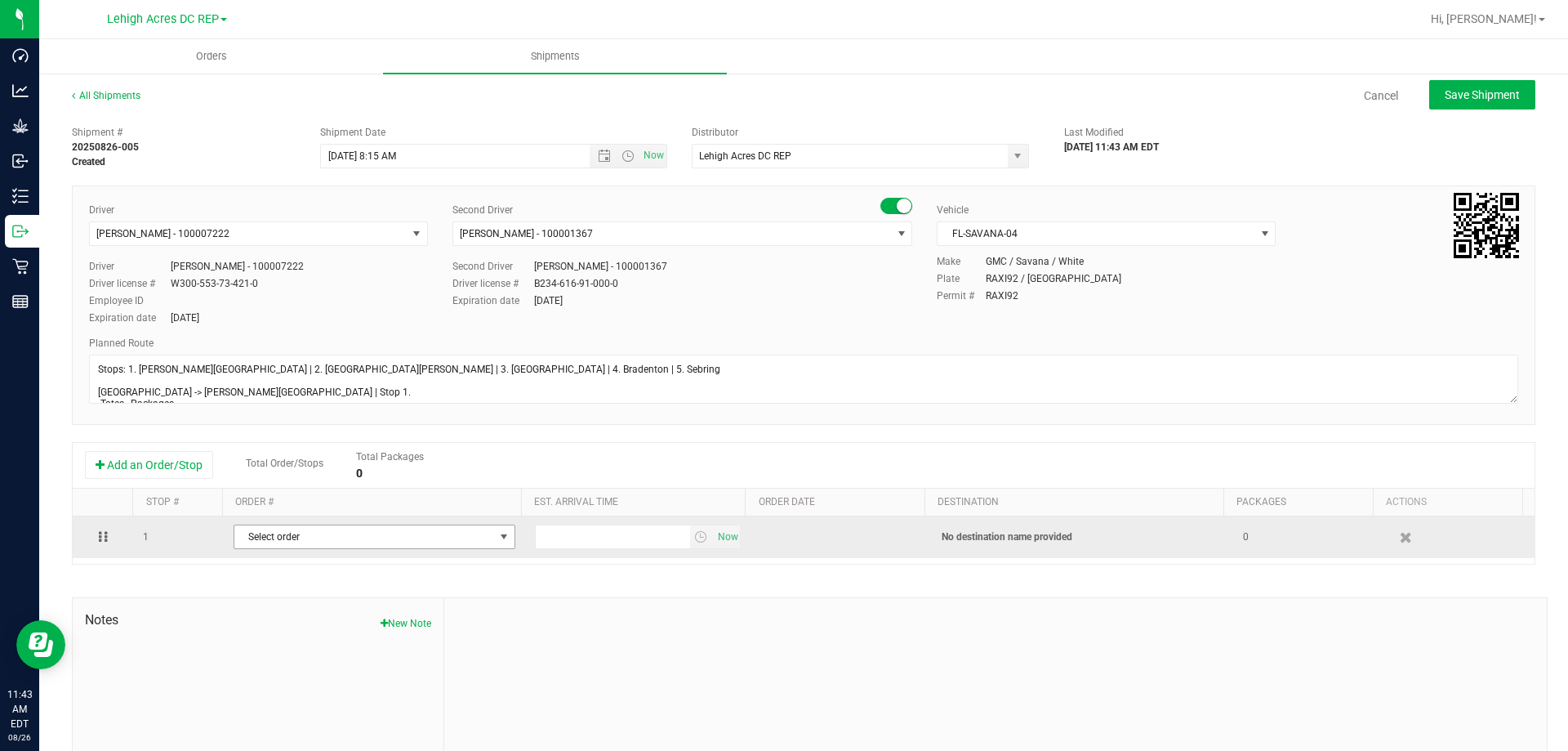
click at [304, 544] on span "Select order" at bounding box center [363, 536] width 260 height 23
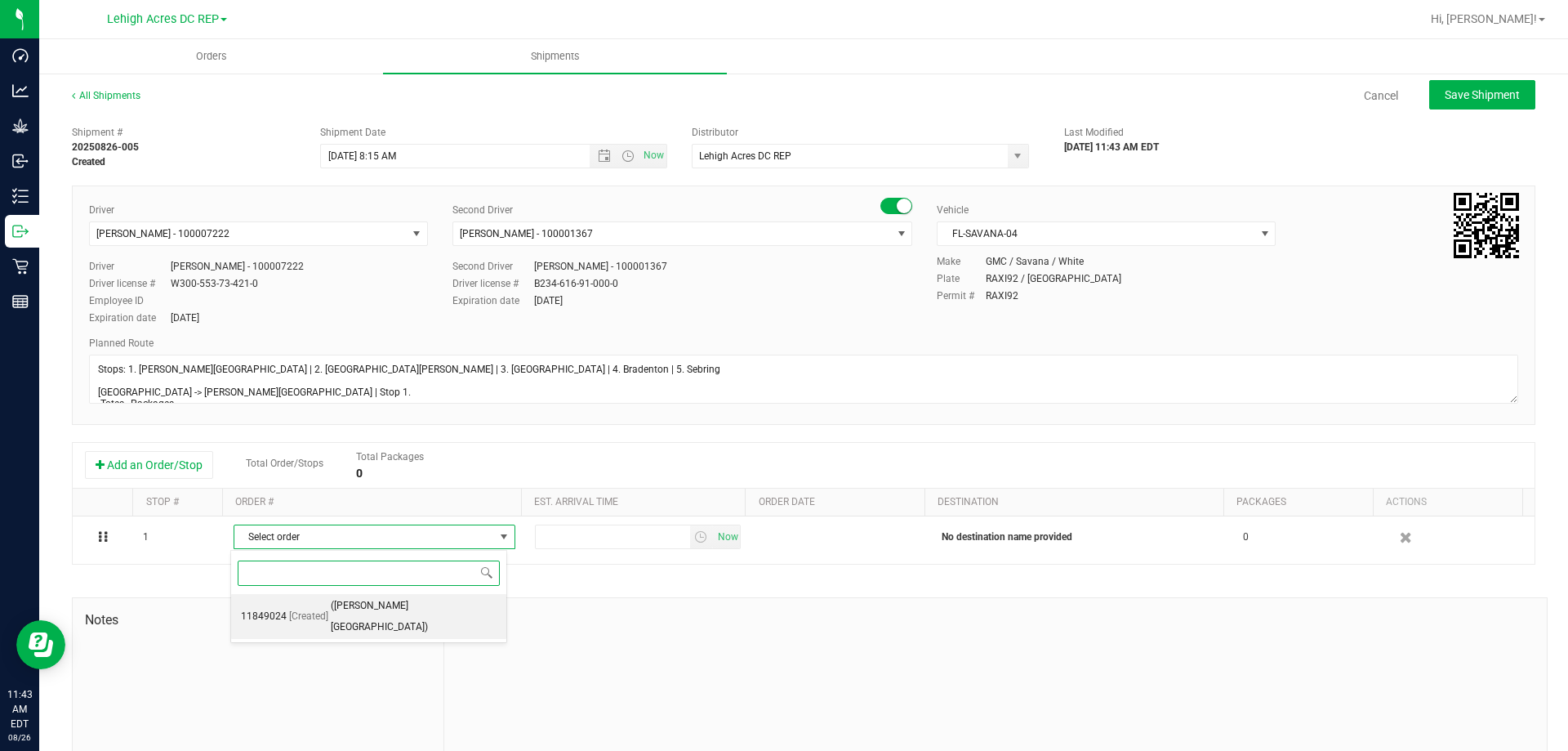
click at [365, 603] on span "(Bonita Springs WC)" at bounding box center [413, 616] width 166 height 41
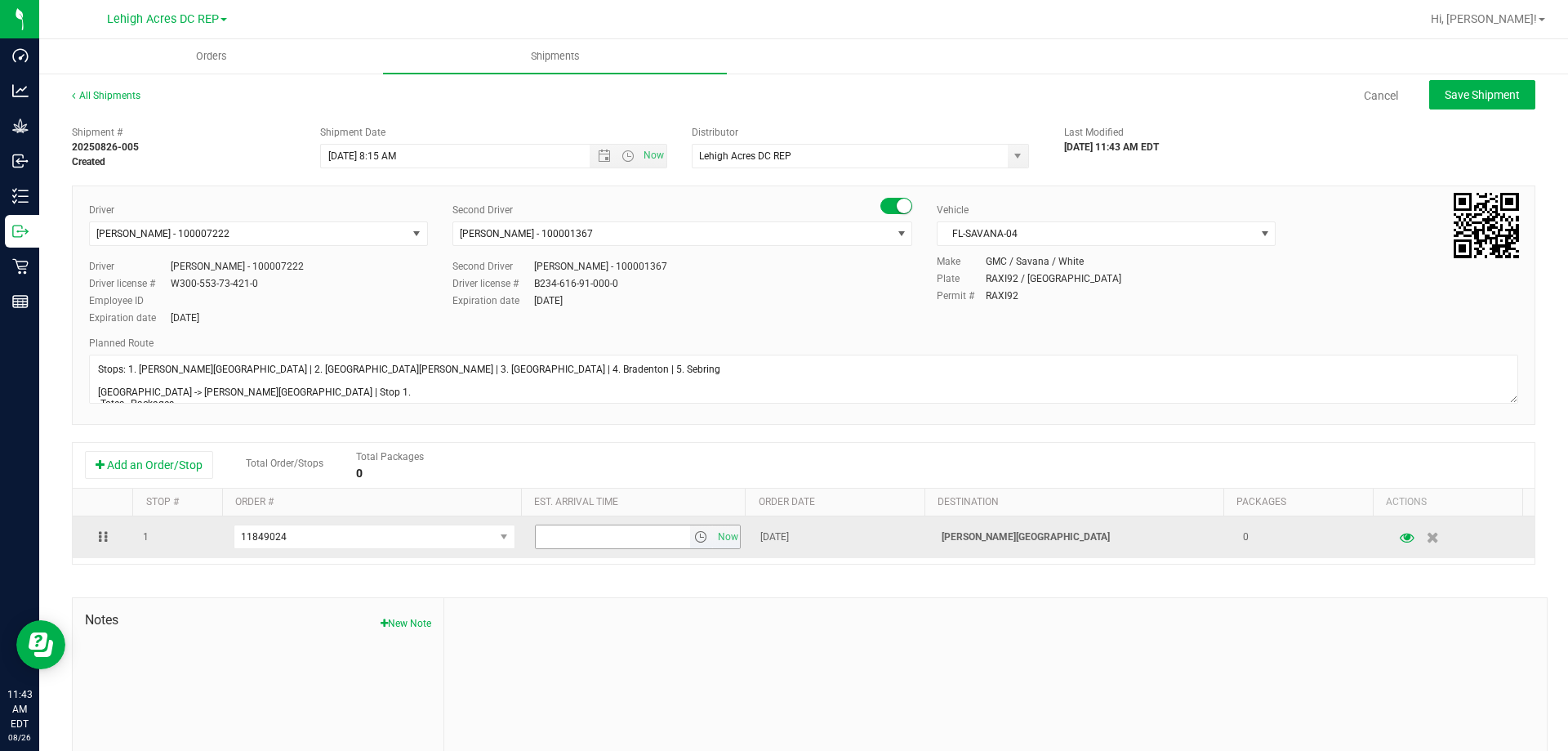
click at [695, 543] on span "select" at bounding box center [701, 537] width 13 height 13
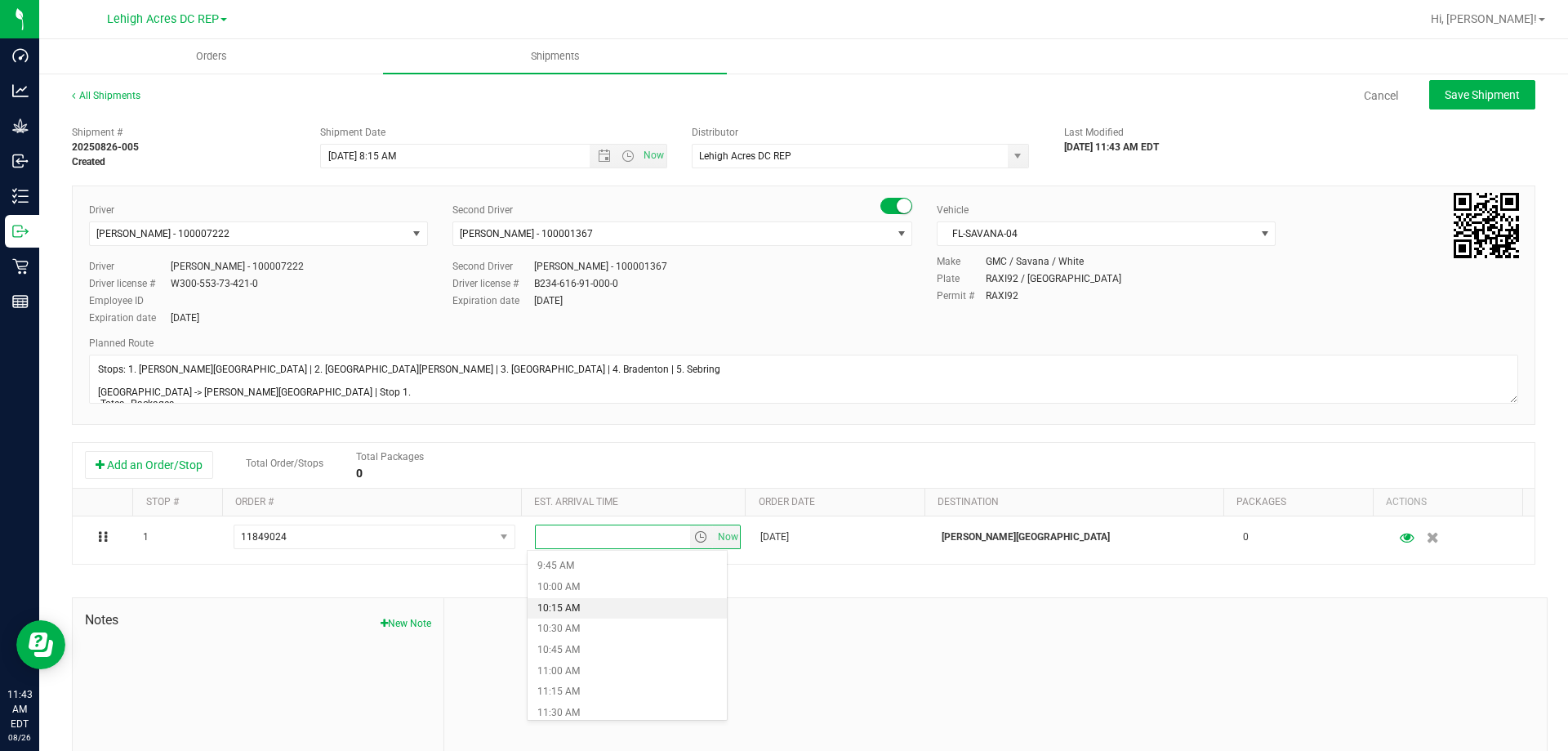
scroll to position [735, 0]
click at [573, 585] on li "9:00 AM" at bounding box center [627, 585] width 199 height 21
click at [1472, 103] on button "Save Shipment" at bounding box center [1483, 95] width 106 height 29
type input "8/29/2025 12:15 PM"
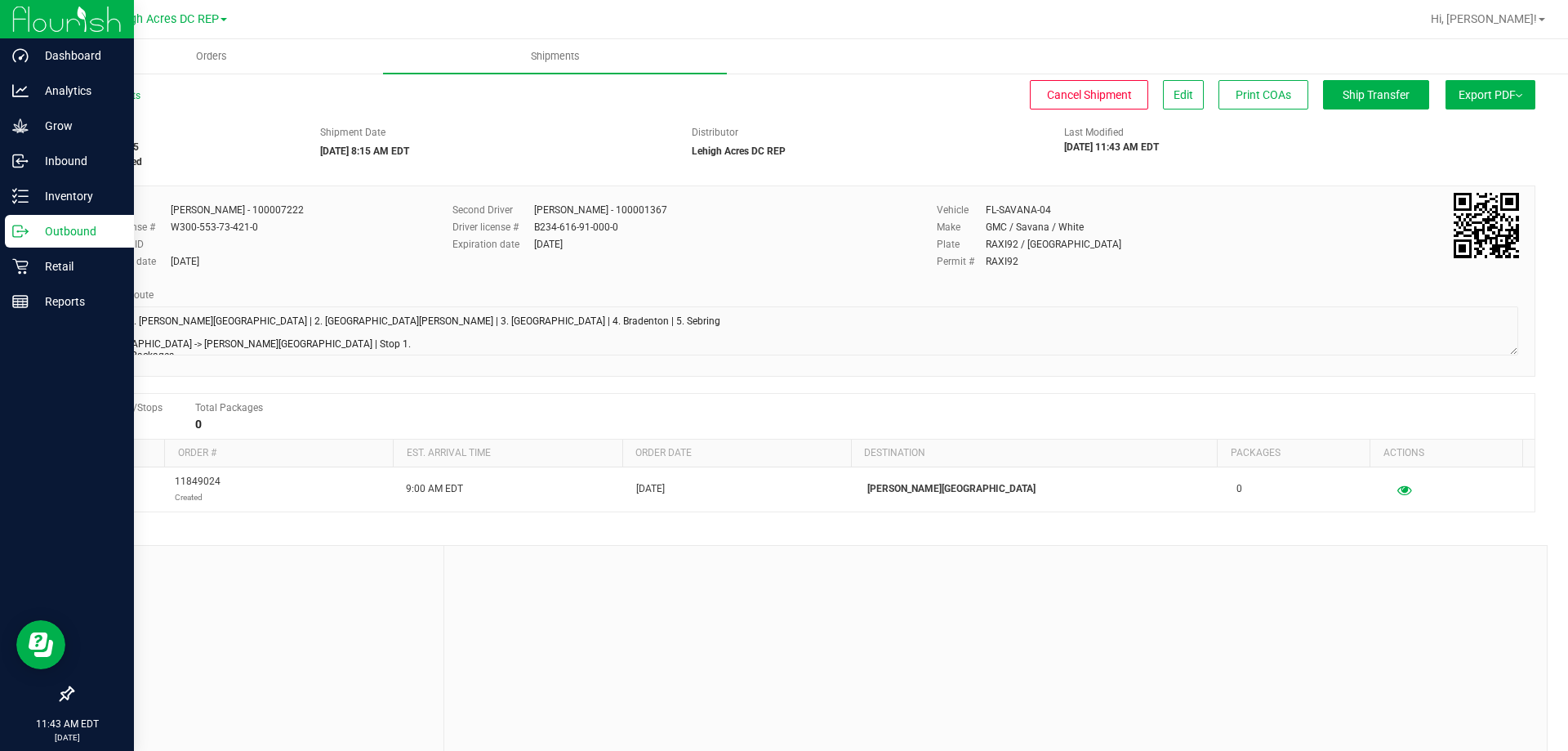
click at [87, 232] on p "Outbound" at bounding box center [77, 230] width 98 height 19
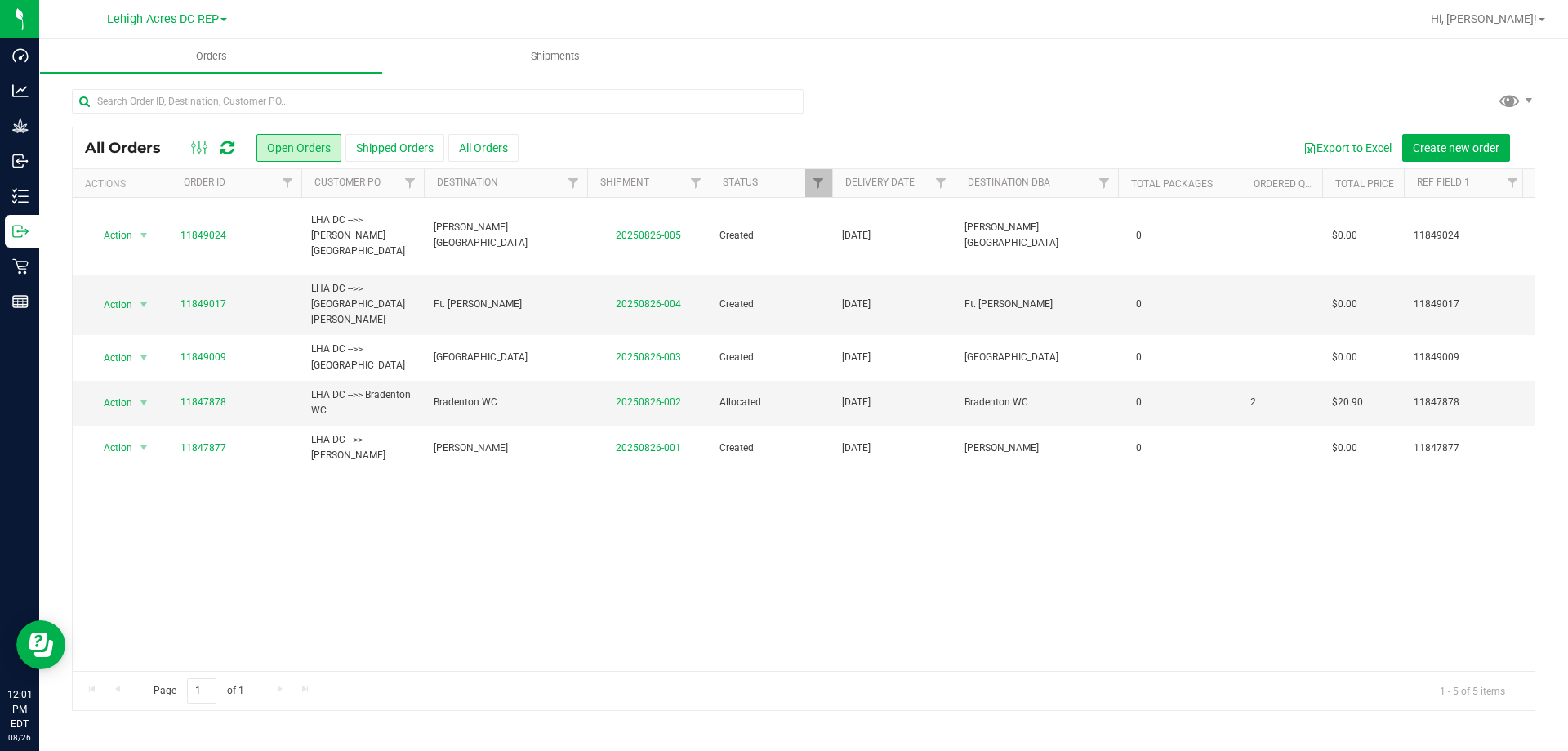
click at [457, 524] on div "Action Action Cancel order Change facility Clone order Edit order Mark as fully…" at bounding box center [803, 433] width 1462 height 473
click at [478, 514] on div "Action Action Cancel order Change facility Clone order Edit order Mark as fully…" at bounding box center [803, 433] width 1462 height 473
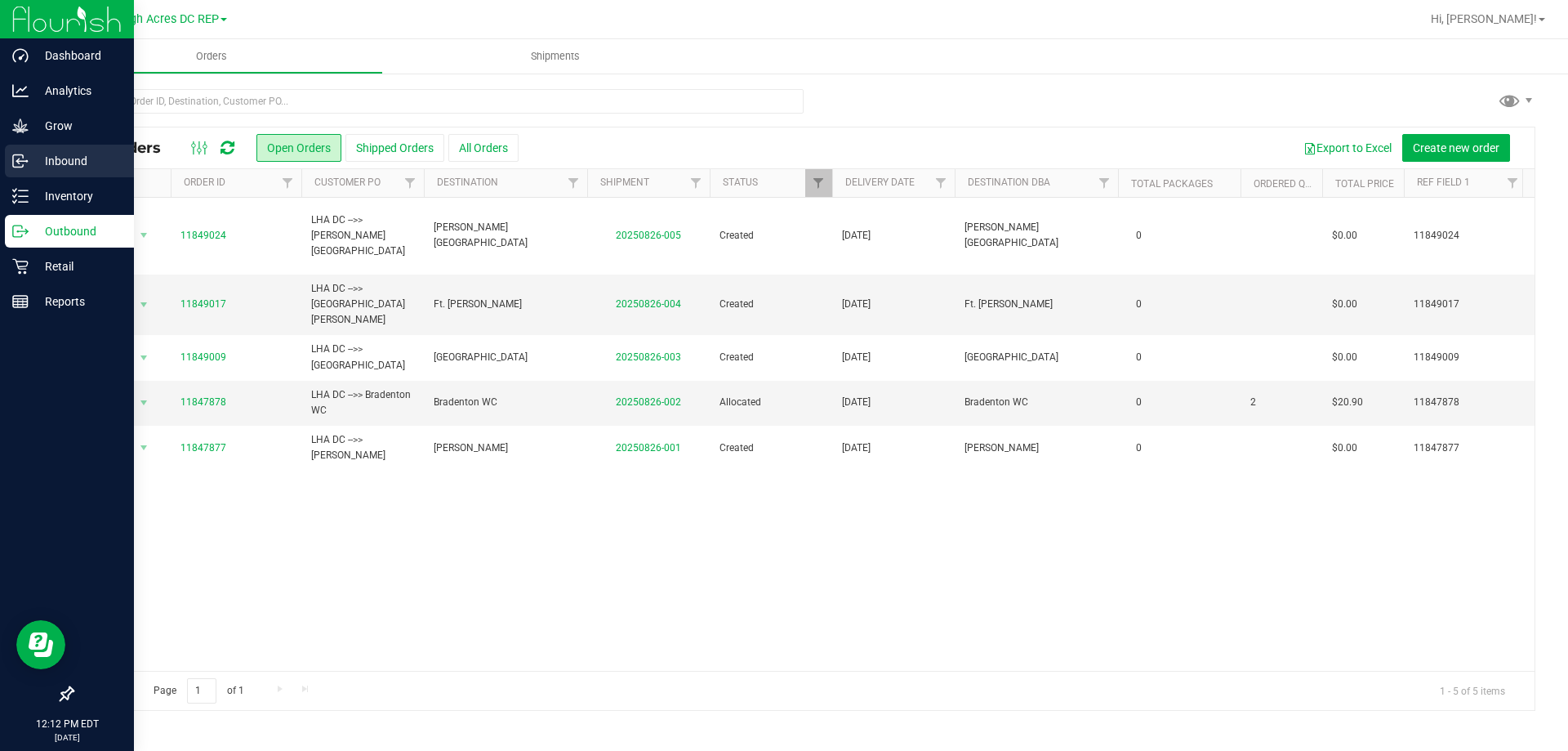
click at [74, 163] on p "Inbound" at bounding box center [77, 161] width 98 height 19
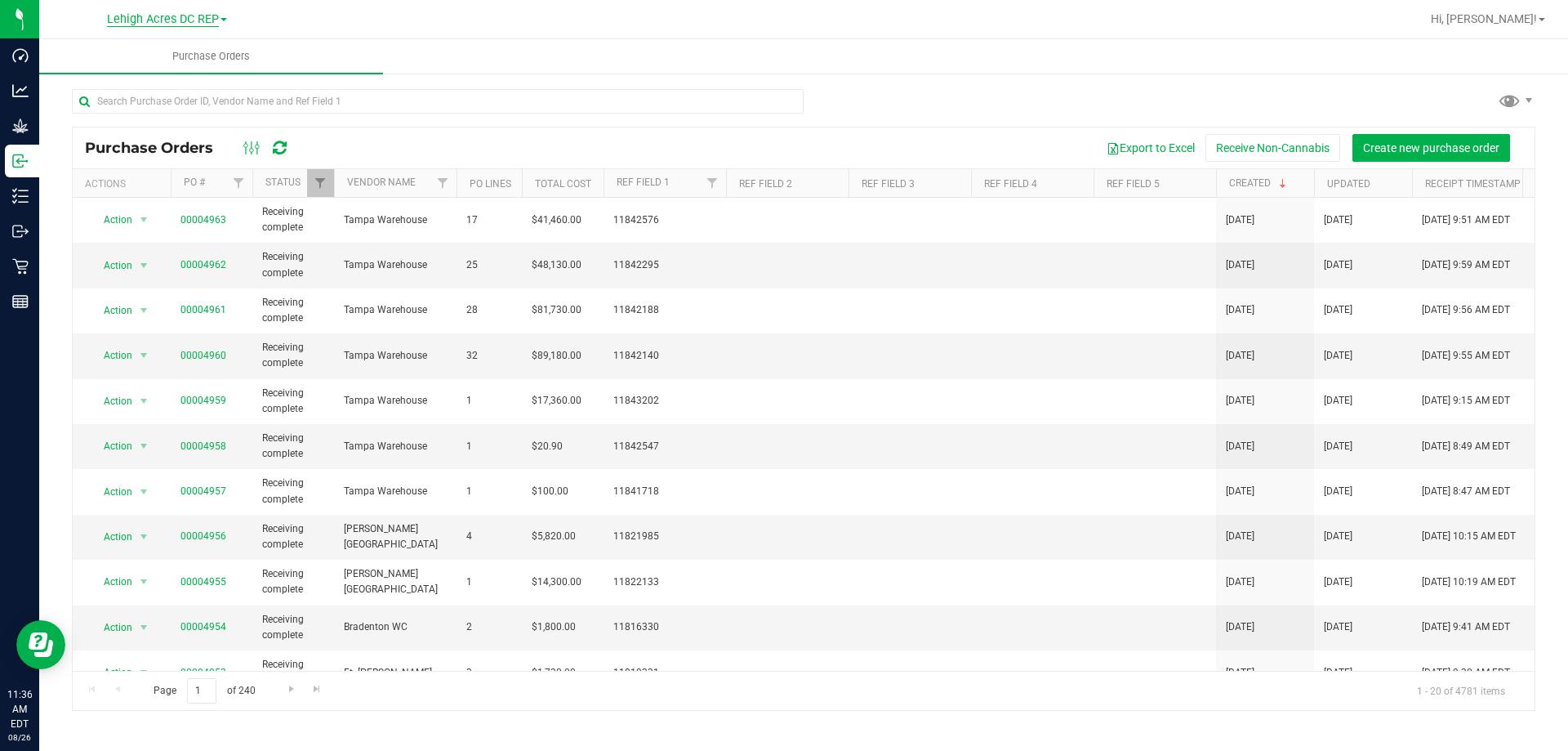
click at [196, 17] on span "Lehigh Acres DC REP" at bounding box center [163, 19] width 112 height 15
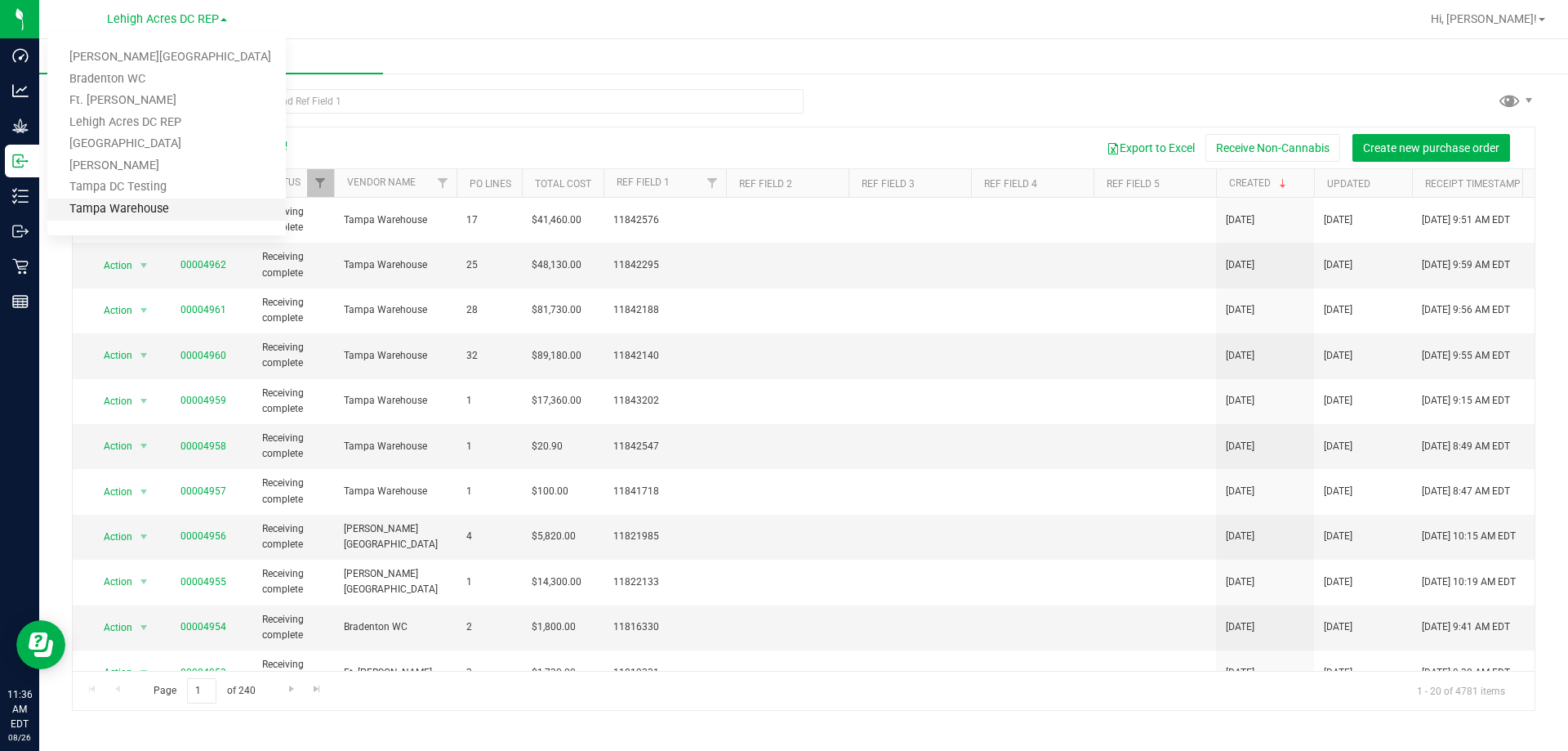
click at [110, 198] on link "Tampa Warehouse" at bounding box center [167, 209] width 239 height 22
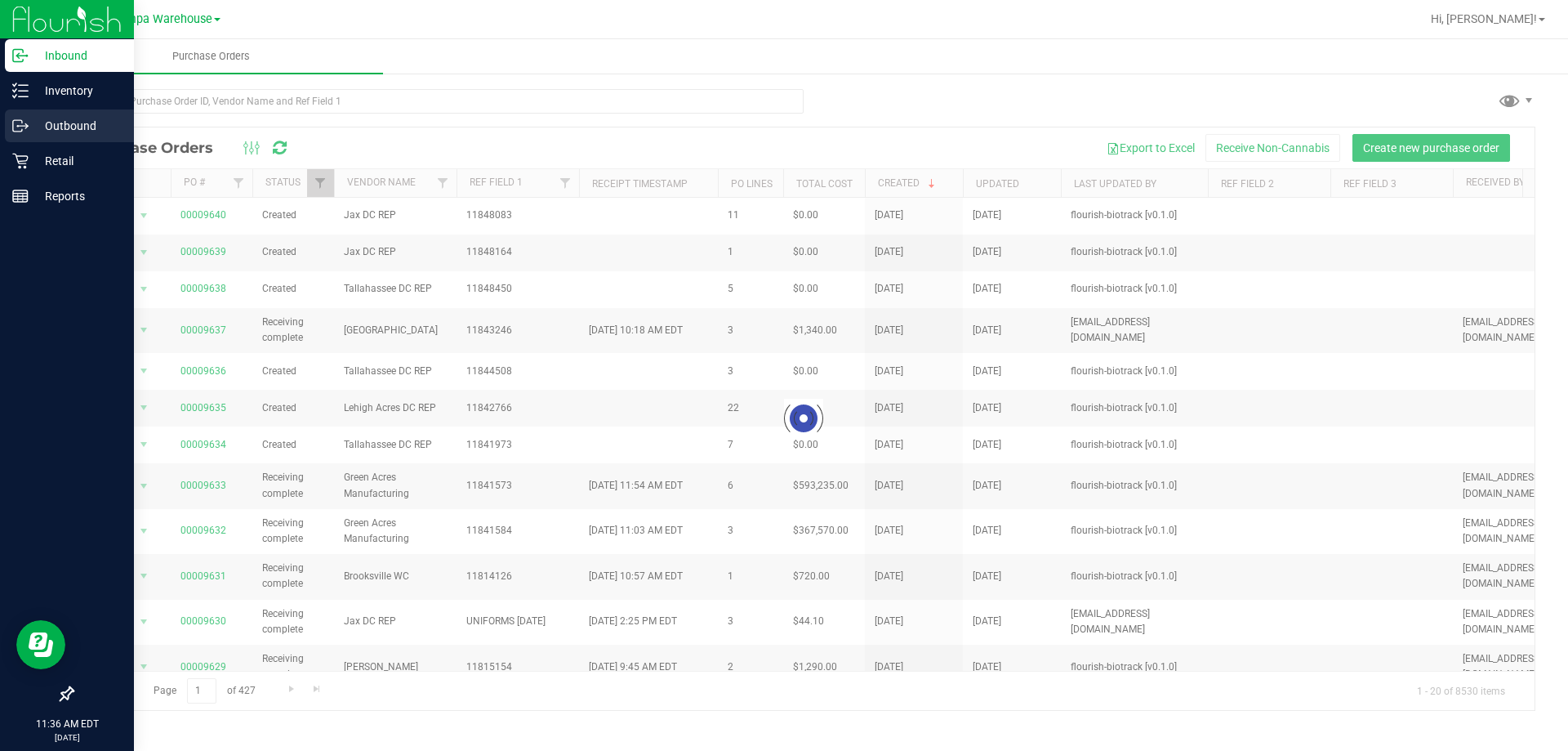
click at [54, 125] on p "Outbound" at bounding box center [77, 125] width 98 height 19
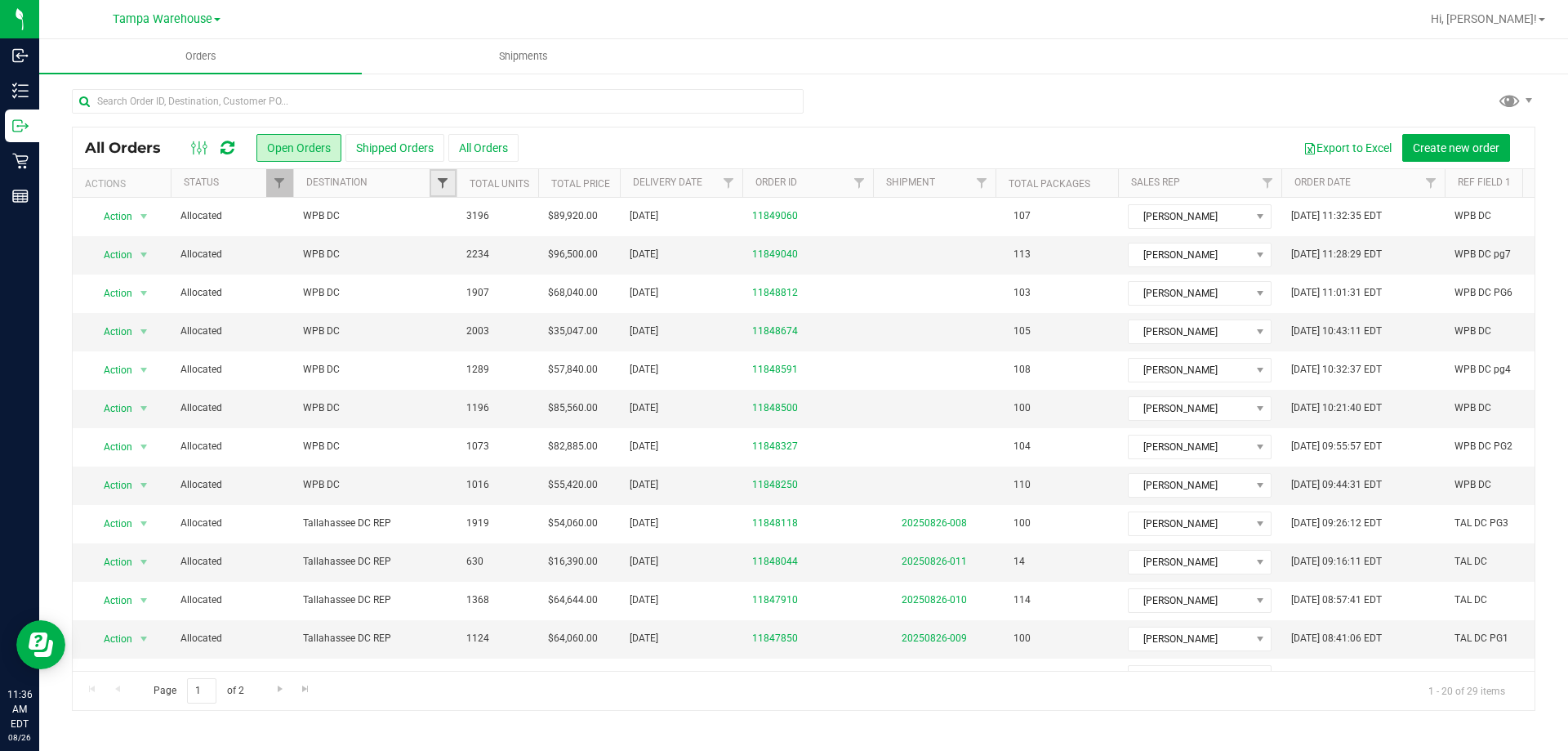
click at [446, 183] on span "Filter" at bounding box center [442, 183] width 13 height 13
type input "leh"
click at [451, 263] on input "Lehigh Acres DC REP" at bounding box center [451, 258] width 11 height 11
checkbox input "true"
click at [489, 318] on button "Filter" at bounding box center [478, 319] width 78 height 36
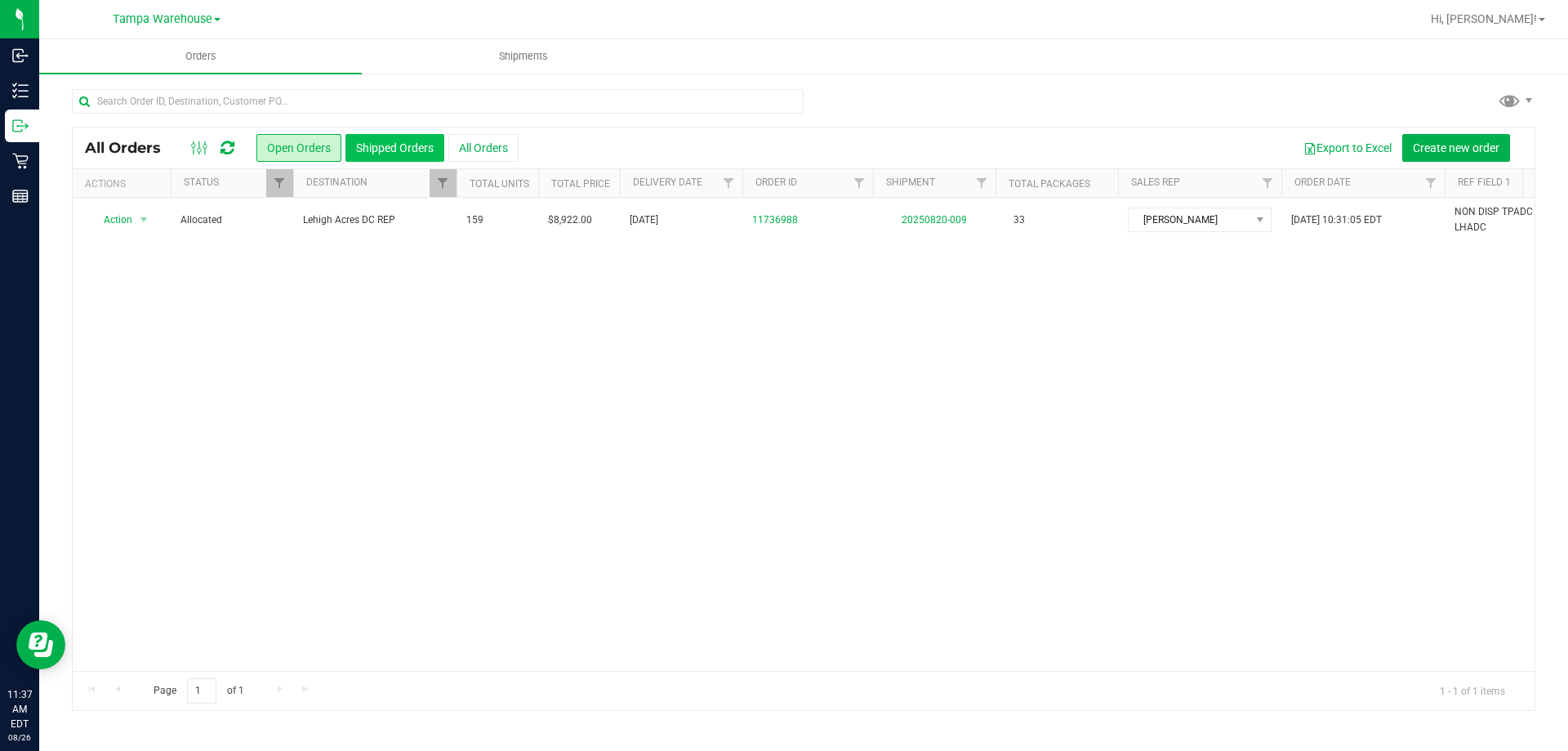
click at [405, 153] on button "Shipped Orders" at bounding box center [395, 148] width 99 height 28
